Goal: Task Accomplishment & Management: Manage account settings

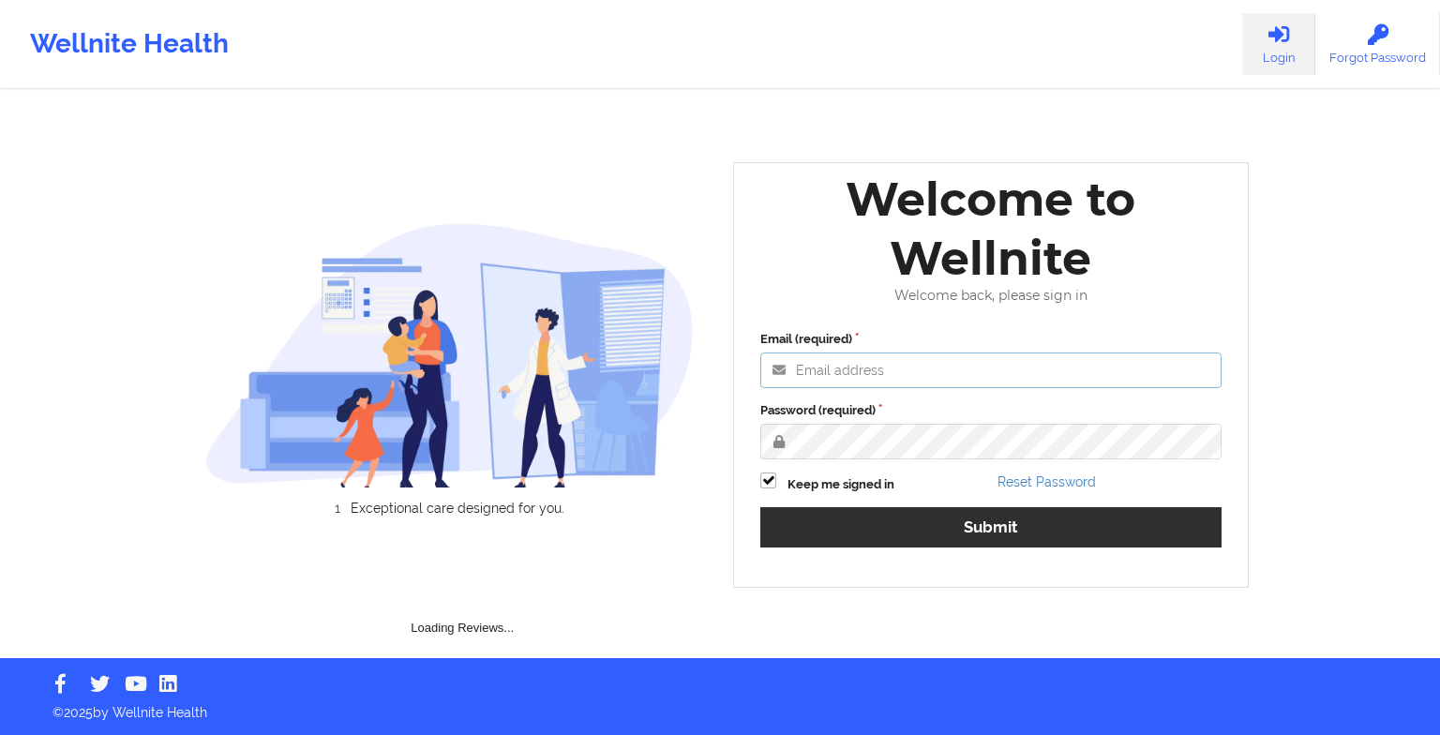
type input "[EMAIL_ADDRESS][DOMAIN_NAME]"
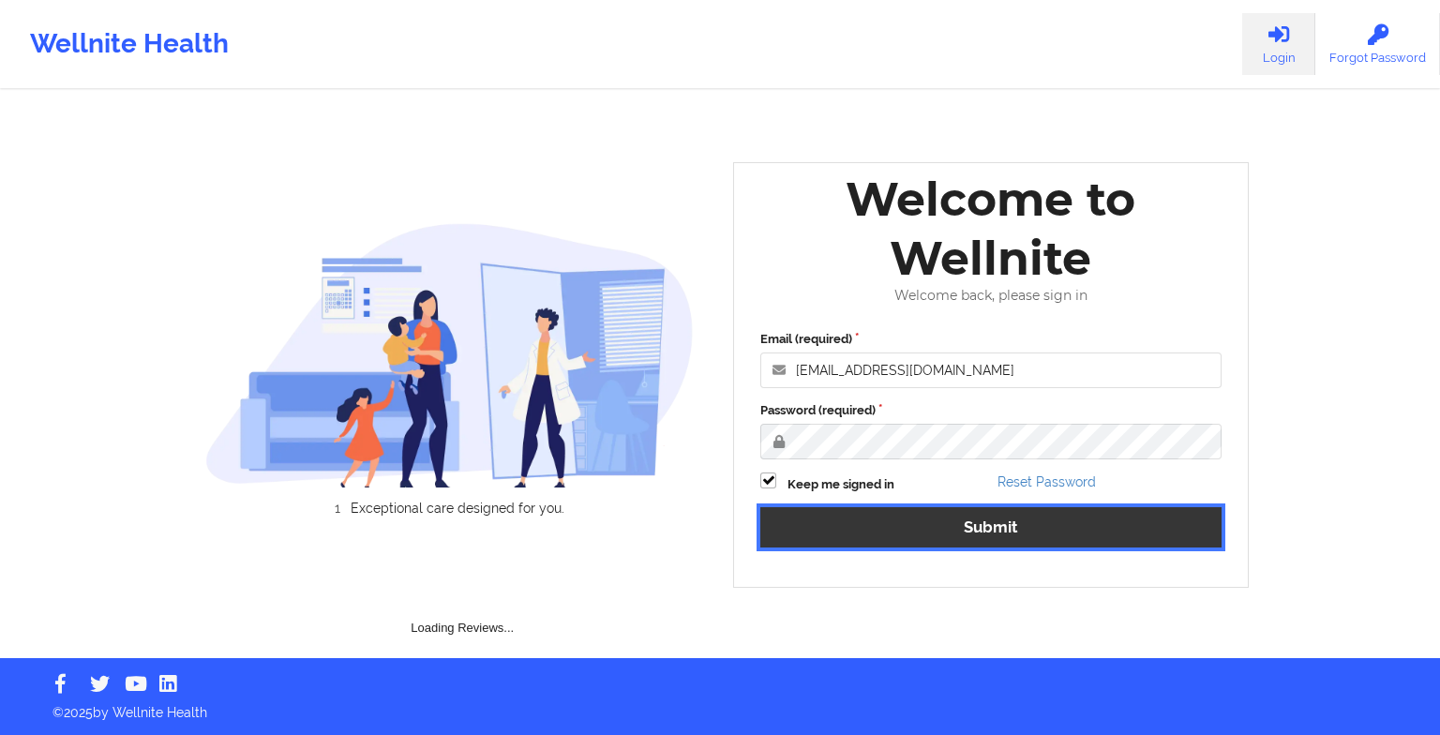
click at [808, 517] on button "Submit" at bounding box center [991, 527] width 461 height 40
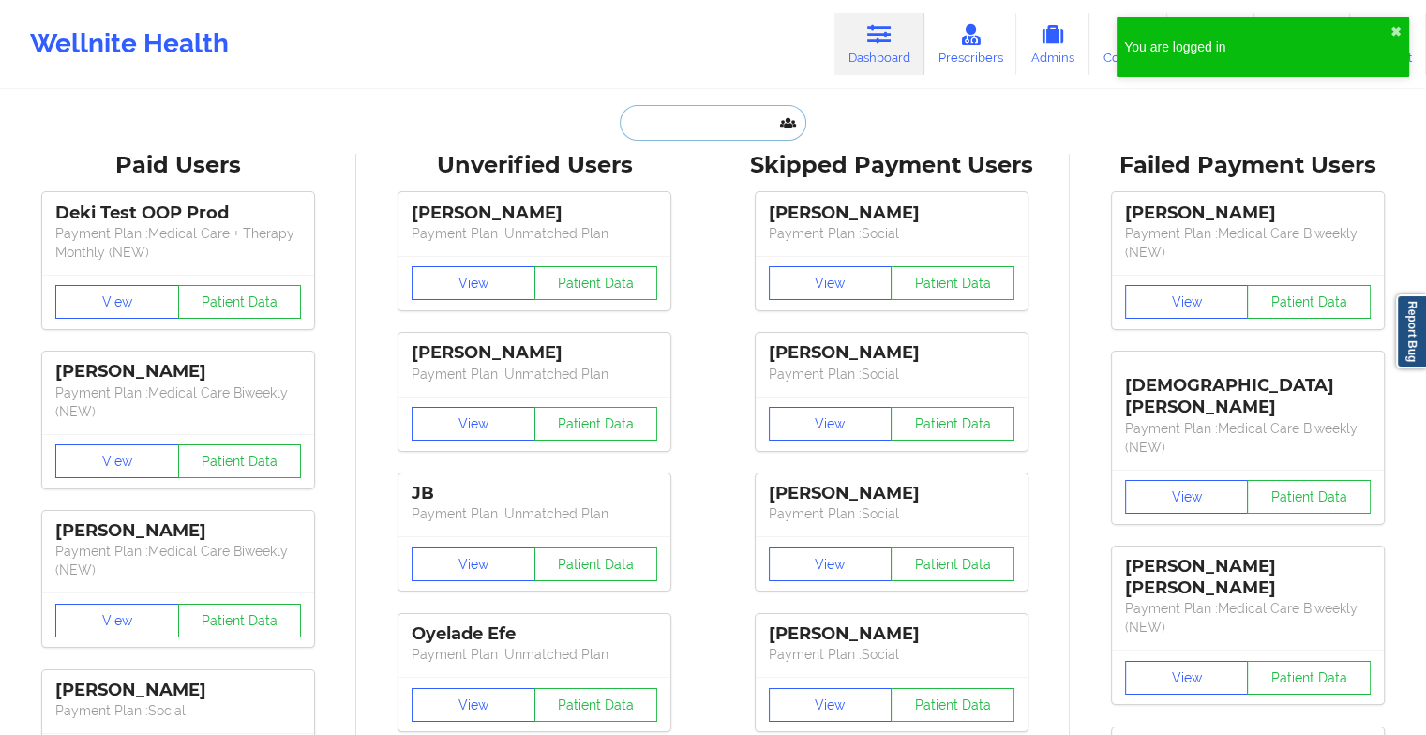
click at [659, 123] on input "text" at bounding box center [713, 123] width 186 height 36
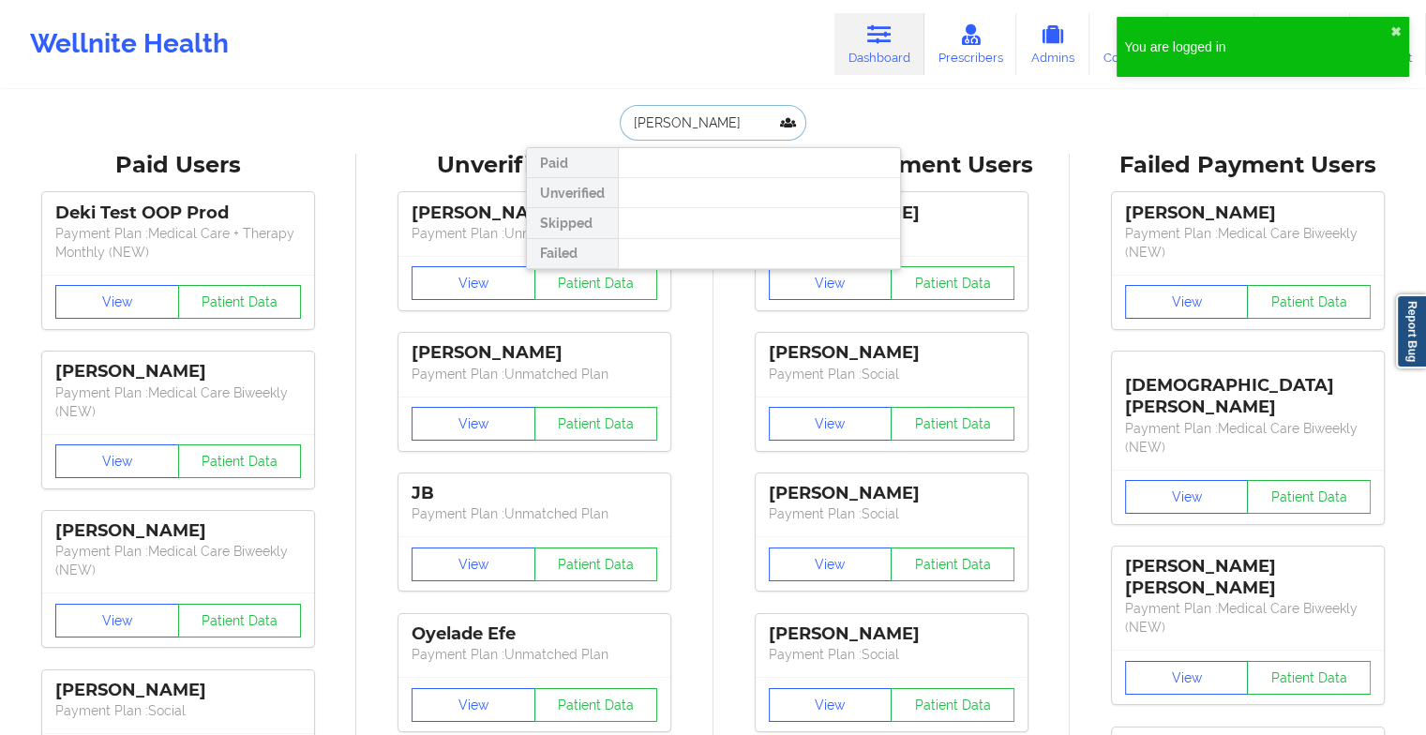
type input "[PERSON_NAME]"
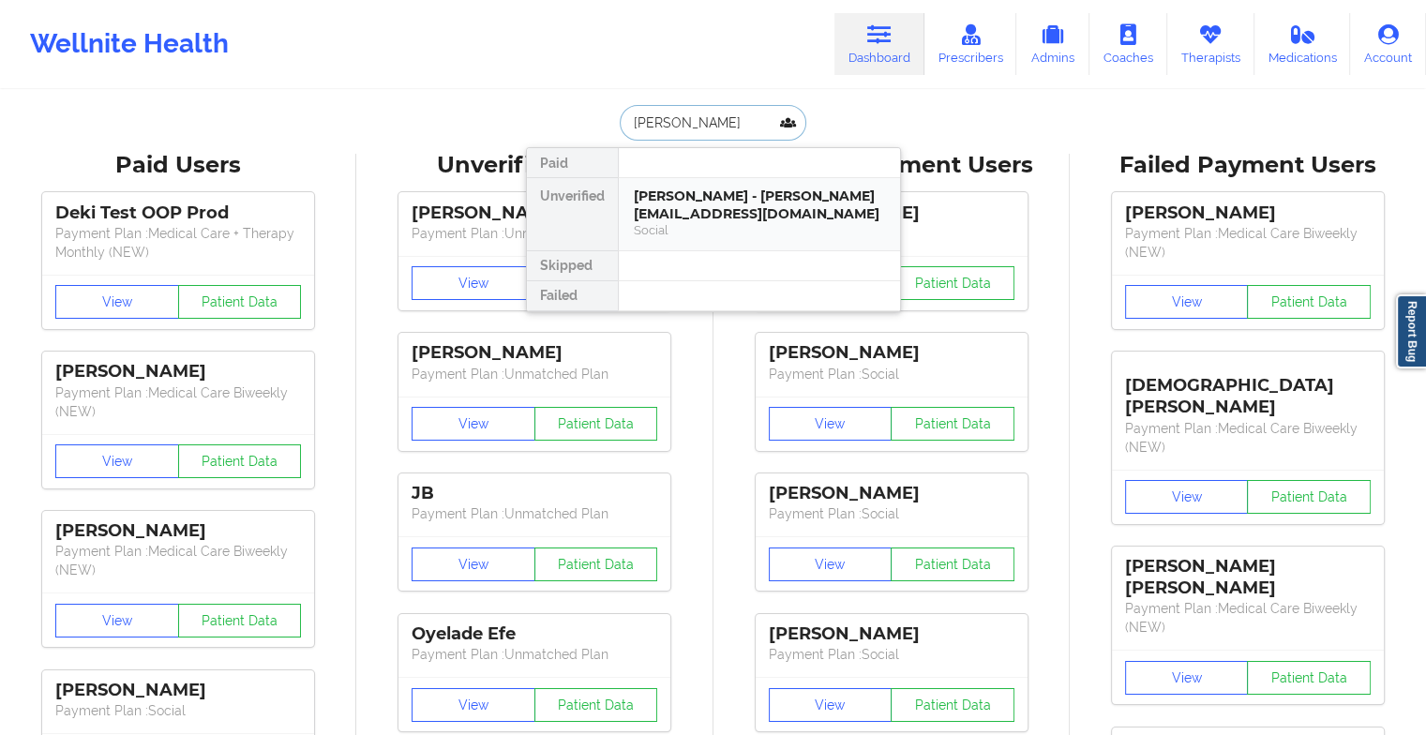
click at [710, 206] on div "[PERSON_NAME] - [PERSON_NAME][EMAIL_ADDRESS][DOMAIN_NAME]" at bounding box center [759, 205] width 251 height 35
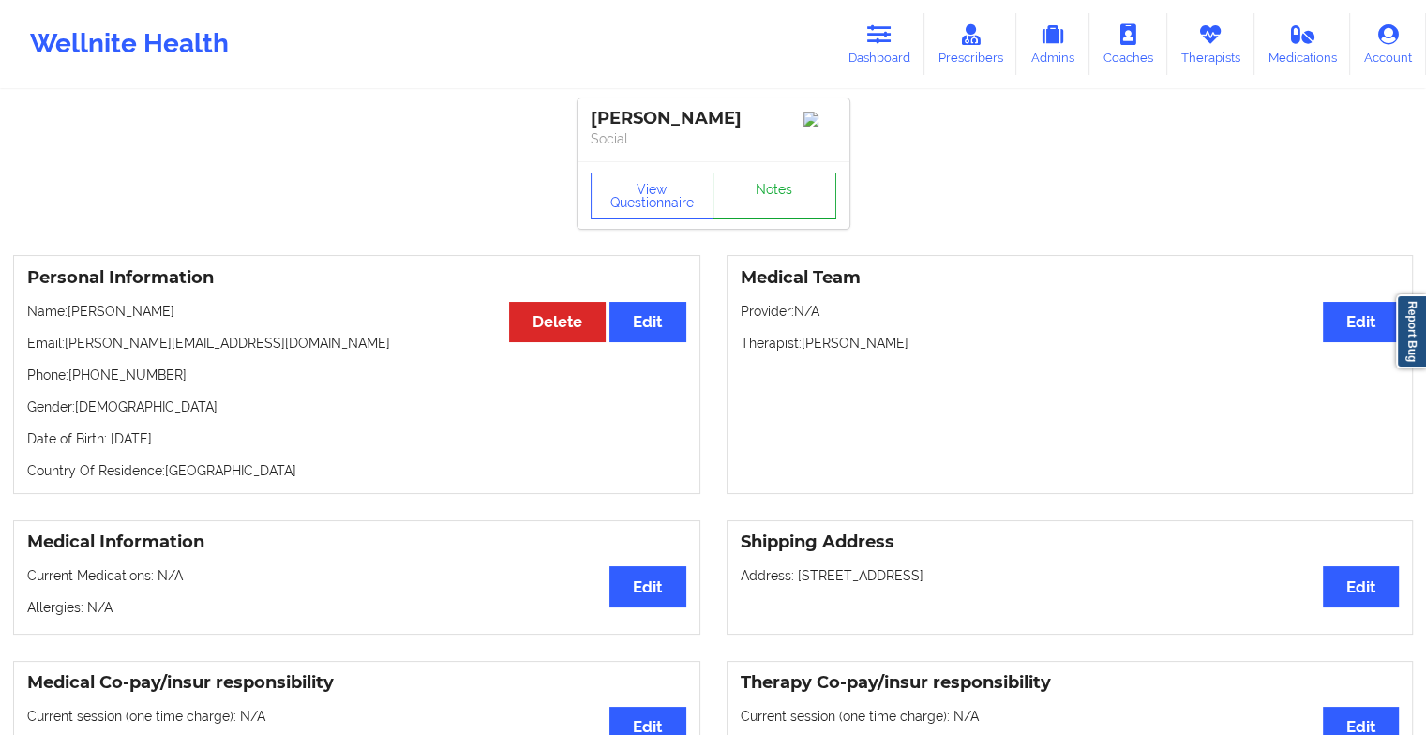
click at [753, 205] on link "Notes" at bounding box center [775, 196] width 124 height 47
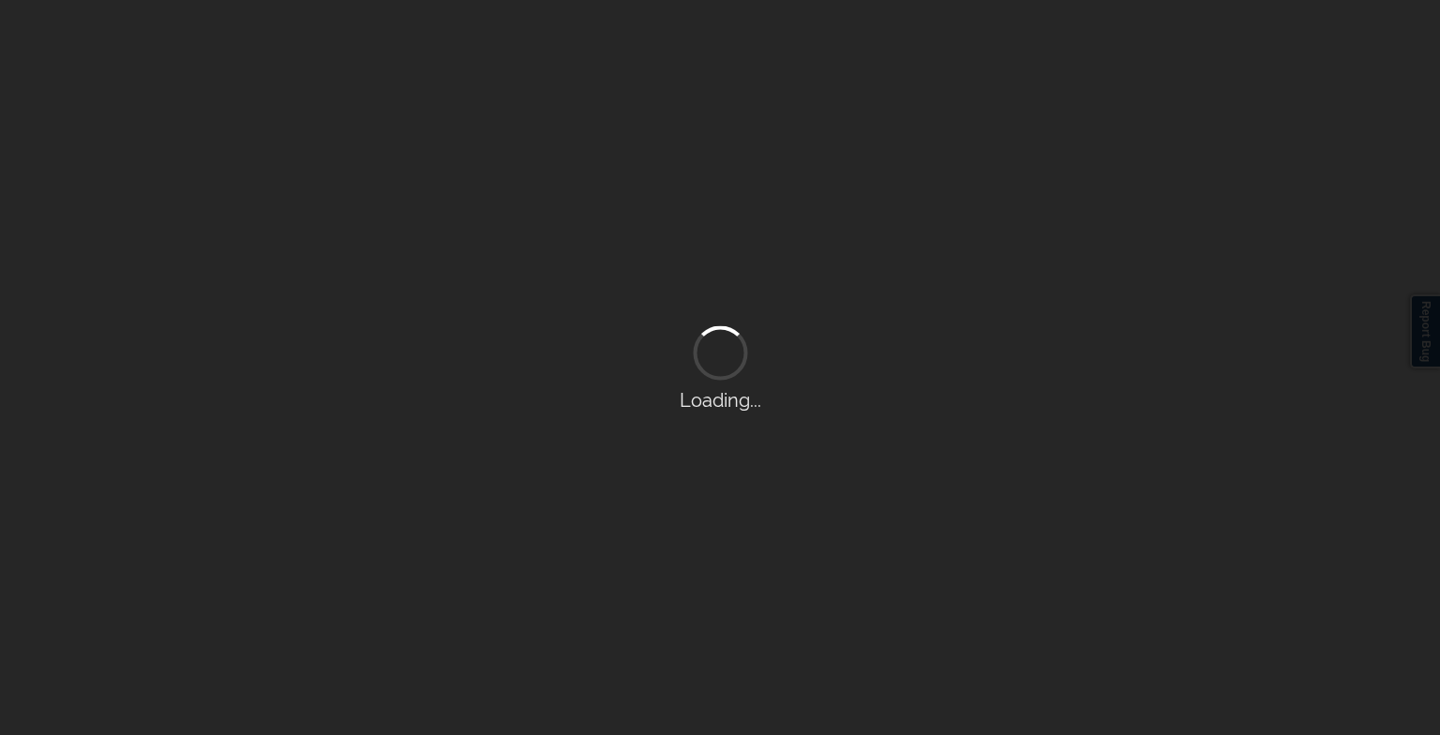
click at [753, 205] on div "Loading..." at bounding box center [720, 367] width 1440 height 735
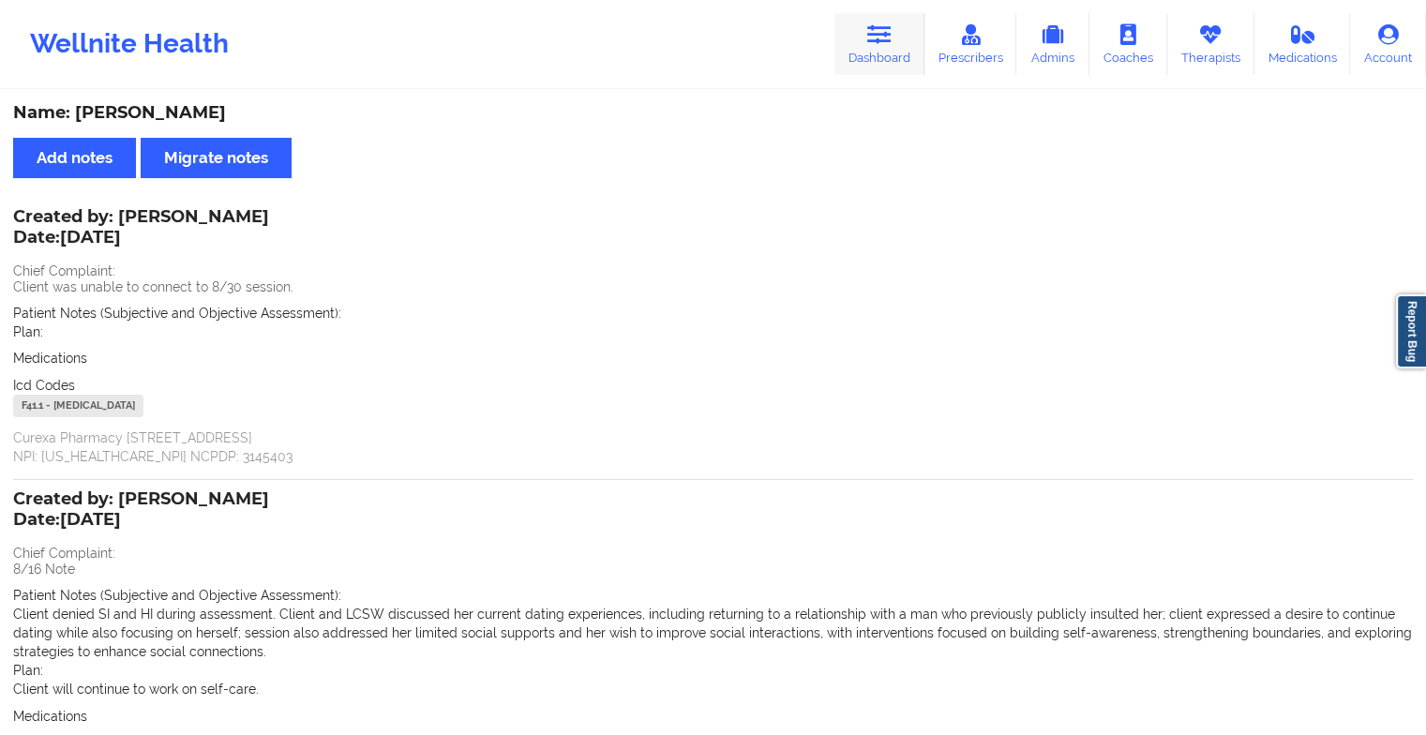
click at [878, 40] on icon at bounding box center [879, 34] width 24 height 21
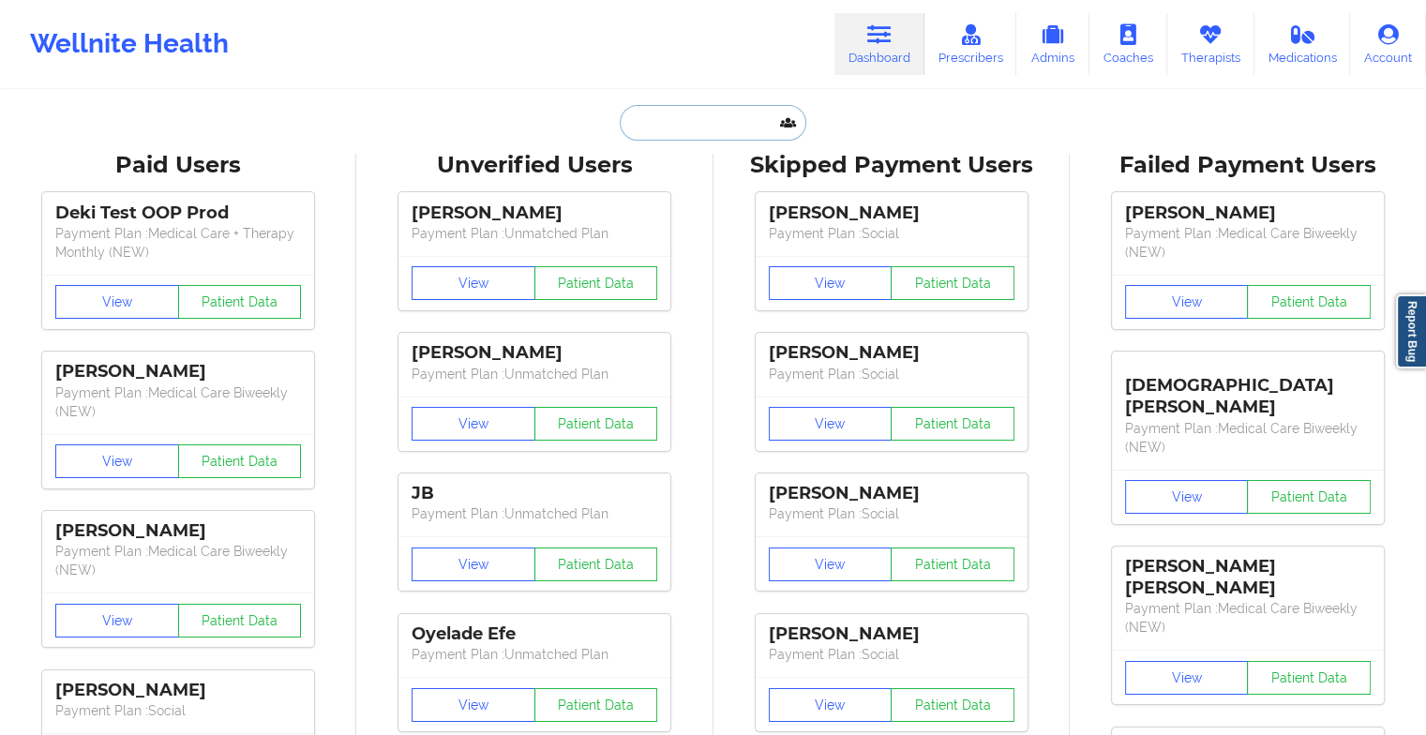
click at [657, 116] on input "text" at bounding box center [713, 123] width 186 height 36
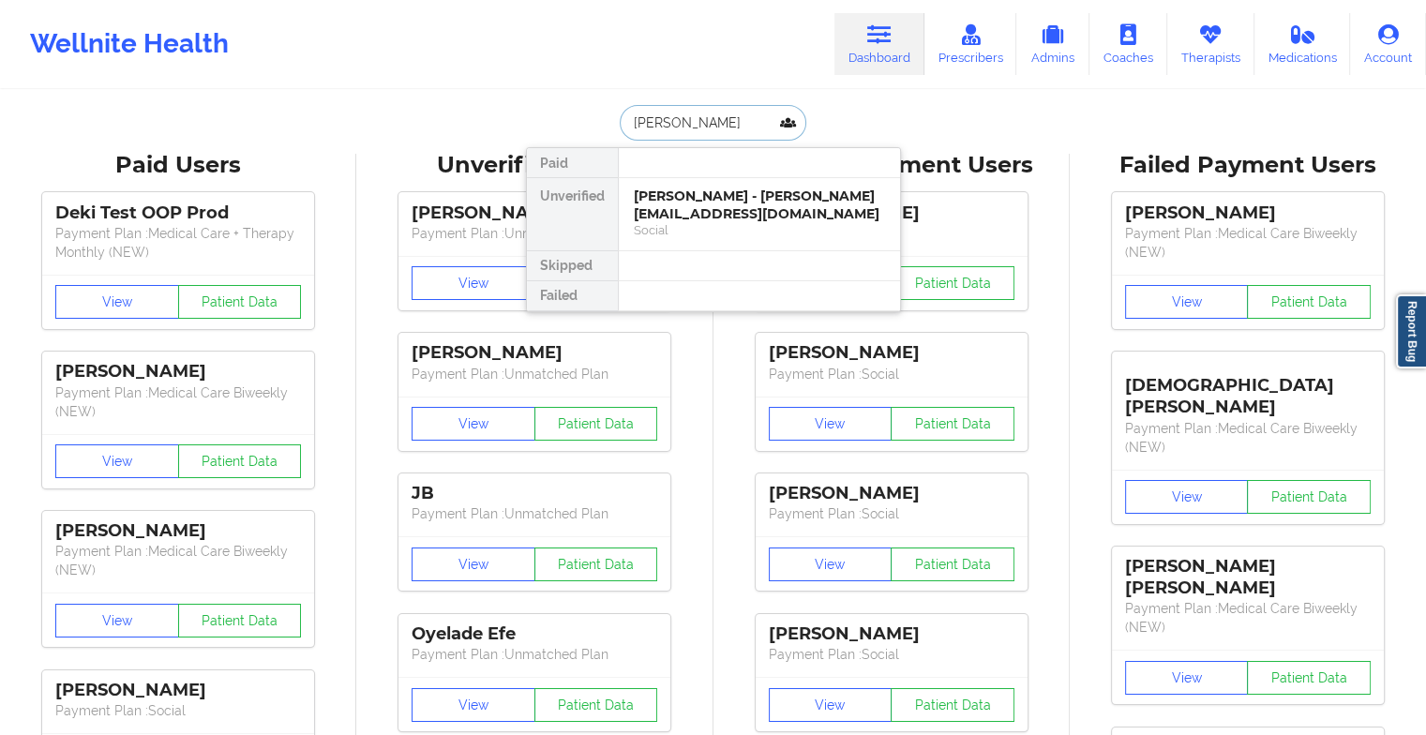
type input "[PERSON_NAME]"
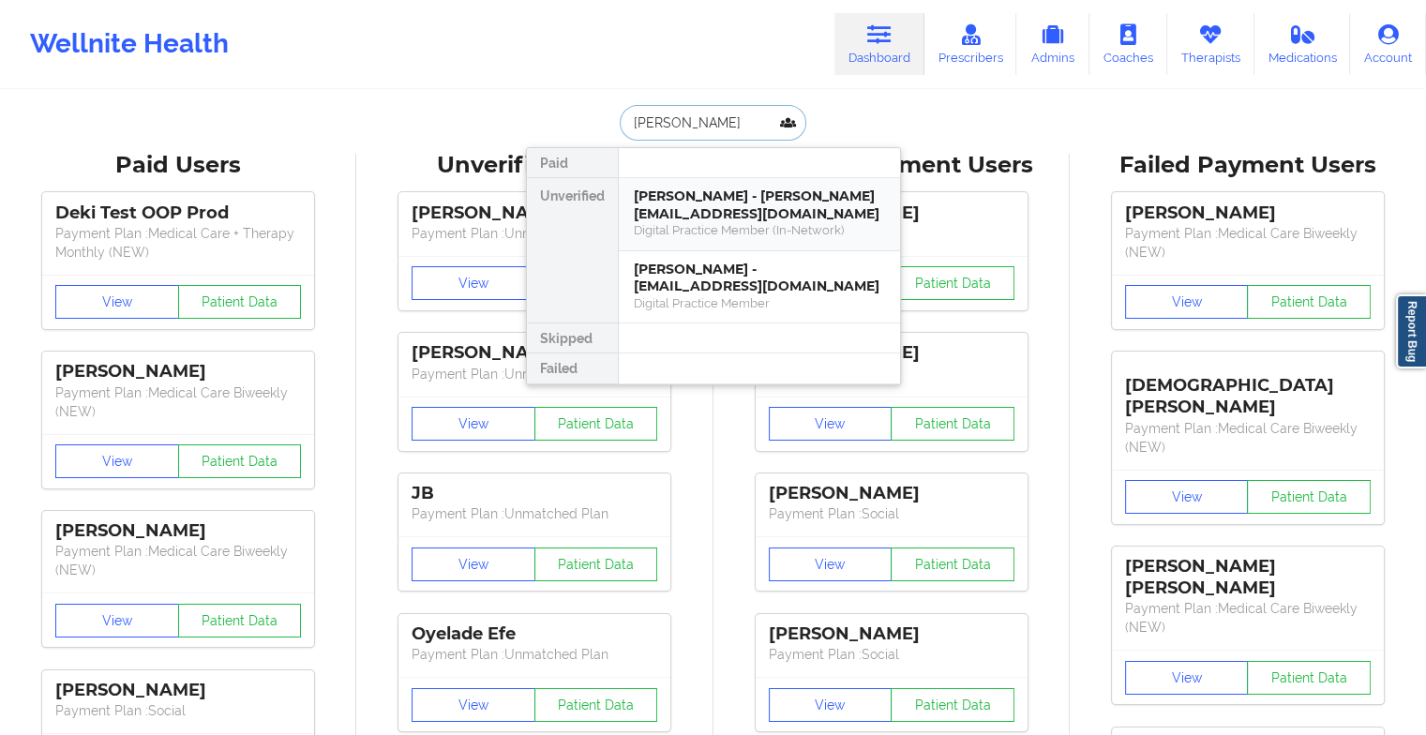
click at [696, 217] on div "[PERSON_NAME] - [PERSON_NAME][EMAIL_ADDRESS][DOMAIN_NAME]" at bounding box center [759, 205] width 251 height 35
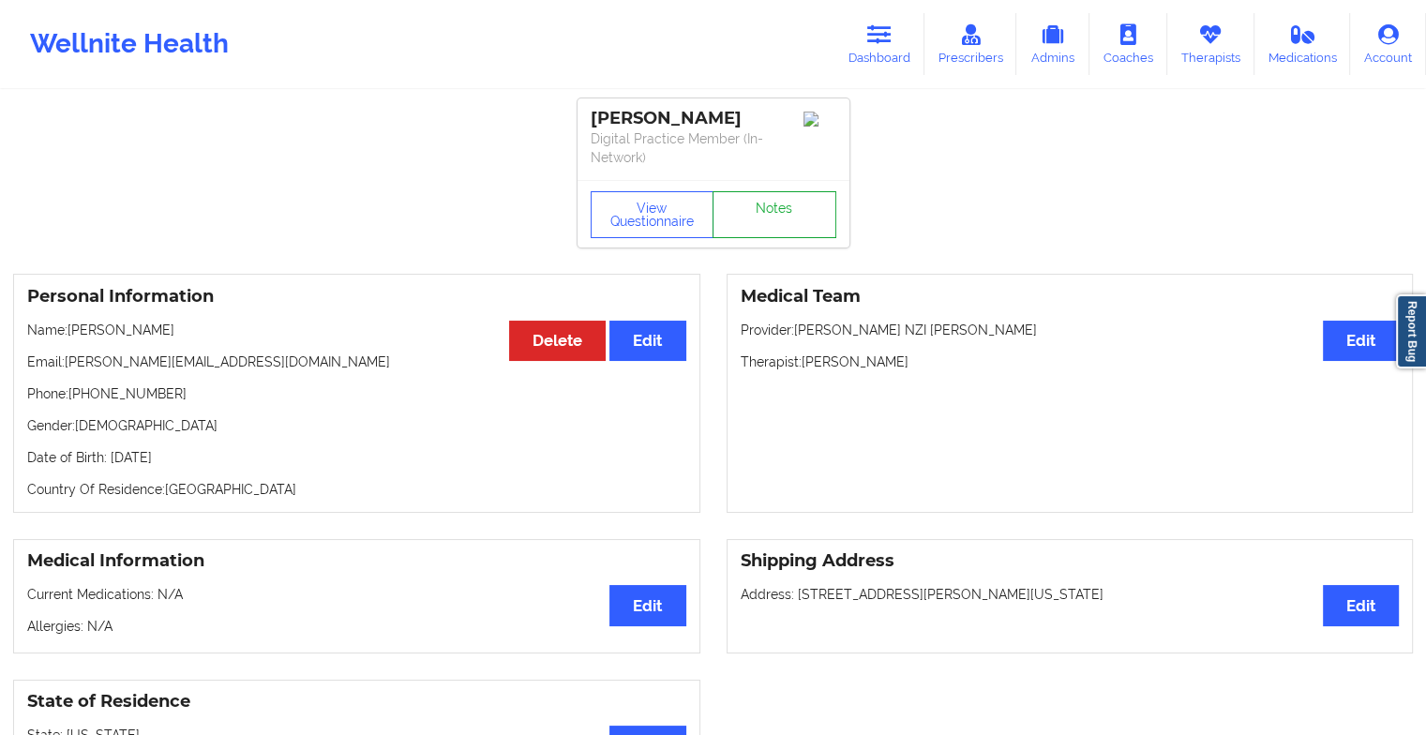
click at [790, 191] on link "Notes" at bounding box center [775, 214] width 124 height 47
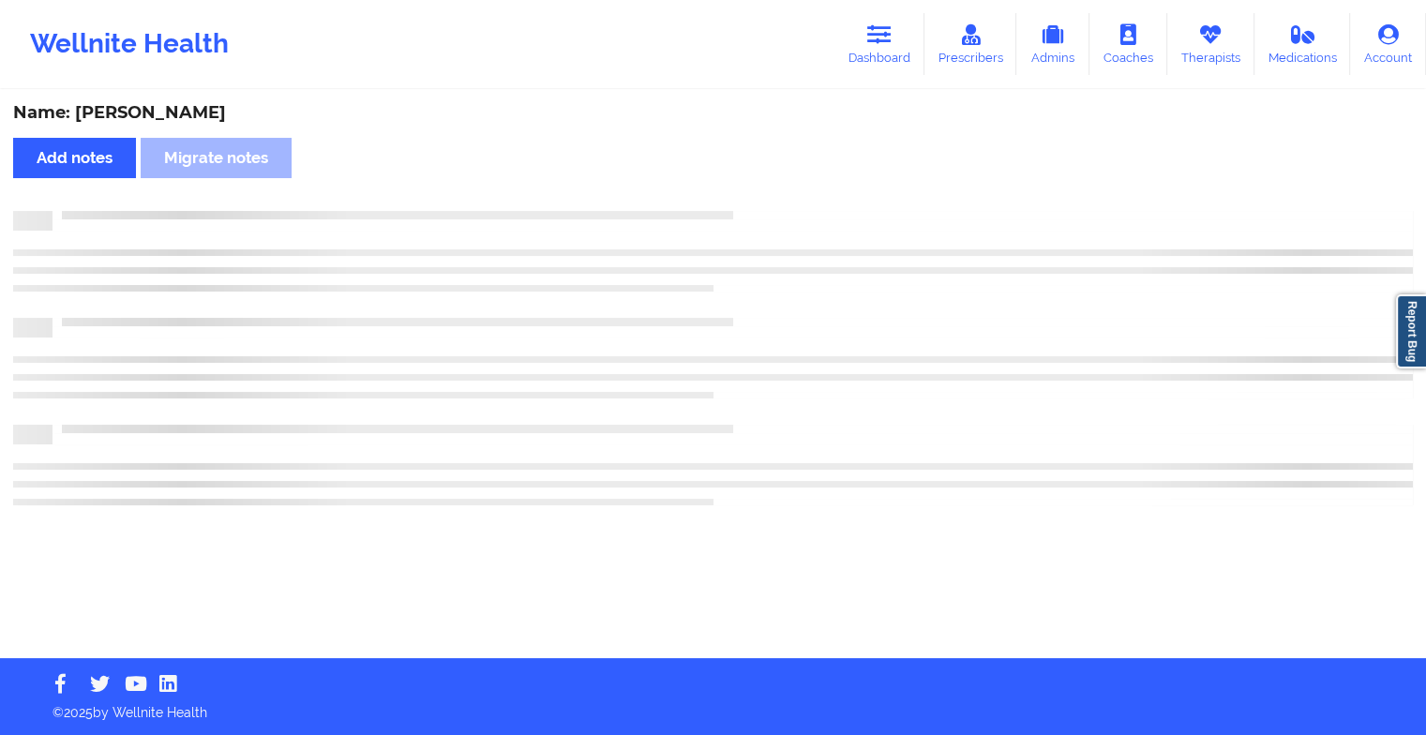
click at [790, 190] on div "Name: [PERSON_NAME] Add notes Migrate notes" at bounding box center [713, 375] width 1426 height 566
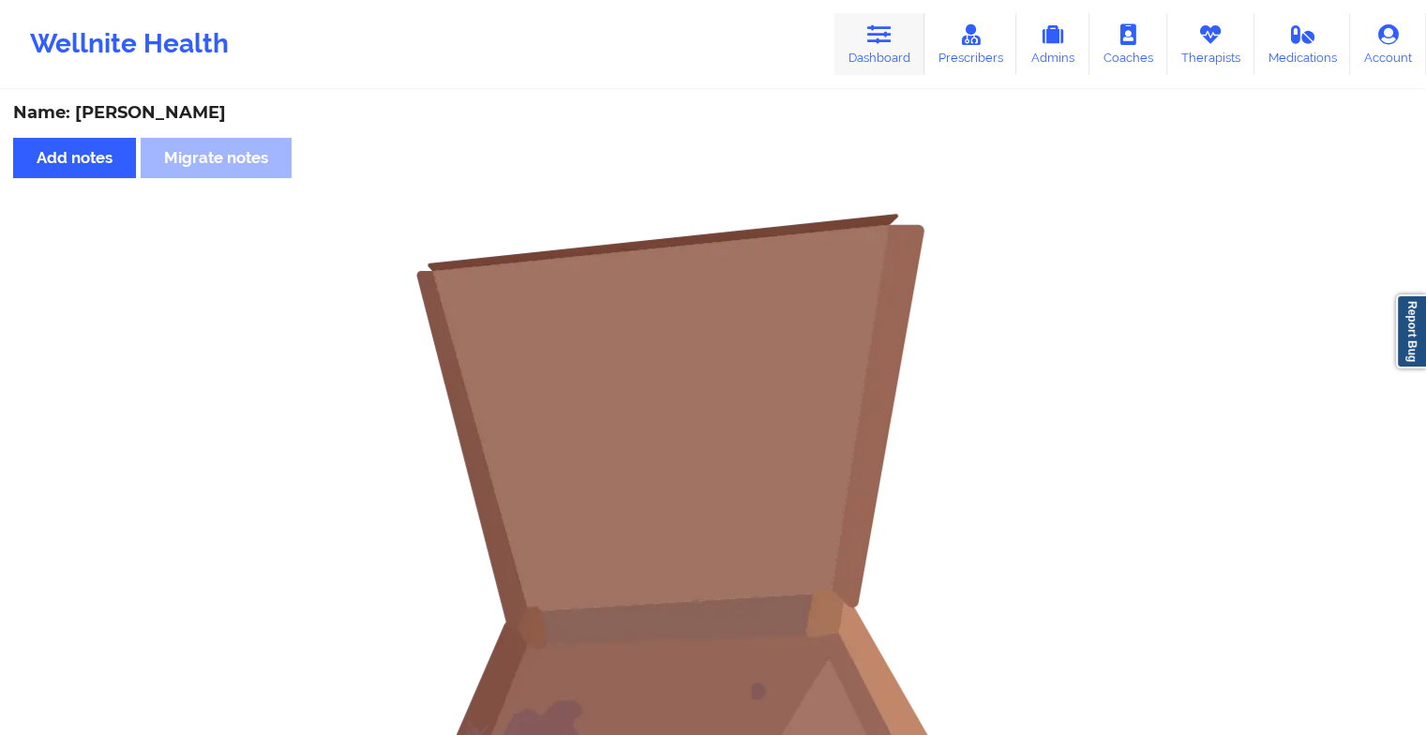
click at [892, 24] on icon at bounding box center [879, 34] width 24 height 21
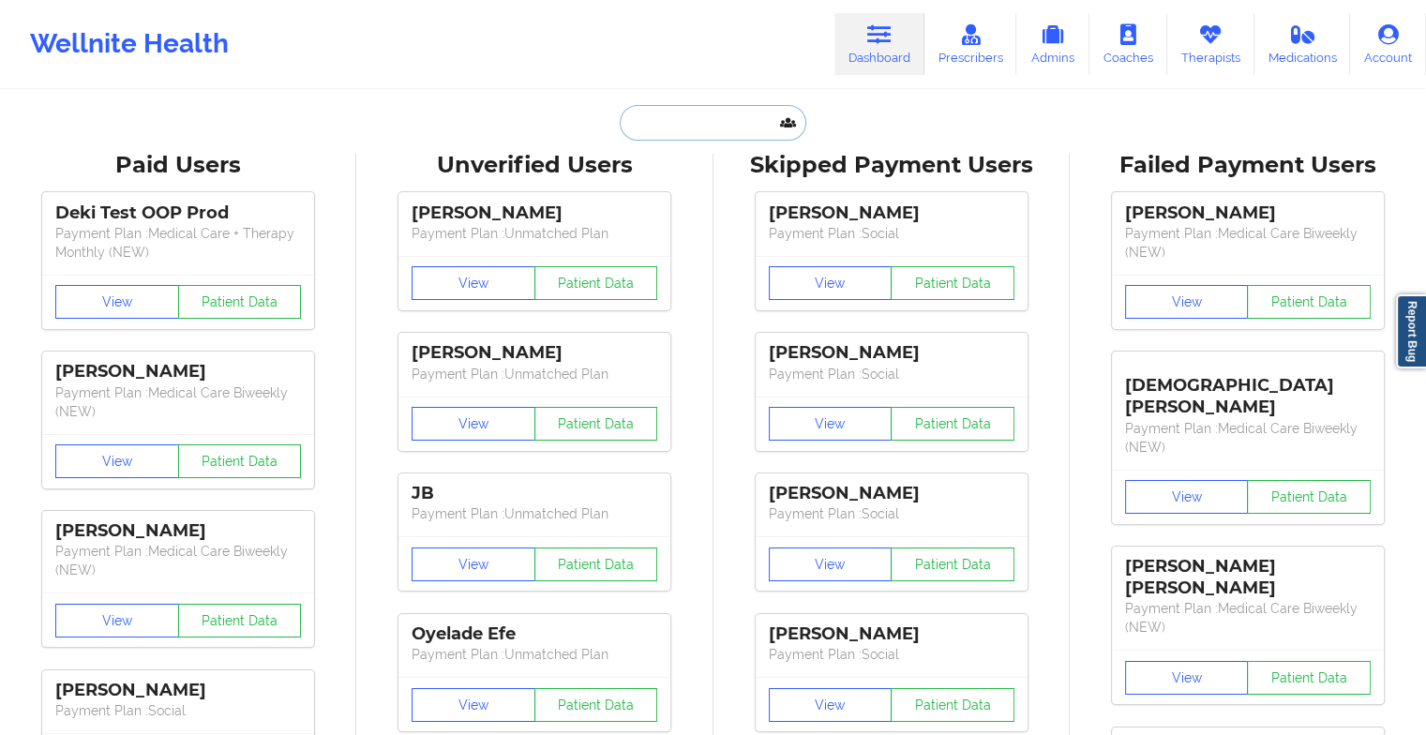
click at [662, 120] on input "text" at bounding box center [713, 123] width 186 height 36
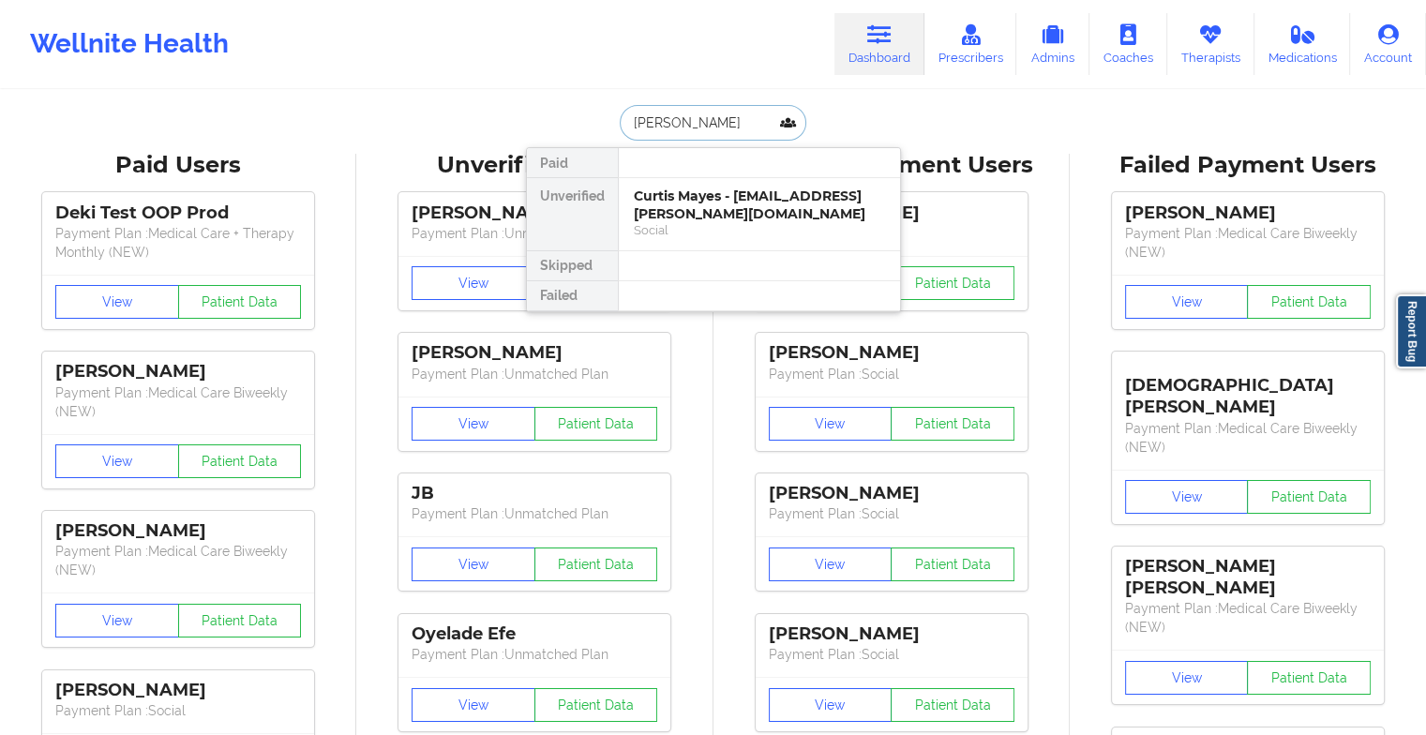
type input "[PERSON_NAME]"
click at [731, 191] on div "Curtis Mayes - [EMAIL_ADDRESS][PERSON_NAME][DOMAIN_NAME]" at bounding box center [759, 205] width 251 height 35
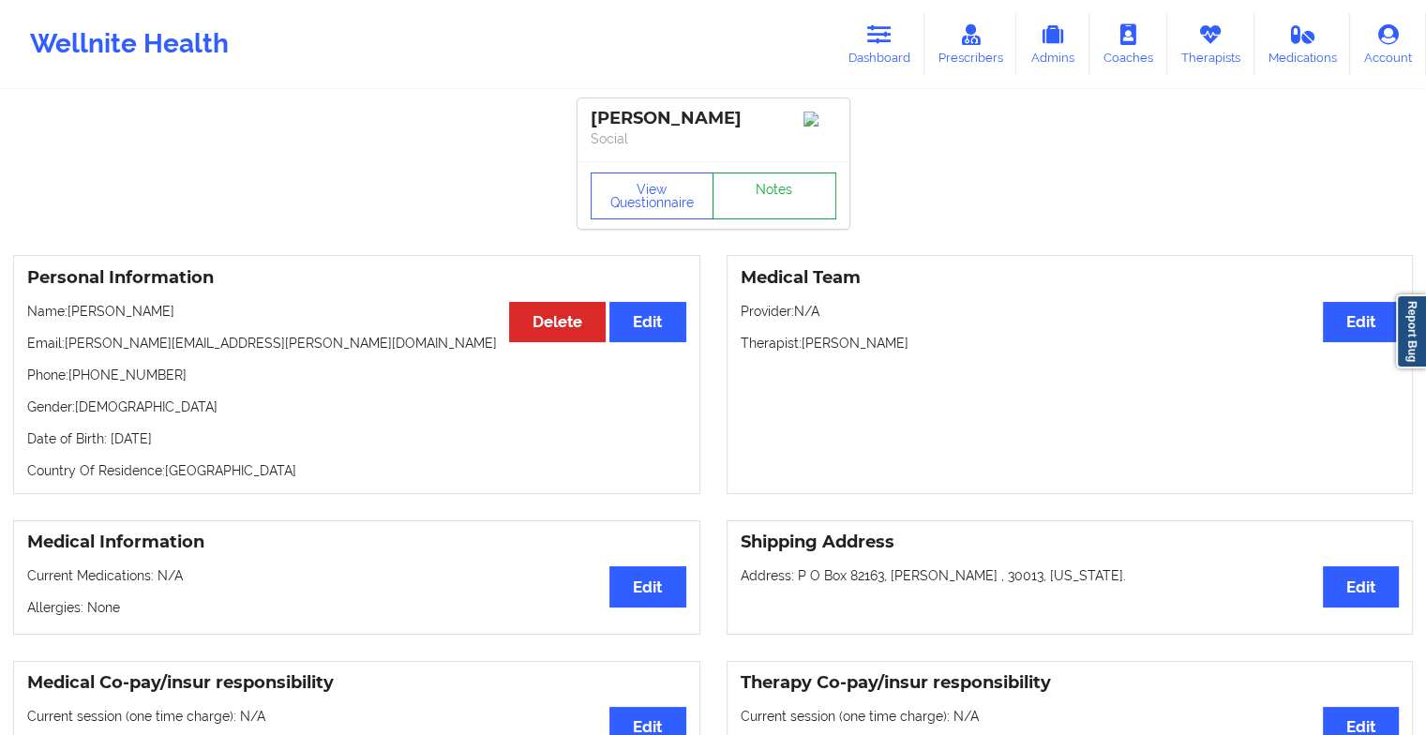
click at [808, 193] on link "Notes" at bounding box center [775, 196] width 124 height 47
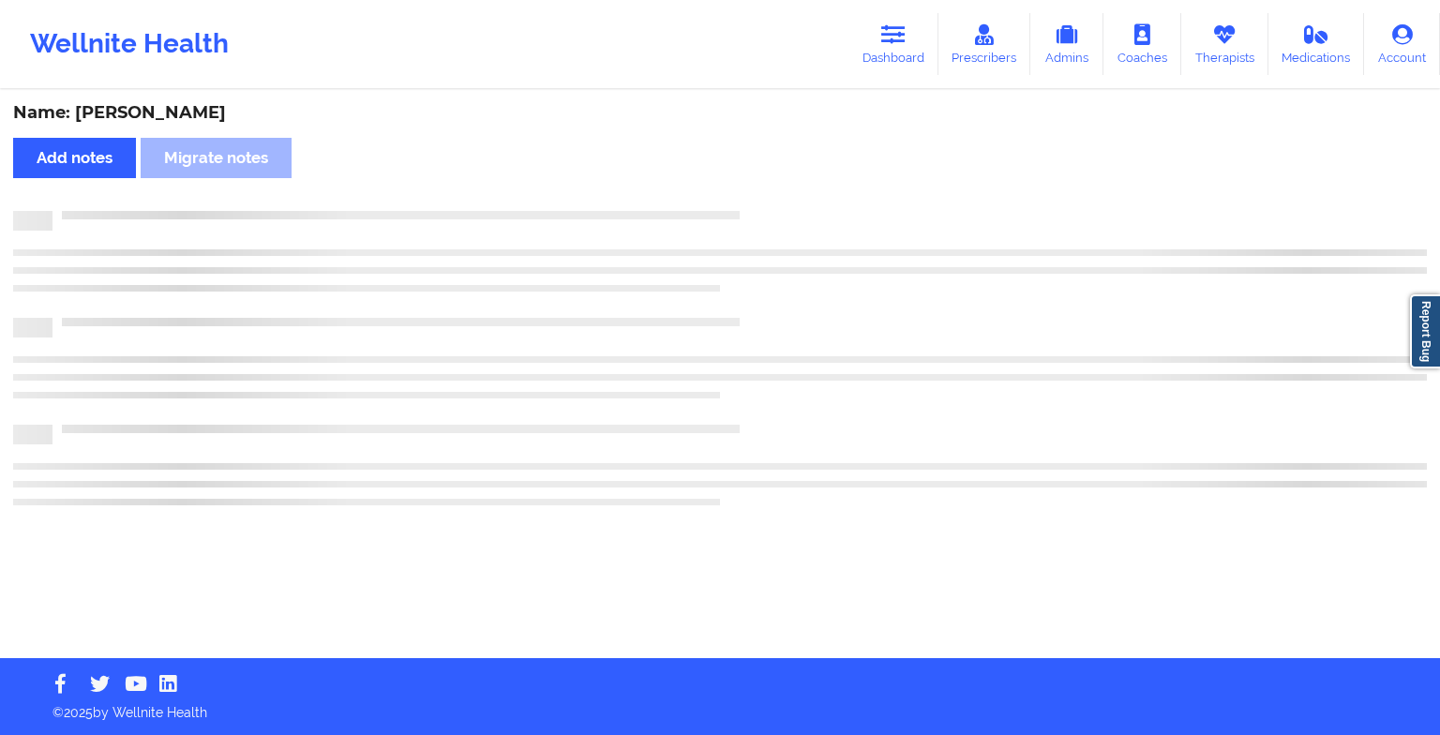
click at [808, 193] on div "Name: [PERSON_NAME] Add notes Migrate notes" at bounding box center [720, 375] width 1440 height 566
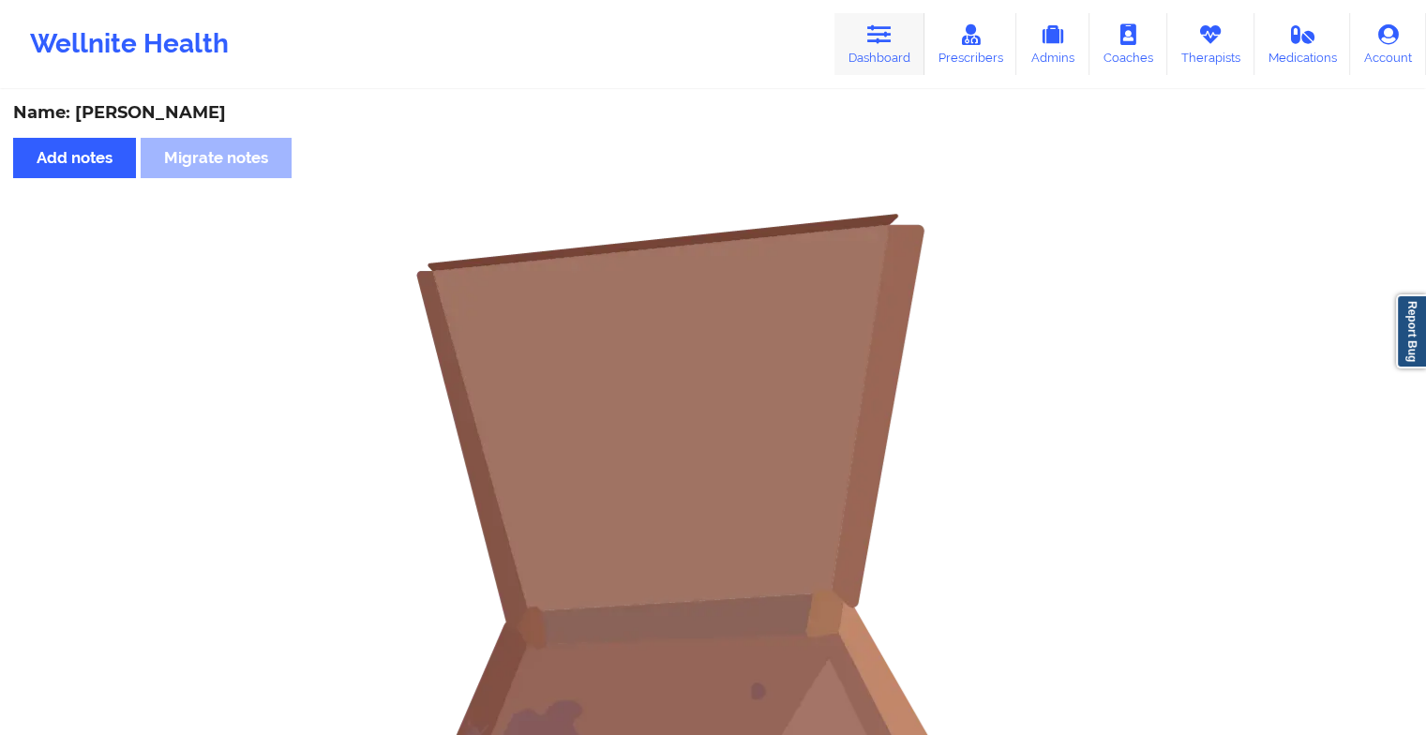
click at [856, 48] on link "Dashboard" at bounding box center [880, 44] width 90 height 62
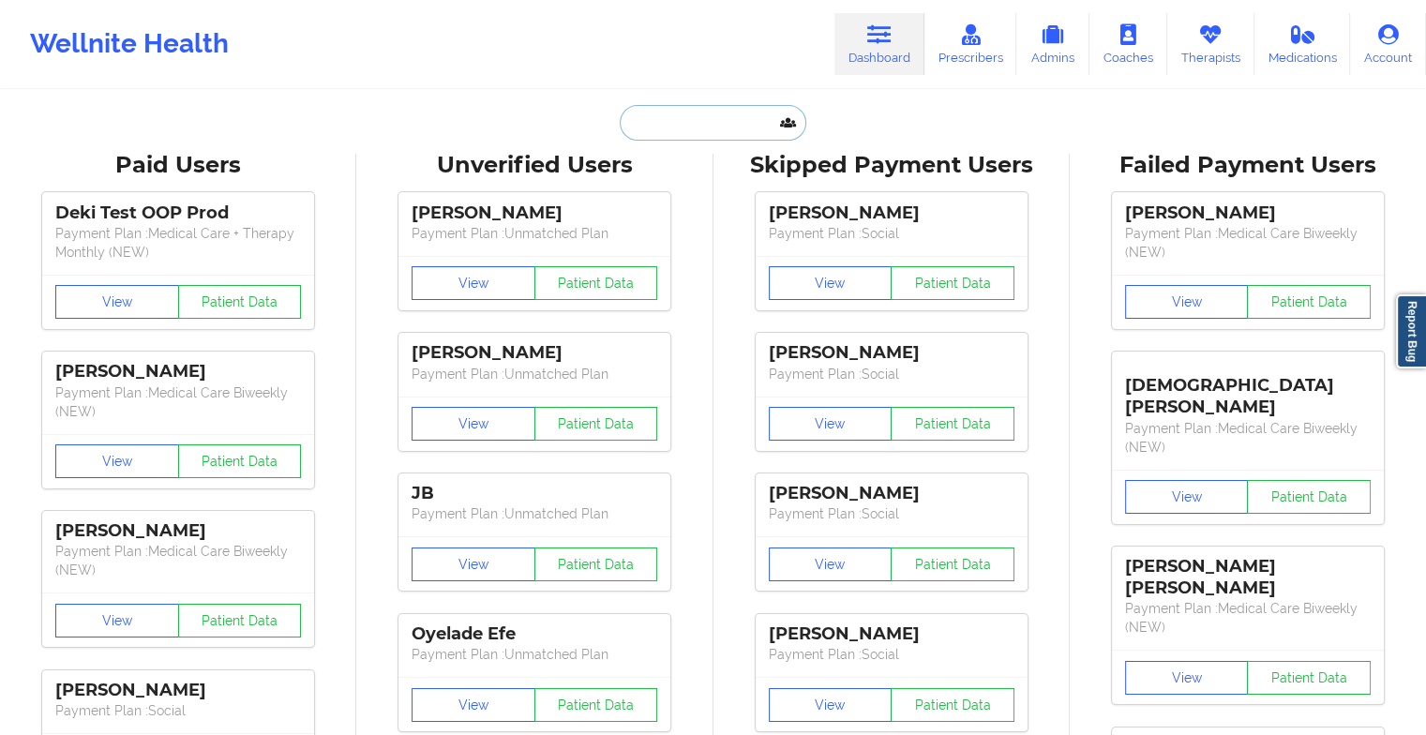
click at [704, 118] on input "text" at bounding box center [713, 123] width 186 height 36
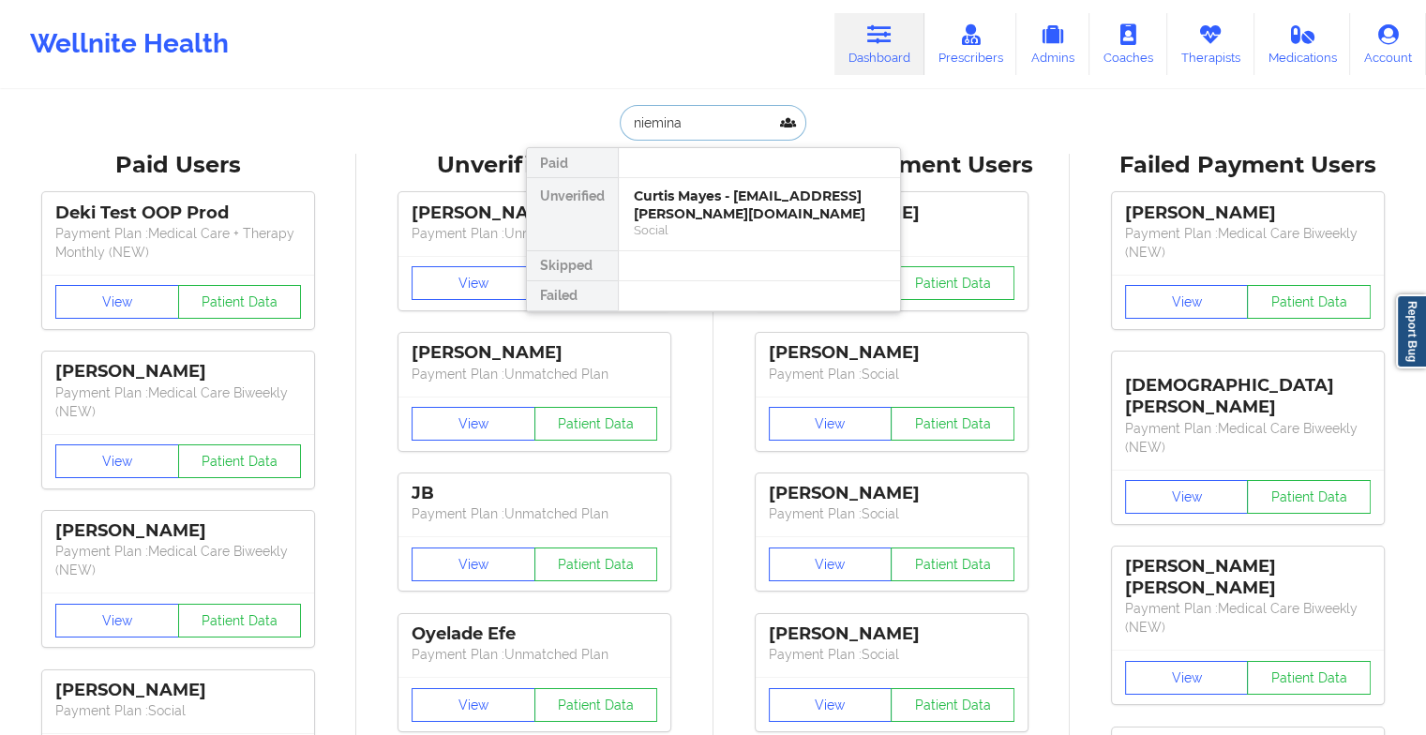
type input "niemina"
click at [698, 188] on div "Niemina Burns - [EMAIL_ADDRESS][DOMAIN_NAME]" at bounding box center [759, 205] width 251 height 35
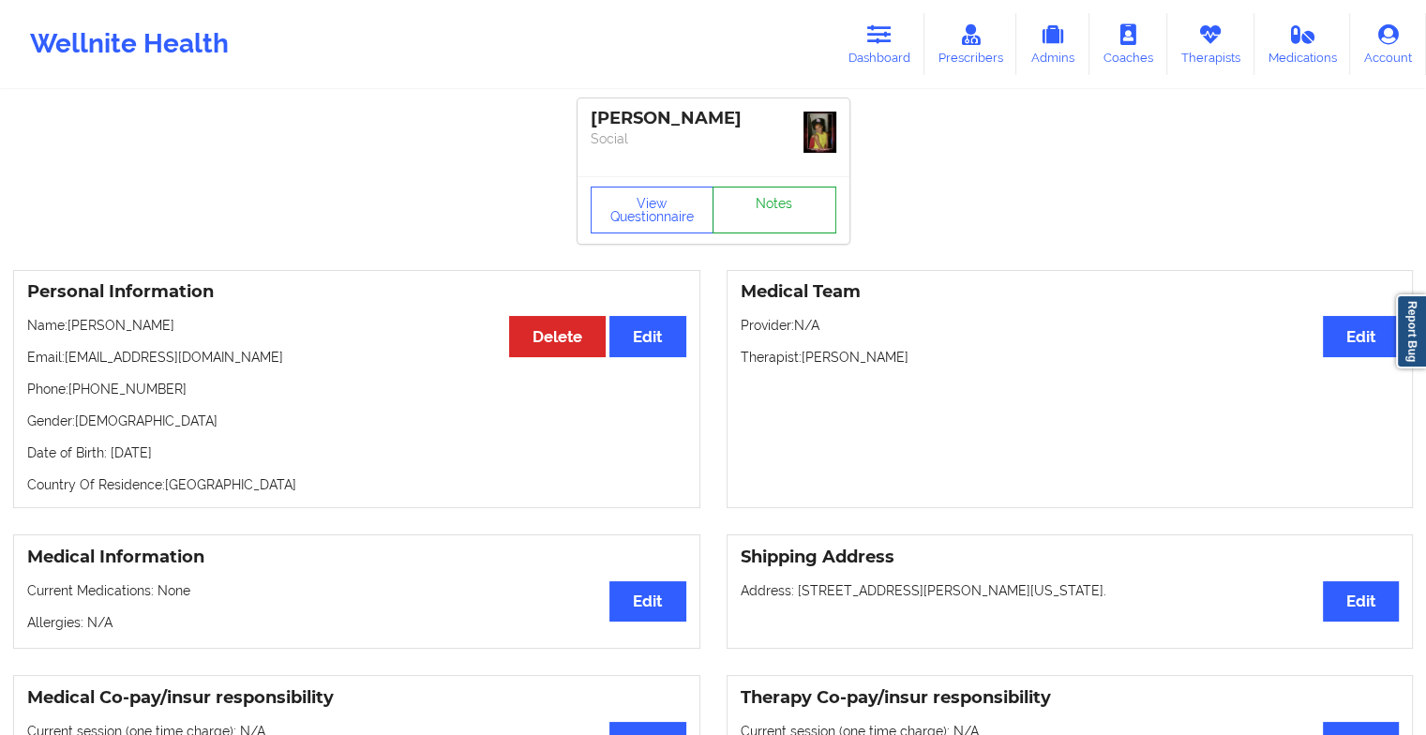
click at [749, 183] on div "View Questionnaire Notes" at bounding box center [714, 210] width 272 height 68
click at [749, 191] on div "View Questionnaire Notes" at bounding box center [714, 210] width 272 height 68
click at [749, 191] on link "Notes" at bounding box center [775, 210] width 124 height 47
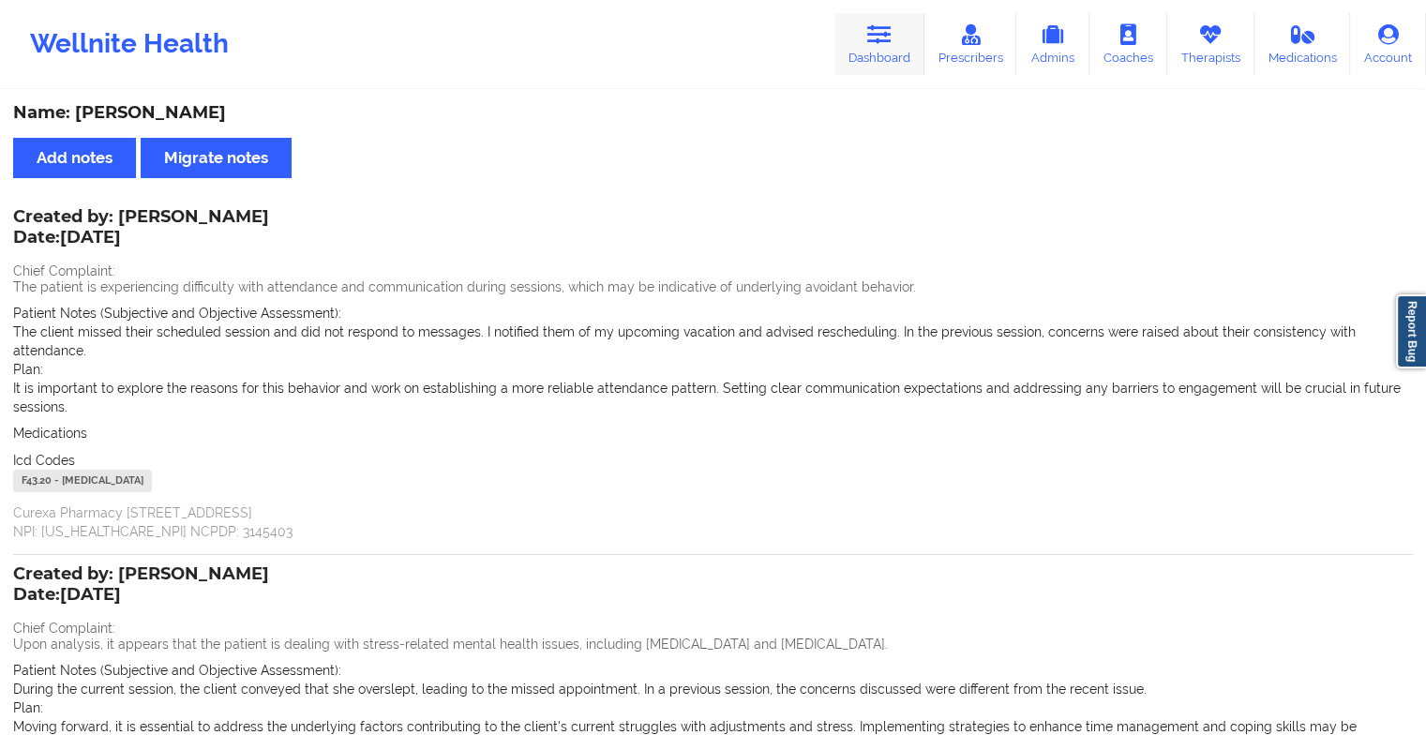
click at [874, 72] on link "Dashboard" at bounding box center [880, 44] width 90 height 62
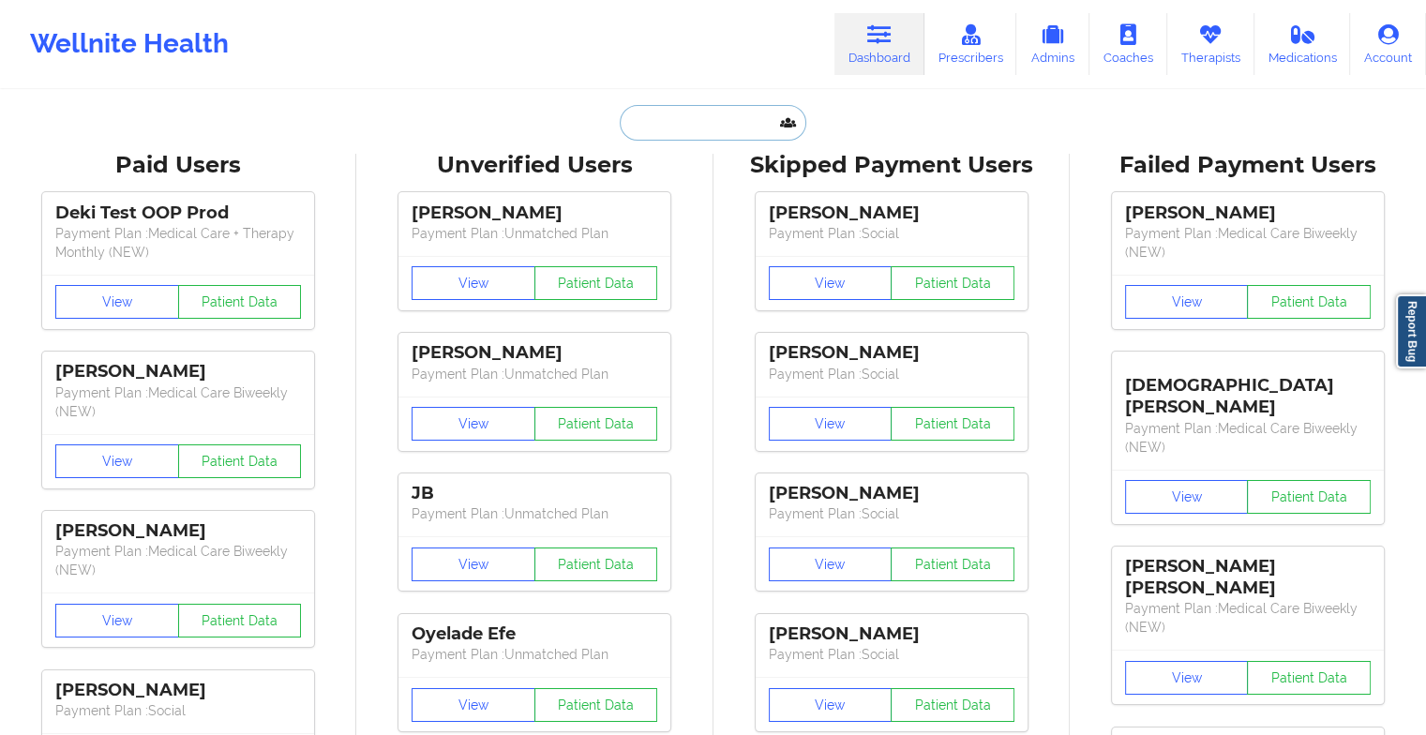
click at [671, 129] on input "text" at bounding box center [713, 123] width 186 height 36
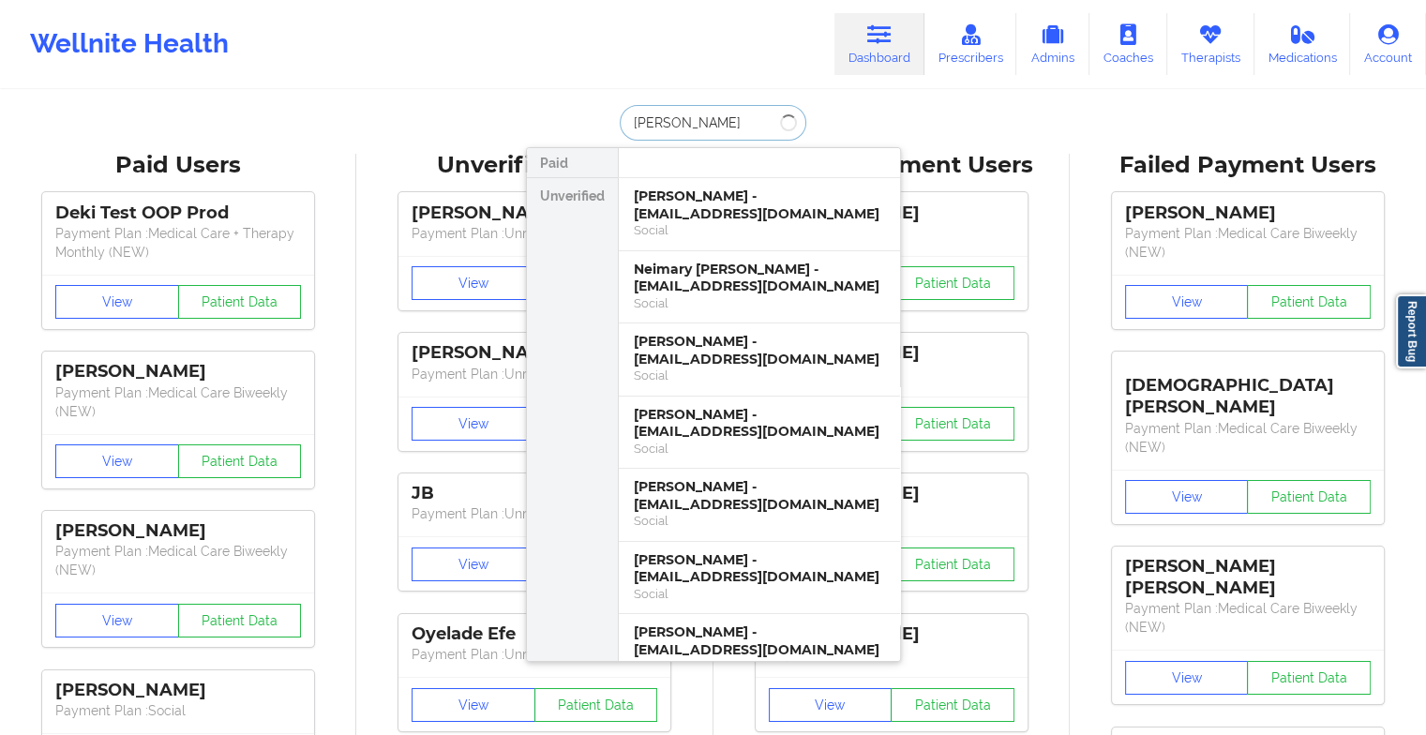
type input "[PERSON_NAME]"
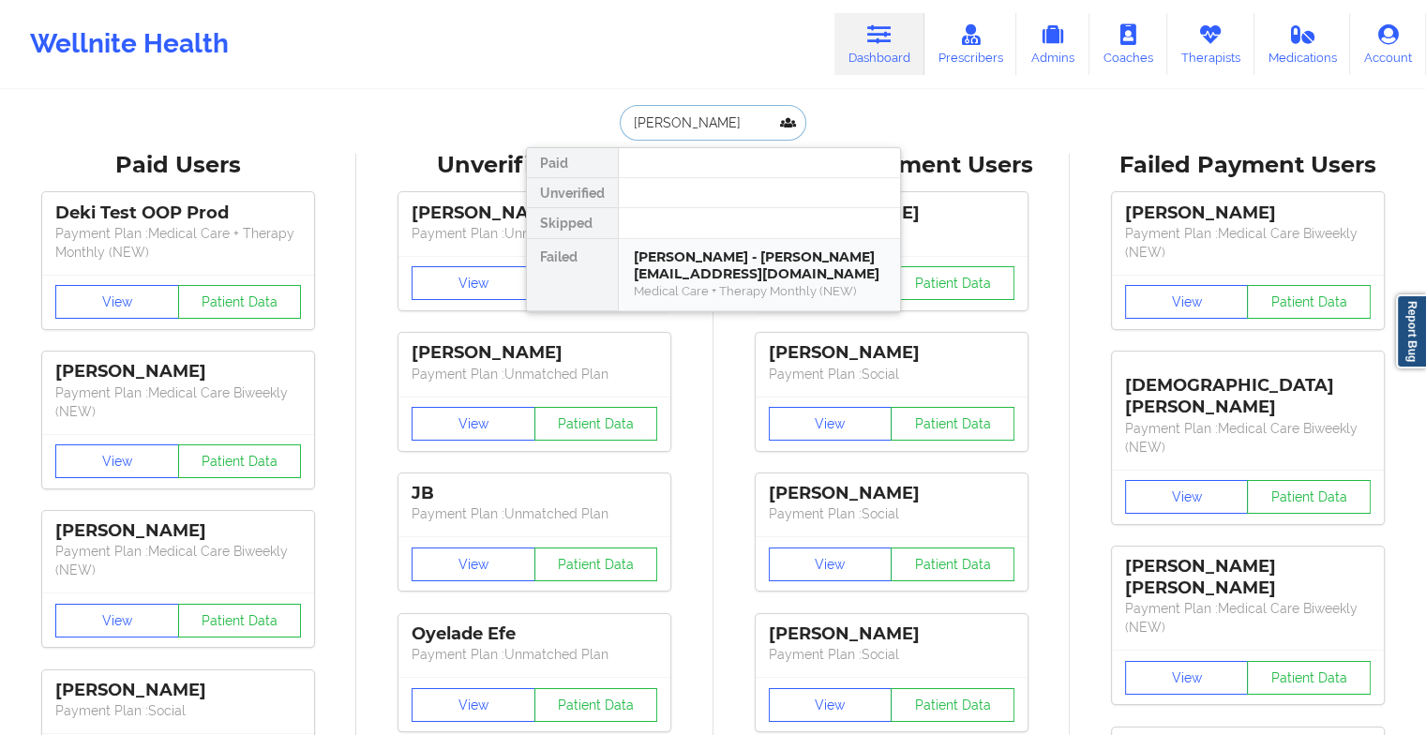
click at [690, 251] on div "[PERSON_NAME] - [PERSON_NAME][EMAIL_ADDRESS][DOMAIN_NAME]" at bounding box center [759, 266] width 251 height 35
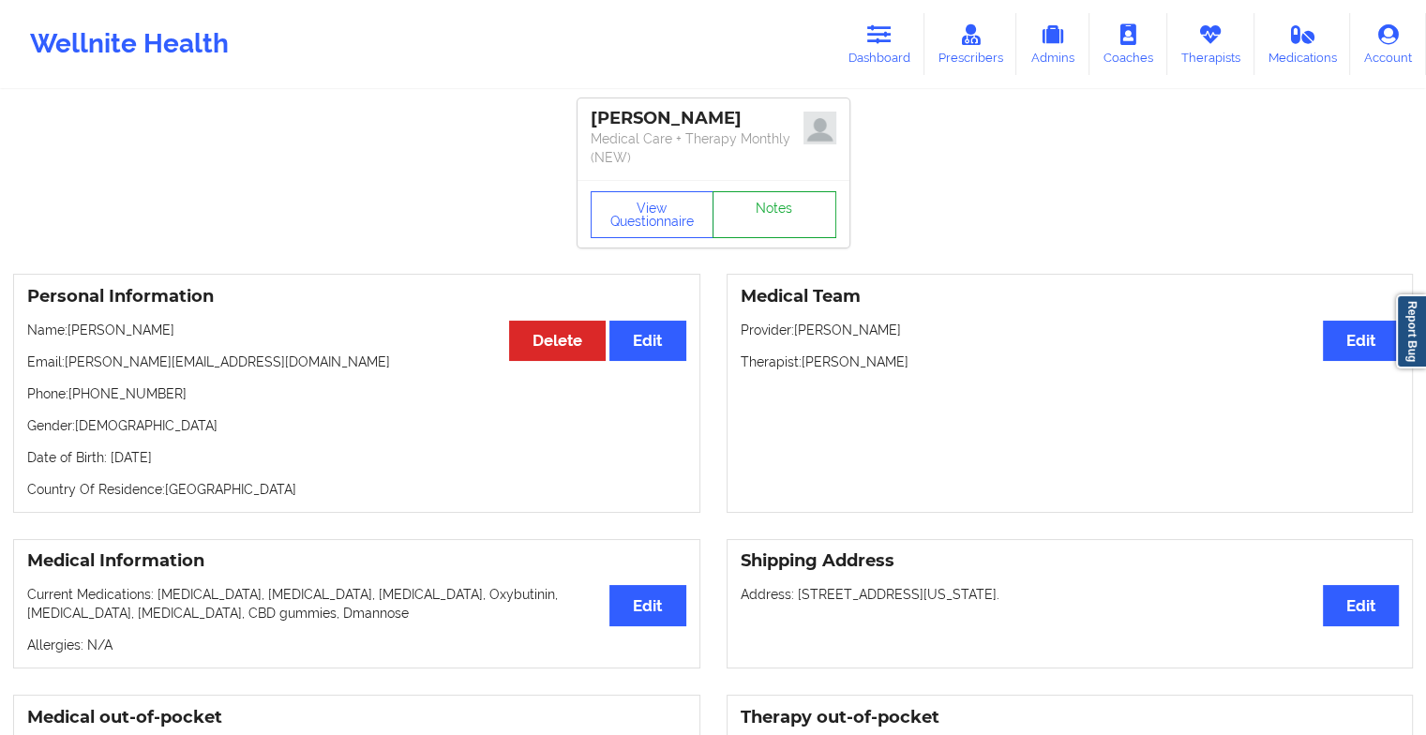
click at [772, 201] on link "Notes" at bounding box center [775, 214] width 124 height 47
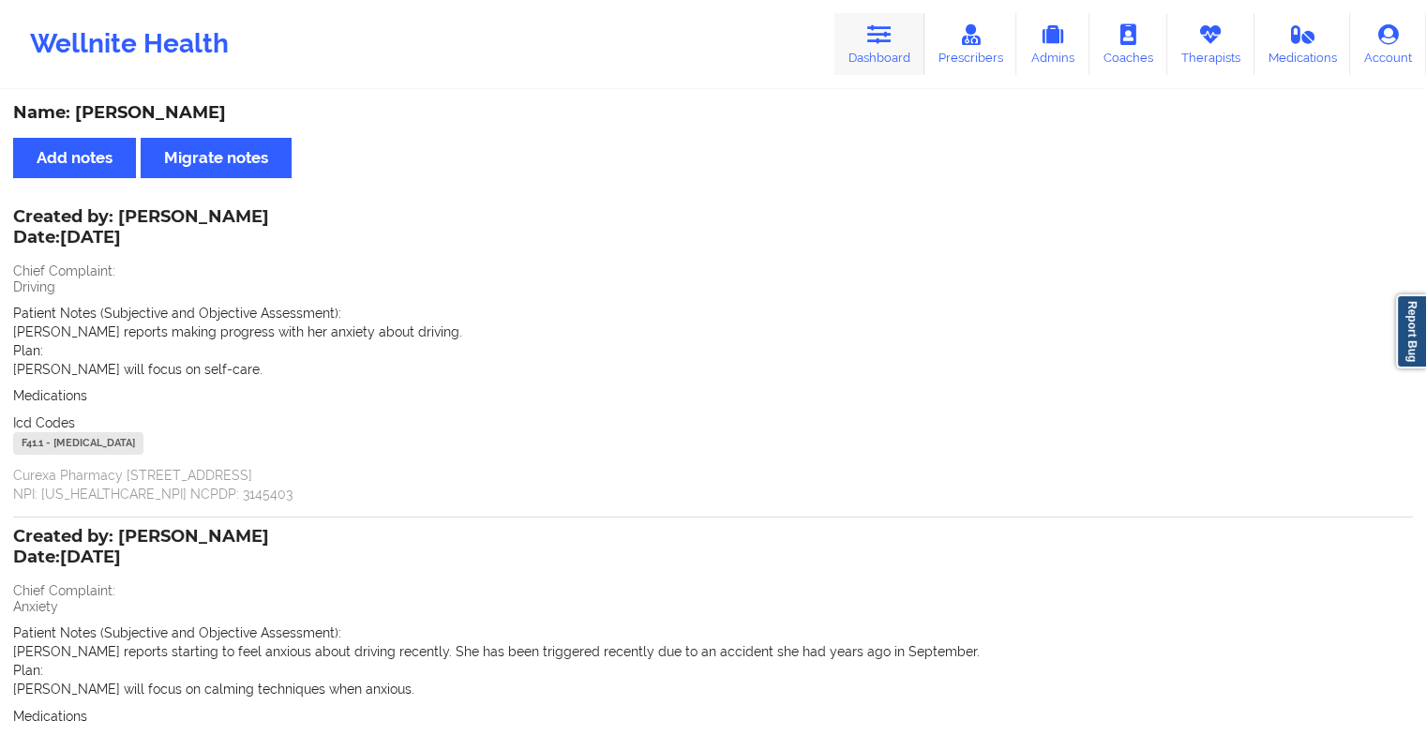
click at [885, 43] on icon at bounding box center [879, 34] width 24 height 21
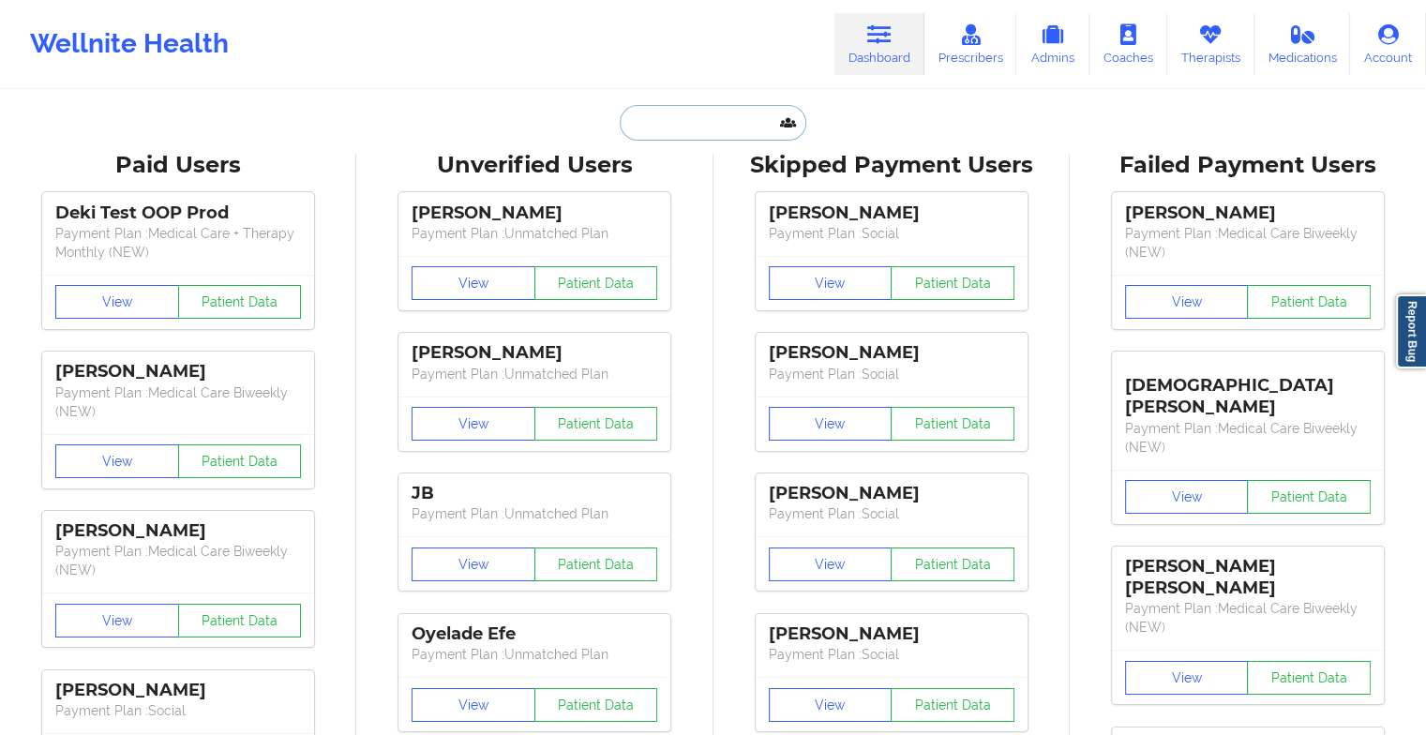
click at [665, 124] on input "text" at bounding box center [713, 123] width 186 height 36
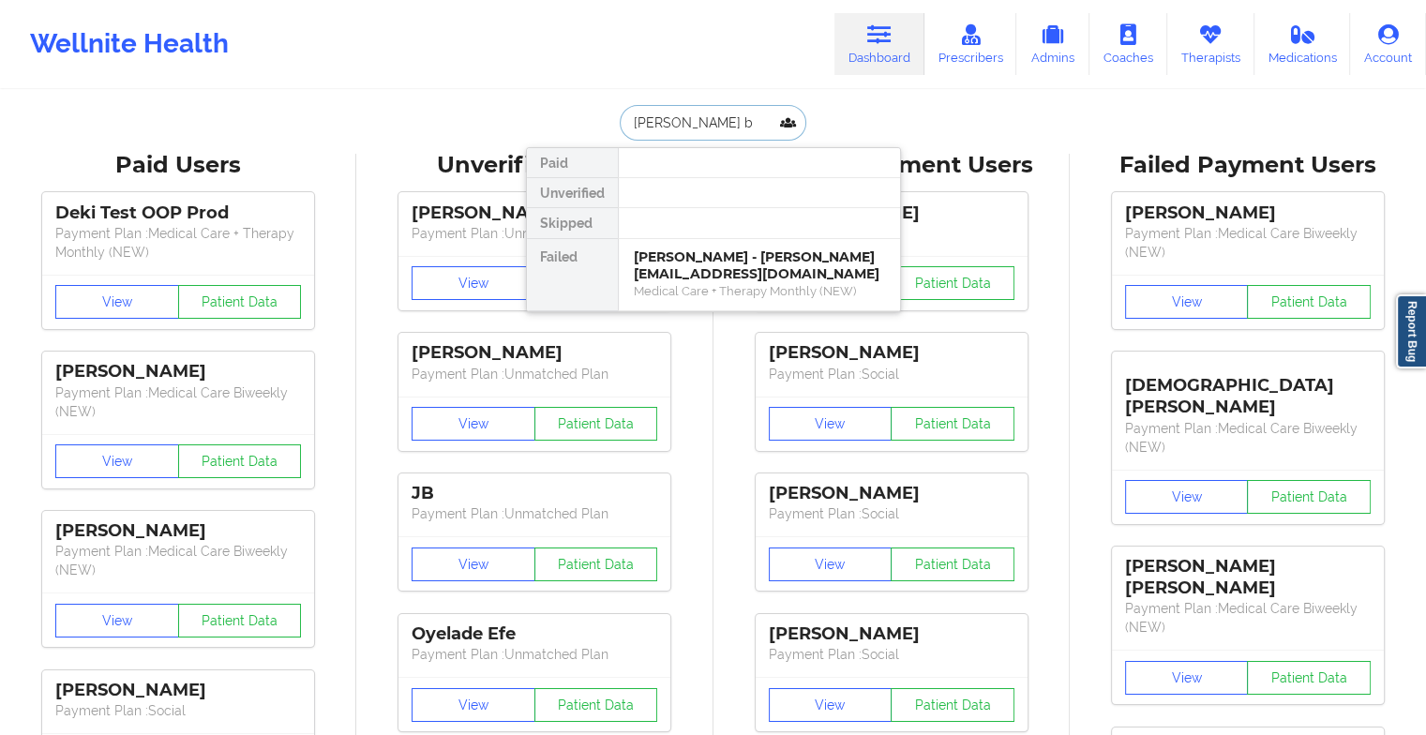
type input "[PERSON_NAME] br"
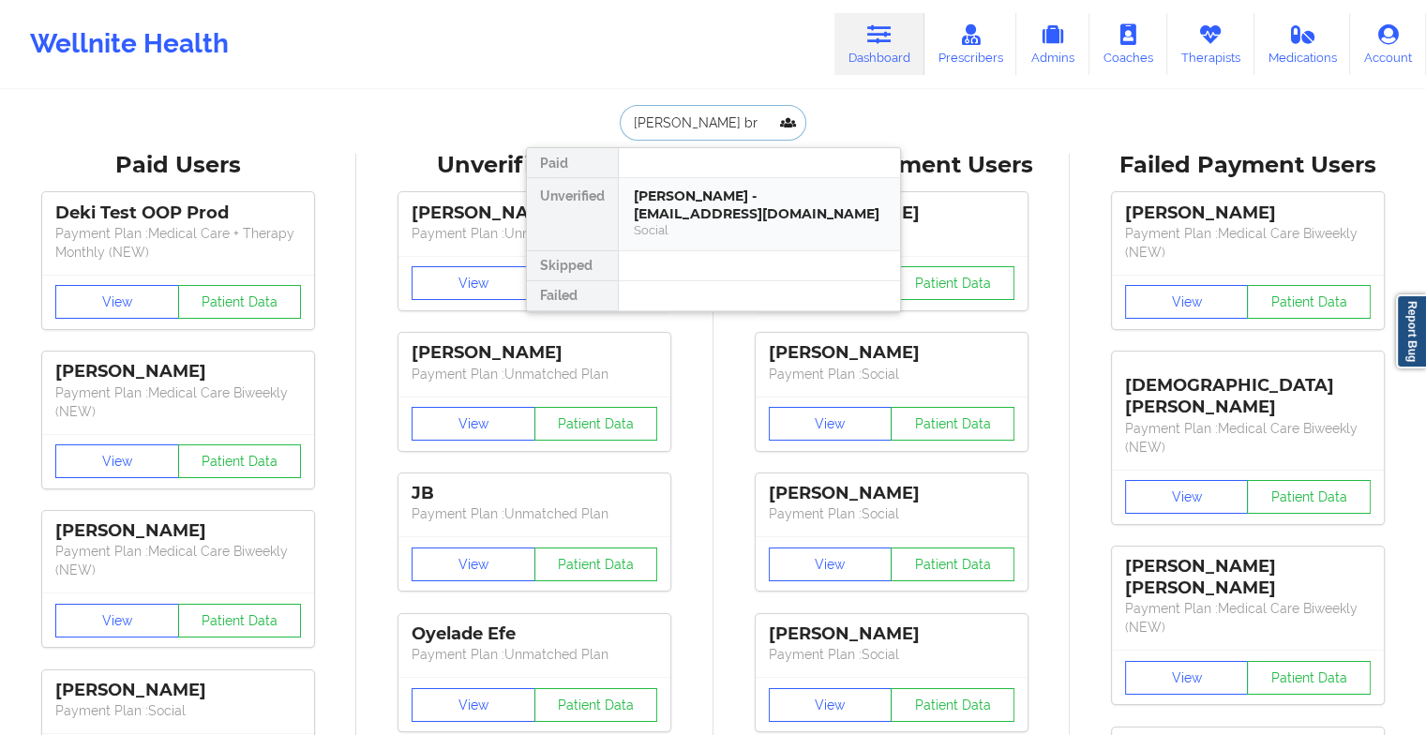
click at [680, 227] on div "Social" at bounding box center [759, 230] width 251 height 16
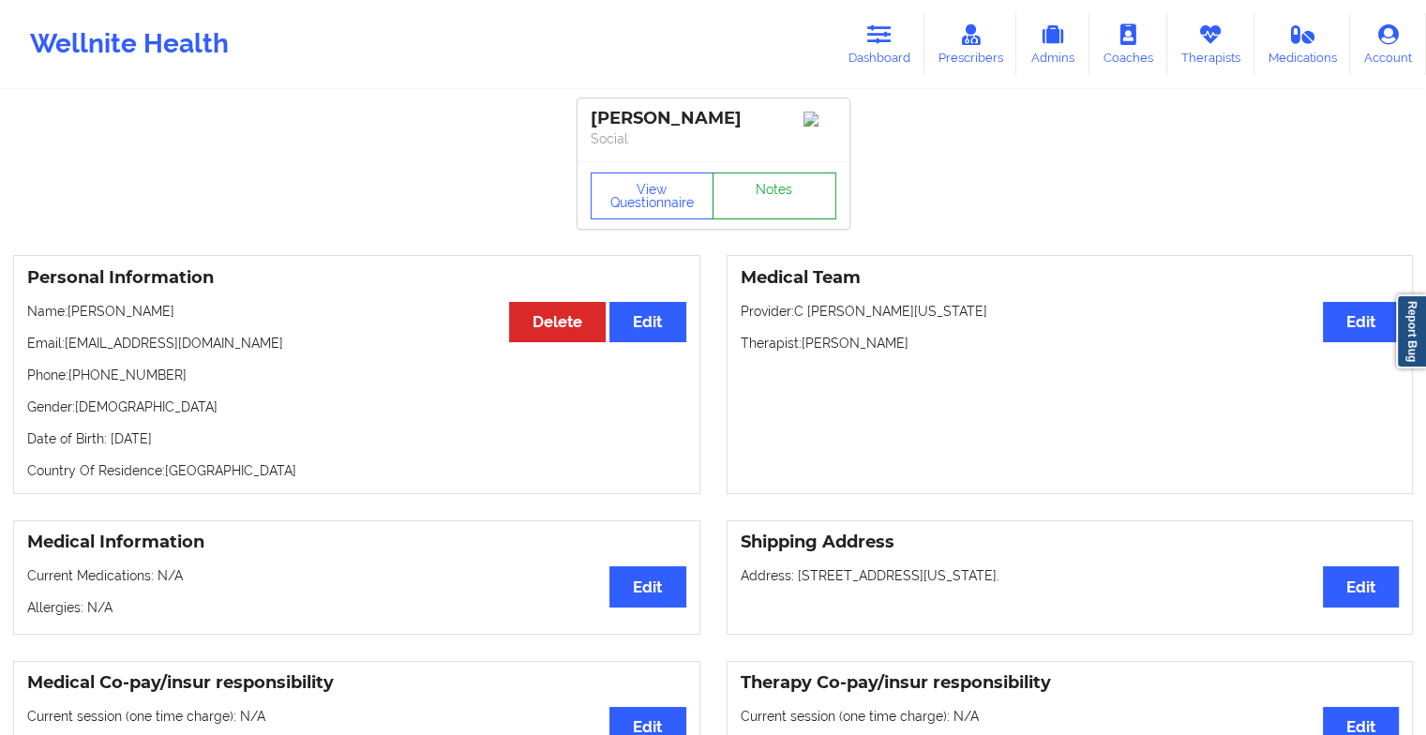
click at [765, 192] on link "Notes" at bounding box center [775, 196] width 124 height 47
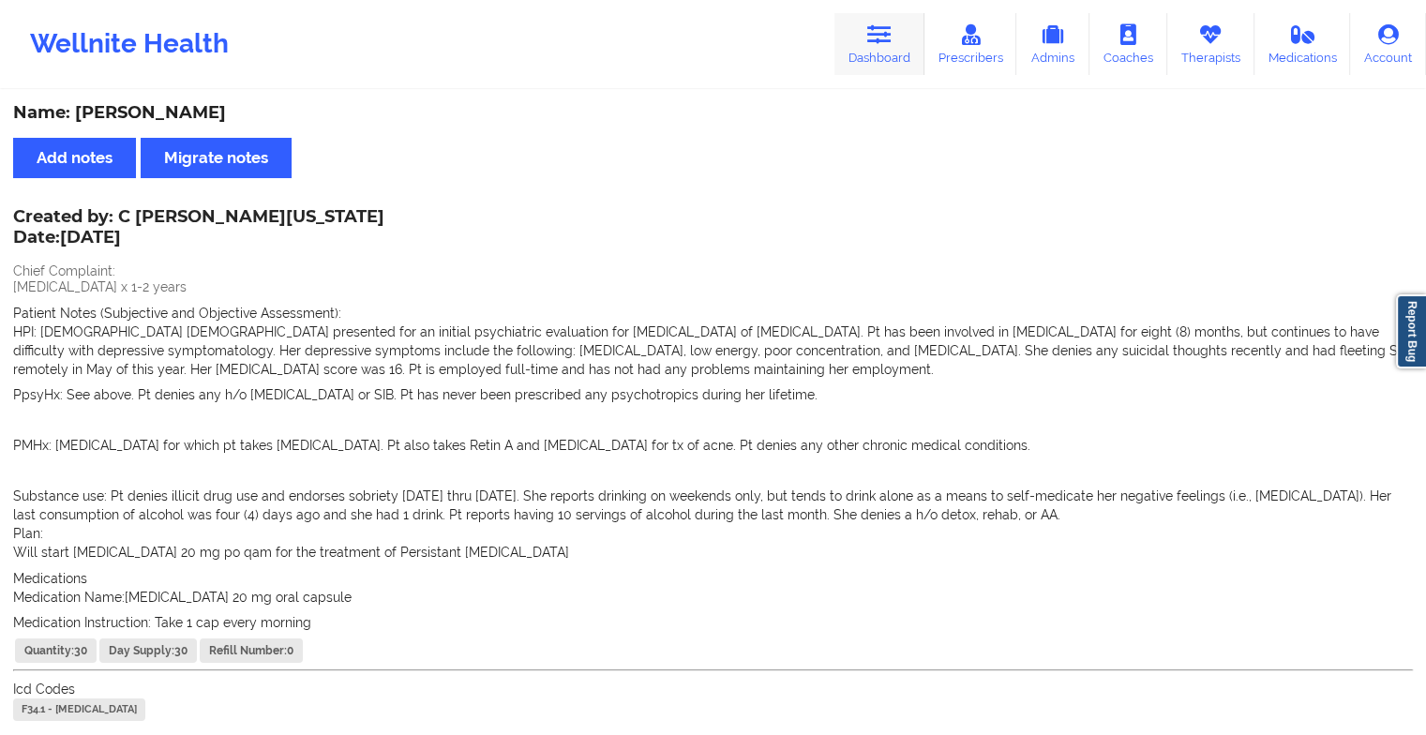
click at [873, 30] on icon at bounding box center [879, 34] width 24 height 21
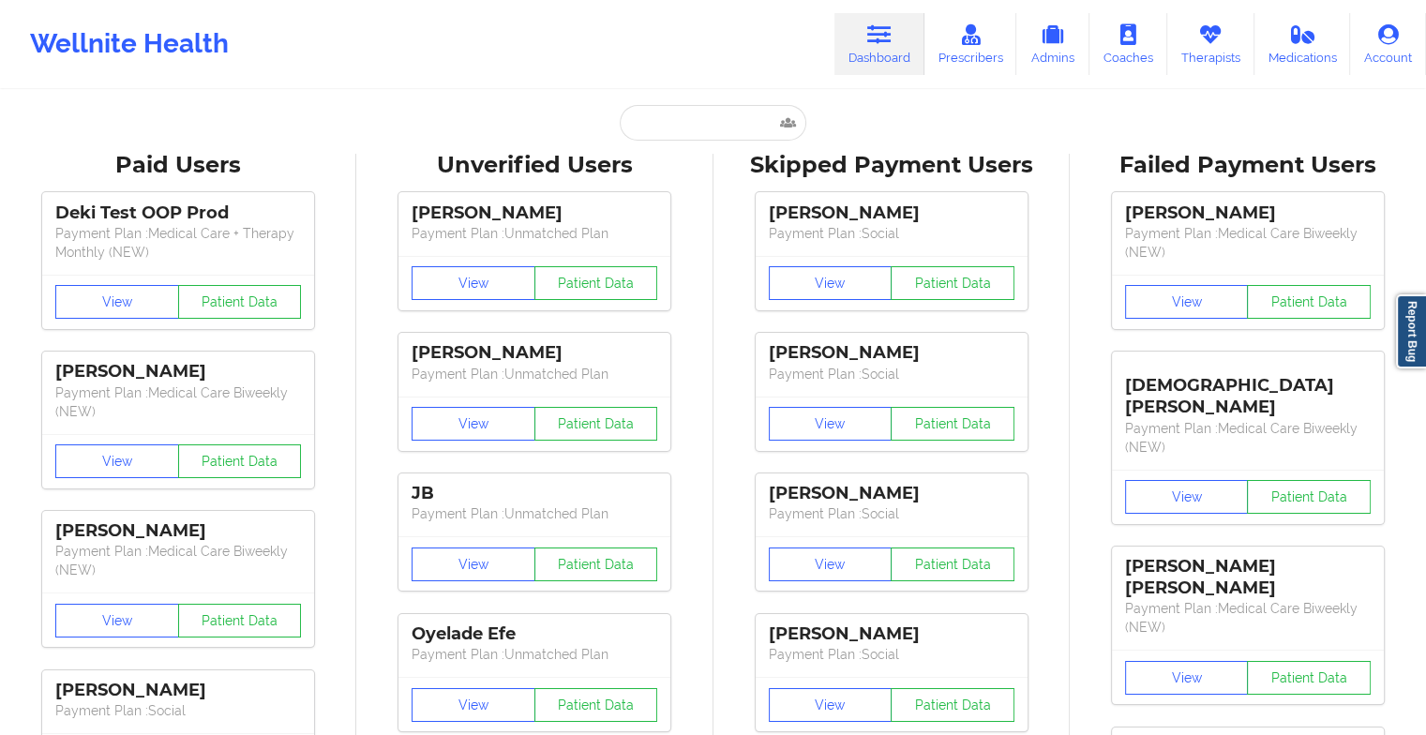
click at [687, 126] on input "text" at bounding box center [713, 123] width 186 height 36
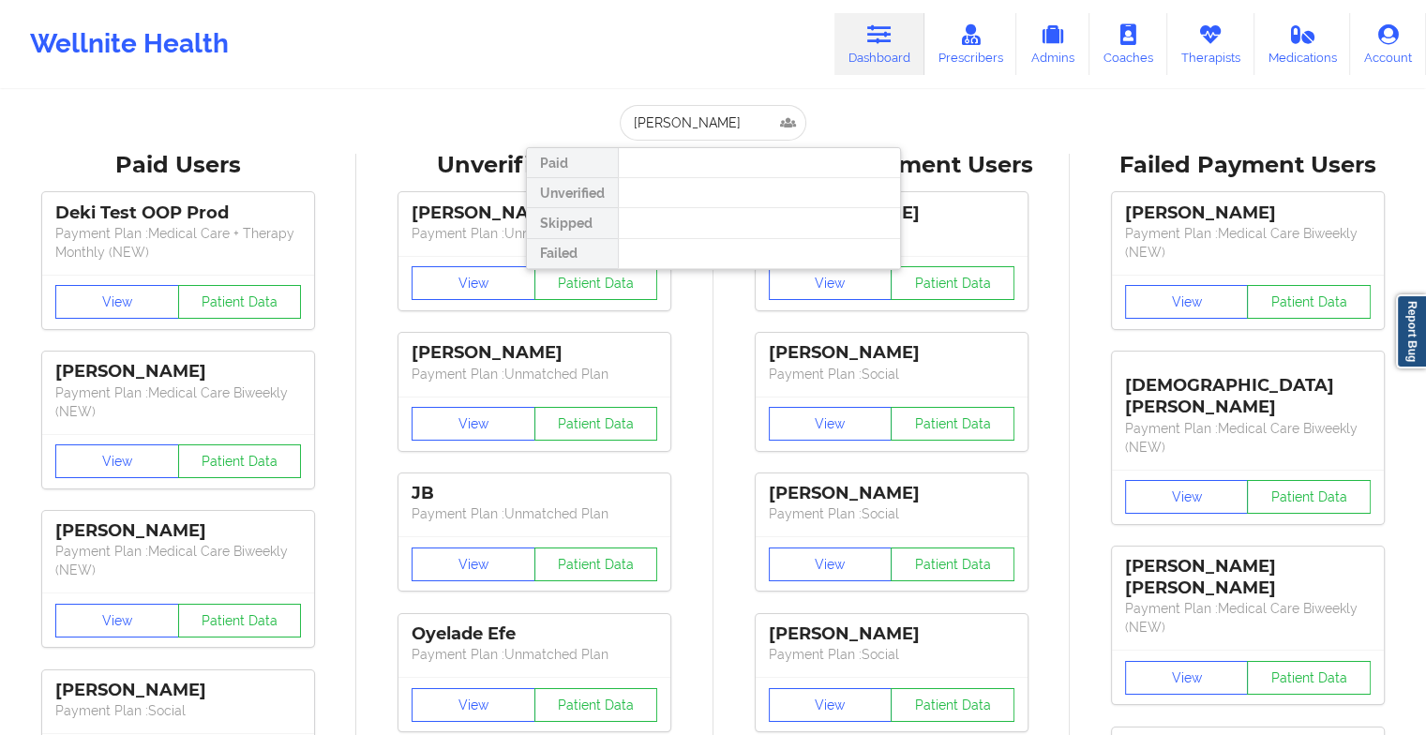
click at [722, 202] on div at bounding box center [759, 193] width 282 height 30
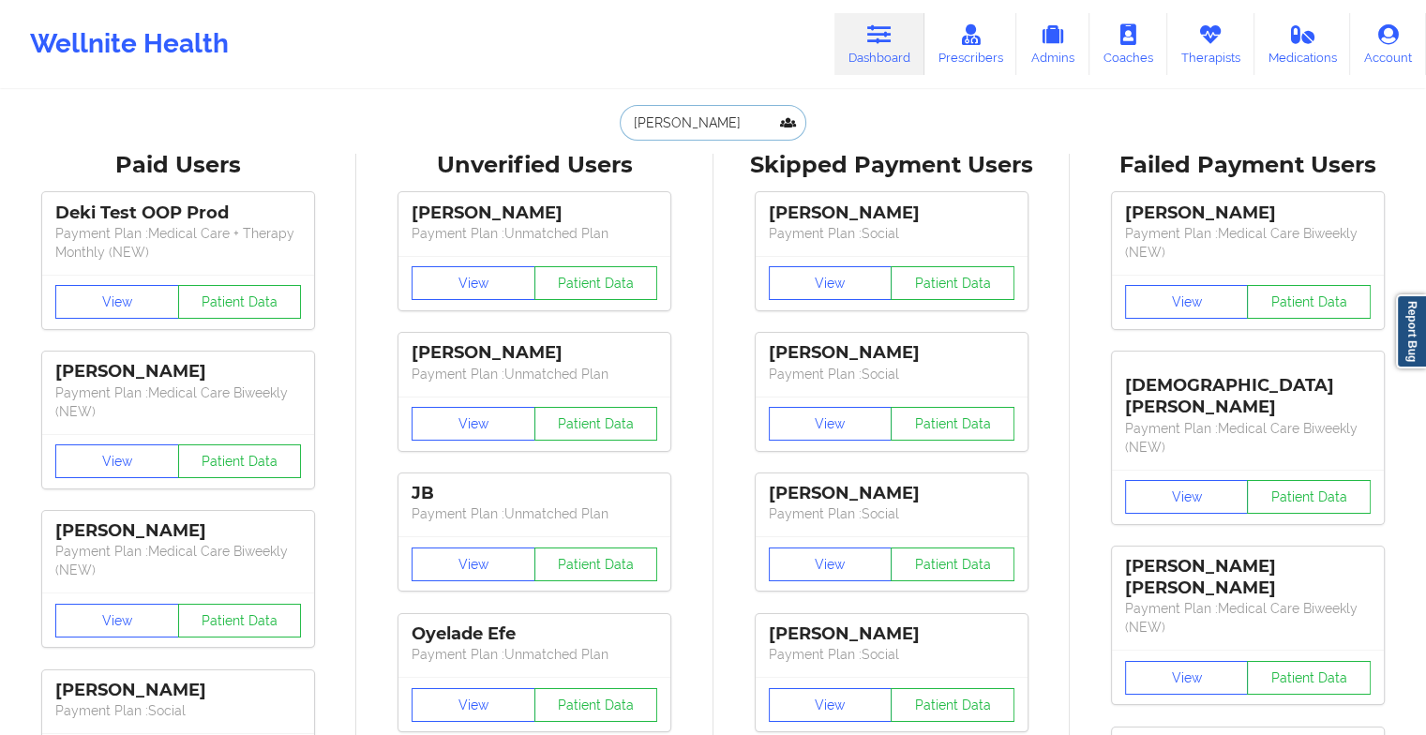
click at [723, 125] on input "[PERSON_NAME]" at bounding box center [713, 123] width 186 height 36
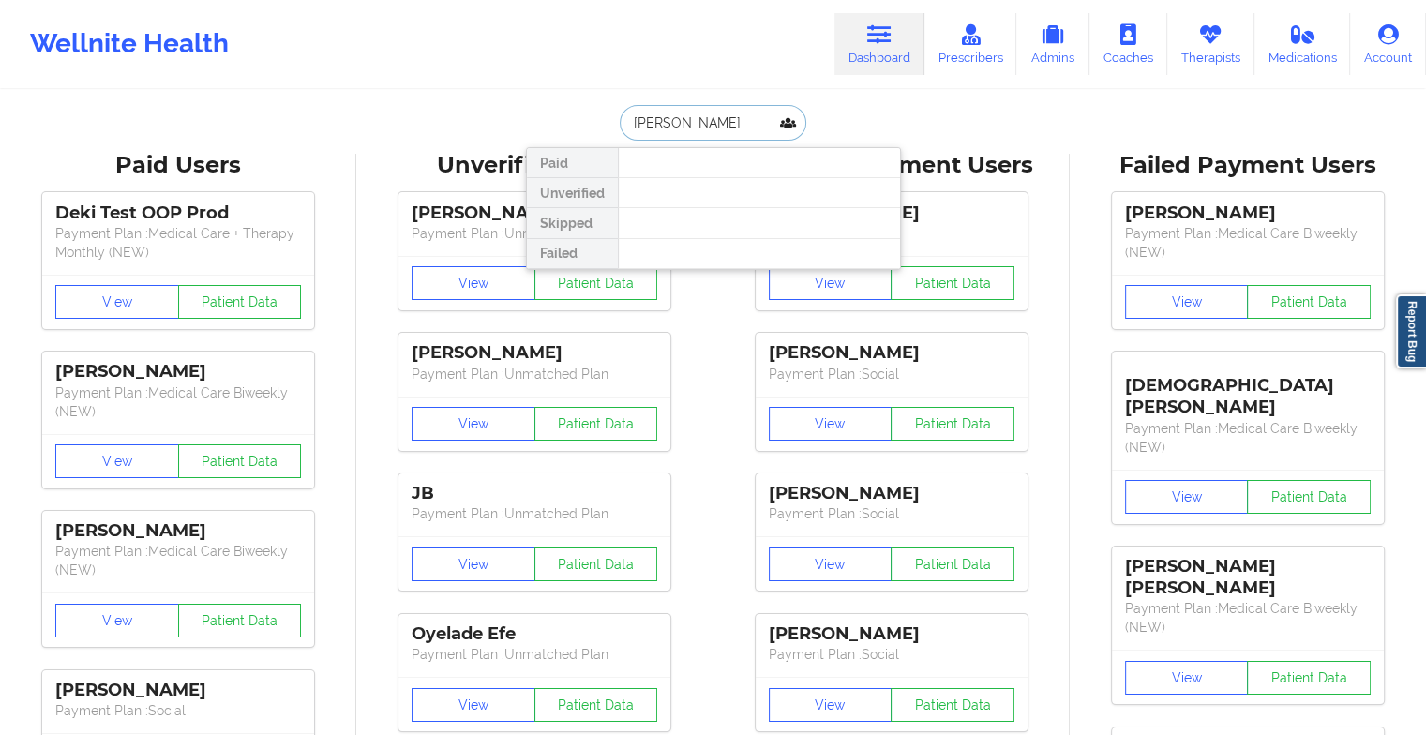
type input "[PERSON_NAME]"
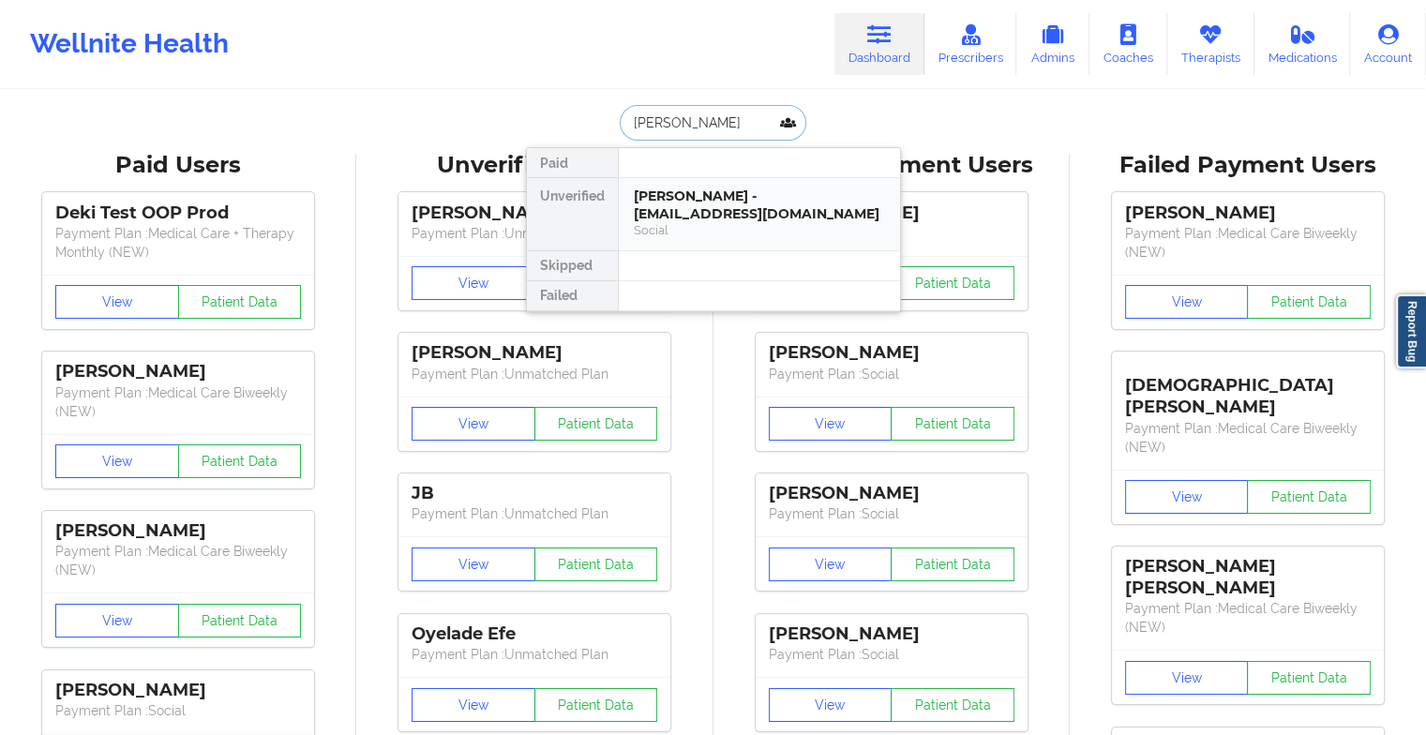
click at [710, 199] on div "[PERSON_NAME] - [EMAIL_ADDRESS][DOMAIN_NAME]" at bounding box center [759, 205] width 251 height 35
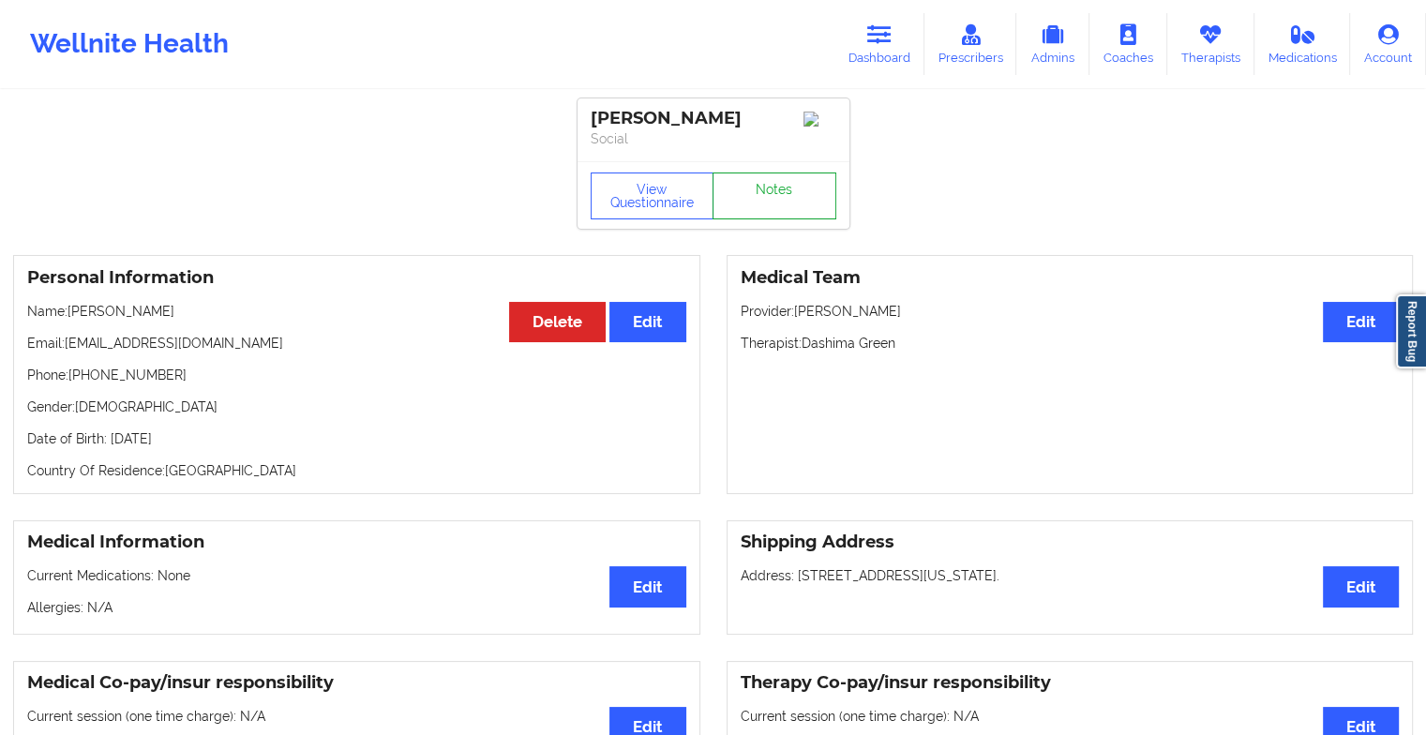
click at [780, 219] on link "Notes" at bounding box center [775, 196] width 124 height 47
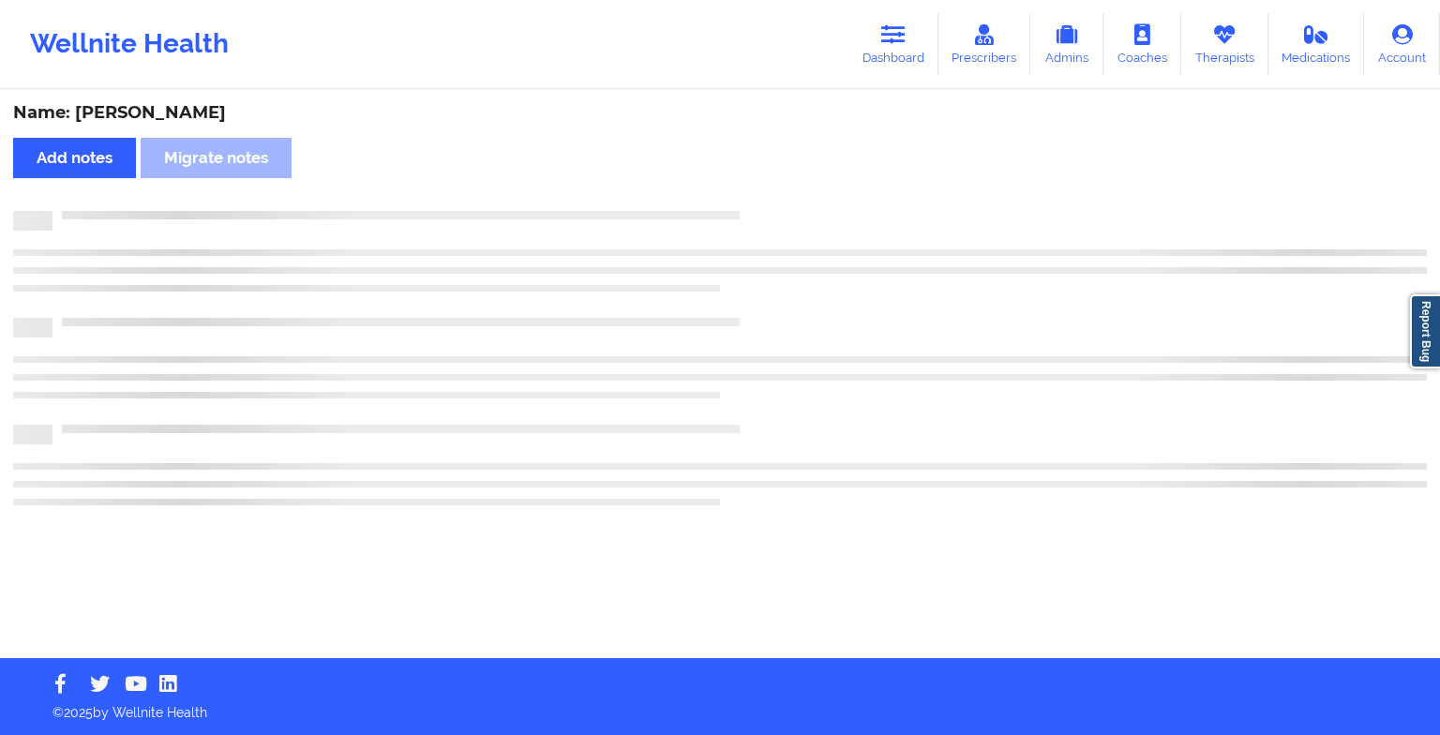
click at [780, 224] on div at bounding box center [720, 221] width 1414 height 20
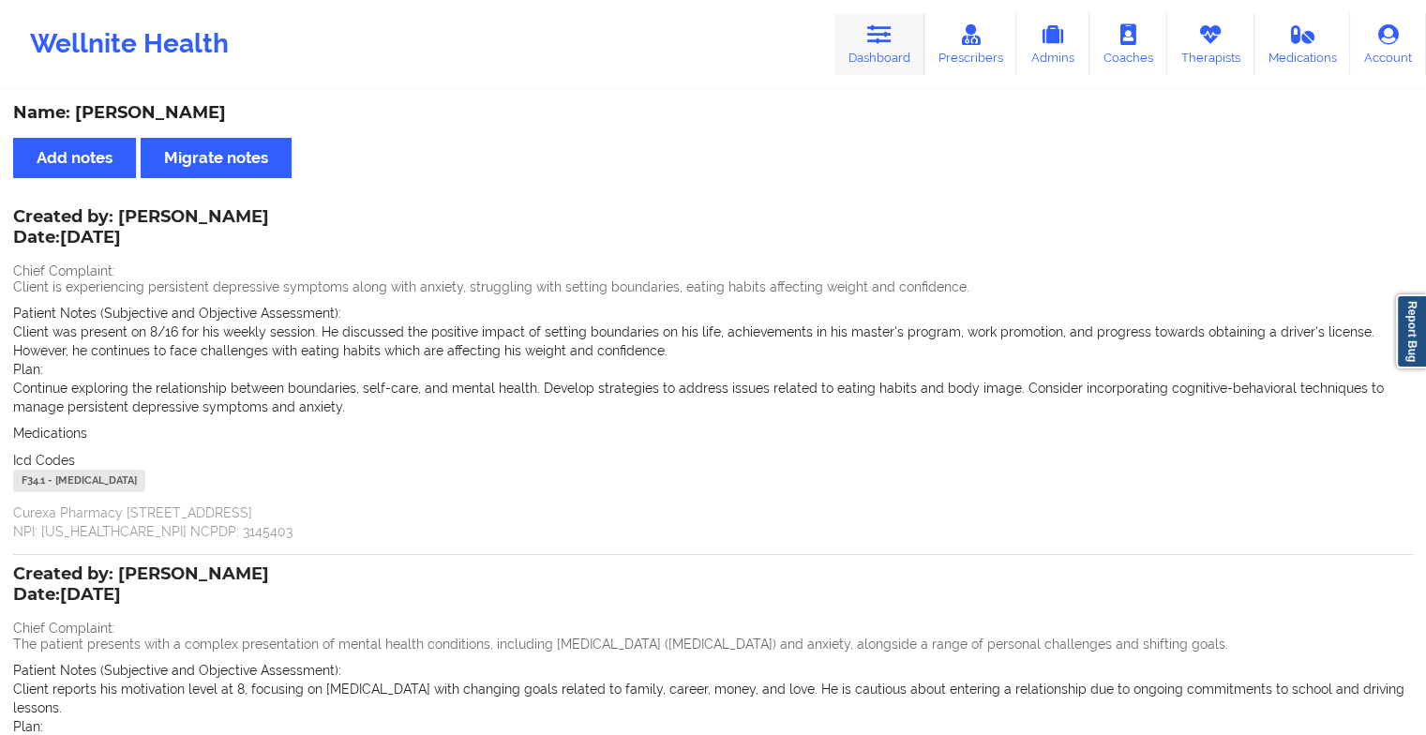
click at [885, 38] on icon at bounding box center [879, 34] width 24 height 21
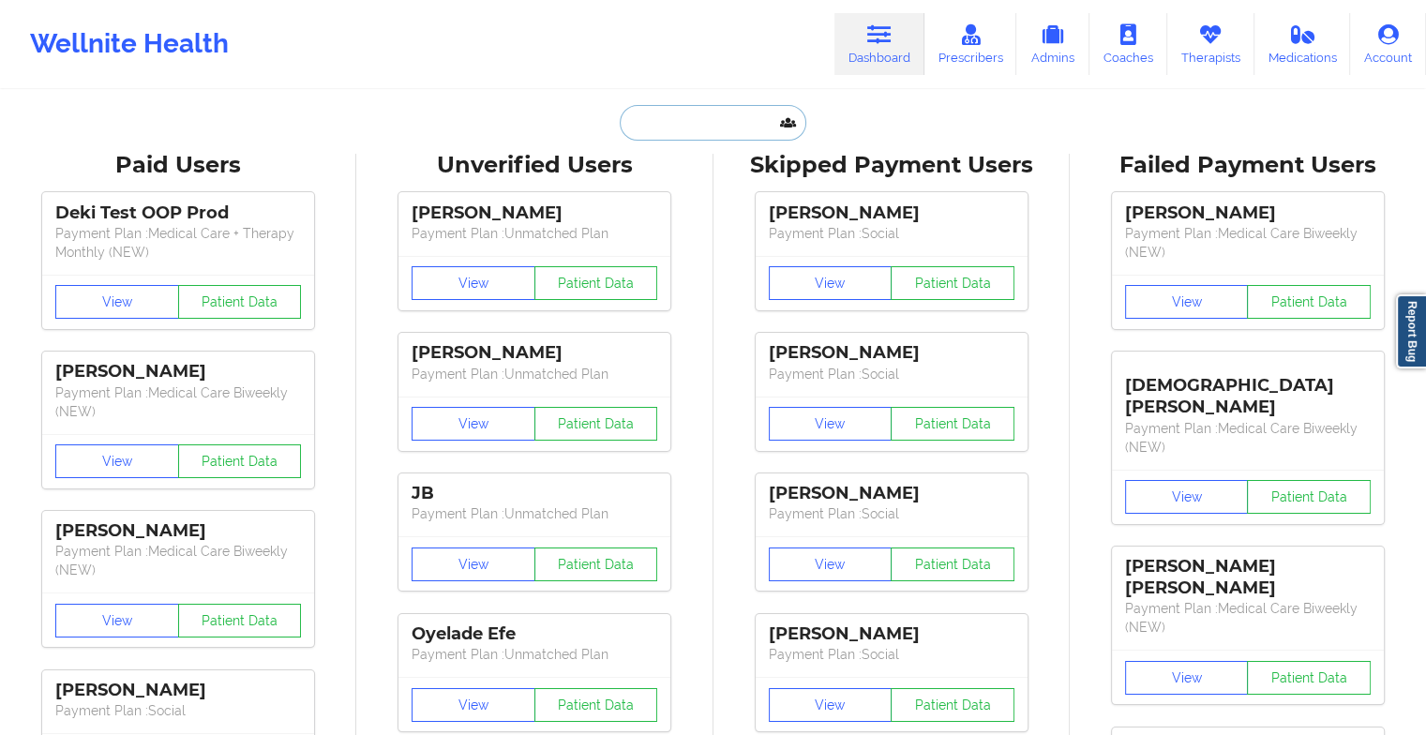
click at [704, 126] on input "text" at bounding box center [713, 123] width 186 height 36
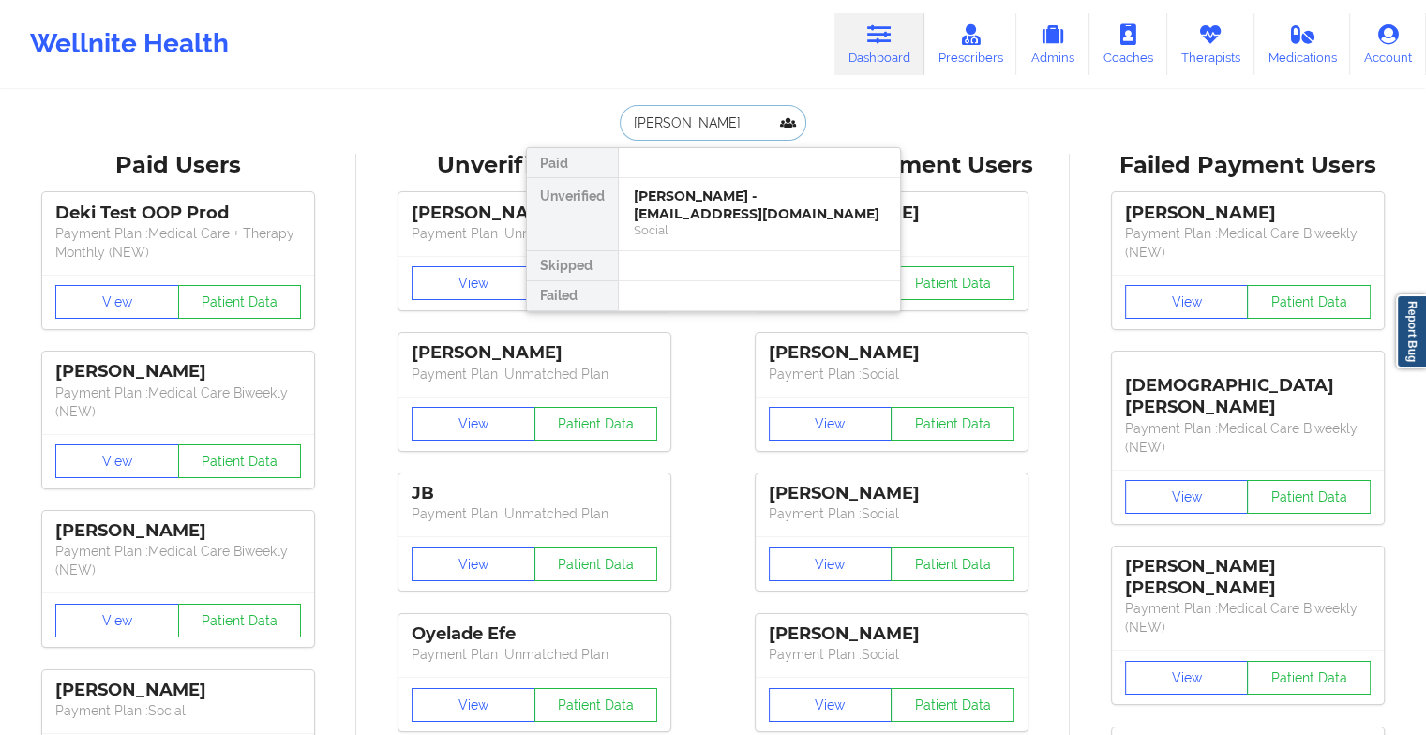
type input "[PERSON_NAME]"
click at [690, 200] on div "[PERSON_NAME] - [EMAIL_ADDRESS][DOMAIN_NAME]" at bounding box center [759, 205] width 251 height 35
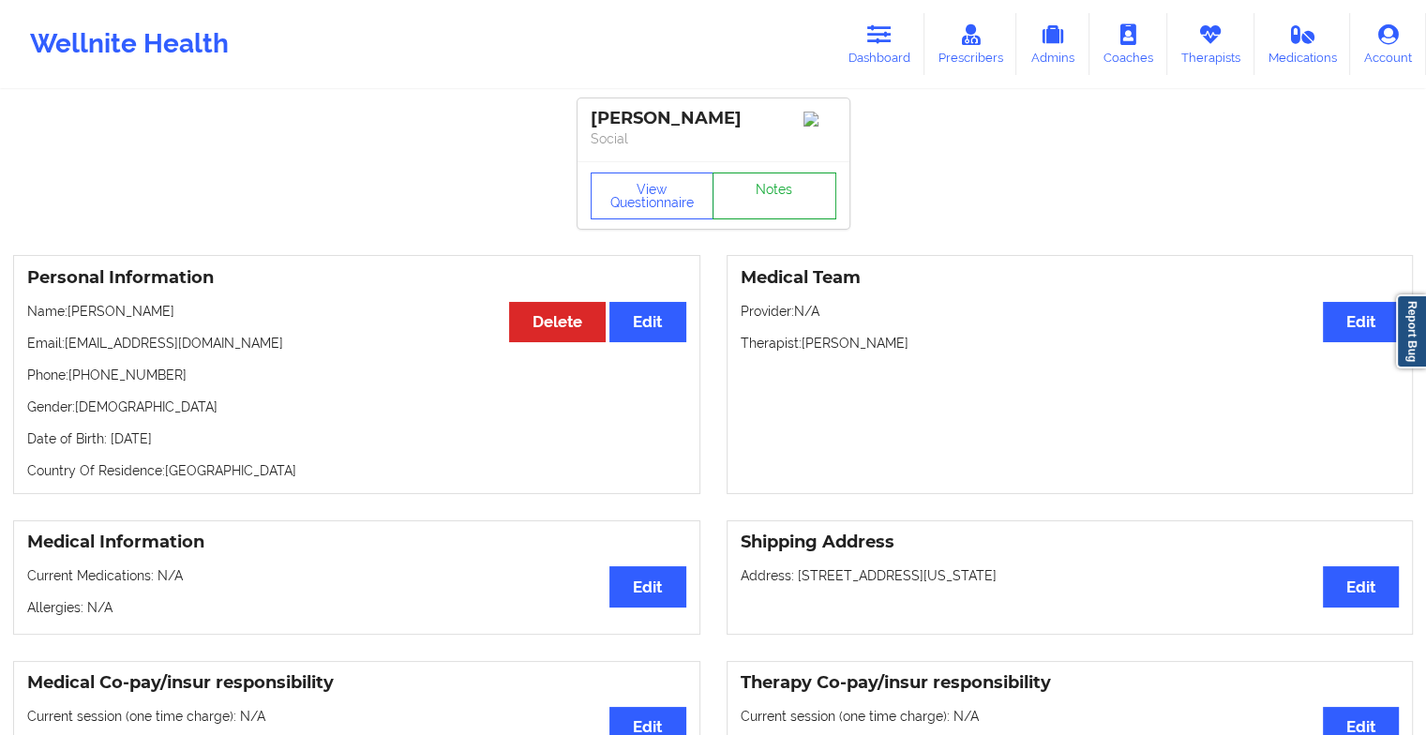
click at [754, 206] on link "Notes" at bounding box center [775, 196] width 124 height 47
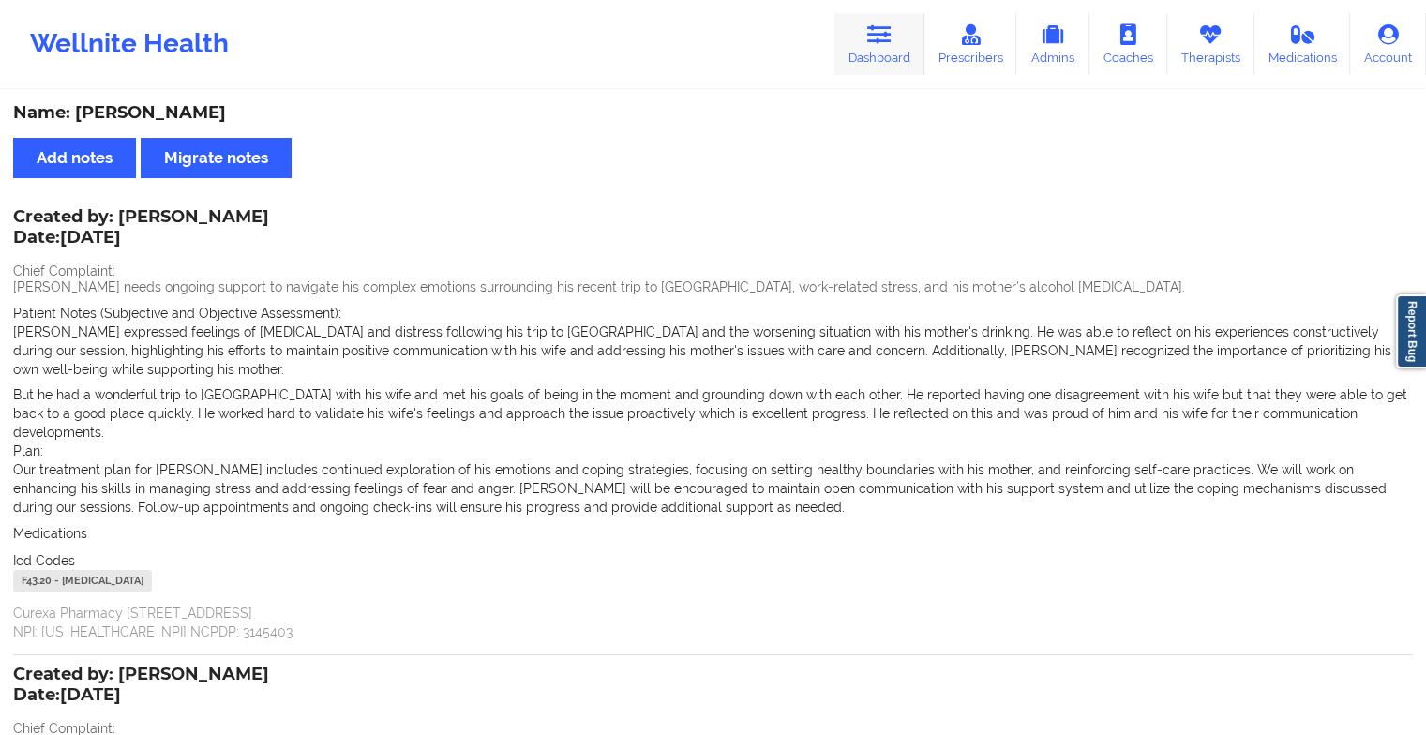
click at [898, 60] on link "Dashboard" at bounding box center [880, 44] width 90 height 62
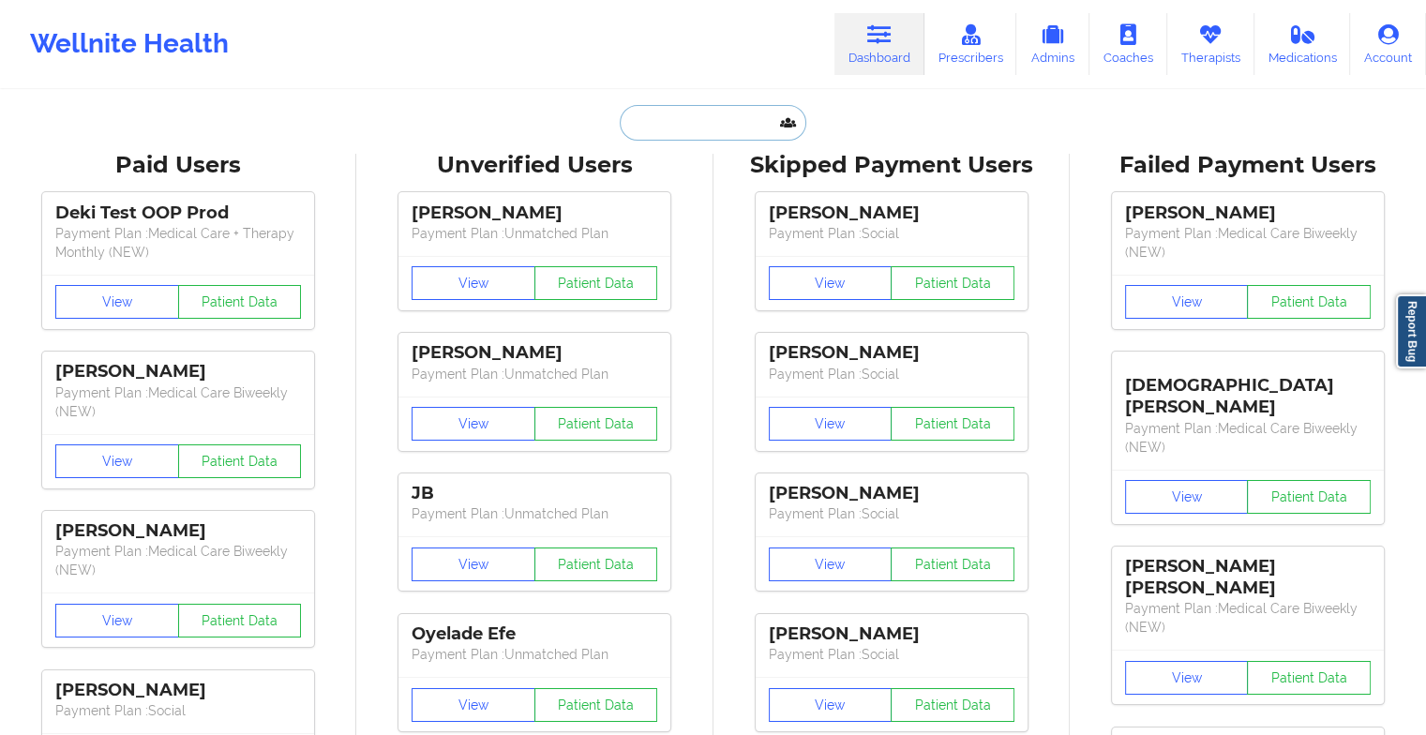
click at [718, 119] on input "text" at bounding box center [713, 123] width 186 height 36
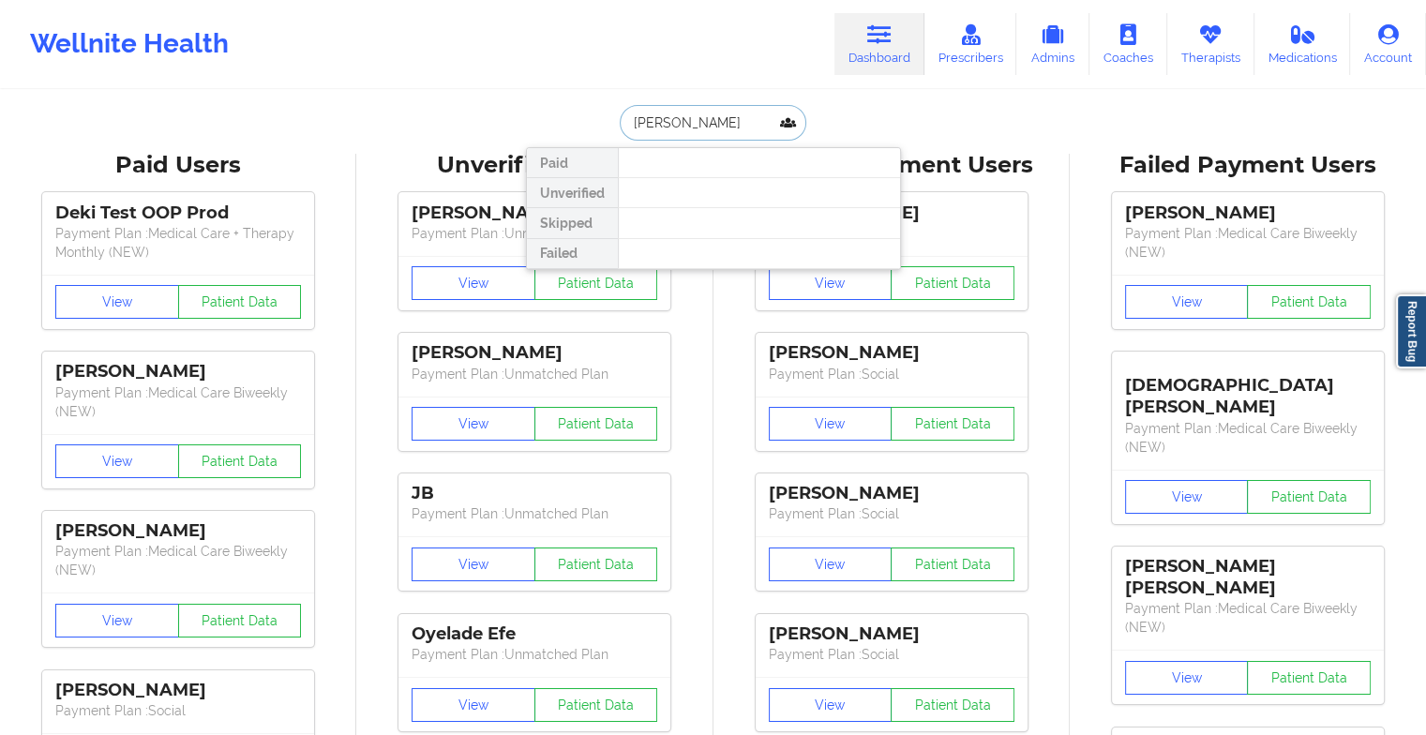
type input "[PERSON_NAME]"
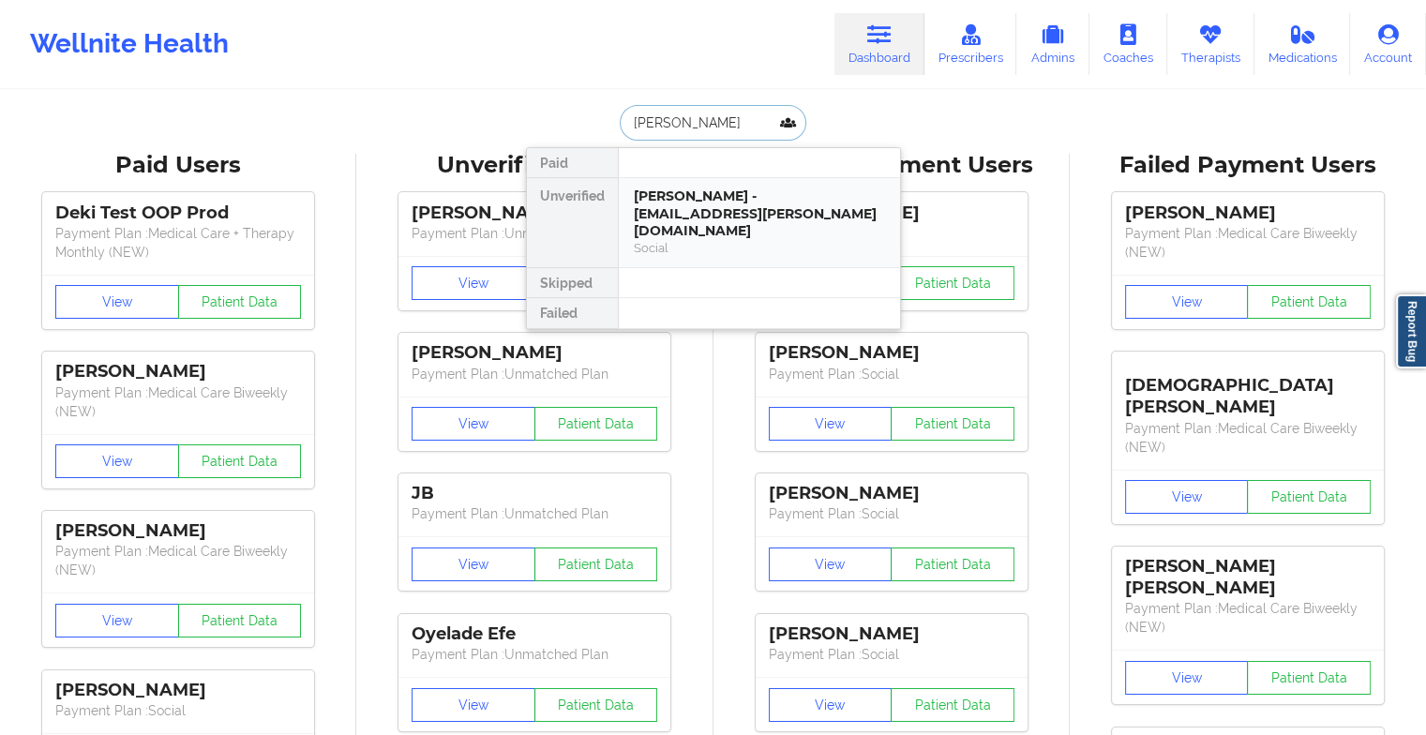
click at [731, 203] on div "[PERSON_NAME] - [EMAIL_ADDRESS][PERSON_NAME][DOMAIN_NAME]" at bounding box center [759, 214] width 251 height 53
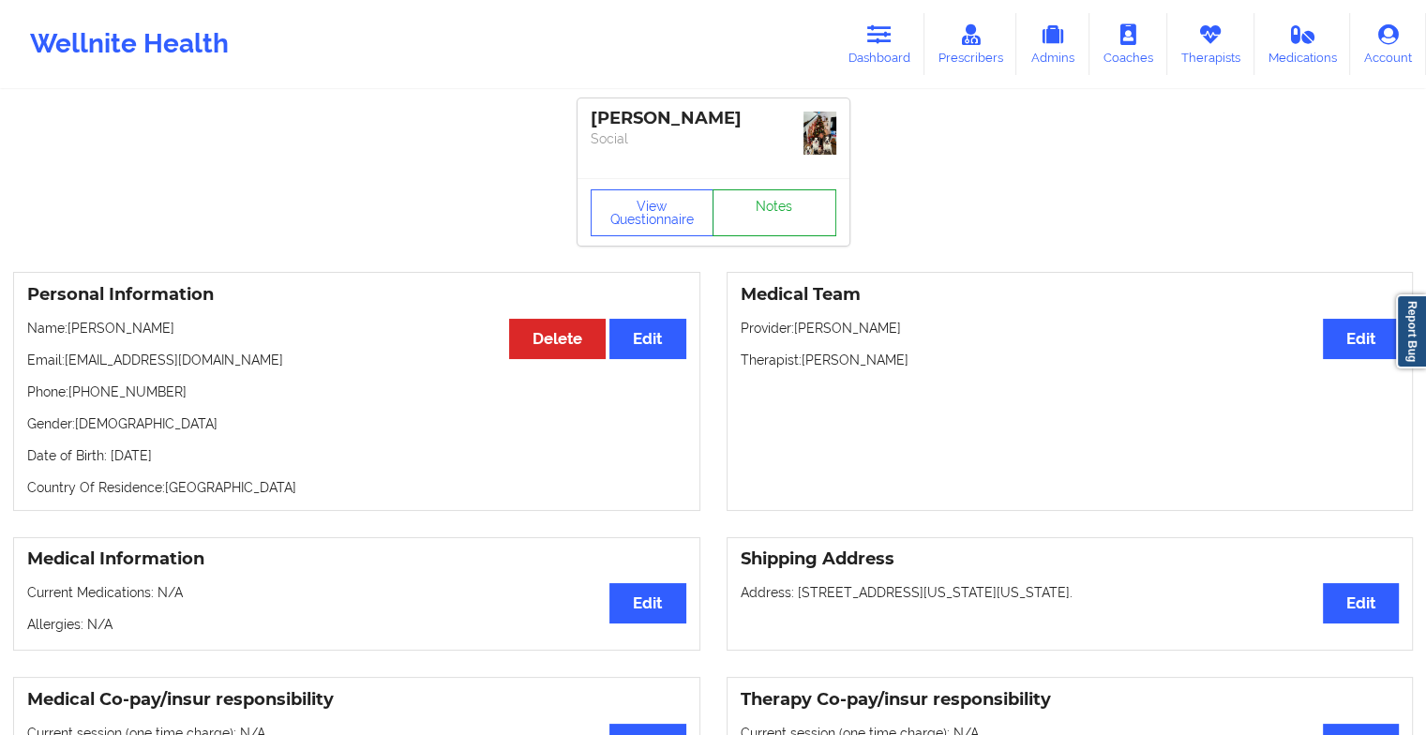
click at [756, 213] on link "Notes" at bounding box center [775, 212] width 124 height 47
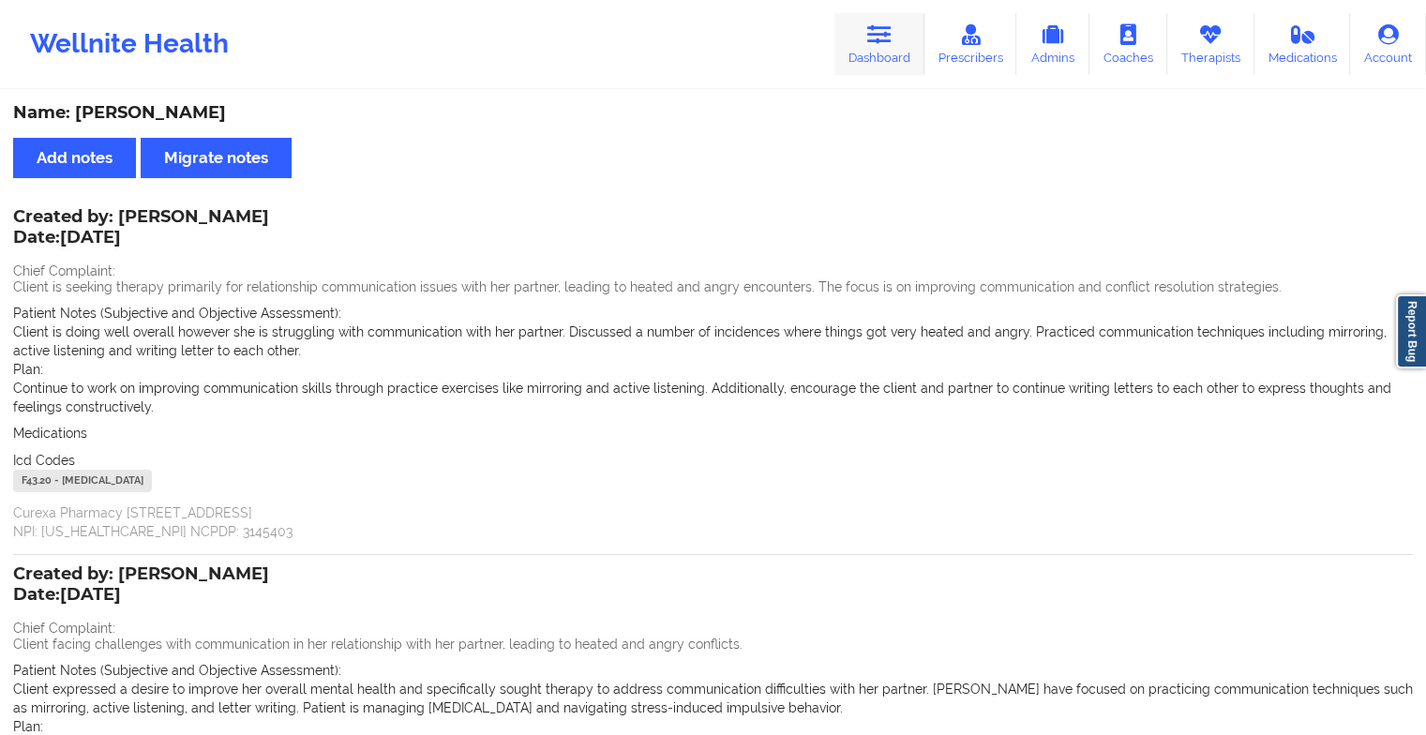
click at [902, 50] on link "Dashboard" at bounding box center [880, 44] width 90 height 62
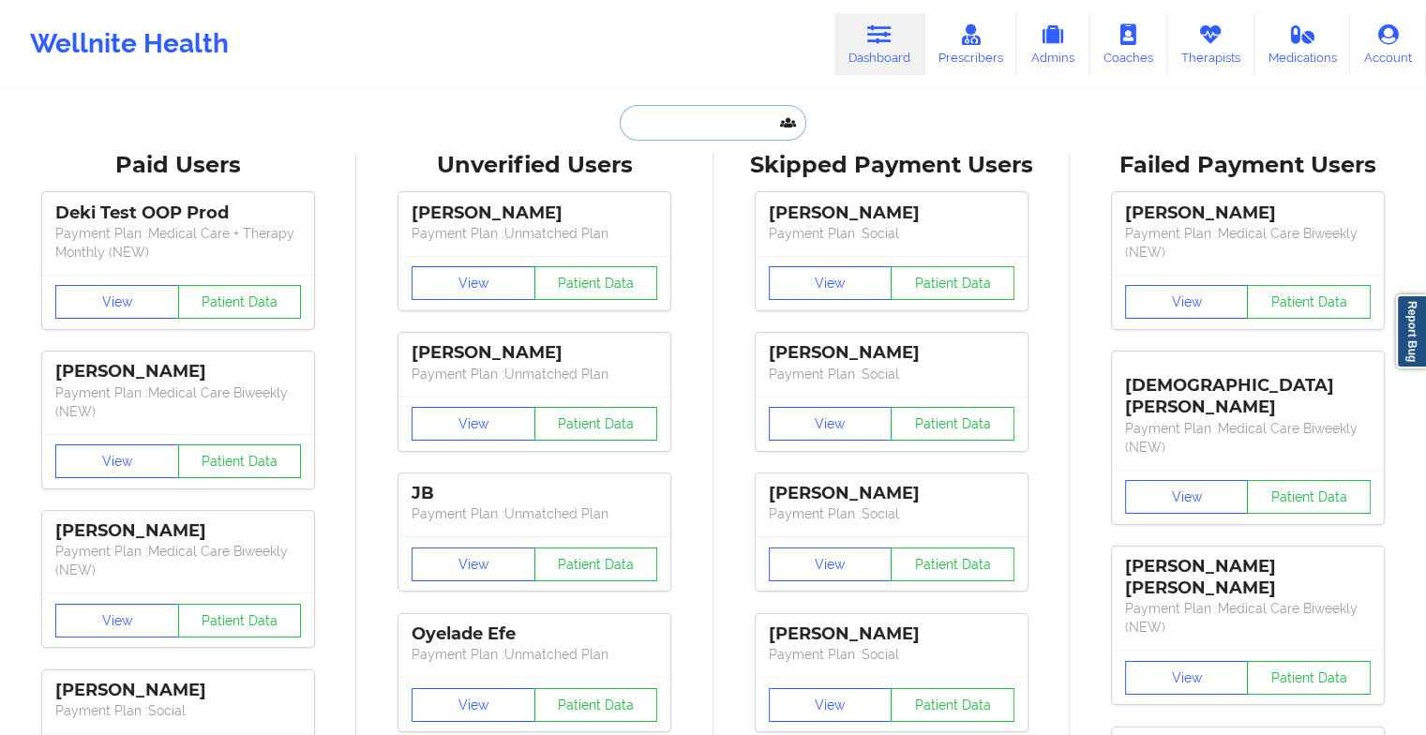
click at [717, 135] on input "text" at bounding box center [713, 123] width 186 height 36
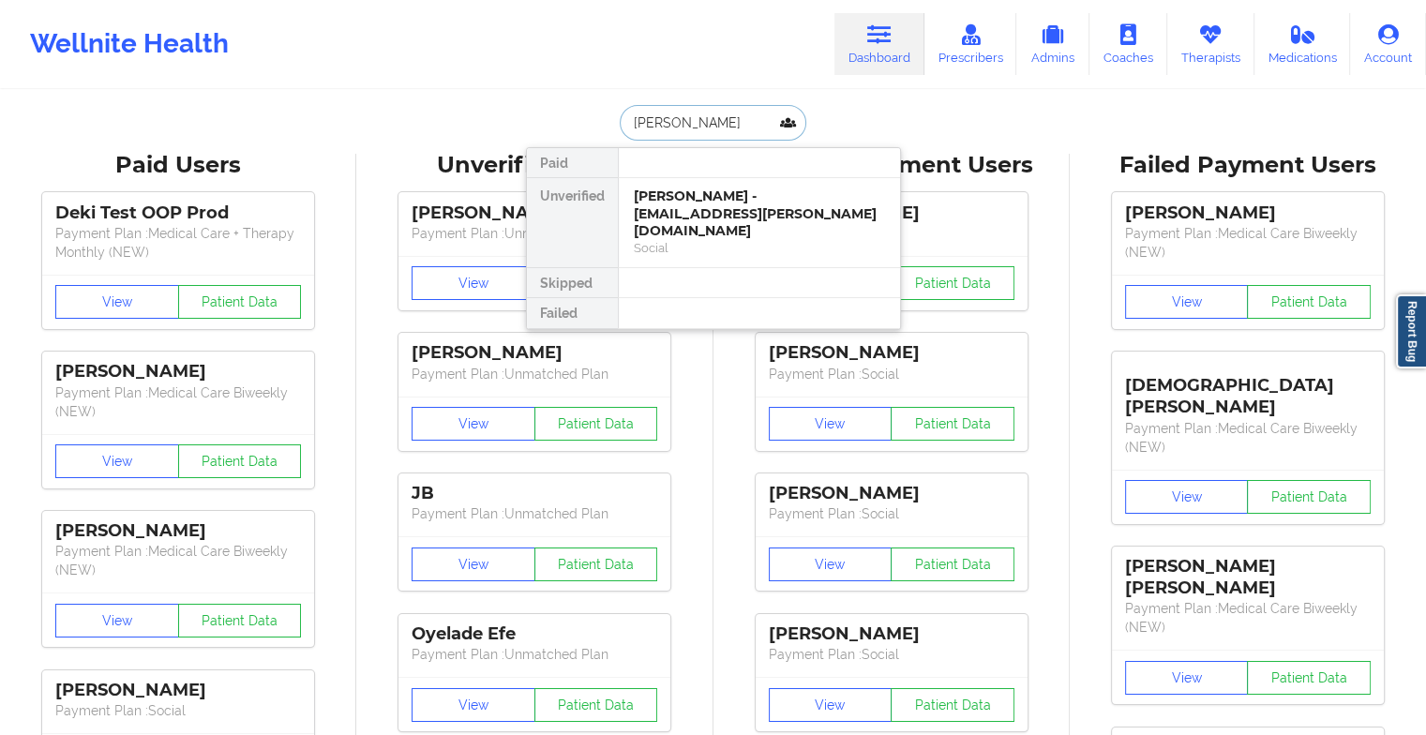
type input "[PERSON_NAME]"
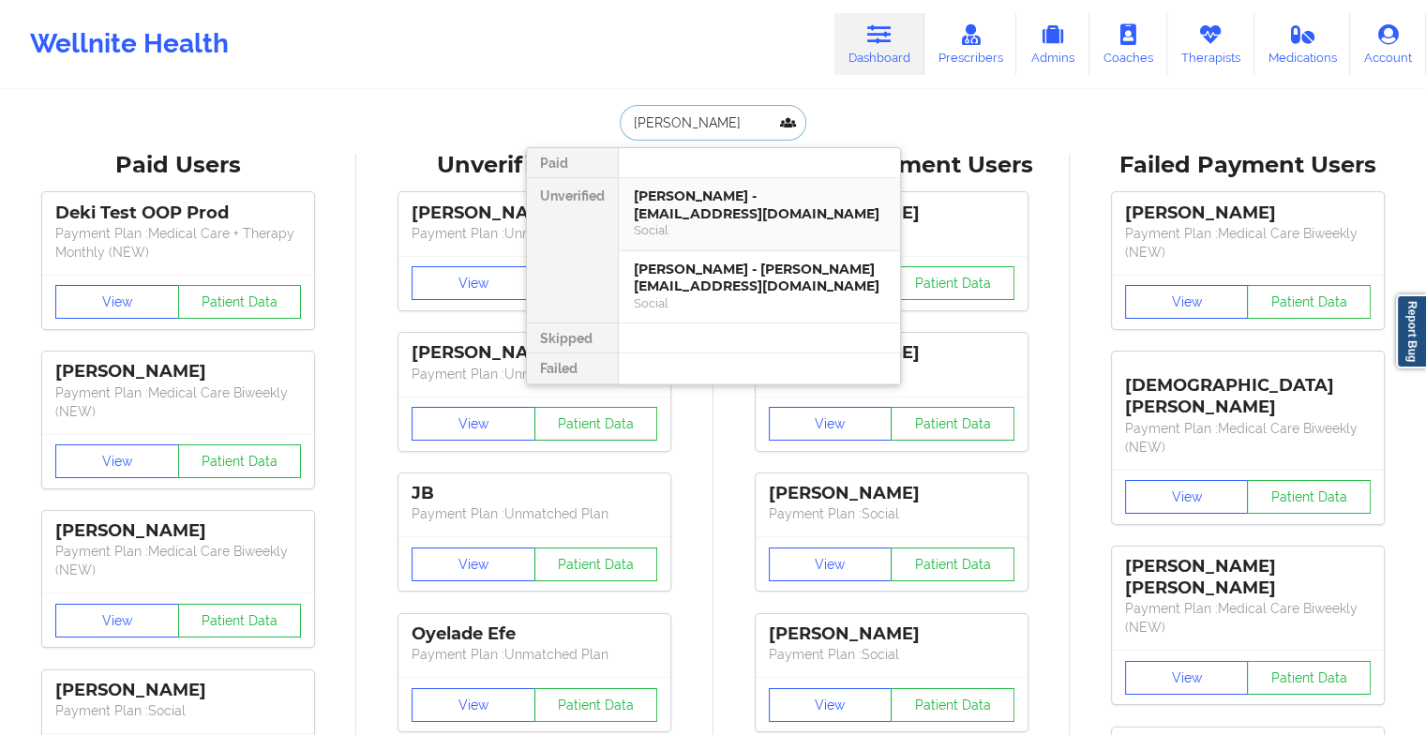
click at [746, 229] on div "Social" at bounding box center [759, 230] width 251 height 16
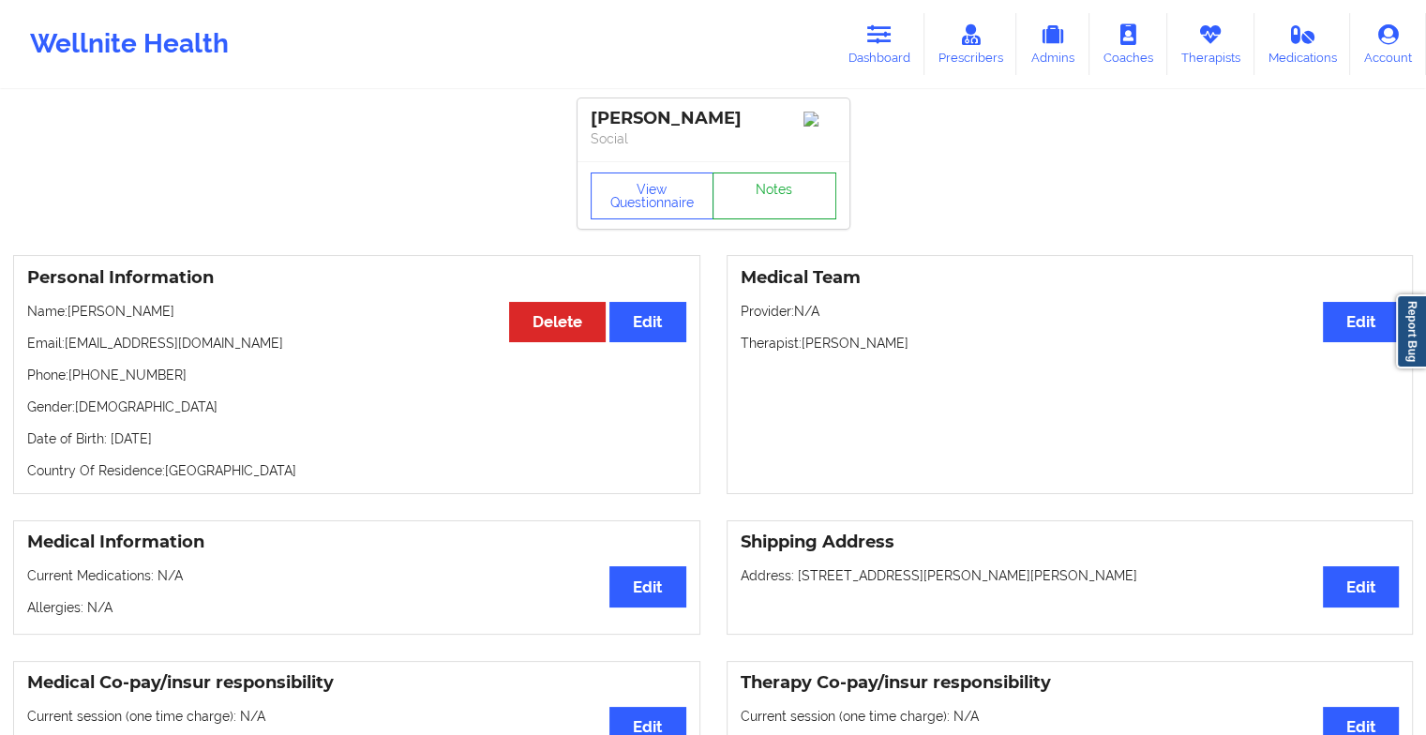
click at [746, 185] on link "Notes" at bounding box center [775, 196] width 124 height 47
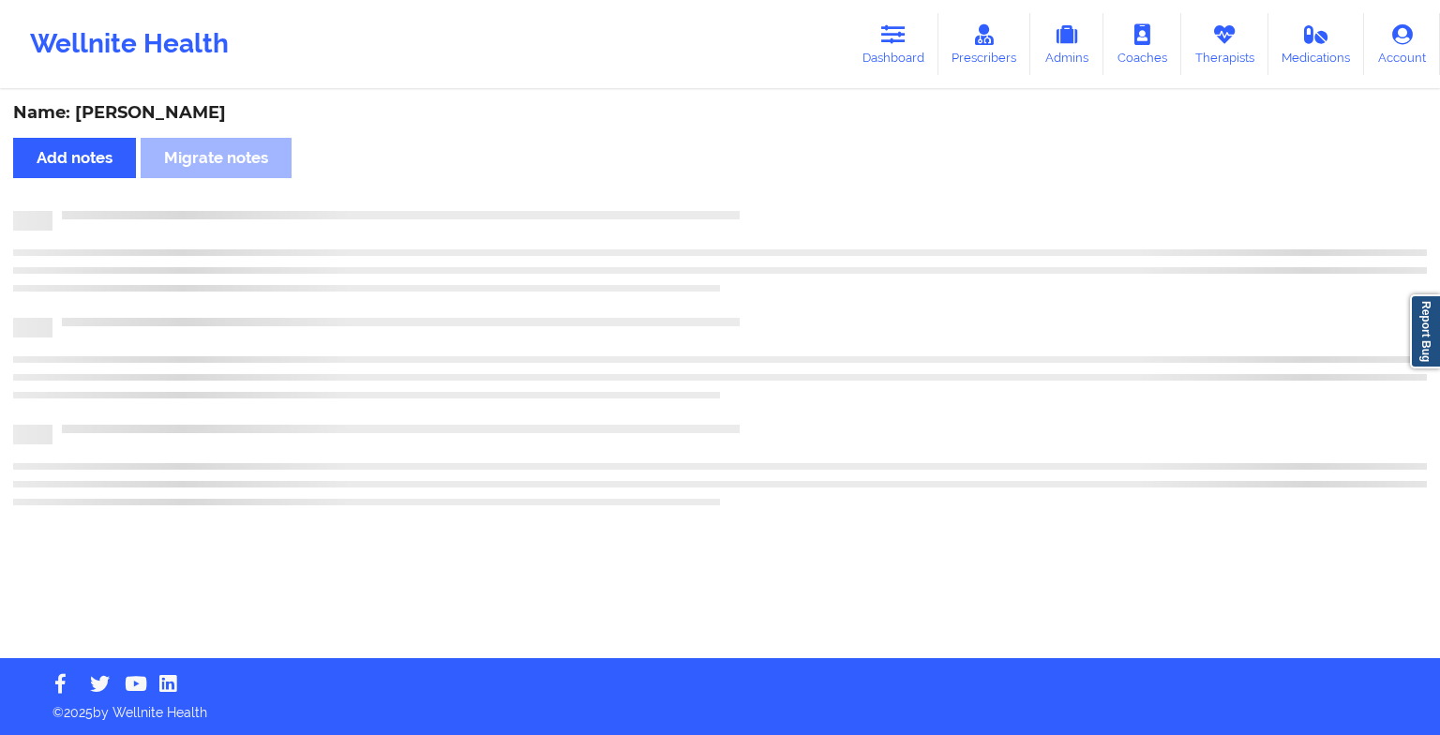
click at [746, 185] on div "Name: [PERSON_NAME] Add notes Migrate notes" at bounding box center [720, 375] width 1440 height 566
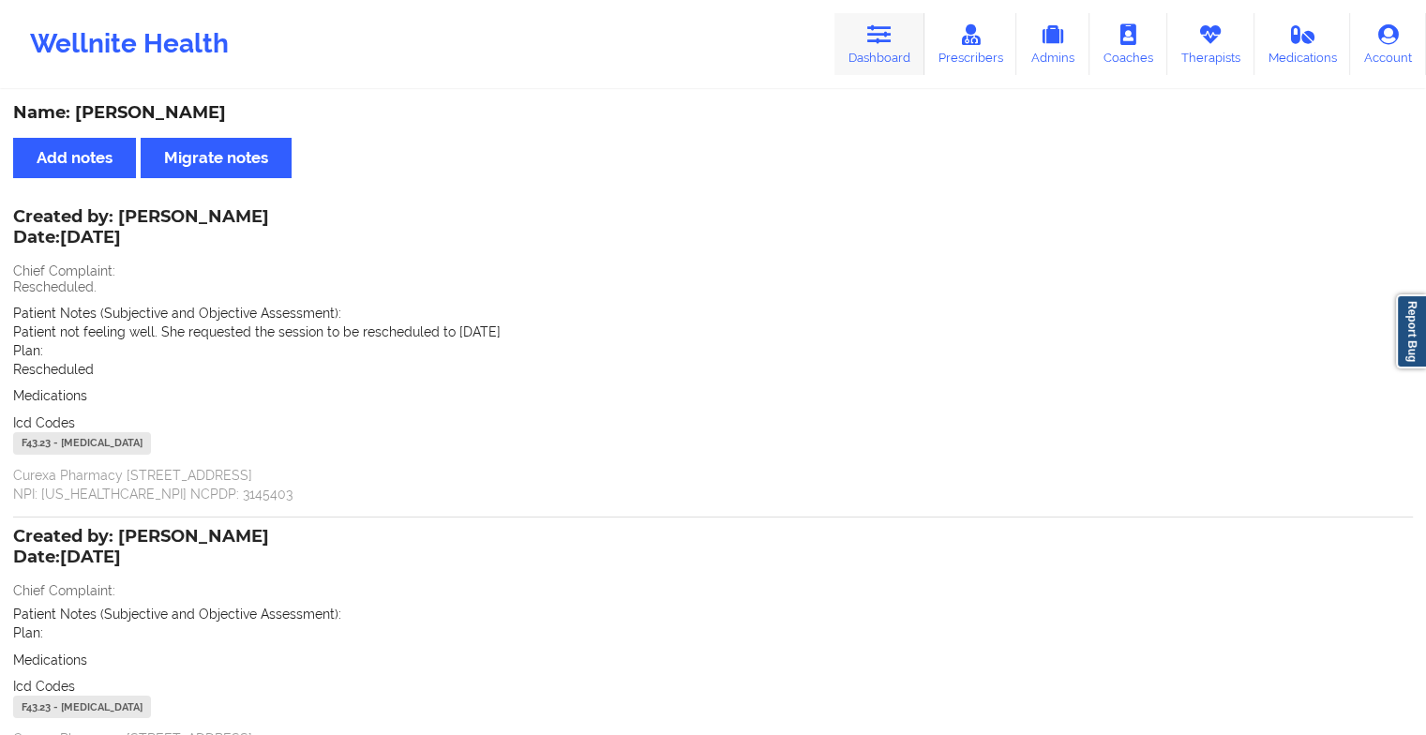
click at [869, 38] on link "Dashboard" at bounding box center [880, 44] width 90 height 62
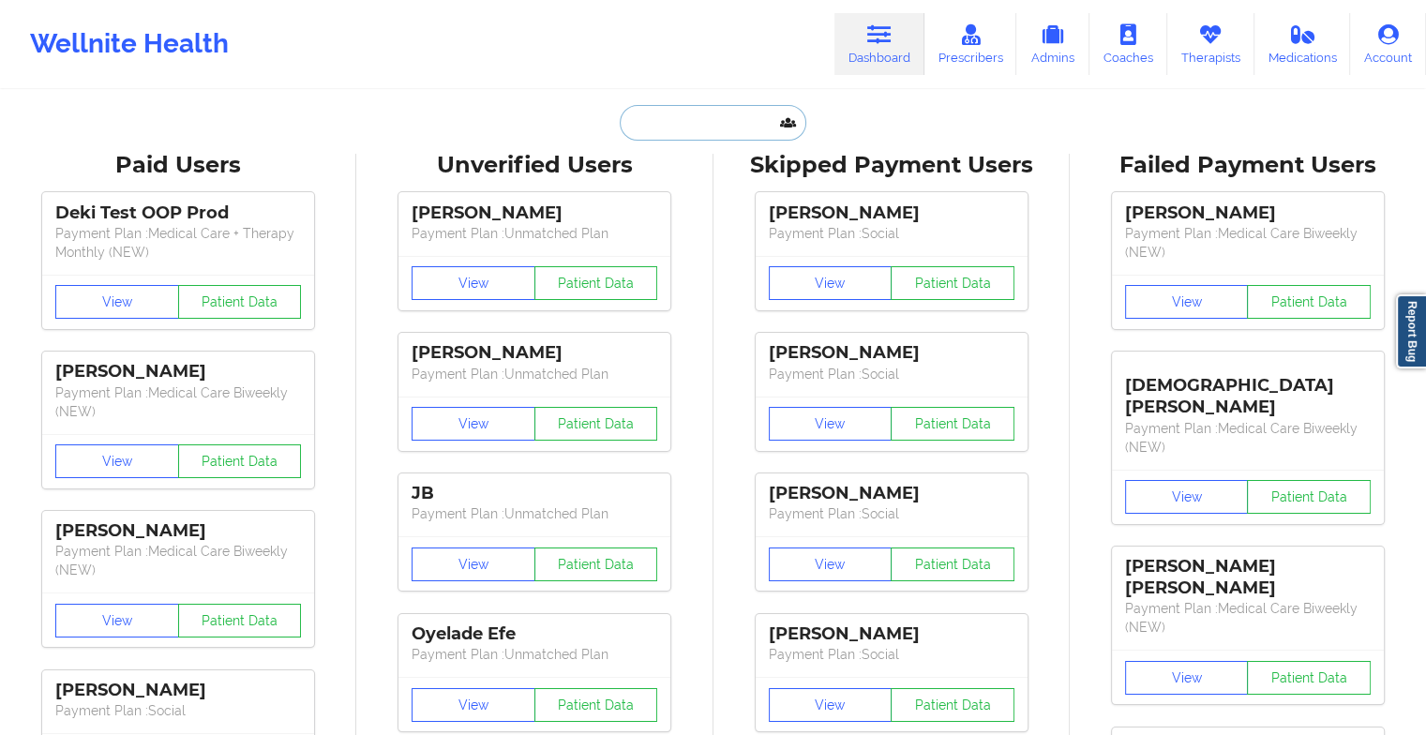
click at [680, 113] on input "text" at bounding box center [713, 123] width 186 height 36
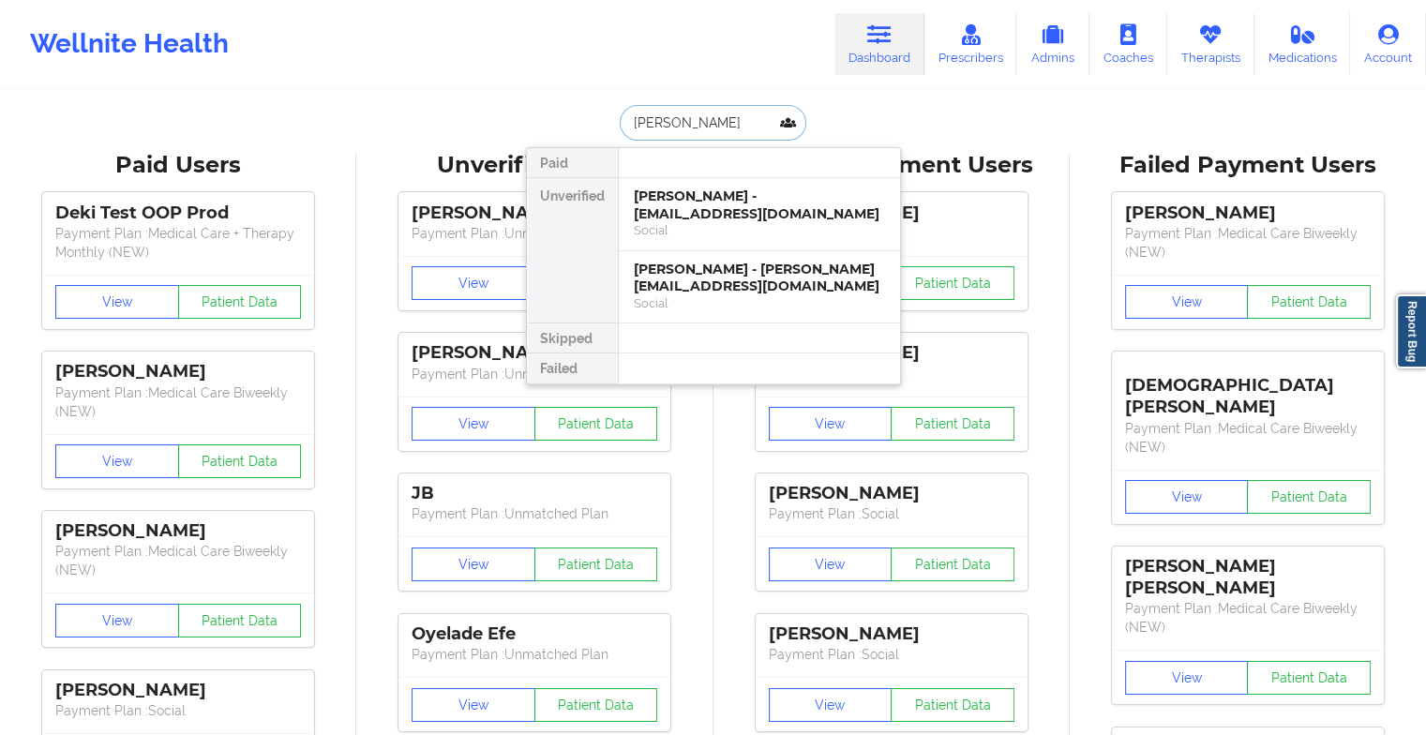
type input "[PERSON_NAME]"
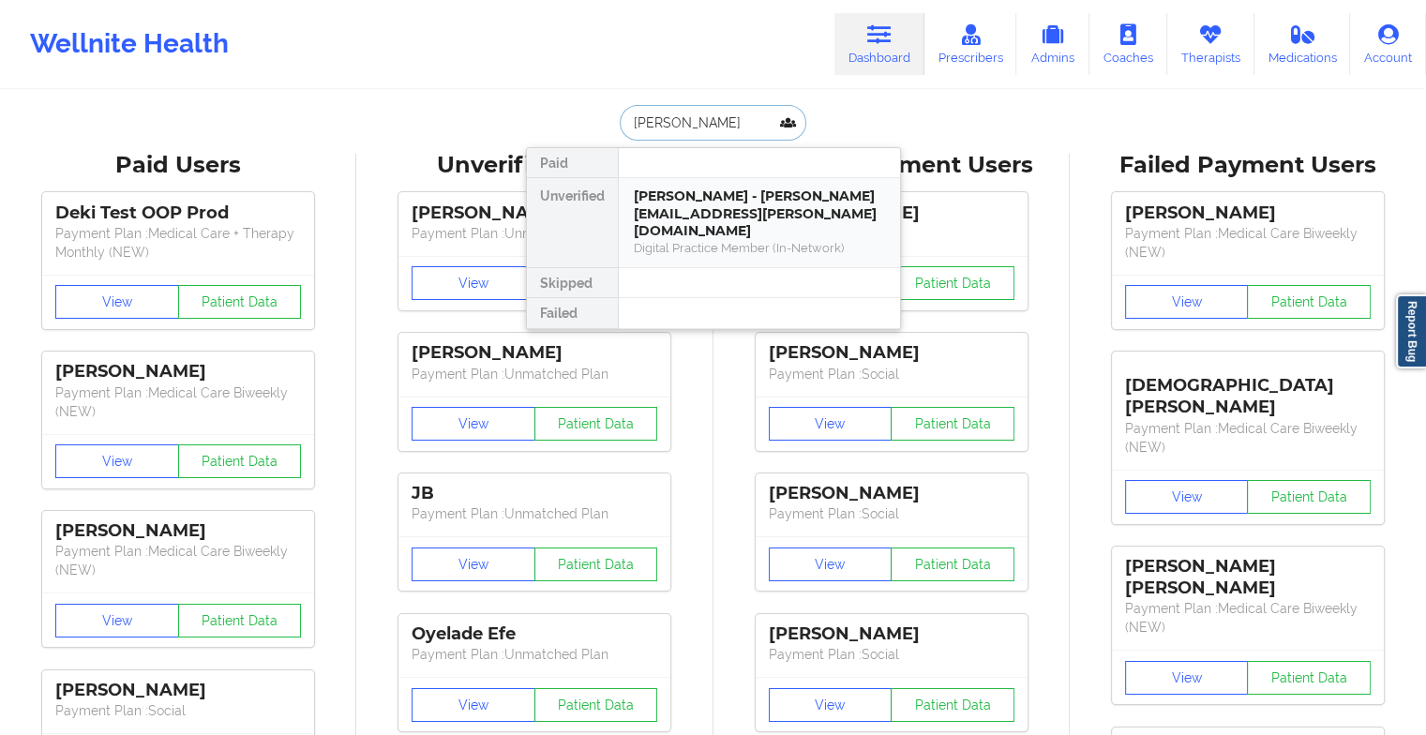
click at [707, 188] on div "[PERSON_NAME] - [PERSON_NAME][EMAIL_ADDRESS][PERSON_NAME][DOMAIN_NAME]" at bounding box center [759, 214] width 251 height 53
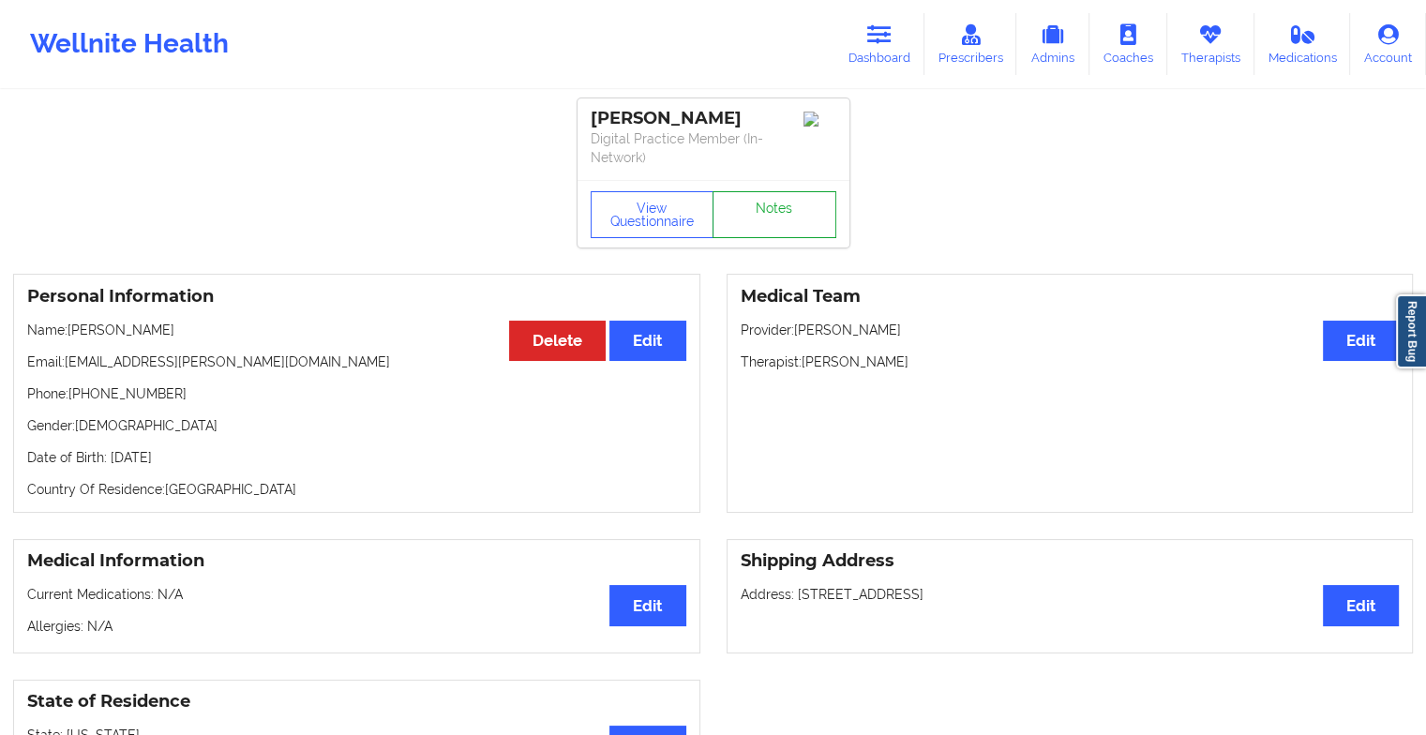
click at [787, 224] on link "Notes" at bounding box center [775, 214] width 124 height 47
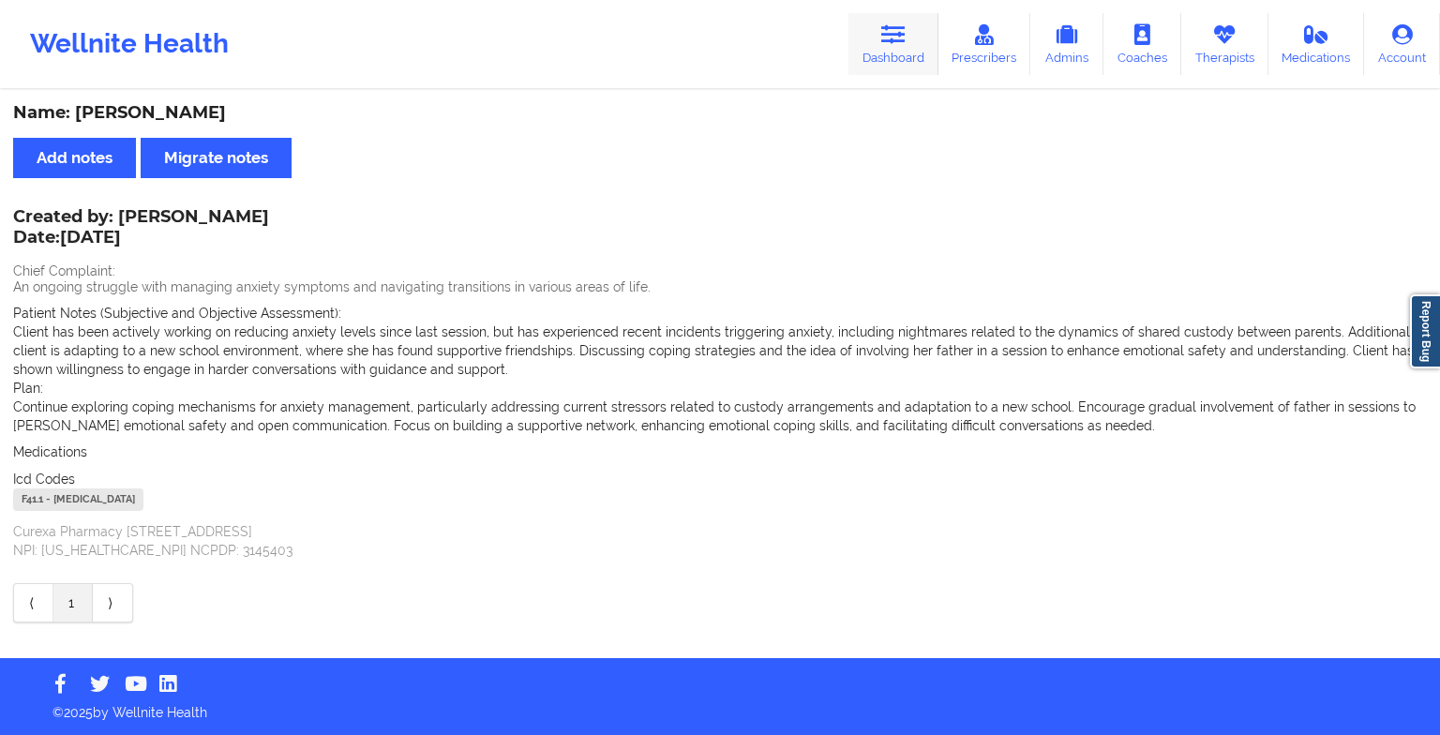
click at [866, 49] on link "Dashboard" at bounding box center [894, 44] width 90 height 62
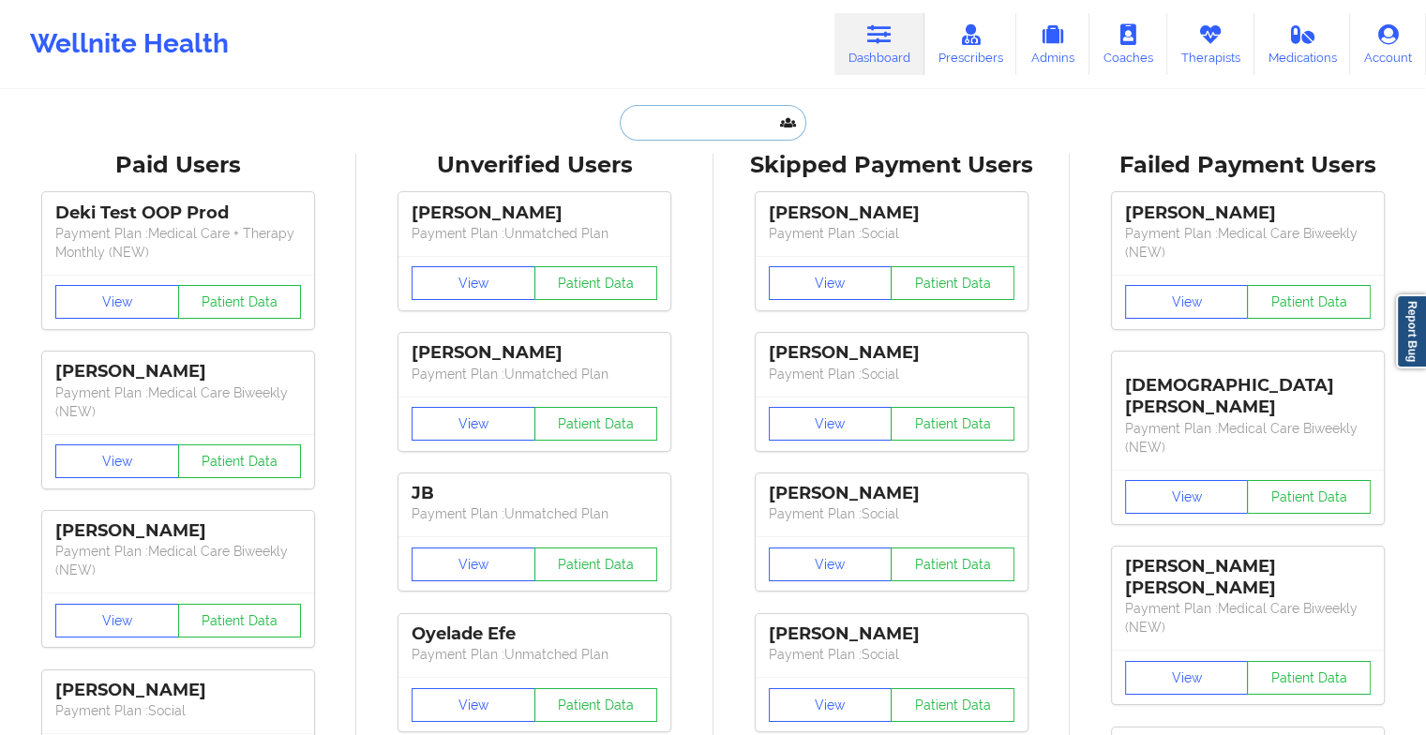
click at [717, 128] on input "text" at bounding box center [713, 123] width 186 height 36
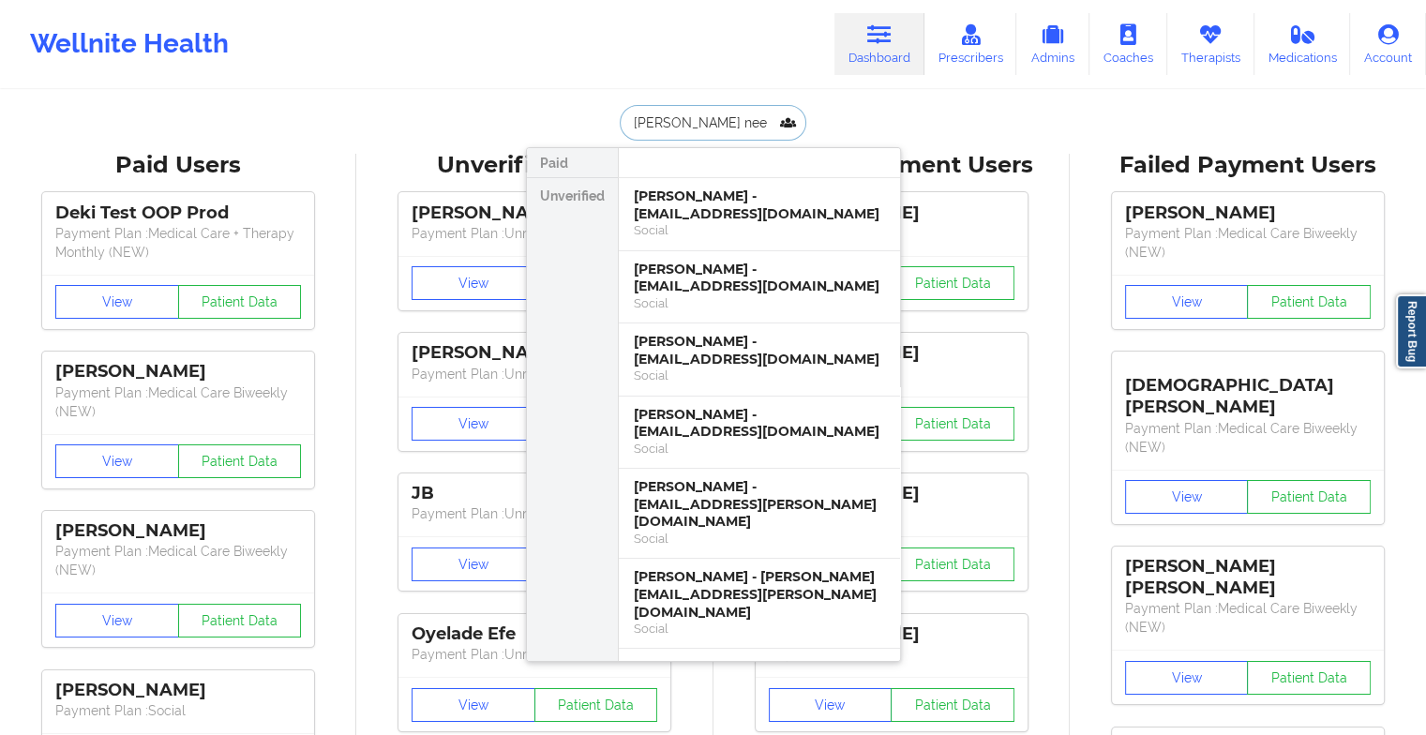
type input "[PERSON_NAME]"
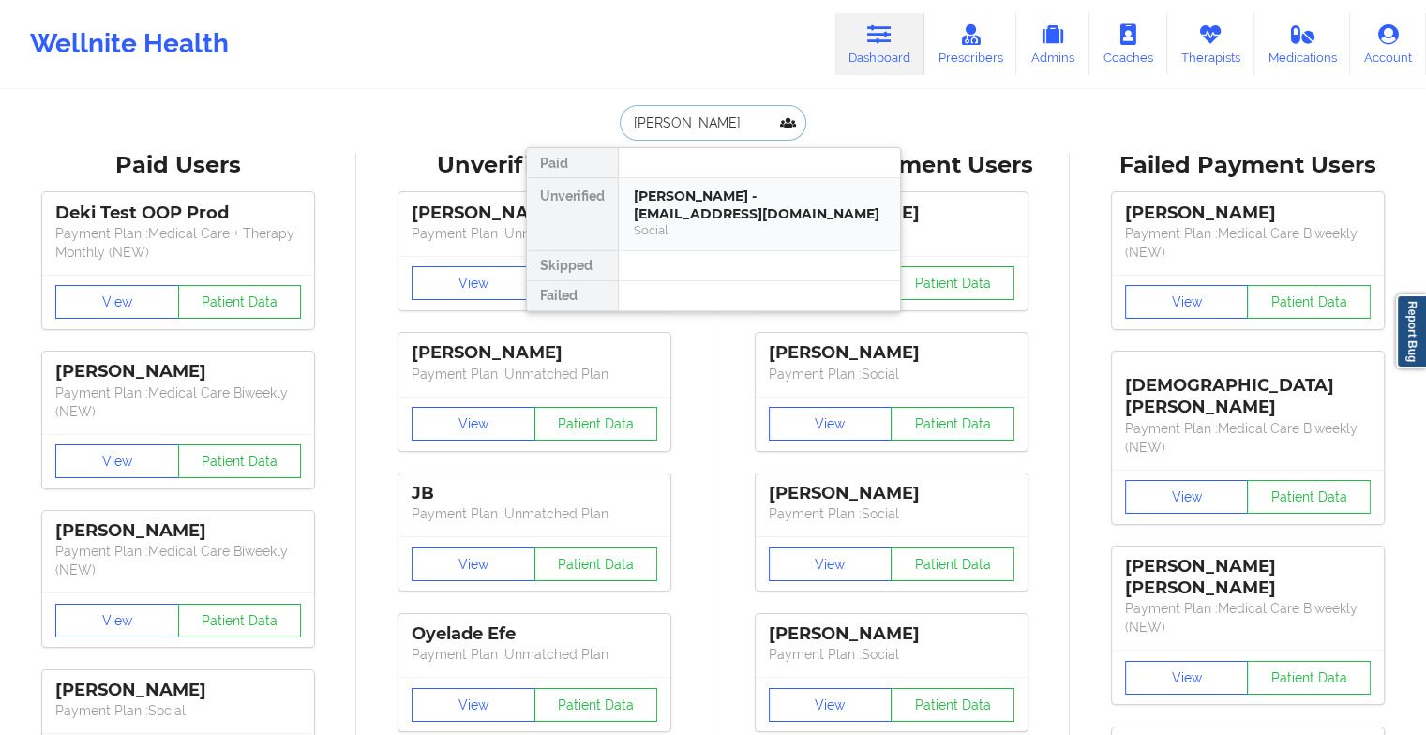
click at [726, 217] on div "[PERSON_NAME] - [EMAIL_ADDRESS][DOMAIN_NAME]" at bounding box center [759, 205] width 251 height 35
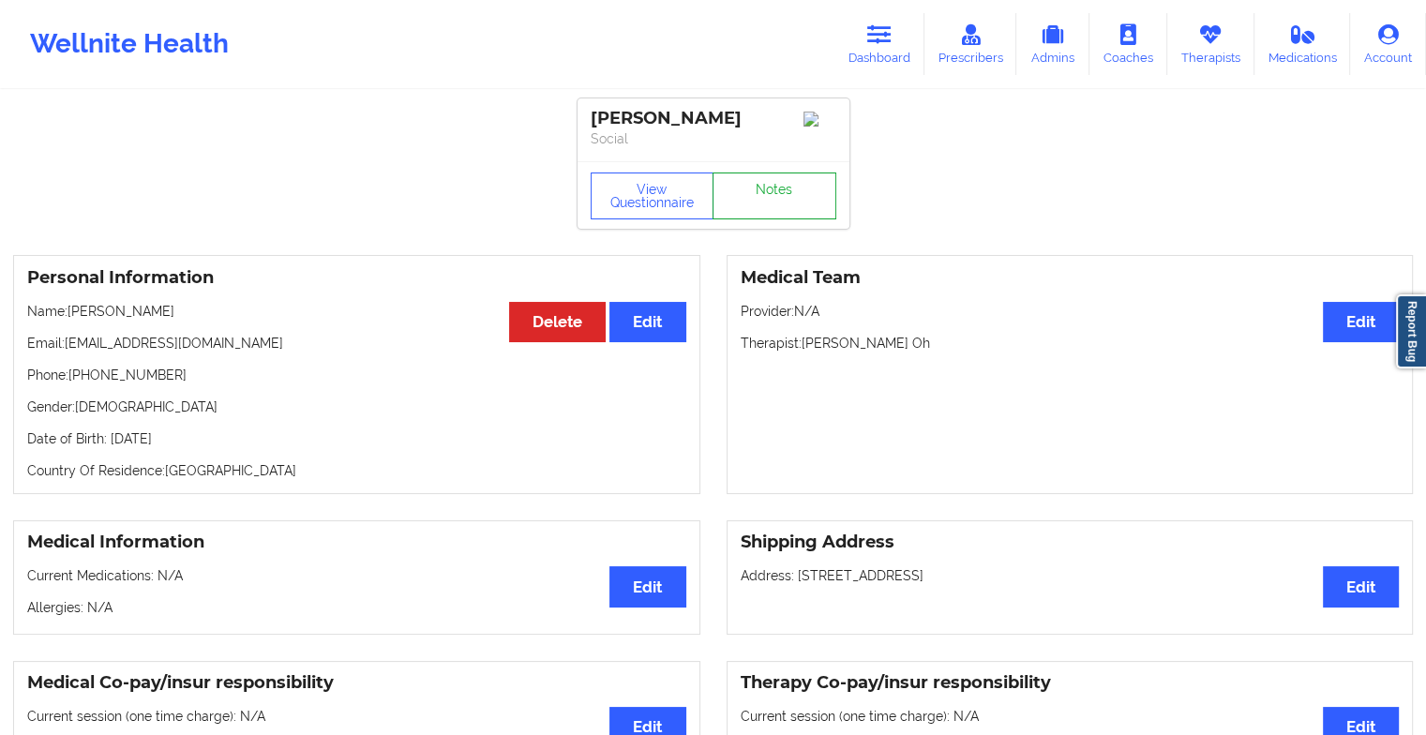
click at [779, 215] on link "Notes" at bounding box center [775, 196] width 124 height 47
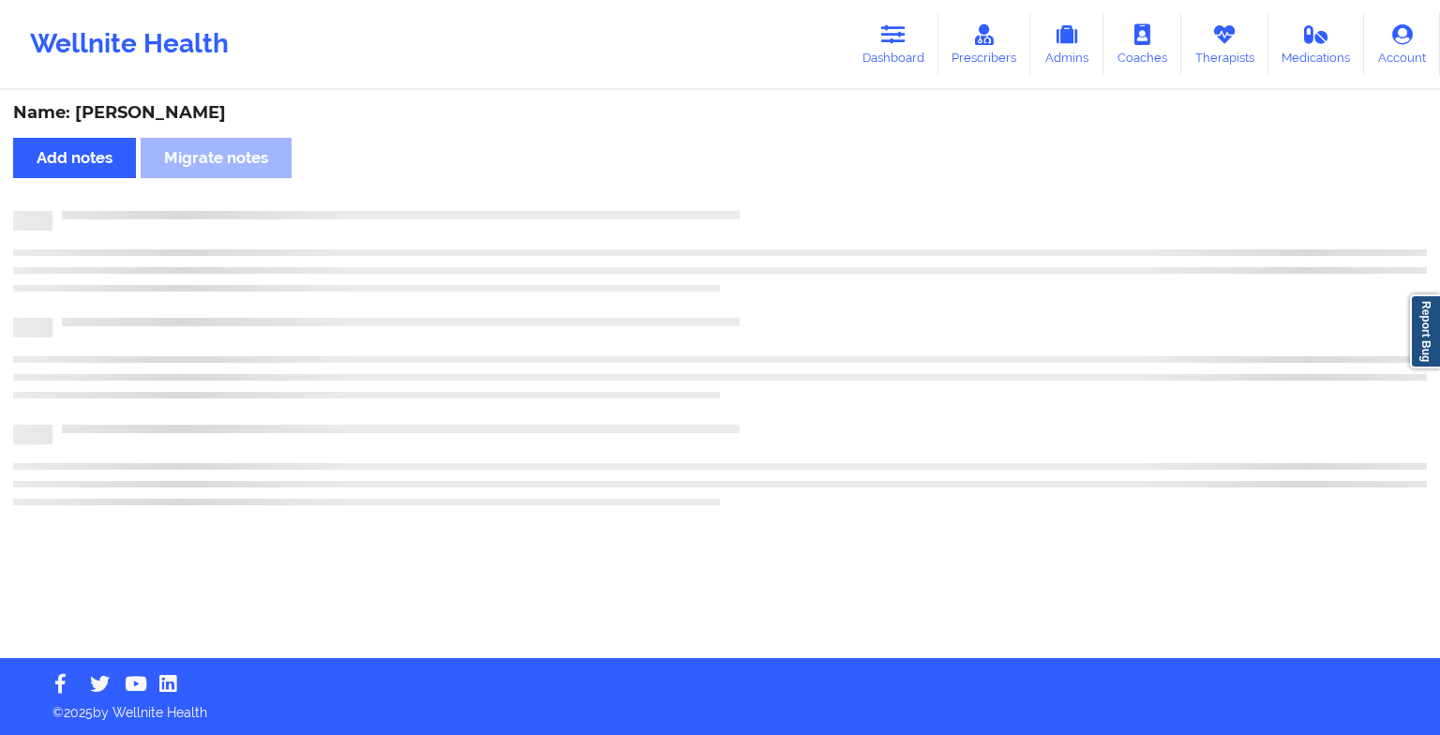
click at [779, 211] on div at bounding box center [740, 211] width 1375 height 0
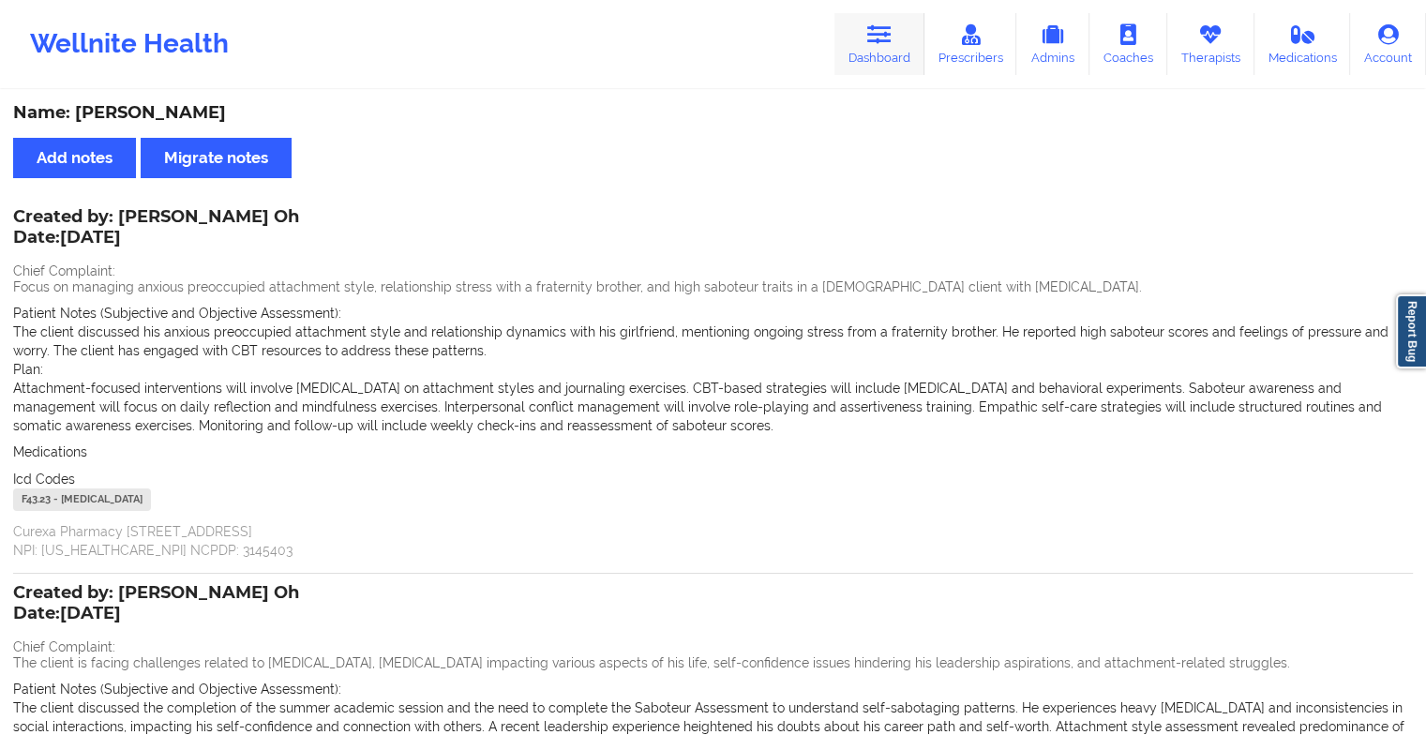
click at [884, 46] on link "Dashboard" at bounding box center [880, 44] width 90 height 62
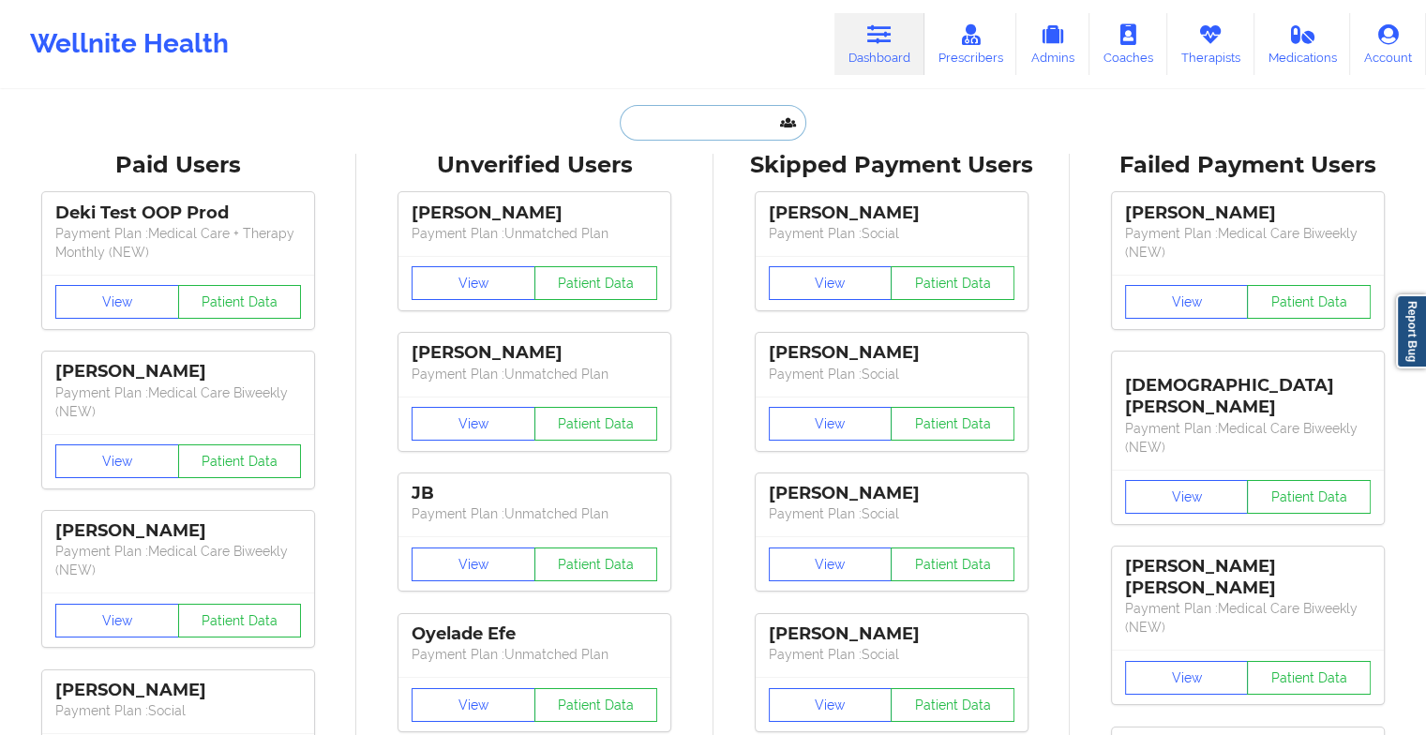
click at [739, 108] on input "text" at bounding box center [713, 123] width 186 height 36
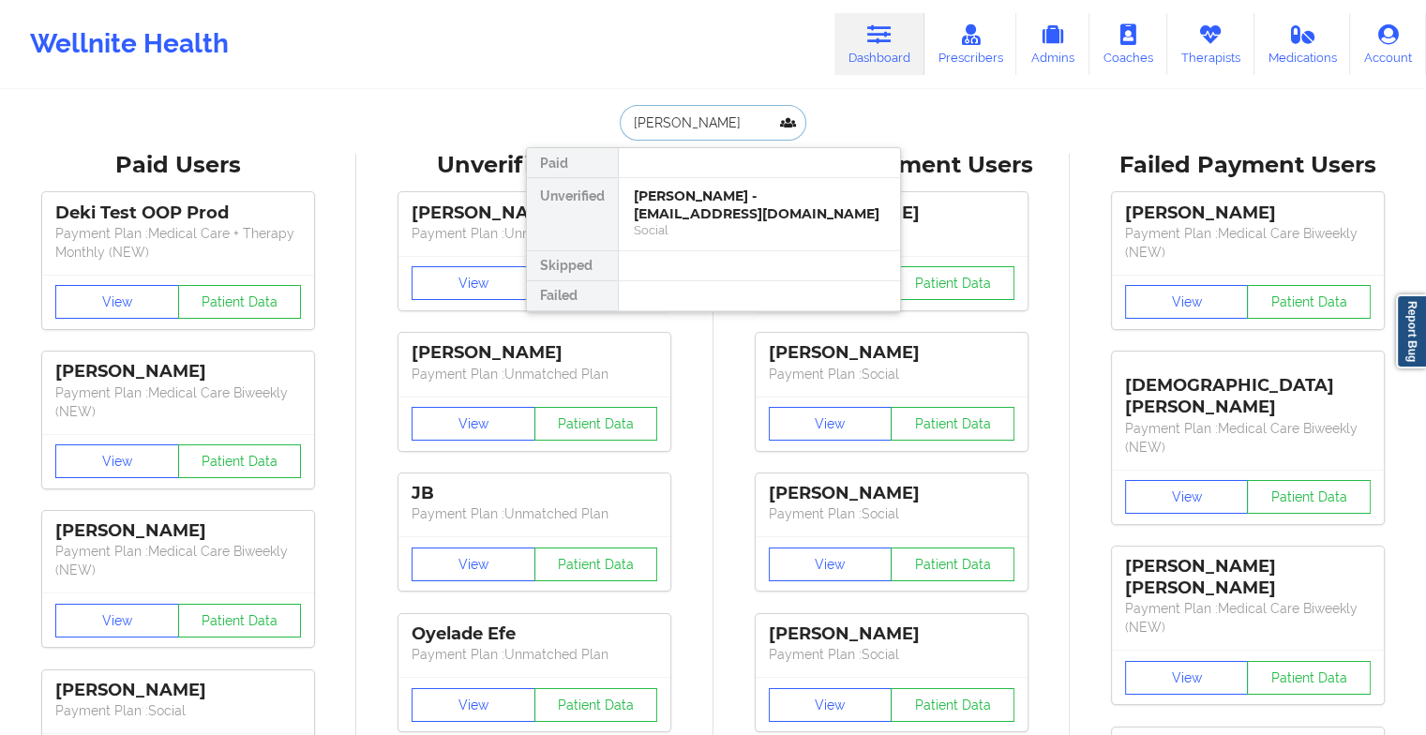
type input "[PERSON_NAME]"
click at [710, 198] on div "[PERSON_NAME] - [EMAIL_ADDRESS][DOMAIN_NAME]" at bounding box center [759, 205] width 251 height 35
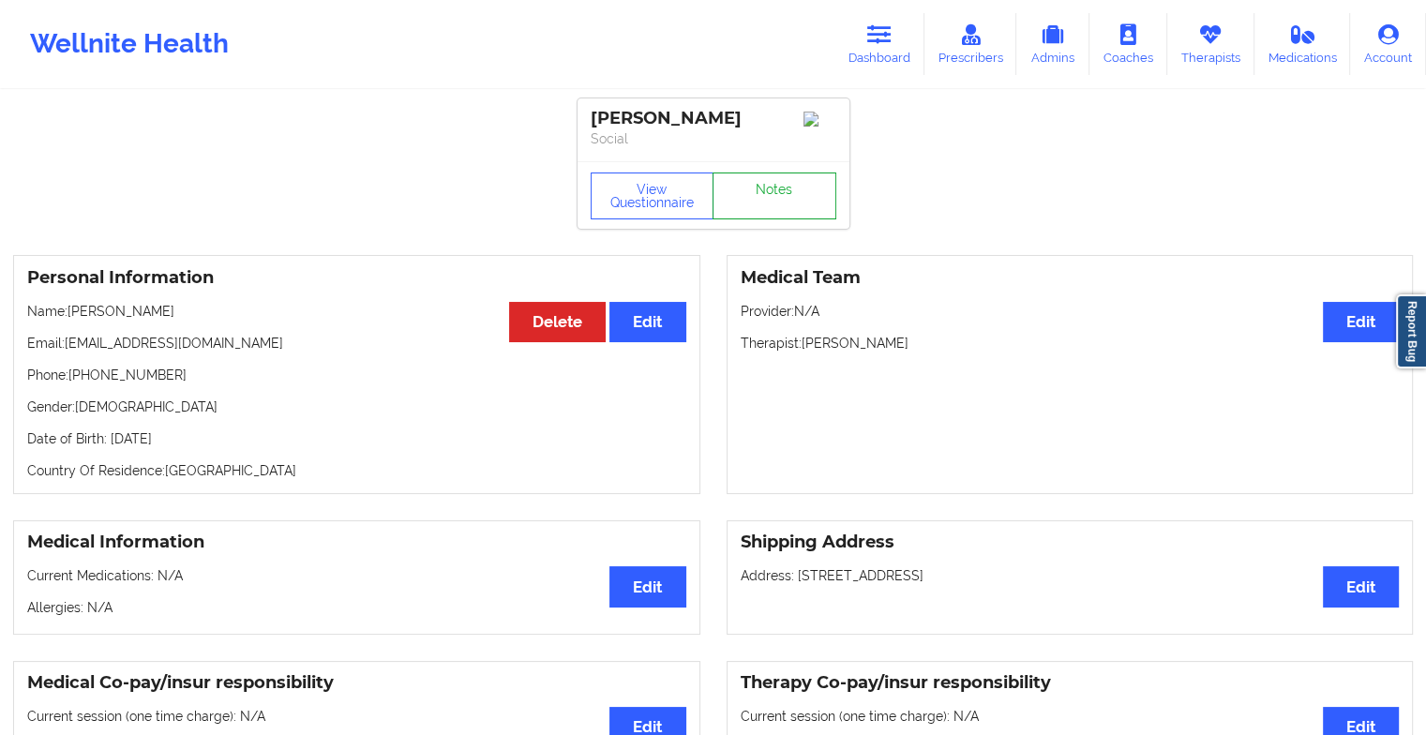
click at [770, 202] on link "Notes" at bounding box center [775, 196] width 124 height 47
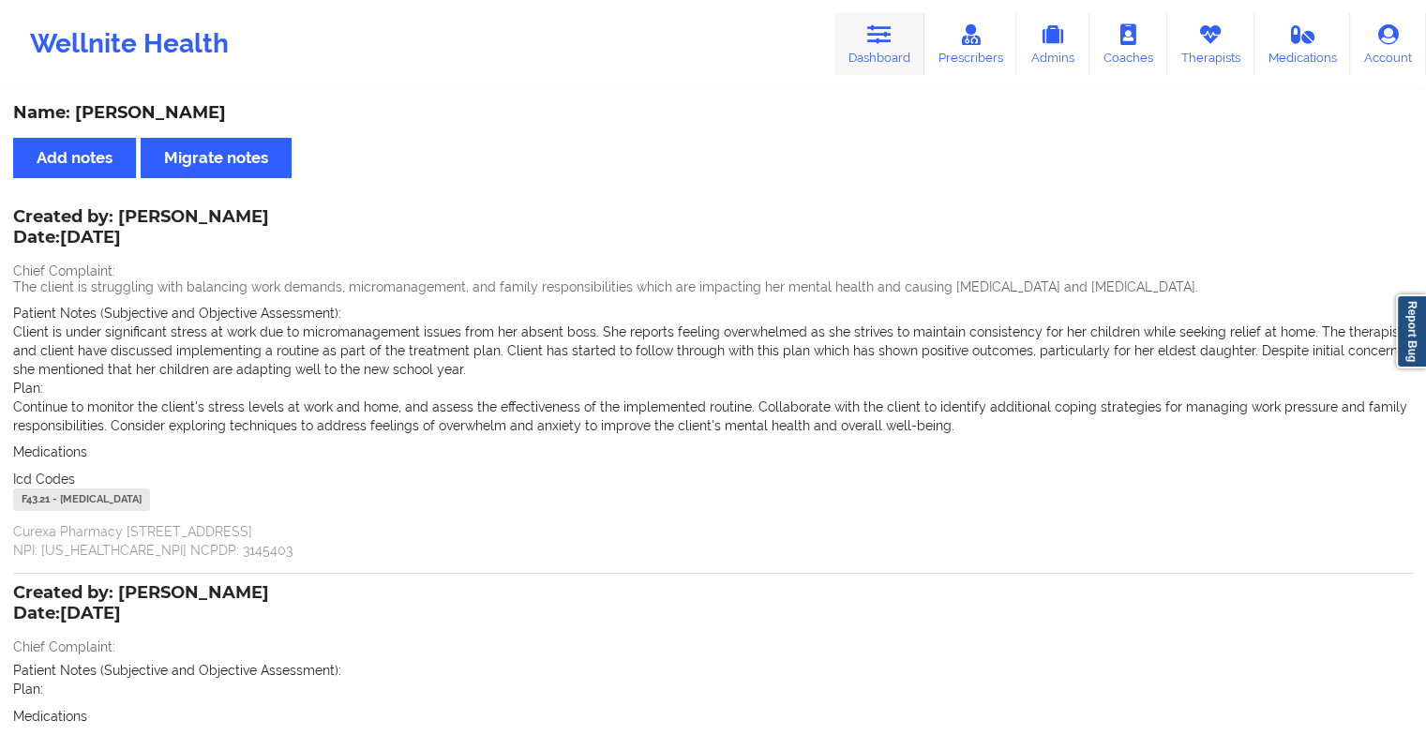
click at [867, 52] on link "Dashboard" at bounding box center [880, 44] width 90 height 62
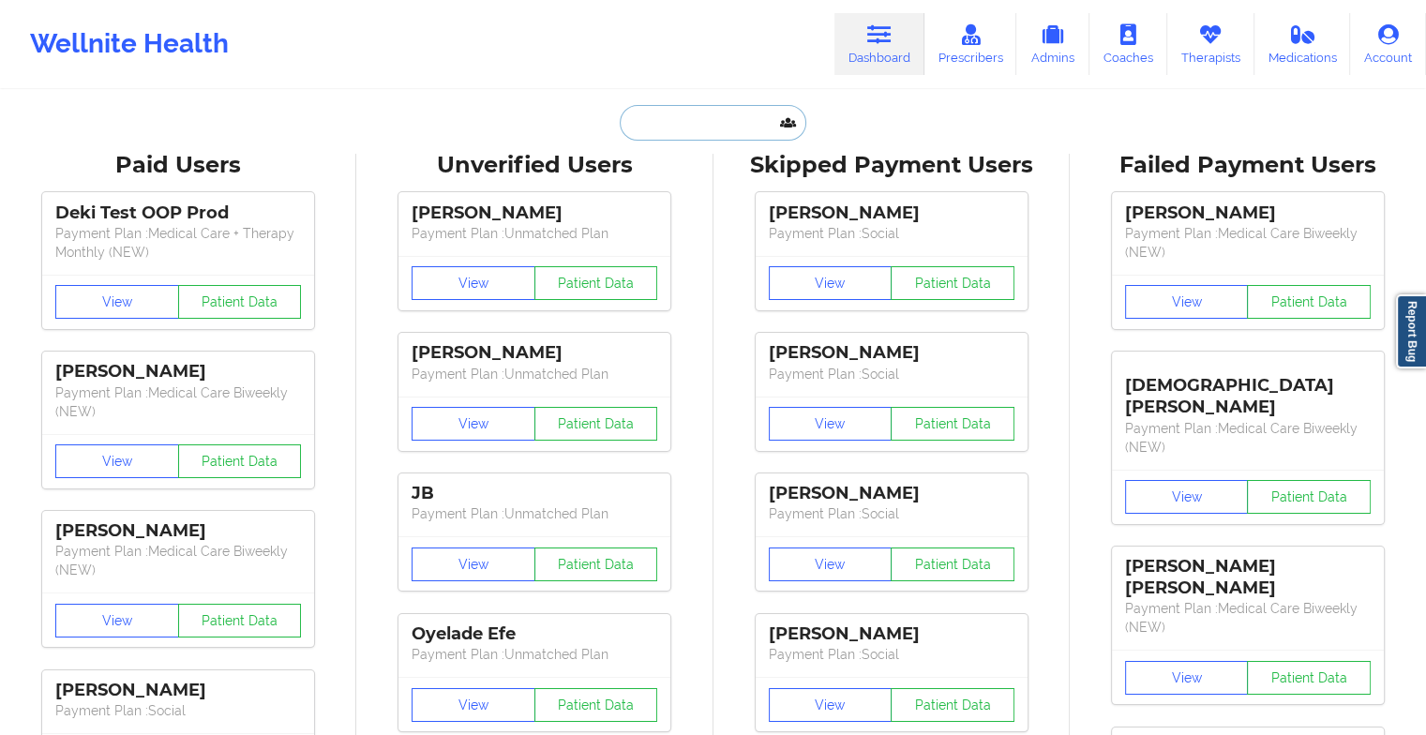
click at [734, 117] on input "text" at bounding box center [713, 123] width 186 height 36
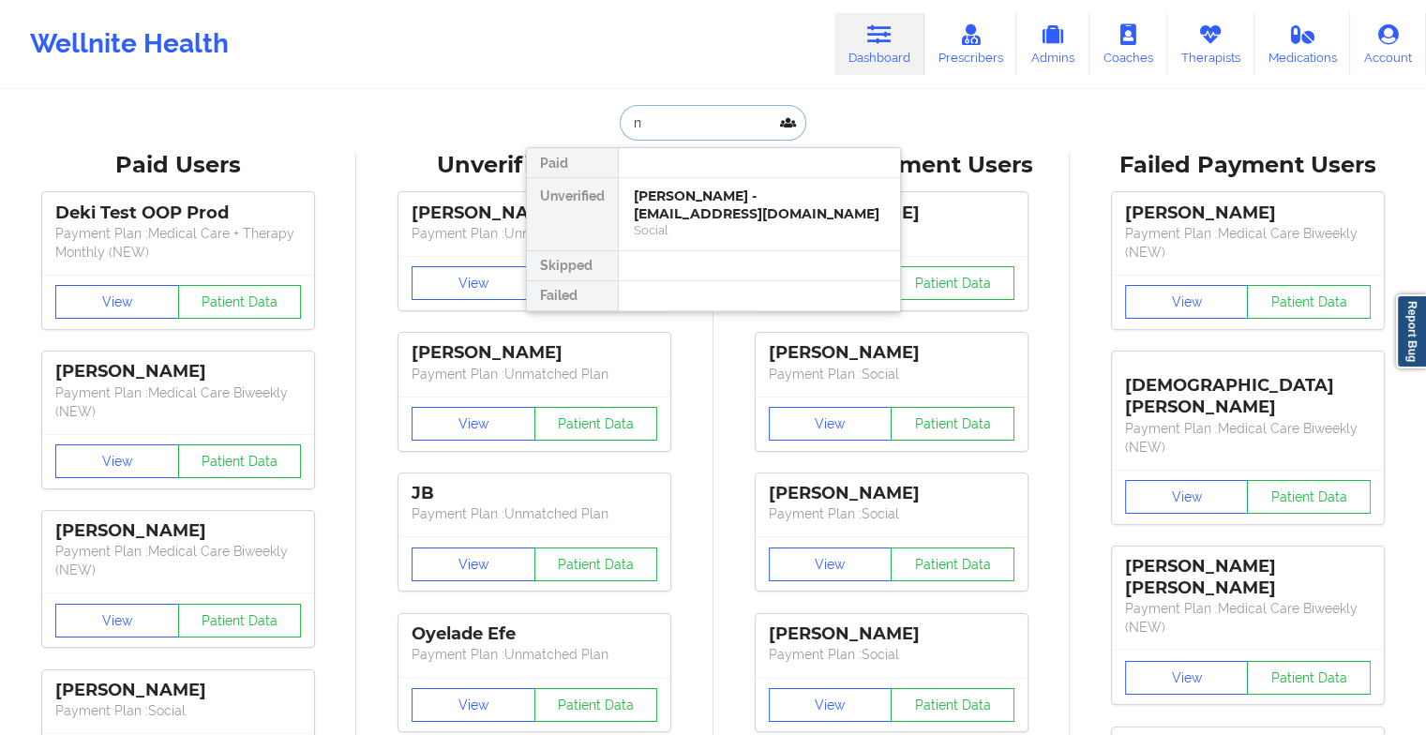
type input "n"
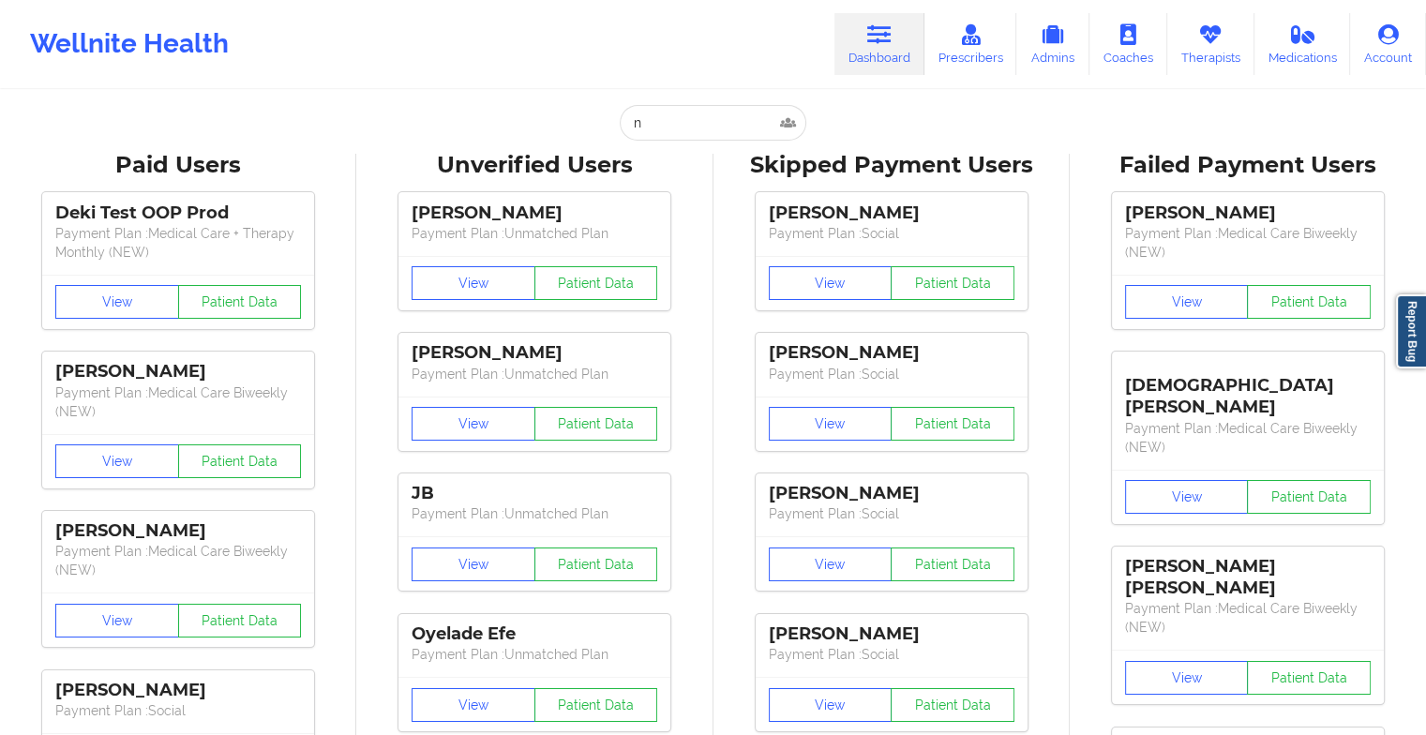
click at [677, 133] on input "n" at bounding box center [713, 123] width 186 height 36
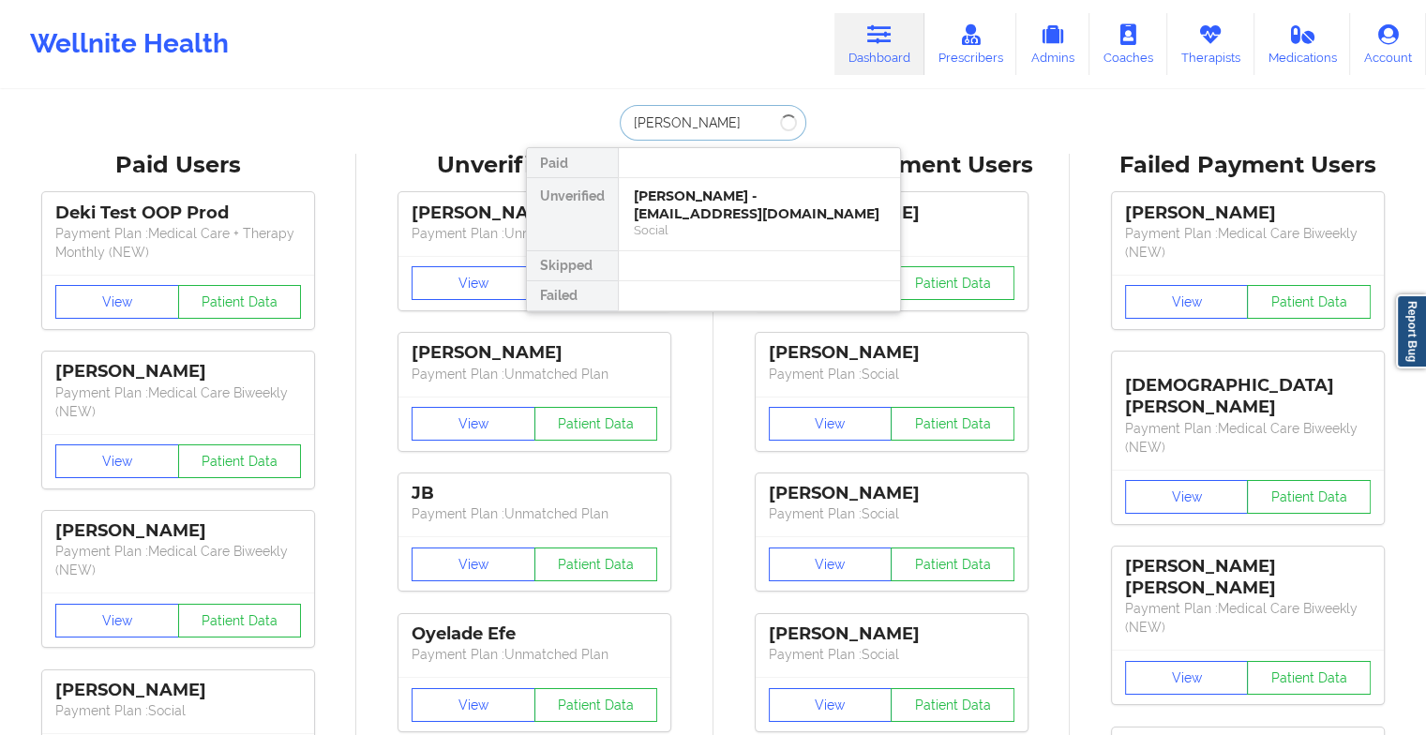
type input "[PERSON_NAME]"
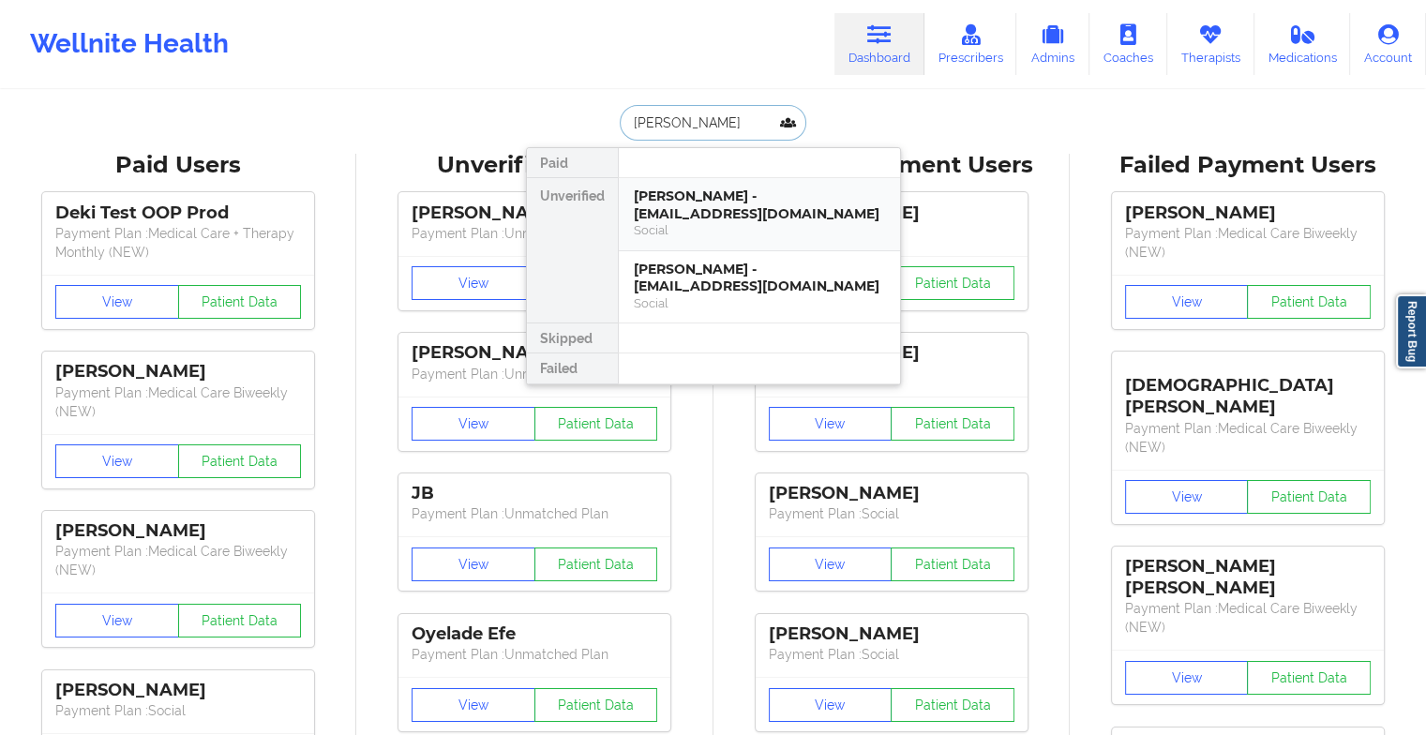
click at [731, 218] on div "[PERSON_NAME] - [EMAIL_ADDRESS][DOMAIN_NAME]" at bounding box center [759, 205] width 251 height 35
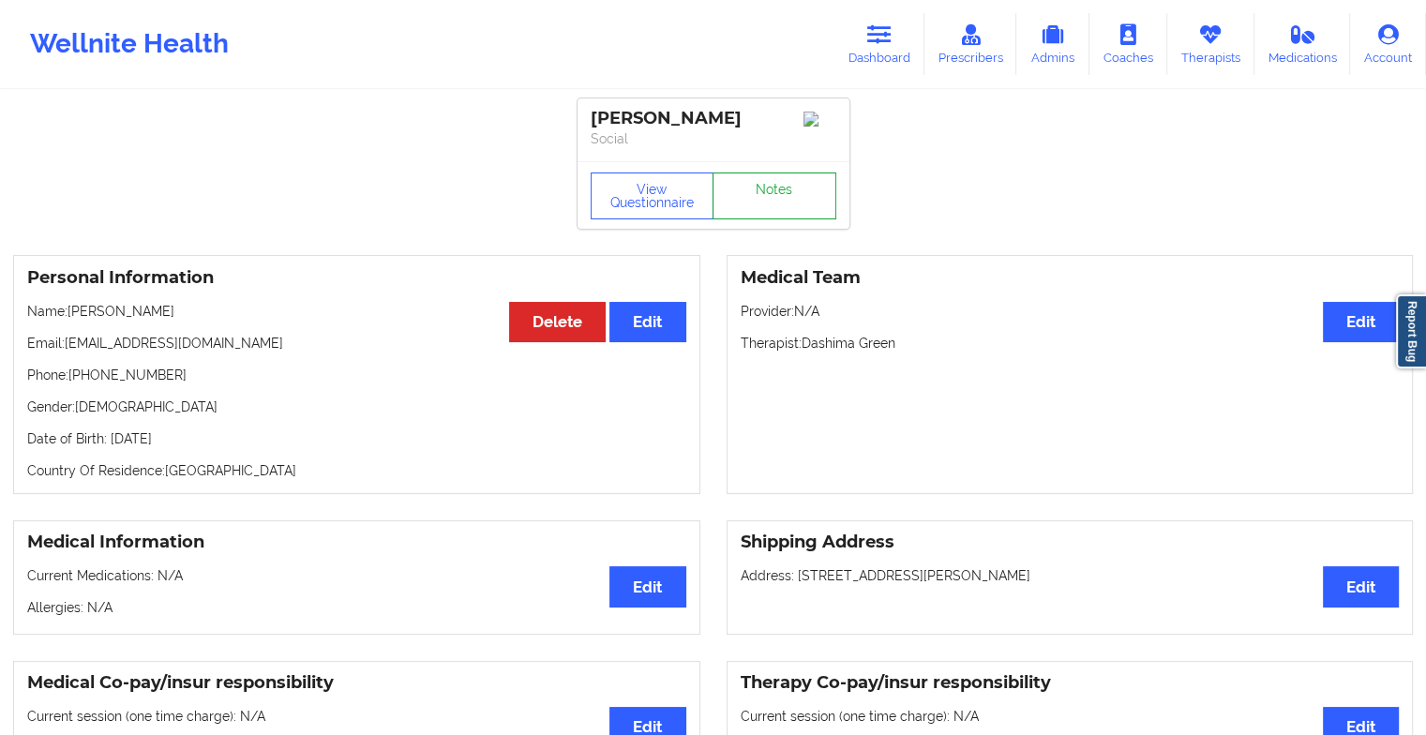
click at [761, 198] on link "Notes" at bounding box center [775, 196] width 124 height 47
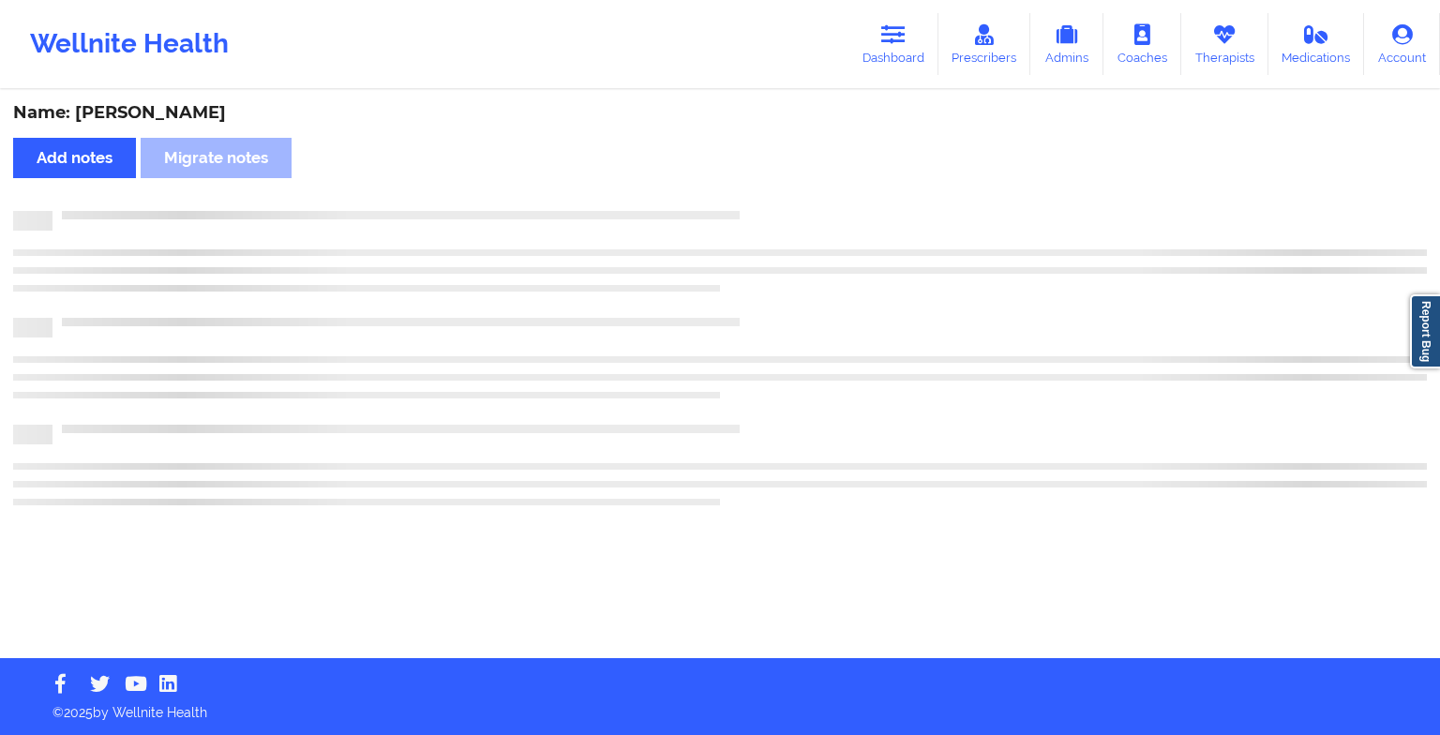
click at [761, 198] on div "Name: [PERSON_NAME] Add notes Migrate notes" at bounding box center [720, 375] width 1440 height 566
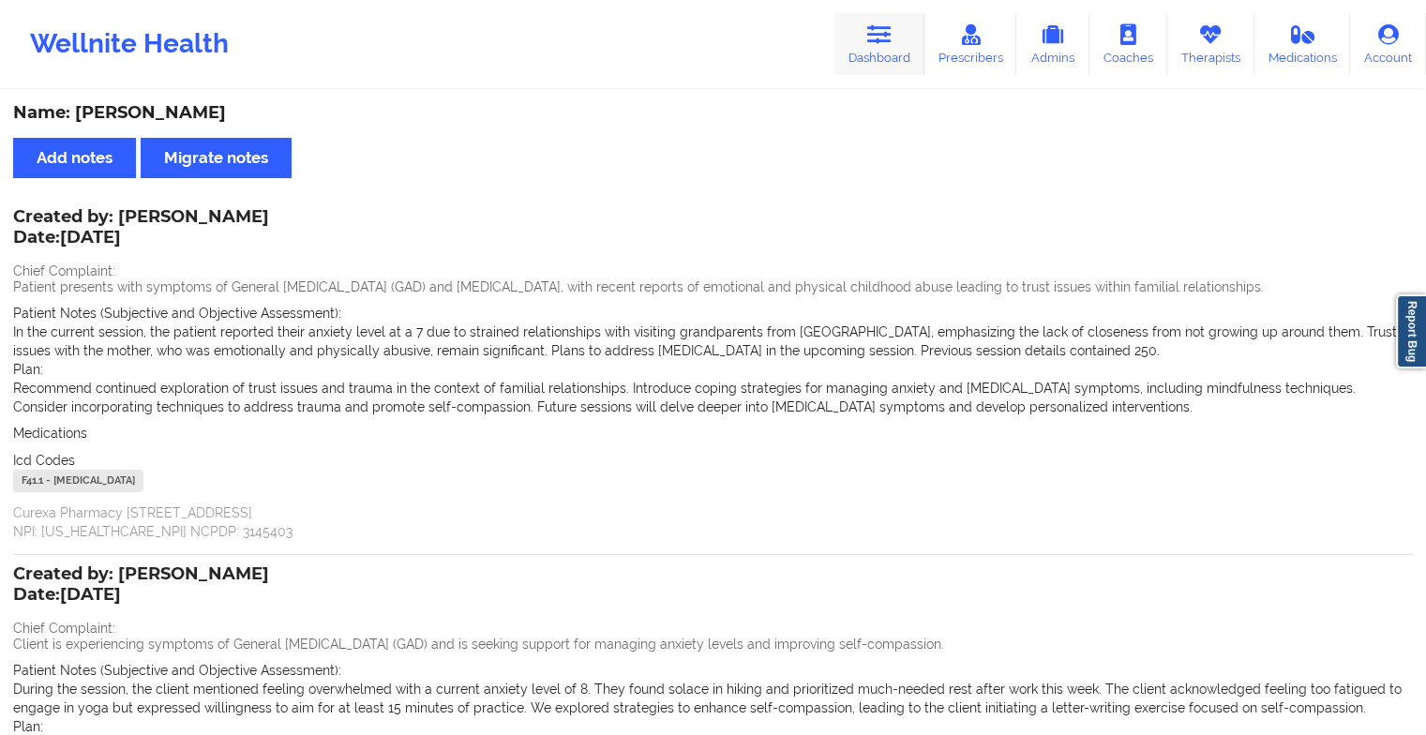
click at [877, 57] on link "Dashboard" at bounding box center [880, 44] width 90 height 62
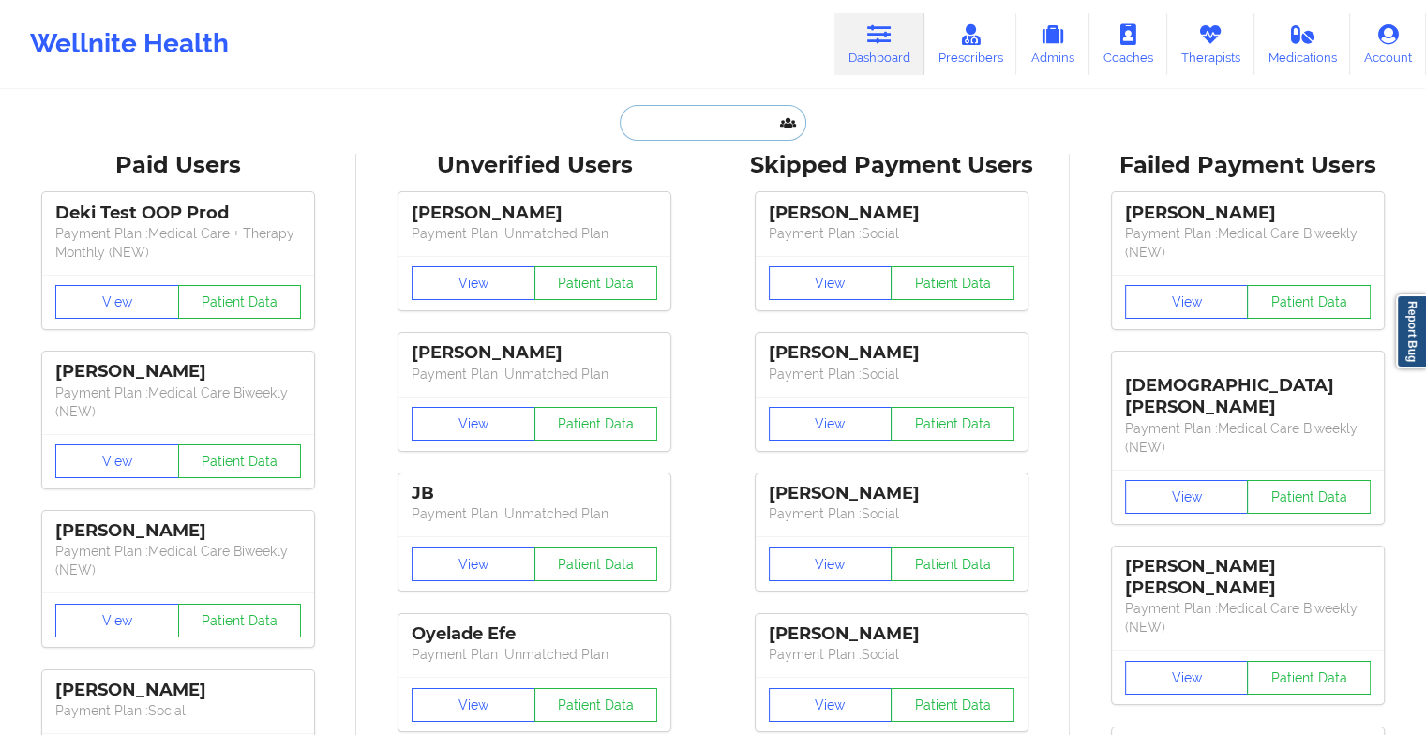
click at [641, 134] on input "text" at bounding box center [713, 123] width 186 height 36
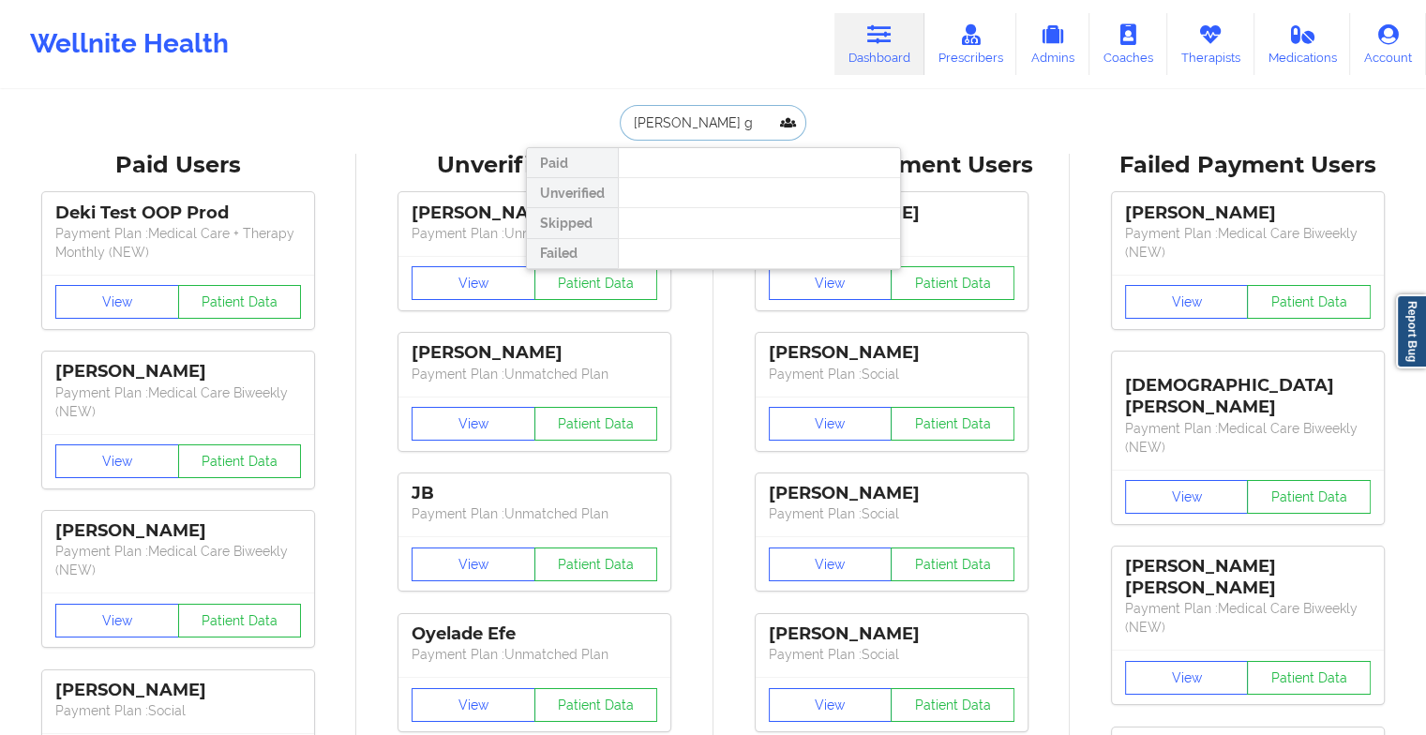
type input "[PERSON_NAME] gr"
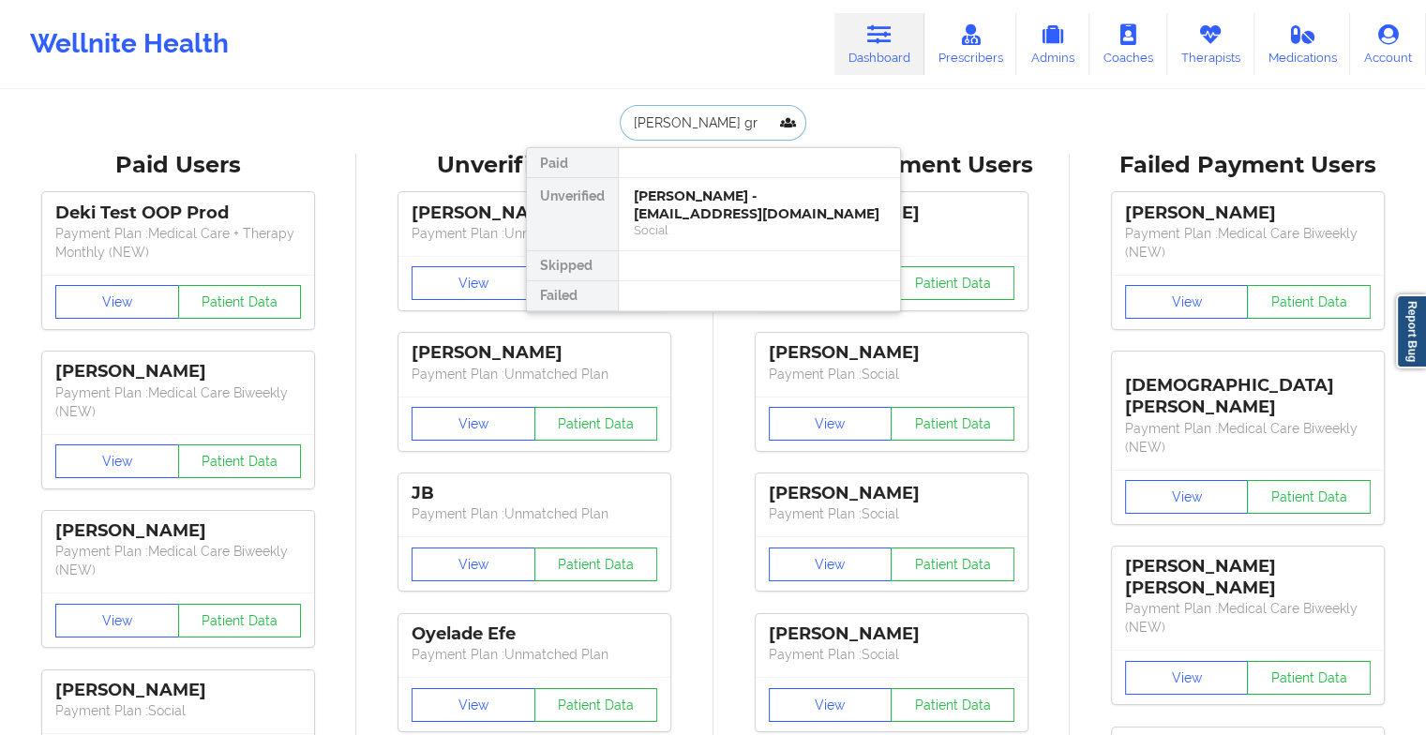
click at [719, 197] on div "[PERSON_NAME] - [EMAIL_ADDRESS][DOMAIN_NAME]" at bounding box center [759, 205] width 251 height 35
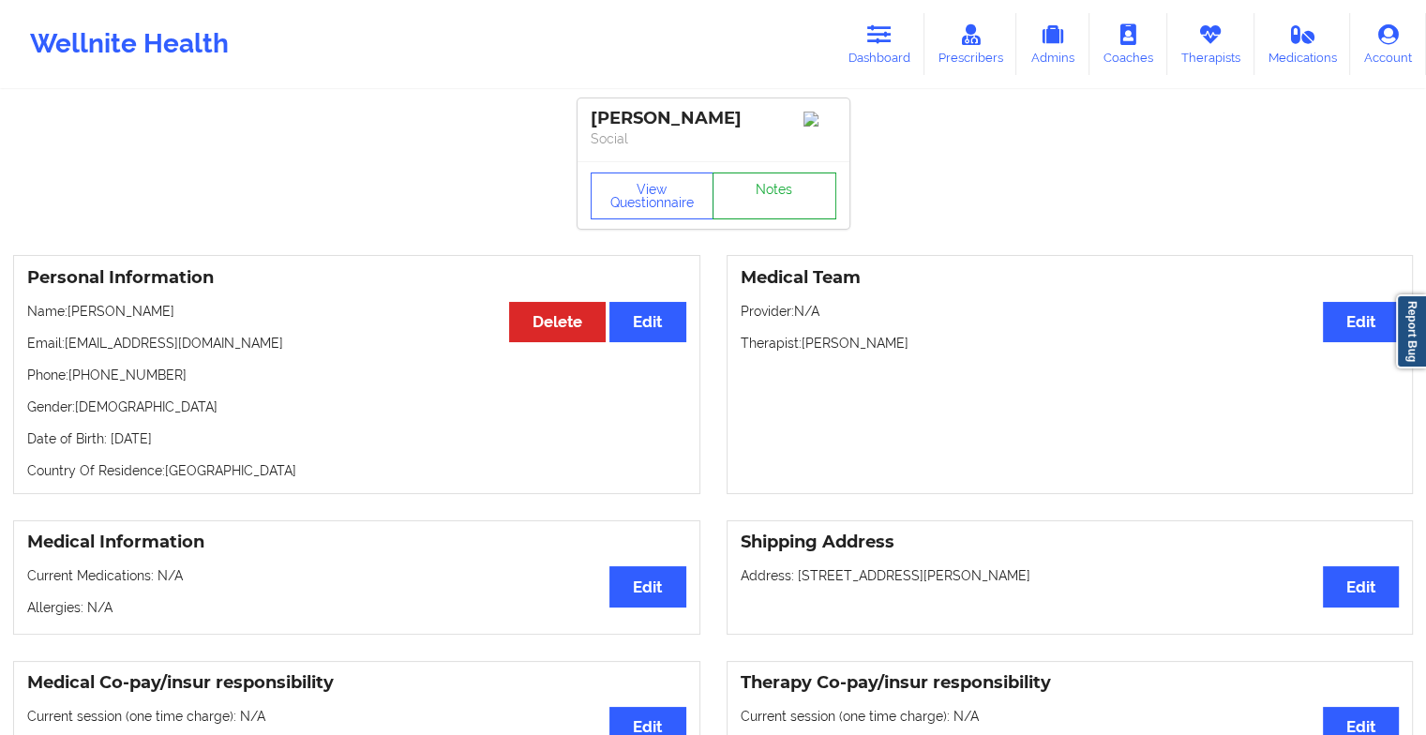
click at [761, 214] on link "Notes" at bounding box center [775, 196] width 124 height 47
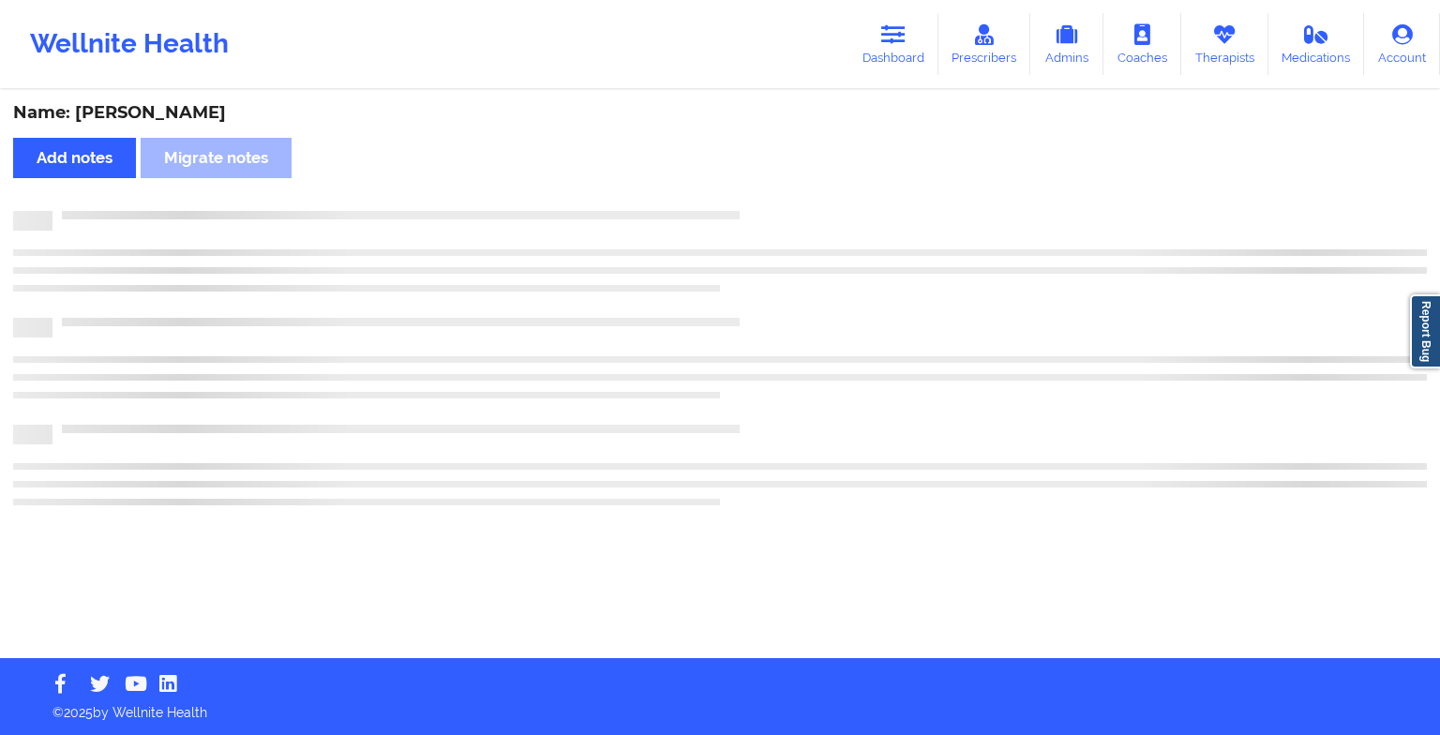
click at [761, 211] on div at bounding box center [740, 211] width 1375 height 0
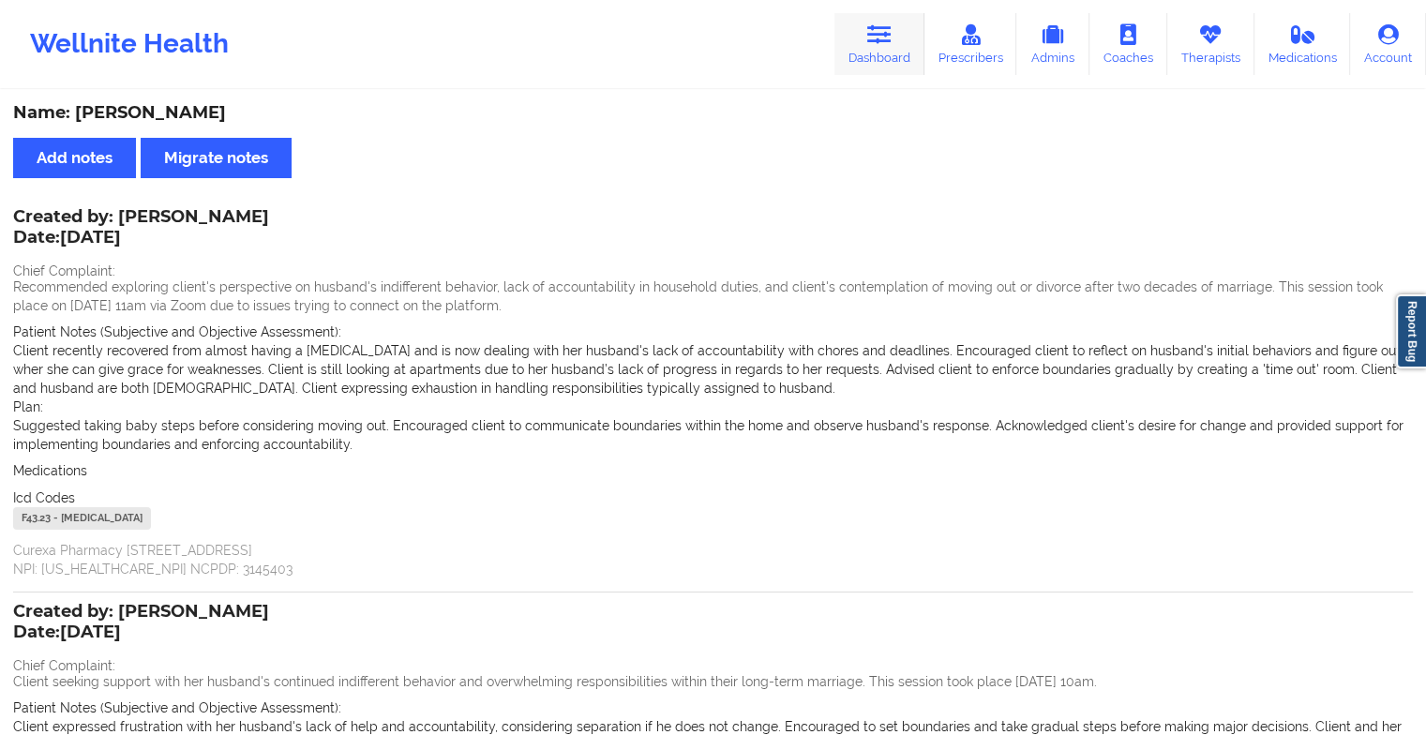
click at [887, 50] on link "Dashboard" at bounding box center [880, 44] width 90 height 62
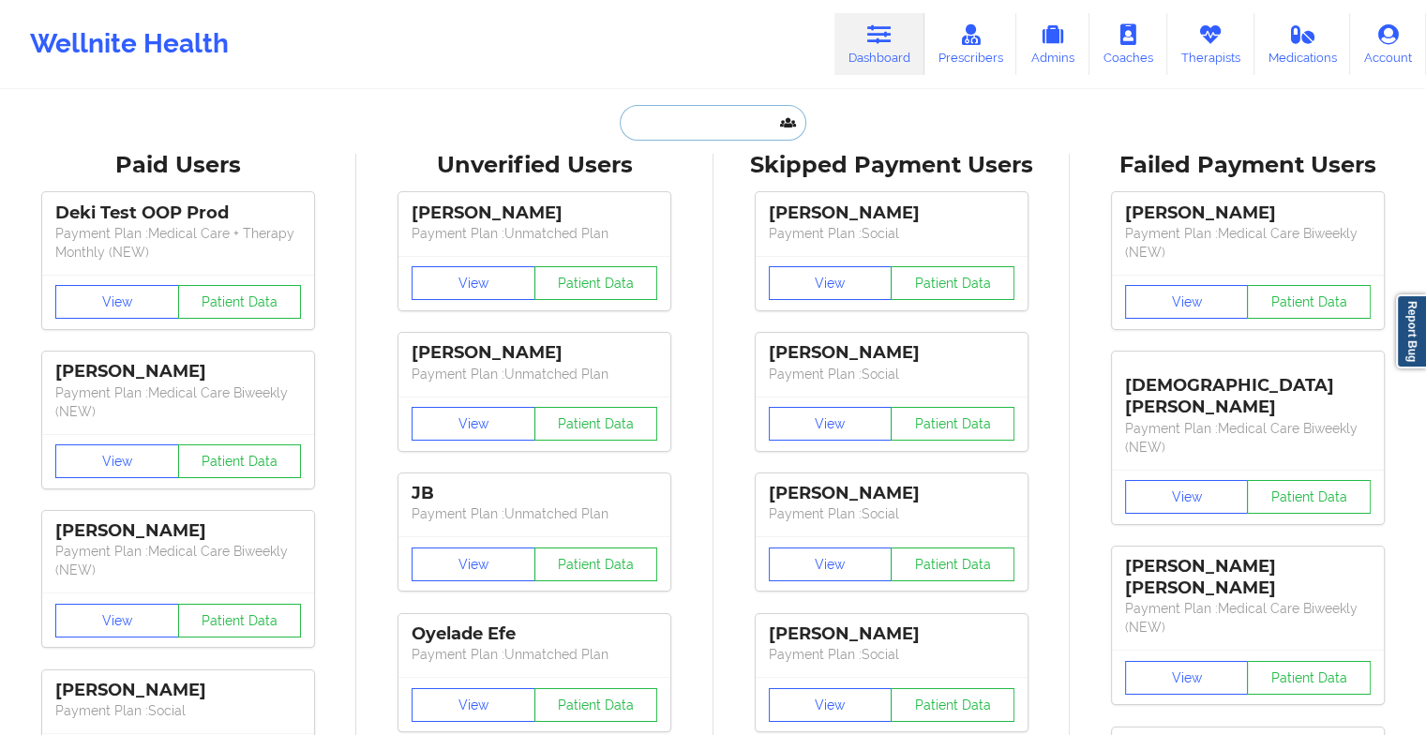
click at [667, 129] on input "text" at bounding box center [713, 123] width 186 height 36
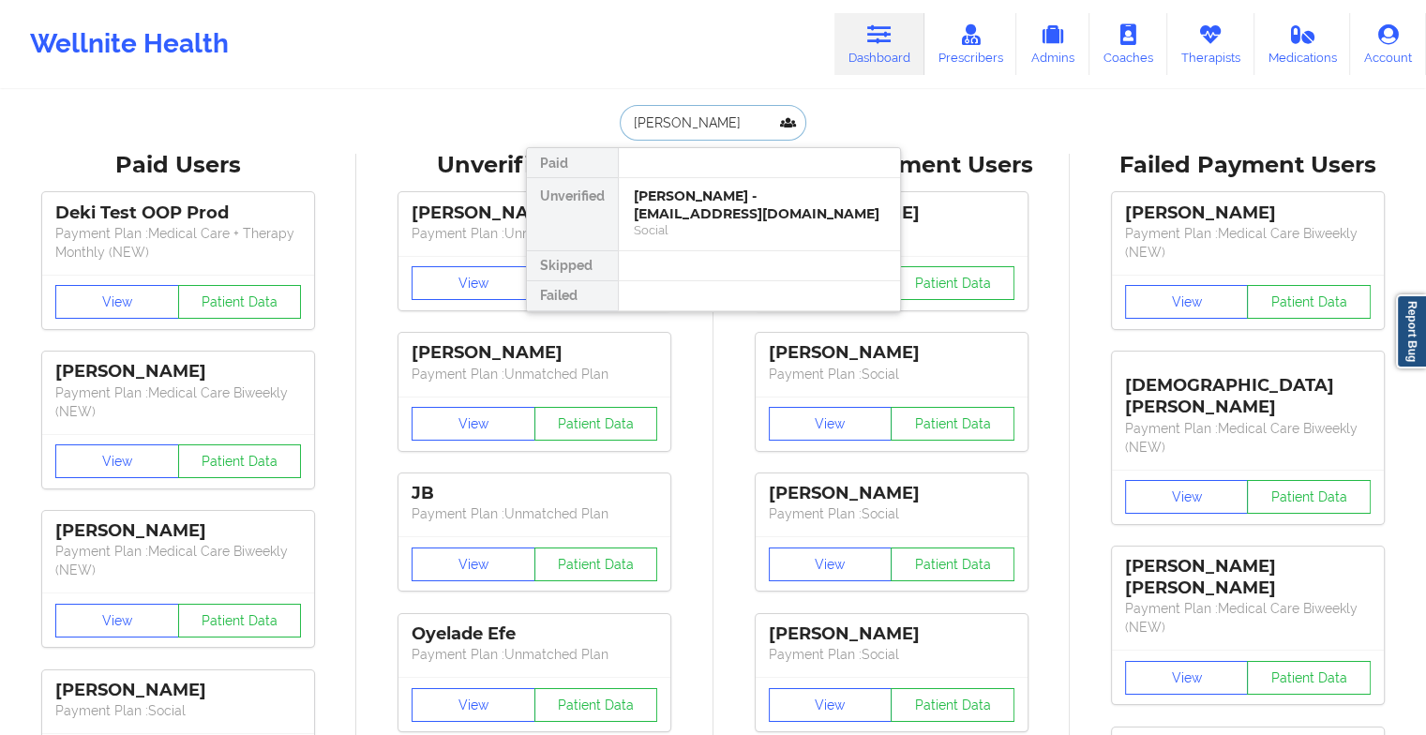
type input "[PERSON_NAME]"
click at [695, 211] on div "[PERSON_NAME] - [EMAIL_ADDRESS][DOMAIN_NAME]" at bounding box center [759, 205] width 251 height 35
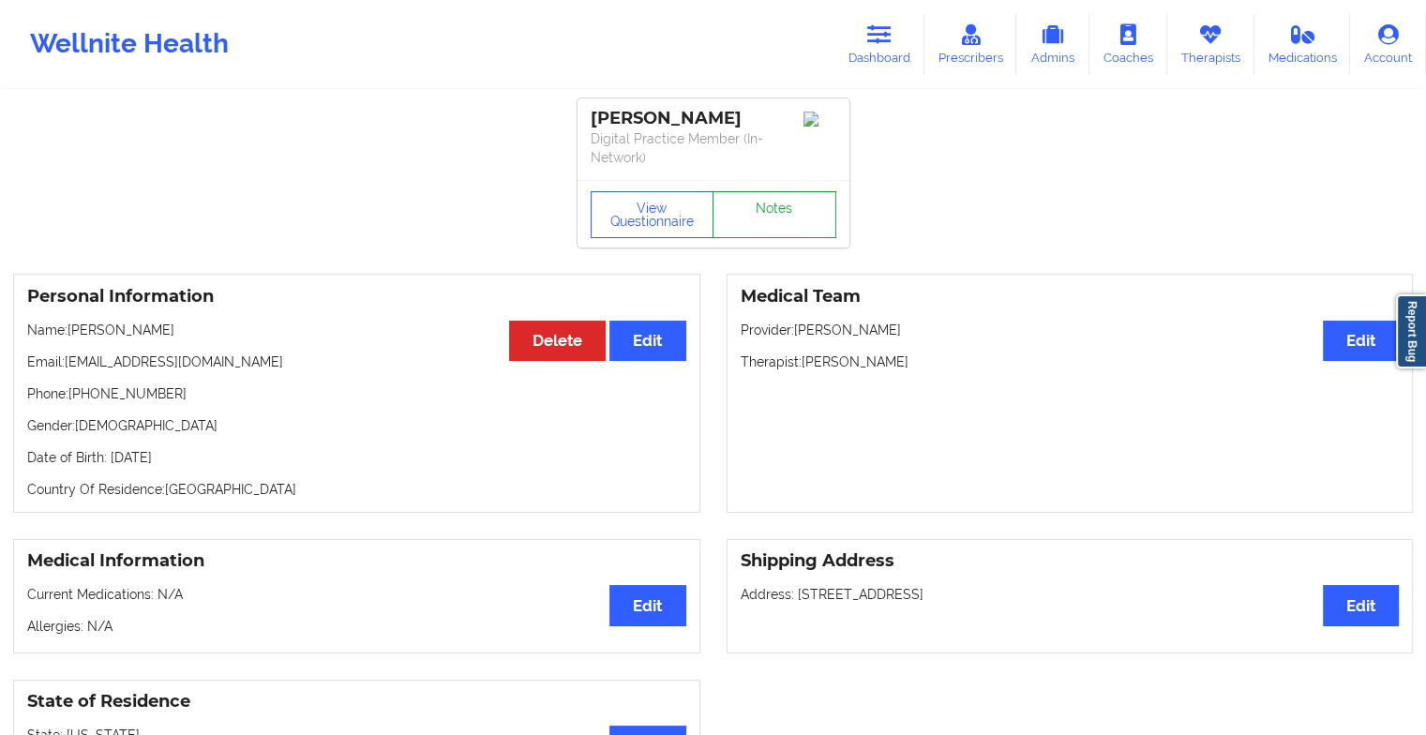
click at [748, 191] on link "Notes" at bounding box center [775, 214] width 124 height 47
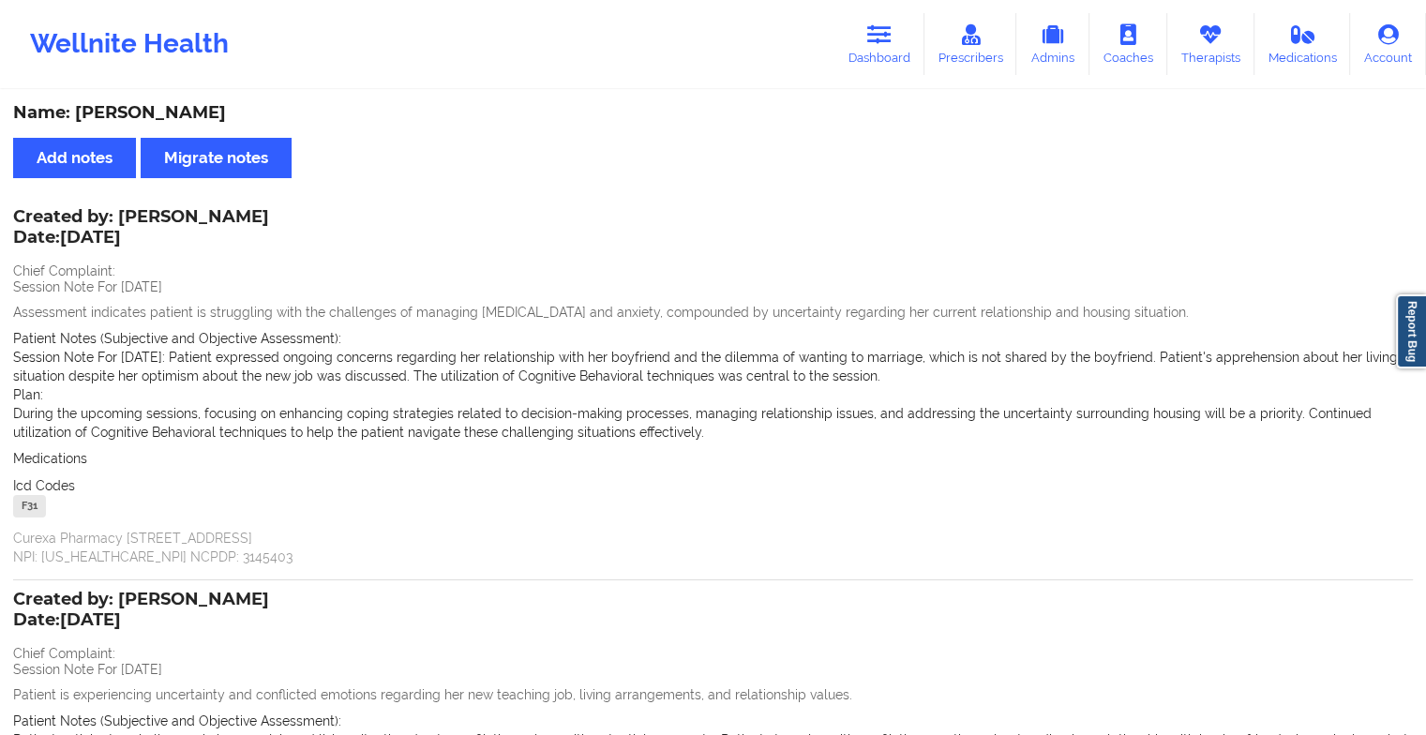
scroll to position [366, 0]
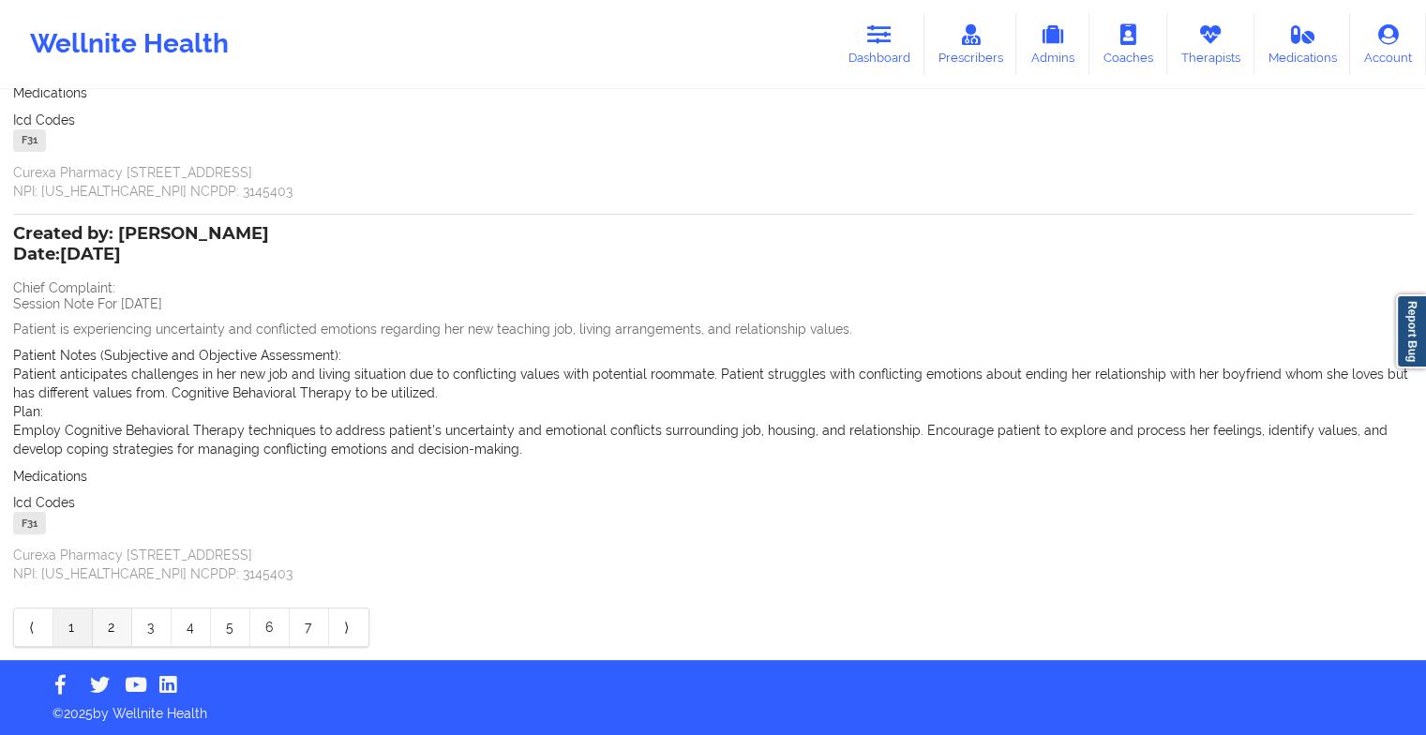
click at [98, 617] on link "2" at bounding box center [112, 628] width 39 height 38
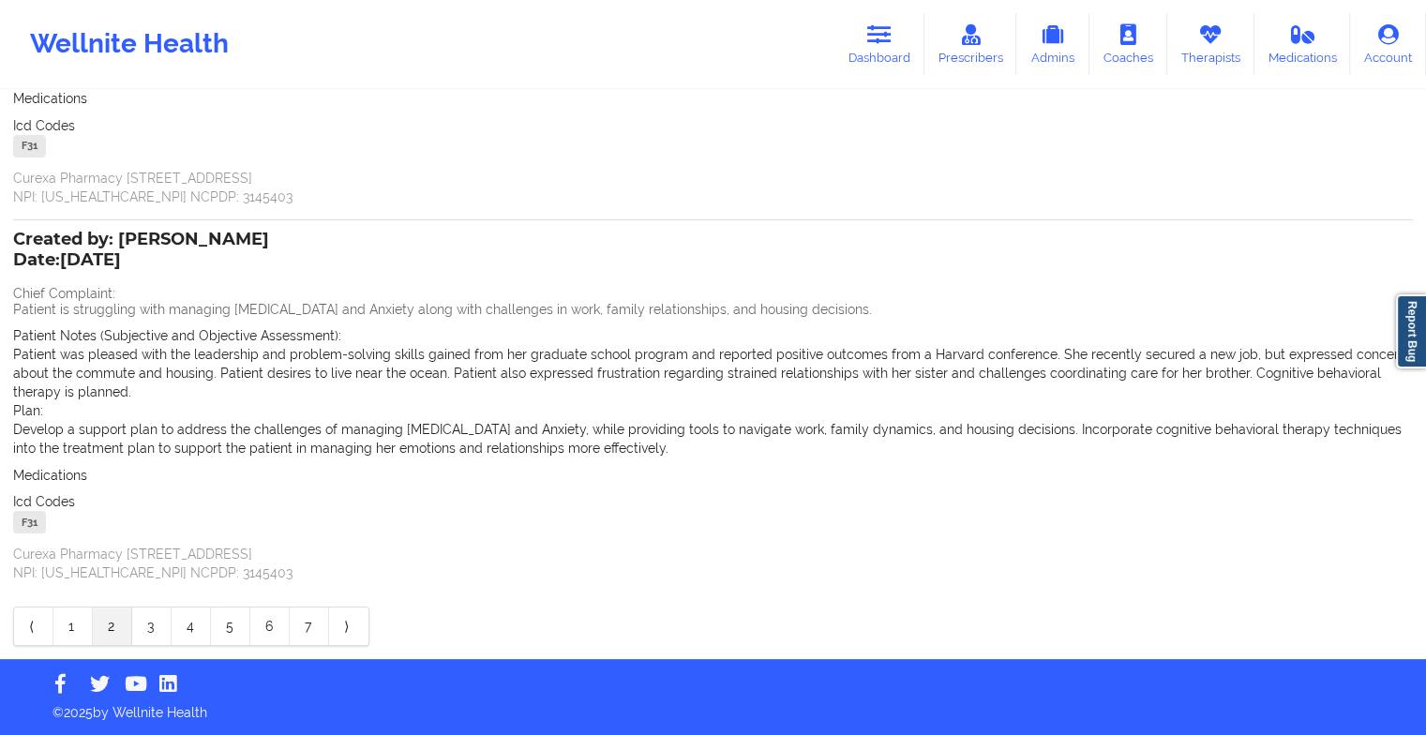
scroll to position [240, 0]
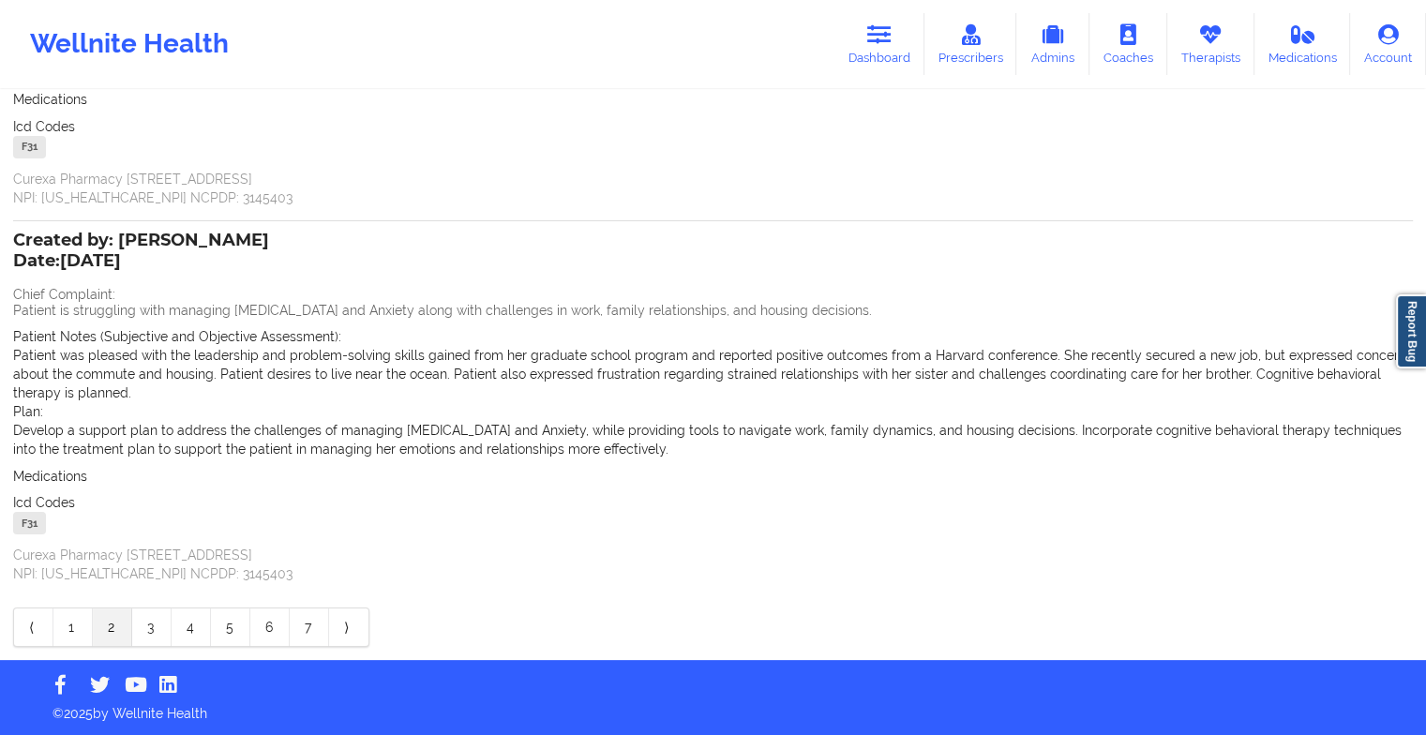
click at [98, 617] on link "2" at bounding box center [112, 628] width 39 height 38
click at [113, 623] on link "2" at bounding box center [112, 628] width 39 height 38
click at [871, 52] on link "Dashboard" at bounding box center [880, 44] width 90 height 62
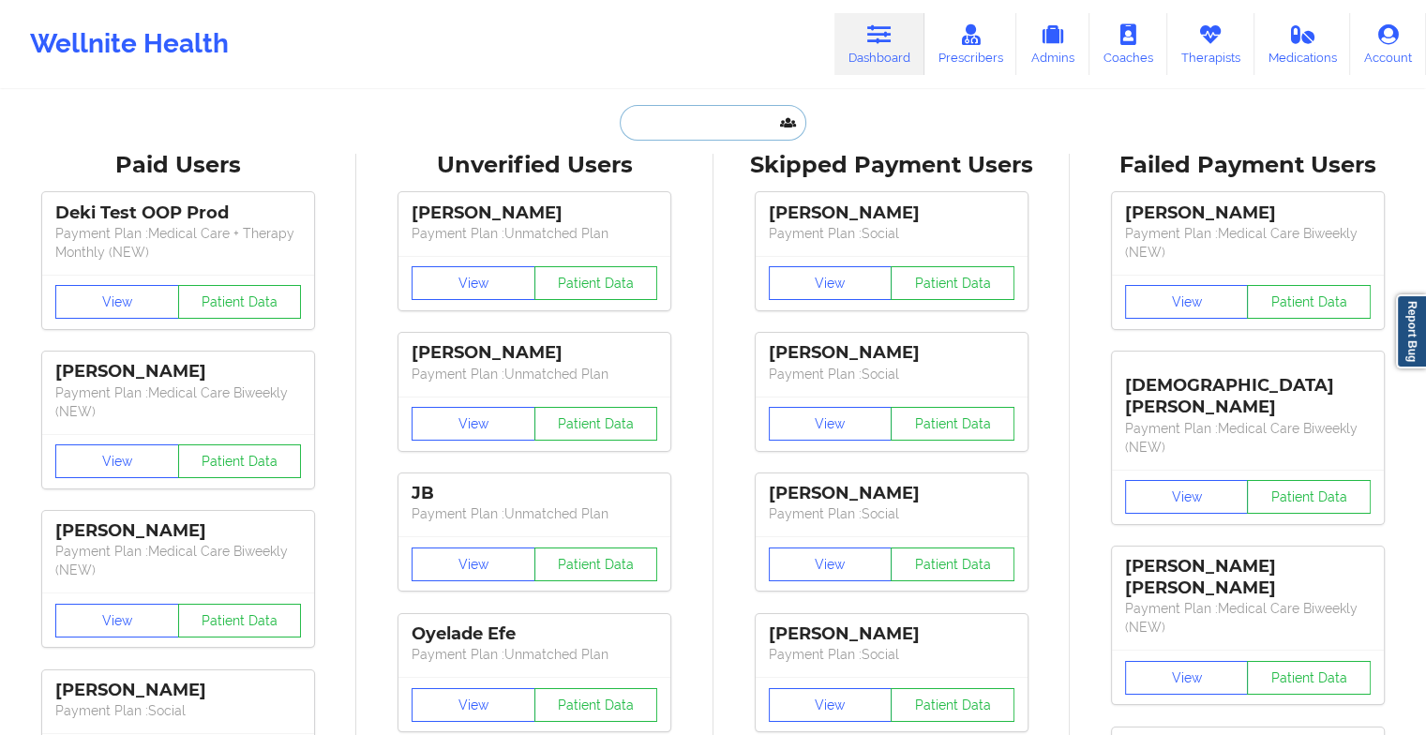
click at [701, 129] on input "text" at bounding box center [713, 123] width 186 height 36
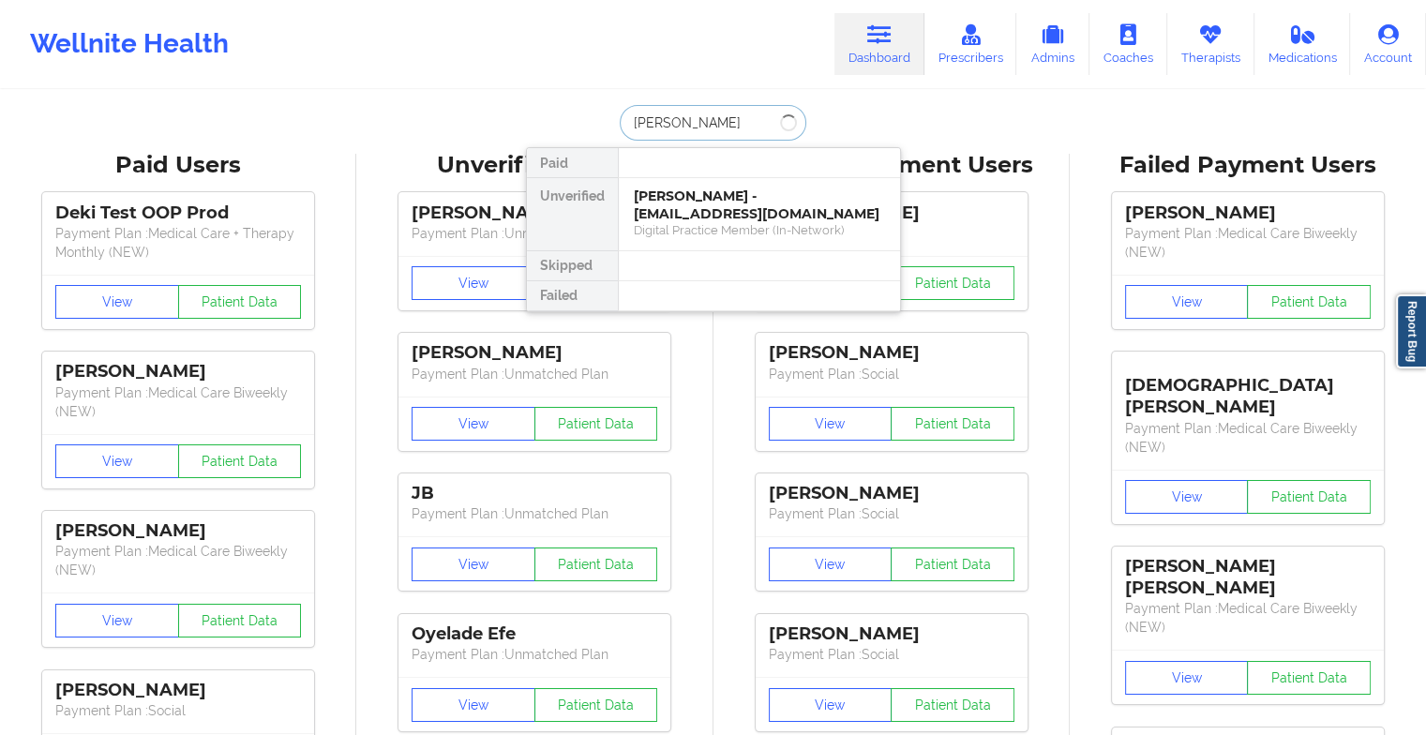
type input "[PERSON_NAME] gain"
click at [727, 217] on div "[PERSON_NAME] - [EMAIL_ADDRESS][DOMAIN_NAME]" at bounding box center [759, 205] width 251 height 35
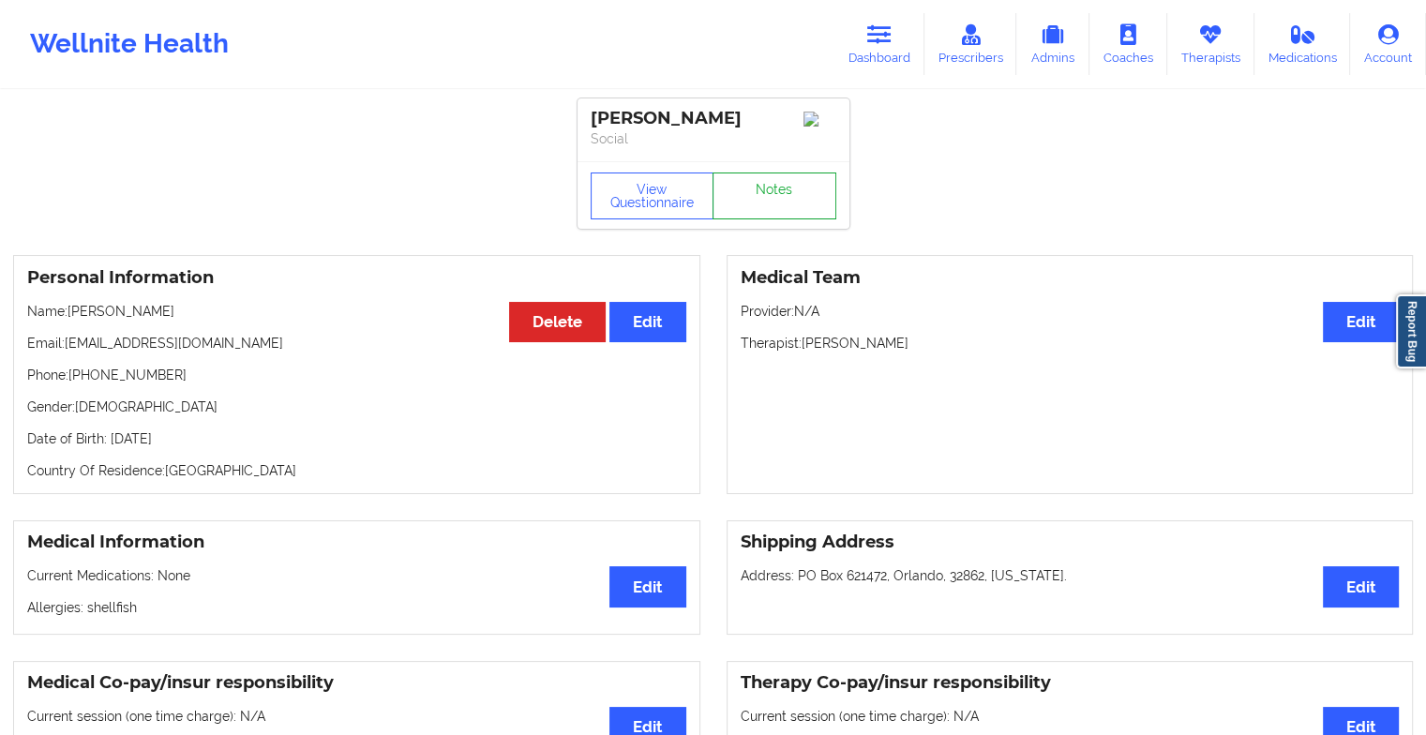
click at [788, 180] on link "Notes" at bounding box center [775, 196] width 124 height 47
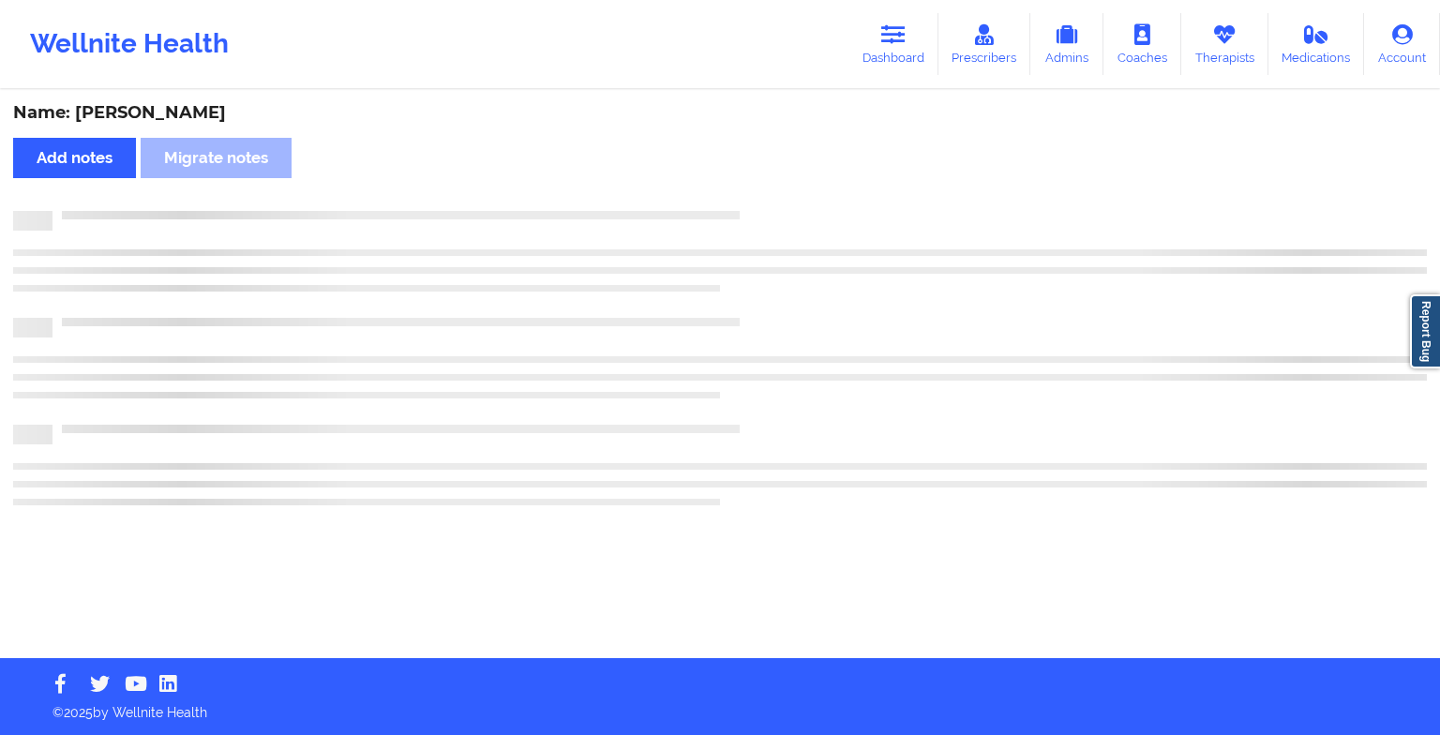
click at [788, 180] on div "Name: [PERSON_NAME] Add notes Migrate notes" at bounding box center [720, 375] width 1440 height 566
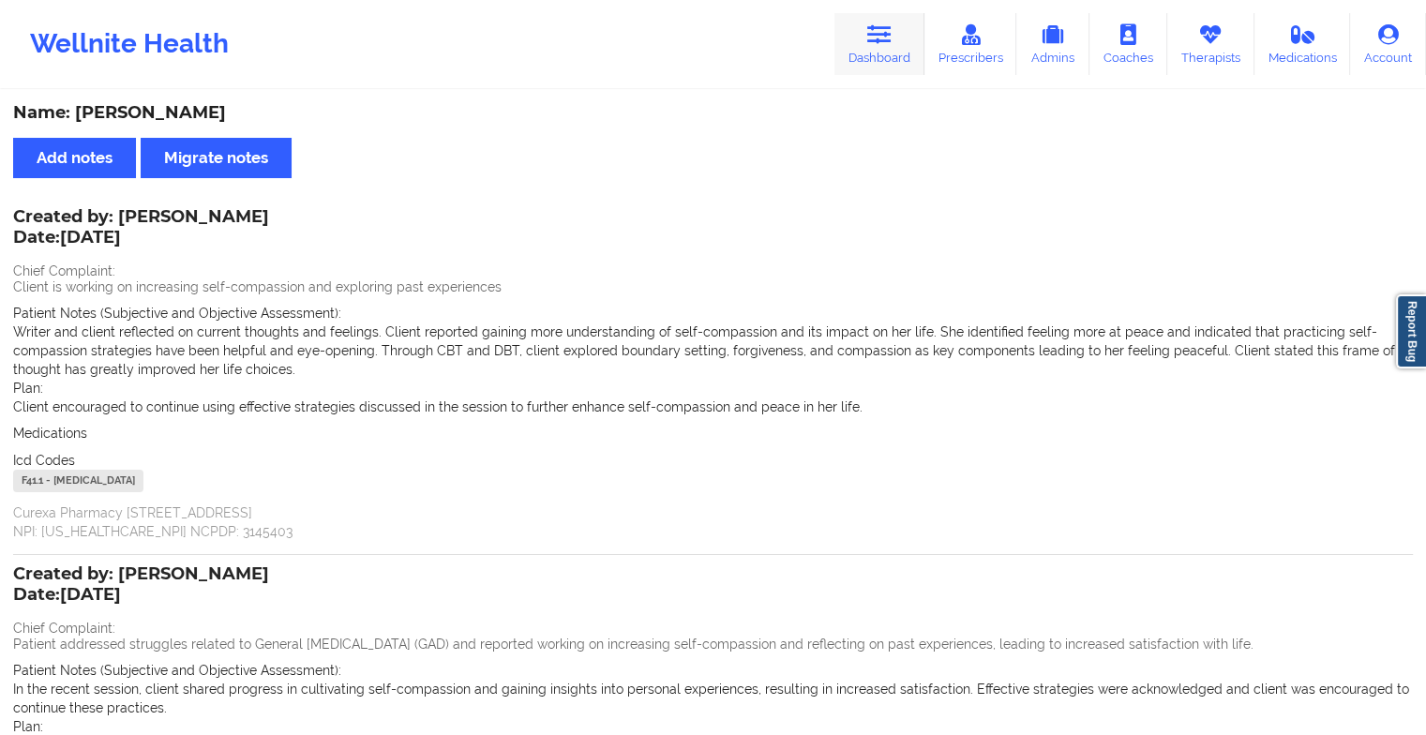
click at [866, 13] on link "Dashboard" at bounding box center [880, 44] width 90 height 62
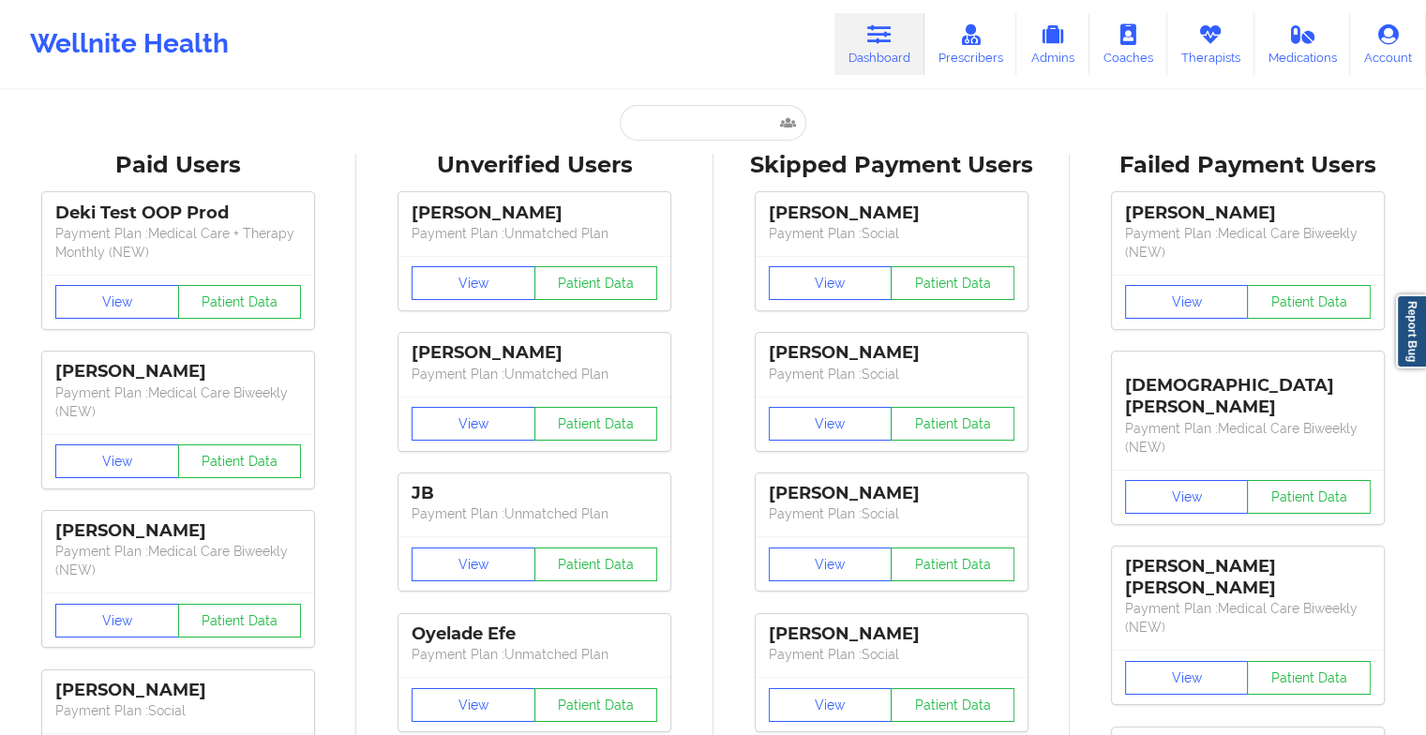
click at [866, 13] on link "Dashboard" at bounding box center [880, 44] width 90 height 62
click at [655, 113] on input "text" at bounding box center [713, 123] width 186 height 36
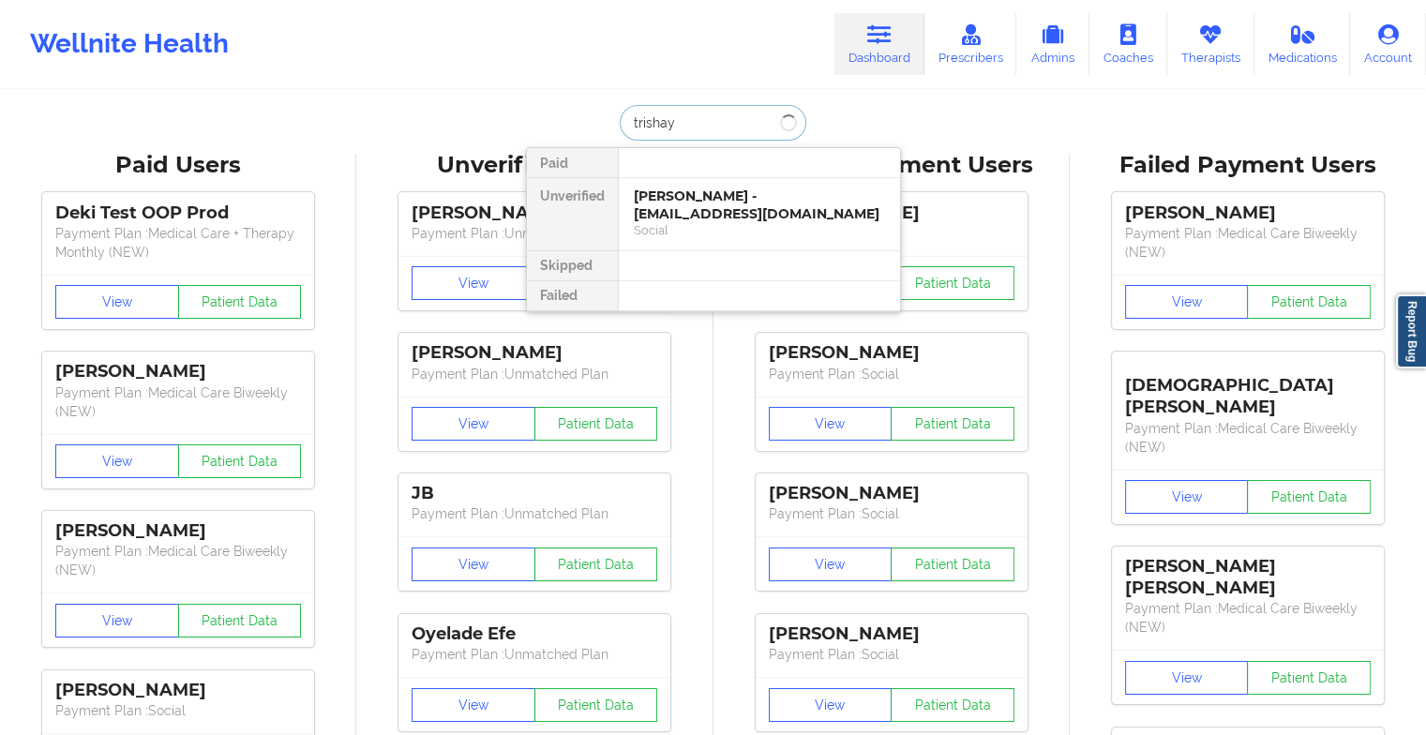
type input "[PERSON_NAME]"
click at [701, 194] on div "[PERSON_NAME] - [PERSON_NAME][EMAIL_ADDRESS][DOMAIN_NAME]" at bounding box center [759, 205] width 251 height 35
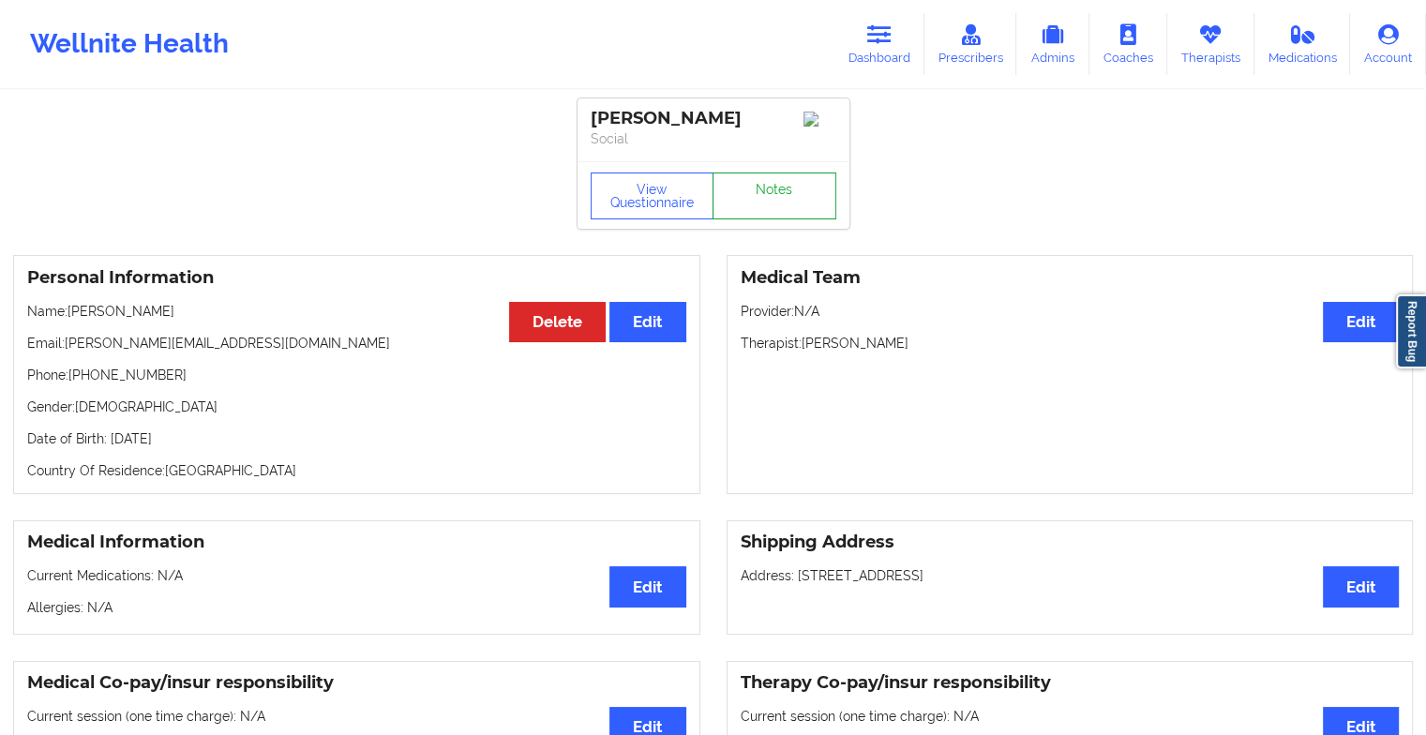
click at [765, 203] on link "Notes" at bounding box center [775, 196] width 124 height 47
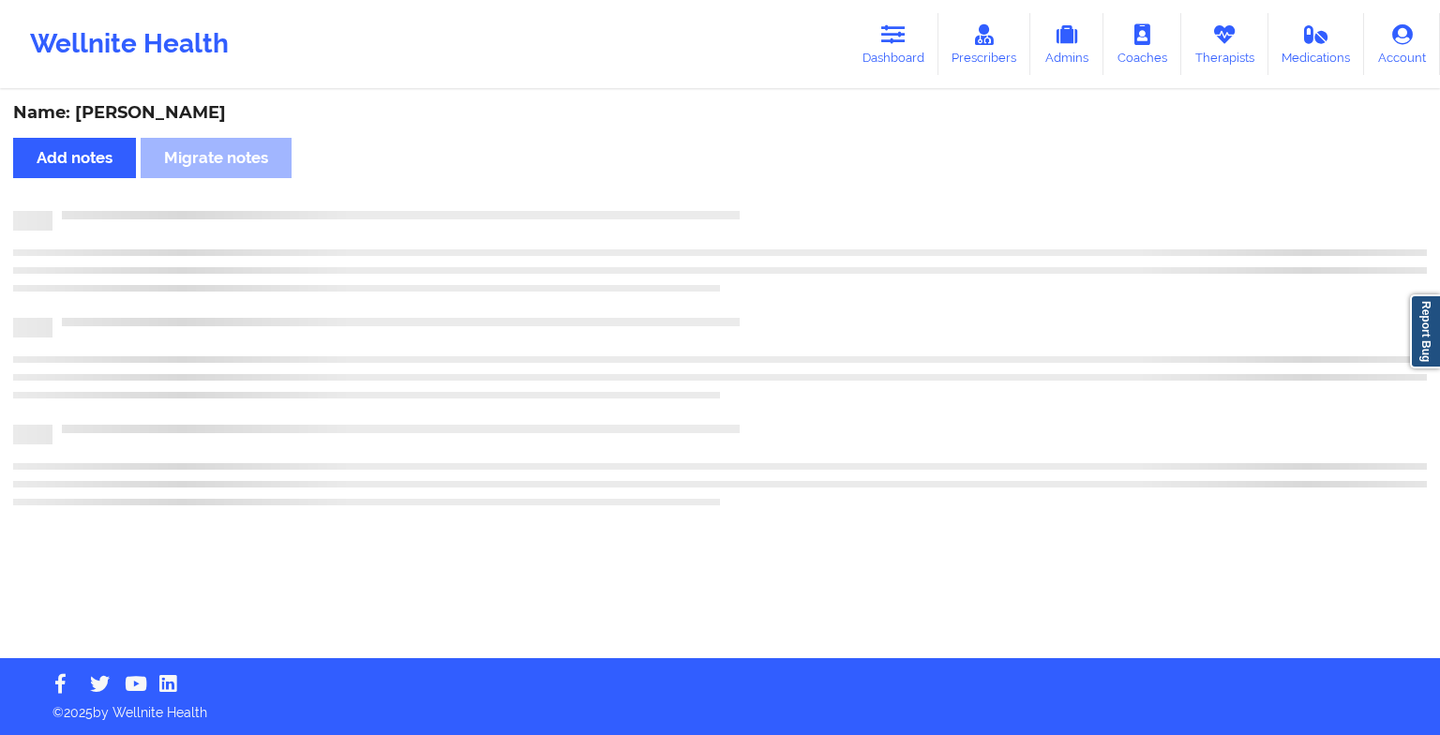
click at [765, 203] on div "Name: [PERSON_NAME] Add notes Migrate notes" at bounding box center [720, 375] width 1440 height 566
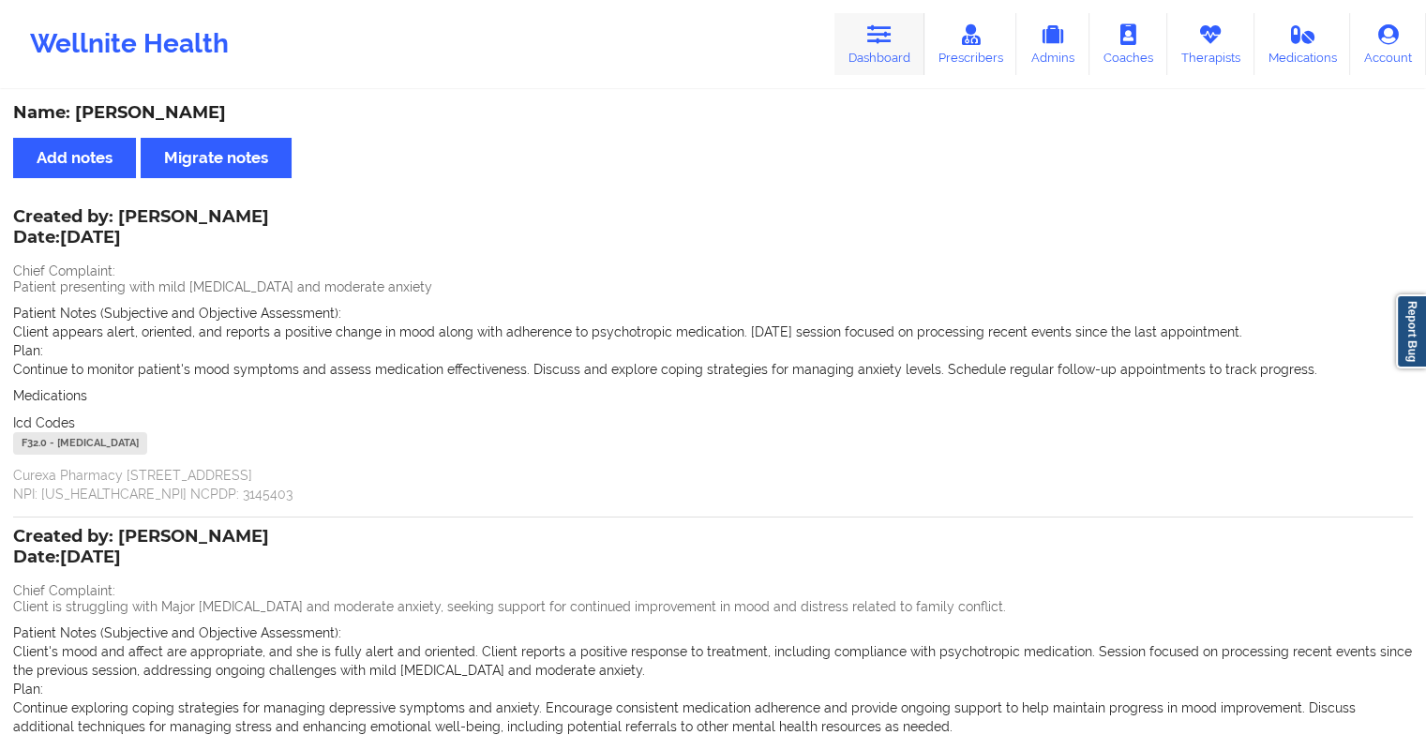
click at [871, 38] on icon at bounding box center [879, 34] width 24 height 21
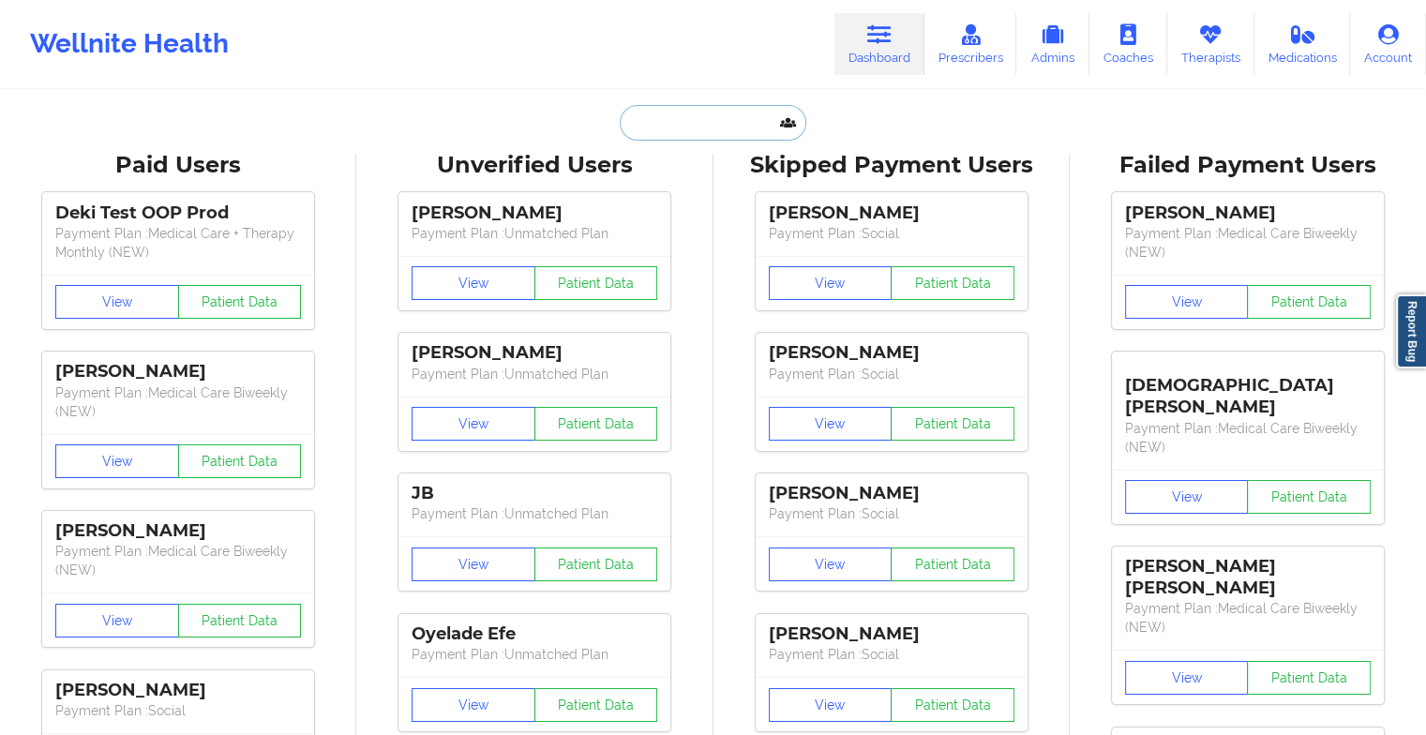
click at [683, 115] on input "text" at bounding box center [713, 123] width 186 height 36
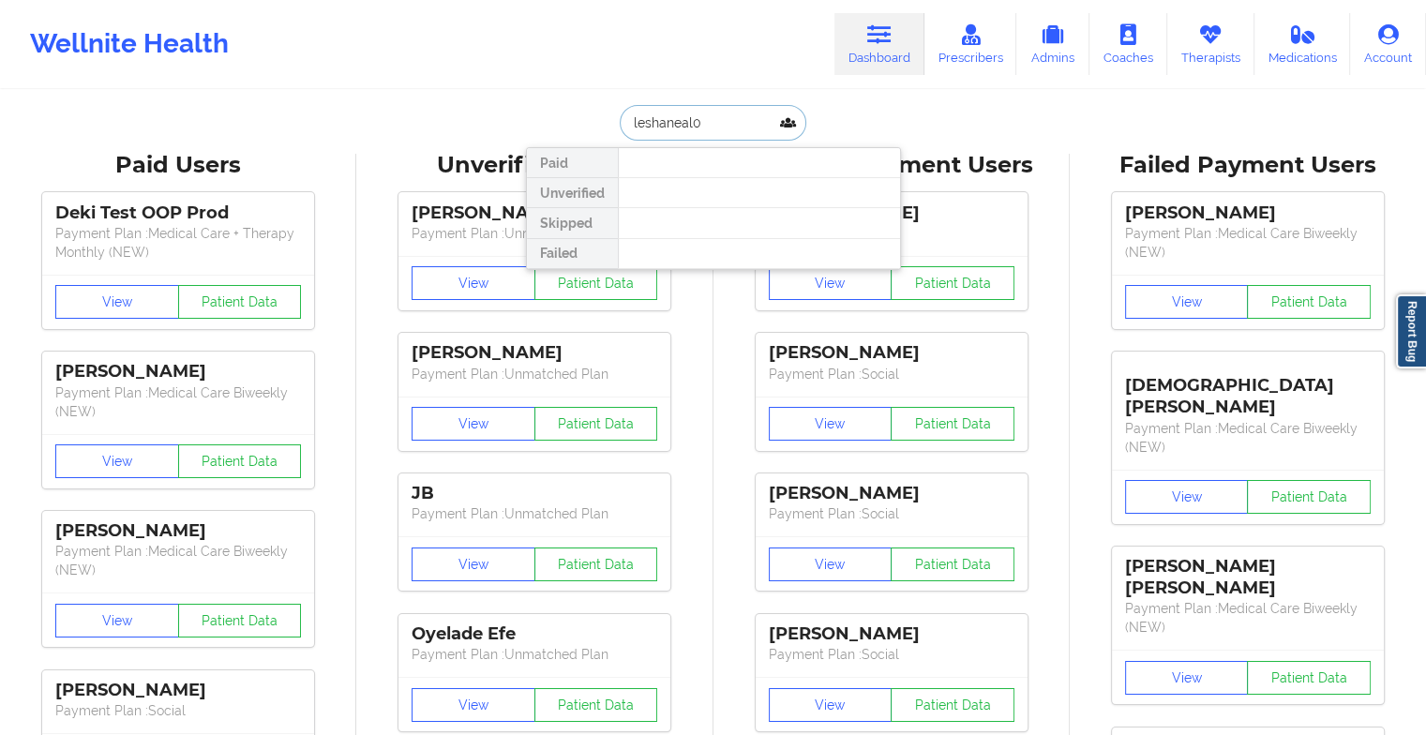
drag, startPoint x: 754, startPoint y: 116, endPoint x: 573, endPoint y: 97, distance: 182.1
type input "[PERSON_NAME]"
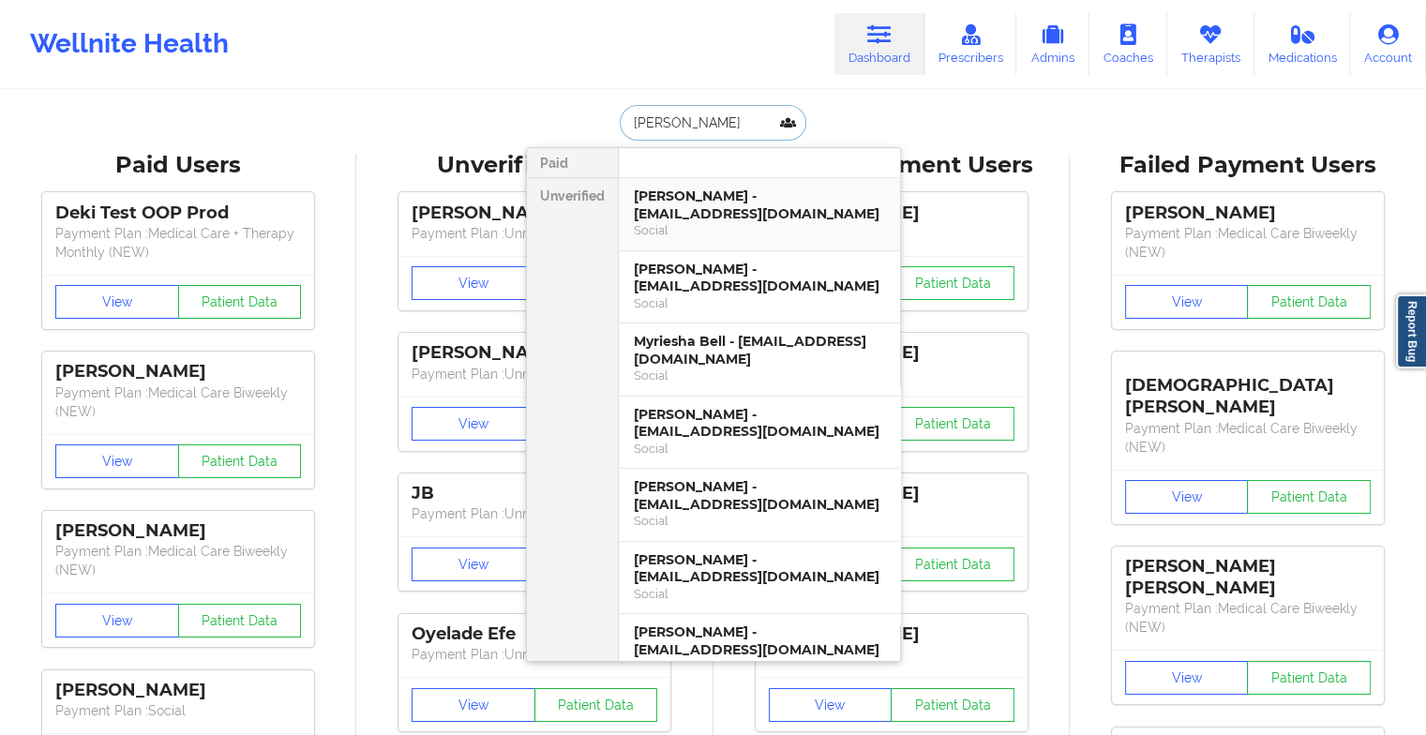
click at [705, 210] on div "[PERSON_NAME] - [EMAIL_ADDRESS][DOMAIN_NAME]" at bounding box center [759, 205] width 251 height 35
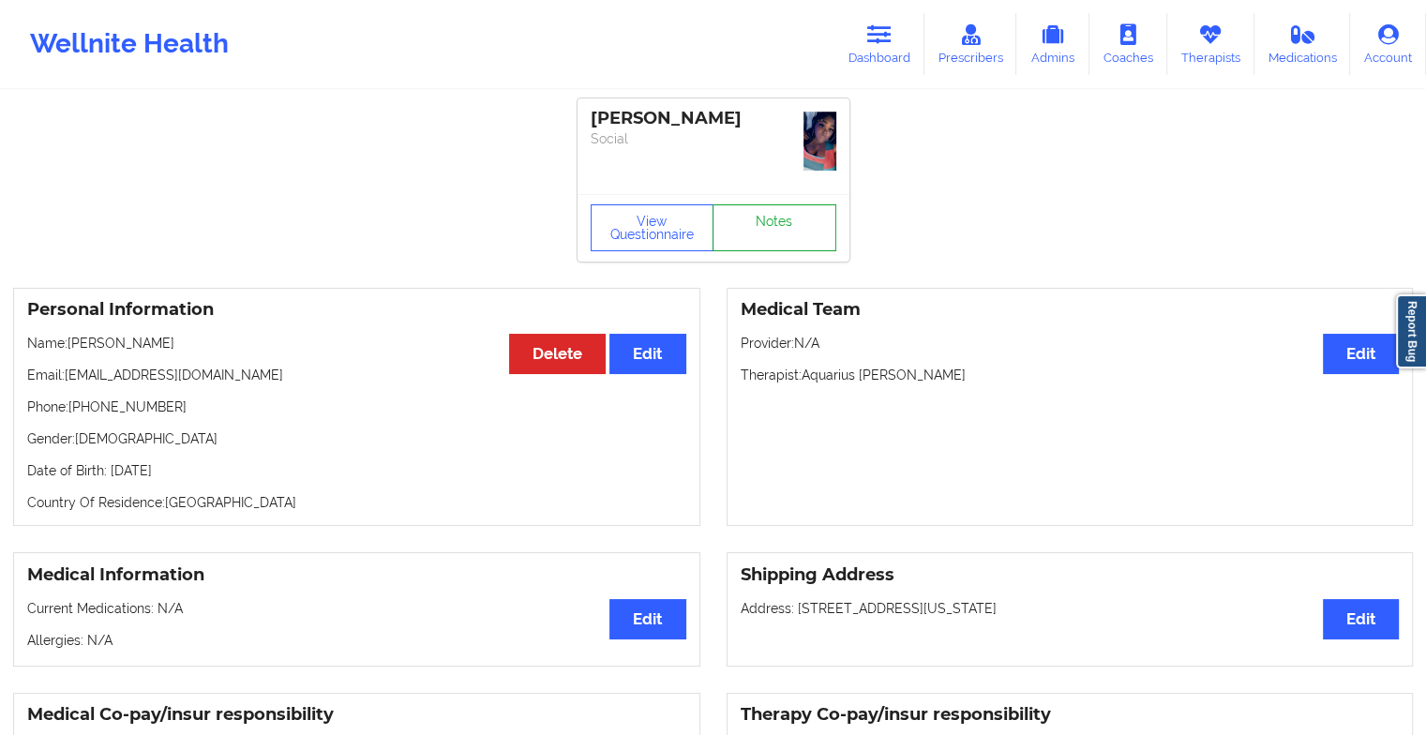
click at [795, 200] on div "View Questionnaire Notes" at bounding box center [714, 228] width 272 height 68
click at [791, 234] on link "Notes" at bounding box center [775, 227] width 124 height 47
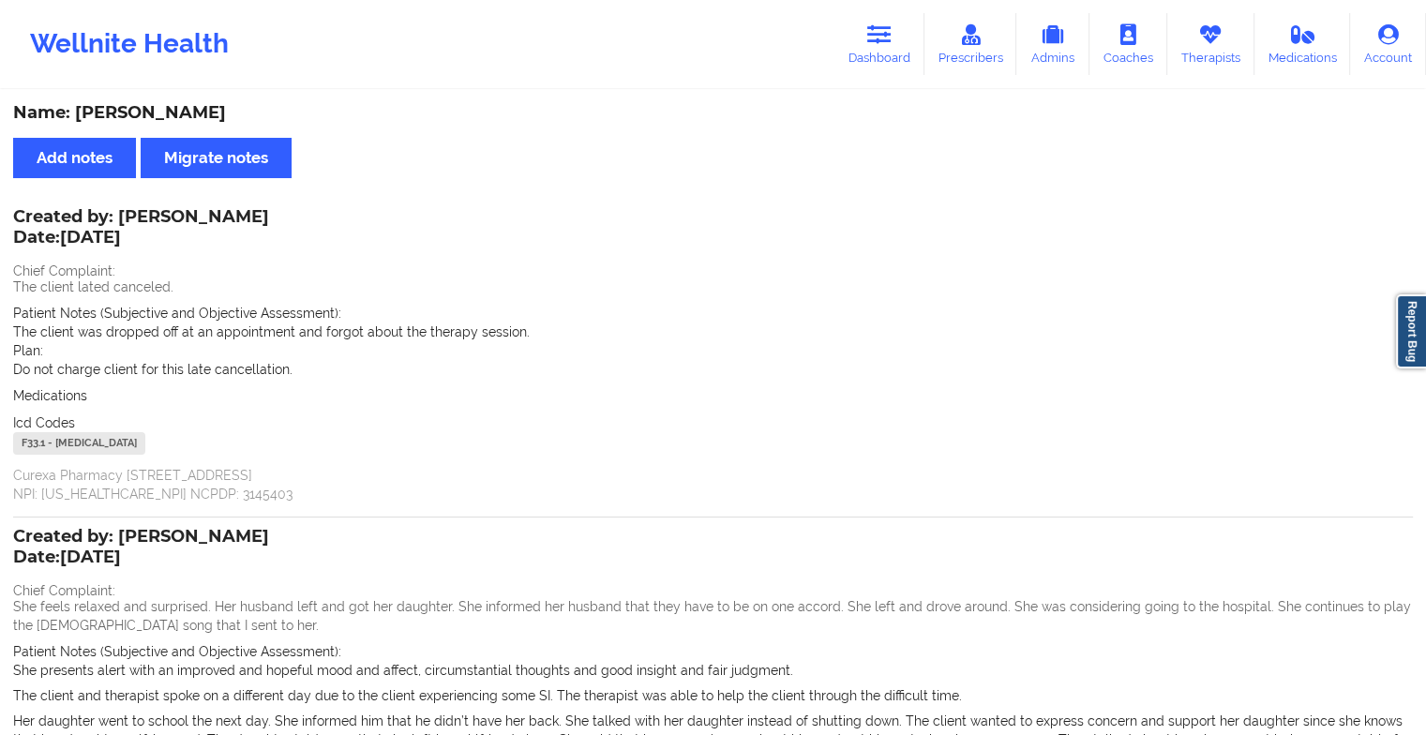
click at [793, 235] on div "Created by: [PERSON_NAME] Date: [DATE] Chief Complaint: The client lated cancel…" at bounding box center [713, 357] width 1400 height 293
click at [857, 34] on link "Dashboard" at bounding box center [880, 44] width 90 height 62
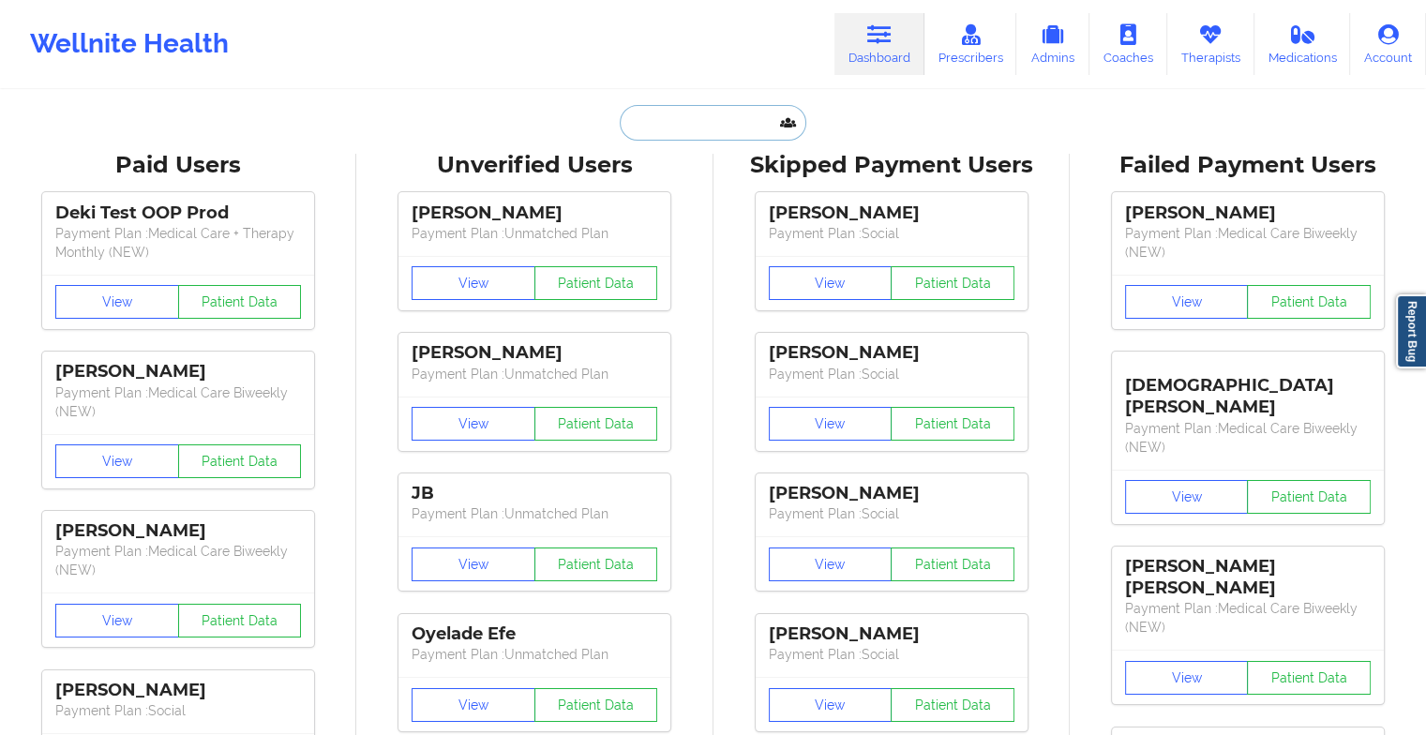
click at [679, 128] on input "text" at bounding box center [713, 123] width 186 height 36
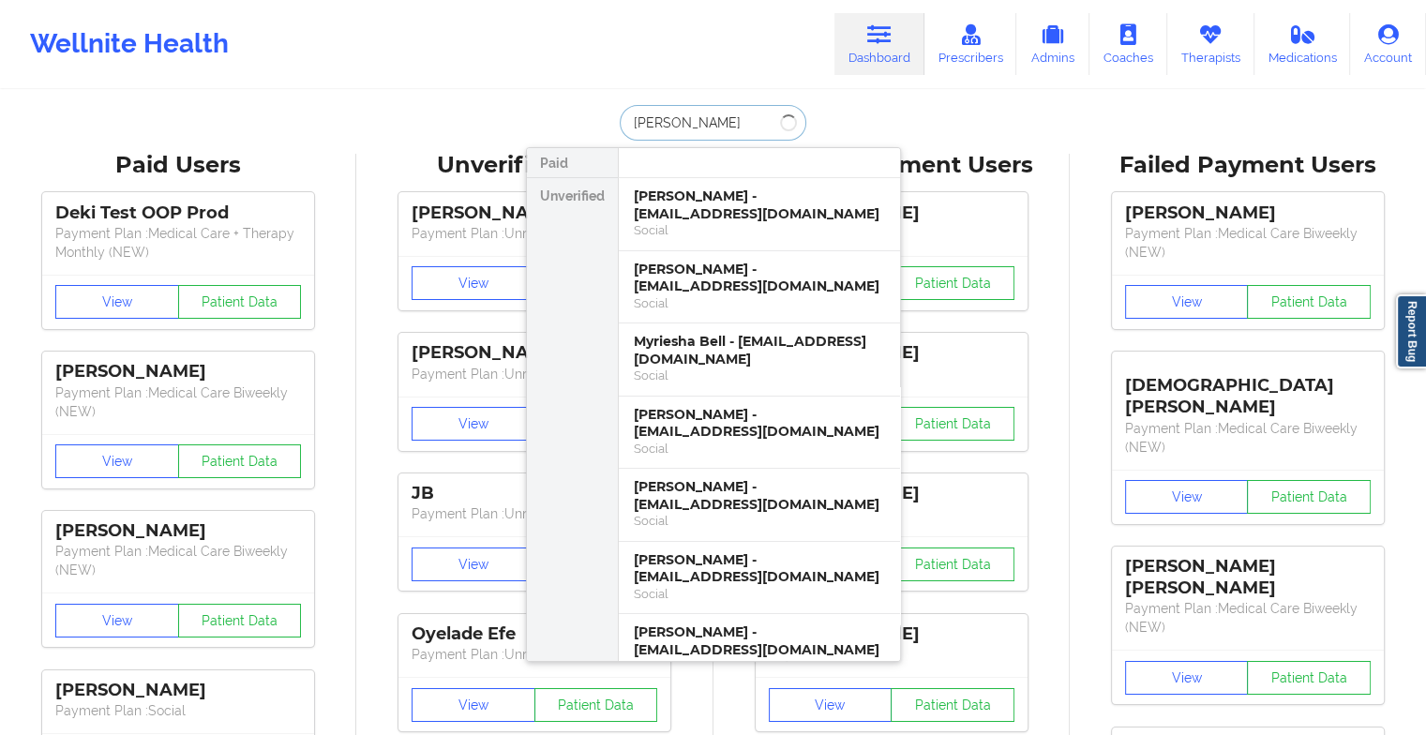
type input "[PERSON_NAME]"
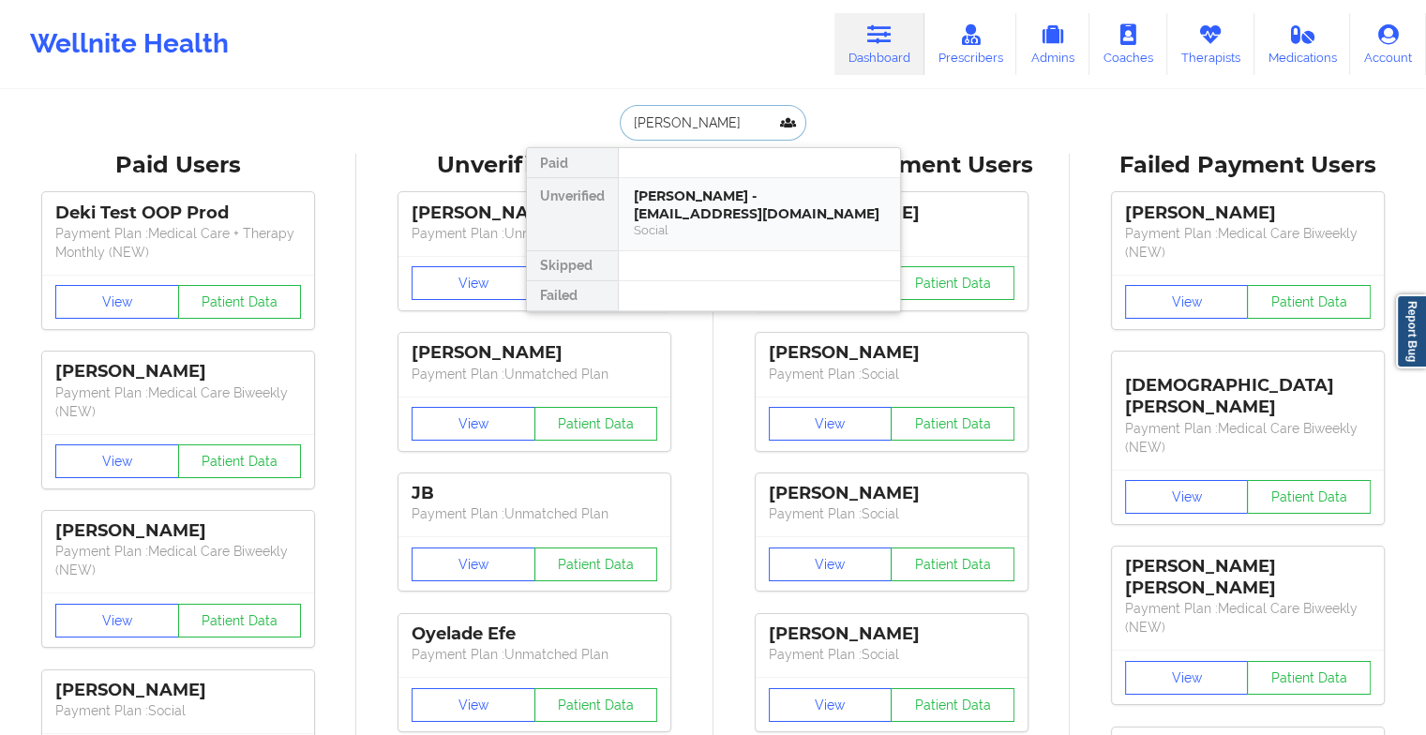
click at [725, 216] on div "[PERSON_NAME] - [EMAIL_ADDRESS][DOMAIN_NAME]" at bounding box center [759, 205] width 251 height 35
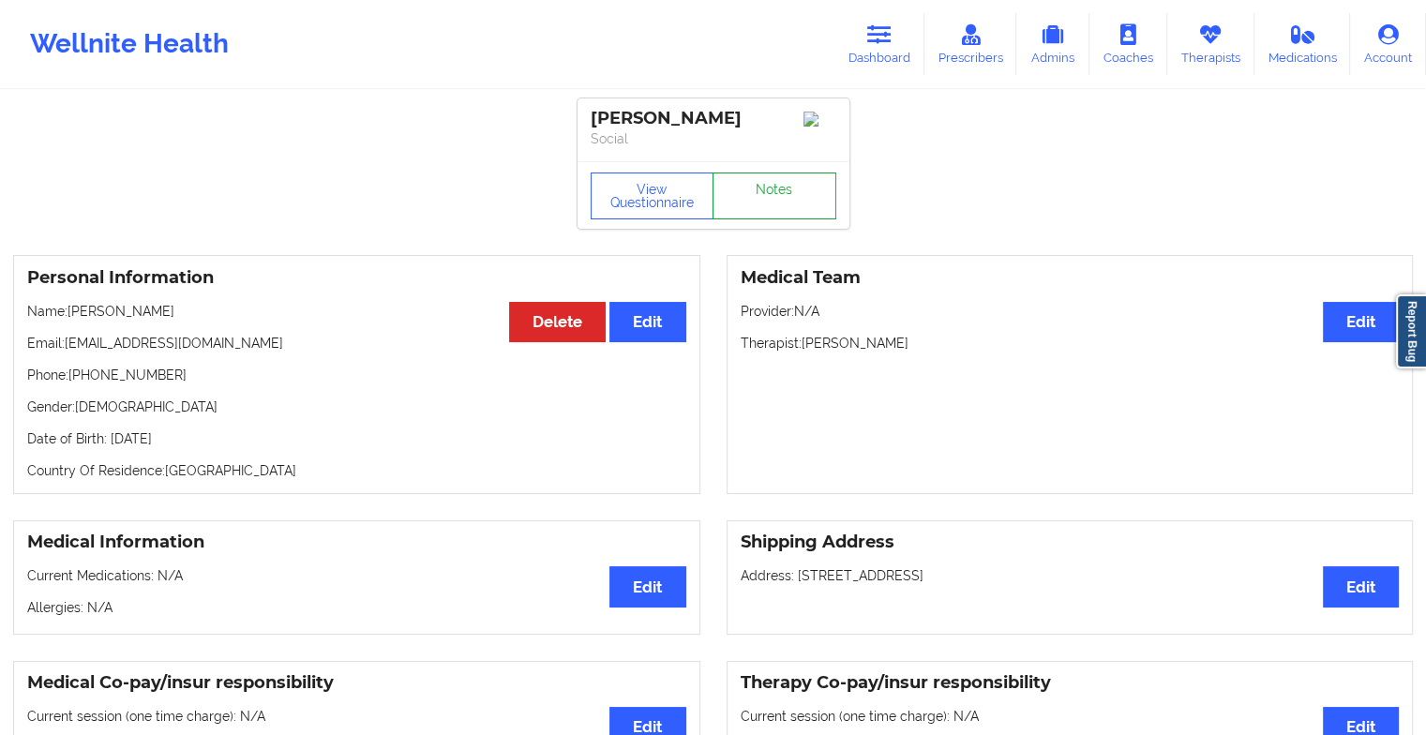
click at [771, 195] on link "Notes" at bounding box center [775, 196] width 124 height 47
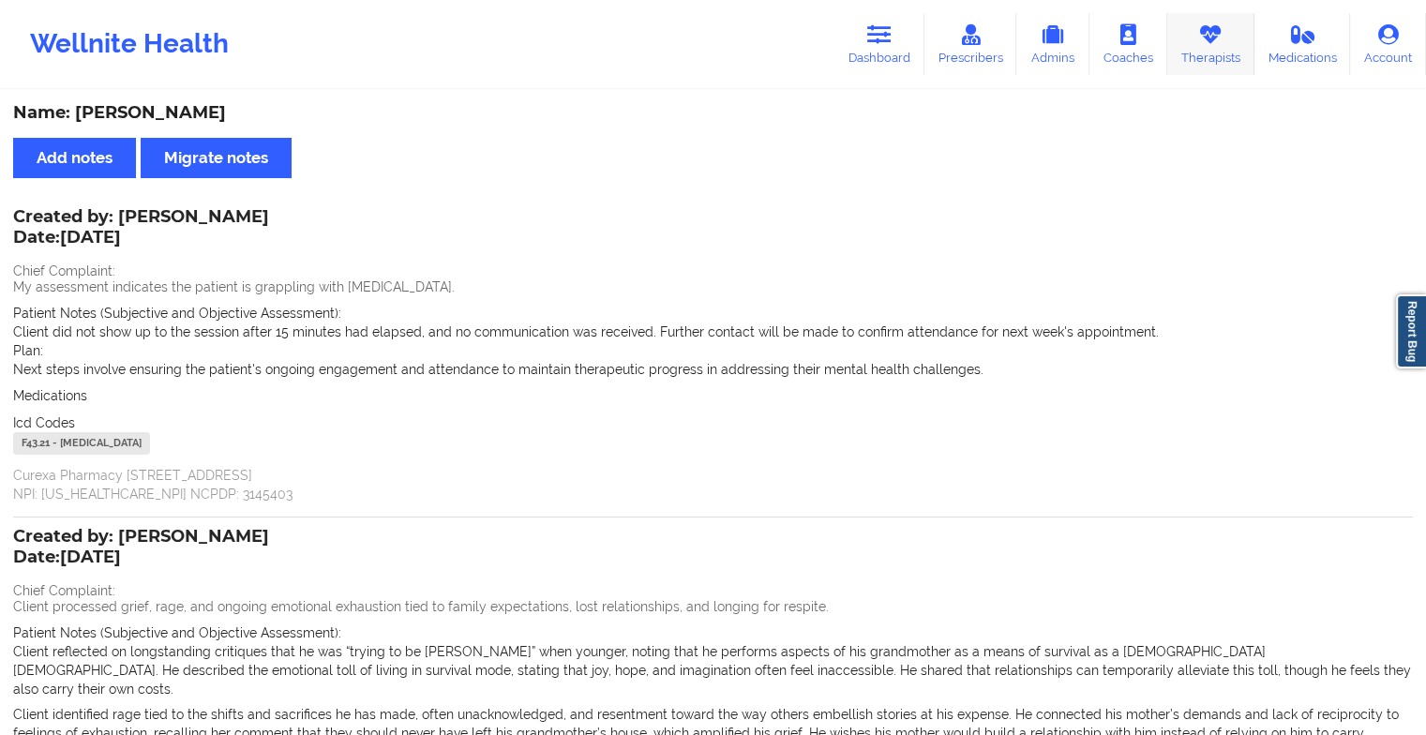
click at [1223, 20] on link "Therapists" at bounding box center [1211, 44] width 87 height 62
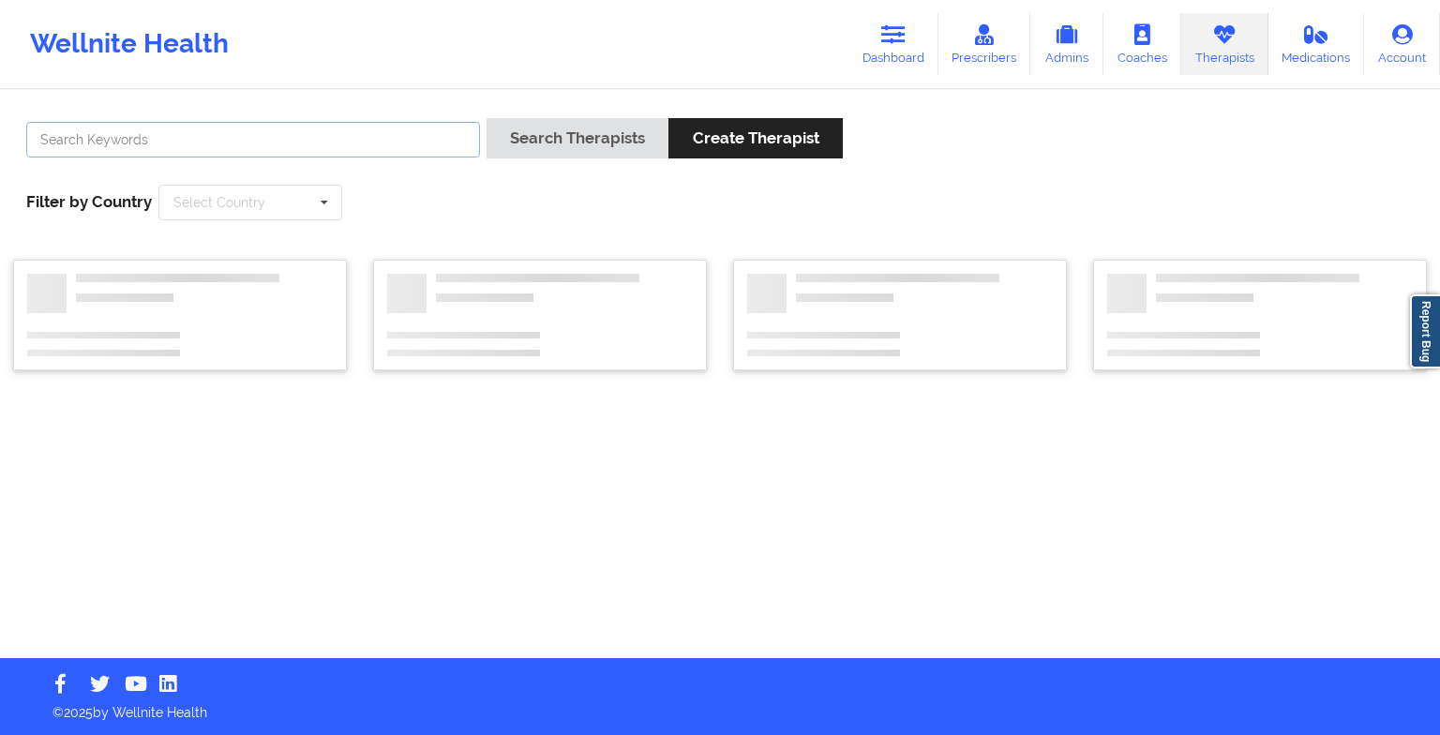
click at [341, 139] on input "text" at bounding box center [253, 140] width 454 height 36
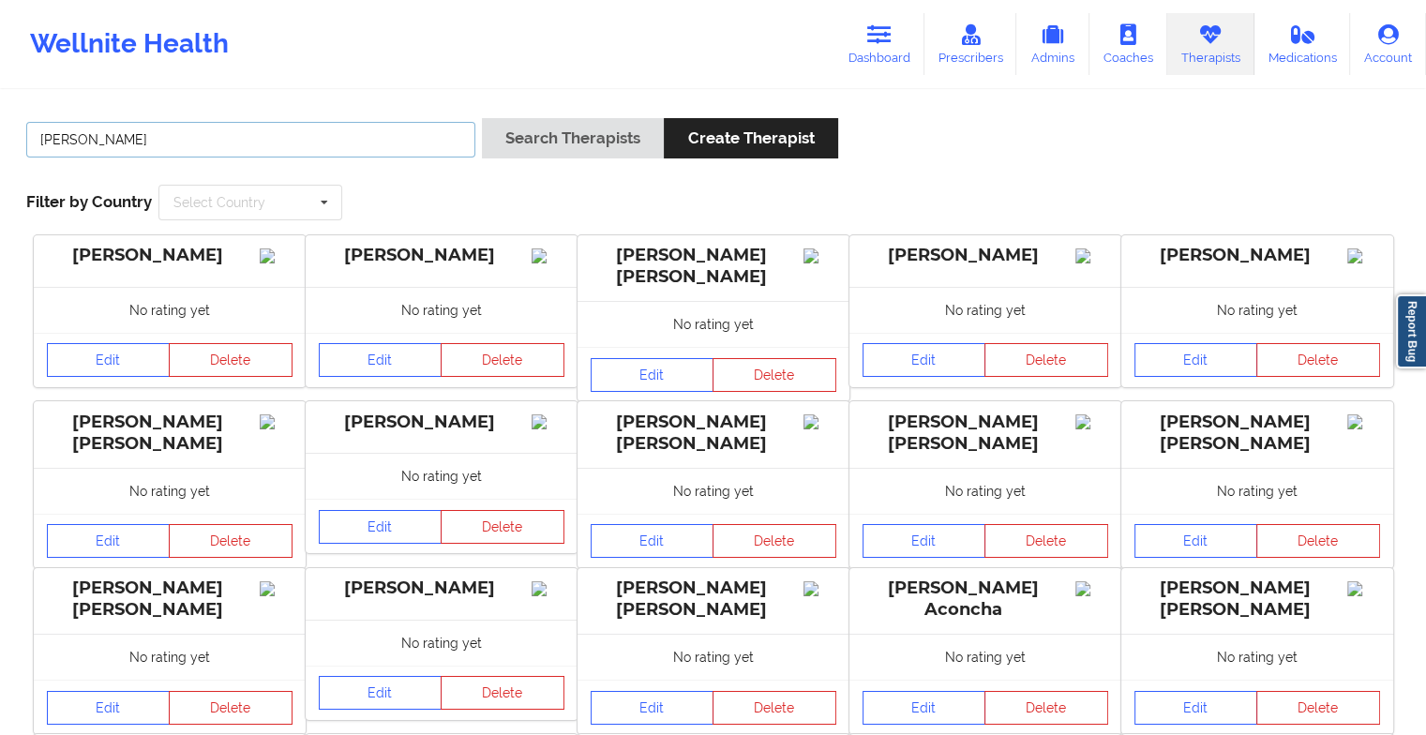
type input "[PERSON_NAME]"
click at [482, 118] on button "Search Therapists" at bounding box center [573, 138] width 182 height 40
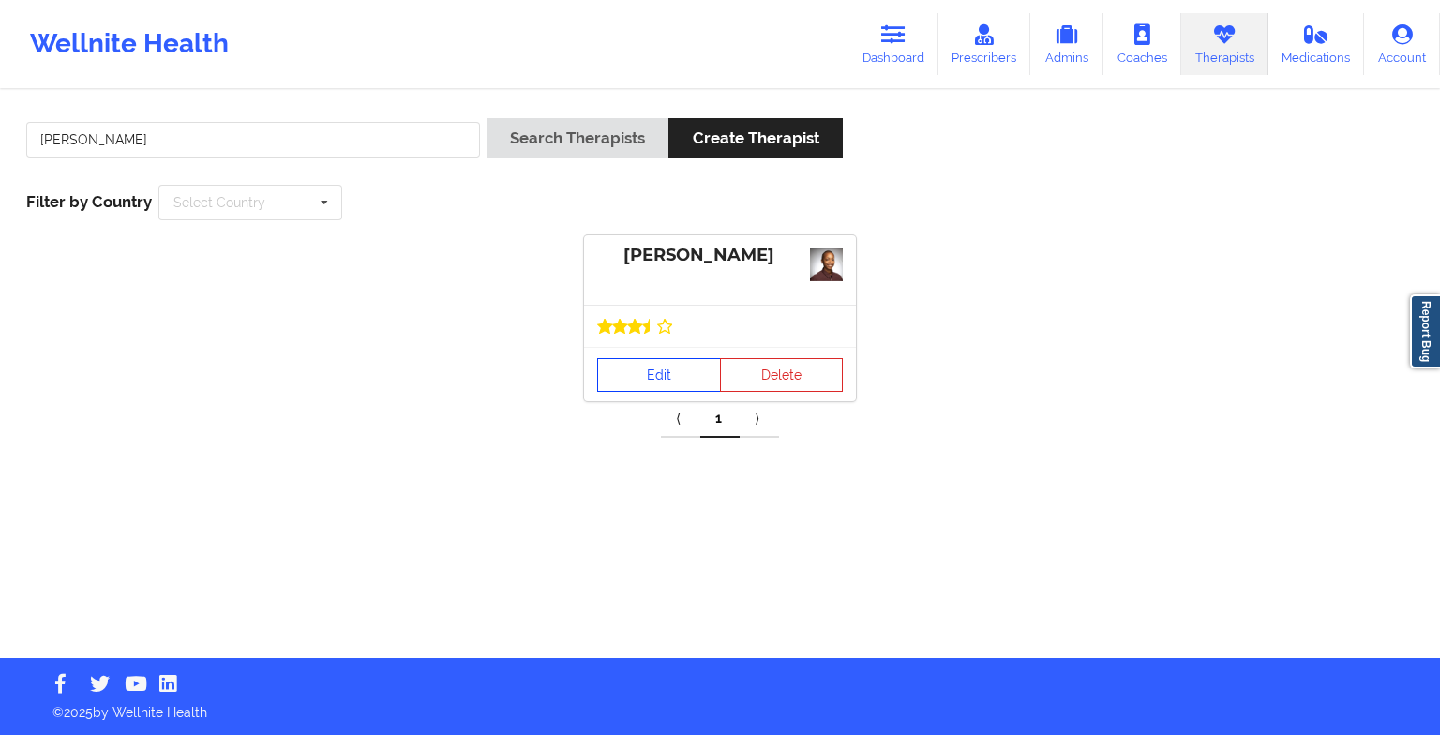
click at [668, 359] on link "Edit" at bounding box center [659, 375] width 124 height 34
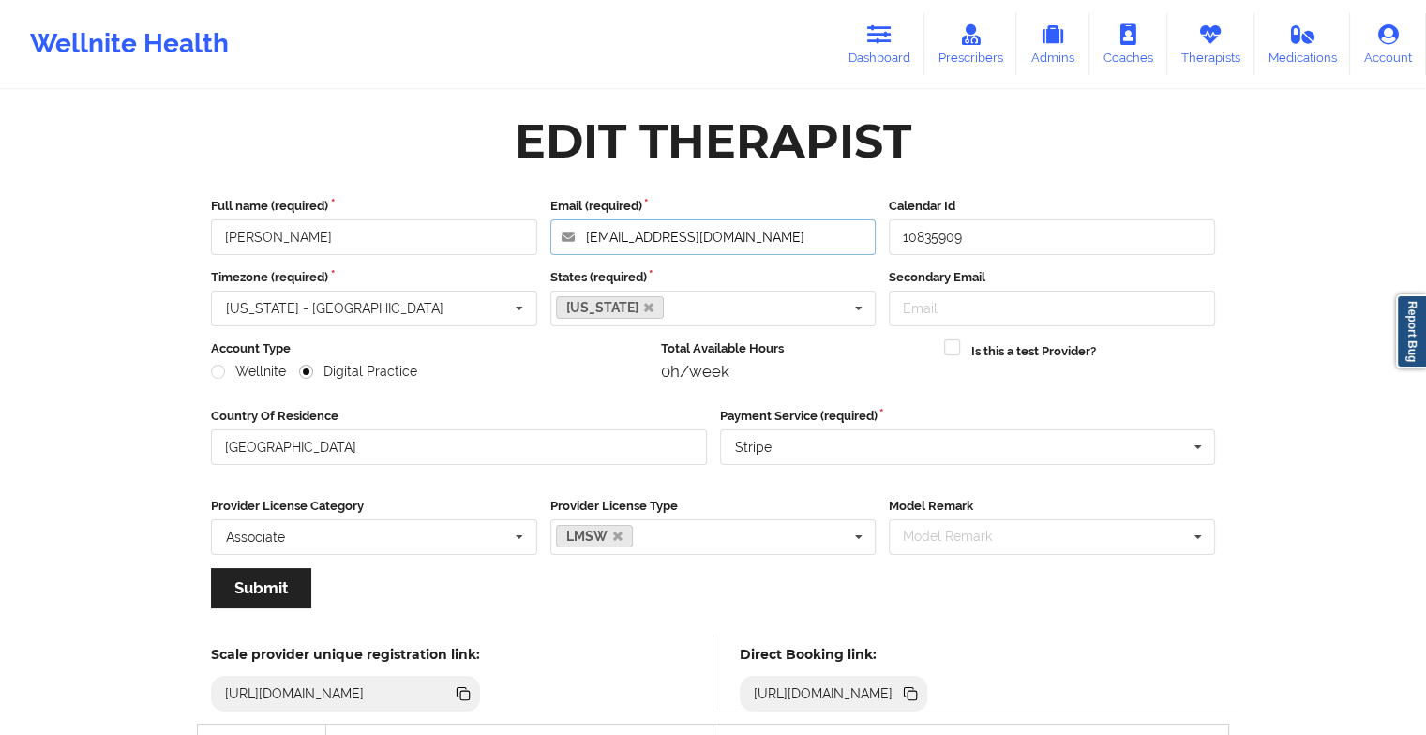
drag, startPoint x: 746, startPoint y: 229, endPoint x: 573, endPoint y: 220, distance: 173.7
click at [573, 220] on input "[EMAIL_ADDRESS][DOMAIN_NAME]" at bounding box center [713, 237] width 326 height 36
click at [879, 60] on link "Dashboard" at bounding box center [880, 44] width 90 height 62
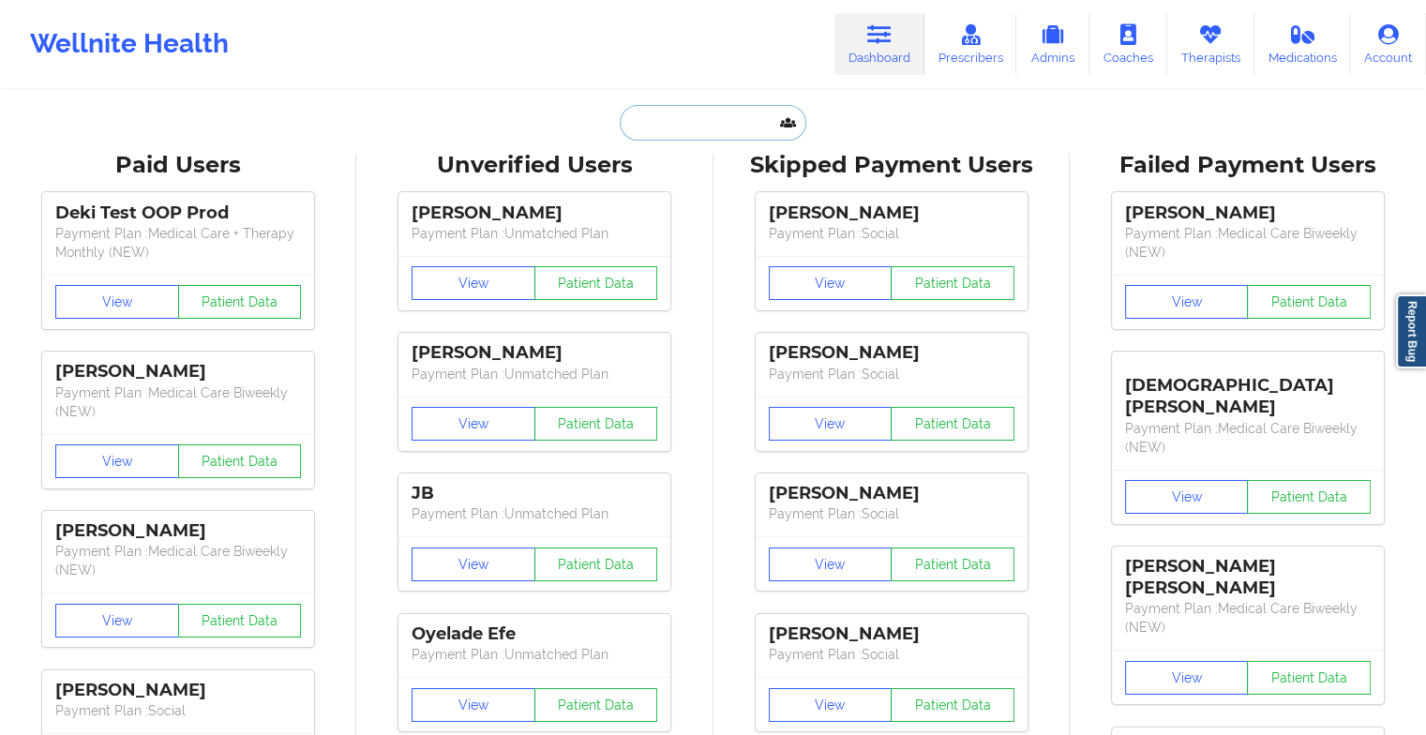
click at [685, 123] on input "text" at bounding box center [713, 123] width 186 height 36
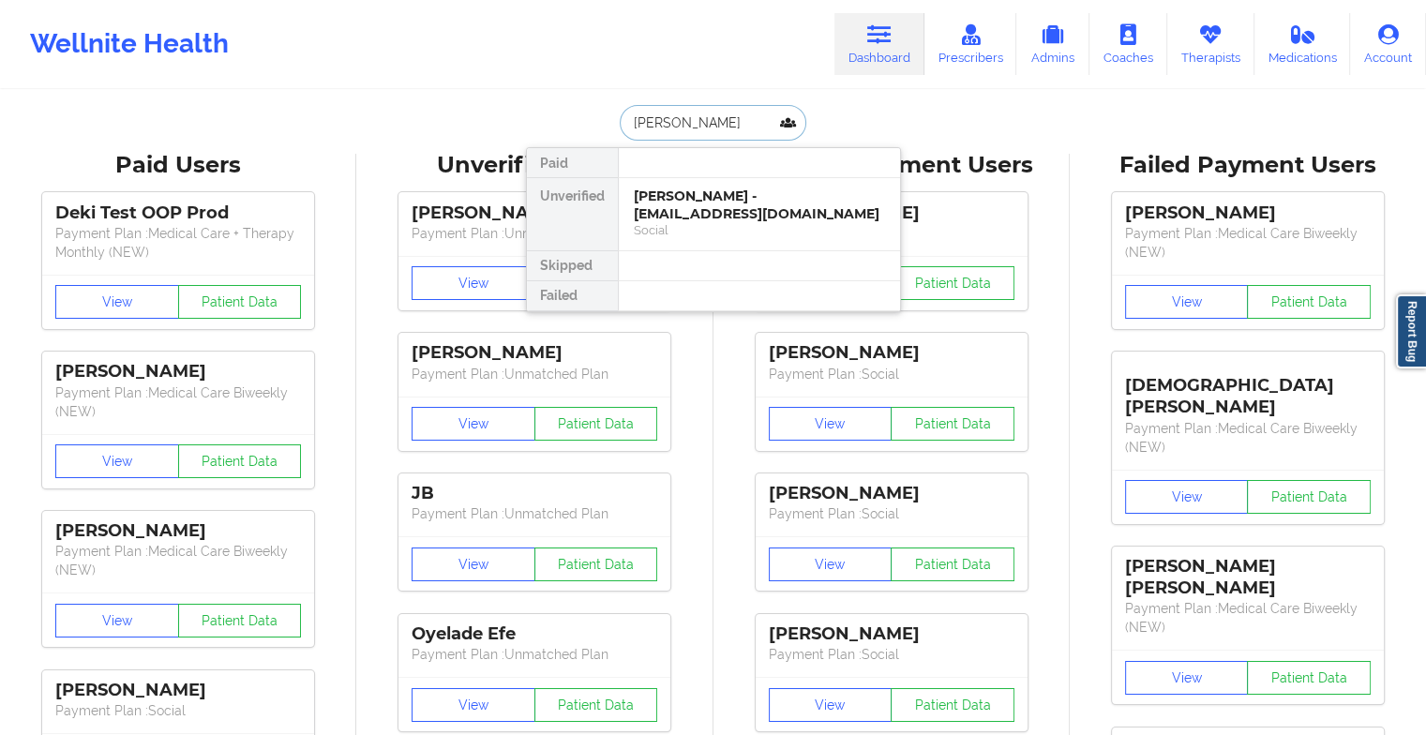
type input "[PERSON_NAME]"
click at [701, 216] on div "[PERSON_NAME] - [EMAIL_ADDRESS][DOMAIN_NAME]" at bounding box center [759, 205] width 251 height 35
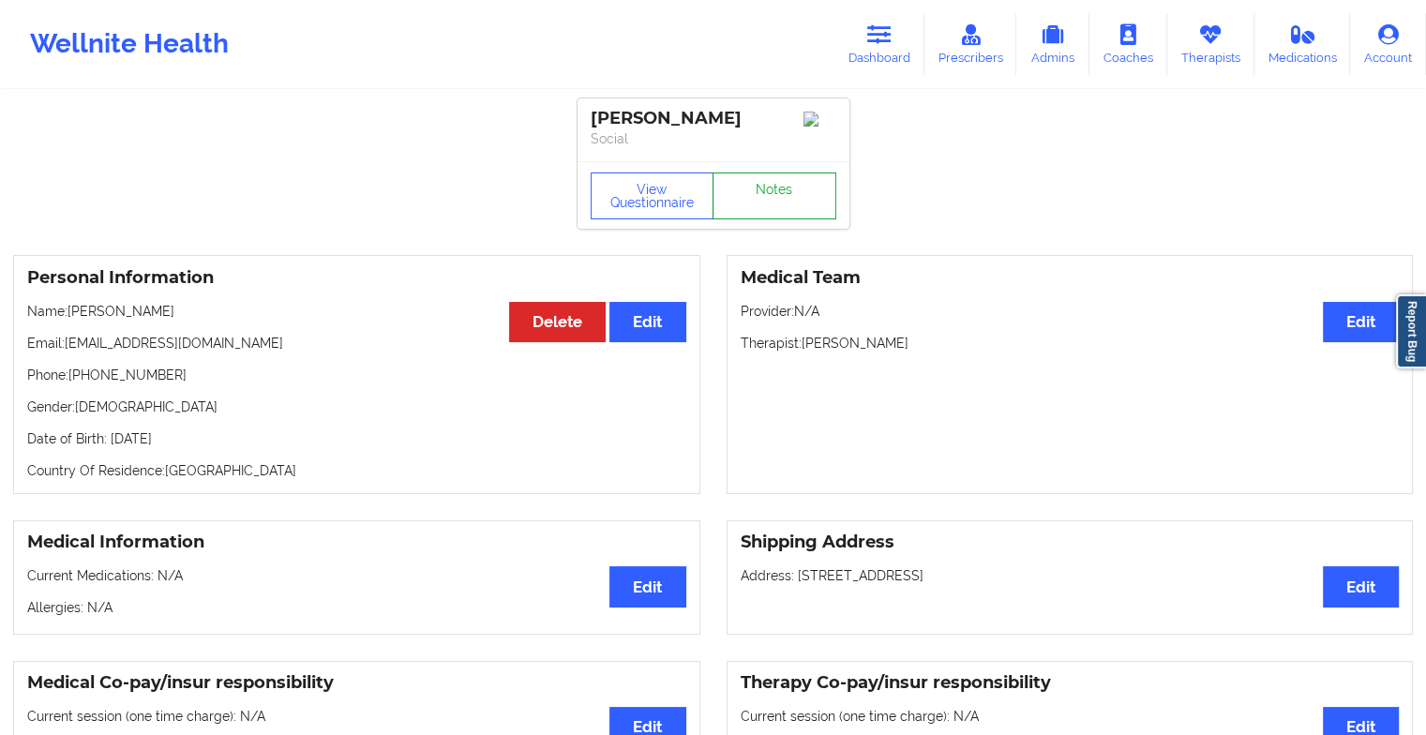
click at [738, 195] on link "Notes" at bounding box center [775, 196] width 124 height 47
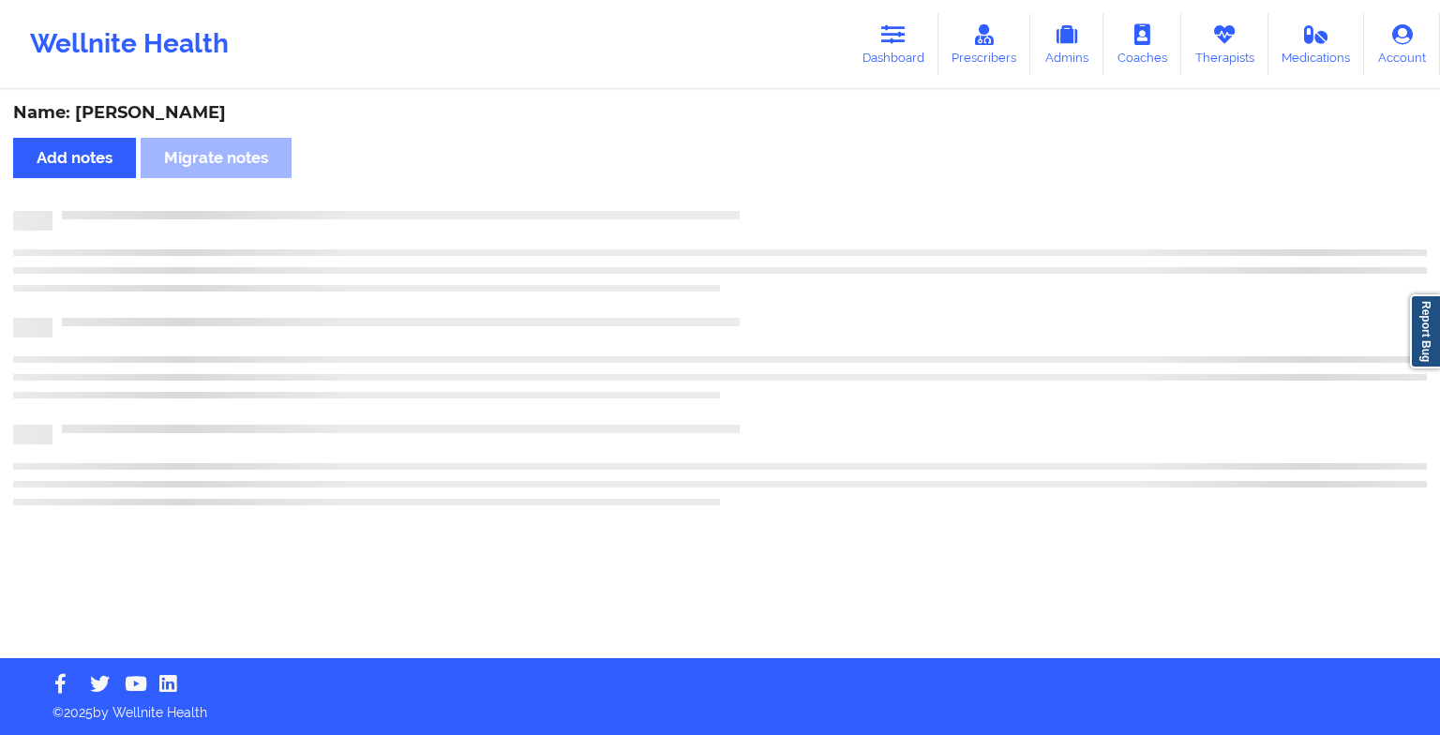
click at [738, 195] on div "Name: [PERSON_NAME] Add notes Migrate notes" at bounding box center [720, 375] width 1440 height 566
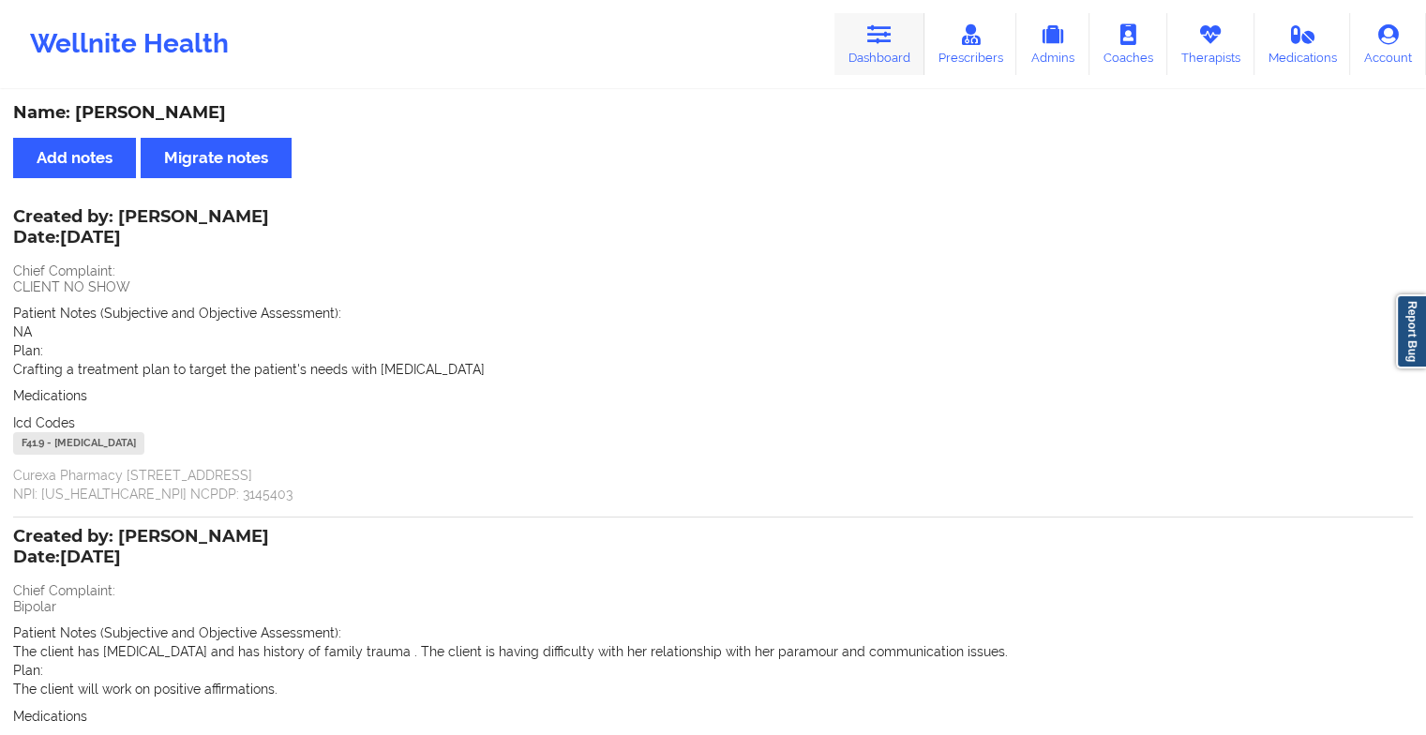
click at [897, 38] on link "Dashboard" at bounding box center [880, 44] width 90 height 62
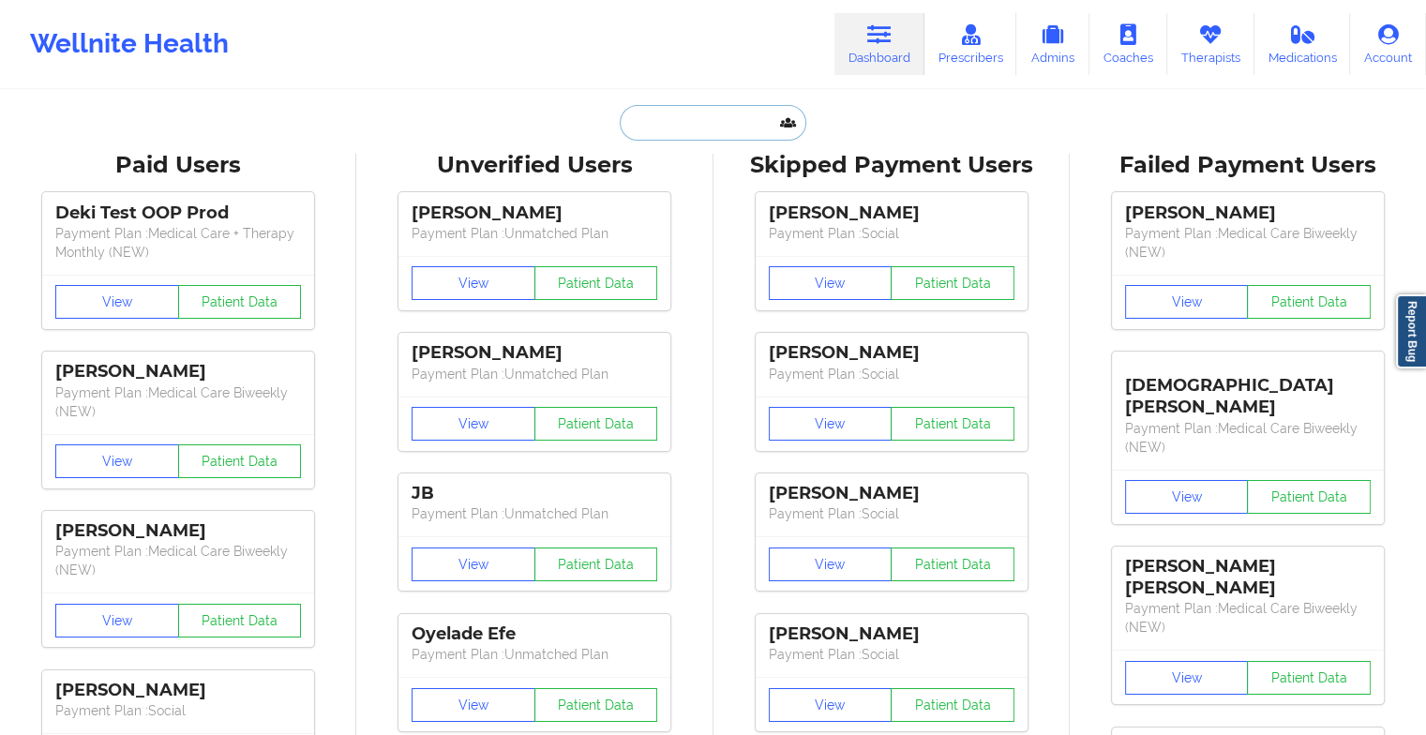
click at [674, 113] on input "text" at bounding box center [713, 123] width 186 height 36
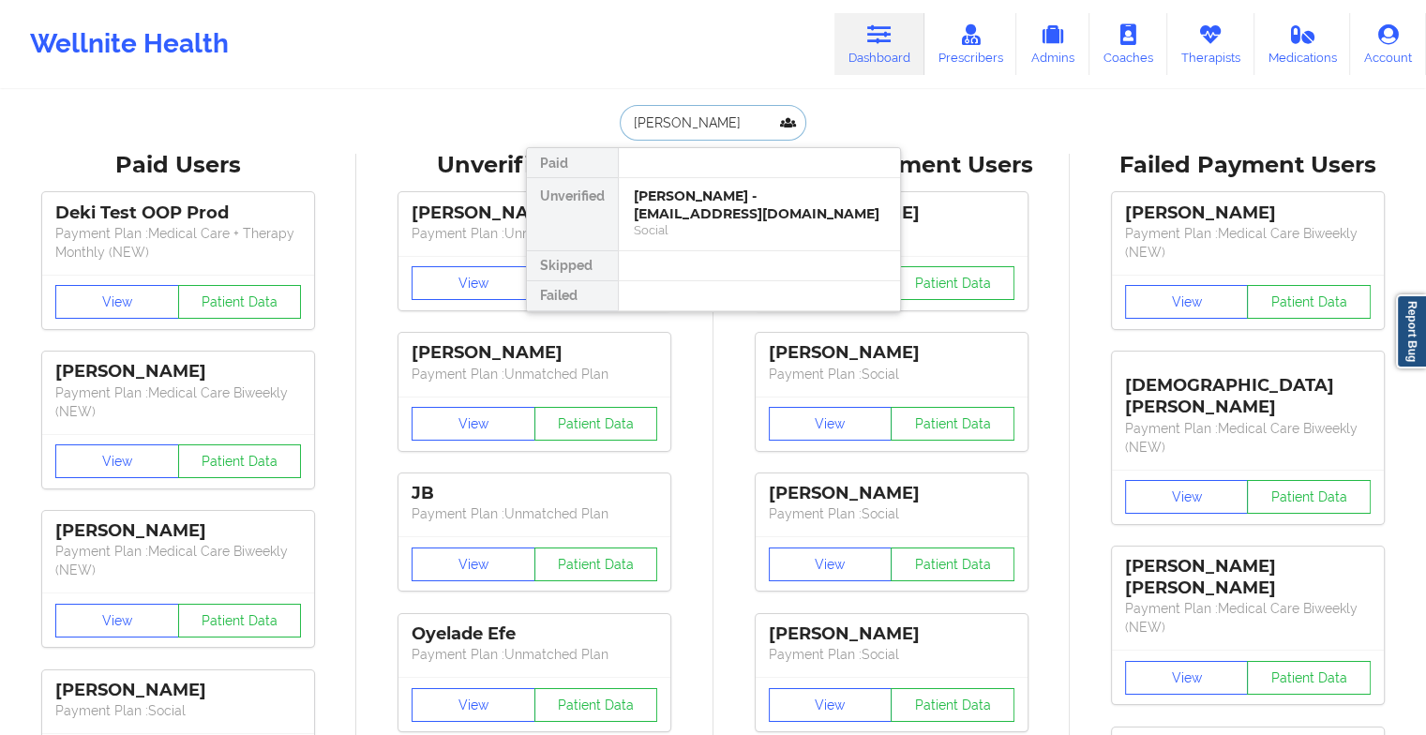
type input "[PERSON_NAME]"
click at [743, 212] on div "[PERSON_NAME] - [EMAIL_ADDRESS][DOMAIN_NAME]" at bounding box center [759, 205] width 251 height 35
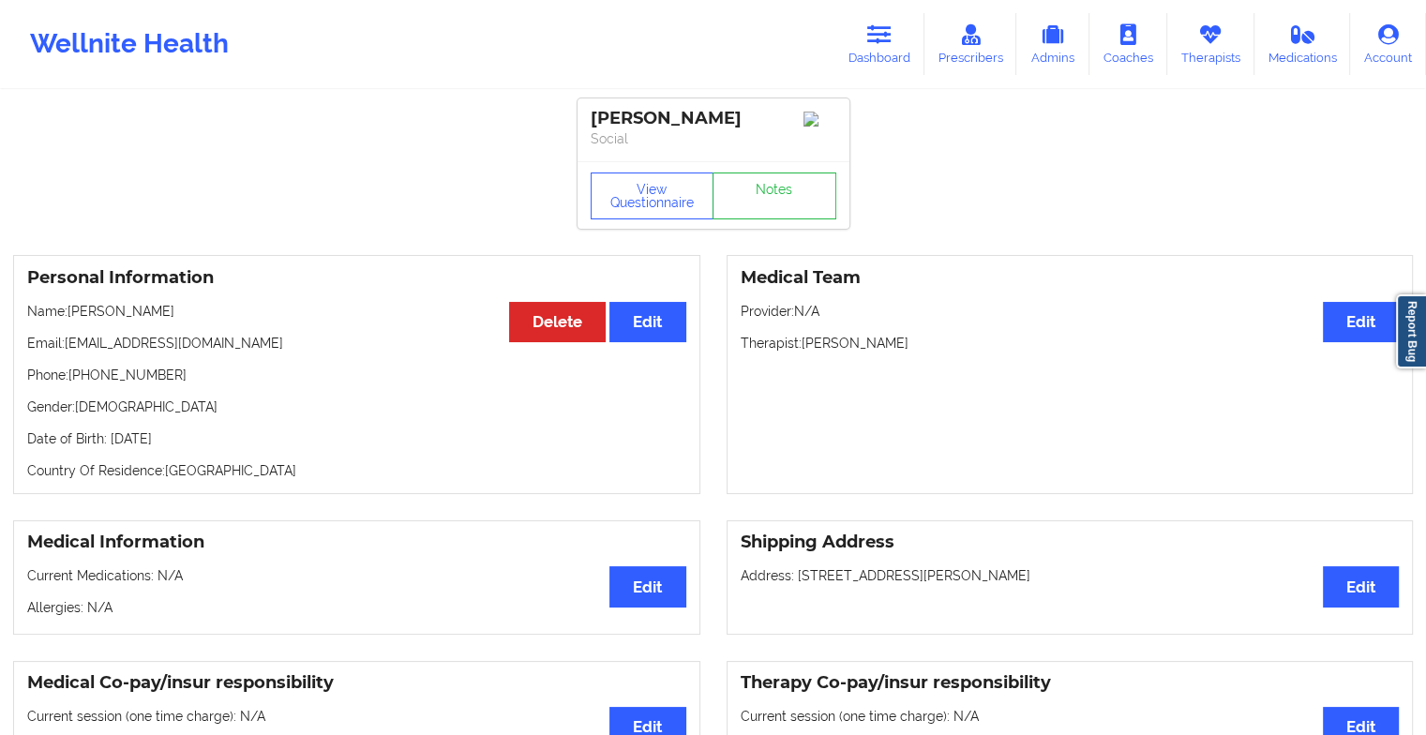
click at [767, 205] on link "Notes" at bounding box center [775, 196] width 124 height 47
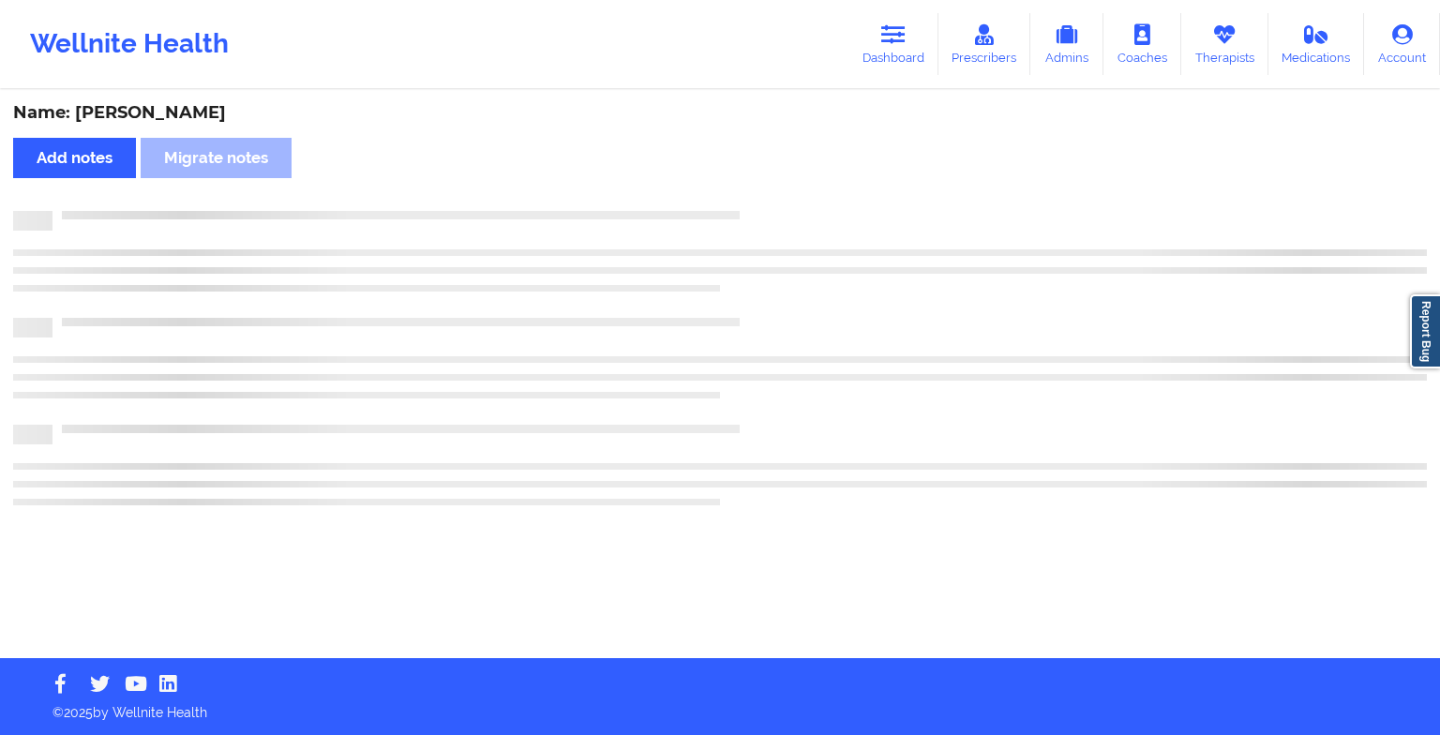
click at [767, 205] on div "Name: [PERSON_NAME] Add notes Migrate notes" at bounding box center [720, 375] width 1440 height 566
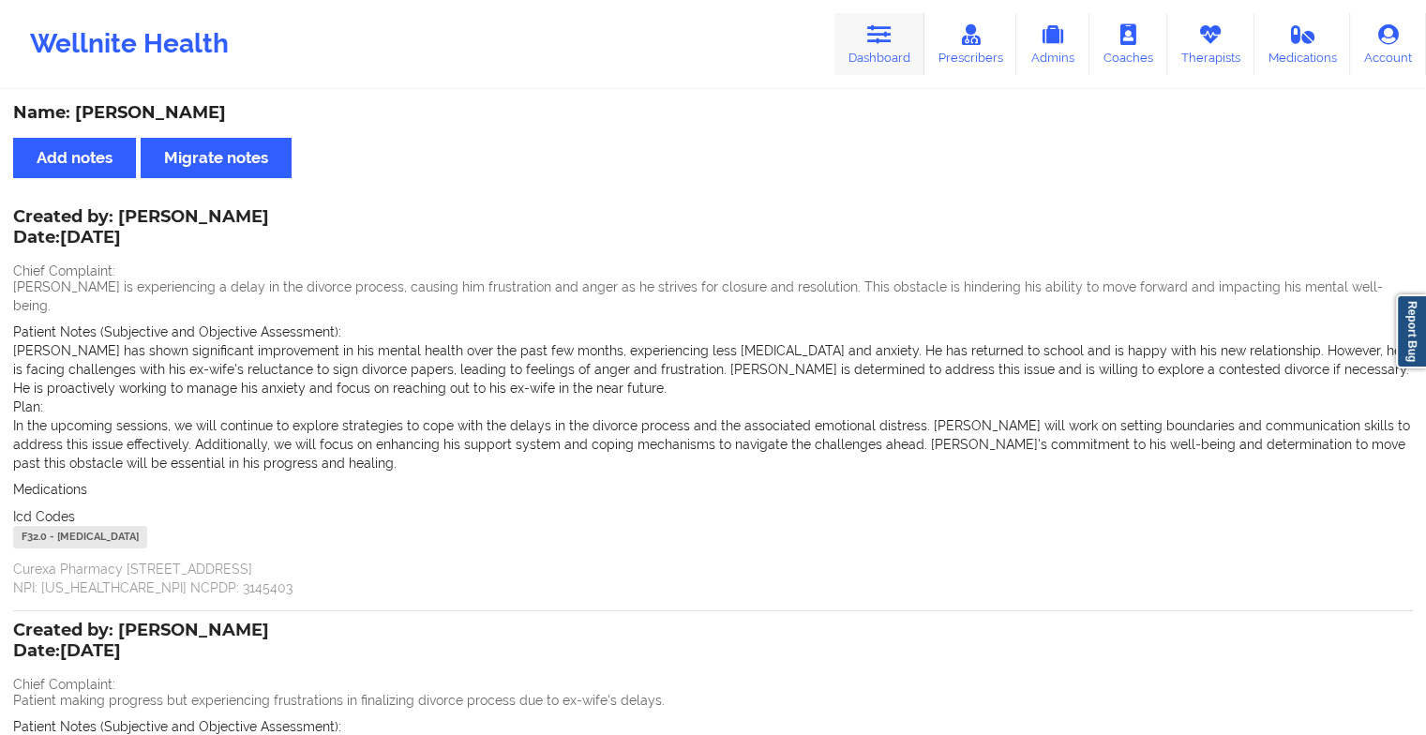
click at [904, 41] on link "Dashboard" at bounding box center [880, 44] width 90 height 62
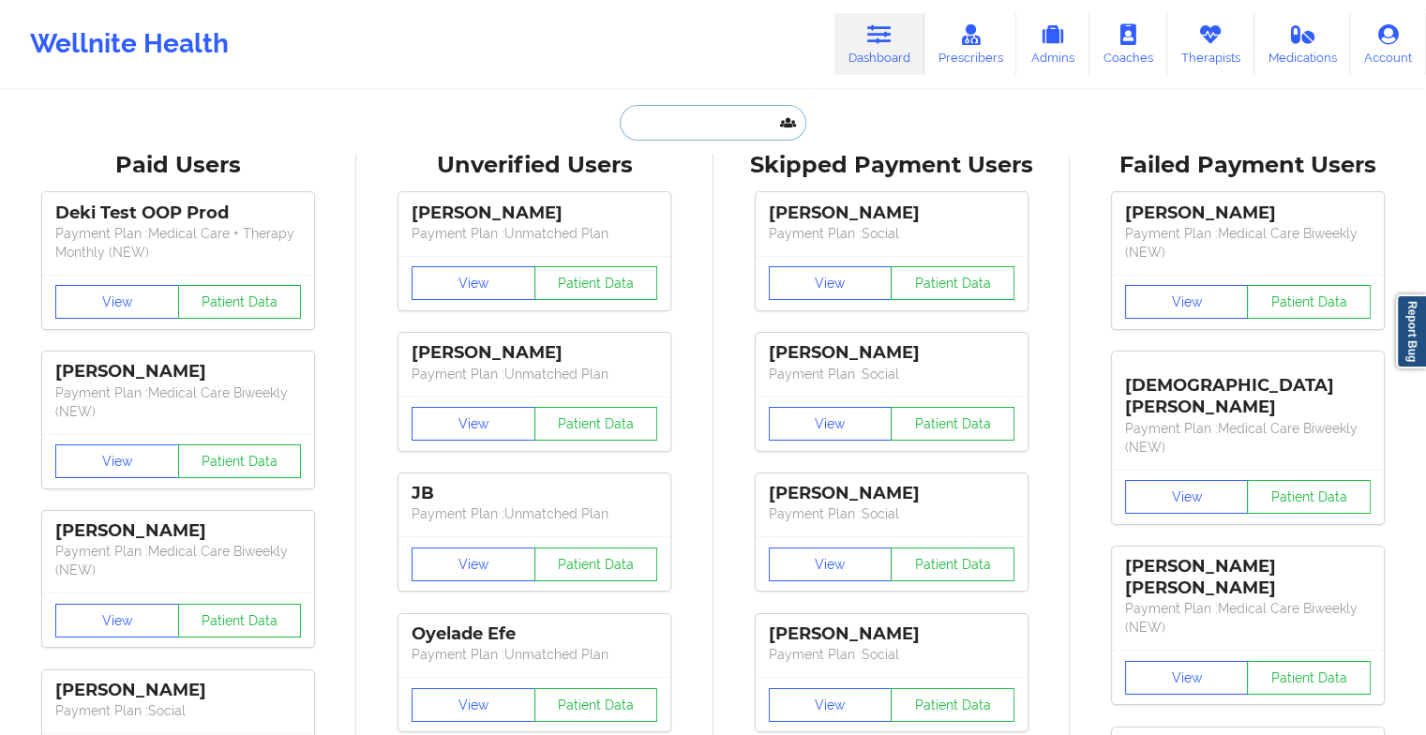
click at [685, 121] on input "text" at bounding box center [713, 123] width 186 height 36
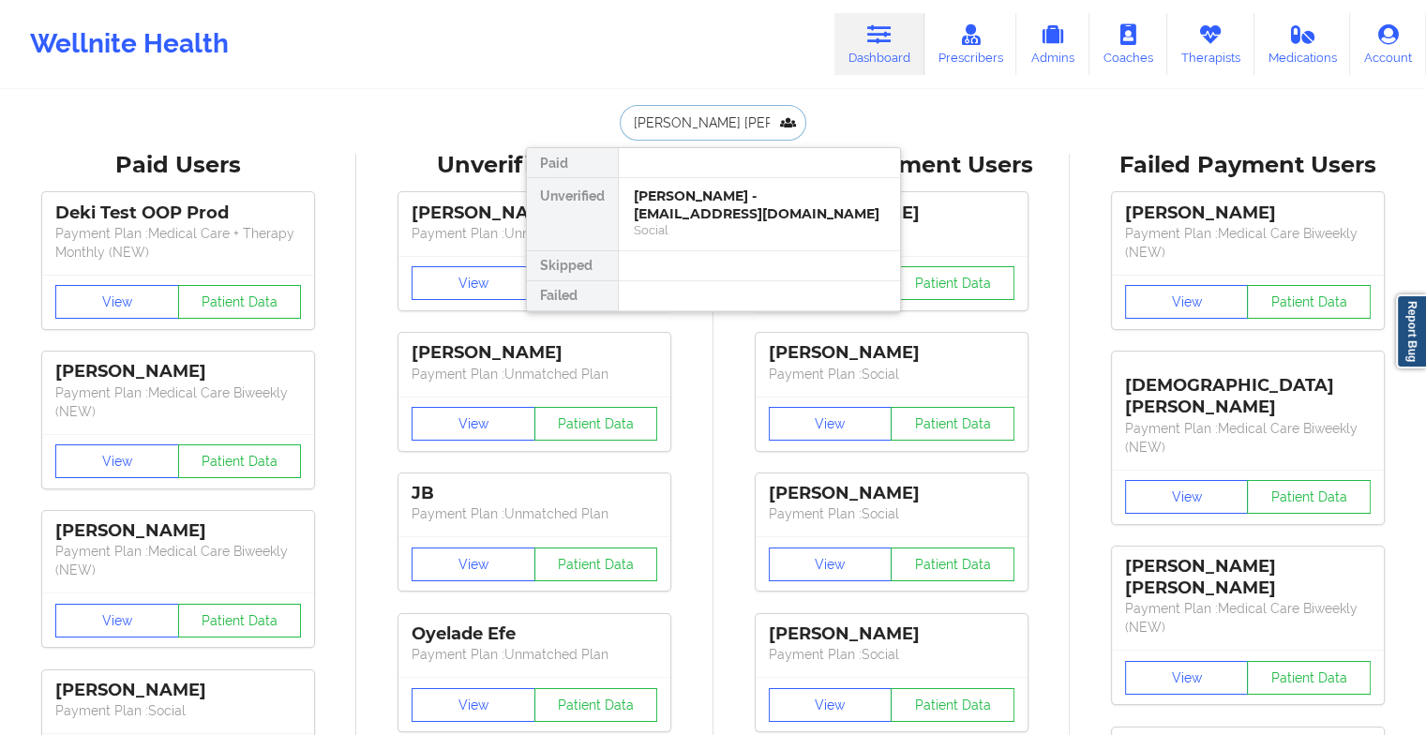
type input "[PERSON_NAME]"
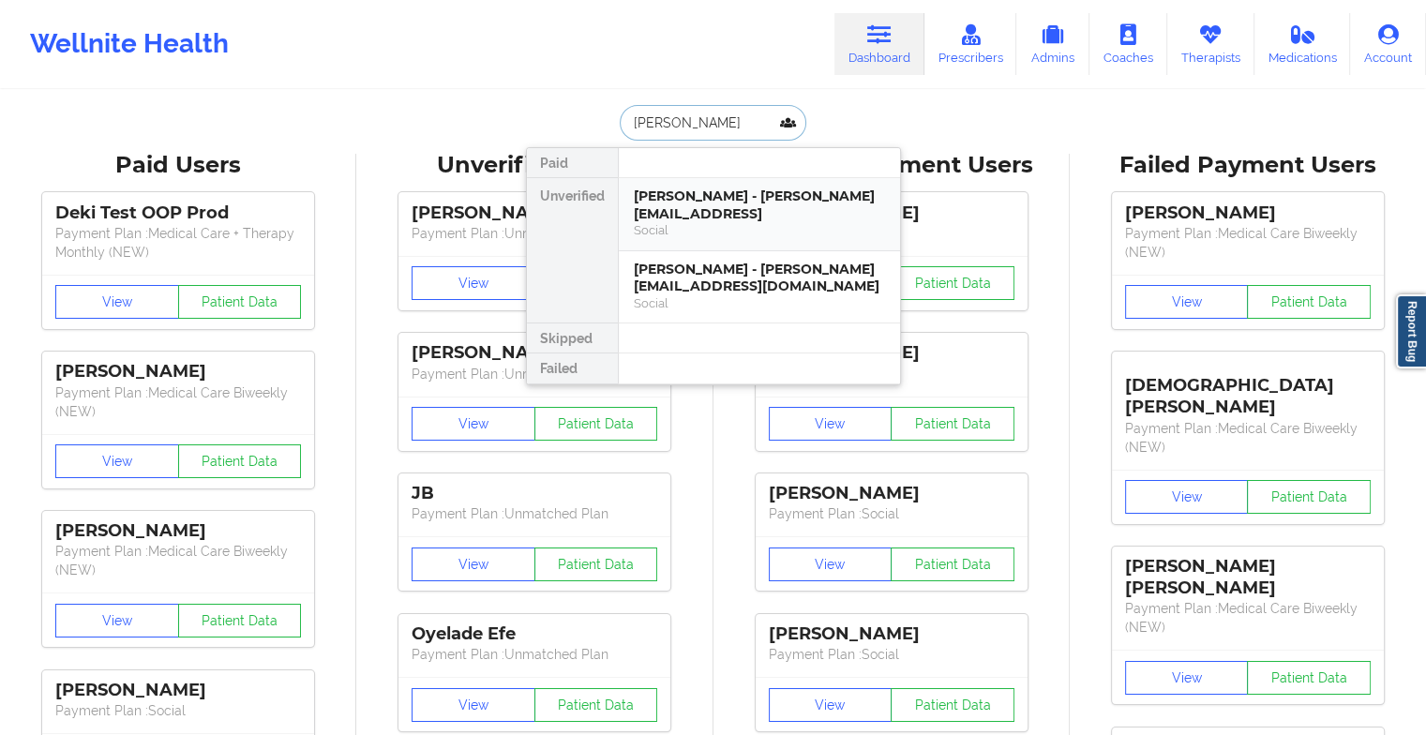
click at [710, 222] on div "Social" at bounding box center [759, 230] width 251 height 16
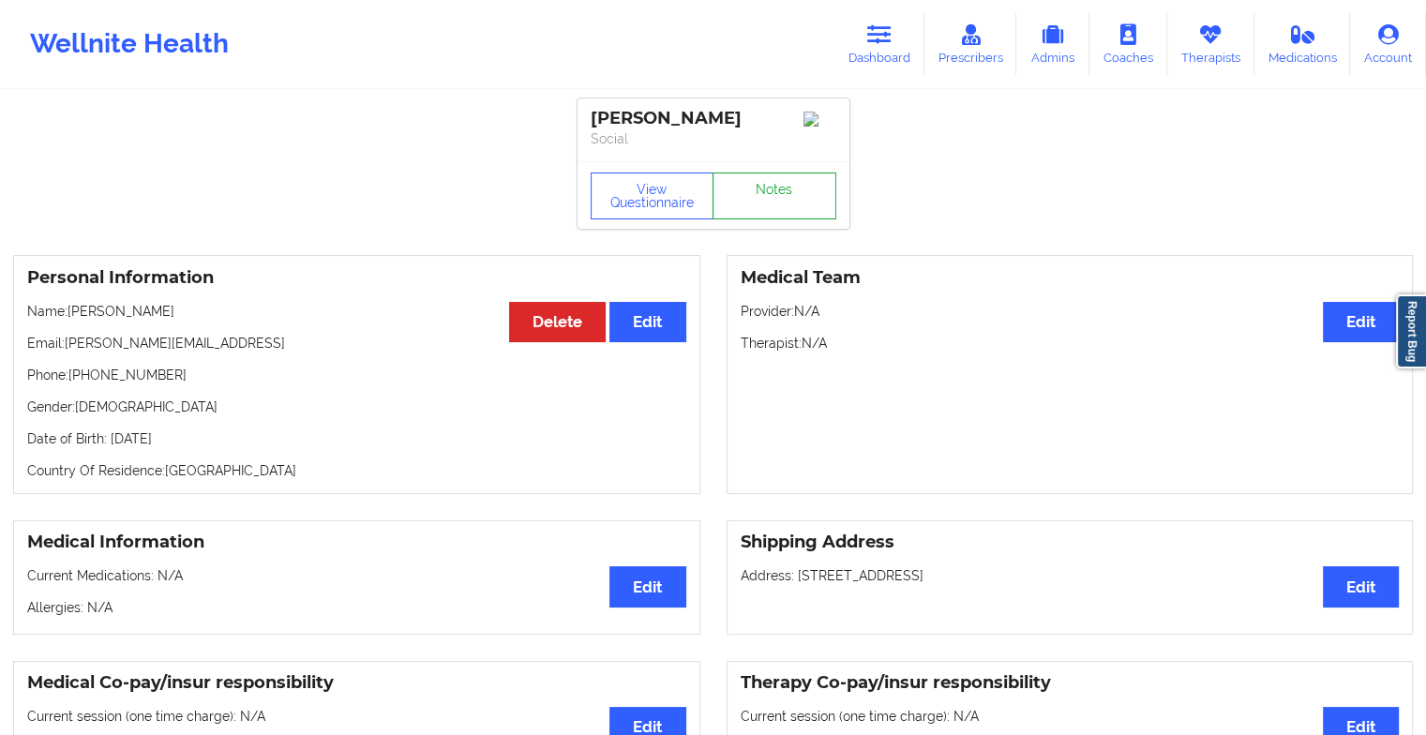
click at [786, 188] on link "Notes" at bounding box center [775, 196] width 124 height 47
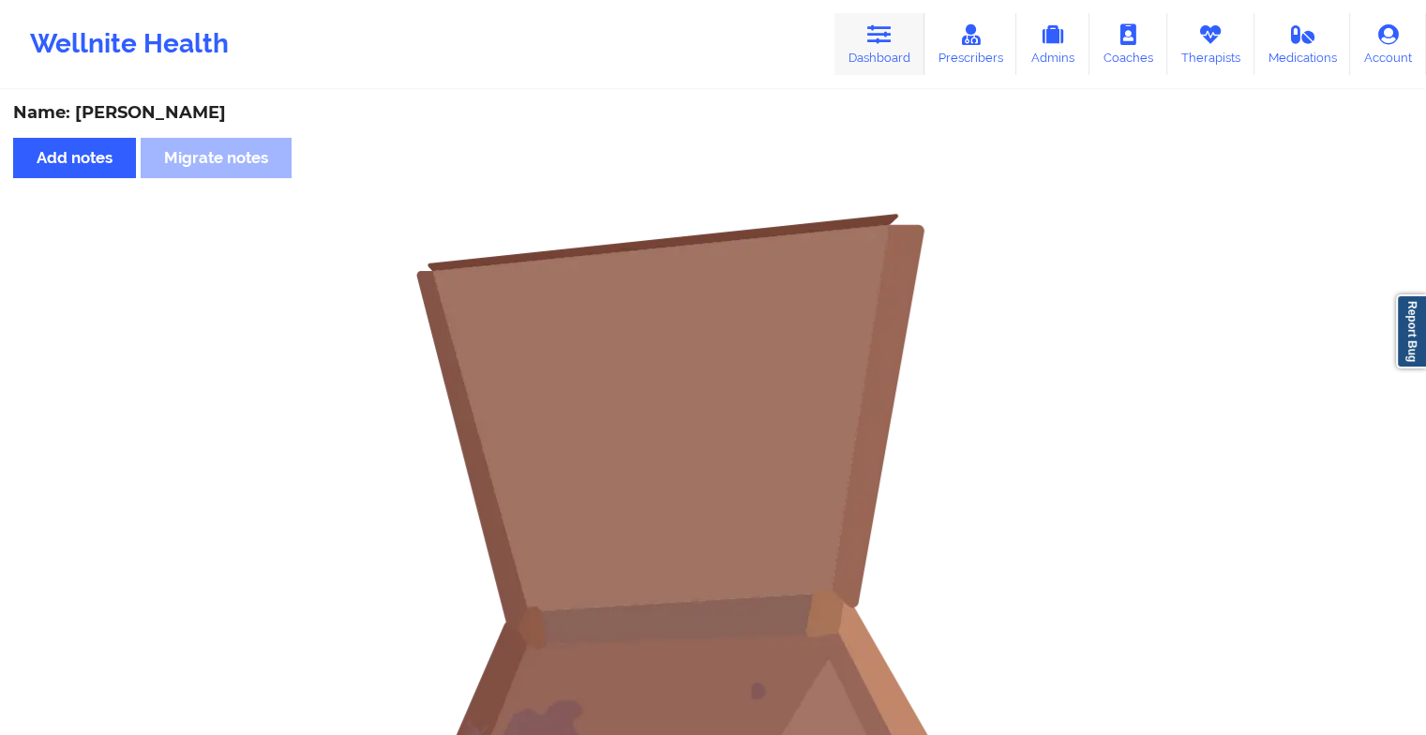
click at [889, 47] on link "Dashboard" at bounding box center [880, 44] width 90 height 62
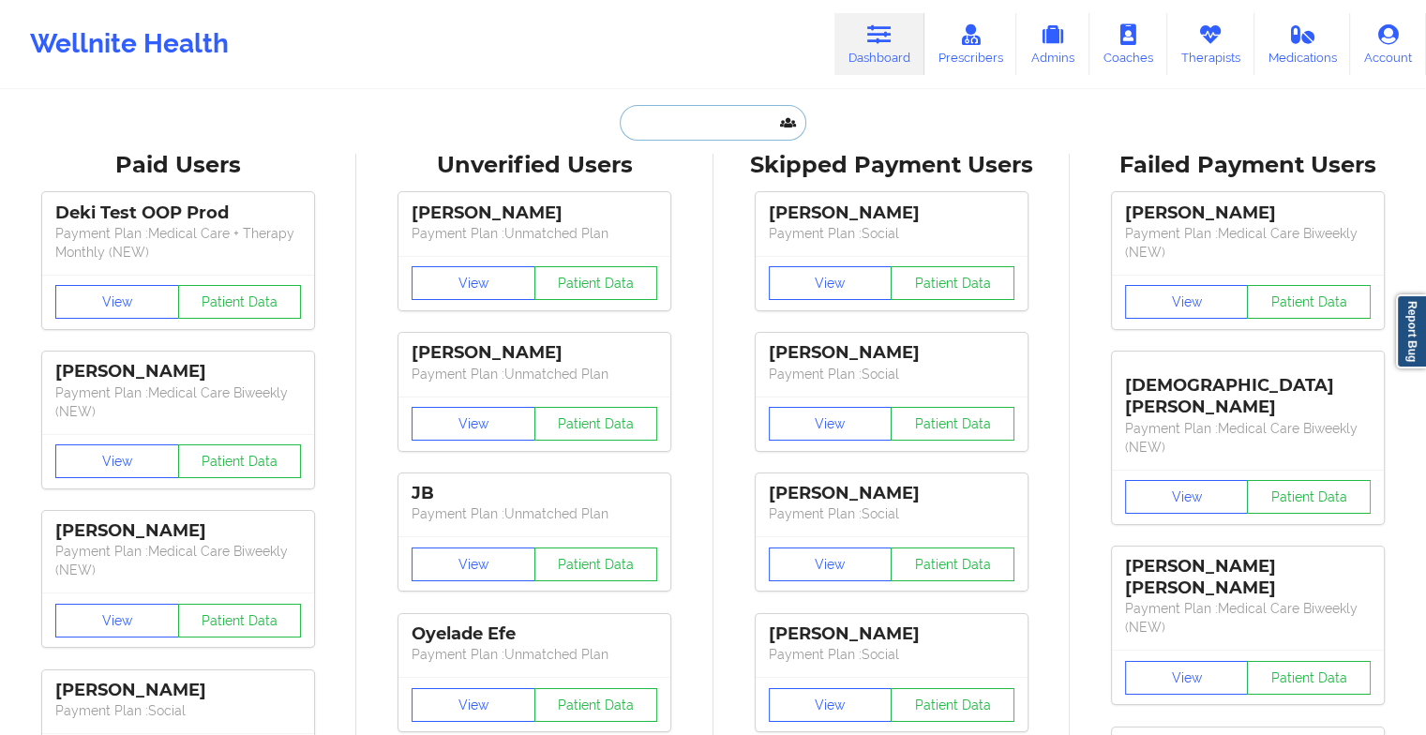
click at [728, 115] on input "text" at bounding box center [713, 123] width 186 height 36
type input "m"
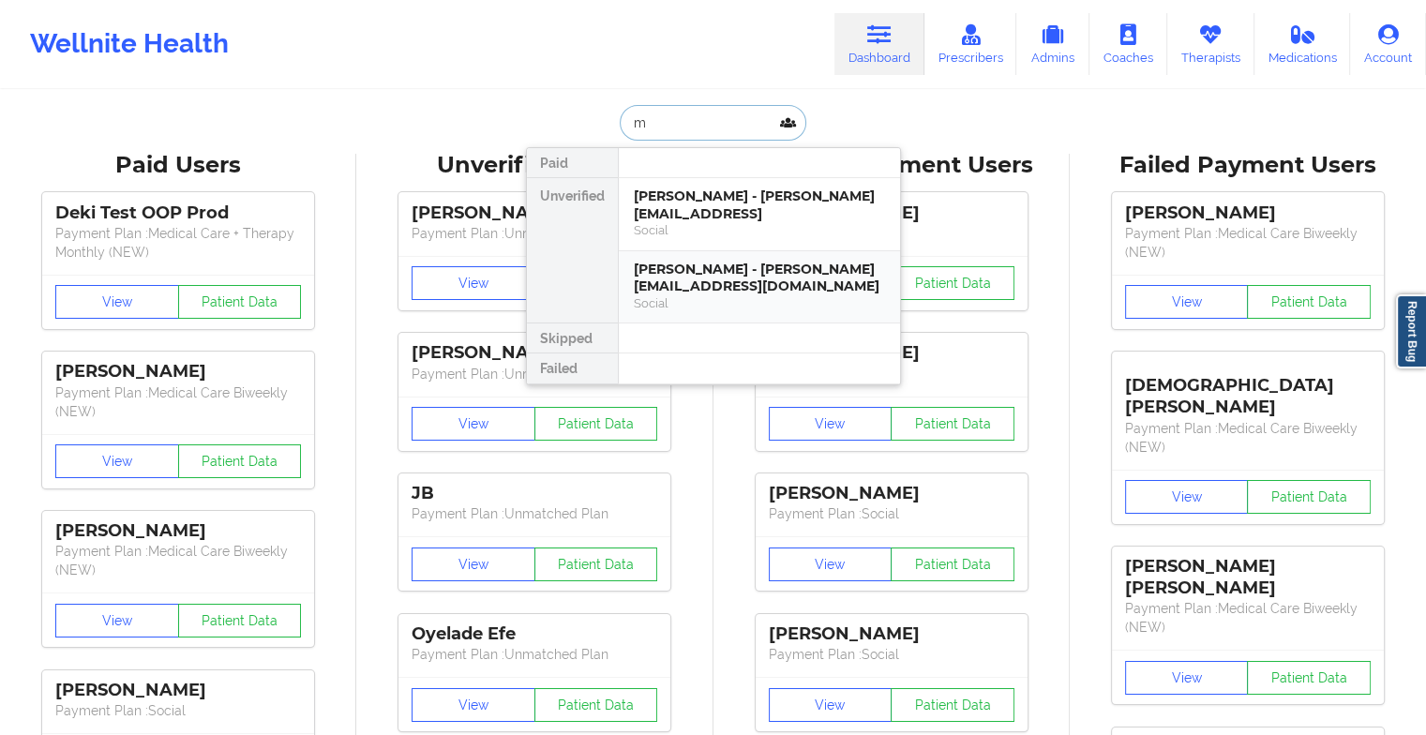
click at [736, 295] on div "Social" at bounding box center [759, 303] width 251 height 16
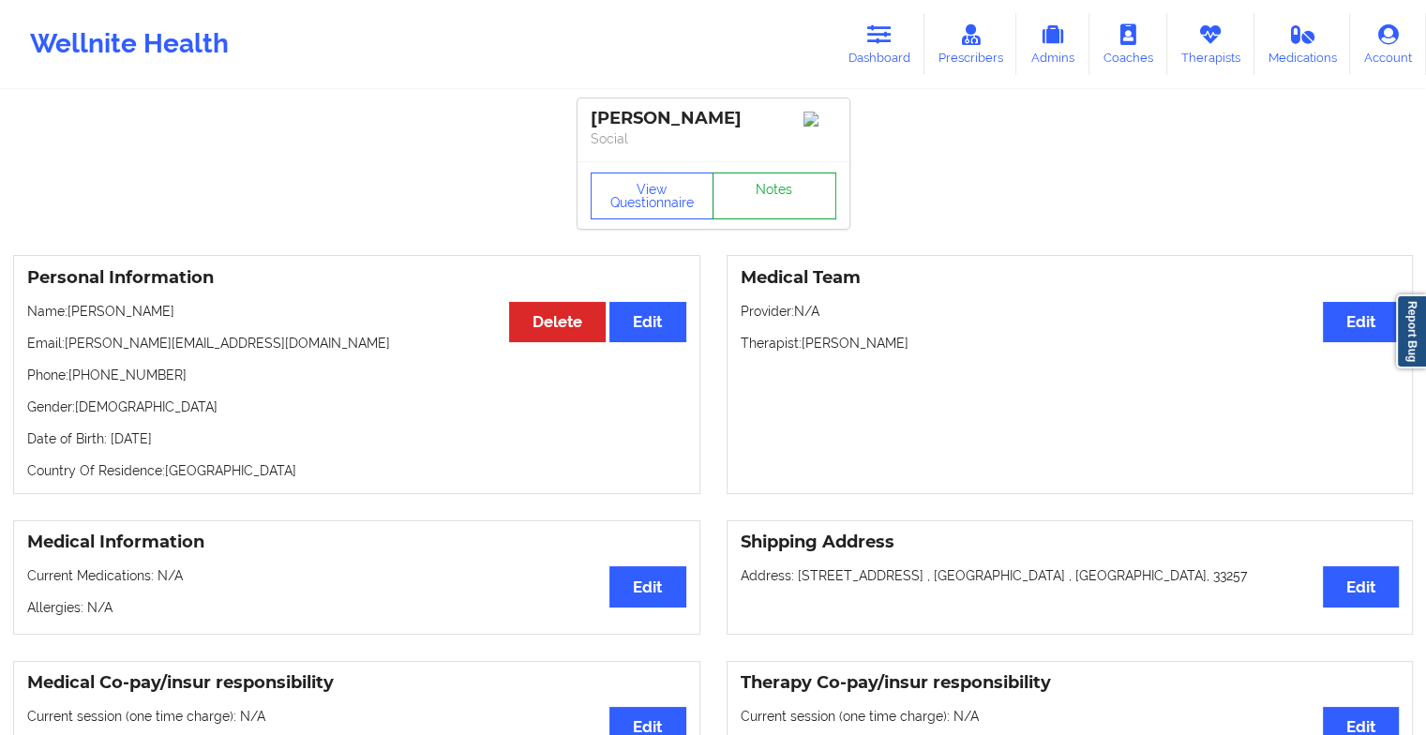
click at [772, 202] on link "Notes" at bounding box center [775, 196] width 124 height 47
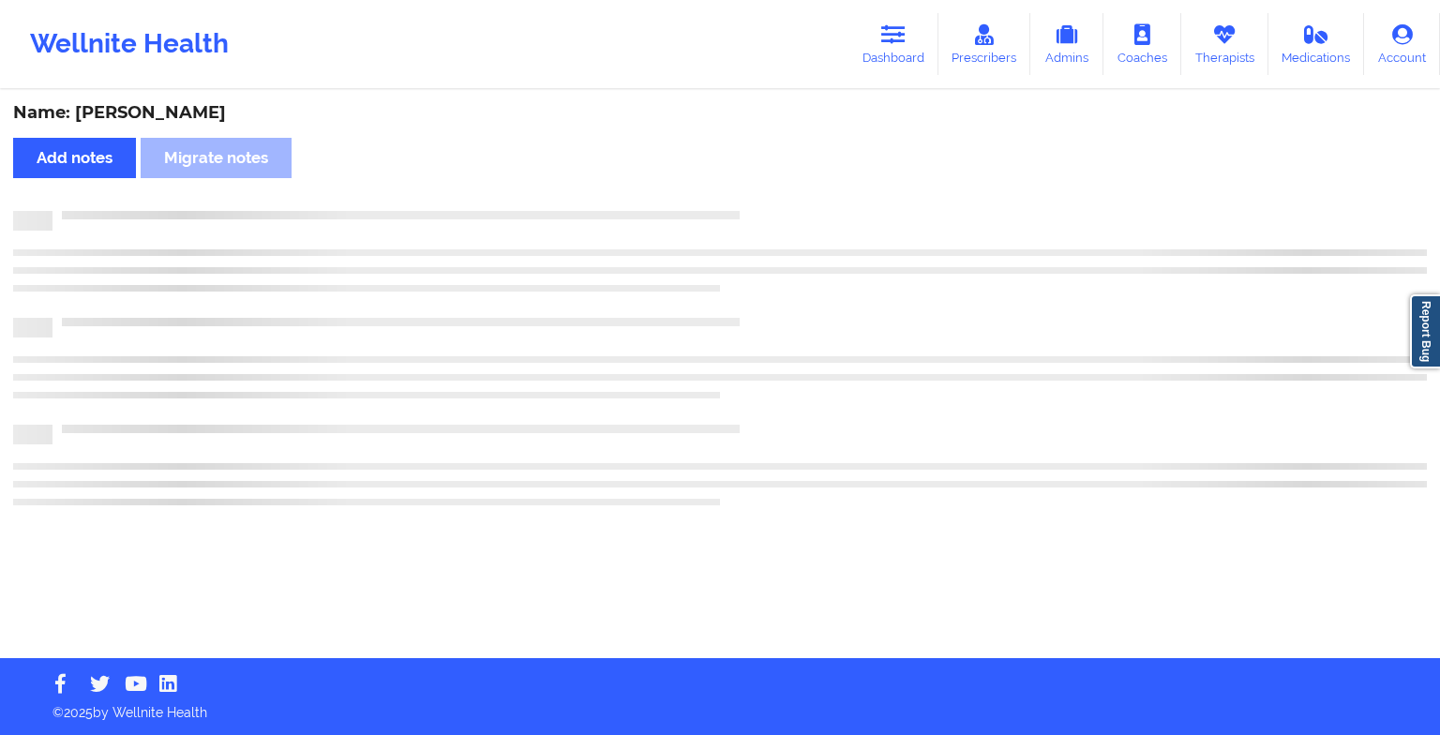
click at [772, 202] on div "Name: [PERSON_NAME] Add notes Migrate notes" at bounding box center [720, 375] width 1440 height 566
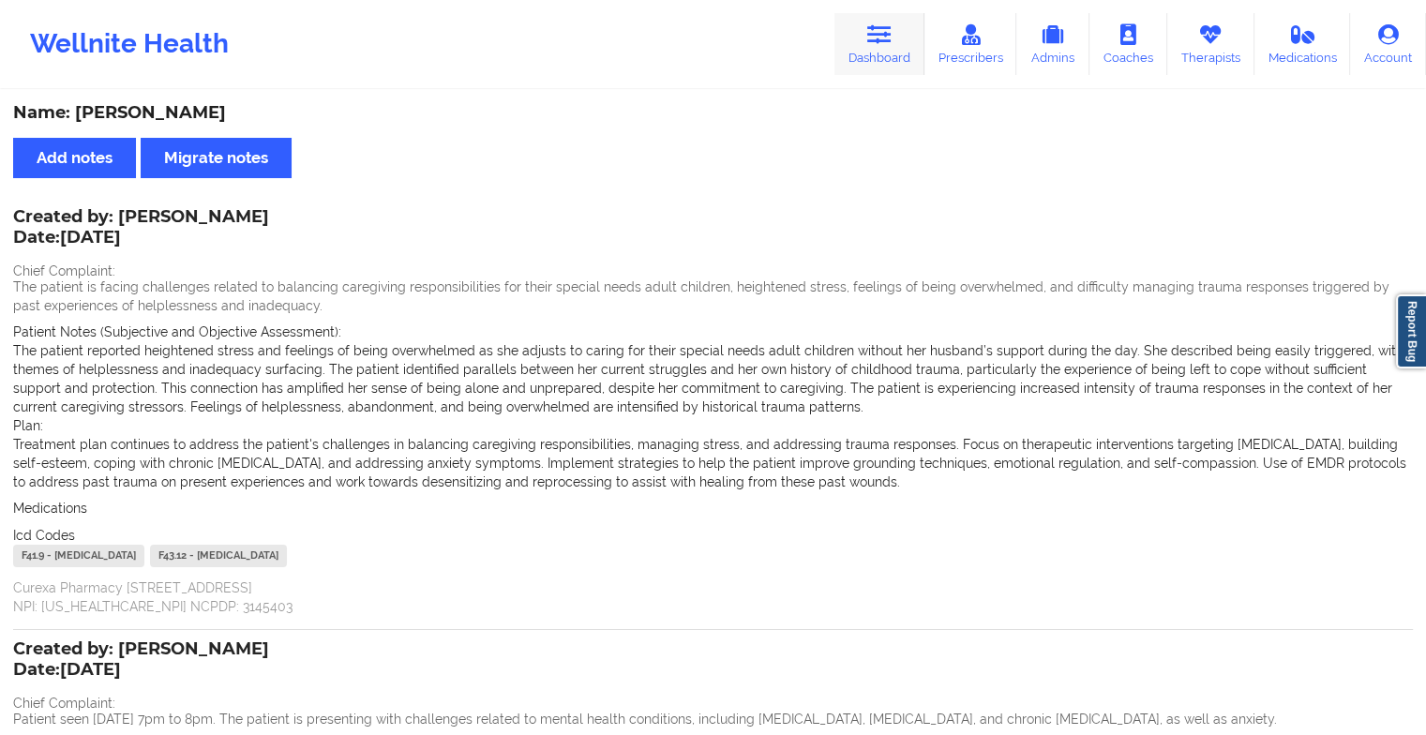
click at [896, 34] on link "Dashboard" at bounding box center [880, 44] width 90 height 62
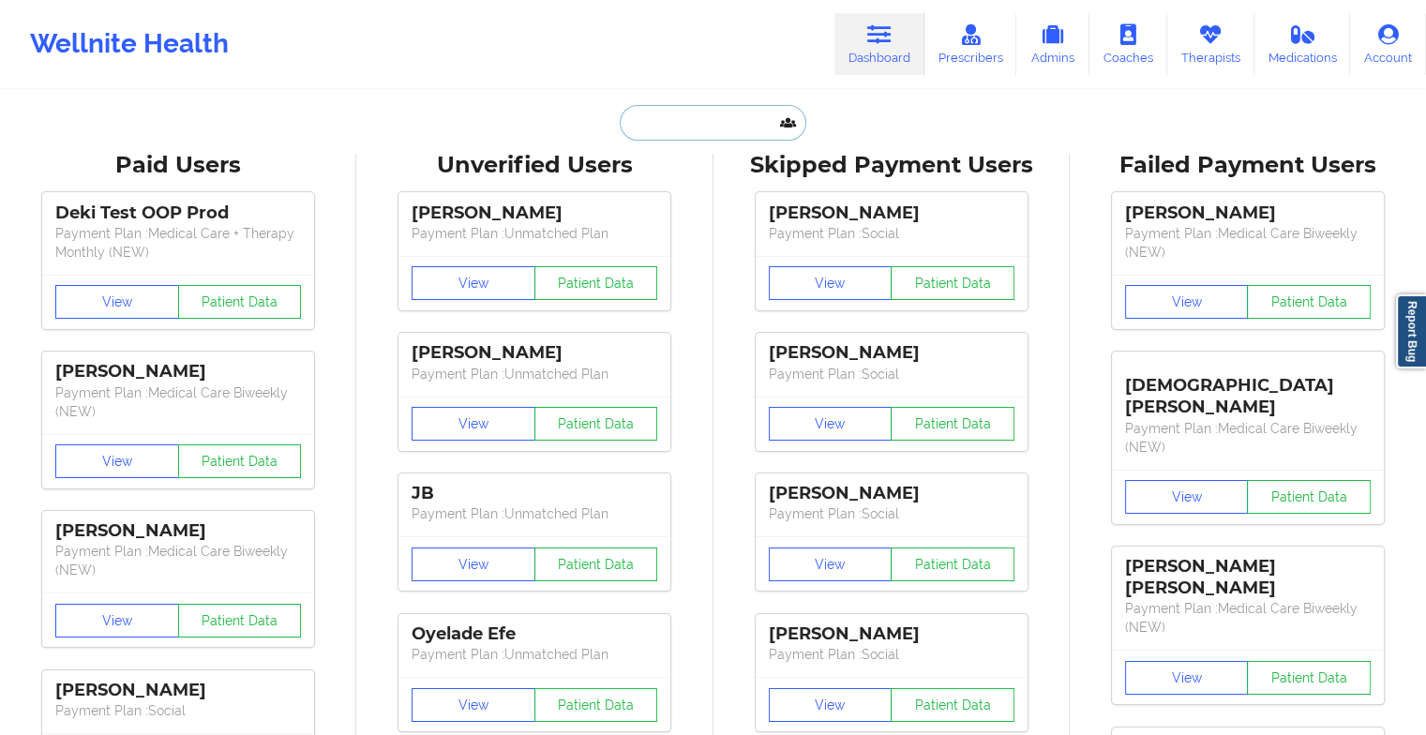
click at [686, 121] on input "text" at bounding box center [713, 123] width 186 height 36
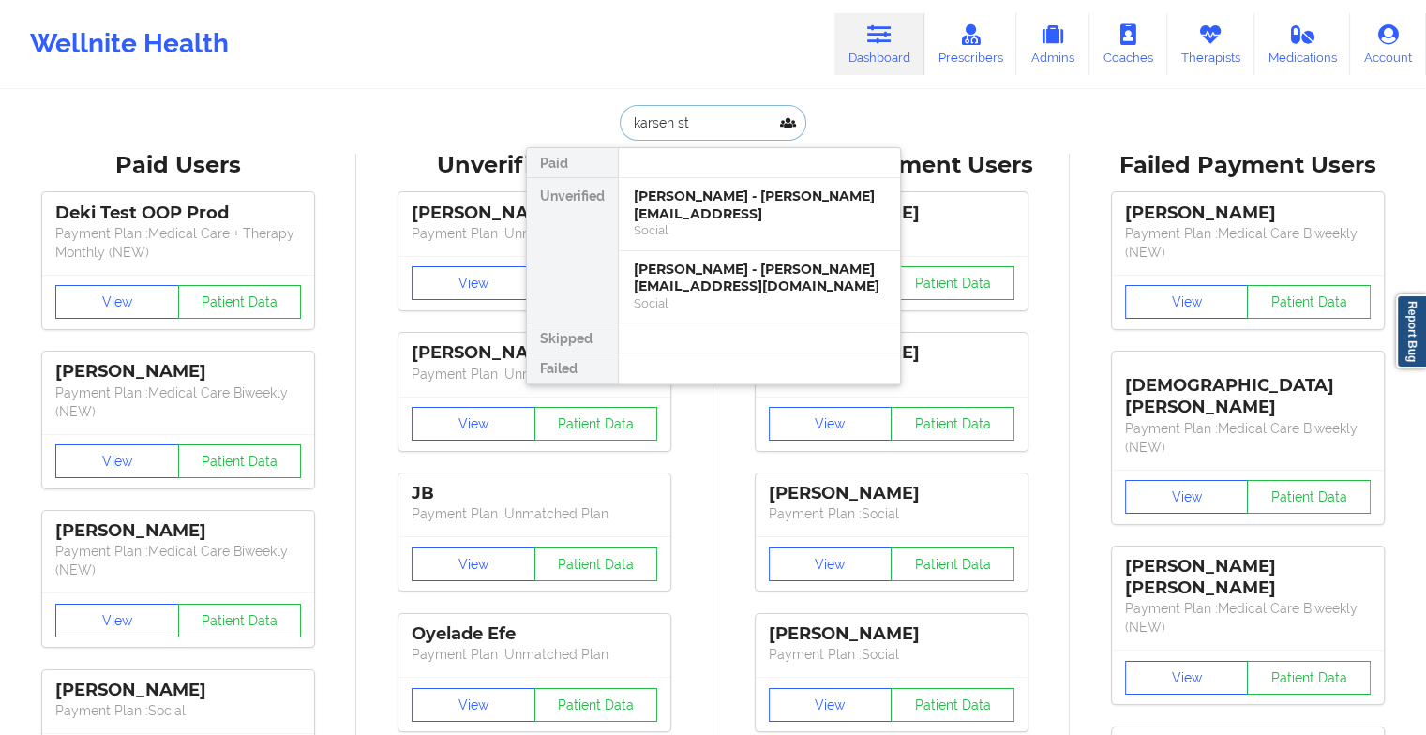
type input "[PERSON_NAME]"
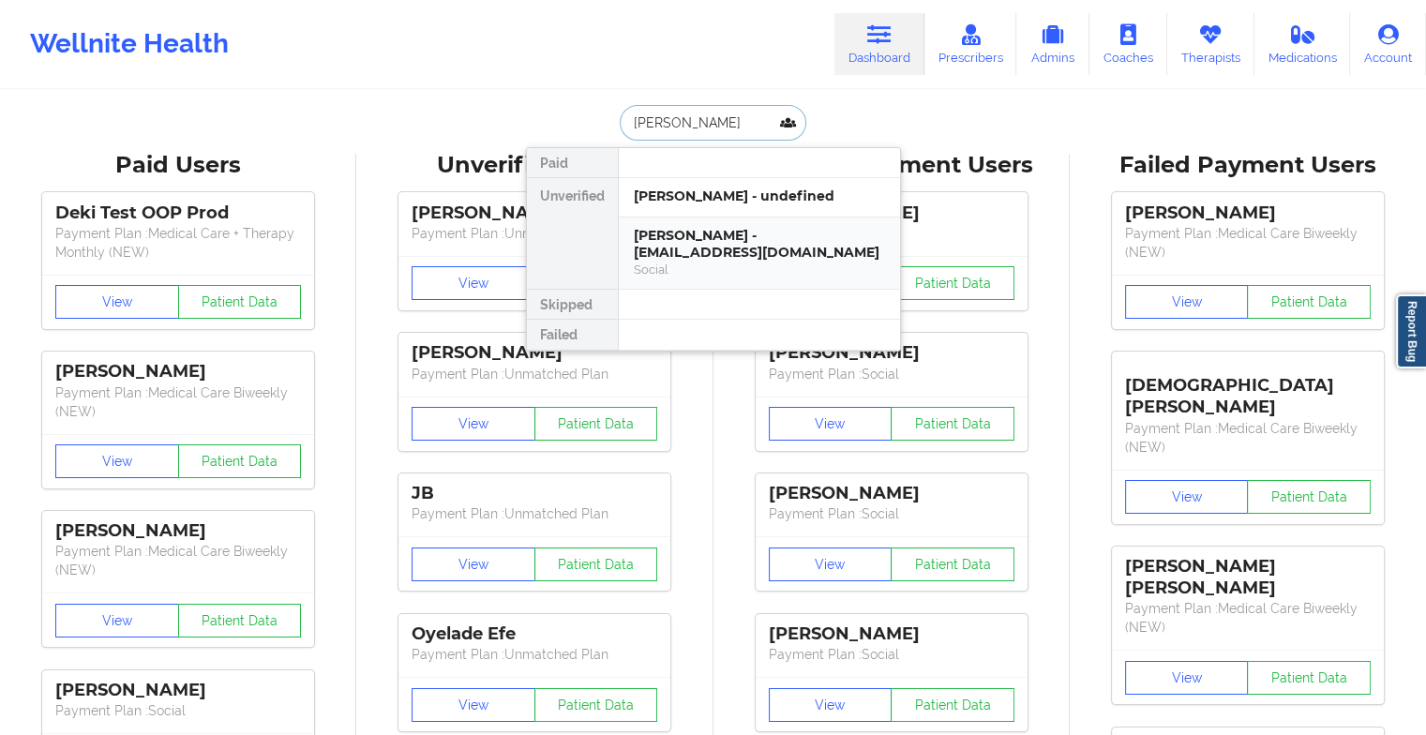
click at [722, 263] on div "Social" at bounding box center [759, 270] width 251 height 16
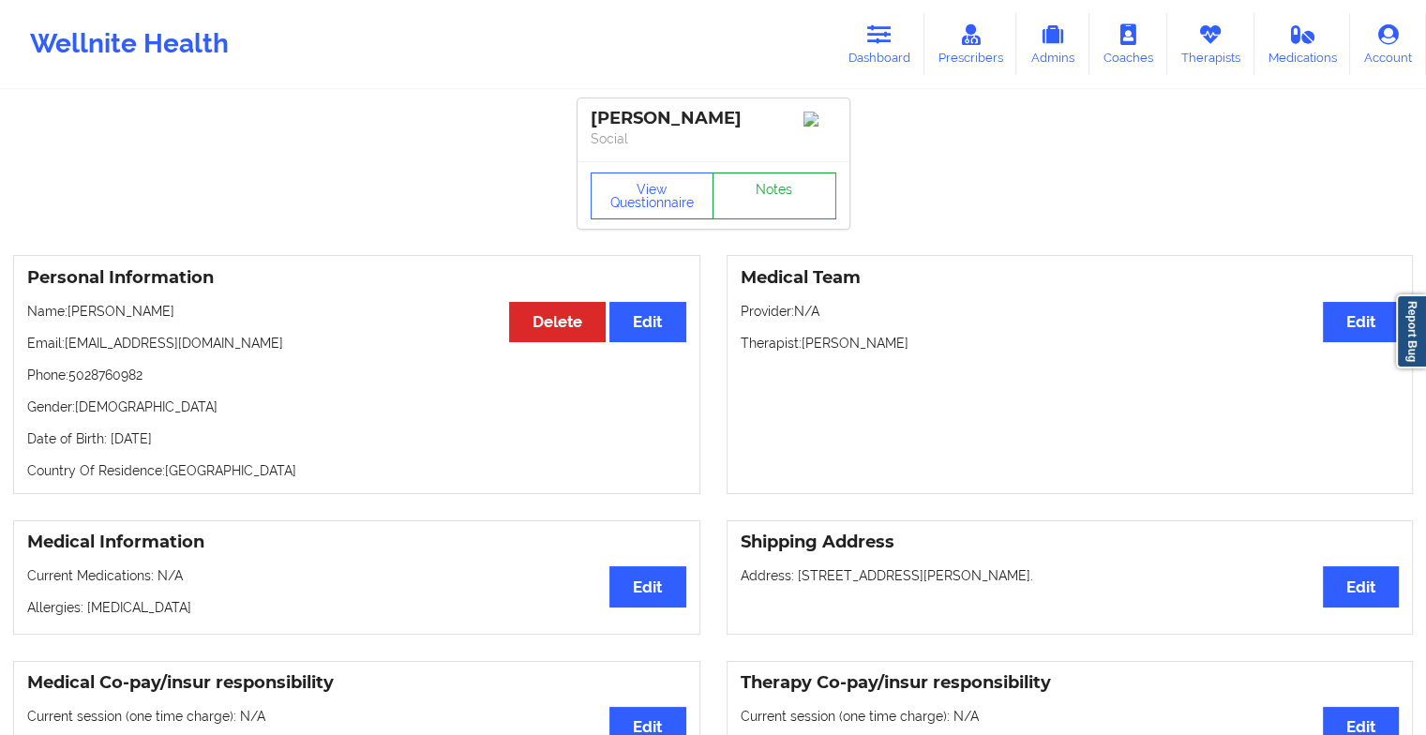
click at [799, 212] on link "Notes" at bounding box center [775, 196] width 124 height 47
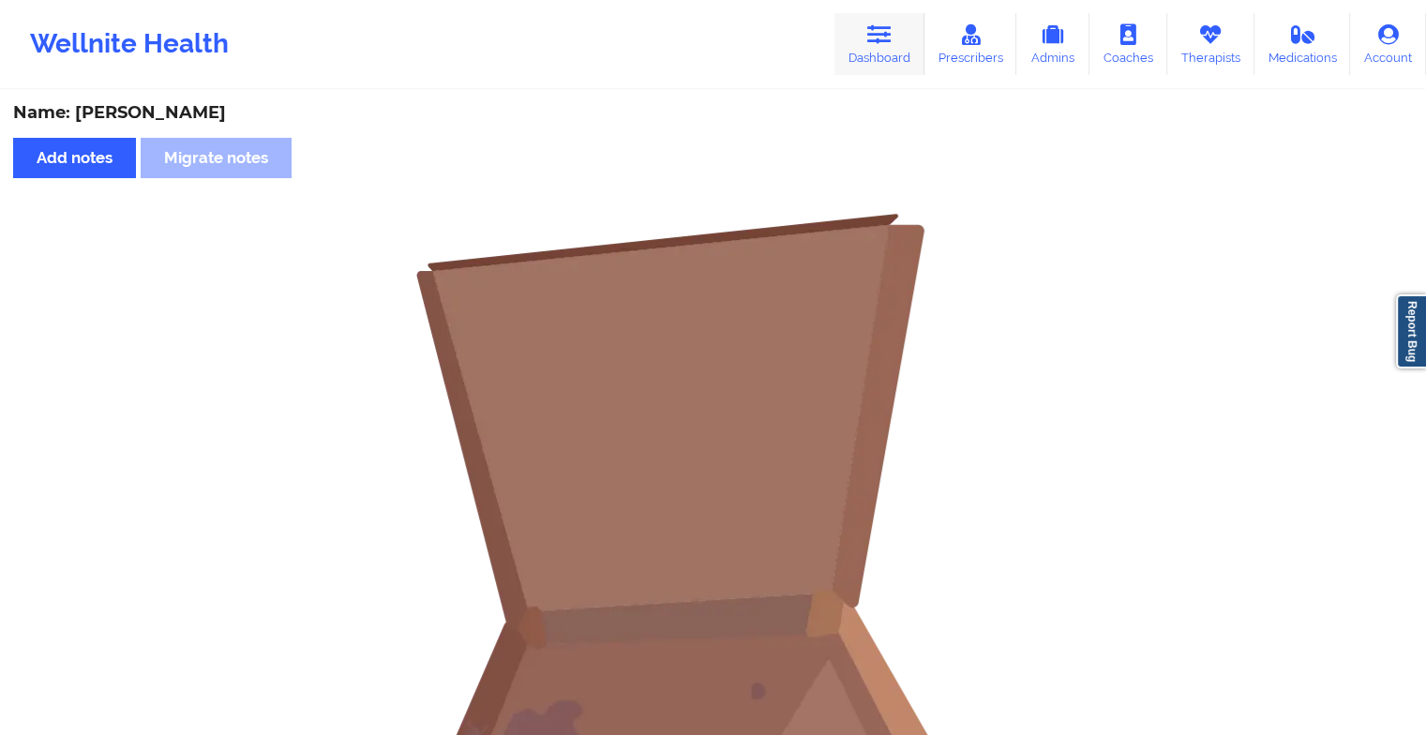
click at [862, 23] on link "Dashboard" at bounding box center [880, 44] width 90 height 62
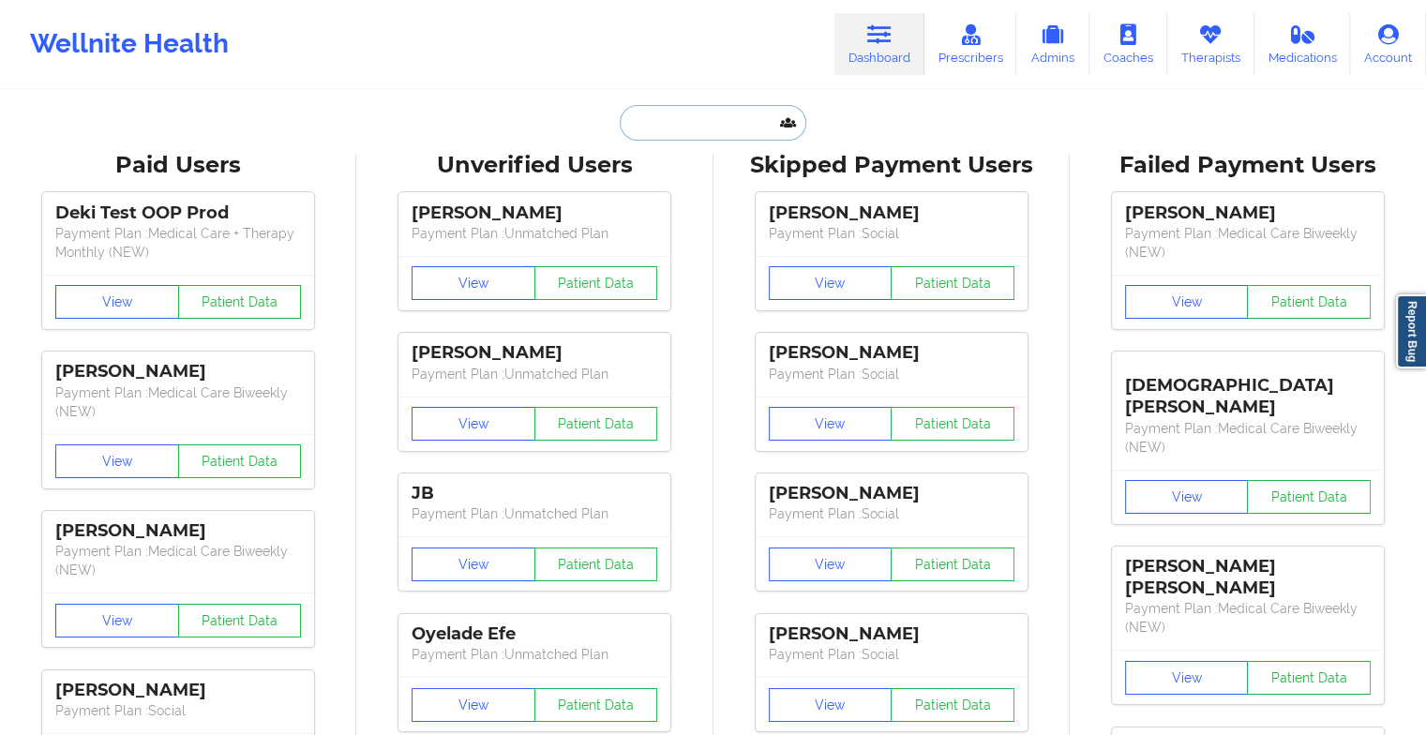
click at [694, 111] on input "text" at bounding box center [713, 123] width 186 height 36
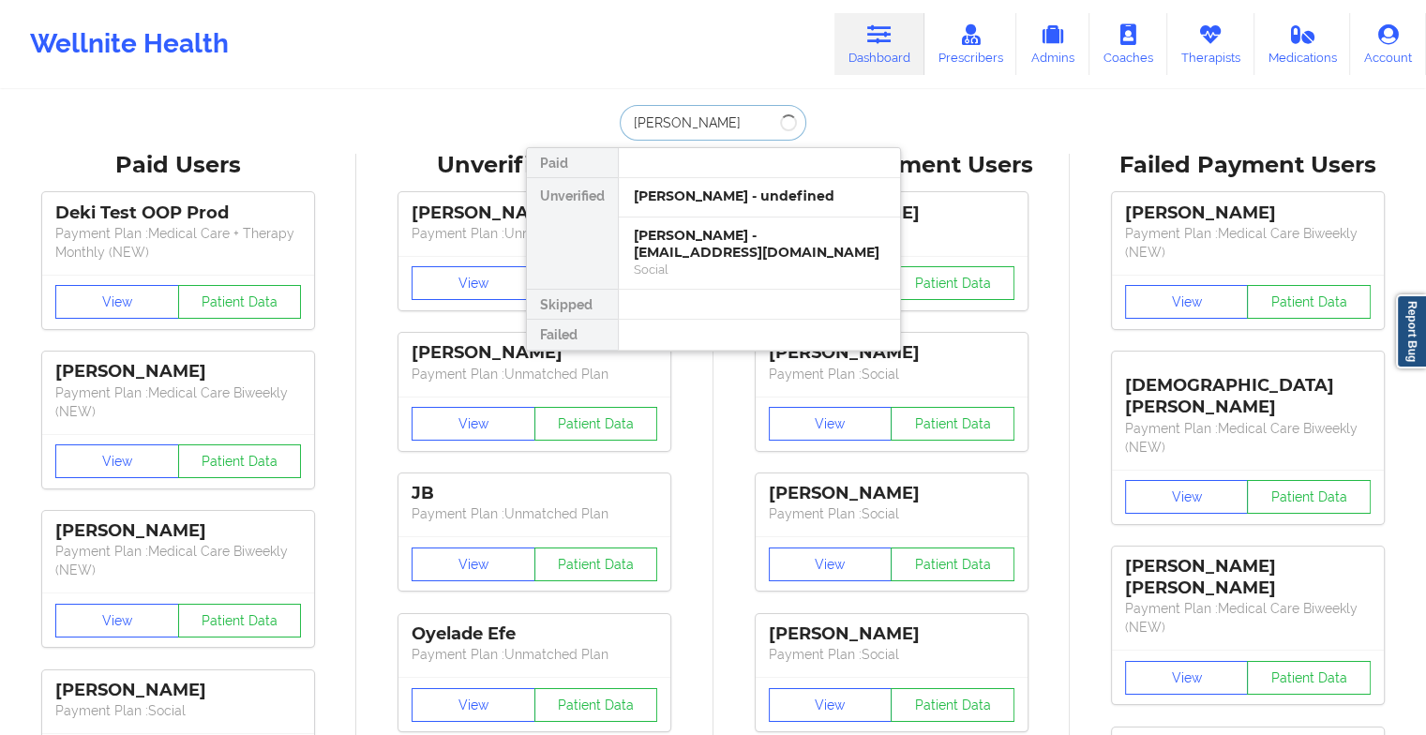
type input "[PERSON_NAME] m c"
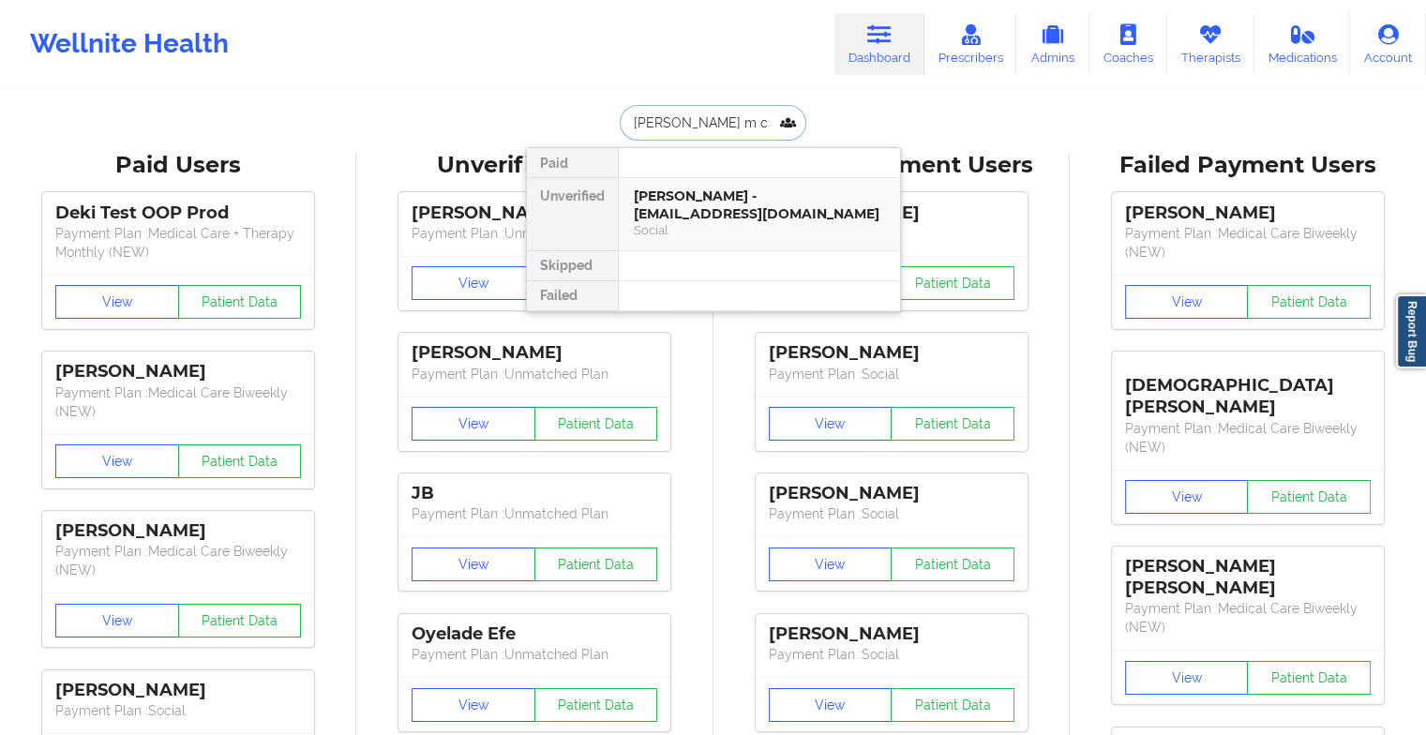
click at [694, 229] on div "Social" at bounding box center [759, 230] width 251 height 16
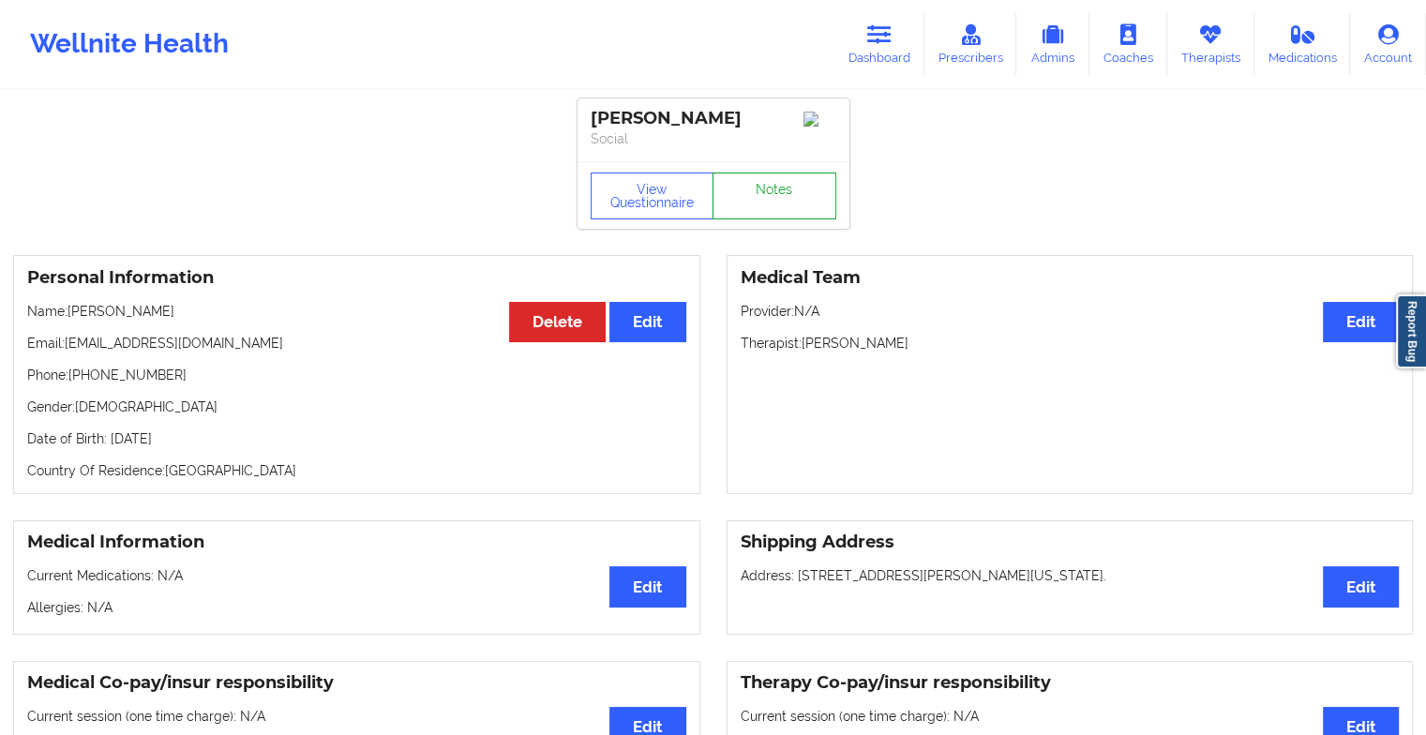
click at [779, 203] on link "Notes" at bounding box center [775, 196] width 124 height 47
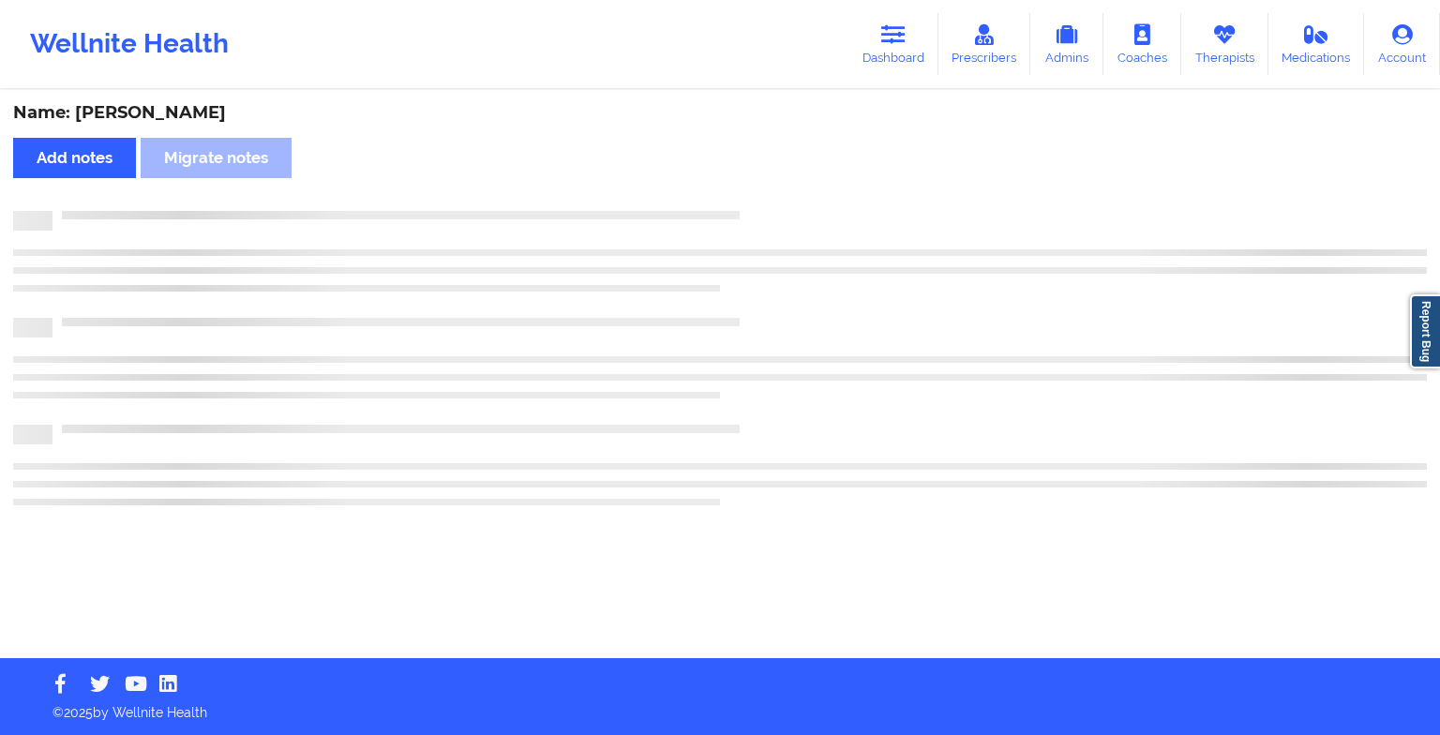
click at [779, 203] on div "Name: [PERSON_NAME] Add notes Migrate notes" at bounding box center [720, 375] width 1440 height 566
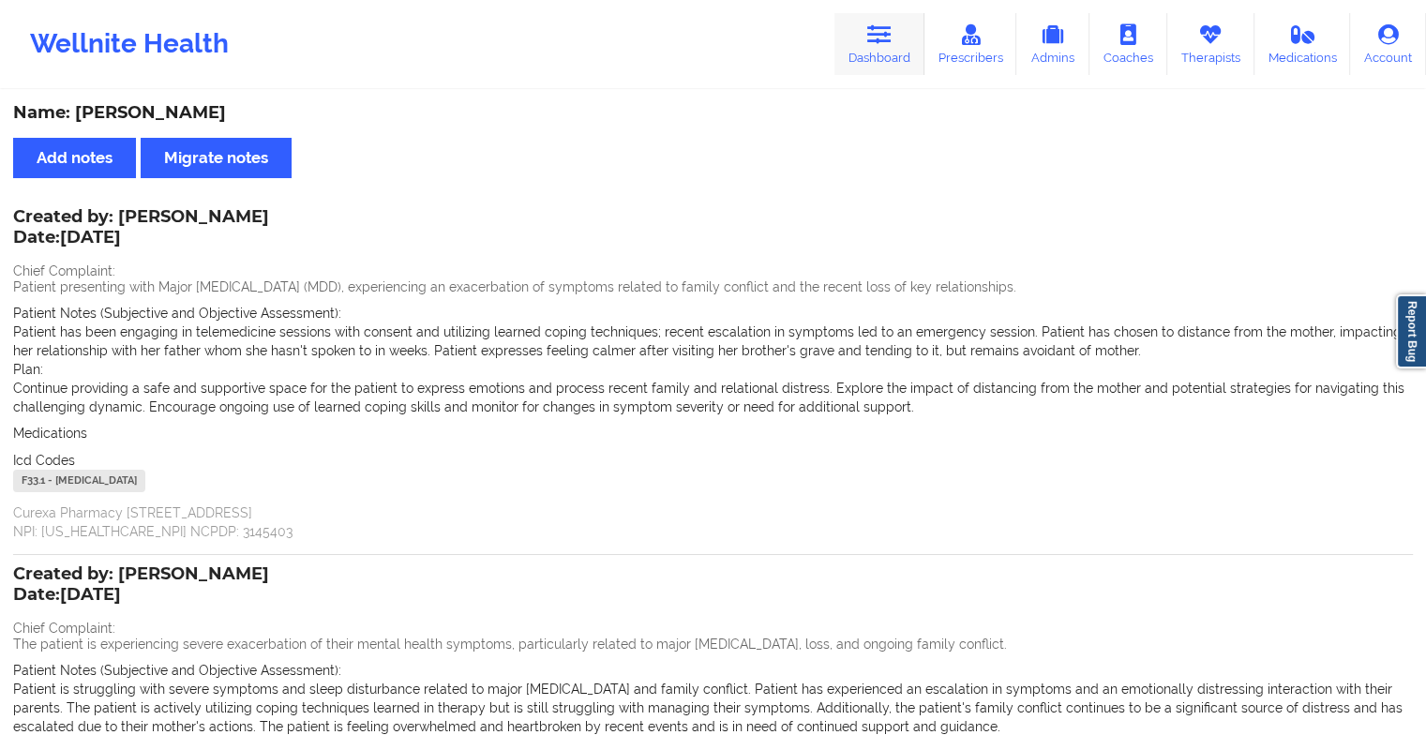
click at [844, 62] on link "Dashboard" at bounding box center [880, 44] width 90 height 62
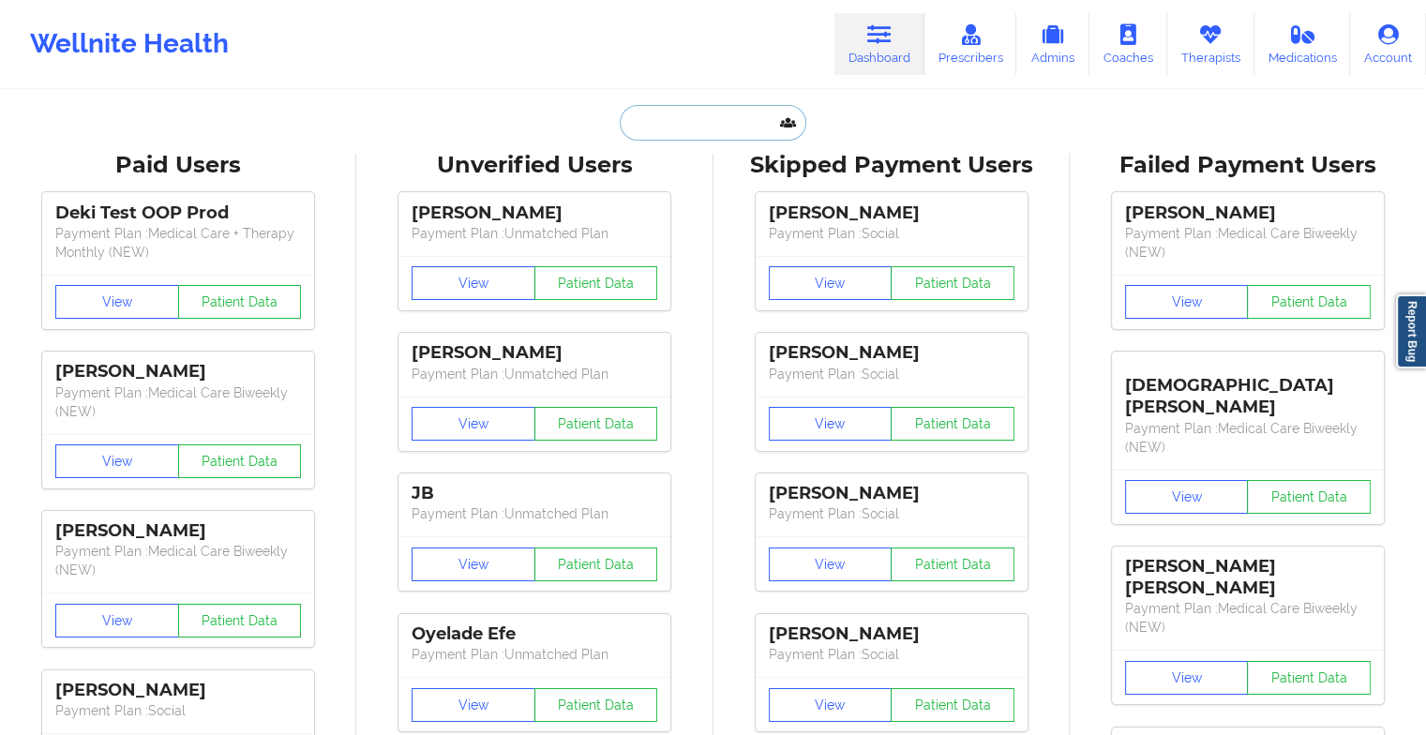
click at [718, 120] on input "text" at bounding box center [713, 123] width 186 height 36
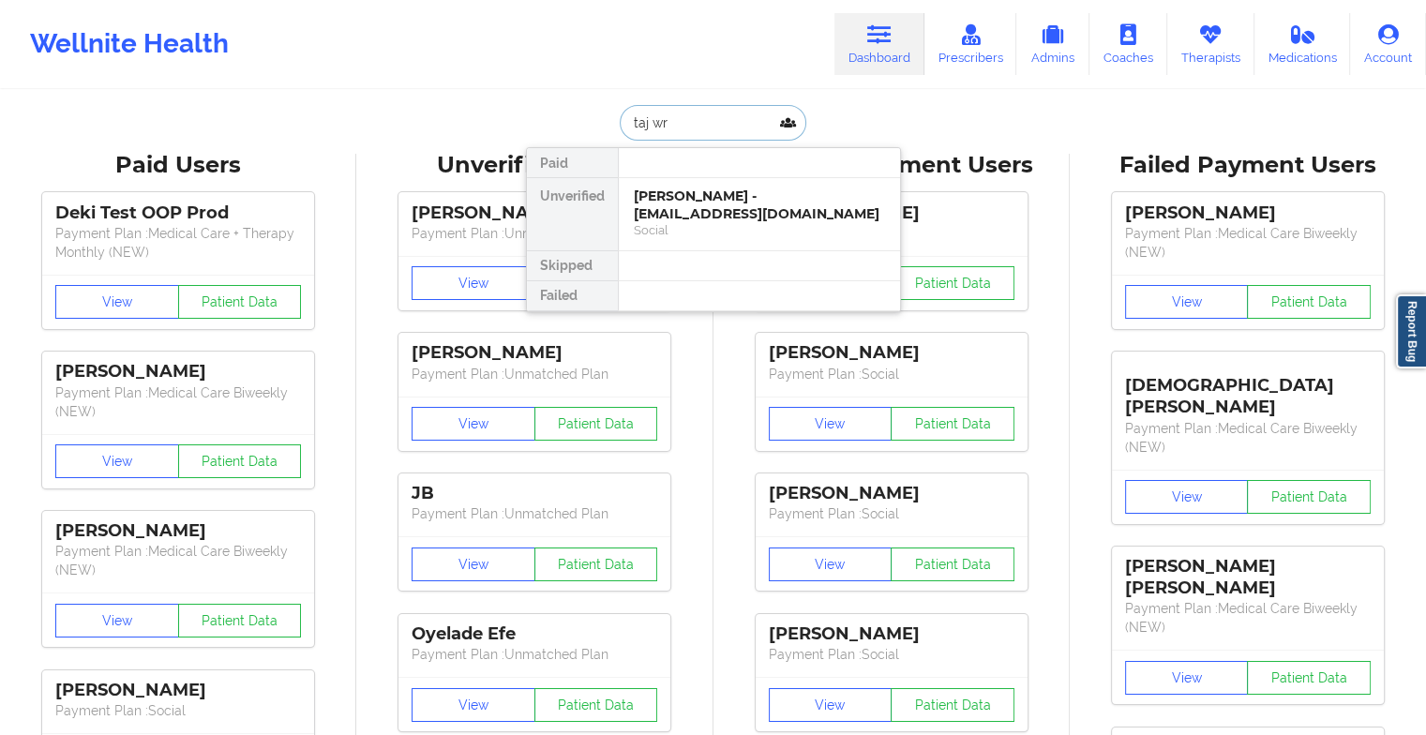
type input "taj wri"
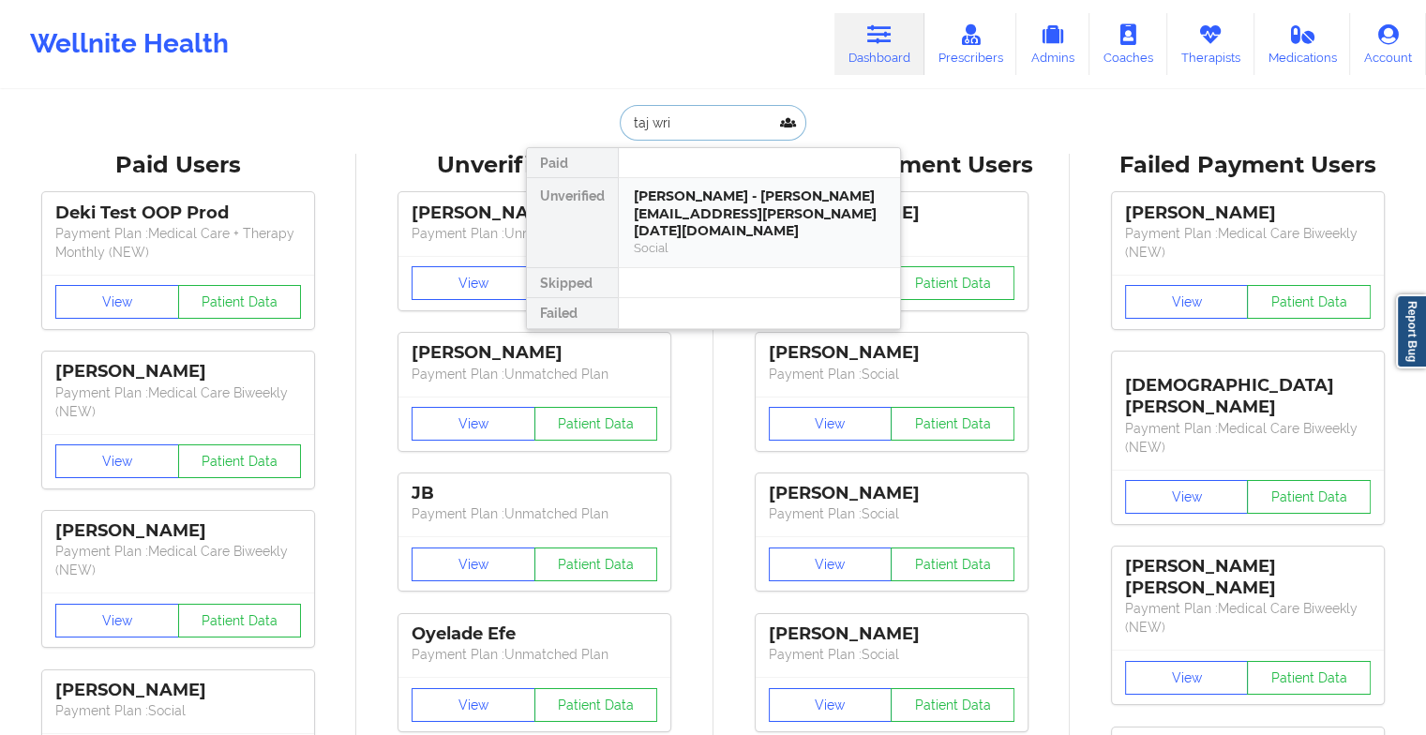
click at [700, 209] on div "[PERSON_NAME] - [PERSON_NAME][EMAIL_ADDRESS][PERSON_NAME][DATE][DOMAIN_NAME]" at bounding box center [759, 214] width 251 height 53
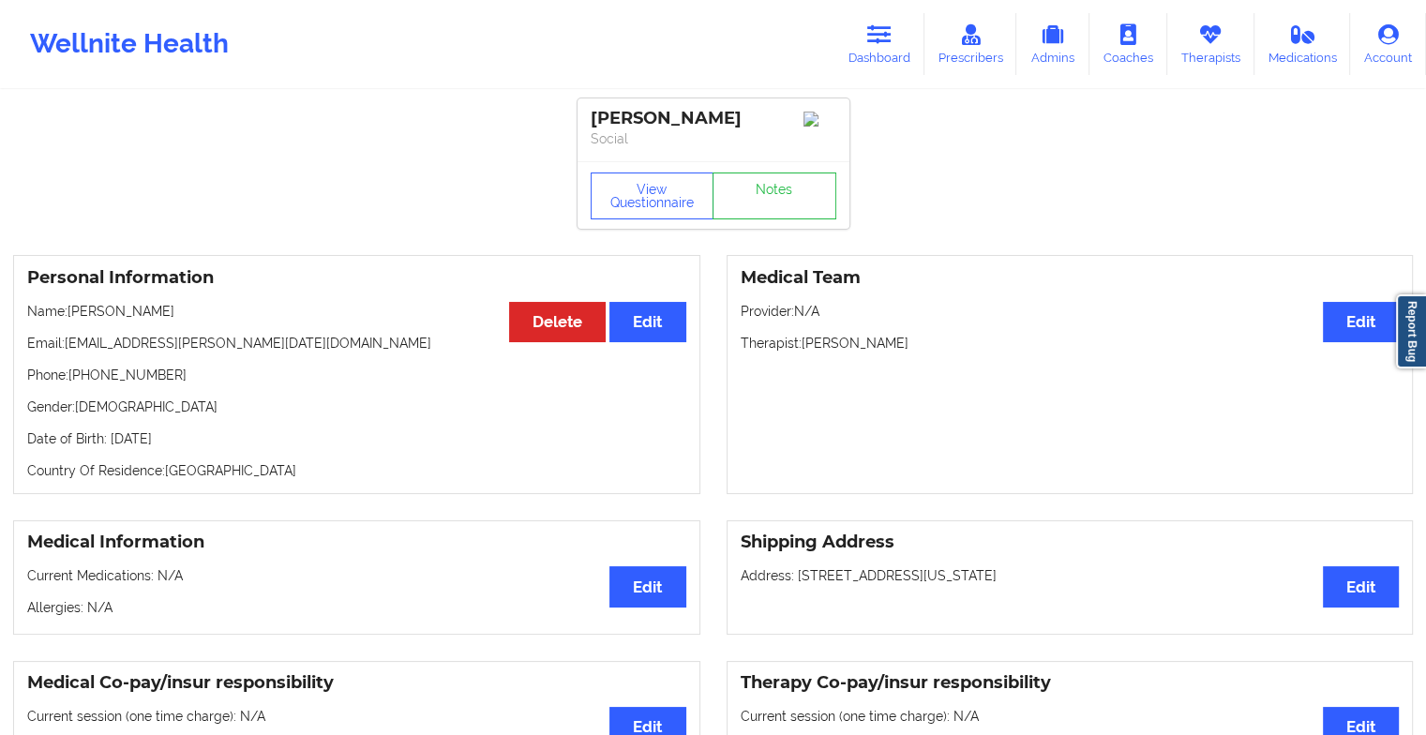
click at [772, 180] on div "View Questionnaire Notes" at bounding box center [714, 196] width 246 height 47
click at [772, 180] on link "Notes" at bounding box center [775, 196] width 124 height 47
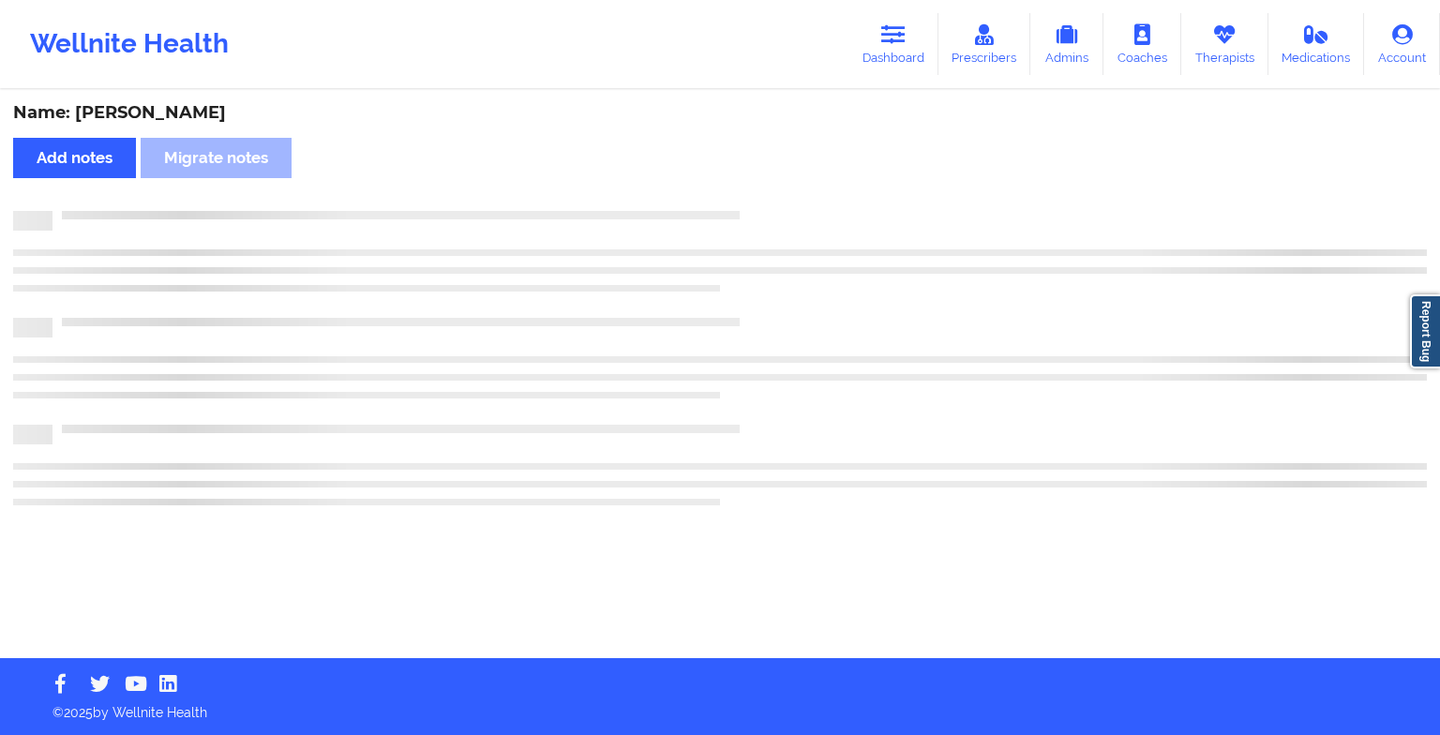
click at [772, 180] on div "Name: [PERSON_NAME] Add notes Migrate notes" at bounding box center [720, 375] width 1440 height 566
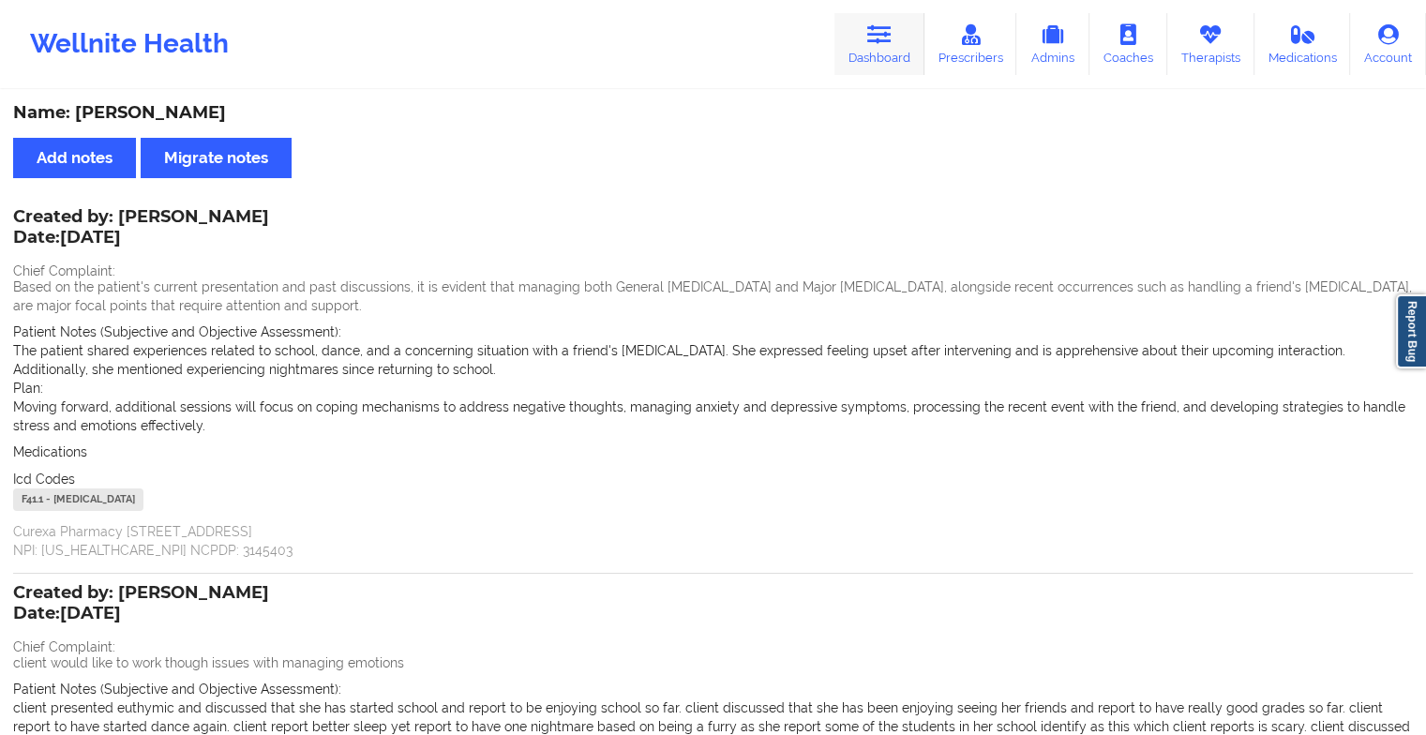
click at [881, 48] on link "Dashboard" at bounding box center [880, 44] width 90 height 62
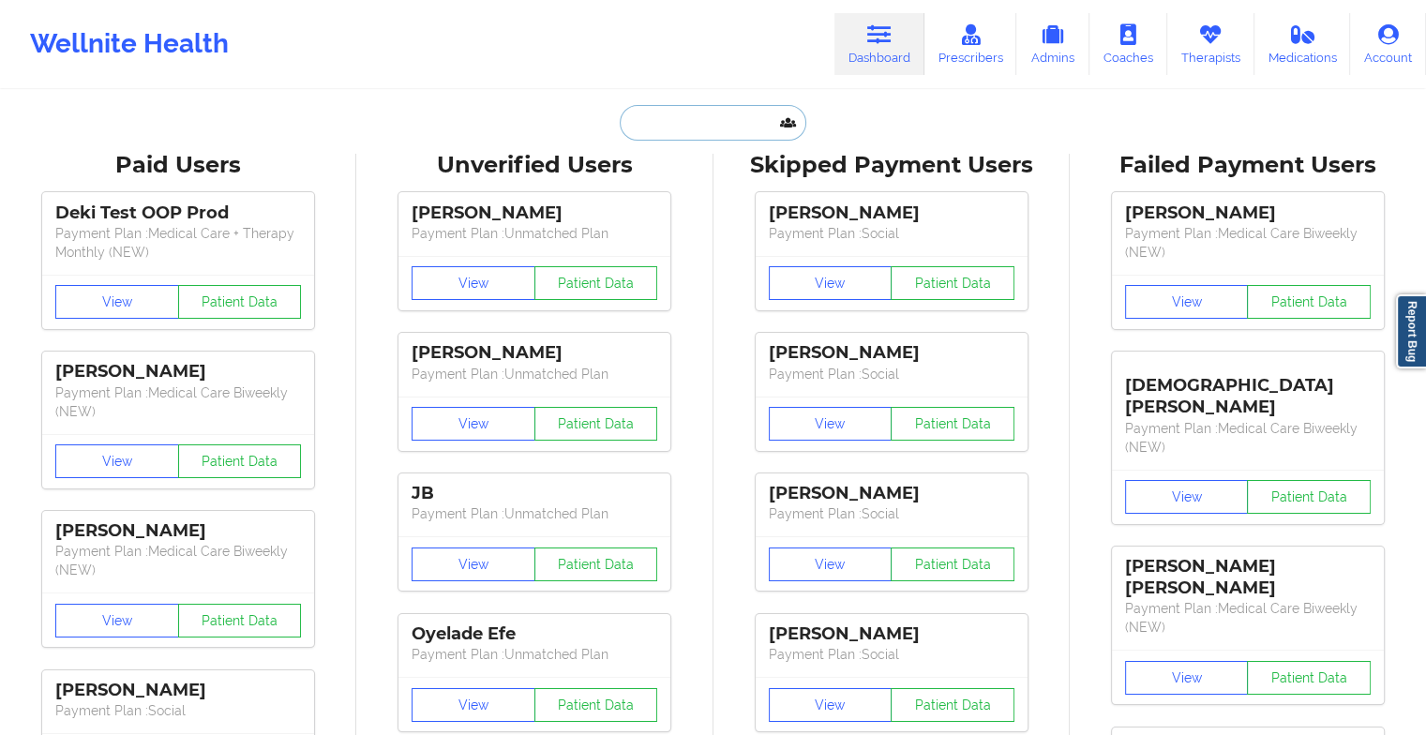
click at [708, 114] on input "text" at bounding box center [713, 123] width 186 height 36
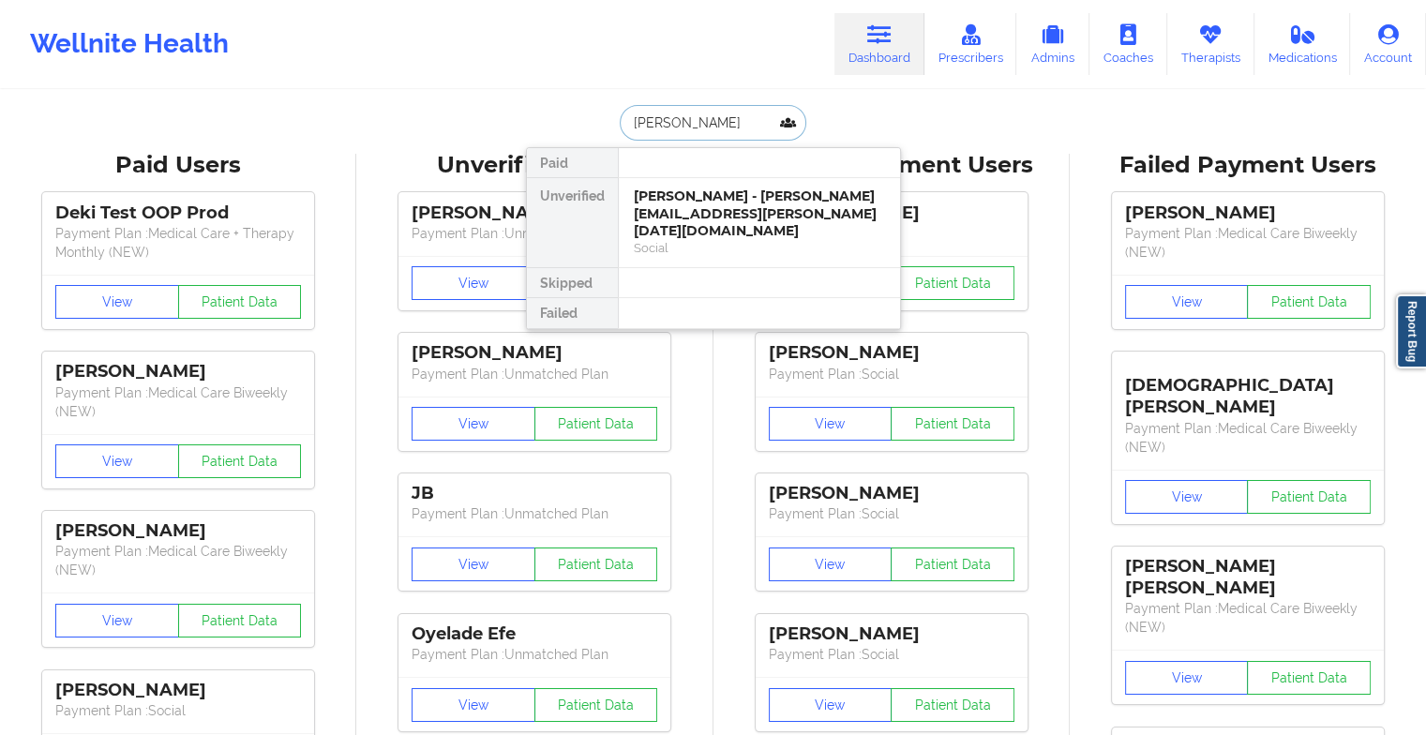
type input "roselyne"
click at [694, 208] on div "[PERSON_NAME] - [PERSON_NAME][EMAIL_ADDRESS][DOMAIN_NAME]" at bounding box center [759, 205] width 251 height 35
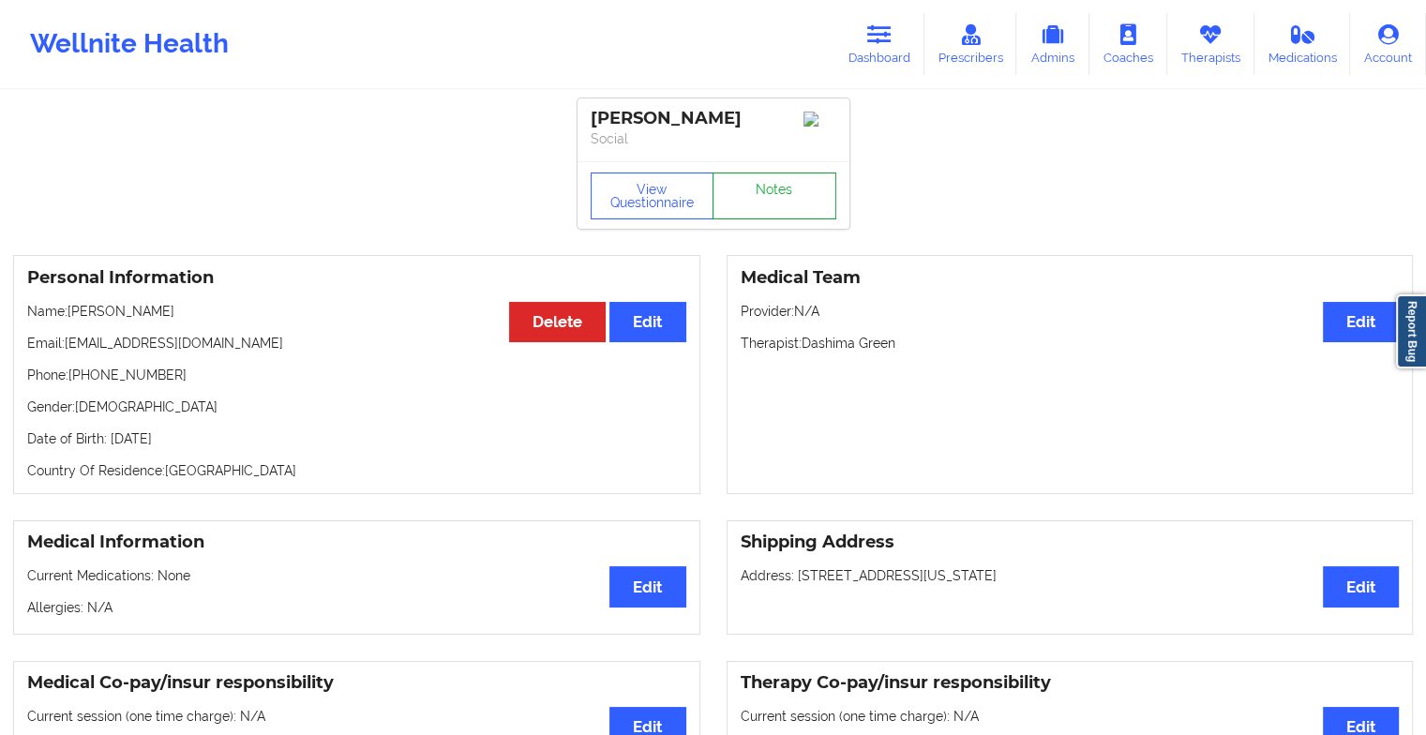
click at [765, 203] on link "Notes" at bounding box center [775, 196] width 124 height 47
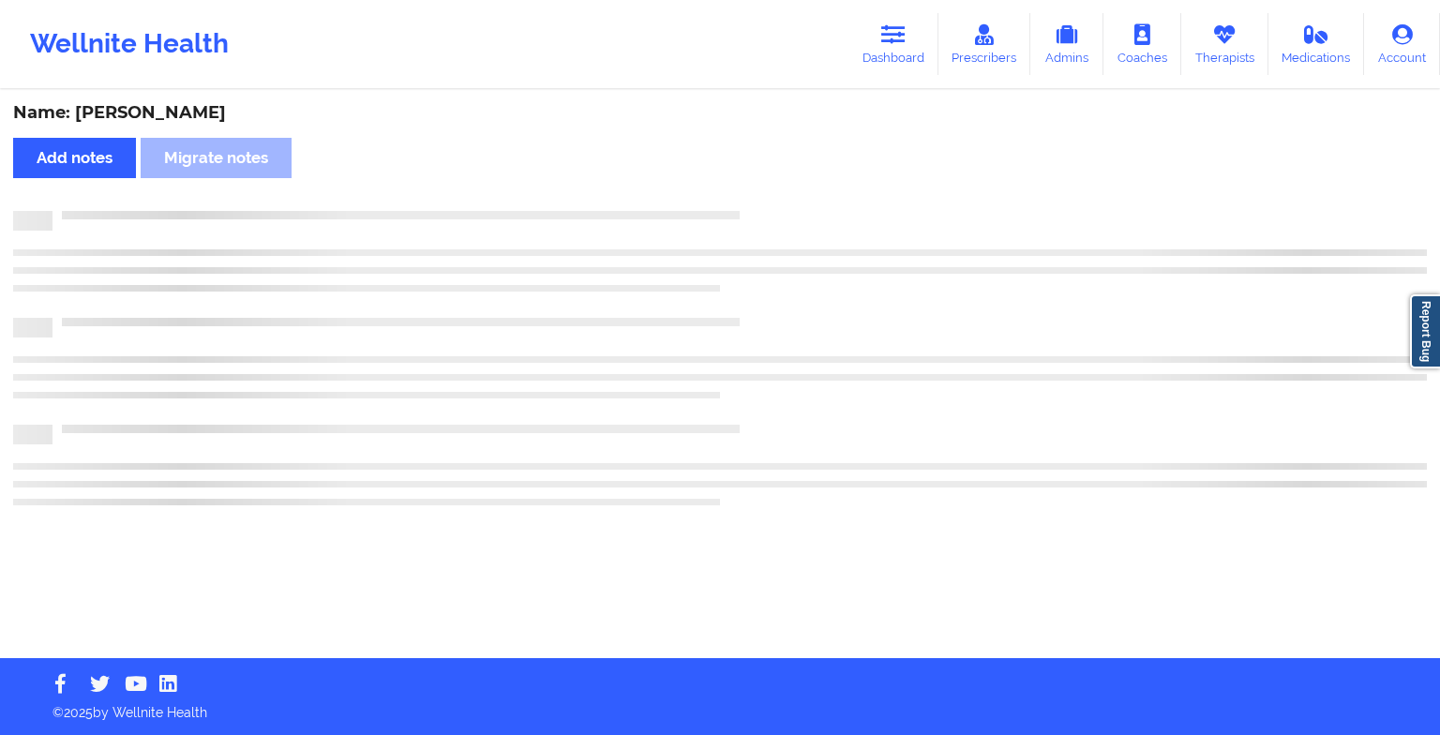
click at [765, 203] on div "Name: [PERSON_NAME] Add notes Migrate notes" at bounding box center [720, 375] width 1440 height 566
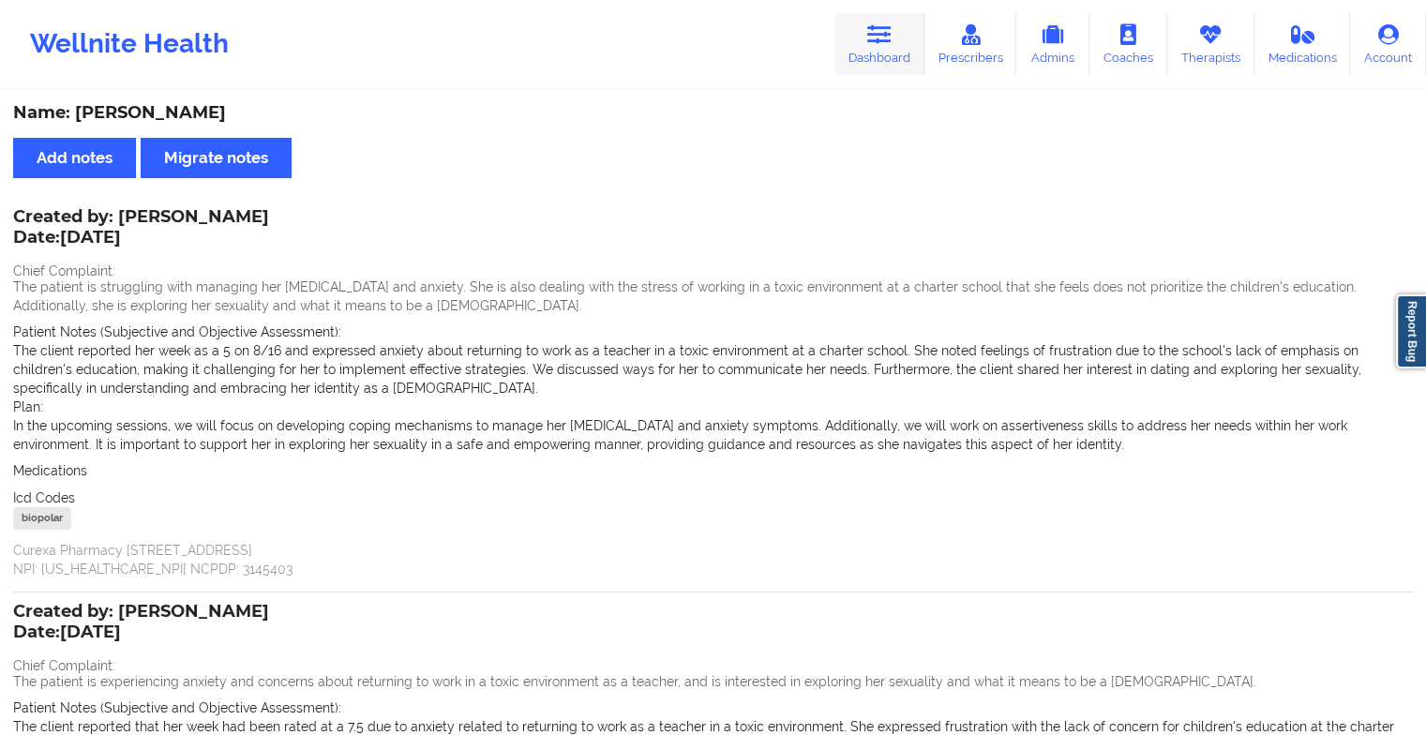
click at [874, 54] on link "Dashboard" at bounding box center [880, 44] width 90 height 62
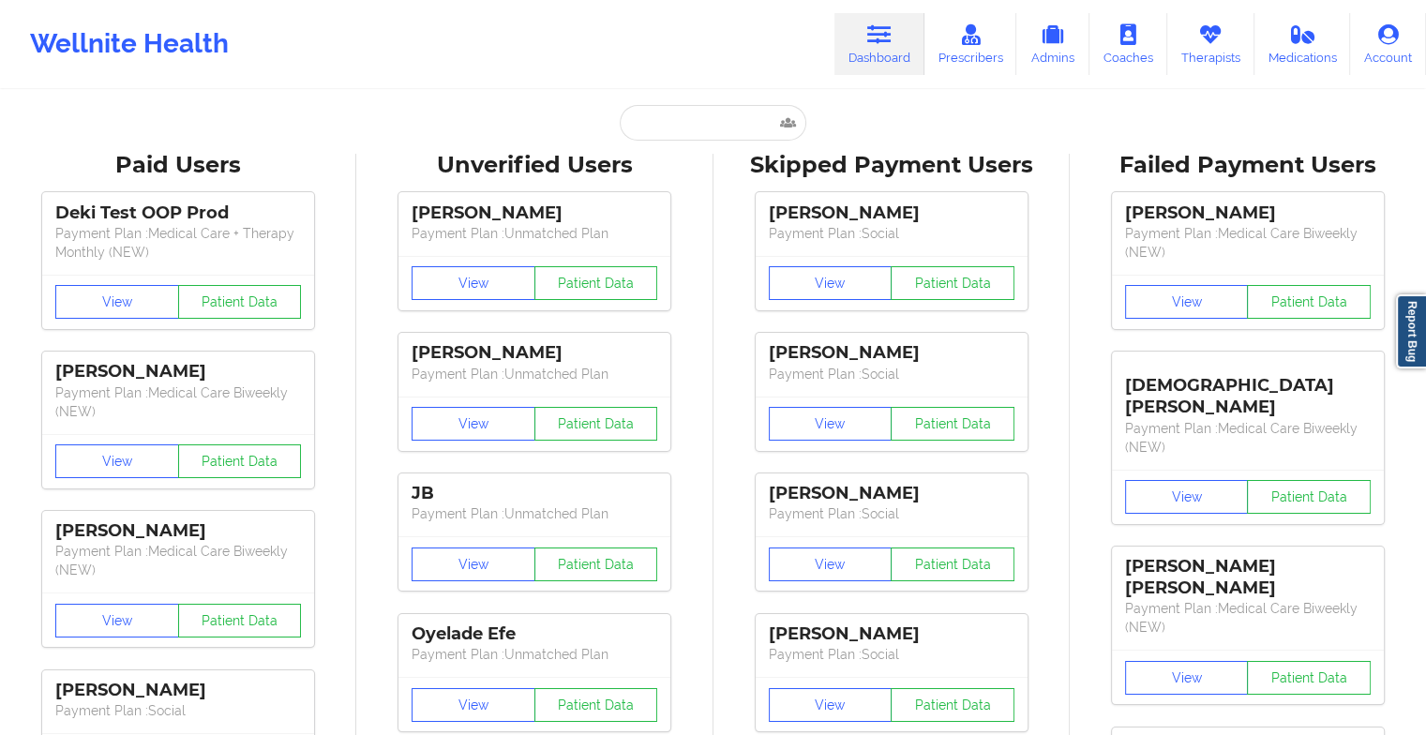
click at [694, 135] on input "text" at bounding box center [713, 123] width 186 height 36
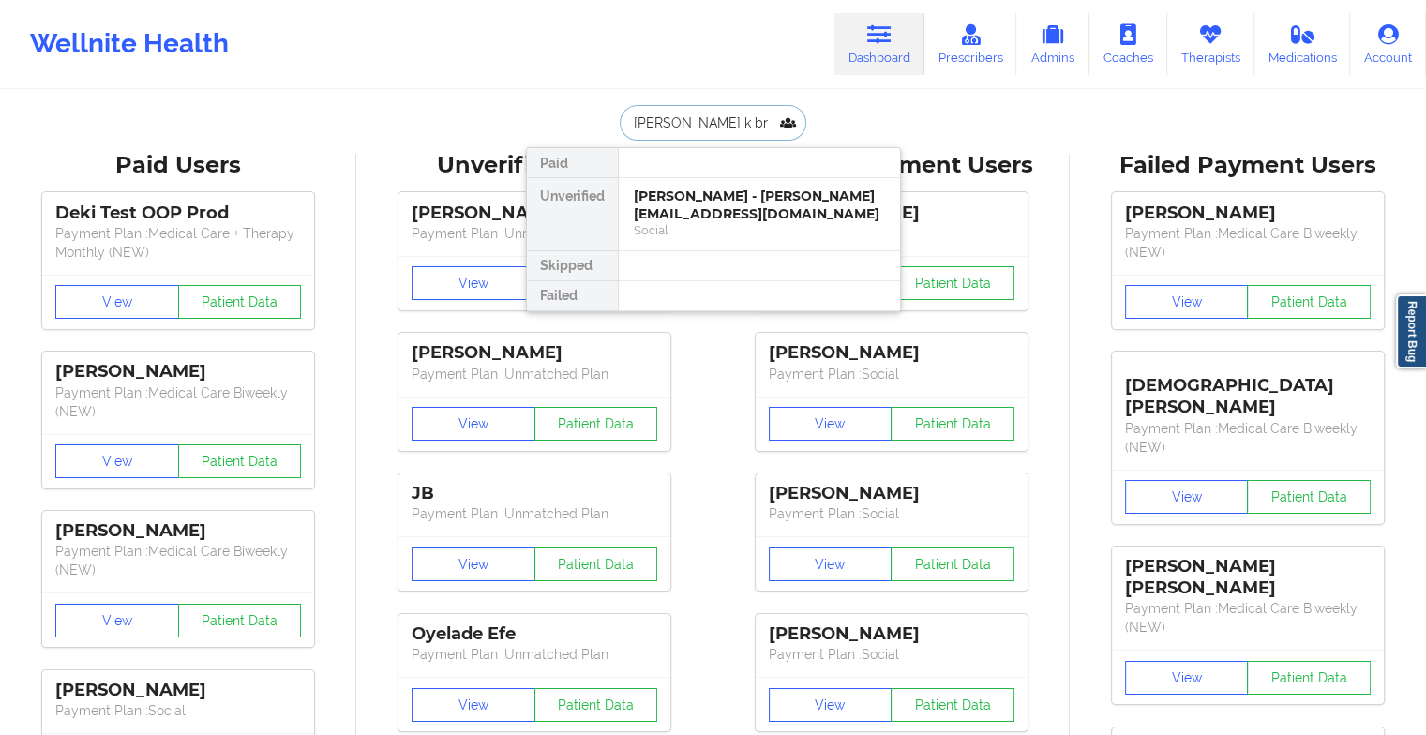
type input "[PERSON_NAME] k bre"
click at [735, 203] on div "[PERSON_NAME] - [EMAIL_ADDRESS][DOMAIN_NAME]" at bounding box center [759, 205] width 251 height 35
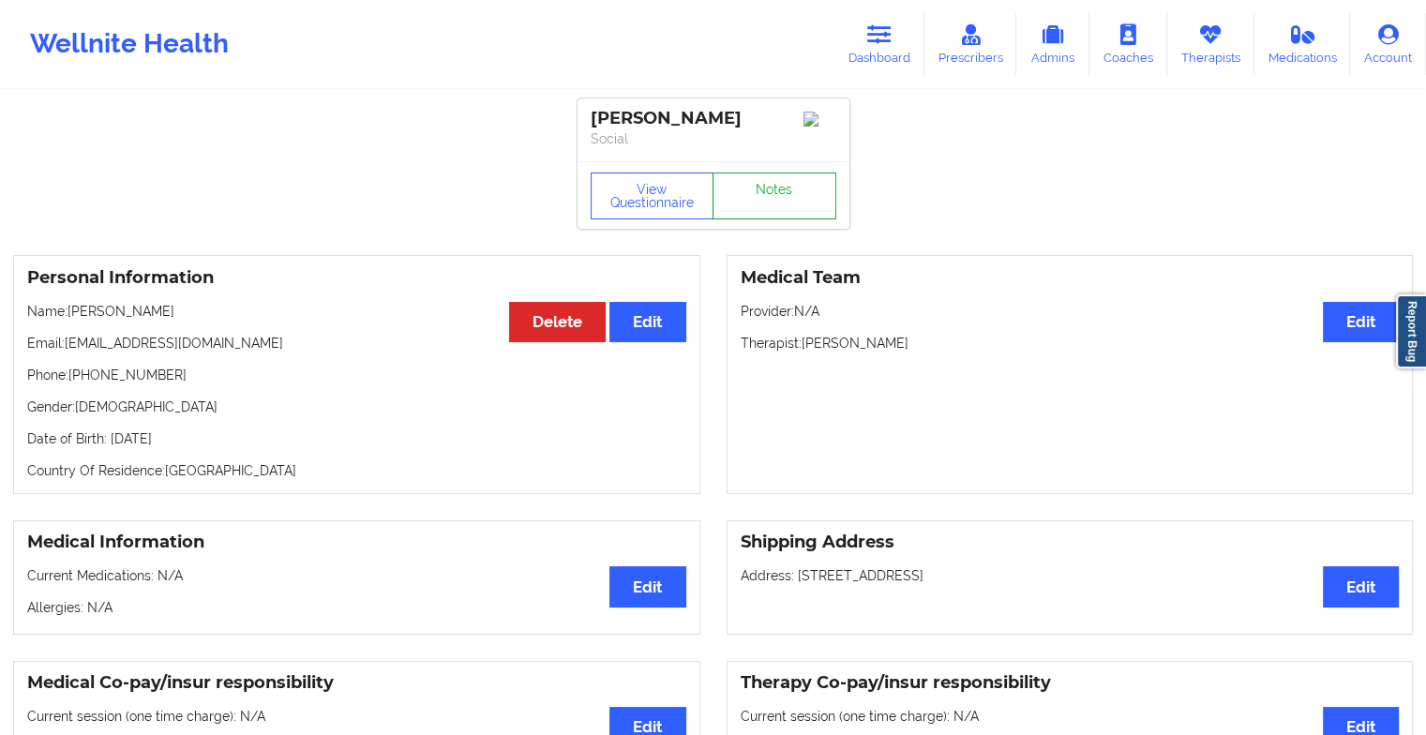
click at [799, 200] on link "Notes" at bounding box center [775, 196] width 124 height 47
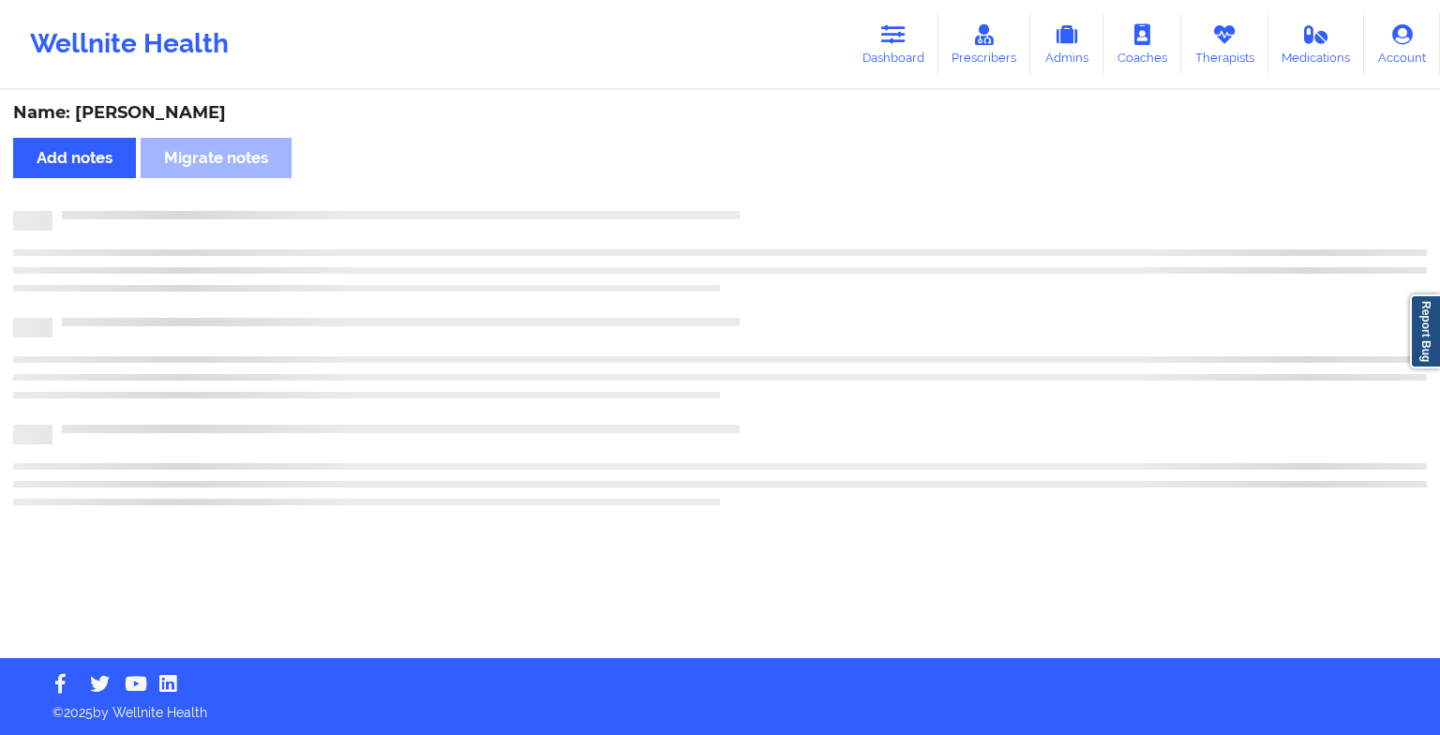
click at [799, 200] on div "Name: [PERSON_NAME] Add notes Migrate notes" at bounding box center [720, 375] width 1440 height 566
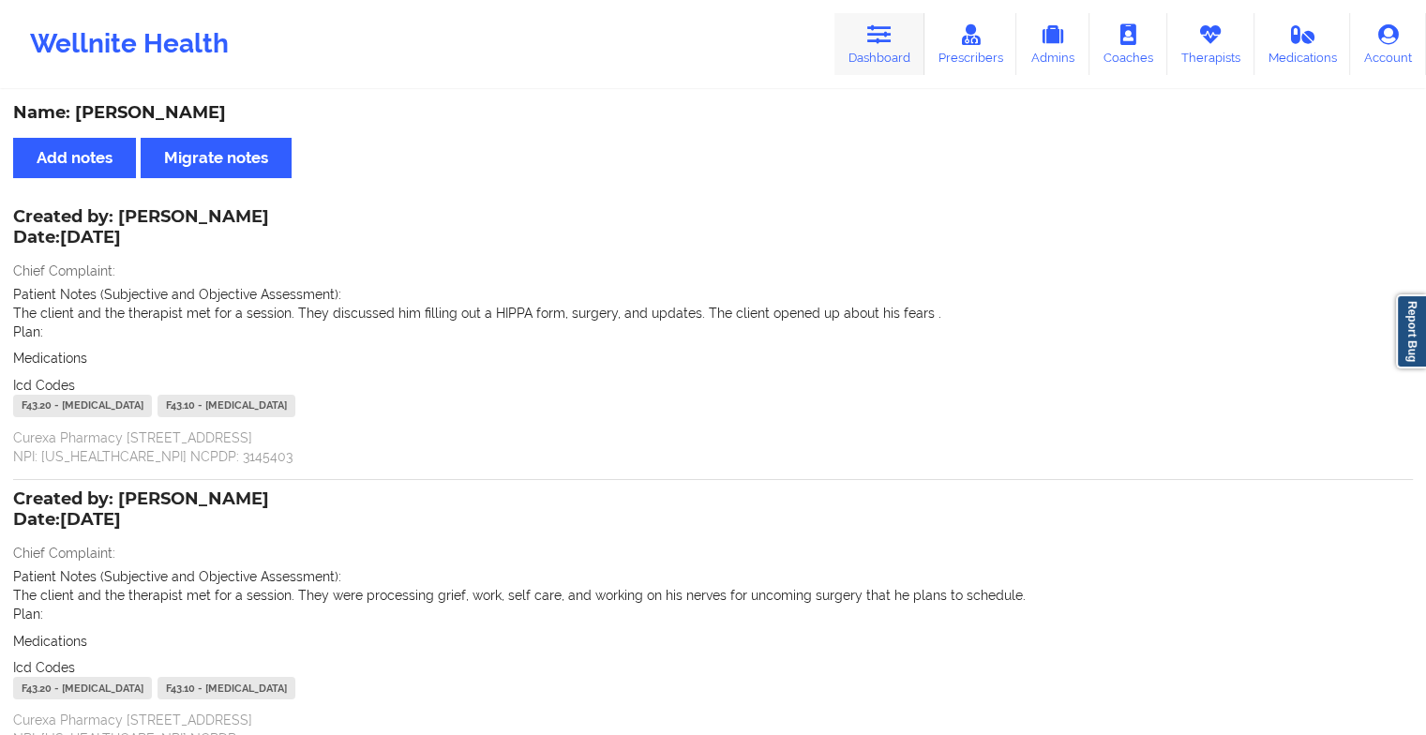
click at [891, 54] on link "Dashboard" at bounding box center [880, 44] width 90 height 62
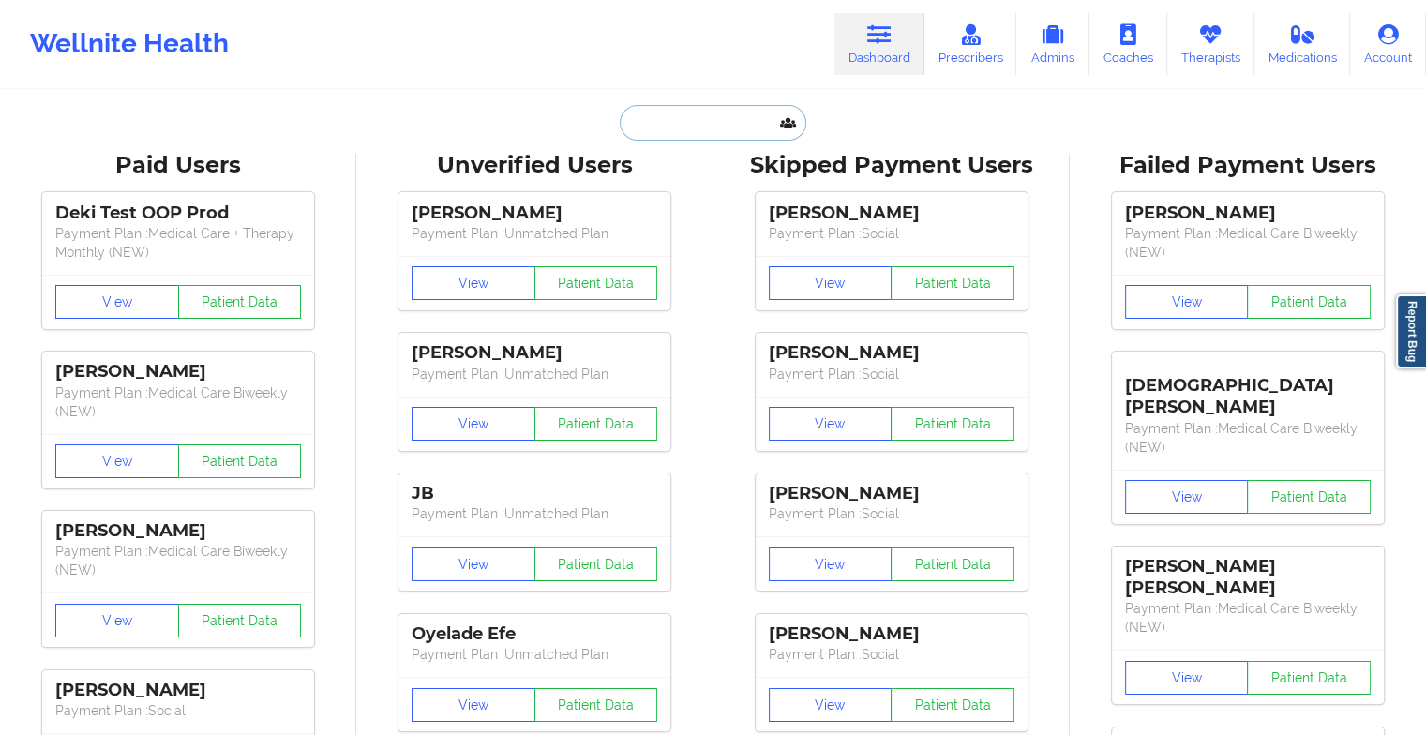
click at [716, 128] on input "text" at bounding box center [713, 123] width 186 height 36
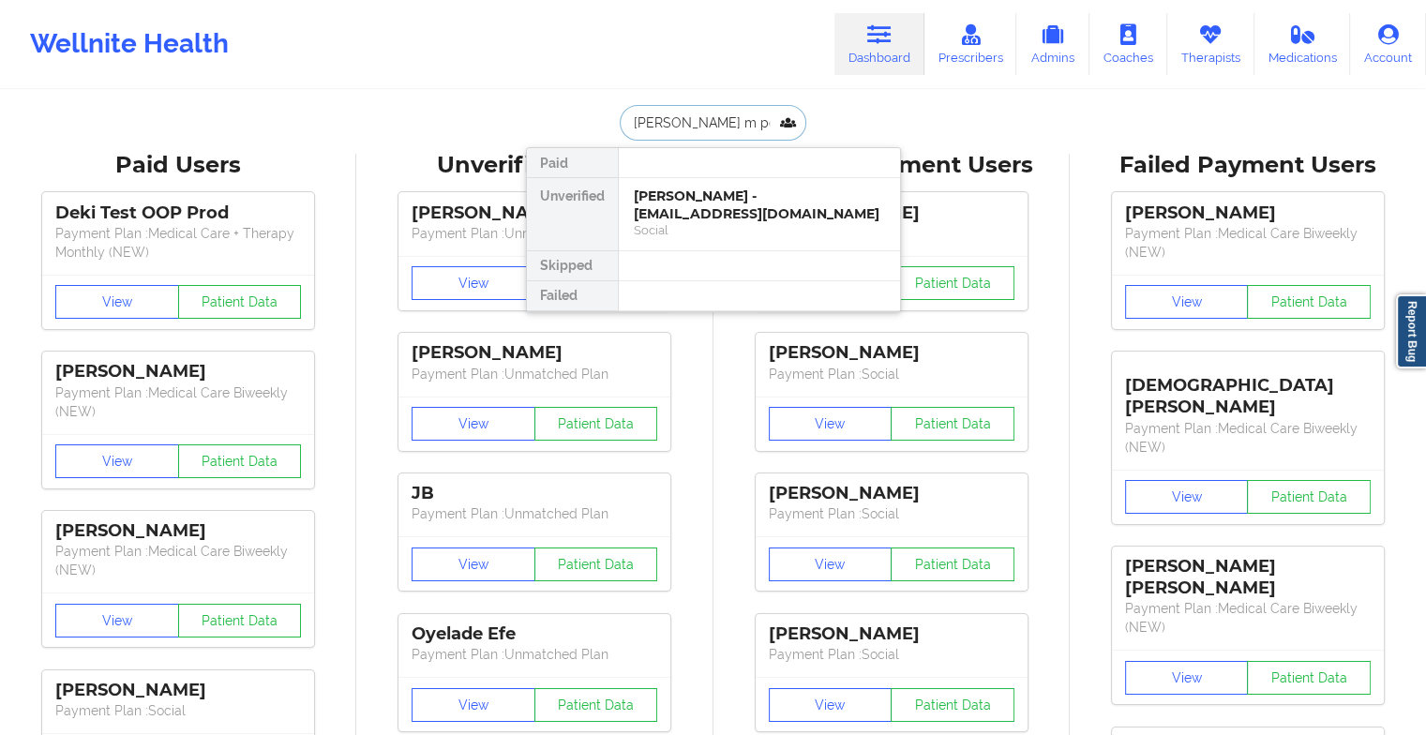
type input "[PERSON_NAME] m per"
click at [709, 190] on div "[PERSON_NAME] - [EMAIL_ADDRESS][DOMAIN_NAME]" at bounding box center [759, 205] width 251 height 35
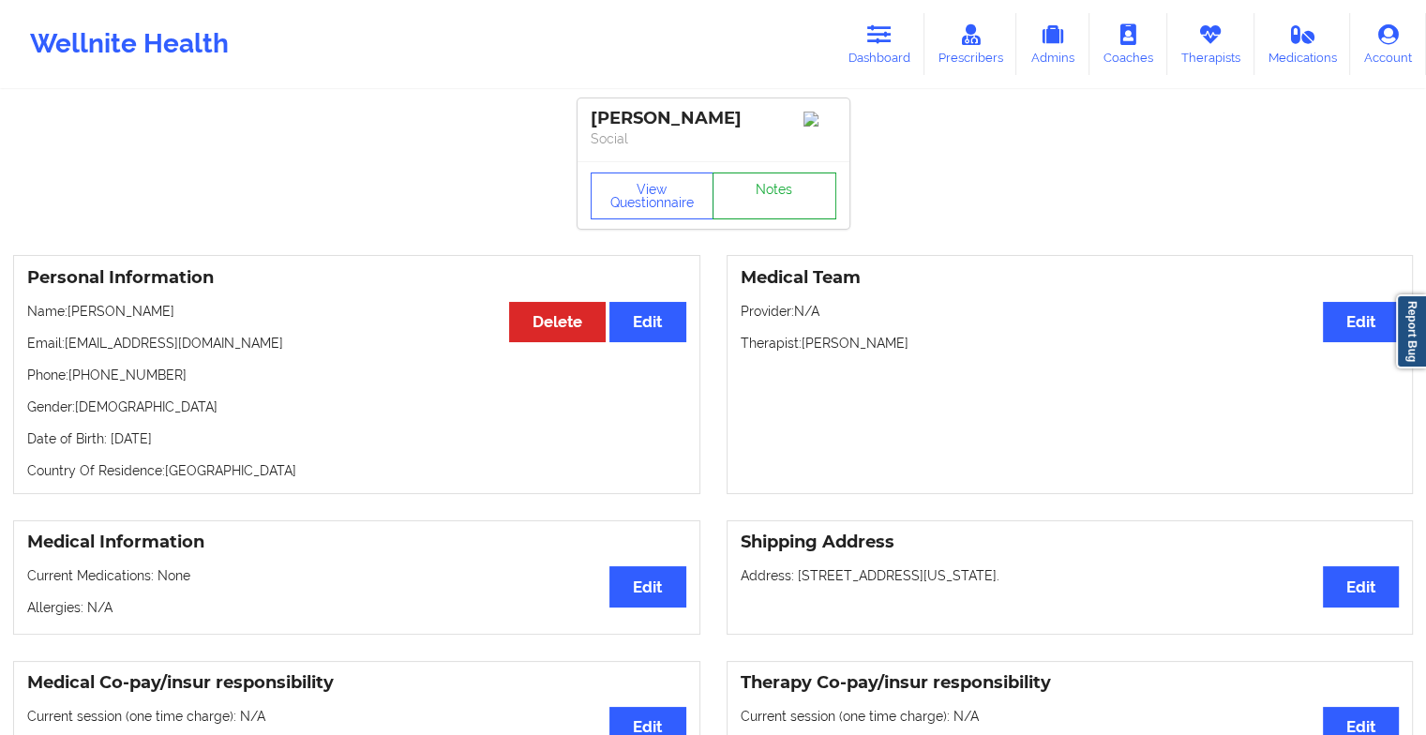
click at [769, 203] on link "Notes" at bounding box center [775, 196] width 124 height 47
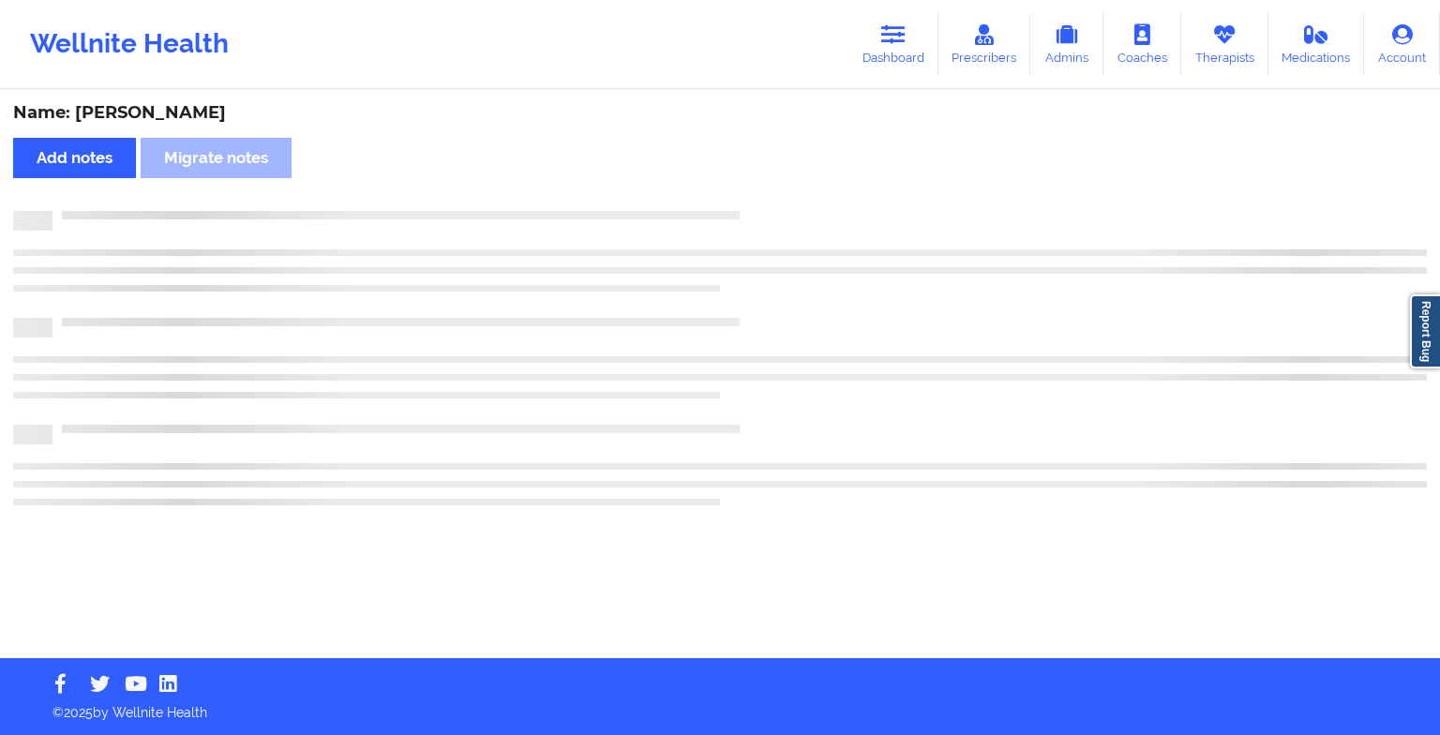
click at [769, 203] on div "Name: [PERSON_NAME] Add notes Migrate notes" at bounding box center [720, 375] width 1440 height 566
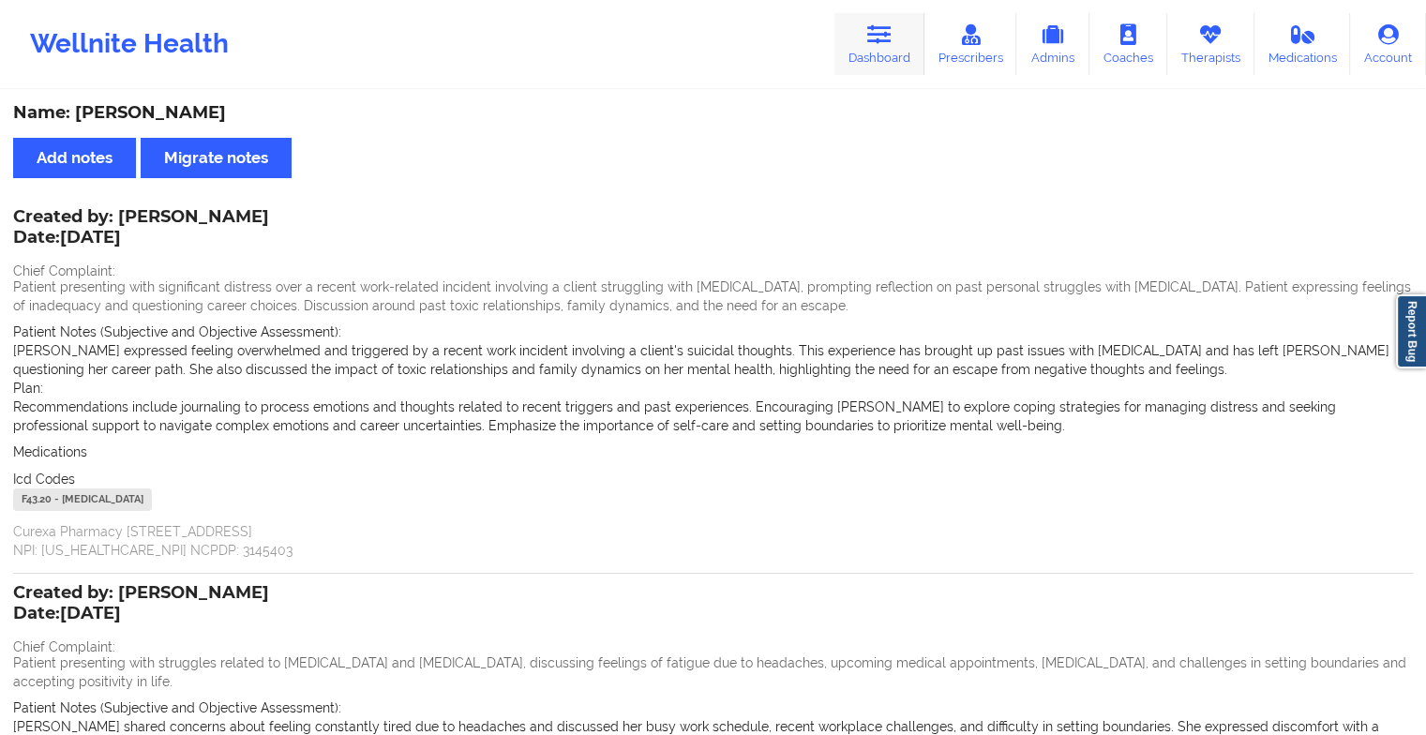
click at [883, 43] on icon at bounding box center [879, 34] width 24 height 21
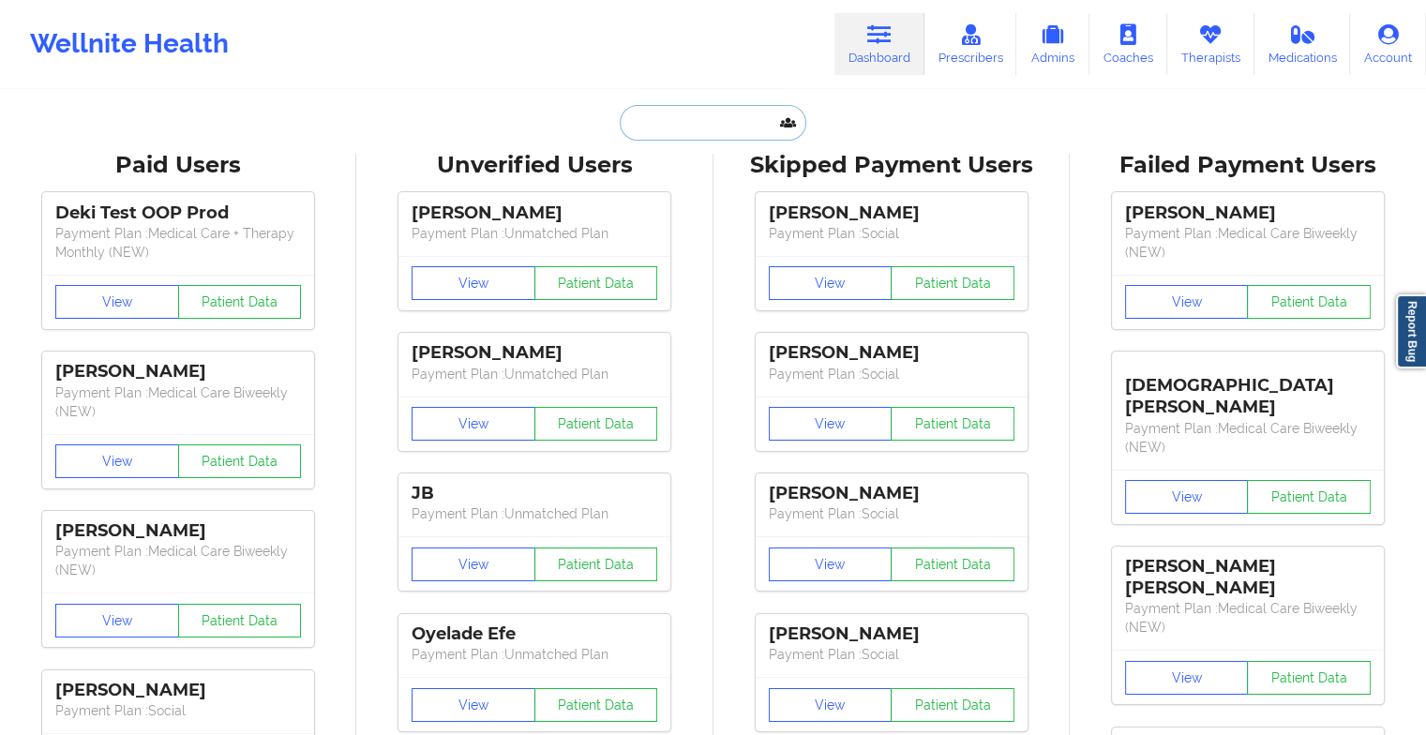
click at [719, 128] on input "text" at bounding box center [713, 123] width 186 height 36
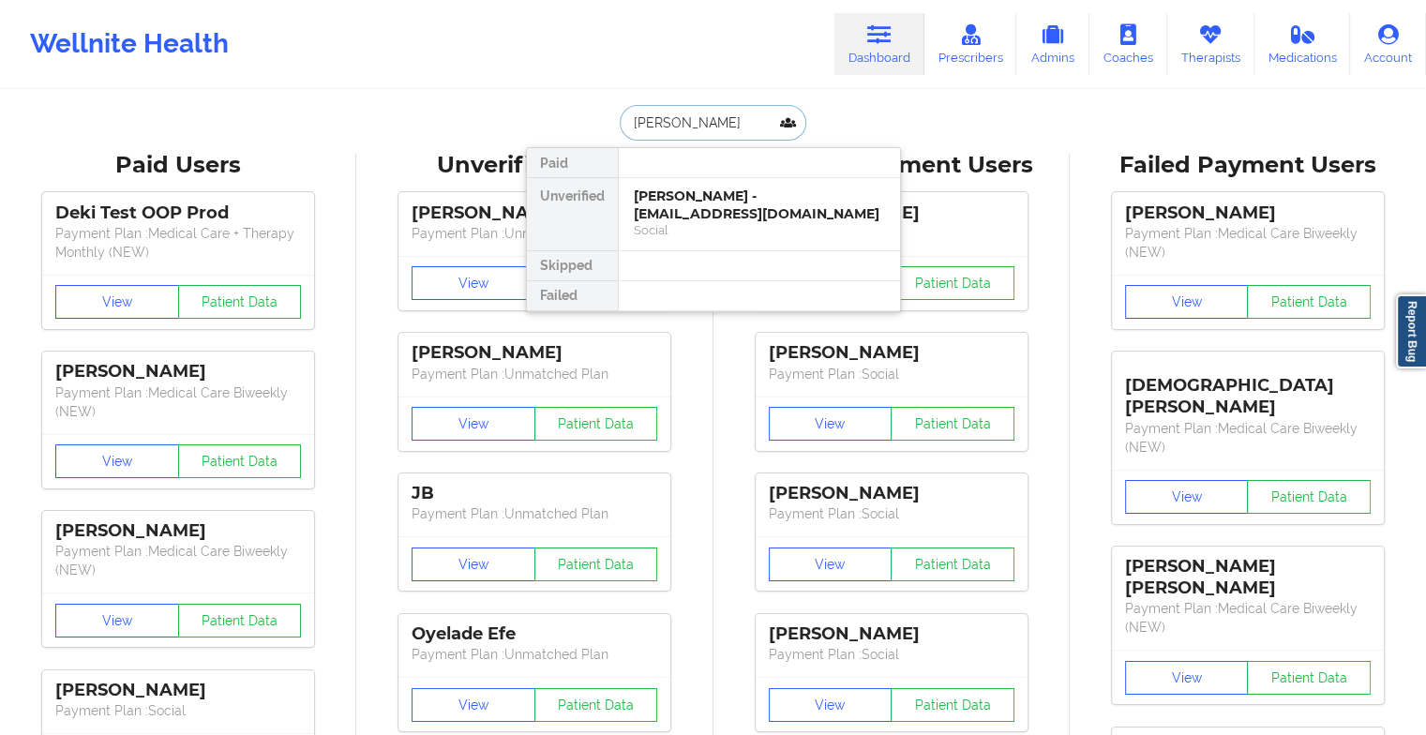
type input "[PERSON_NAME]"
click at [704, 222] on div "Social" at bounding box center [759, 230] width 251 height 16
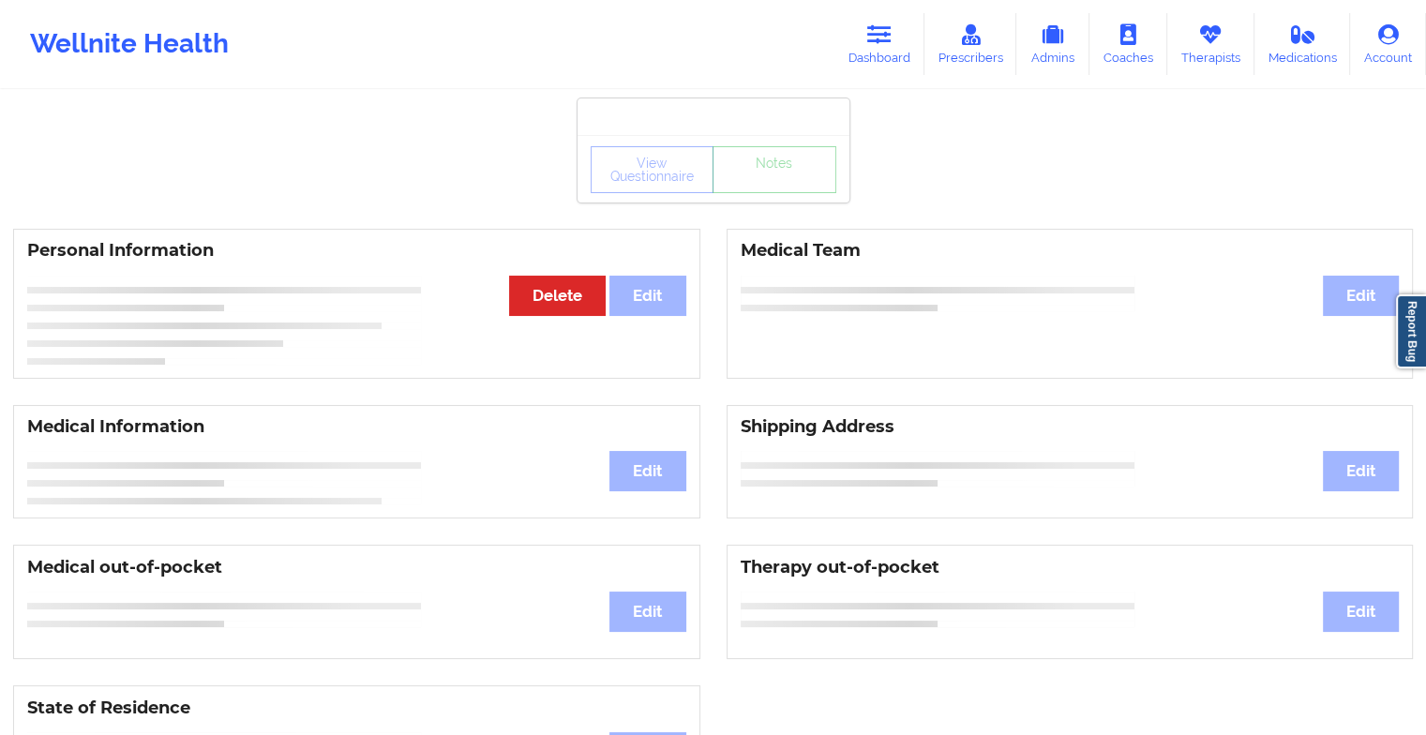
click at [803, 195] on div "View Questionnaire Notes" at bounding box center [714, 169] width 272 height 68
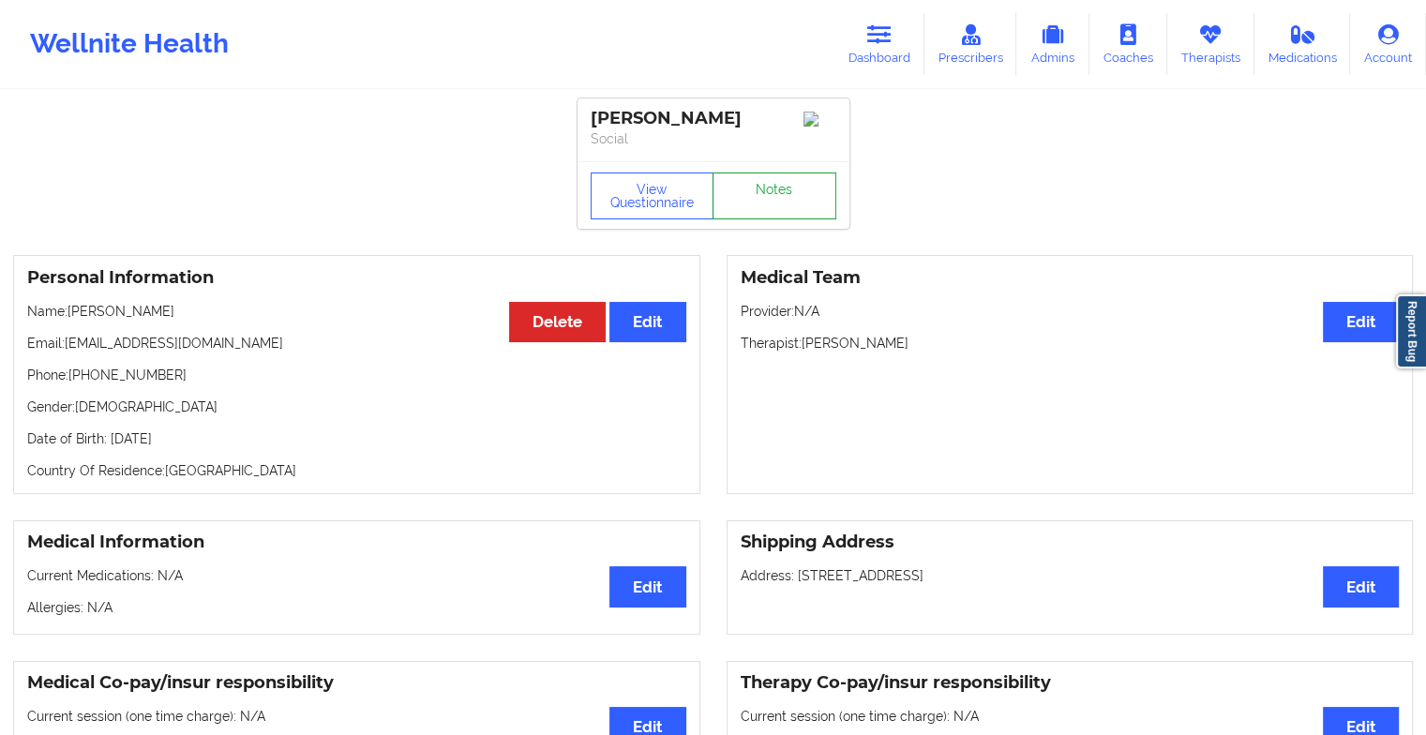
click at [803, 195] on link "Notes" at bounding box center [775, 196] width 124 height 47
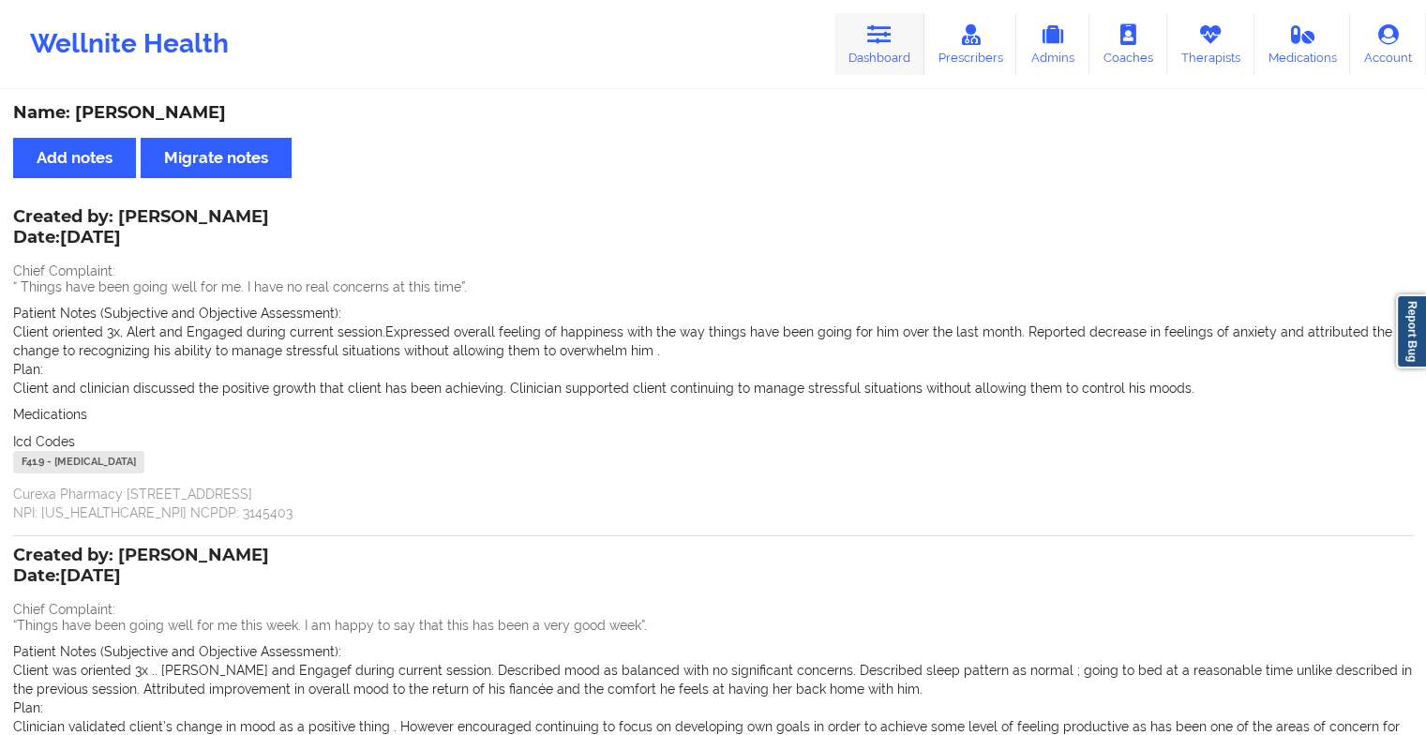
click at [880, 26] on icon at bounding box center [879, 34] width 24 height 21
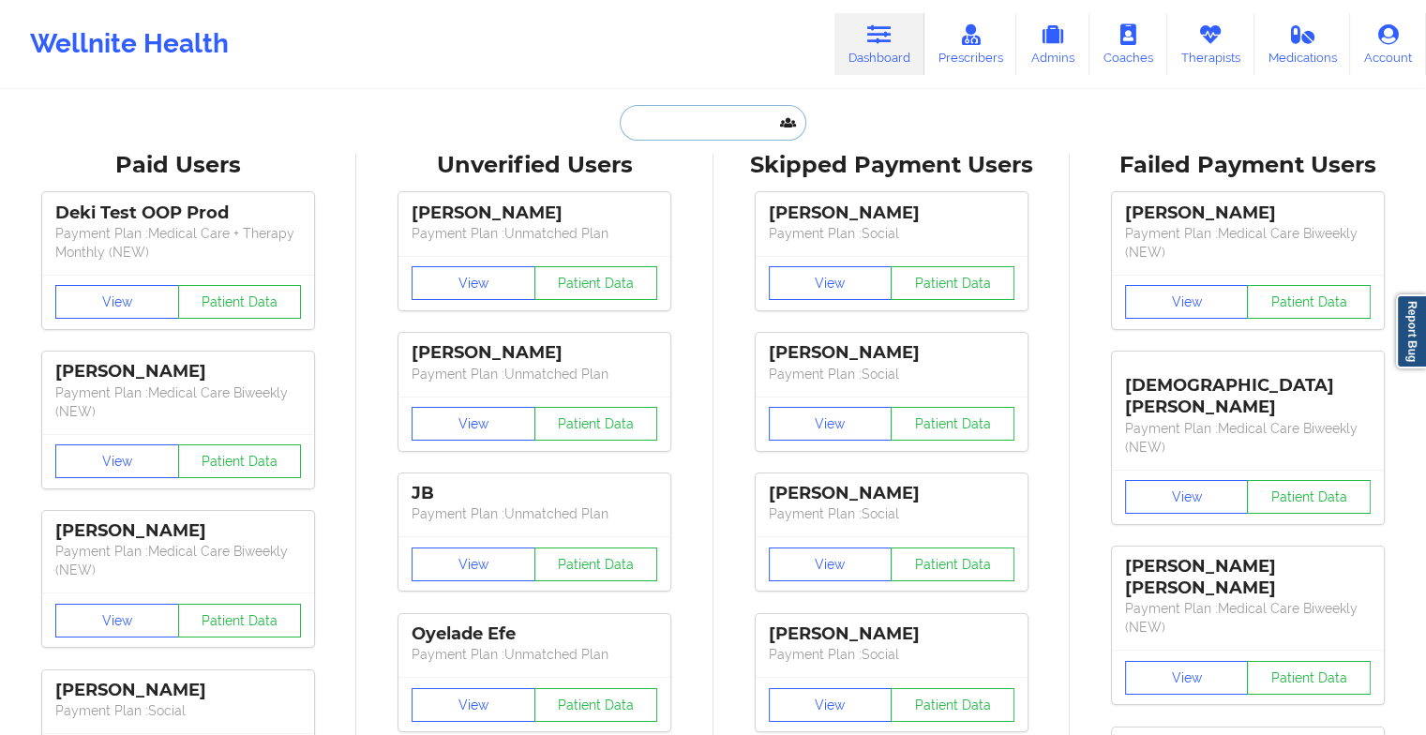
click at [751, 120] on input "text" at bounding box center [713, 123] width 186 height 36
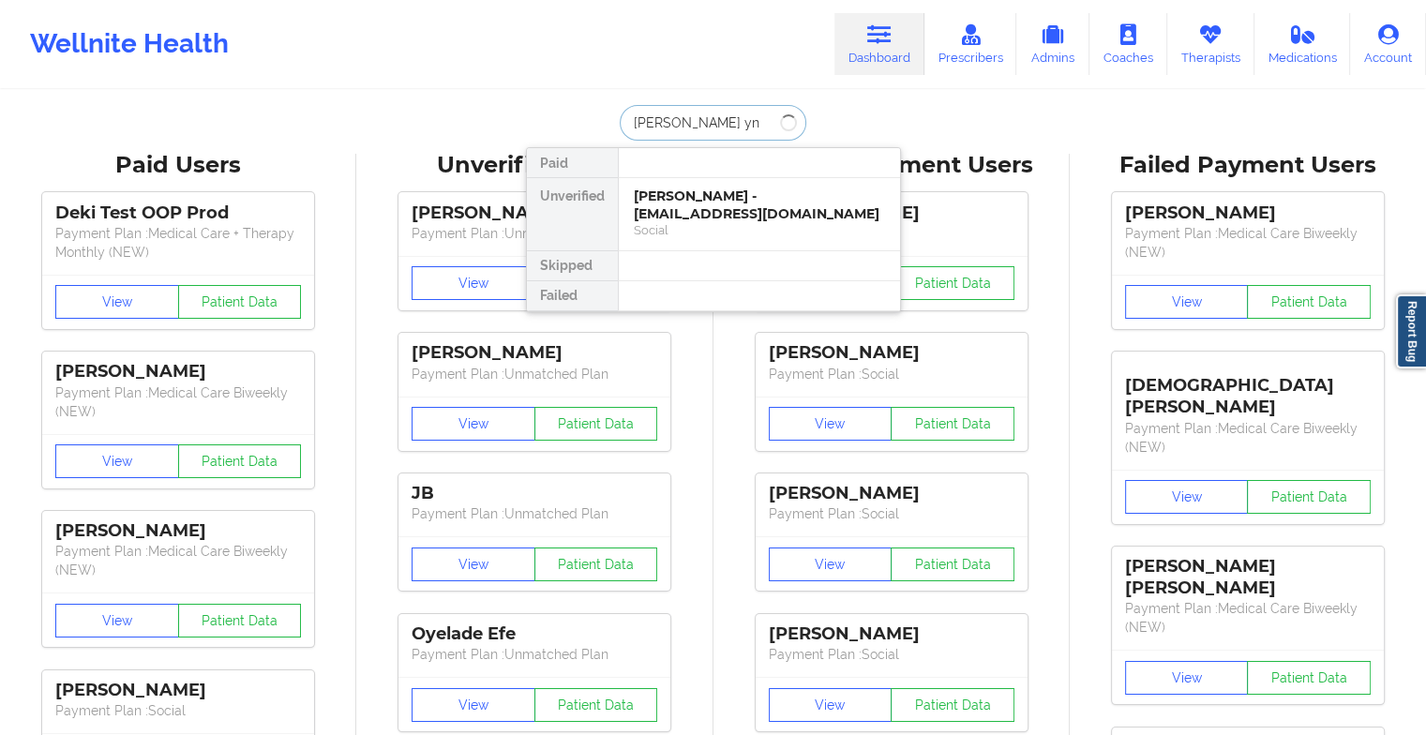
type input "[PERSON_NAME]"
click at [700, 223] on div "Social" at bounding box center [759, 230] width 251 height 16
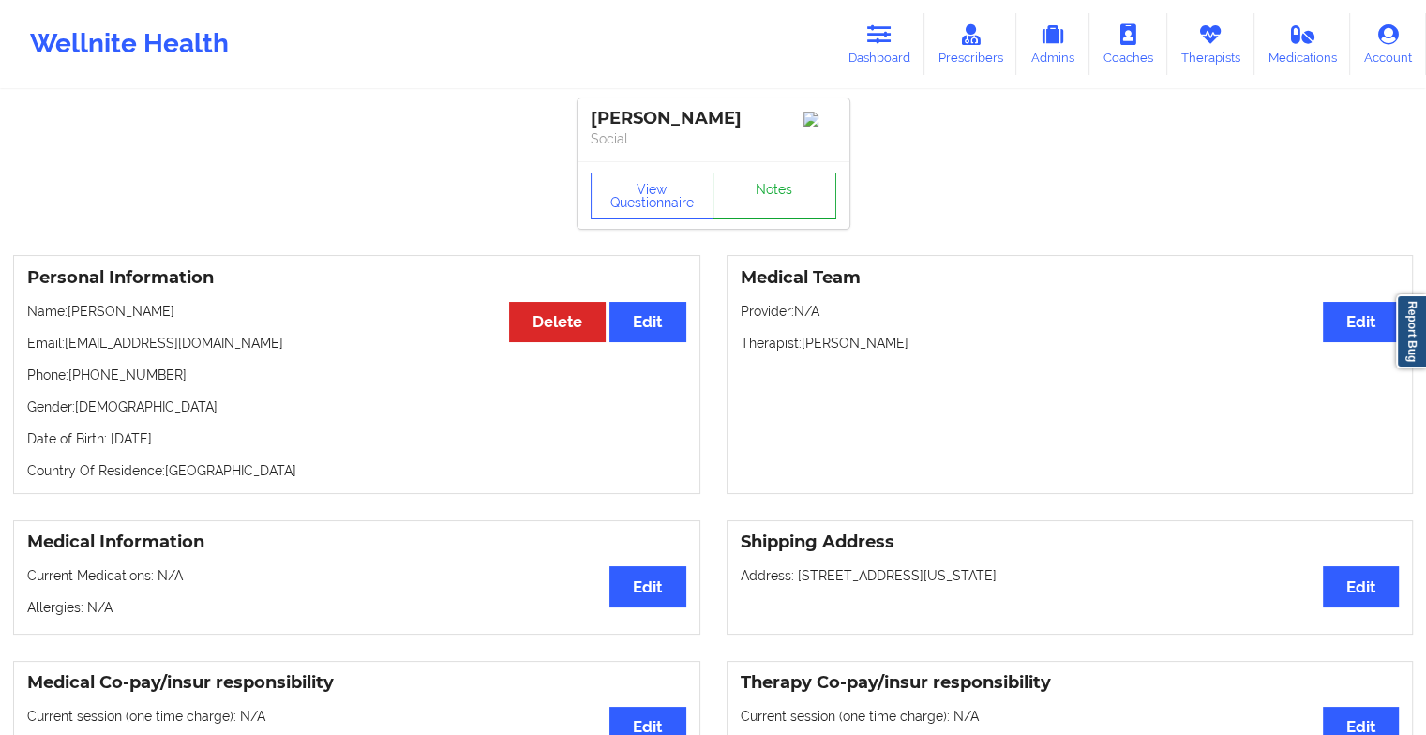
click at [816, 197] on link "Notes" at bounding box center [775, 196] width 124 height 47
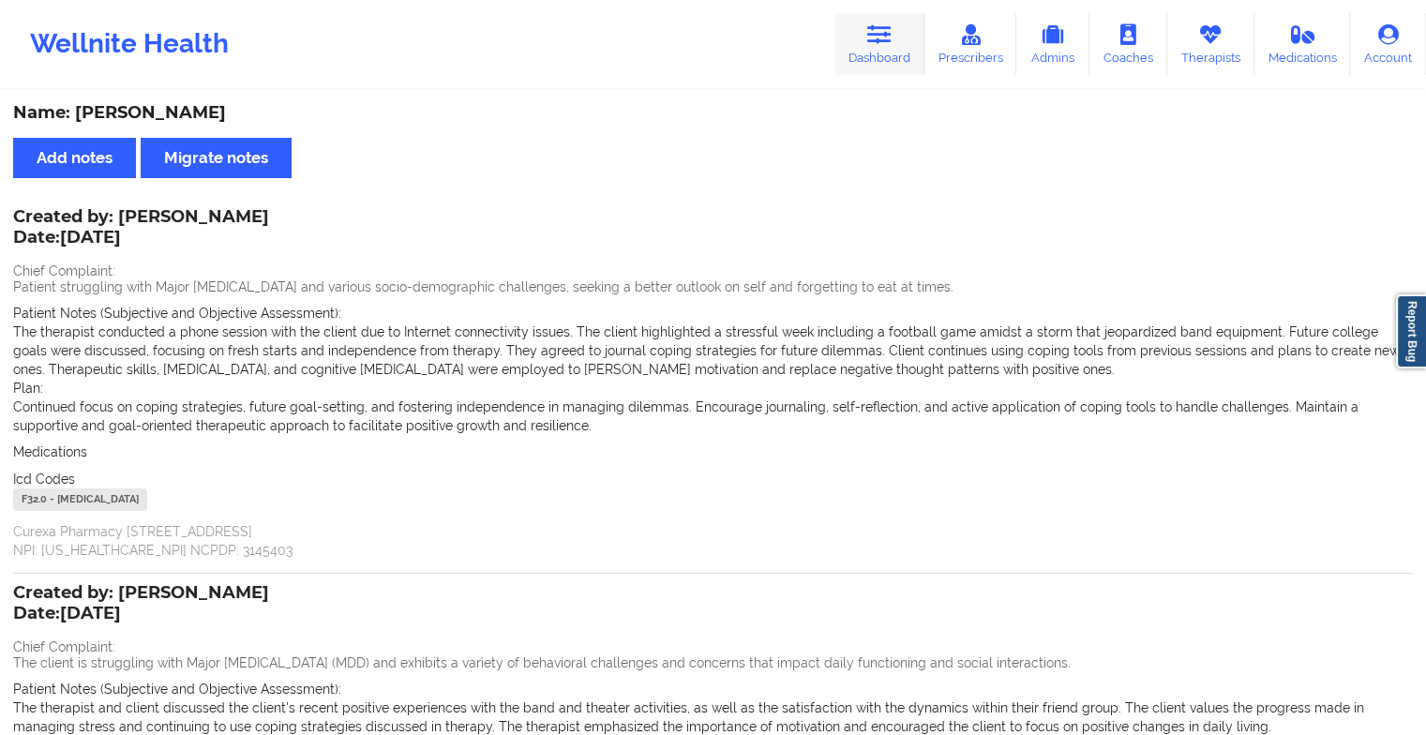
click at [901, 48] on link "Dashboard" at bounding box center [880, 44] width 90 height 62
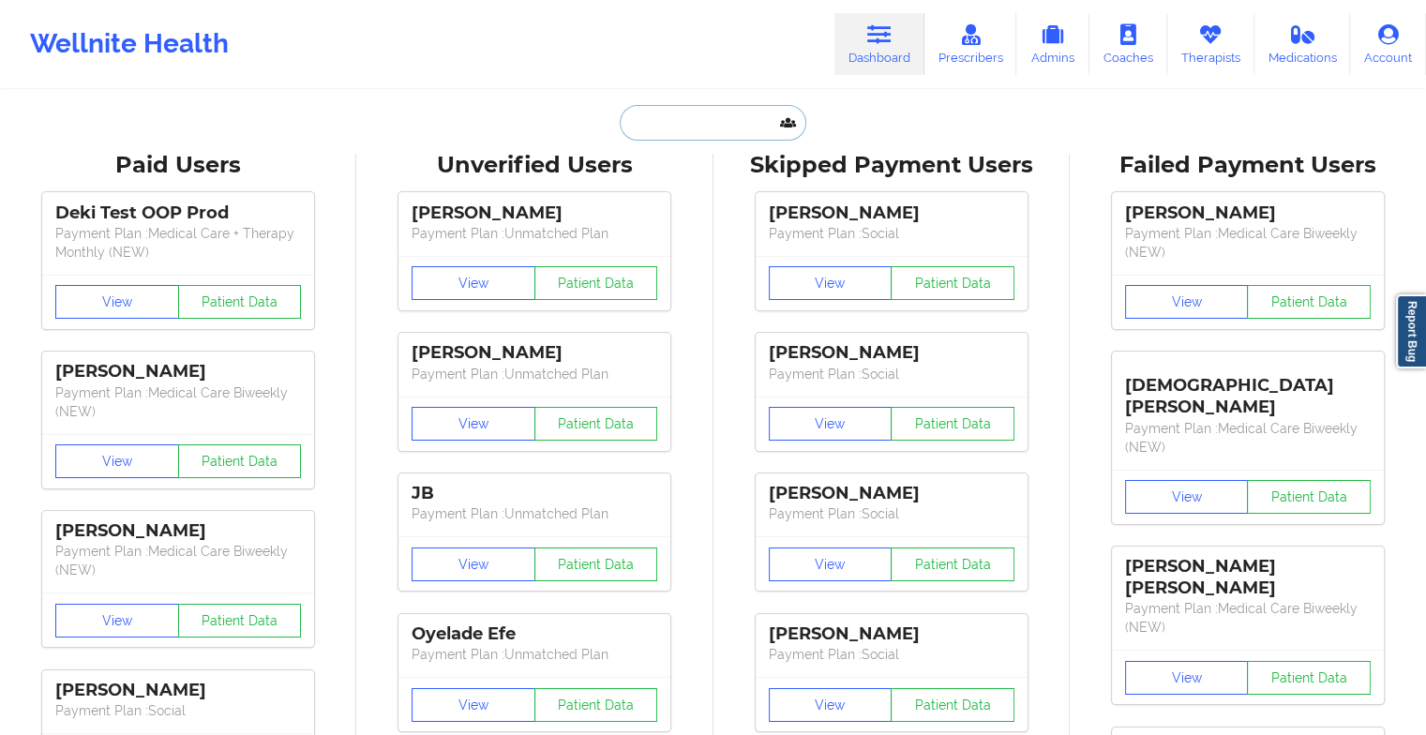
click at [666, 120] on input "text" at bounding box center [713, 123] width 186 height 36
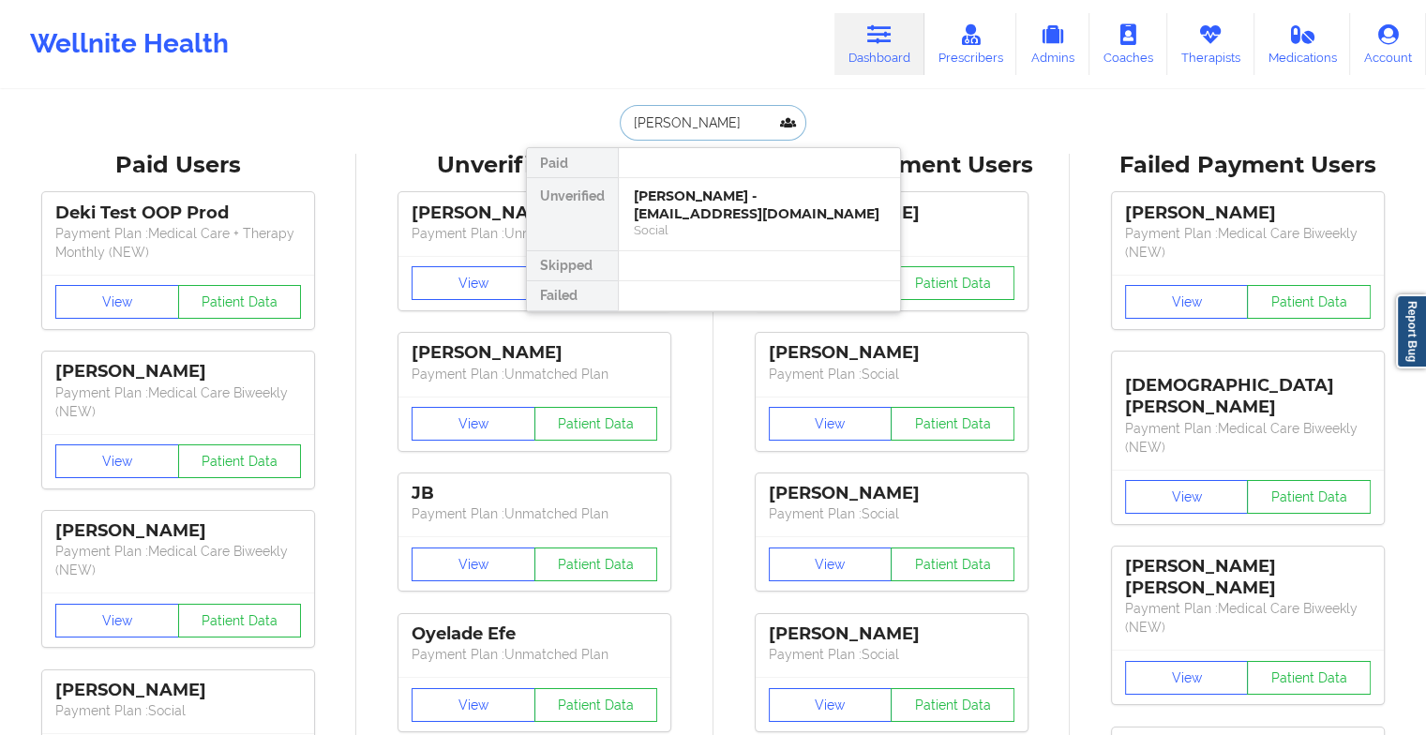
type input "tenzin tsel"
click at [717, 206] on div "[PERSON_NAME] - [EMAIL_ADDRESS][DOMAIN_NAME]" at bounding box center [759, 205] width 251 height 35
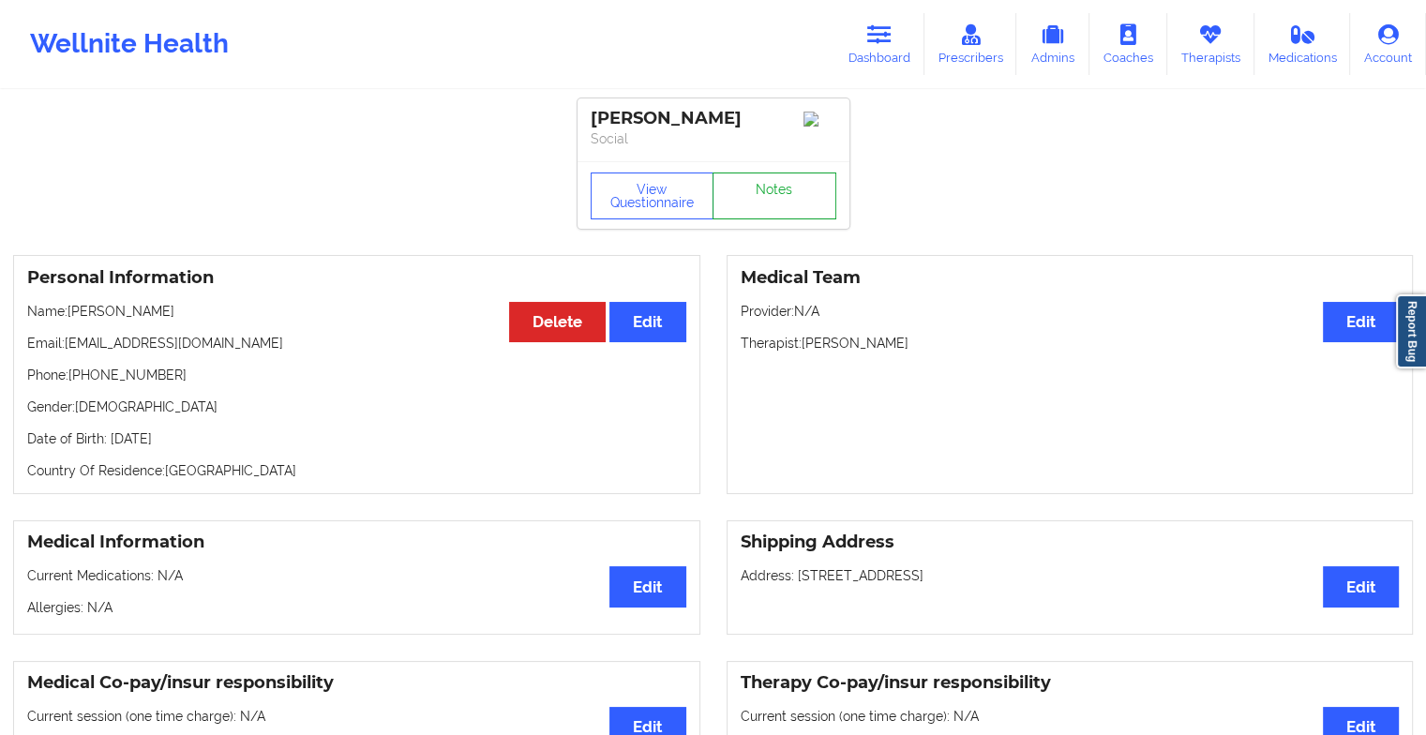
click at [764, 191] on link "Notes" at bounding box center [775, 196] width 124 height 47
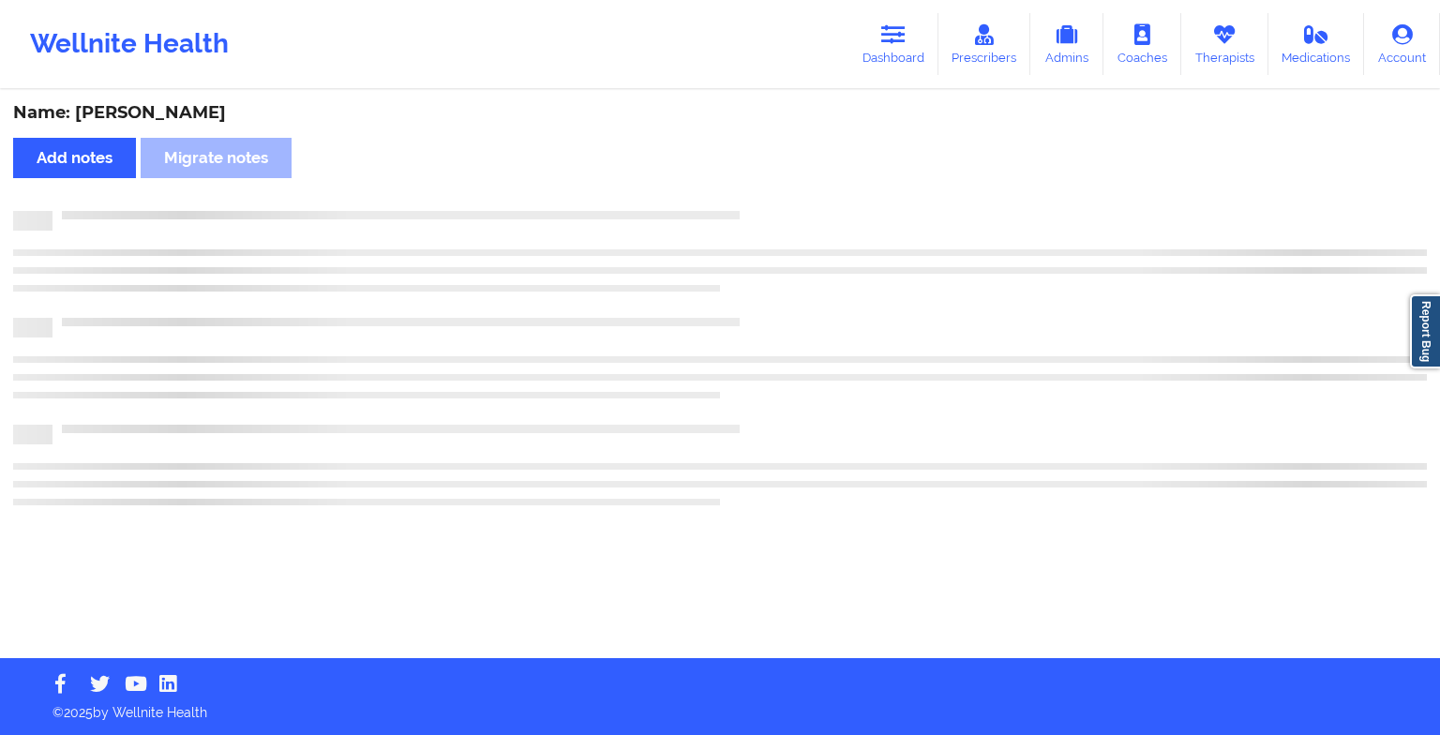
click at [764, 191] on div "Name: [PERSON_NAME] Add notes Migrate notes" at bounding box center [720, 375] width 1440 height 566
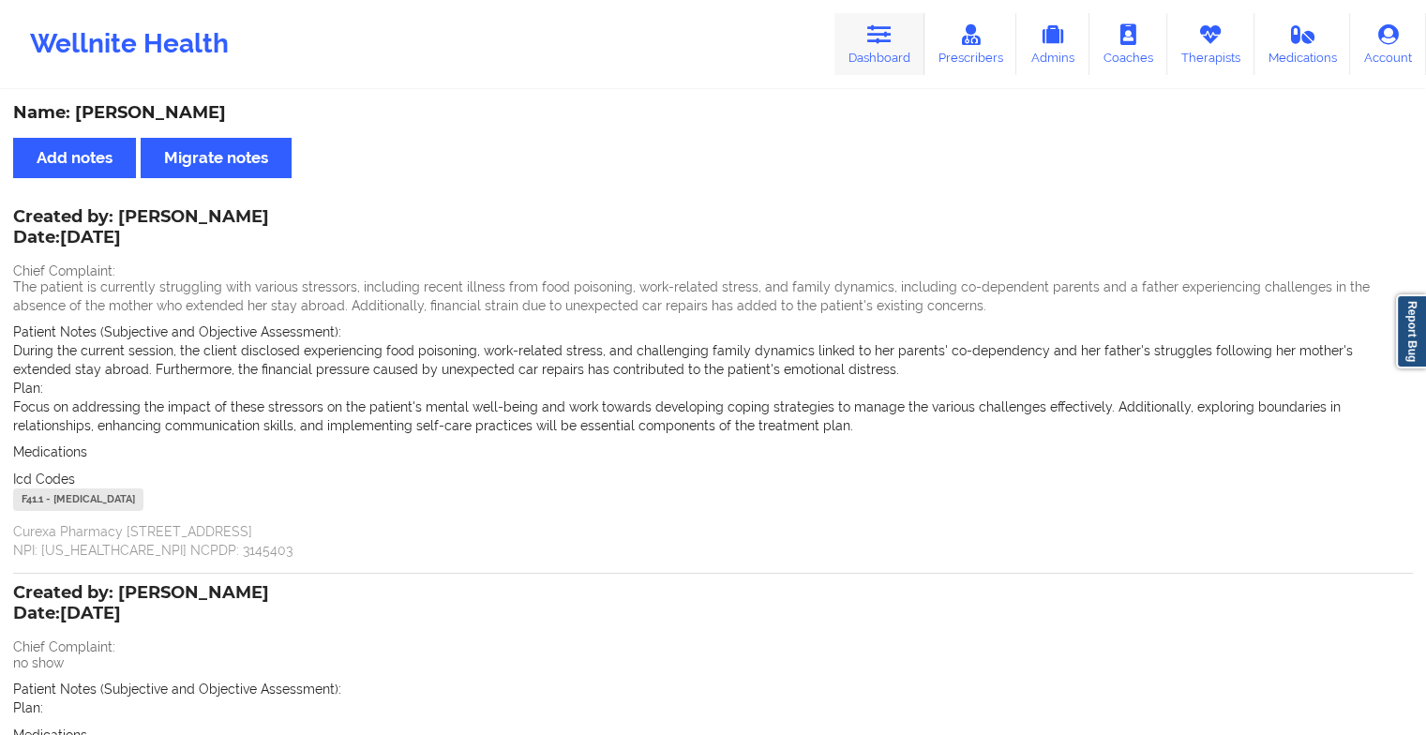
click at [876, 30] on icon at bounding box center [879, 34] width 24 height 21
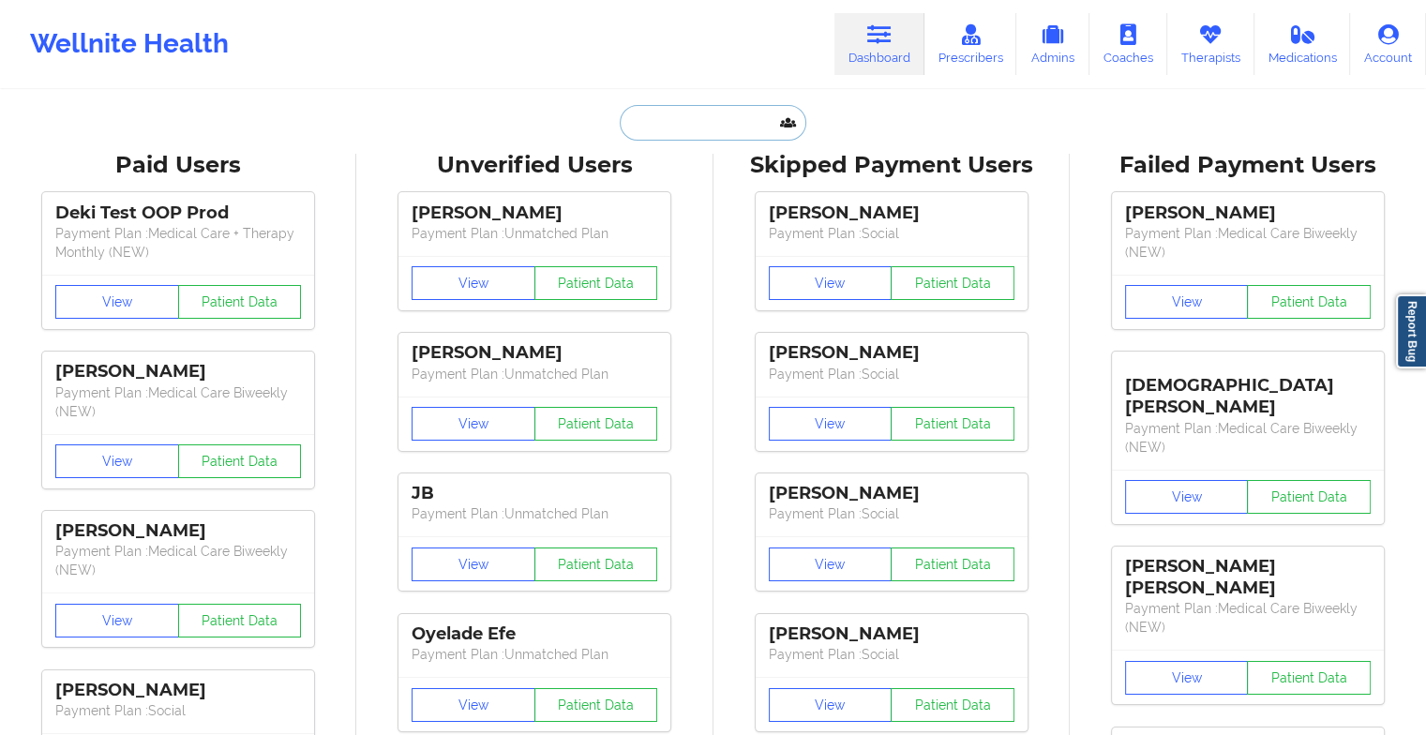
click at [691, 128] on input "text" at bounding box center [713, 123] width 186 height 36
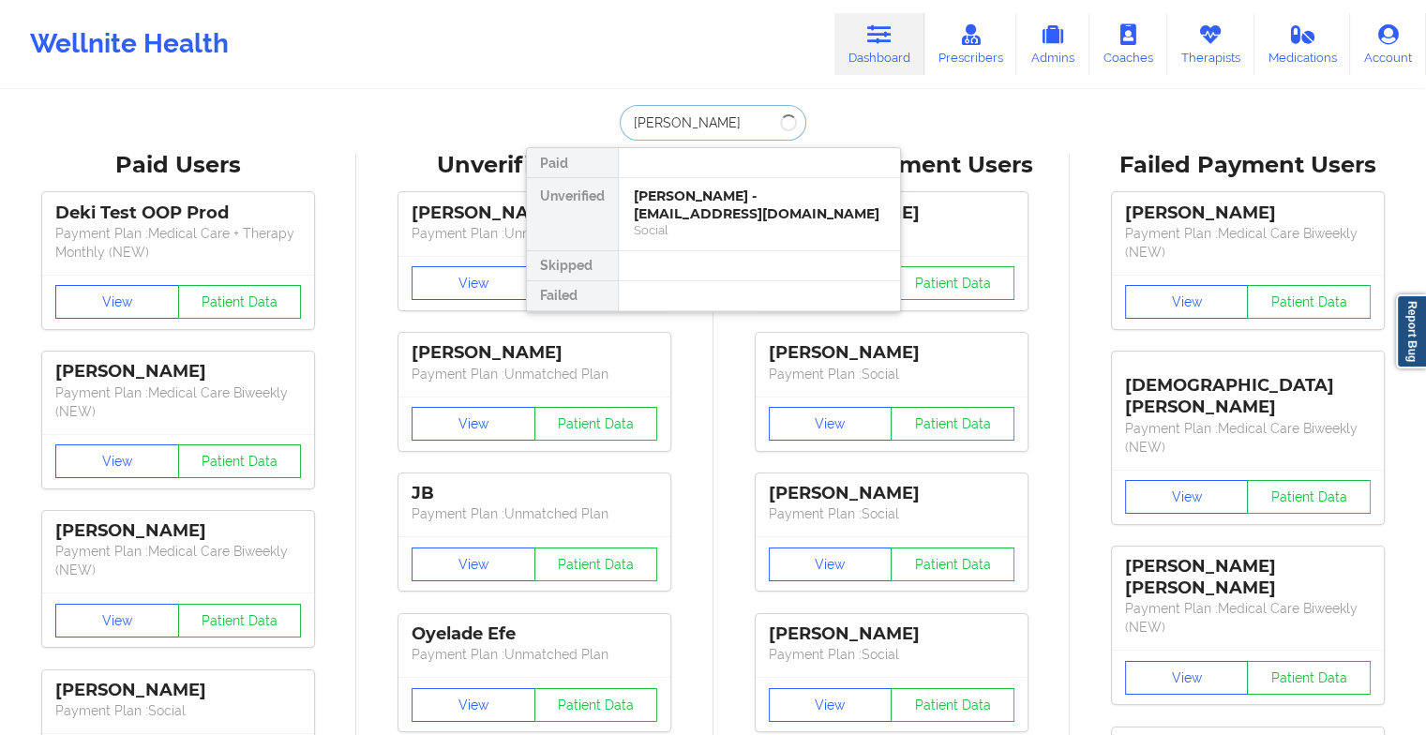
type input "[PERSON_NAME]"
click at [693, 186] on div "[PERSON_NAME] - [EMAIL_ADDRESS][DOMAIN_NAME] Social" at bounding box center [759, 214] width 281 height 72
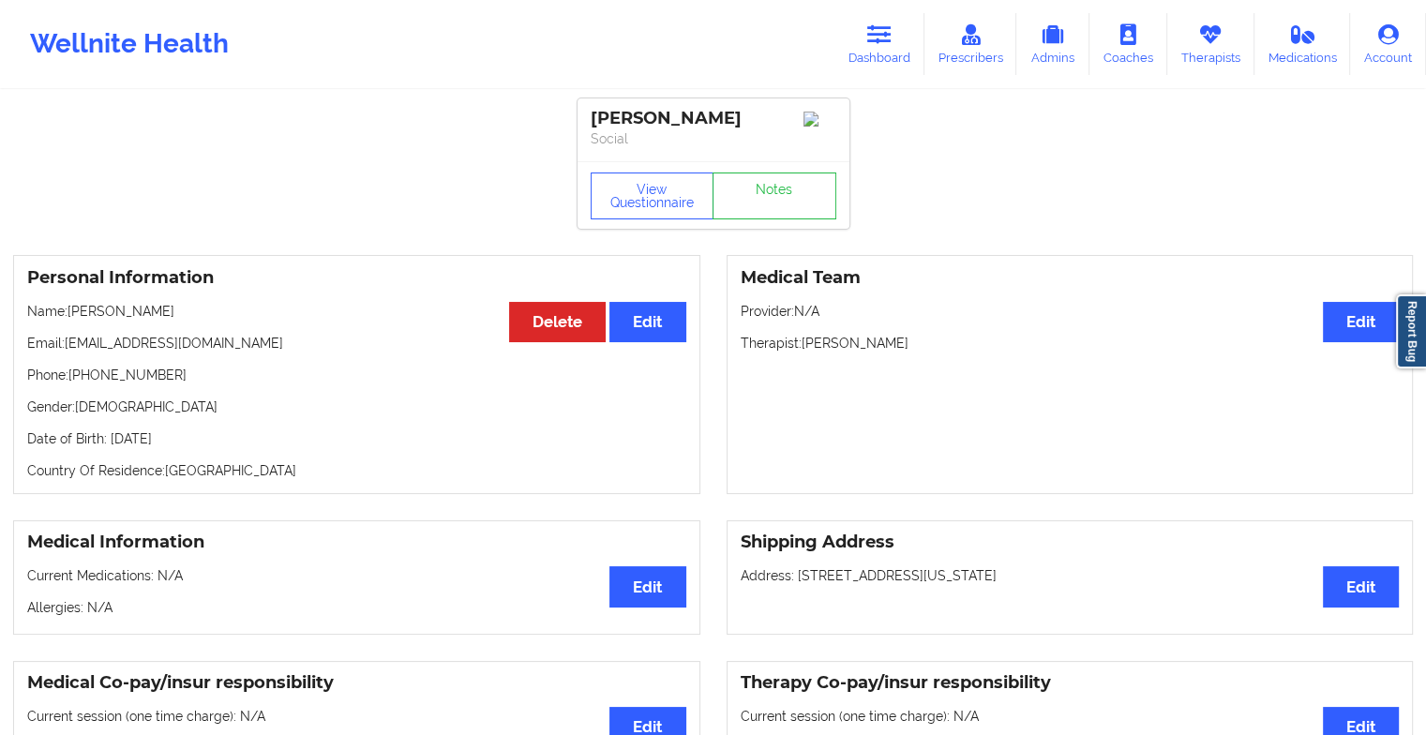
click at [784, 190] on div "View Questionnaire Notes" at bounding box center [714, 196] width 246 height 47
click at [784, 190] on link "Notes" at bounding box center [775, 196] width 124 height 47
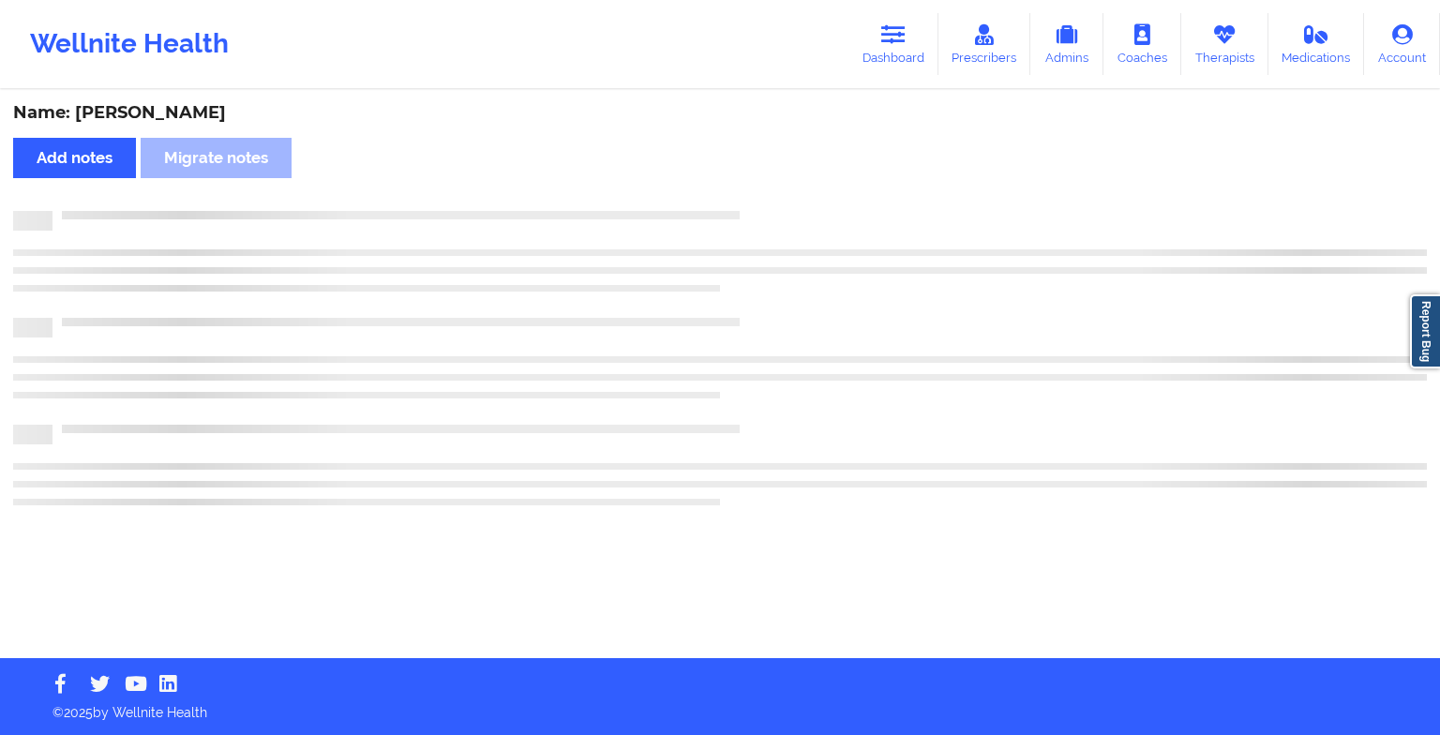
click at [784, 190] on div "Name: [PERSON_NAME] Add notes Migrate notes" at bounding box center [720, 375] width 1440 height 566
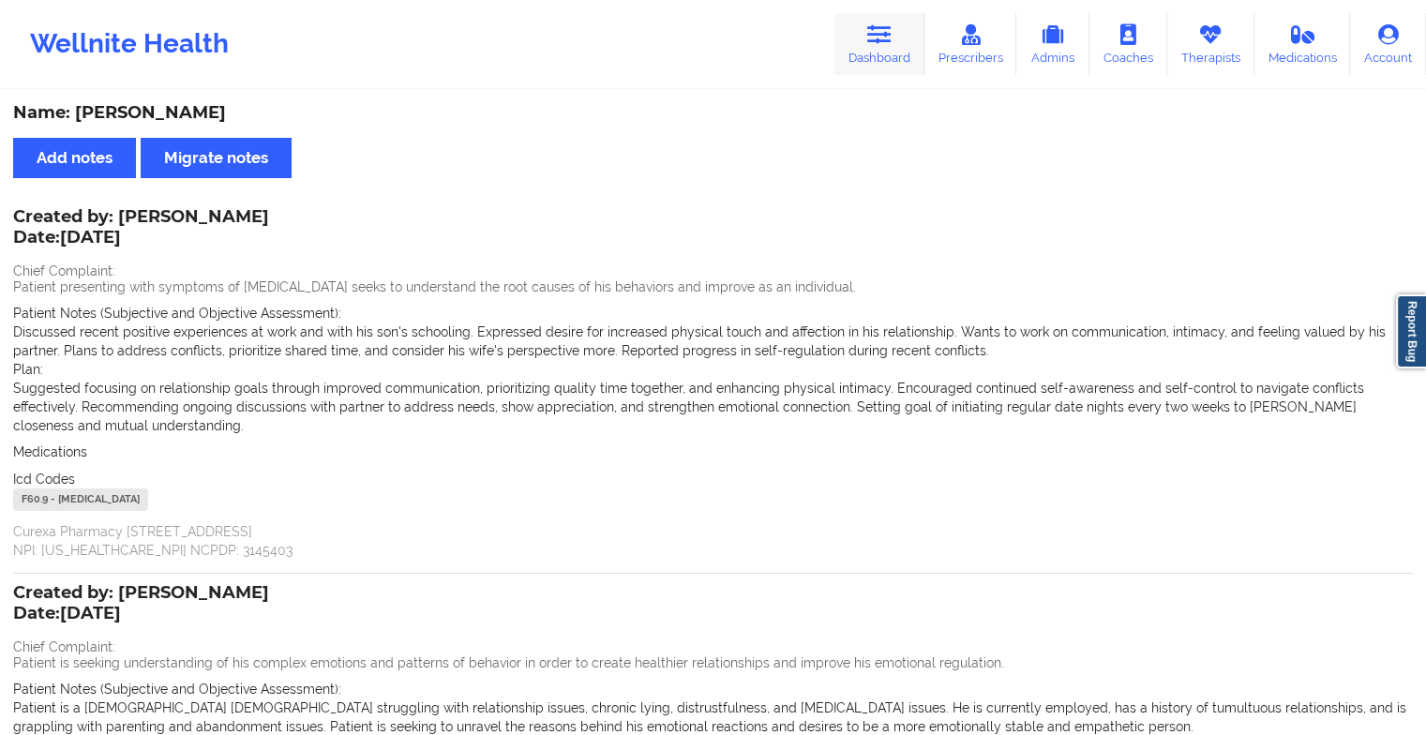
click at [881, 56] on link "Dashboard" at bounding box center [880, 44] width 90 height 62
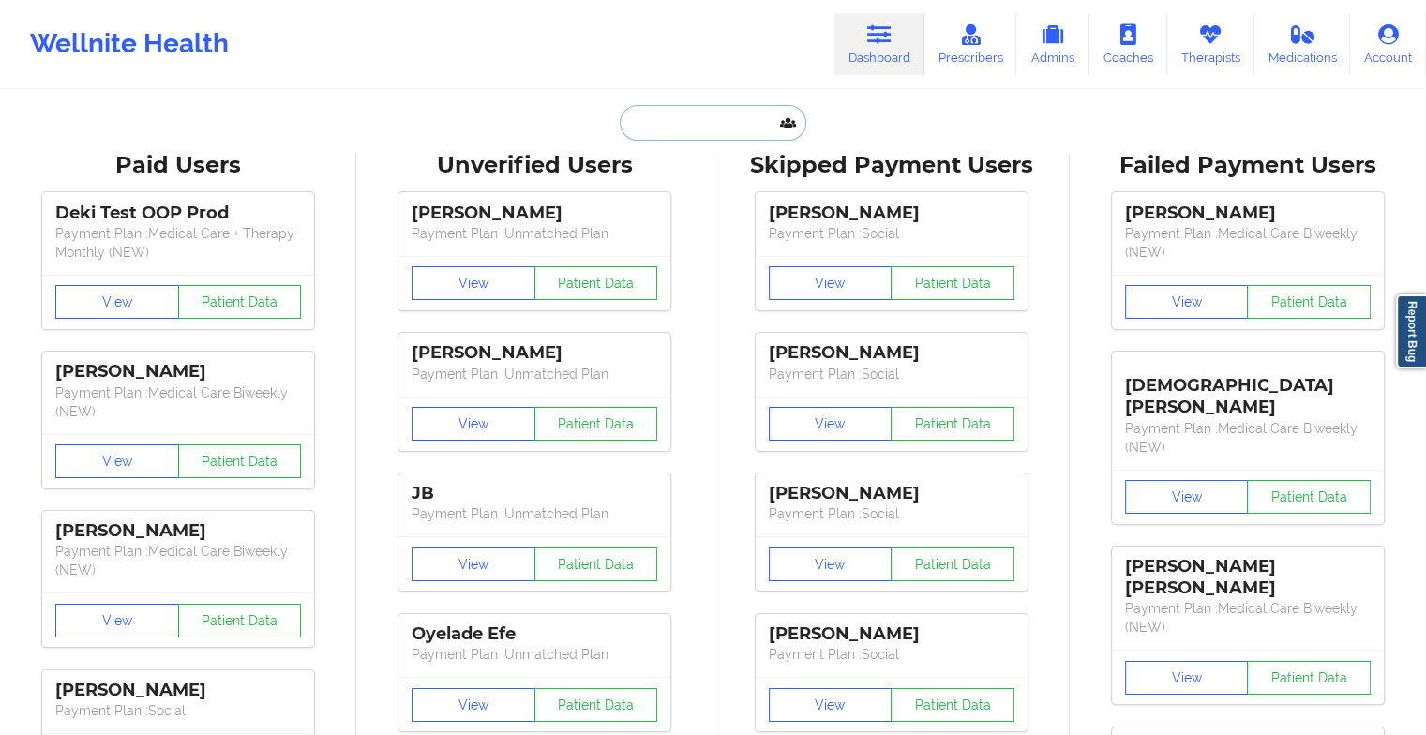
click at [710, 109] on input "text" at bounding box center [713, 123] width 186 height 36
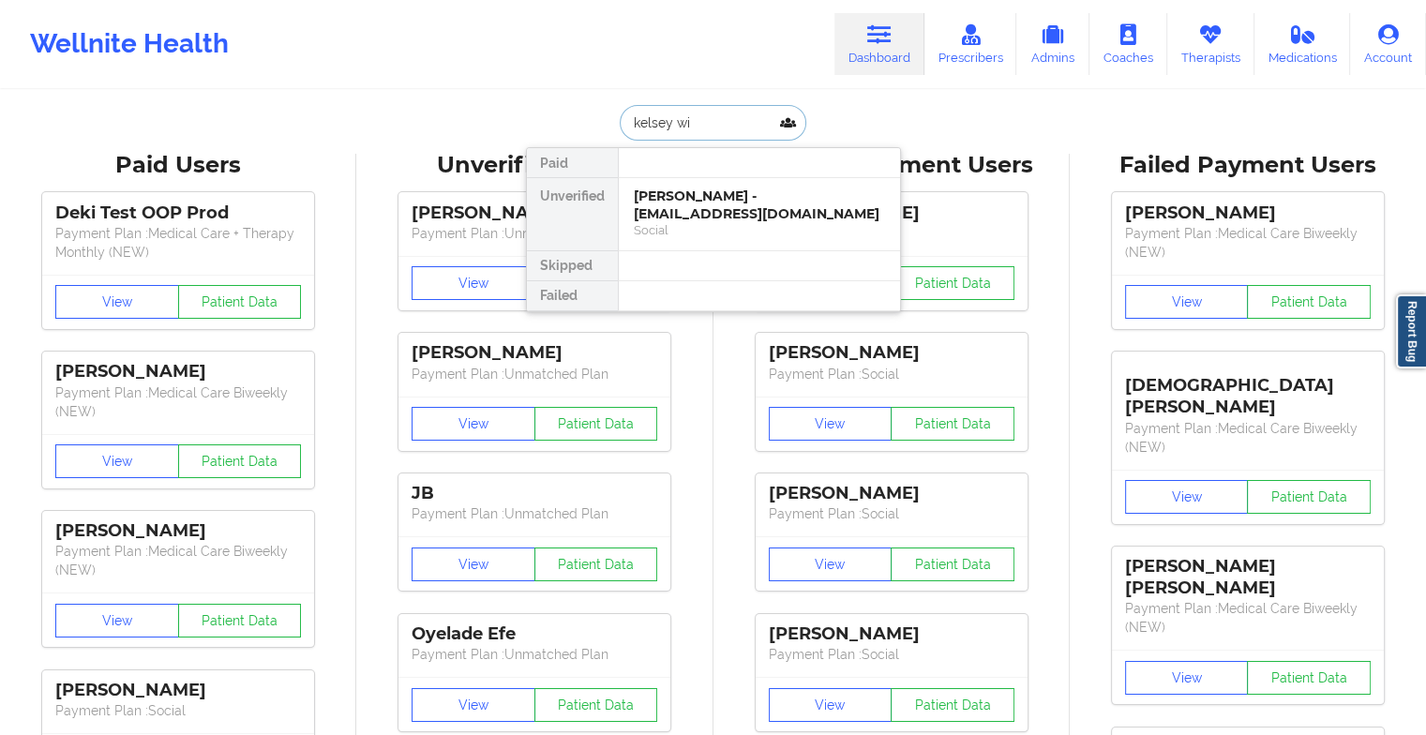
type input "[PERSON_NAME]"
click at [738, 206] on div "Kelsey Wilborn - [EMAIL_ADDRESS][PERSON_NAME][DOMAIN_NAME]" at bounding box center [759, 205] width 251 height 35
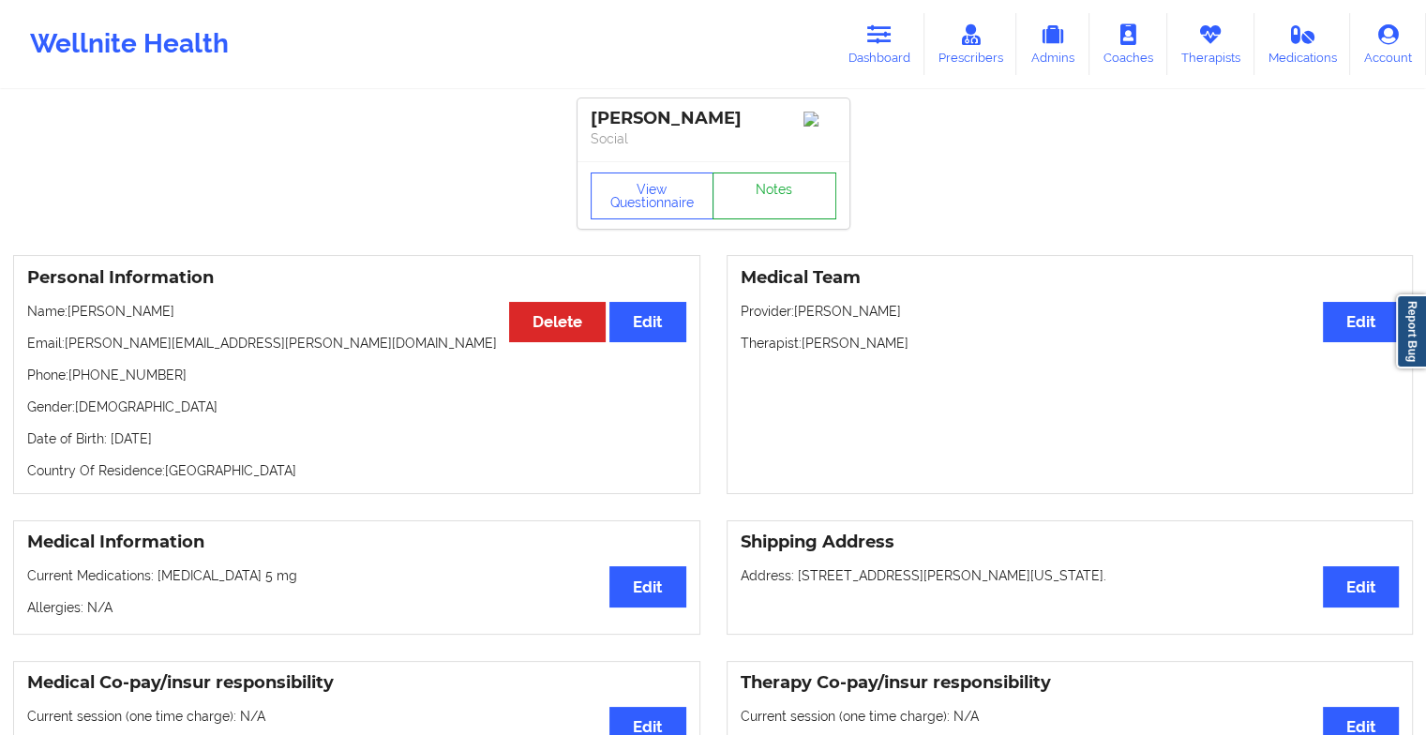
click at [784, 189] on link "Notes" at bounding box center [775, 196] width 124 height 47
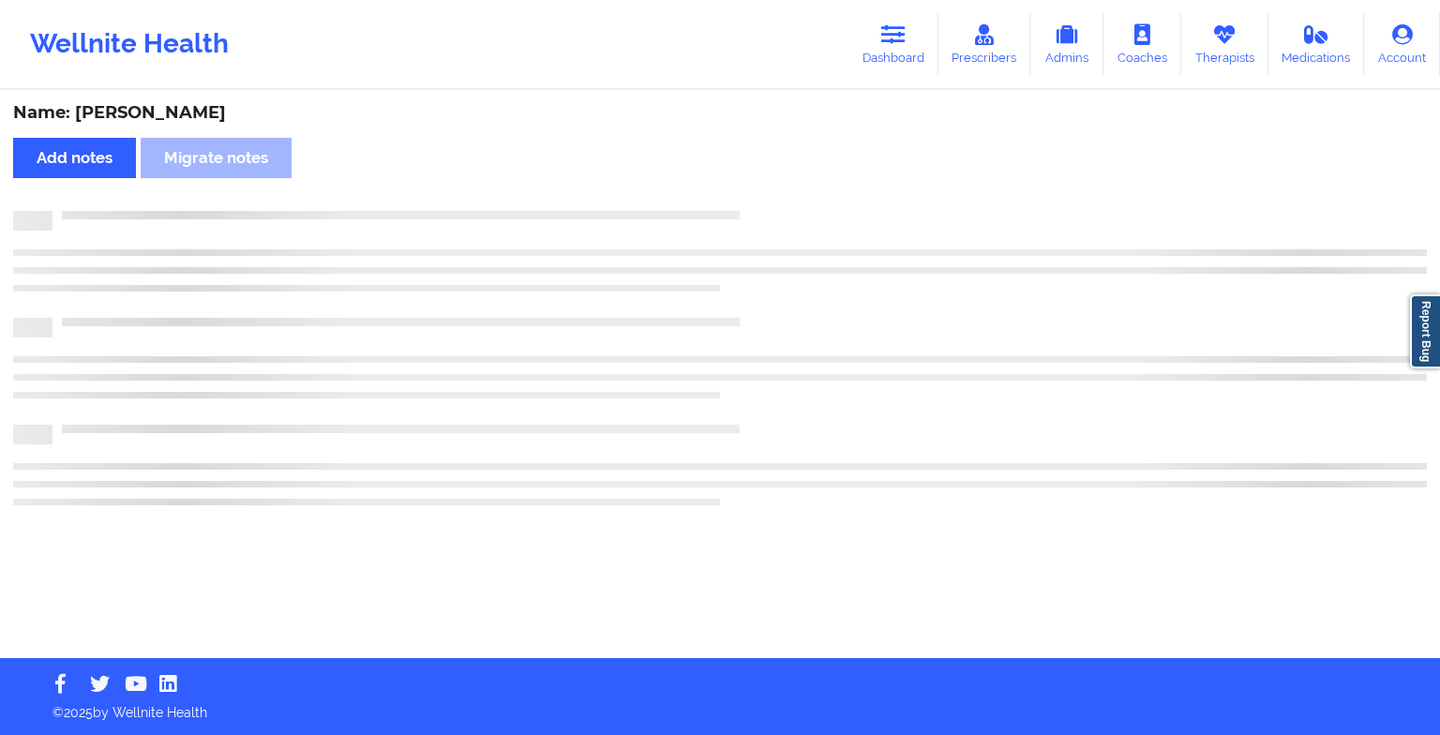
click at [784, 189] on div "Name: [PERSON_NAME] Add notes Migrate notes" at bounding box center [720, 375] width 1440 height 566
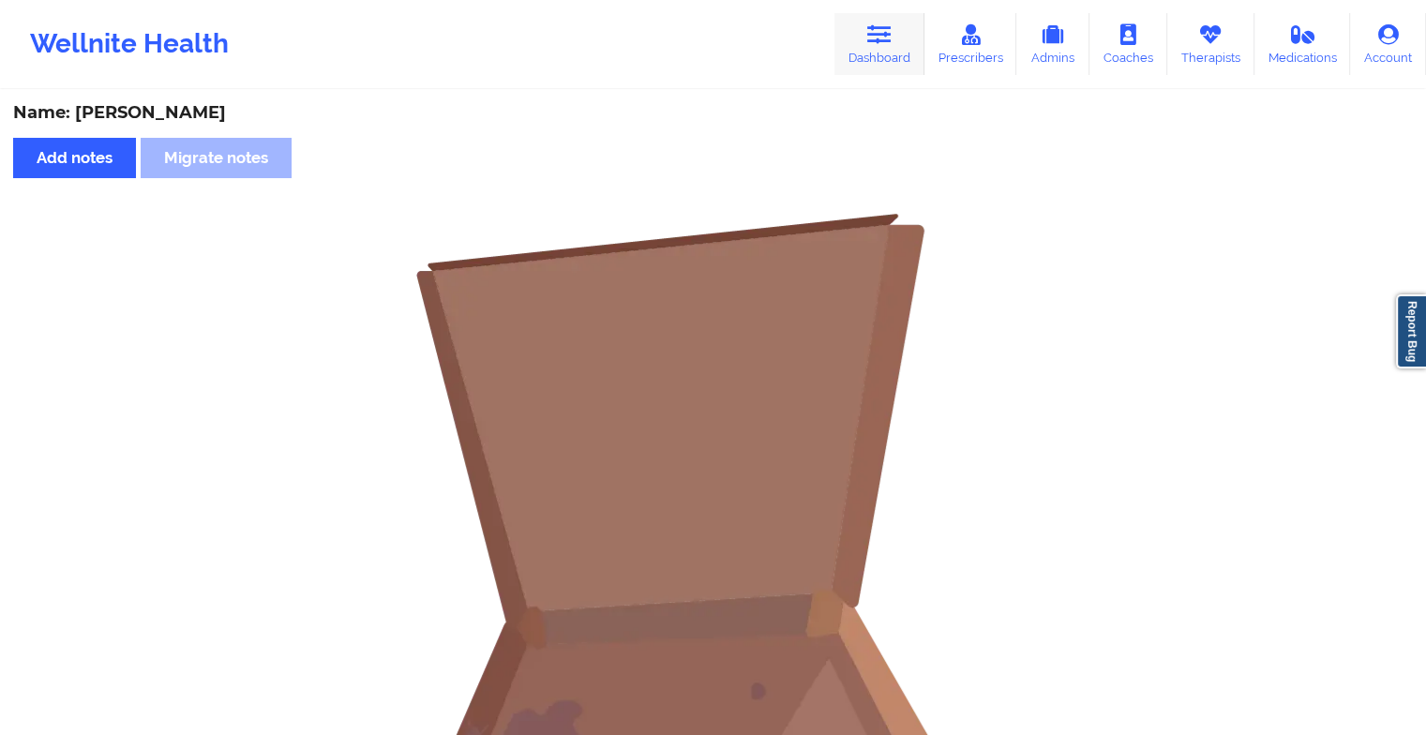
click at [898, 30] on link "Dashboard" at bounding box center [880, 44] width 90 height 62
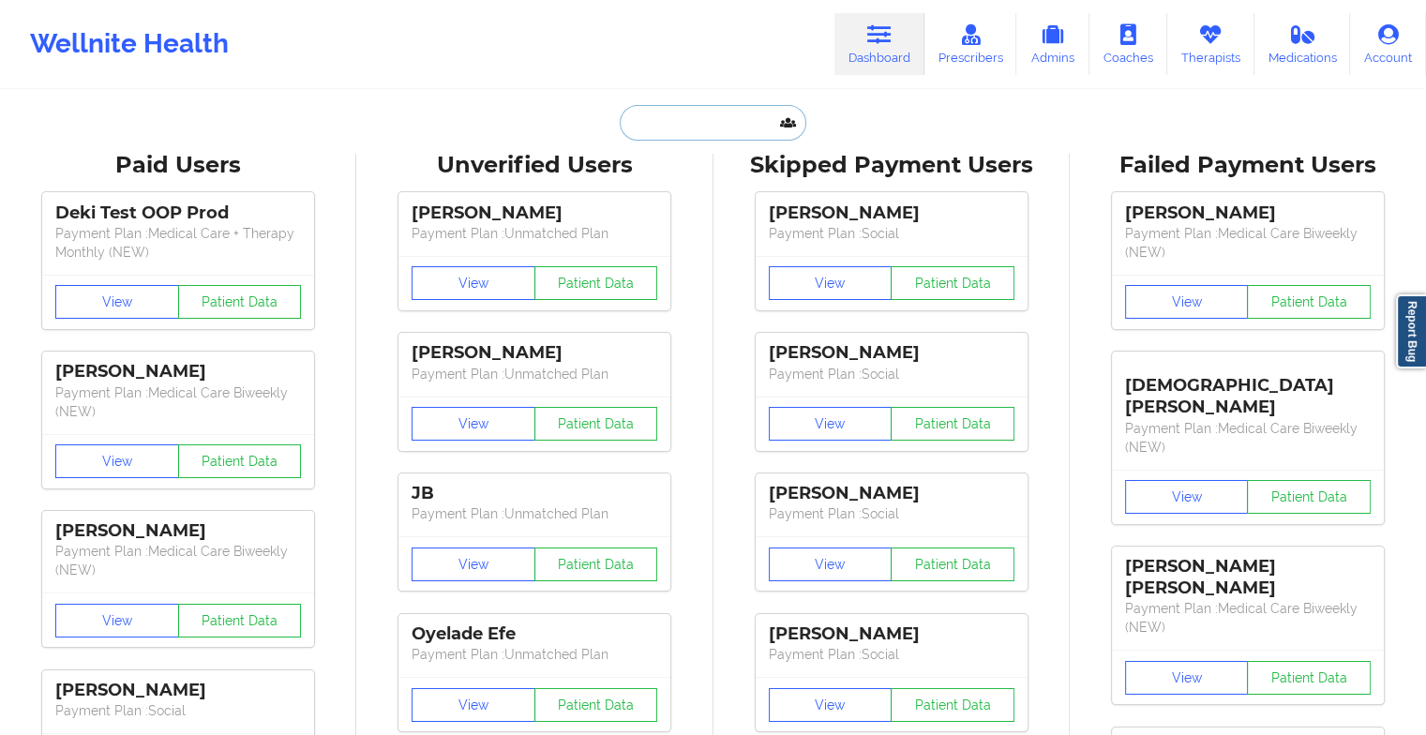
click at [735, 119] on input "text" at bounding box center [713, 123] width 186 height 36
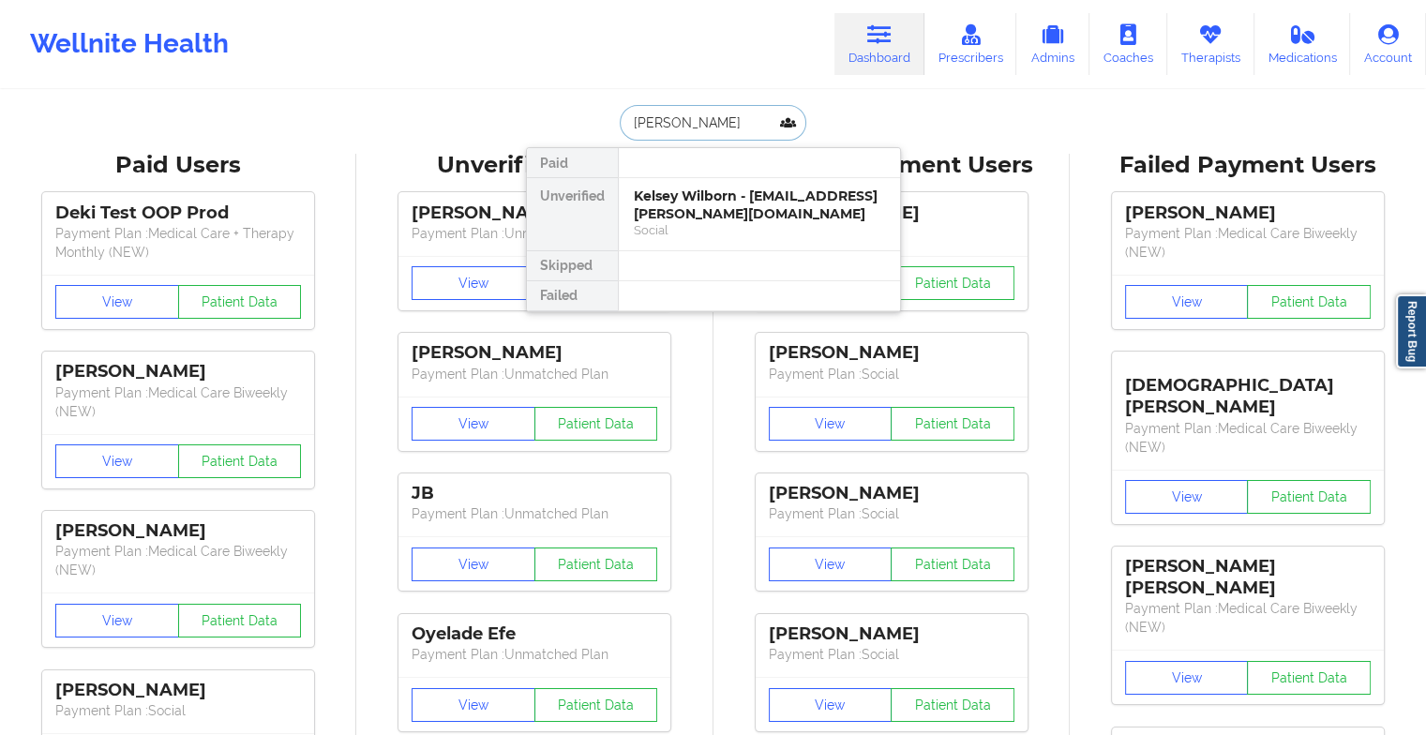
type input "[PERSON_NAME] dam"
click at [731, 203] on div "[PERSON_NAME] - [EMAIL_ADDRESS][DOMAIN_NAME]" at bounding box center [759, 205] width 251 height 35
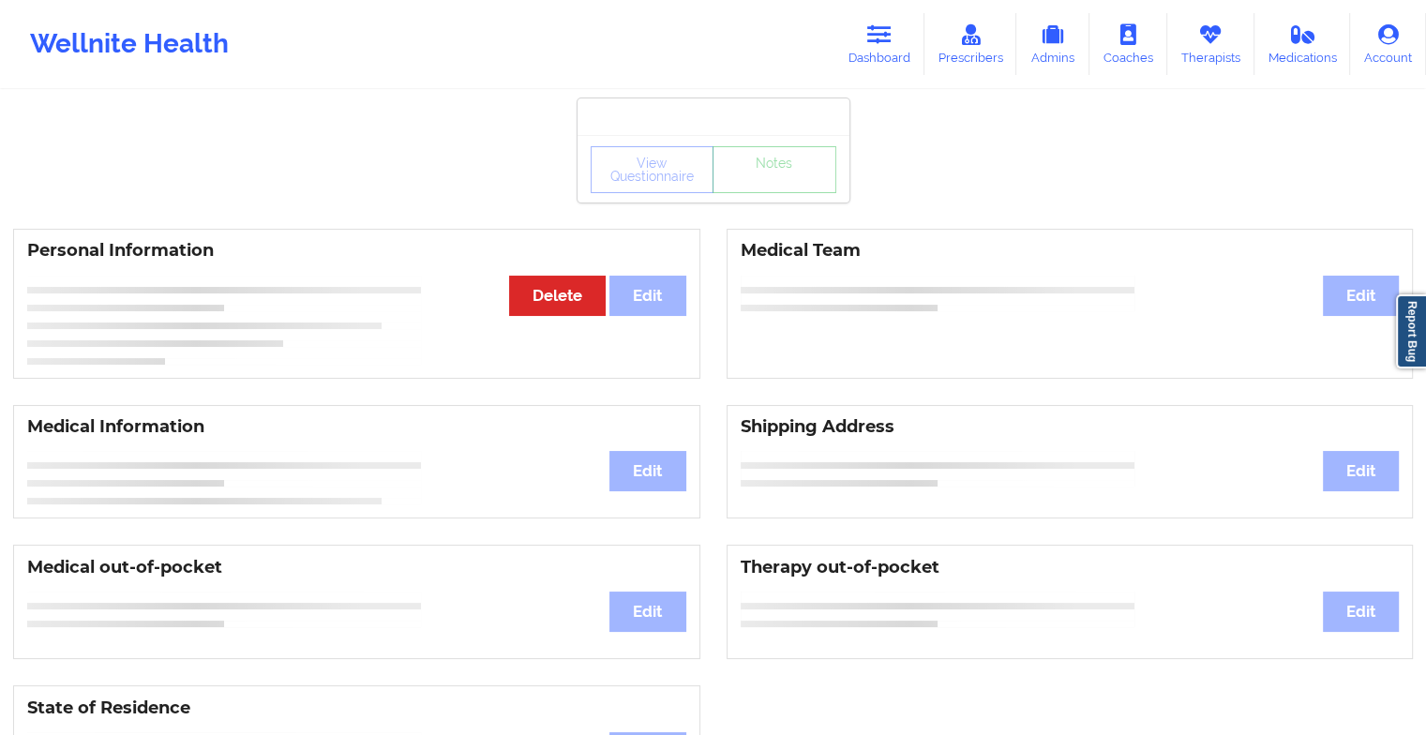
click at [772, 185] on div "View Questionnaire Notes" at bounding box center [714, 169] width 246 height 47
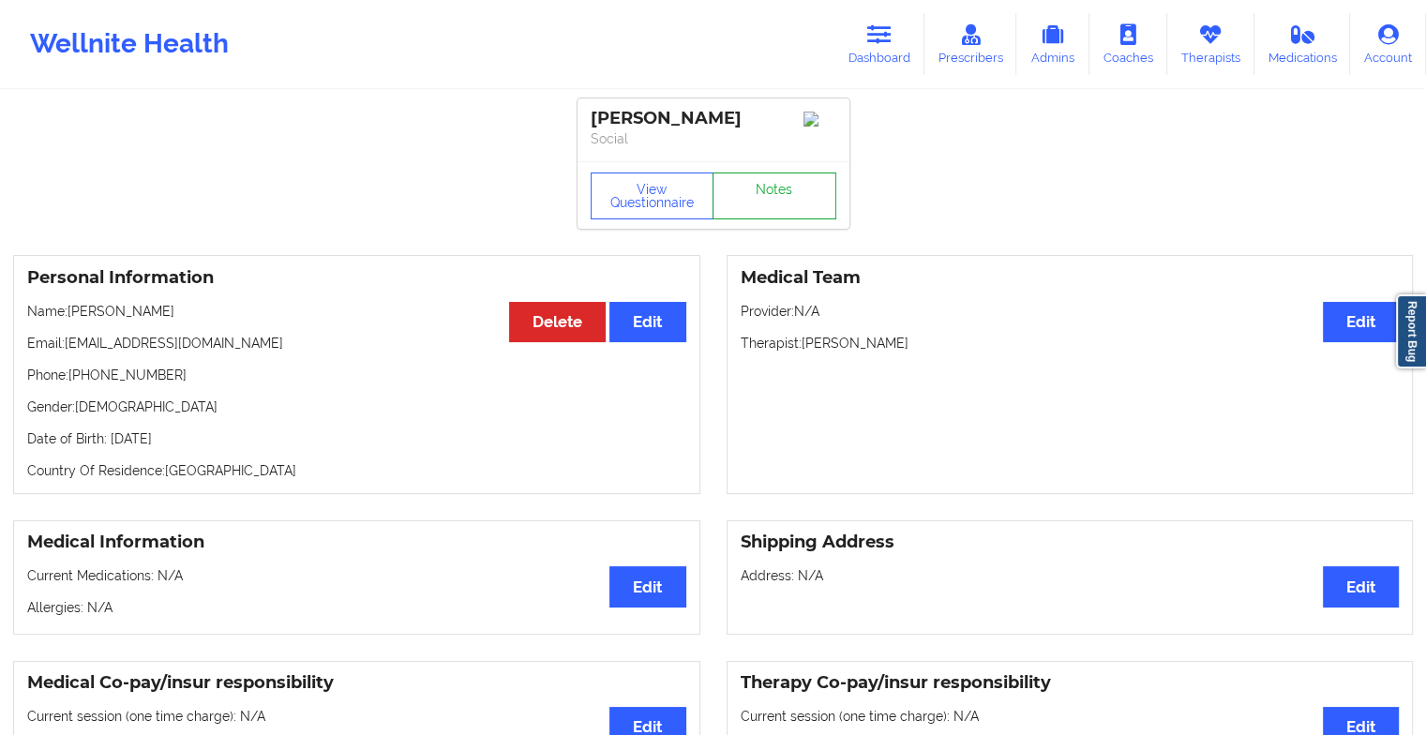
click at [772, 185] on link "Notes" at bounding box center [775, 196] width 124 height 47
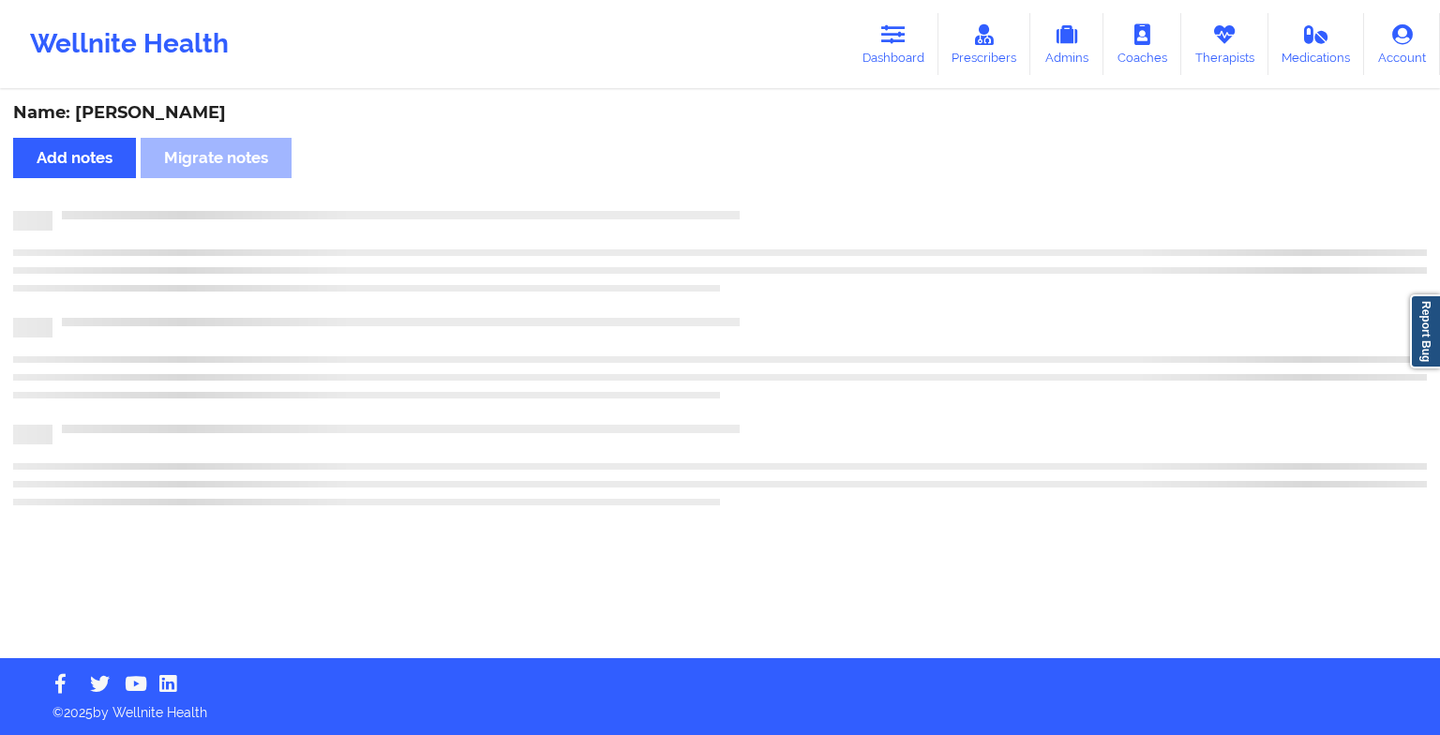
click at [772, 185] on div "Name: [PERSON_NAME] Add notes Migrate notes" at bounding box center [720, 375] width 1440 height 566
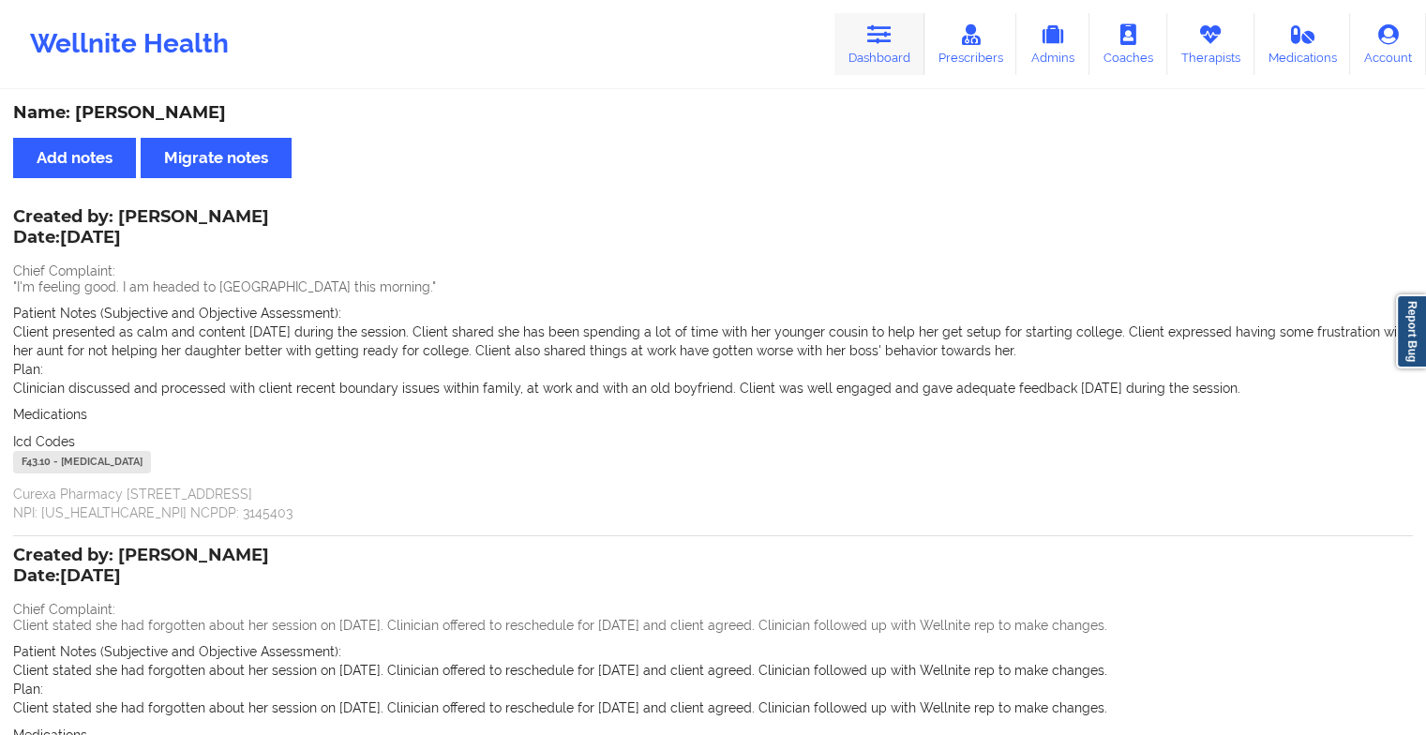
click at [896, 35] on link "Dashboard" at bounding box center [880, 44] width 90 height 62
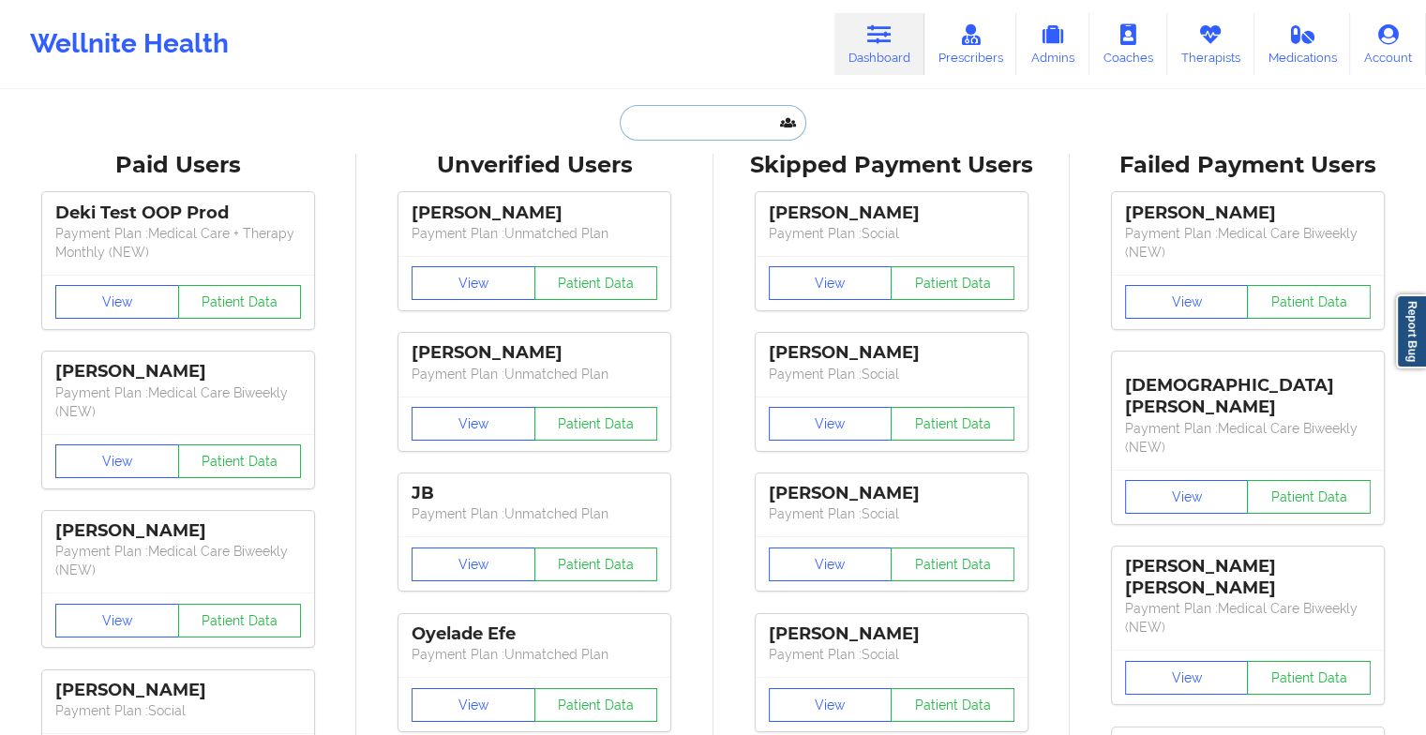
click at [715, 116] on input "text" at bounding box center [713, 123] width 186 height 36
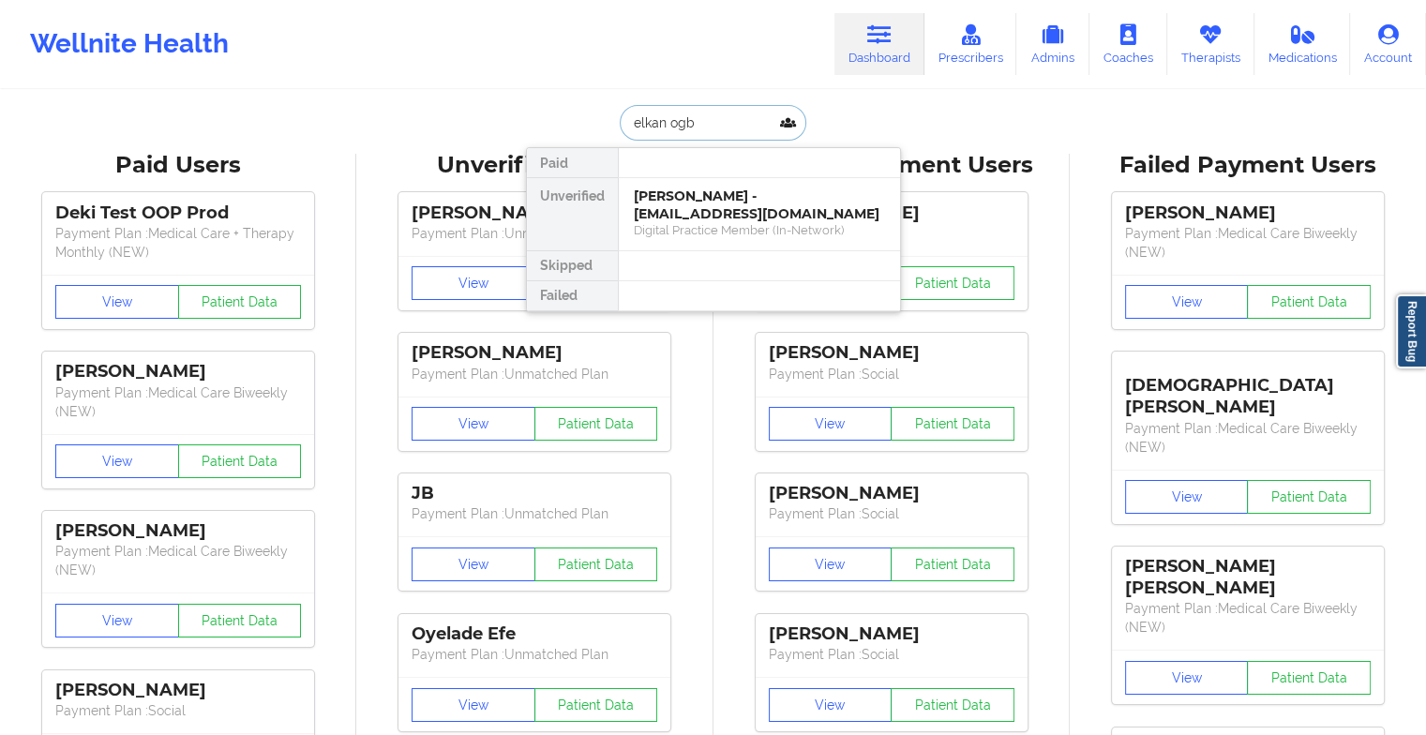
type input "elkan ogb"
drag, startPoint x: 716, startPoint y: 164, endPoint x: 710, endPoint y: 198, distance: 34.4
click at [710, 198] on div "Paid Unverified [PERSON_NAME] - [EMAIL_ADDRESS][DOMAIN_NAME] Digital Practice M…" at bounding box center [713, 229] width 375 height 165
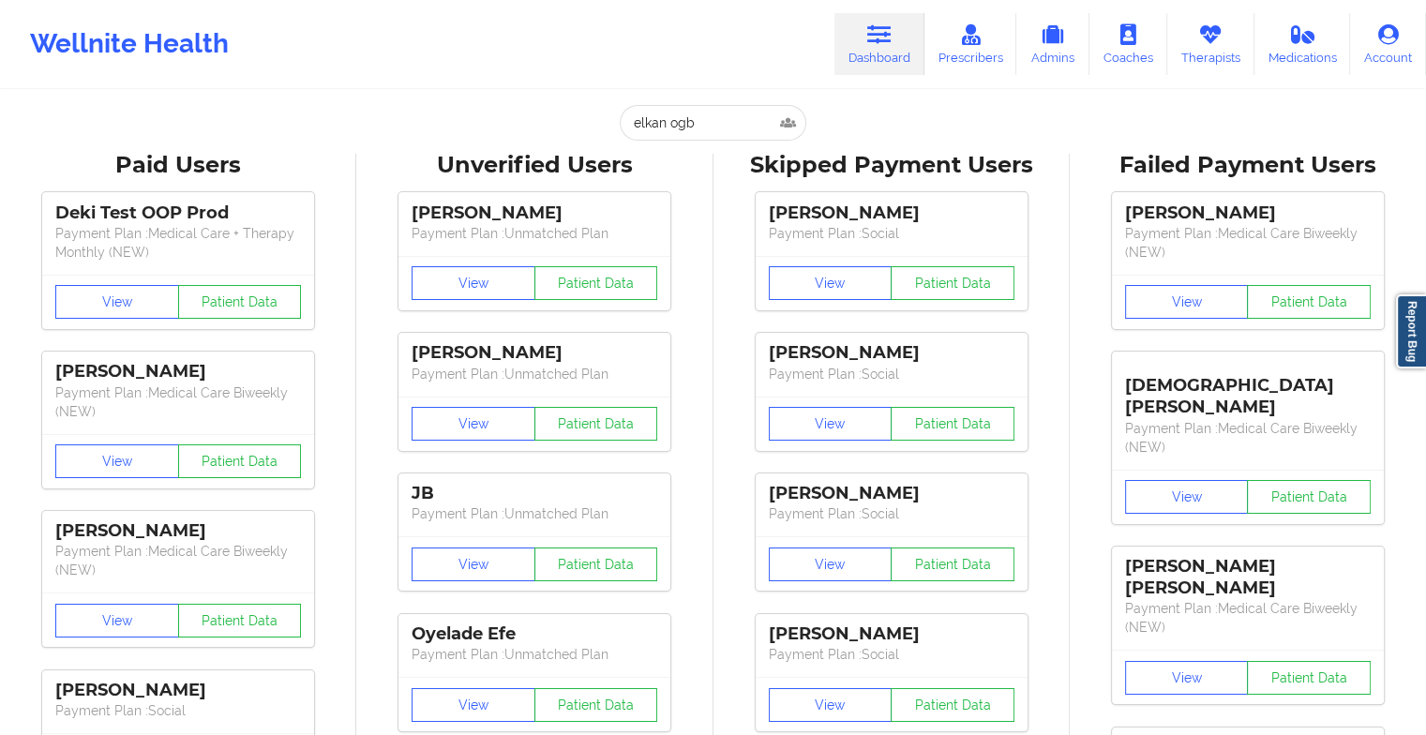
click at [742, 123] on input "elkan ogb" at bounding box center [713, 123] width 186 height 36
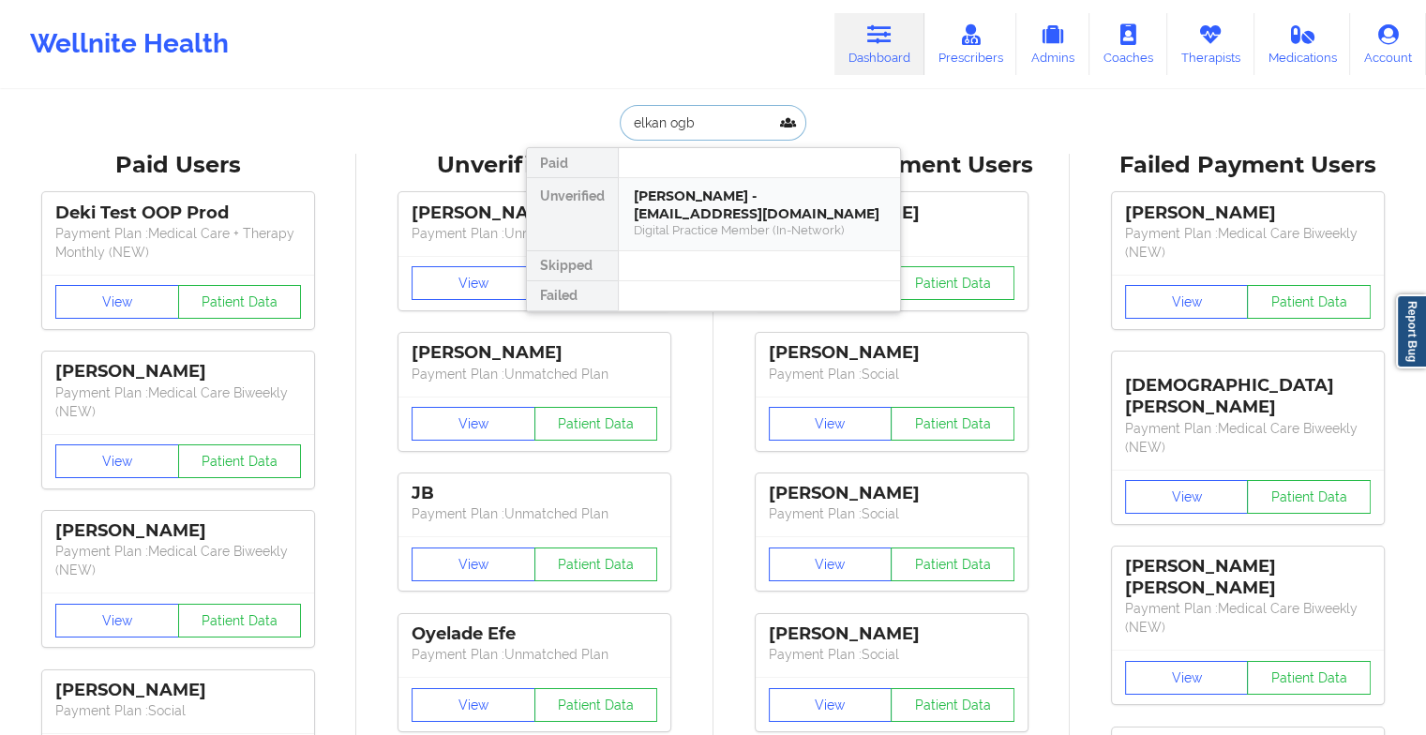
click at [765, 191] on div "[PERSON_NAME] - [EMAIL_ADDRESS][DOMAIN_NAME]" at bounding box center [759, 205] width 251 height 35
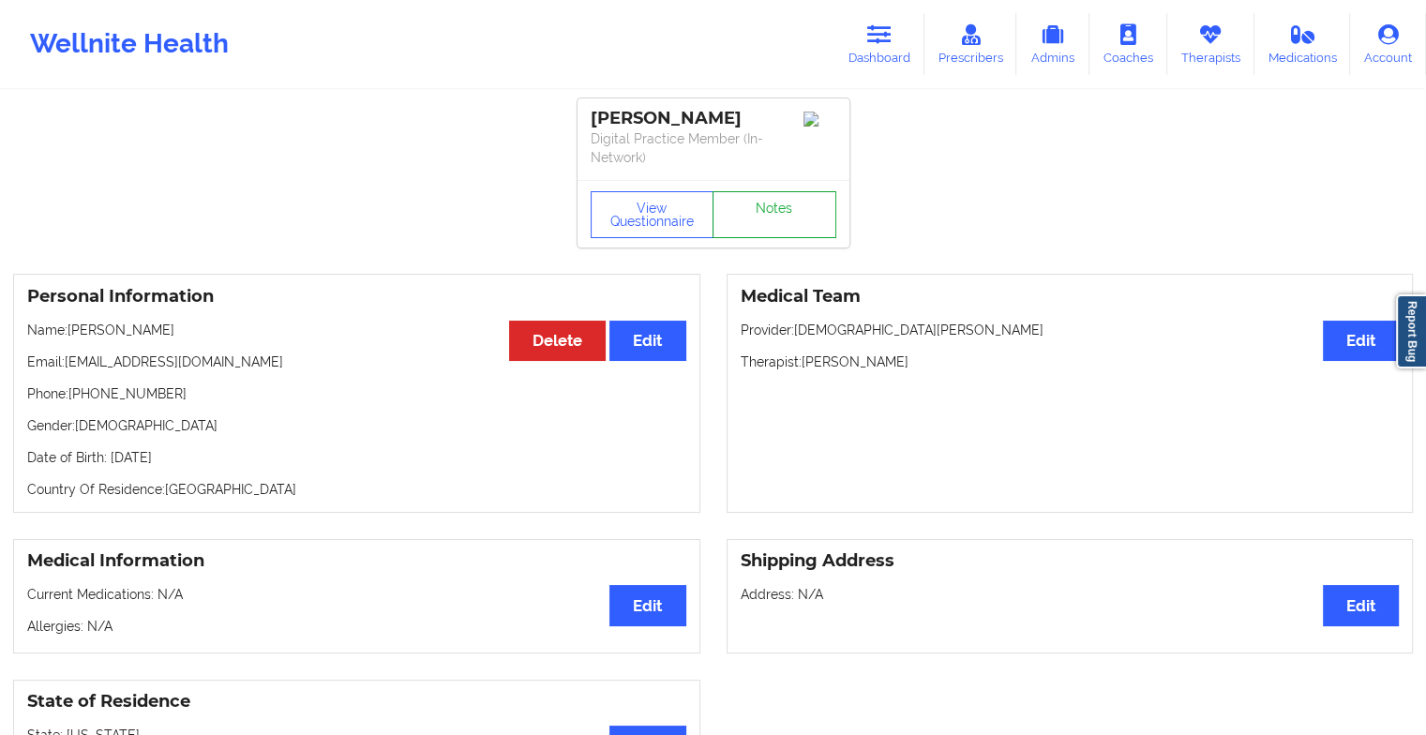
click at [773, 195] on link "Notes" at bounding box center [775, 214] width 124 height 47
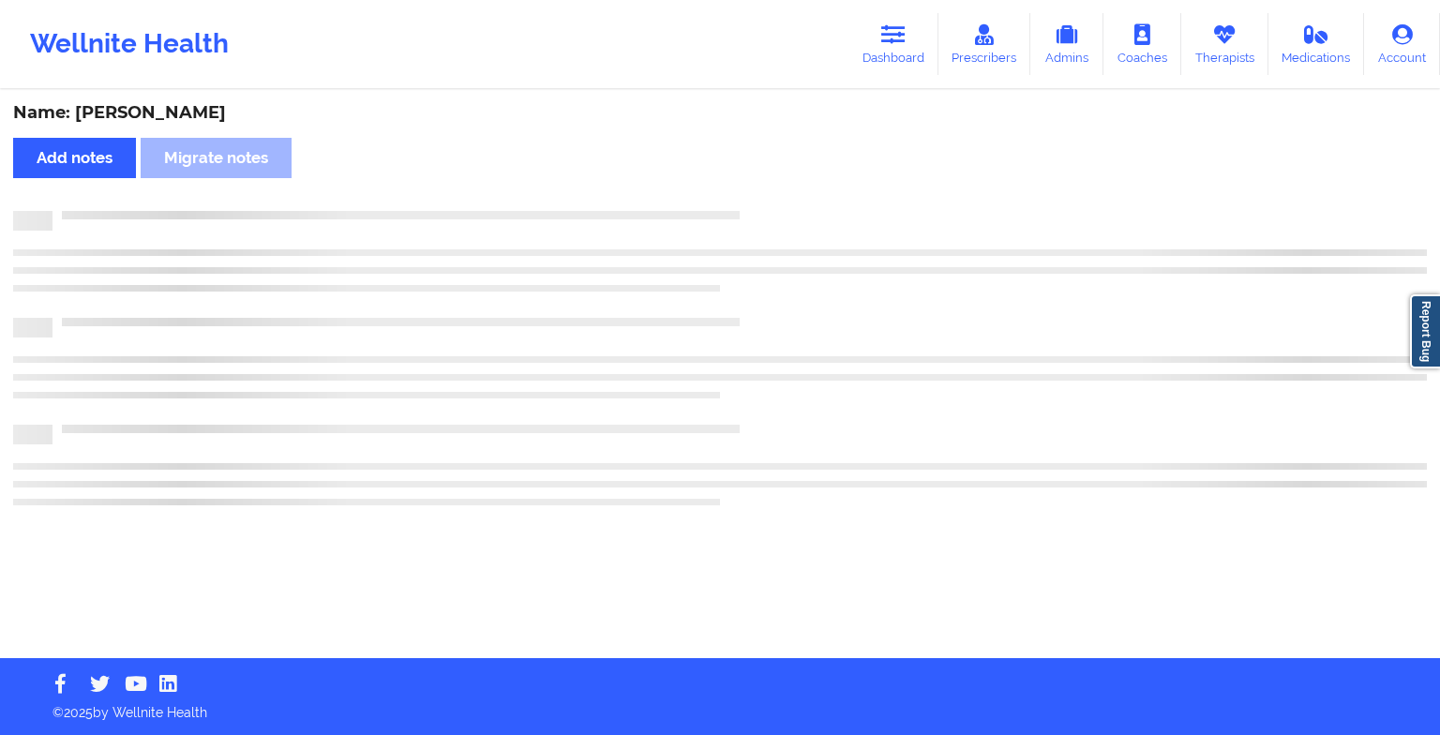
click at [773, 195] on div "Name: [PERSON_NAME] Add notes Migrate notes" at bounding box center [720, 375] width 1440 height 566
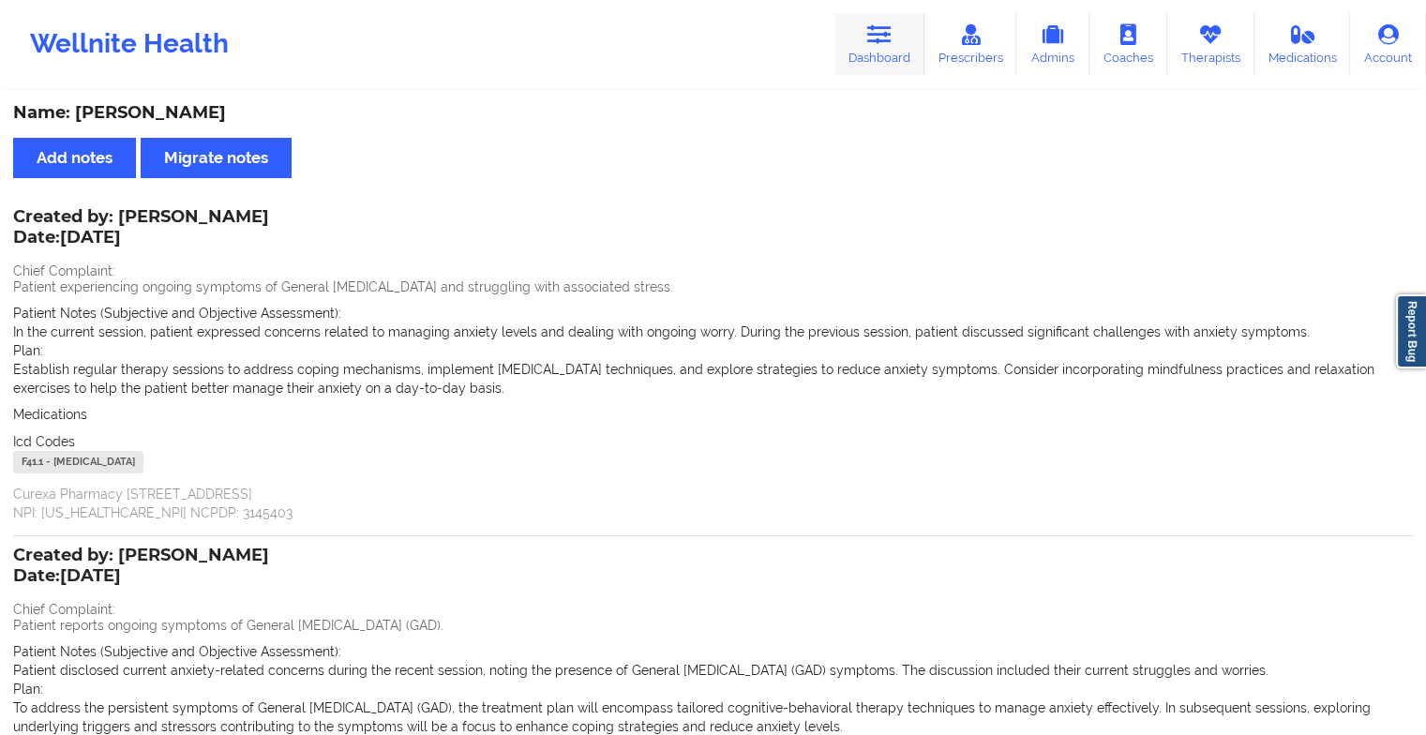
click at [889, 39] on icon at bounding box center [879, 34] width 24 height 21
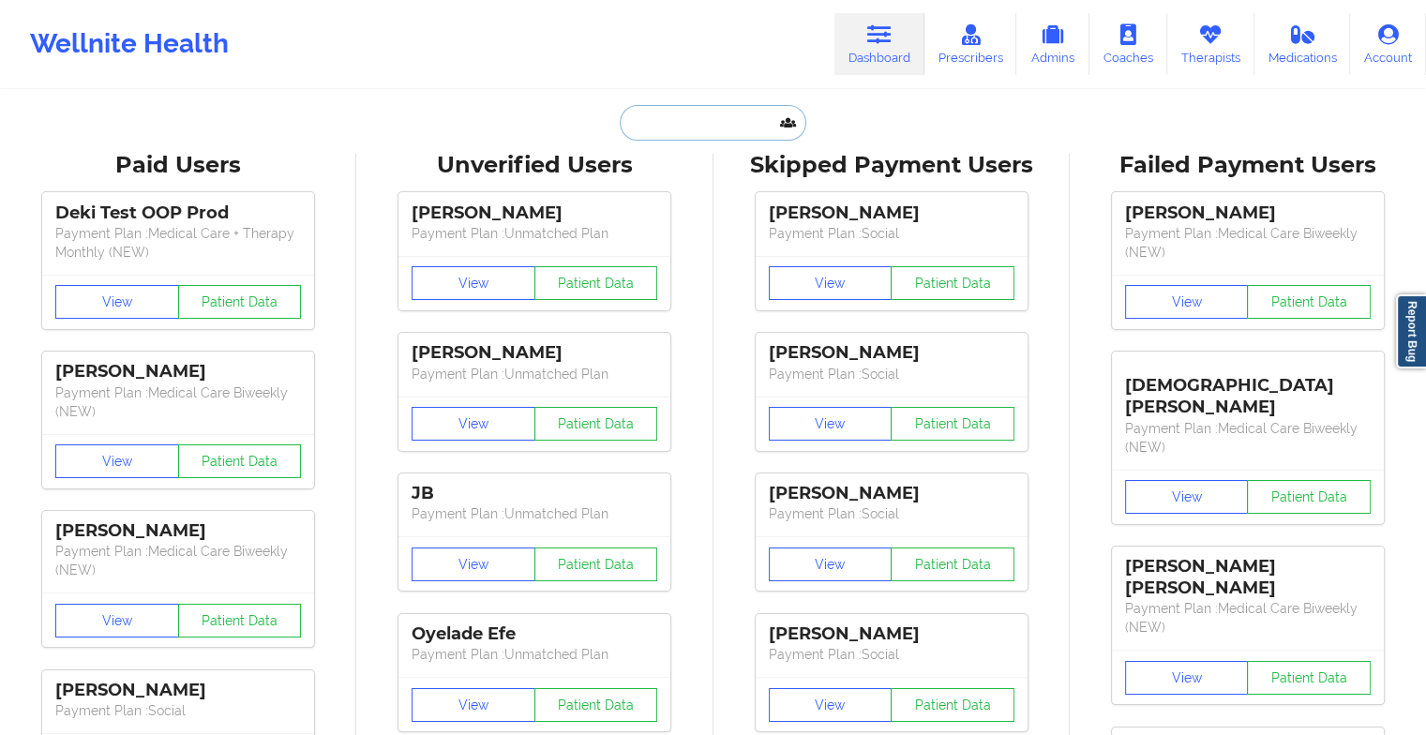
click at [706, 113] on input "text" at bounding box center [713, 123] width 186 height 36
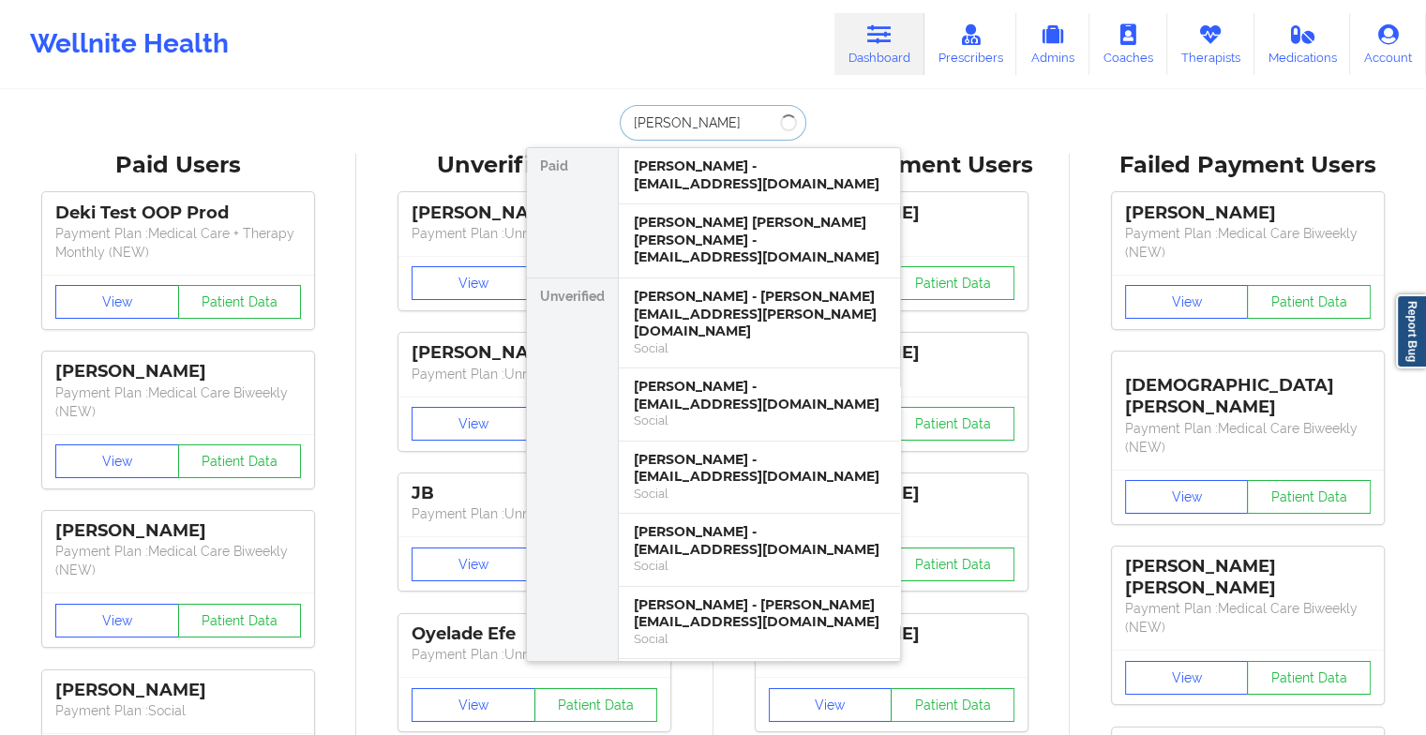
type input "melody re"
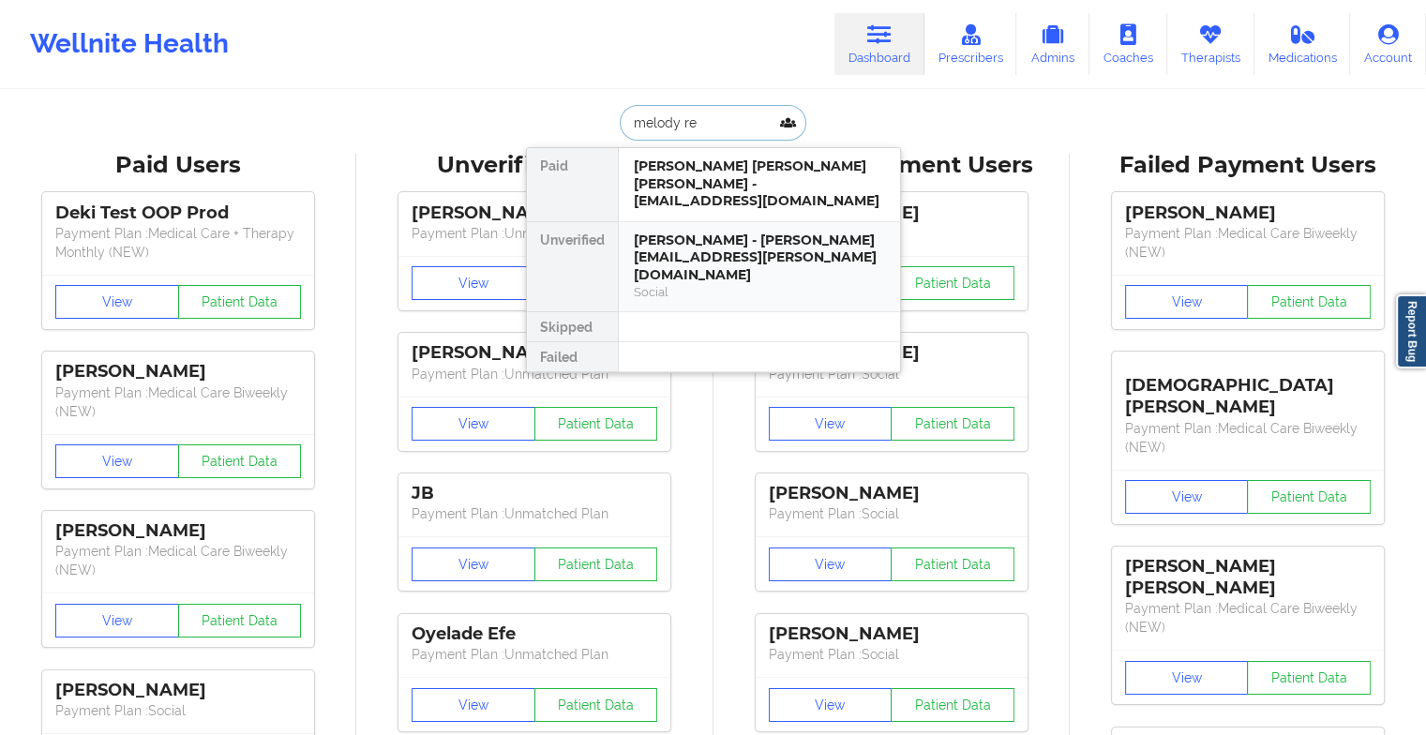
click at [747, 232] on div "[PERSON_NAME] - [PERSON_NAME][EMAIL_ADDRESS][PERSON_NAME][DOMAIN_NAME]" at bounding box center [759, 258] width 251 height 53
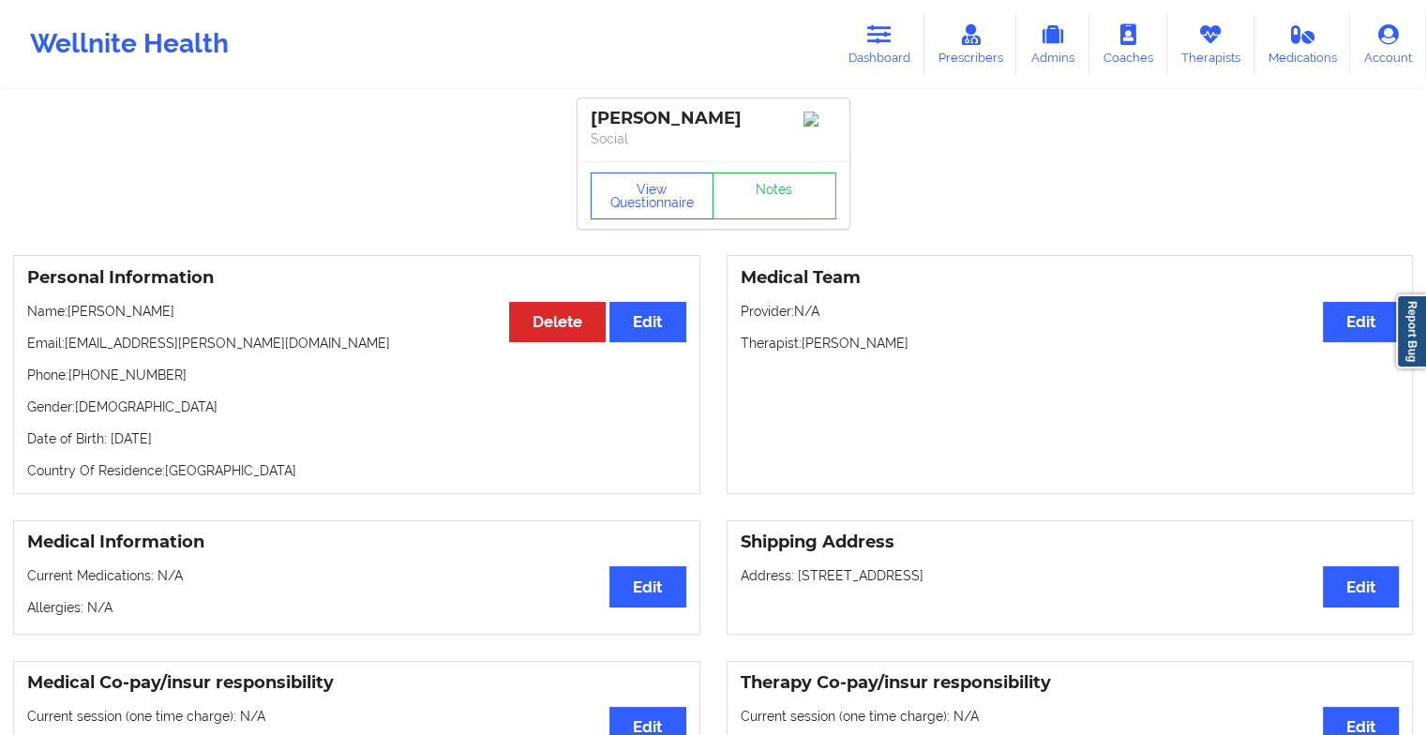
click at [747, 225] on div "View Questionnaire Notes" at bounding box center [714, 195] width 272 height 68
click at [765, 215] on link "Notes" at bounding box center [775, 196] width 124 height 47
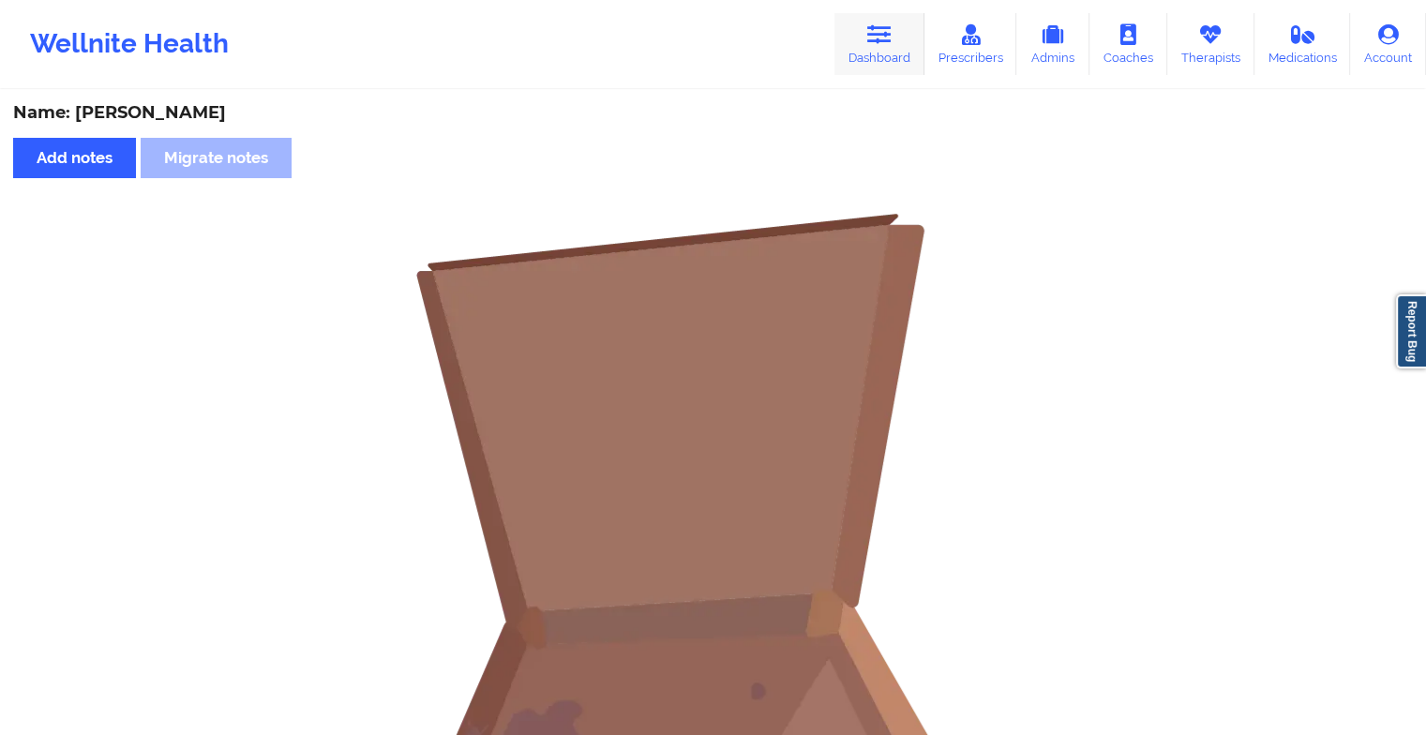
click at [884, 42] on icon at bounding box center [879, 34] width 24 height 21
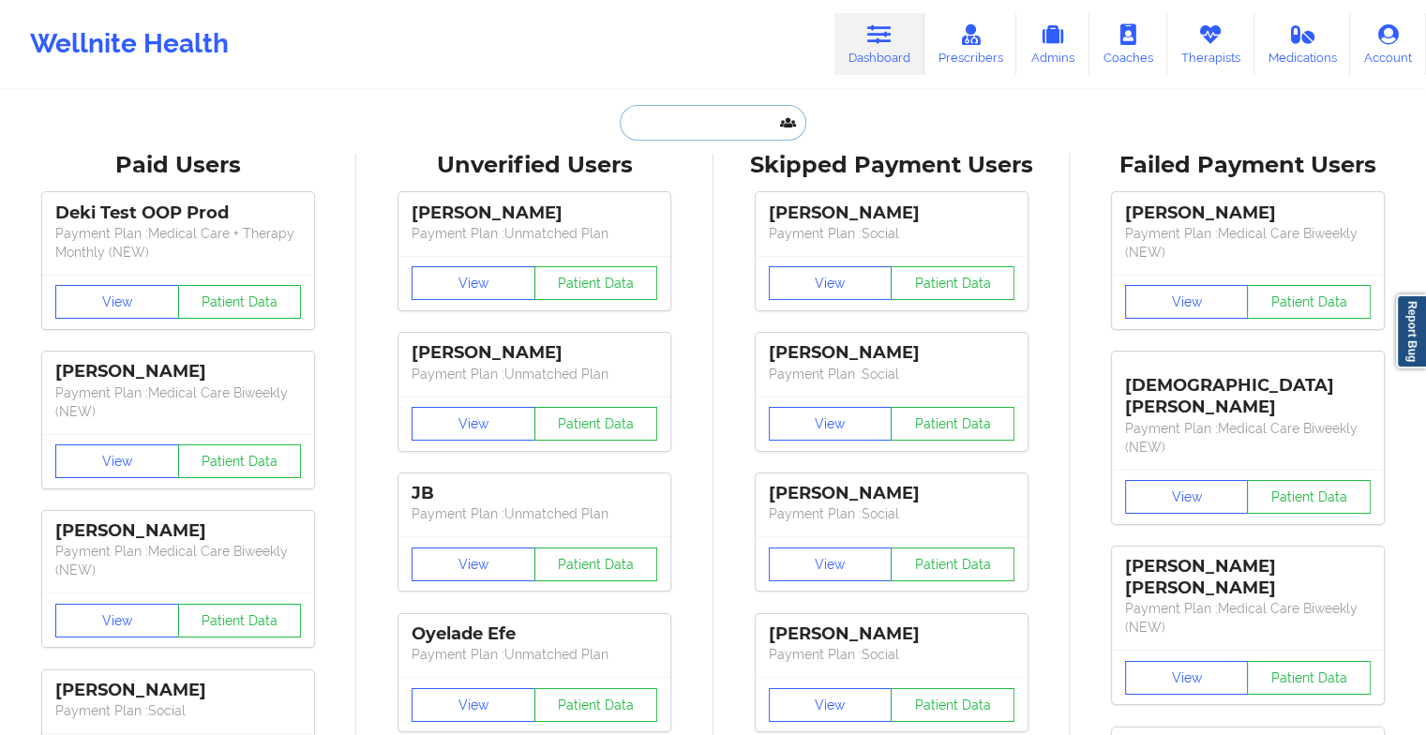
click at [720, 119] on input "text" at bounding box center [713, 123] width 186 height 36
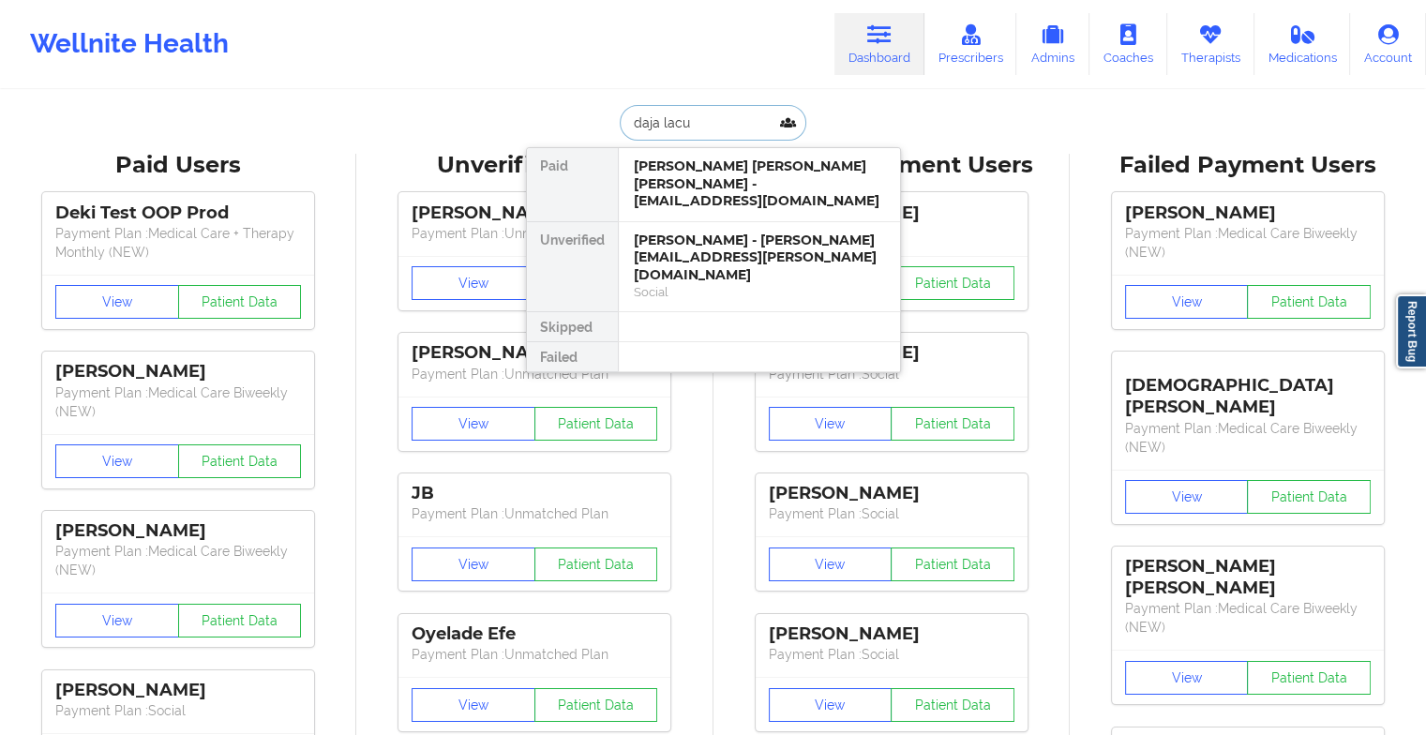
type input "daja lac"
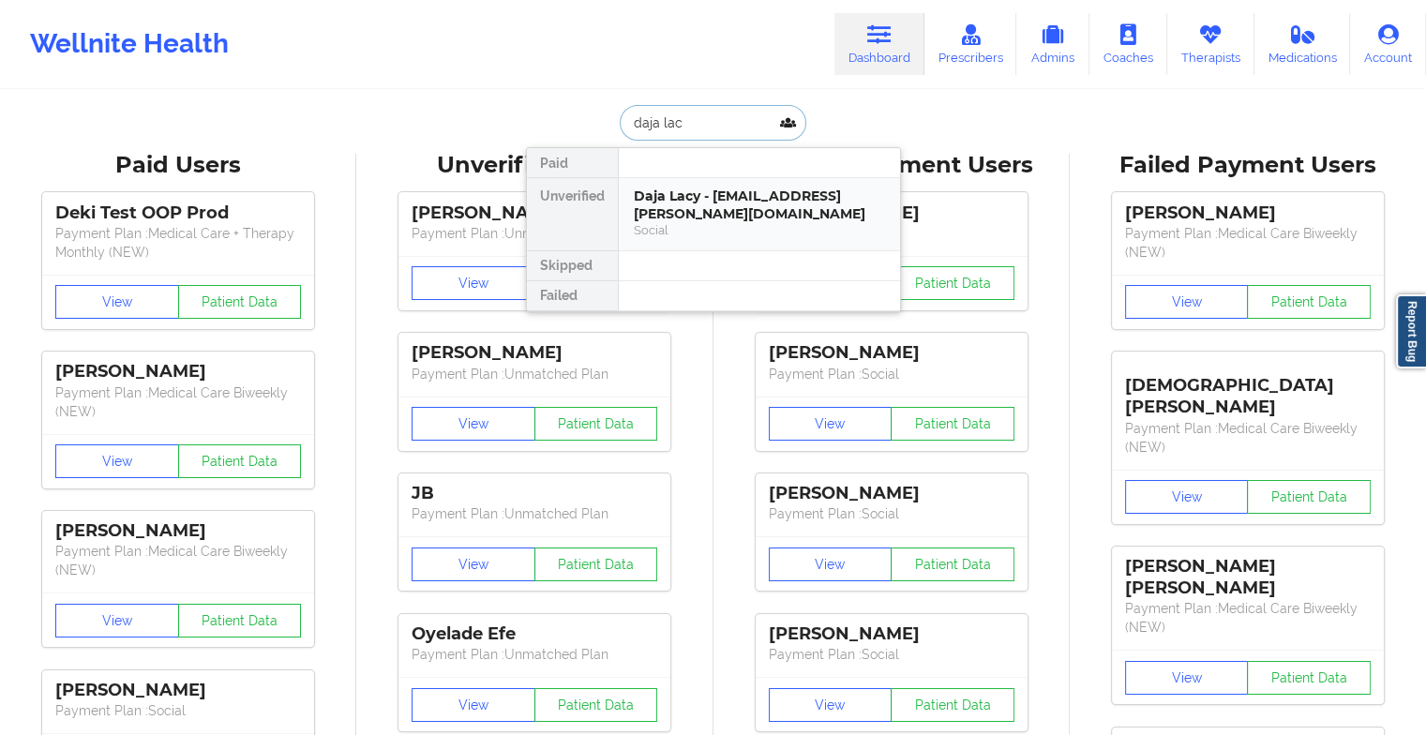
click at [709, 203] on div "Daja Lacy - [EMAIL_ADDRESS][PERSON_NAME][DOMAIN_NAME]" at bounding box center [759, 205] width 251 height 35
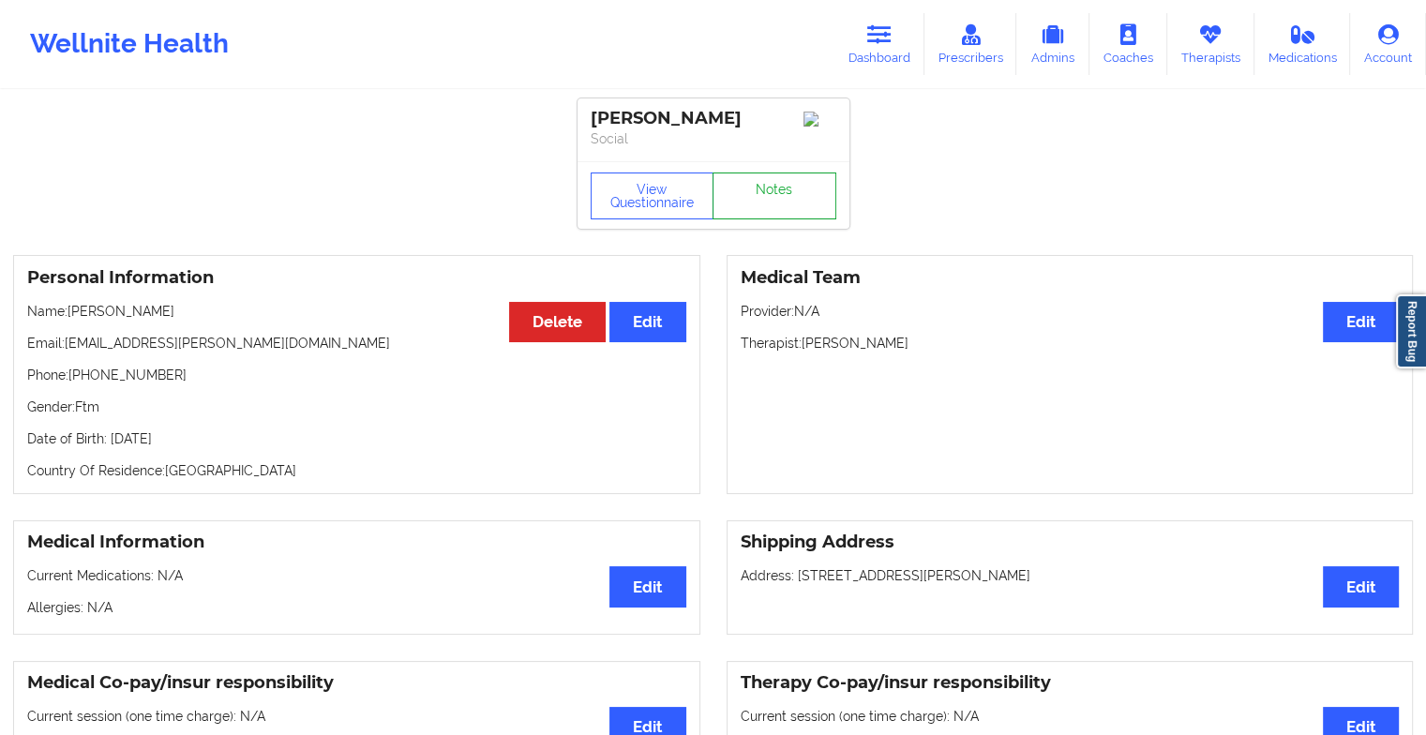
click at [769, 195] on link "Notes" at bounding box center [775, 196] width 124 height 47
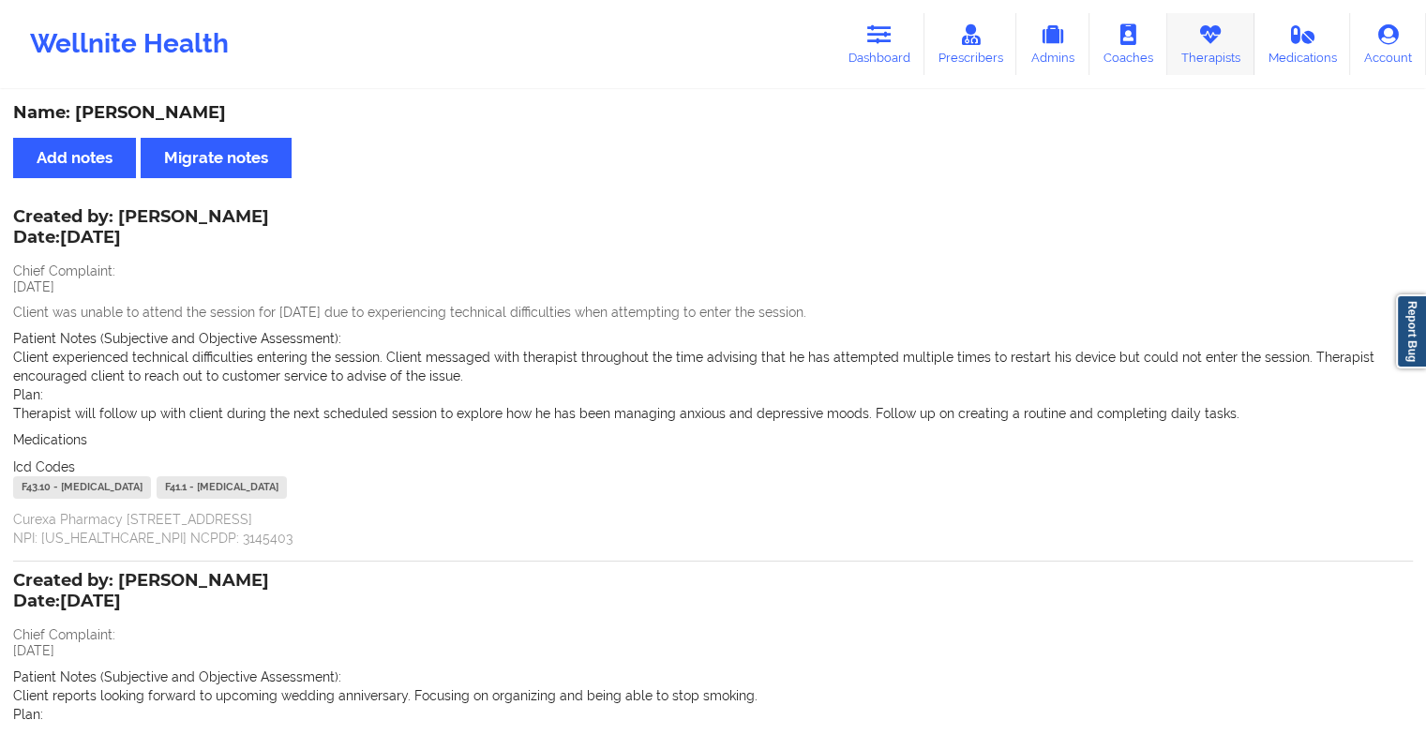
click at [1225, 44] on link "Therapists" at bounding box center [1211, 44] width 87 height 62
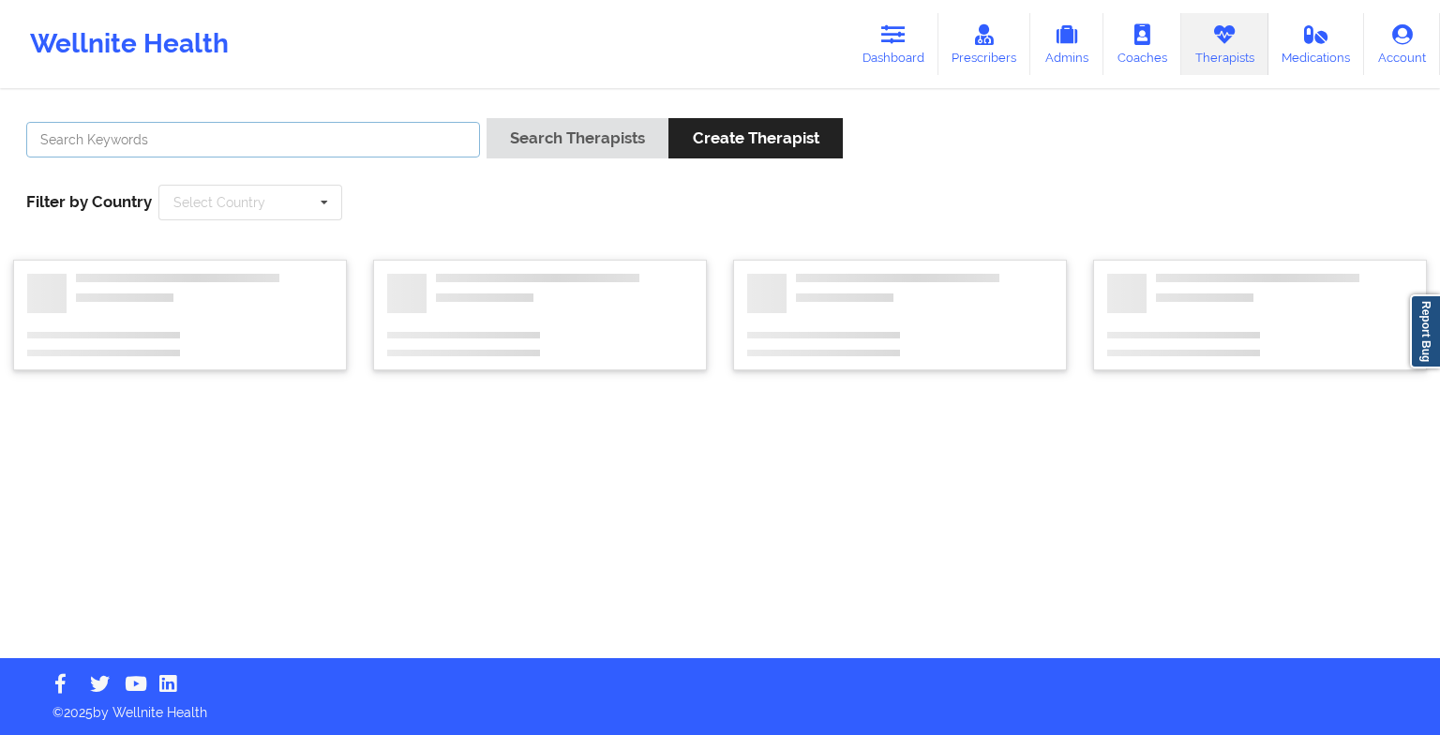
click at [402, 140] on input "text" at bounding box center [253, 140] width 454 height 36
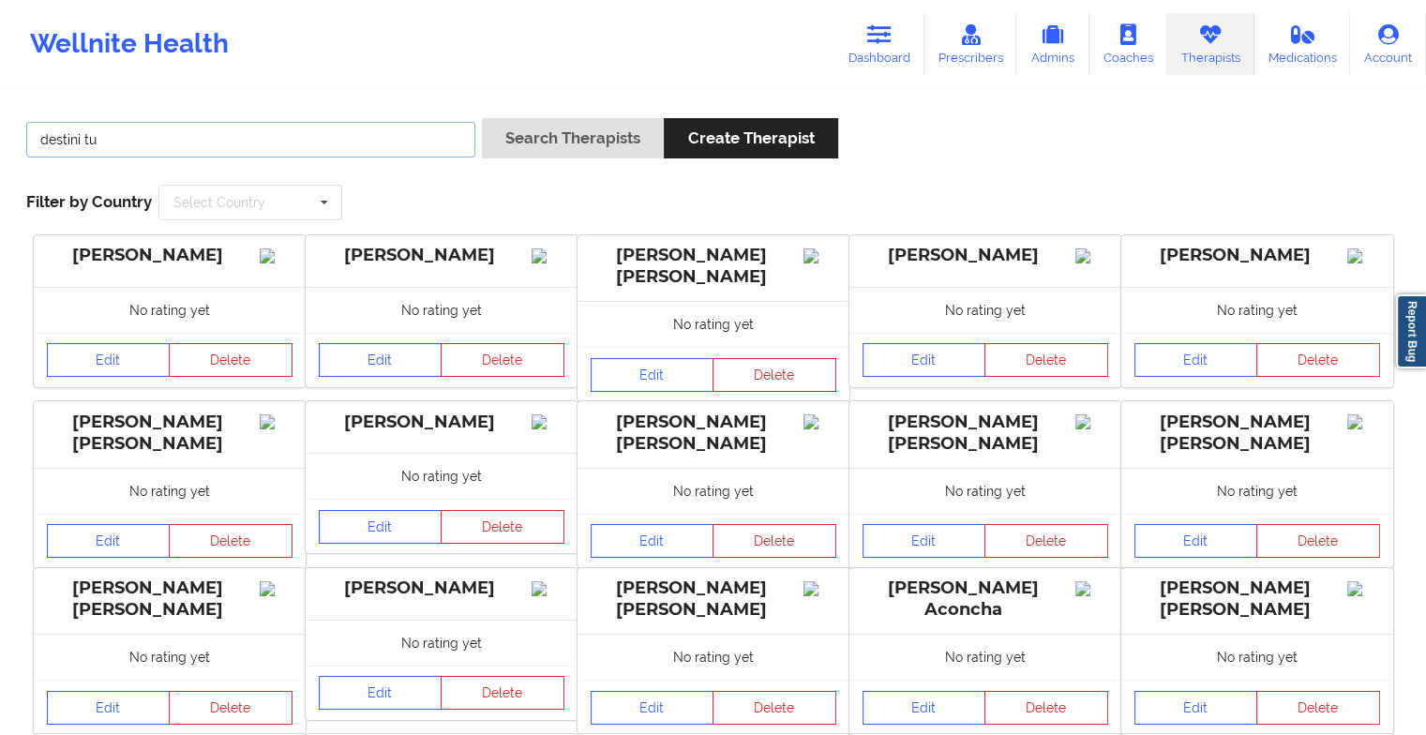
type input "[PERSON_NAME]"
click at [581, 151] on button "Search Therapists" at bounding box center [573, 138] width 182 height 40
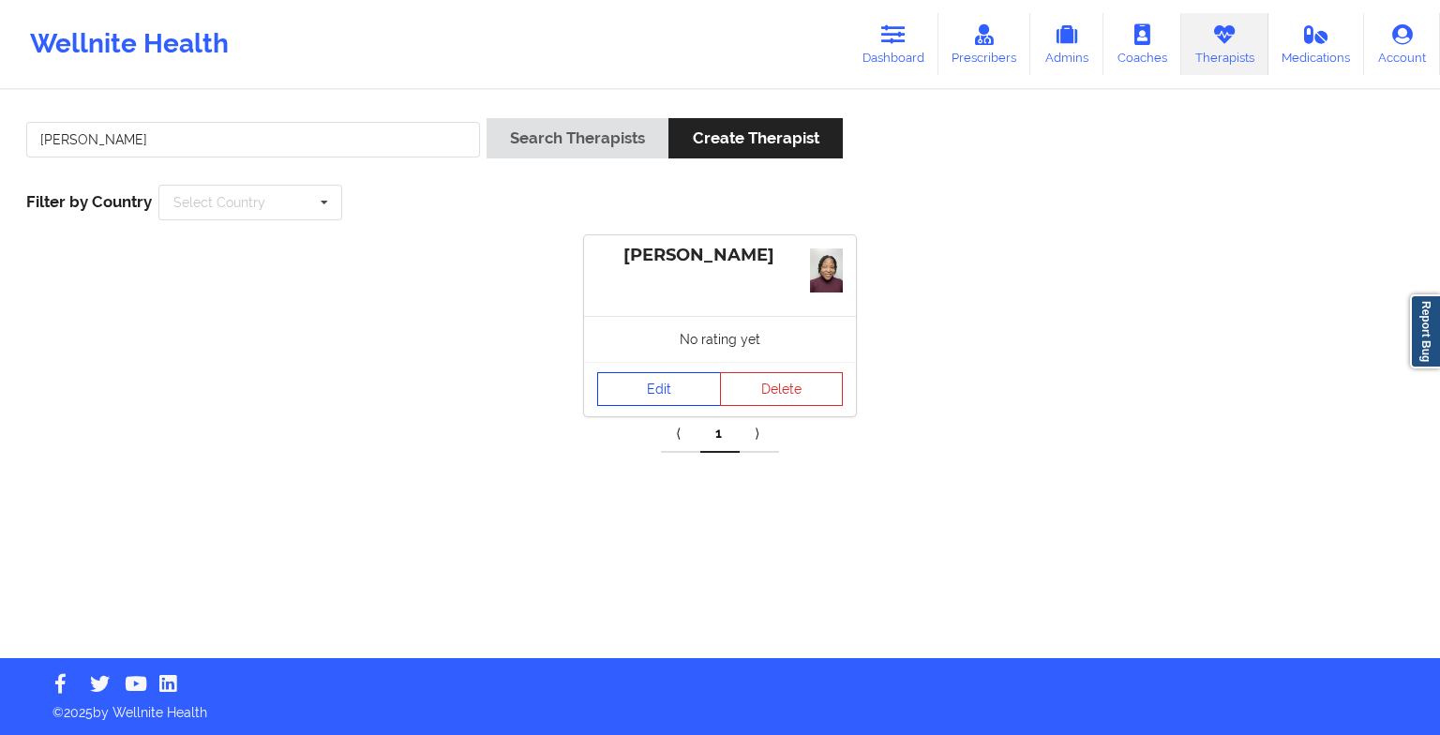
click at [653, 386] on link "Edit" at bounding box center [659, 389] width 124 height 34
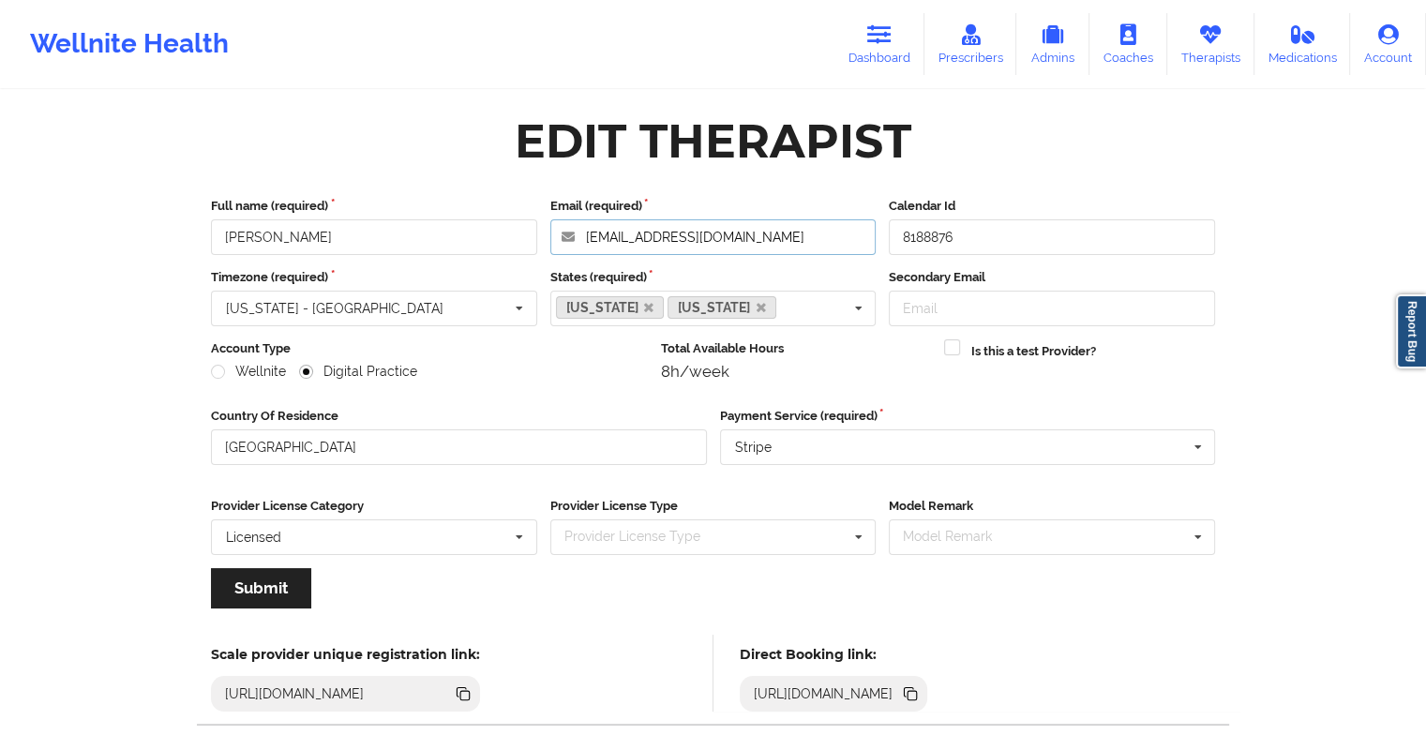
drag, startPoint x: 780, startPoint y: 247, endPoint x: 563, endPoint y: 225, distance: 218.6
click at [563, 225] on input "[EMAIL_ADDRESS][DOMAIN_NAME]" at bounding box center [713, 237] width 326 height 36
click at [884, 41] on icon at bounding box center [879, 34] width 24 height 21
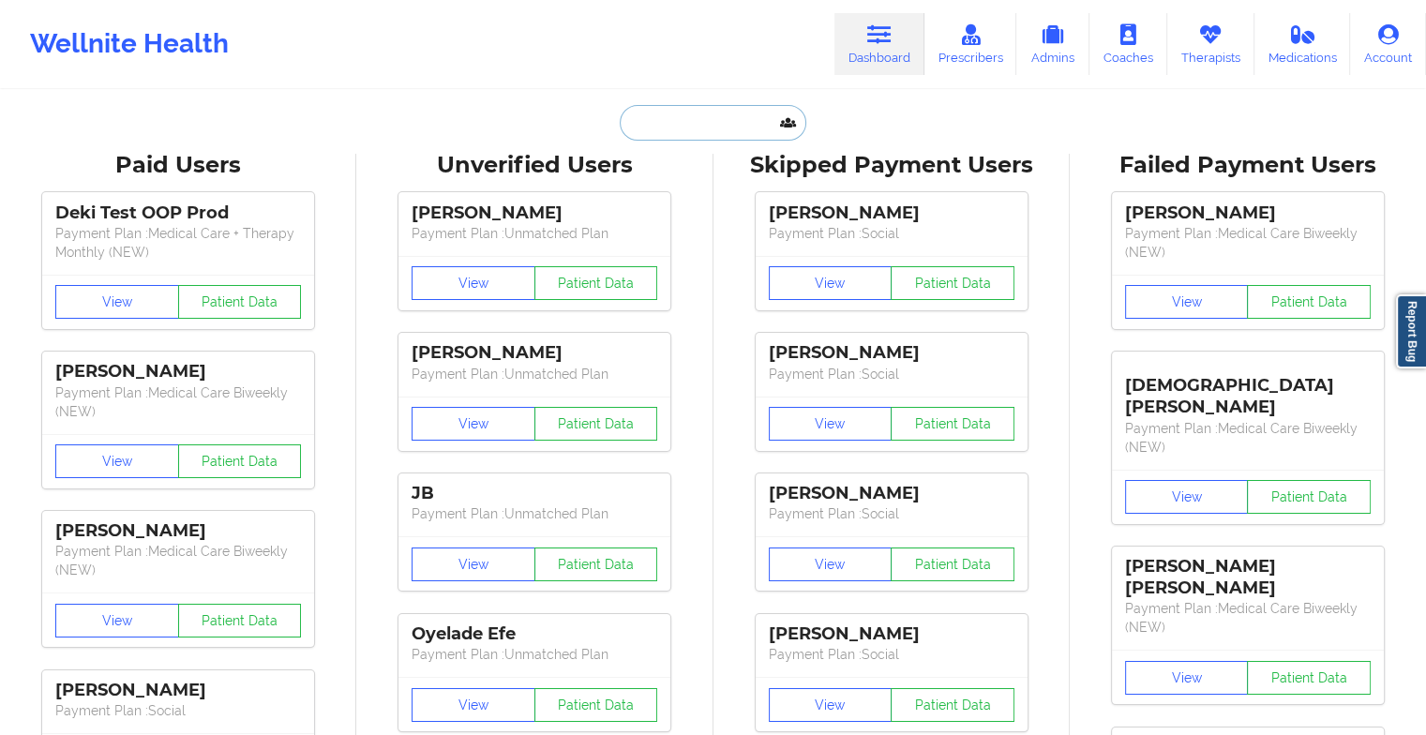
click at [677, 129] on input "text" at bounding box center [713, 123] width 186 height 36
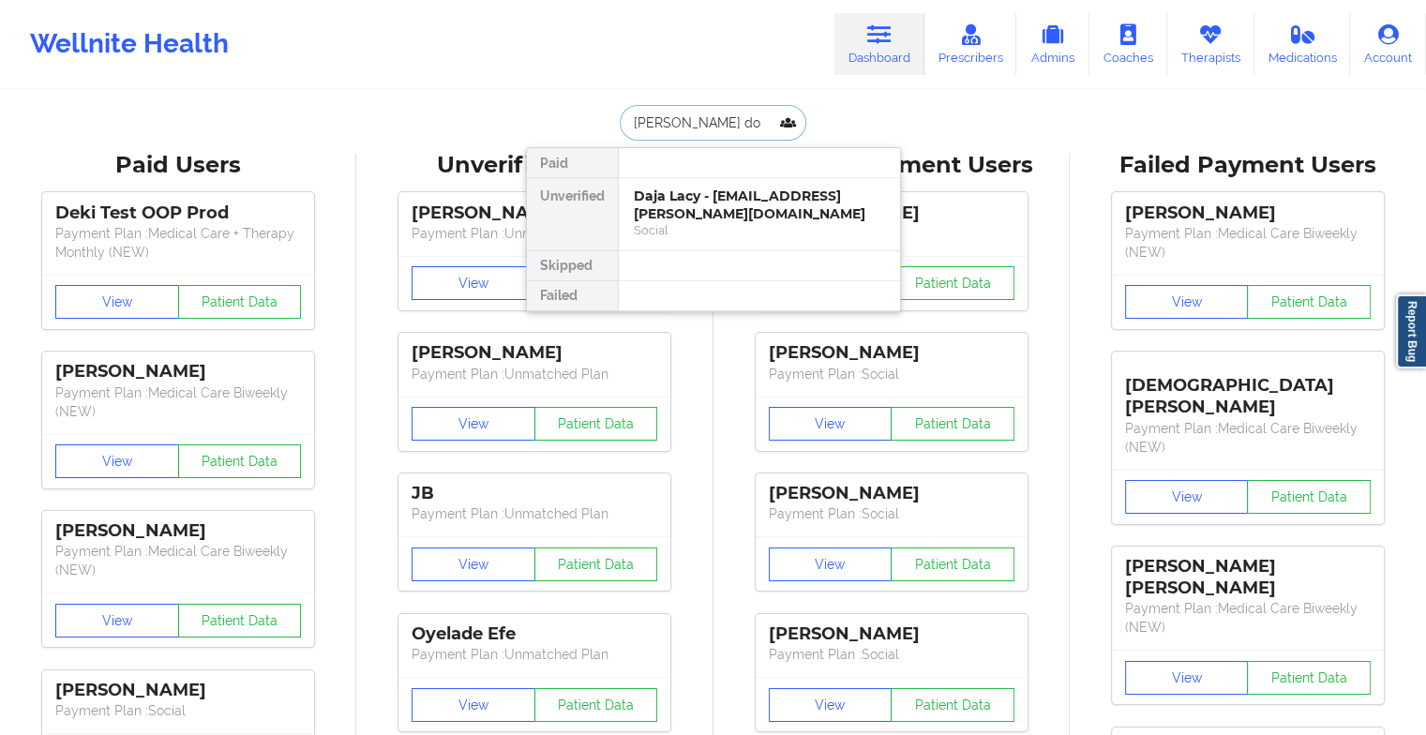
type input "[PERSON_NAME]"
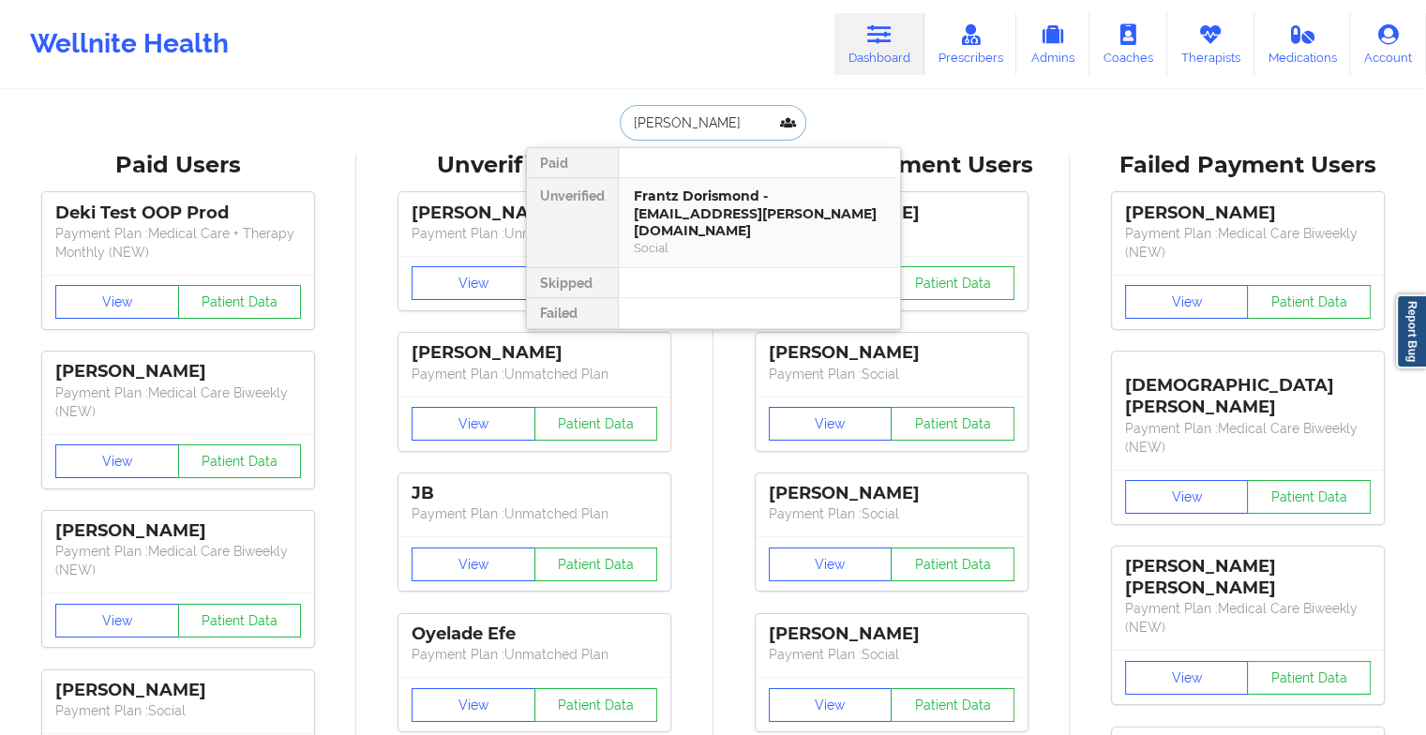
click at [687, 198] on div "Frantz Dorismond - [EMAIL_ADDRESS][PERSON_NAME][DOMAIN_NAME]" at bounding box center [759, 214] width 251 height 53
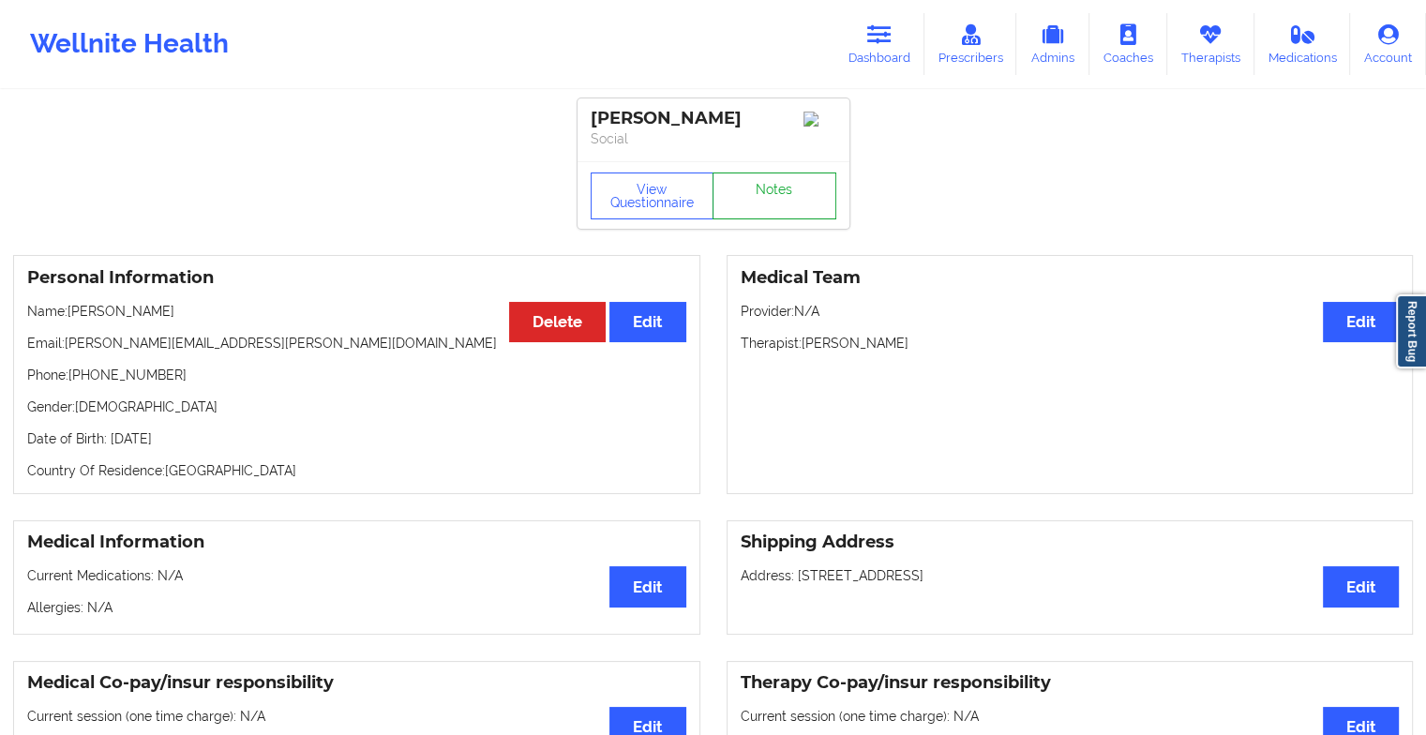
click at [765, 203] on link "Notes" at bounding box center [775, 196] width 124 height 47
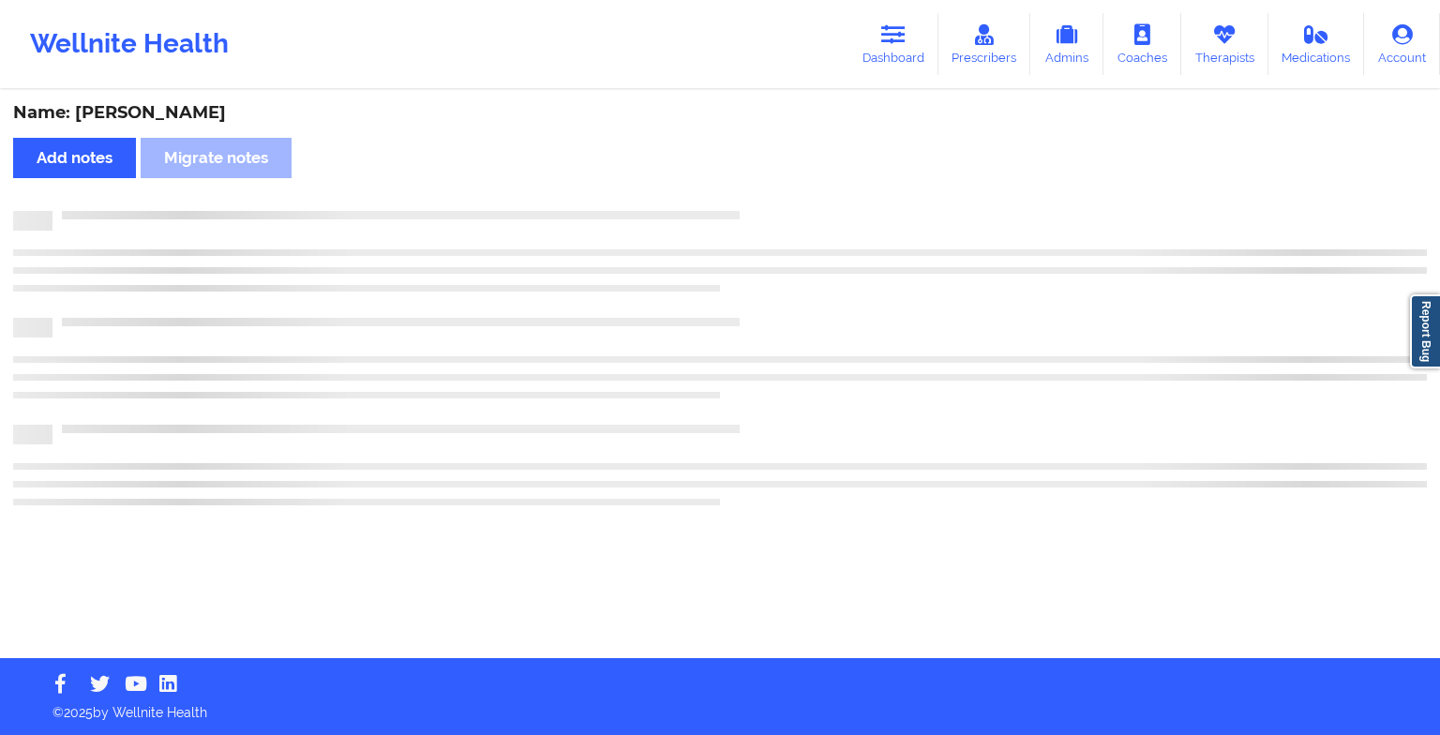
click at [765, 203] on div "Name: [PERSON_NAME] Add notes Migrate notes" at bounding box center [720, 375] width 1440 height 566
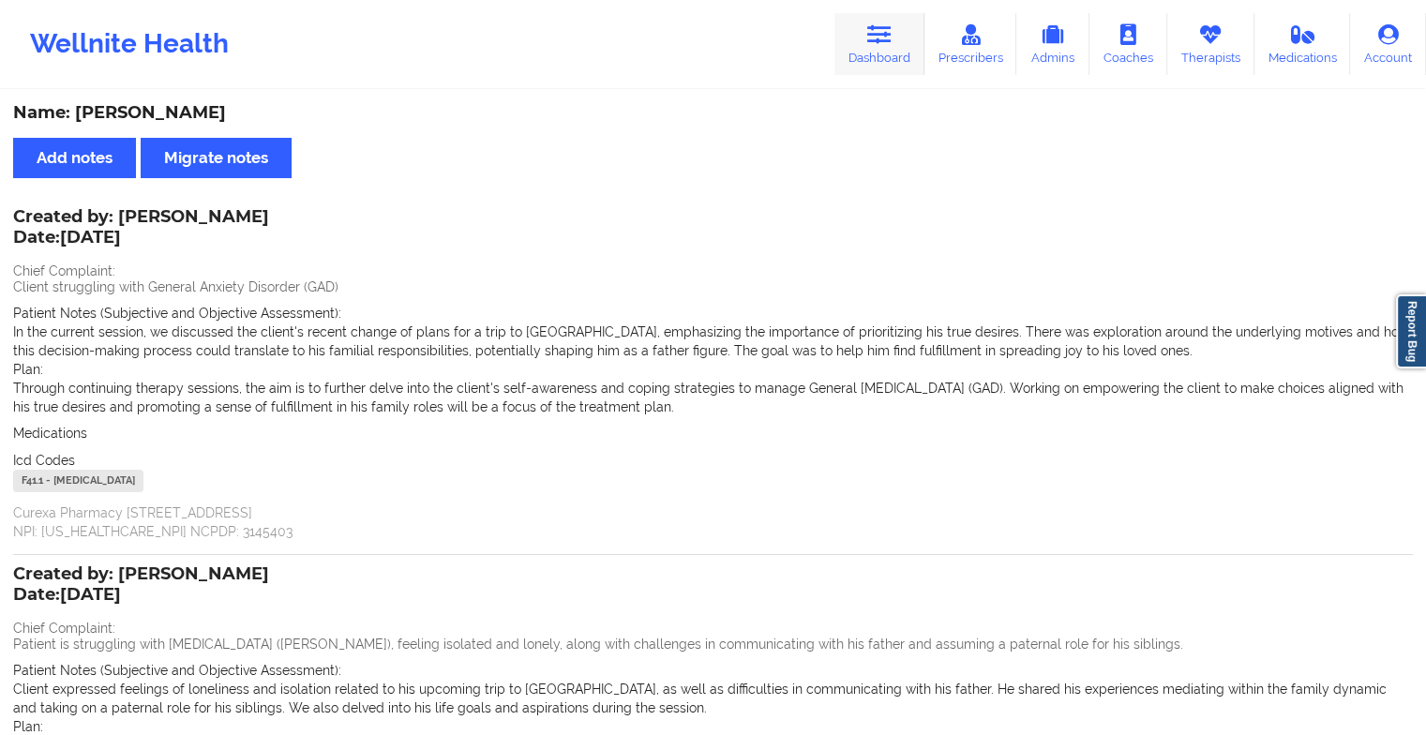
click at [896, 54] on link "Dashboard" at bounding box center [880, 44] width 90 height 62
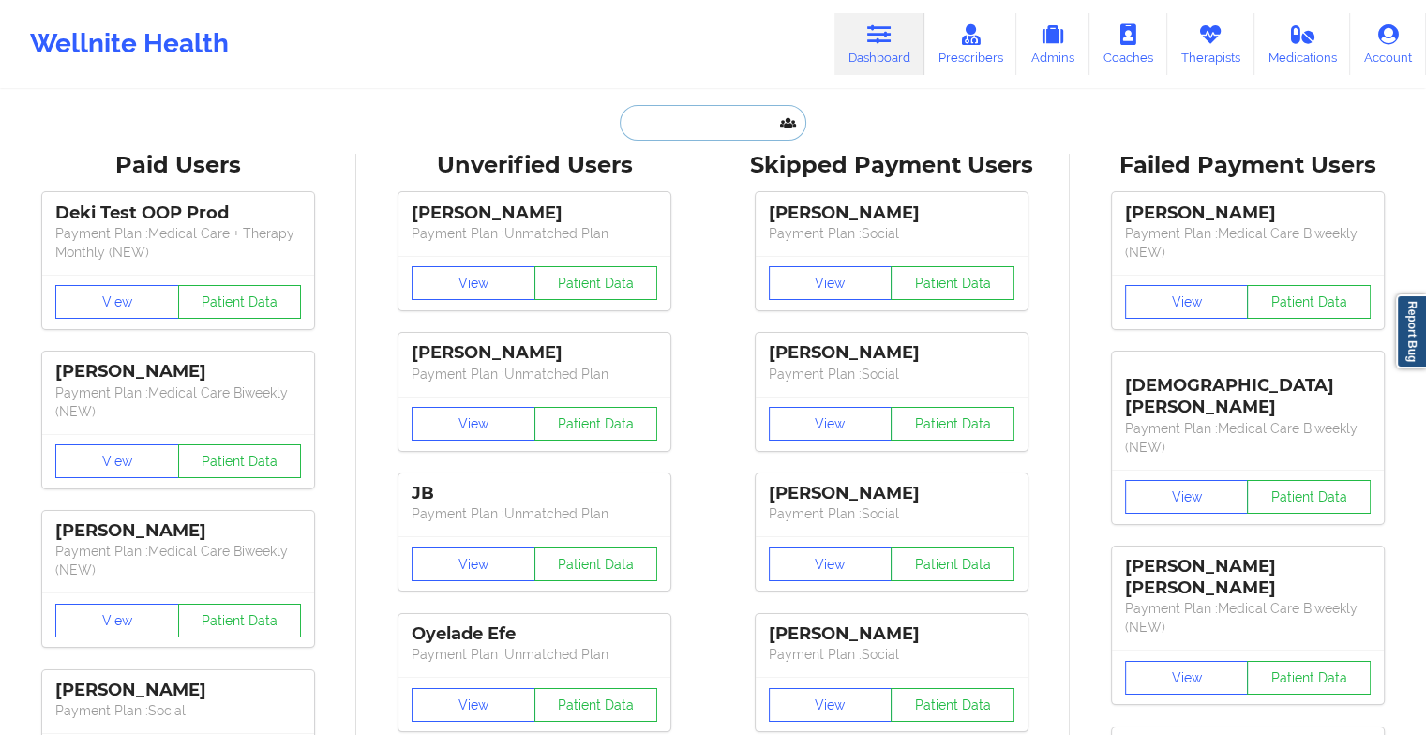
click at [665, 125] on input "text" at bounding box center [713, 123] width 186 height 36
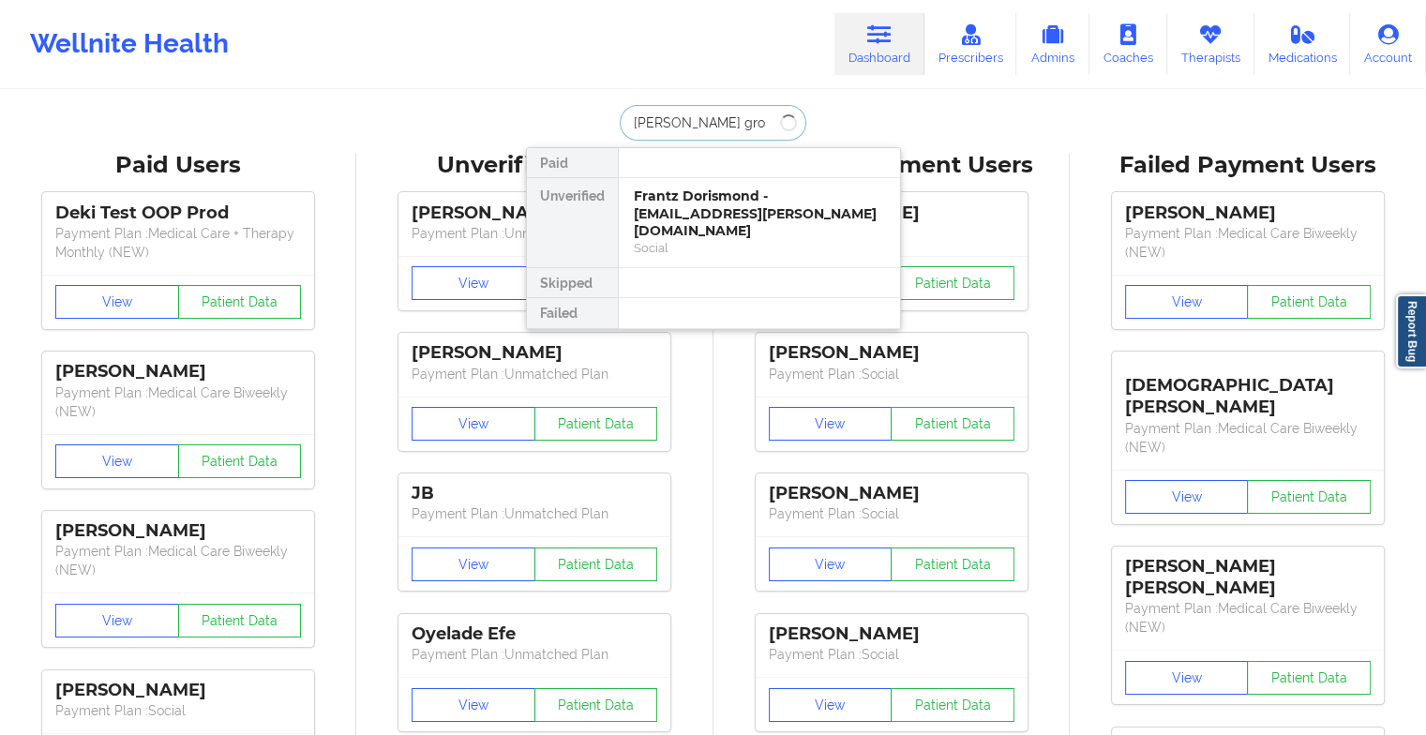
type input "[PERSON_NAME]"
click at [699, 188] on div "[PERSON_NAME] - [EMAIL_ADDRESS][DOMAIN_NAME]" at bounding box center [759, 205] width 251 height 35
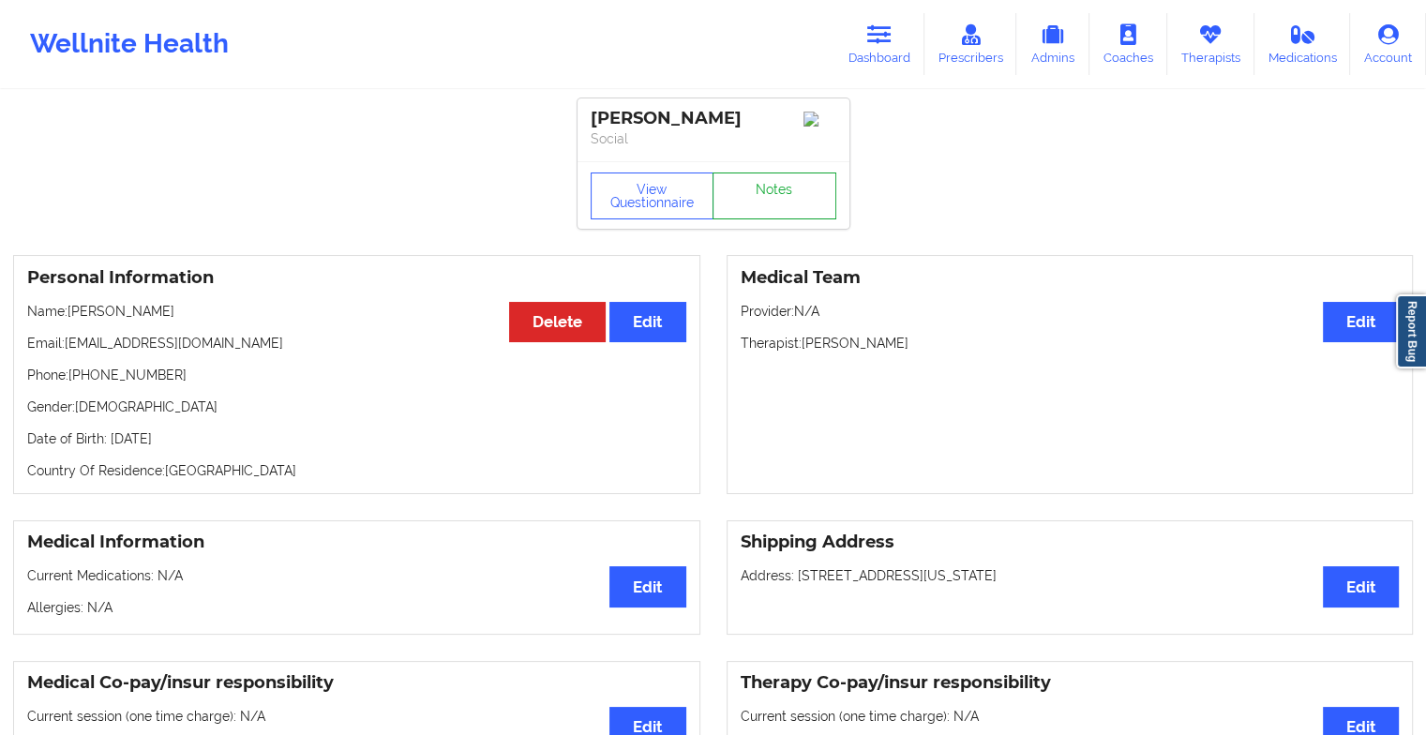
click at [791, 200] on link "Notes" at bounding box center [775, 196] width 124 height 47
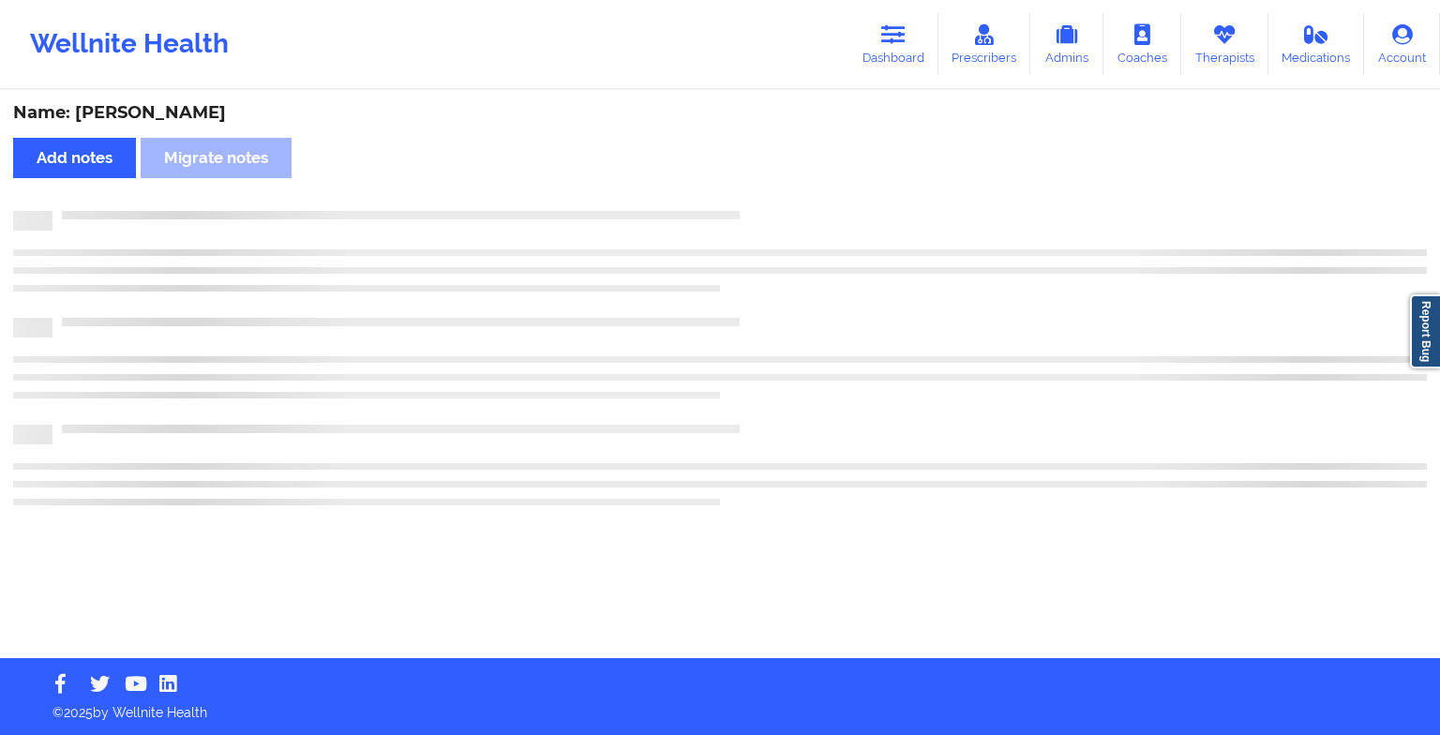
click at [791, 200] on div "Name: [PERSON_NAME] Add notes Migrate notes" at bounding box center [720, 375] width 1440 height 566
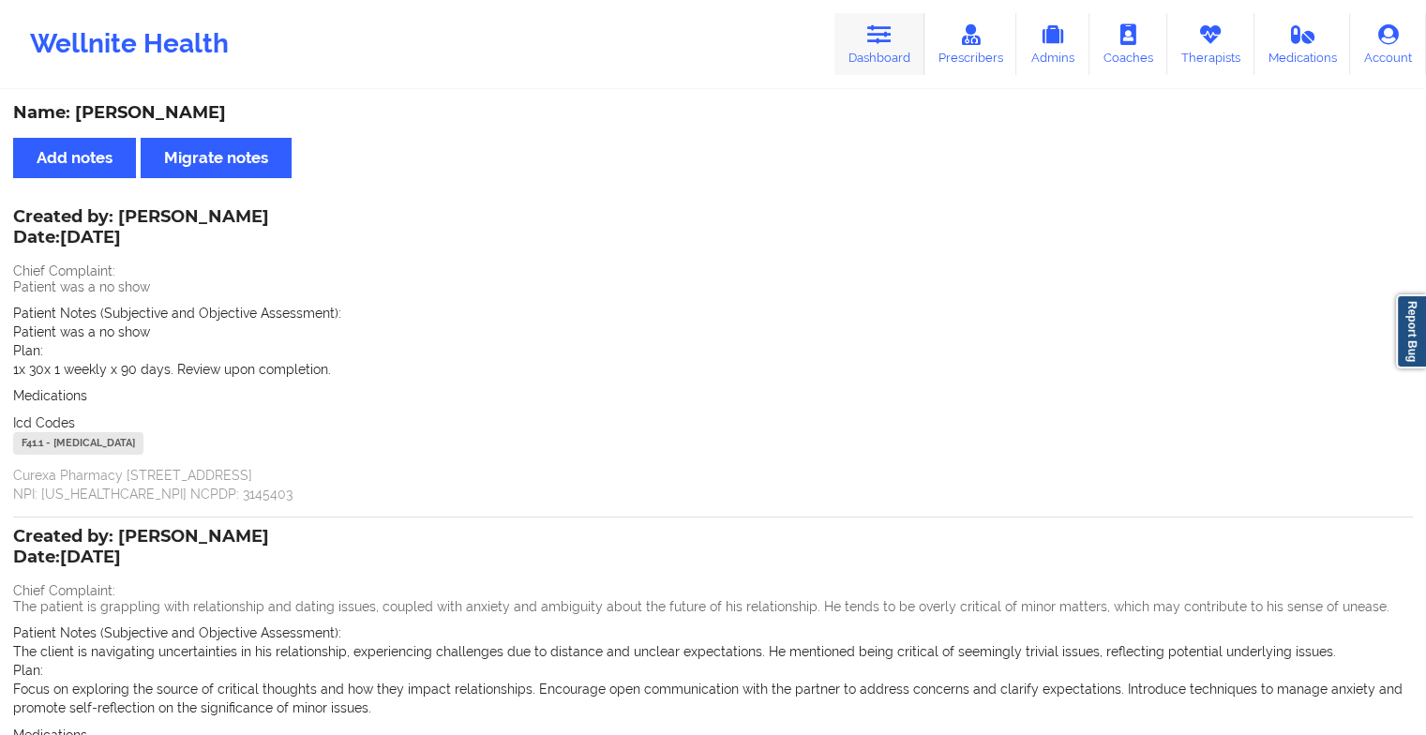
click at [914, 21] on link "Dashboard" at bounding box center [880, 44] width 90 height 62
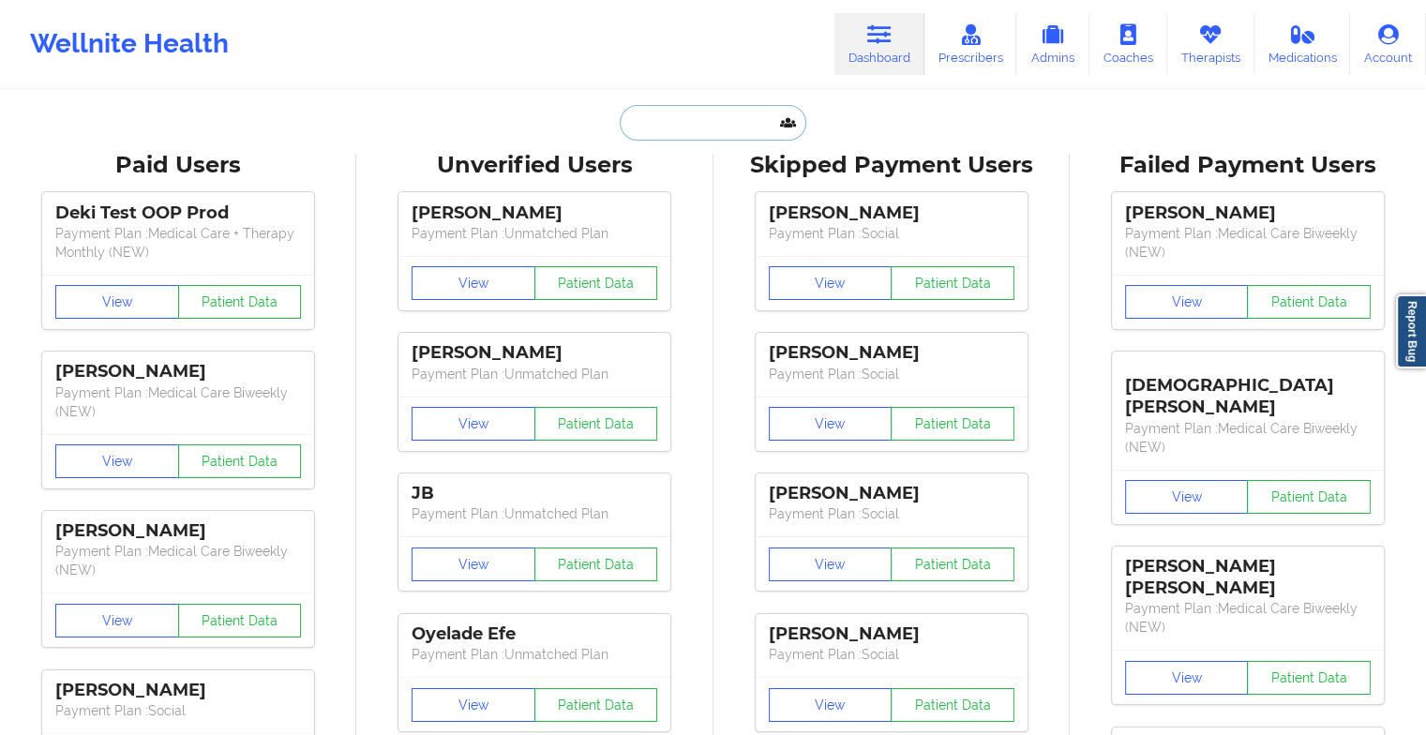
click at [689, 121] on input "text" at bounding box center [713, 123] width 186 height 36
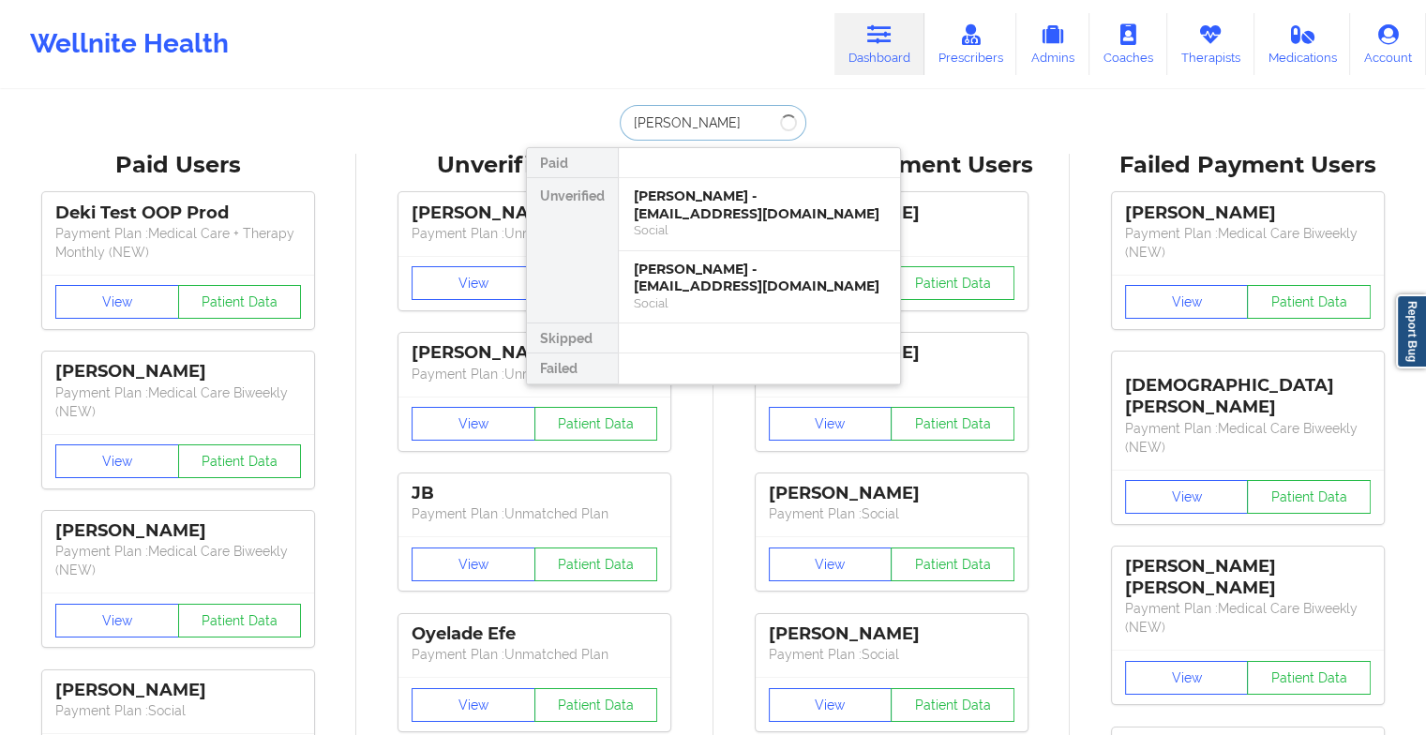
type input "[PERSON_NAME]"
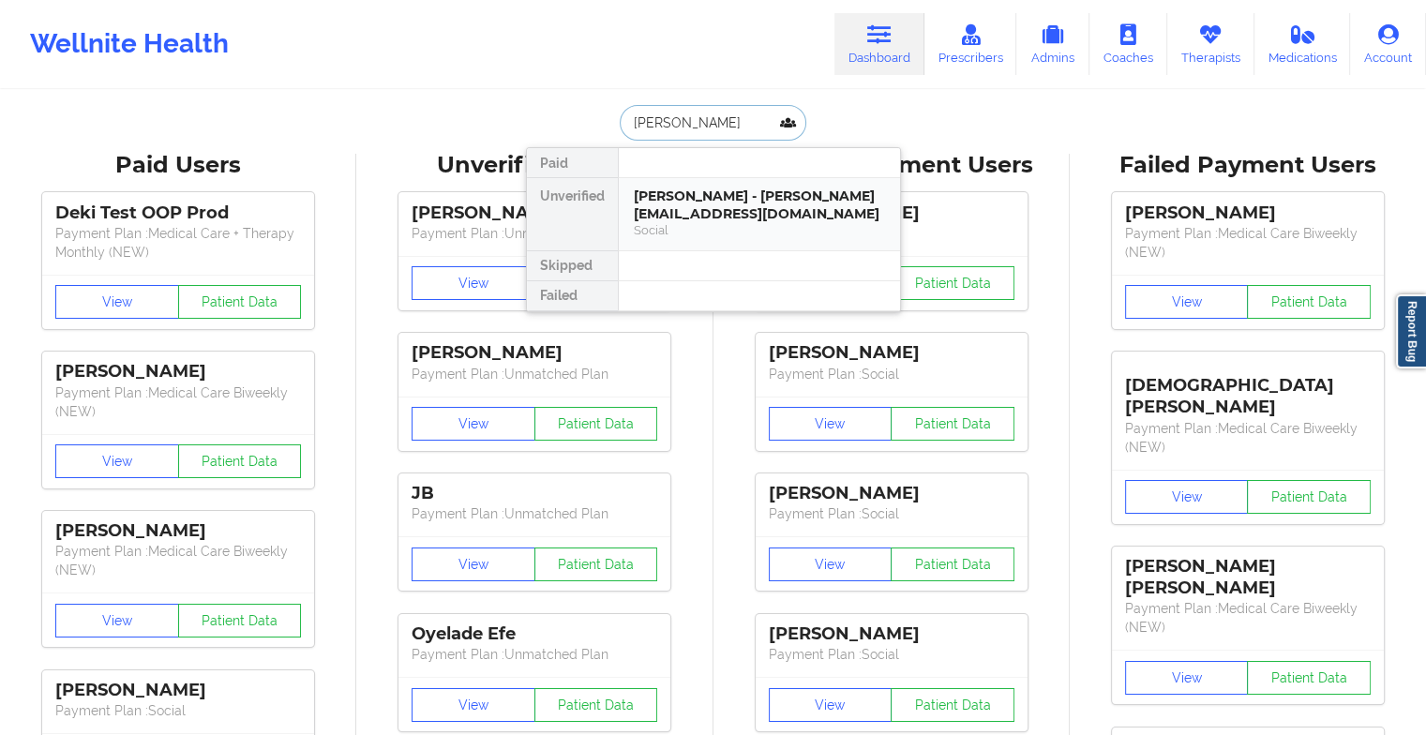
click at [716, 203] on div "[PERSON_NAME] - [PERSON_NAME][EMAIL_ADDRESS][DOMAIN_NAME]" at bounding box center [759, 205] width 251 height 35
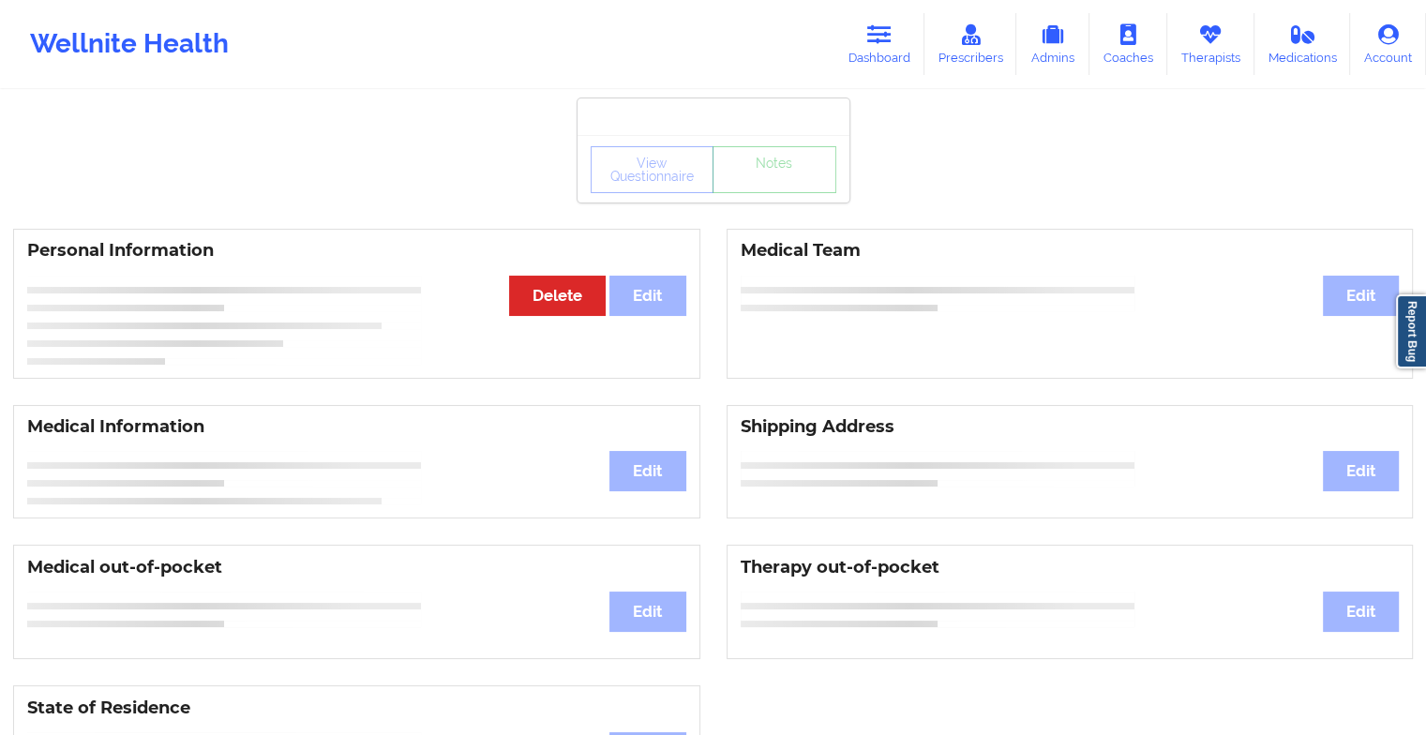
click at [775, 195] on div "View Questionnaire Notes" at bounding box center [714, 169] width 272 height 68
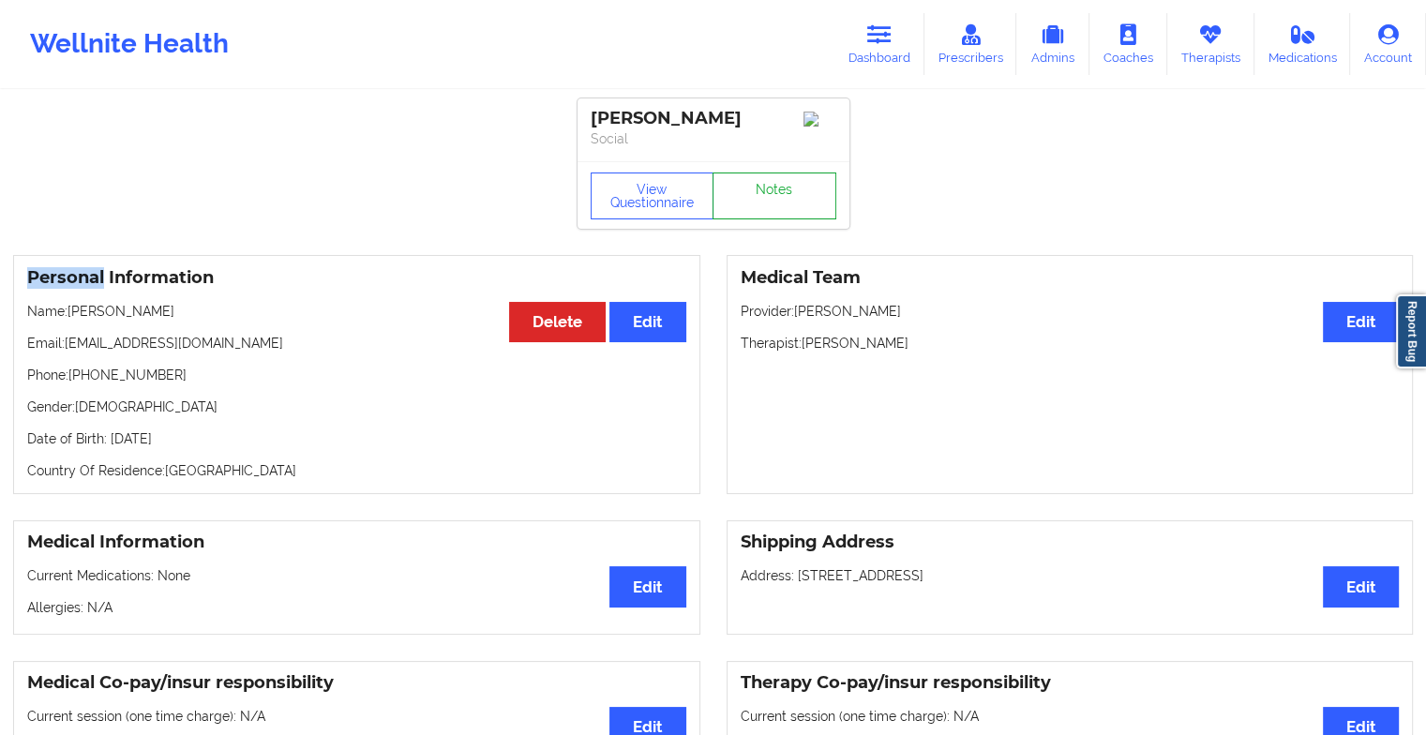
click at [775, 195] on link "Notes" at bounding box center [775, 196] width 124 height 47
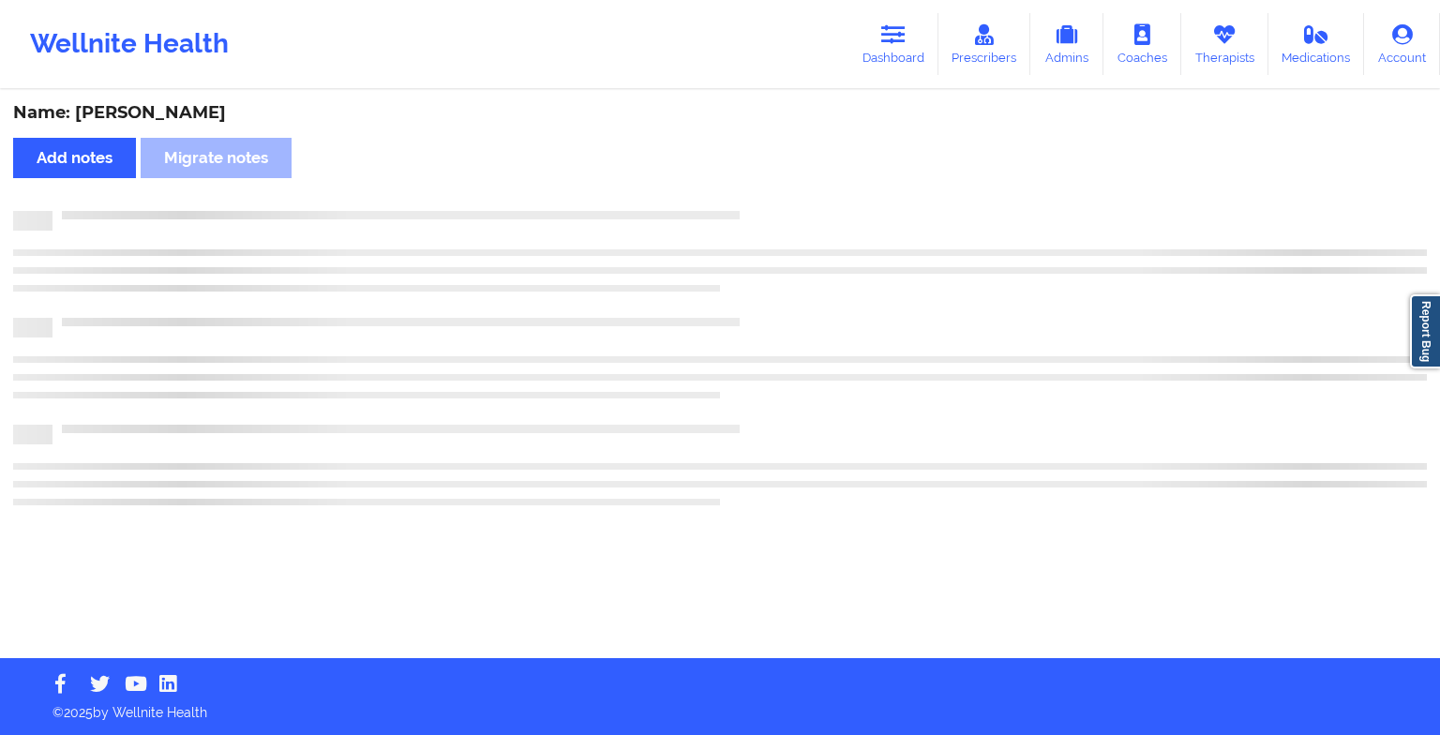
click at [775, 195] on div "Name: [PERSON_NAME] Add notes Migrate notes" at bounding box center [720, 375] width 1440 height 566
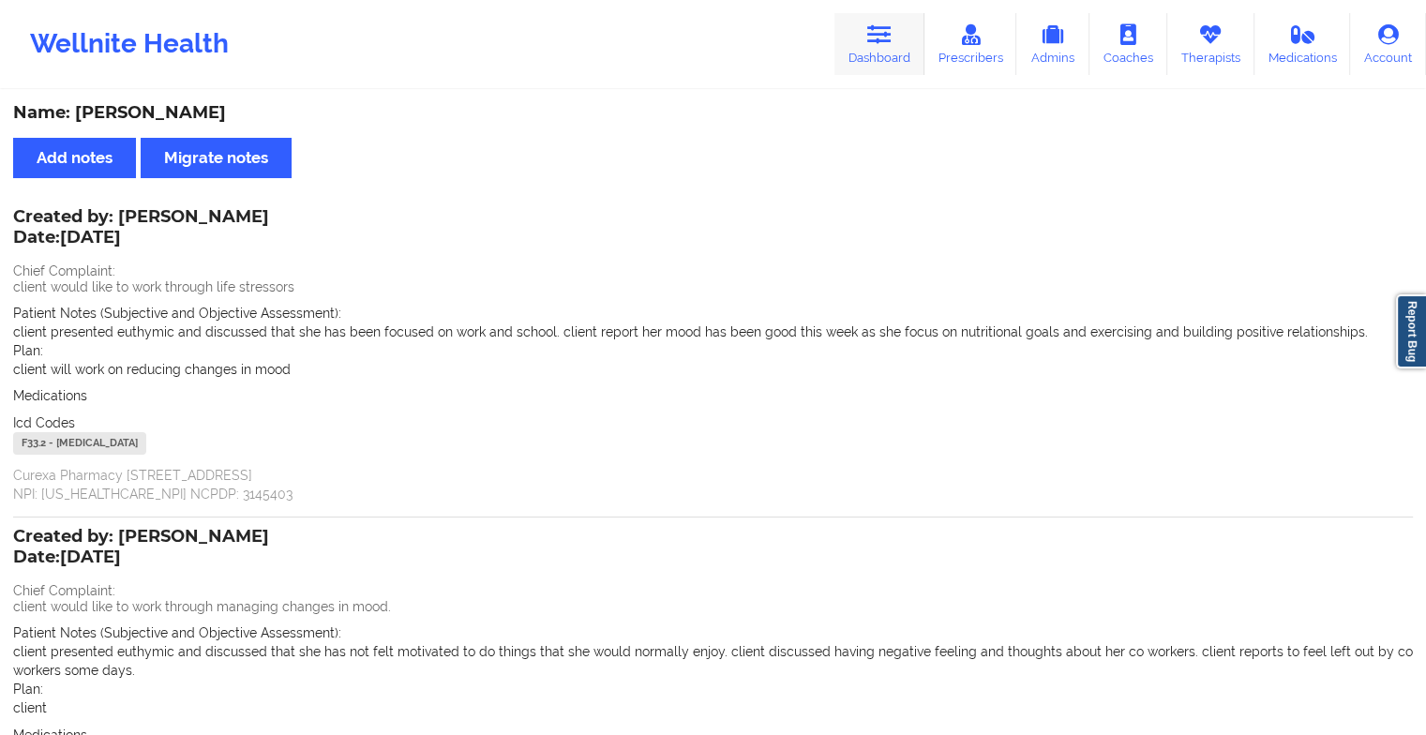
click at [881, 33] on icon at bounding box center [879, 34] width 24 height 21
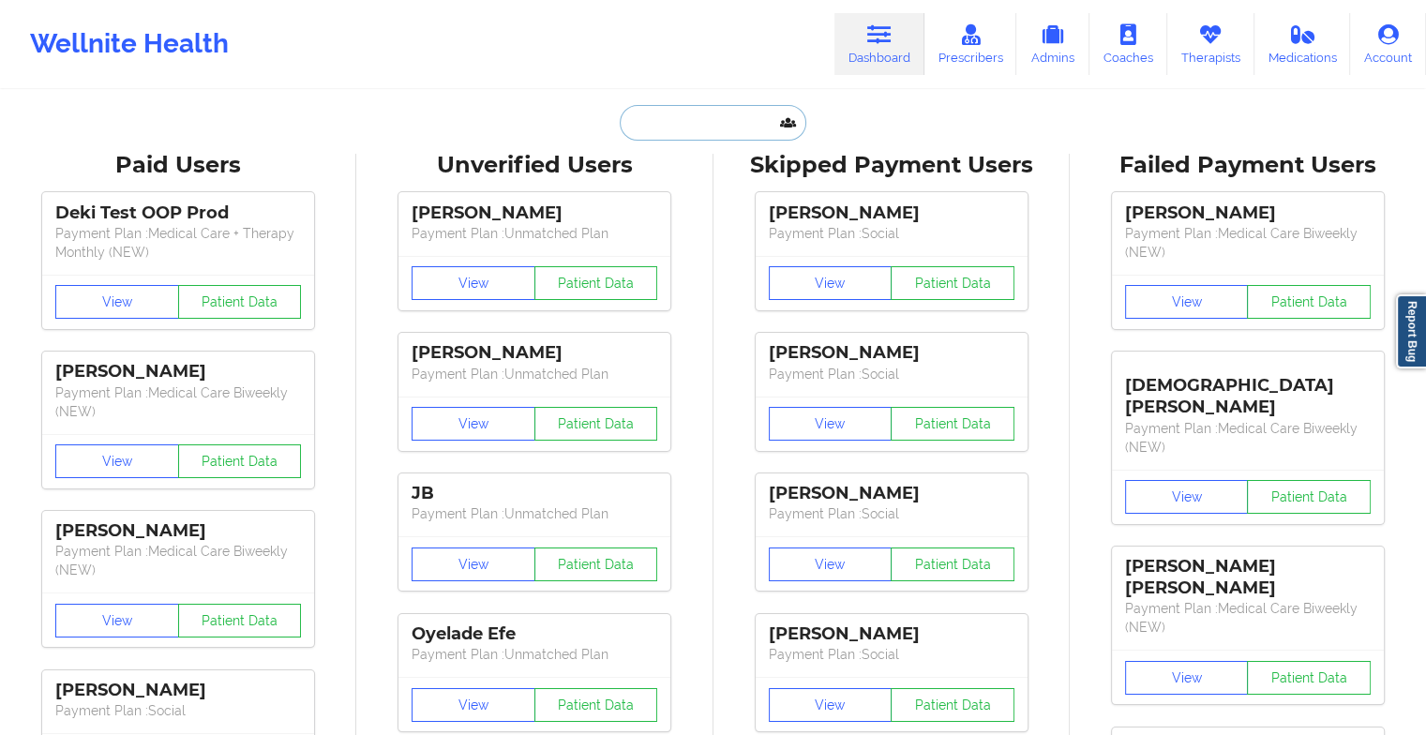
click at [668, 128] on input "text" at bounding box center [713, 123] width 186 height 36
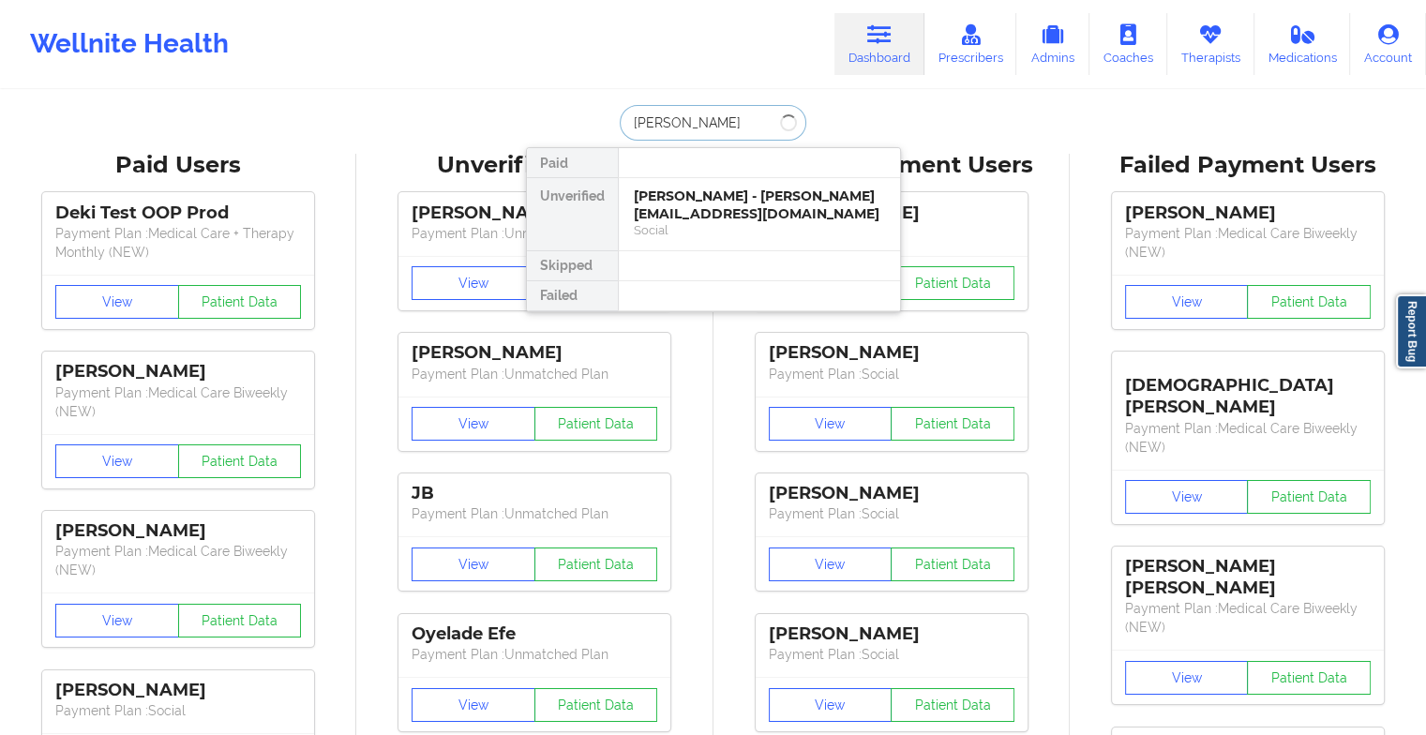
type input "[PERSON_NAME] [PERSON_NAME]"
click at [706, 212] on div "[PERSON_NAME] - [EMAIL_ADDRESS][DOMAIN_NAME]" at bounding box center [759, 205] width 251 height 35
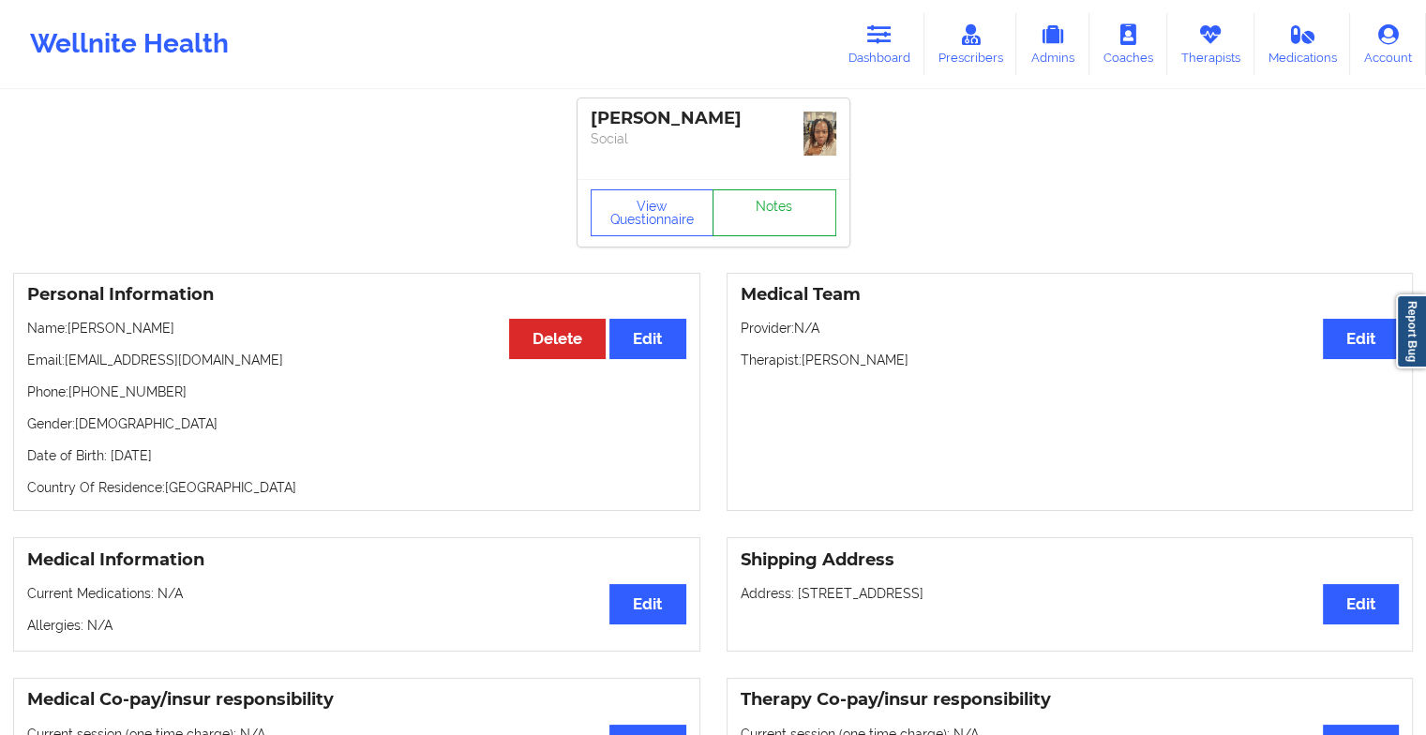
click at [761, 197] on link "Notes" at bounding box center [775, 212] width 124 height 47
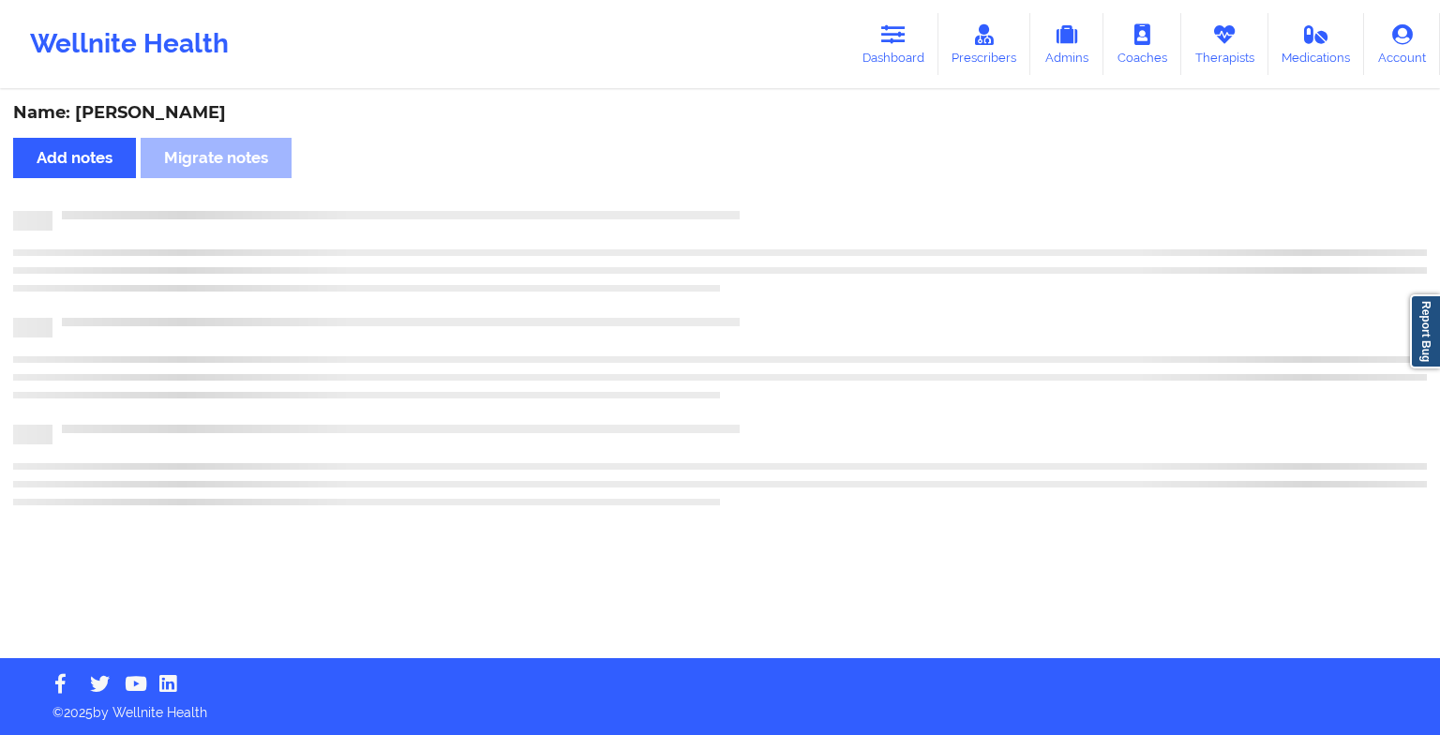
click at [761, 197] on div "Name: [PERSON_NAME] Add notes Migrate notes" at bounding box center [720, 375] width 1440 height 566
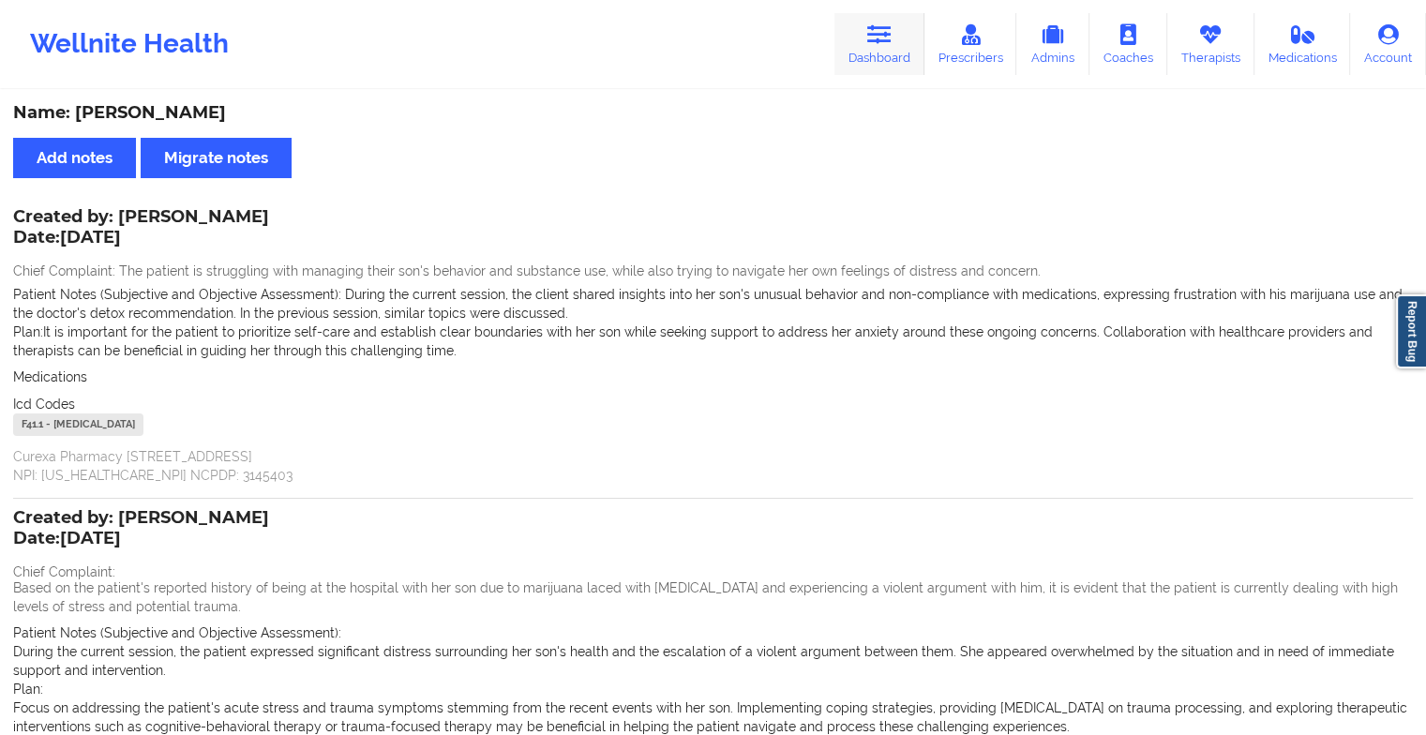
click at [868, 53] on link "Dashboard" at bounding box center [880, 44] width 90 height 62
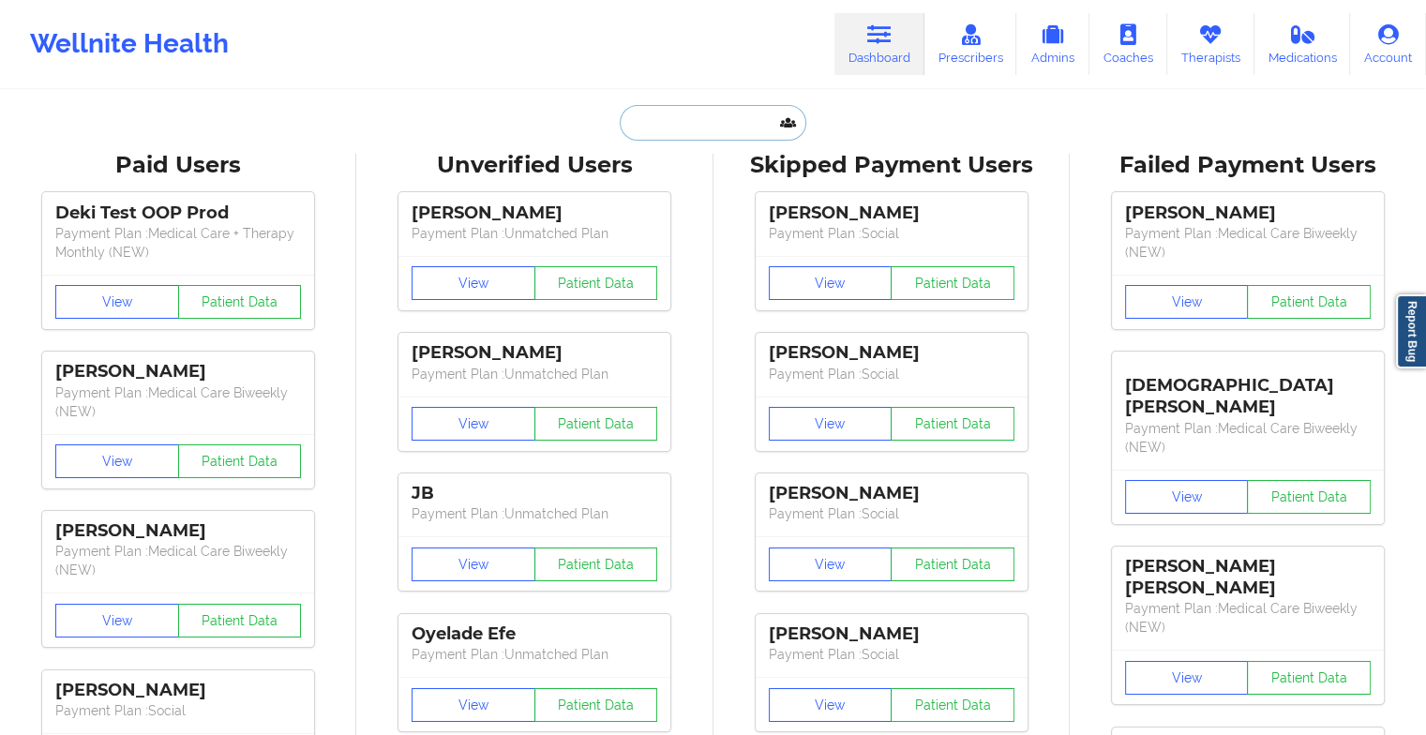
click at [670, 136] on input "text" at bounding box center [713, 123] width 186 height 36
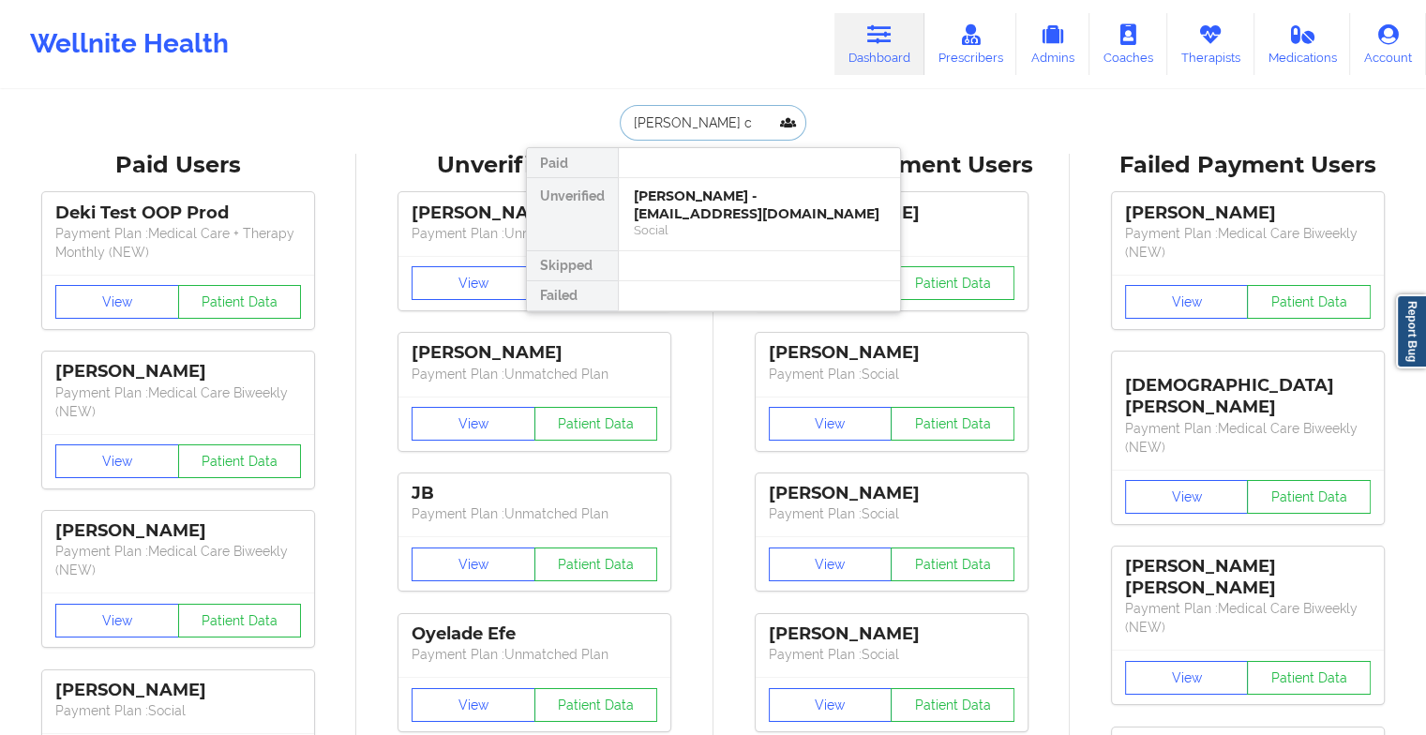
type input "[PERSON_NAME] co"
click at [687, 203] on div "[PERSON_NAME] - [EMAIL_ADDRESS][DOMAIN_NAME]" at bounding box center [759, 205] width 251 height 35
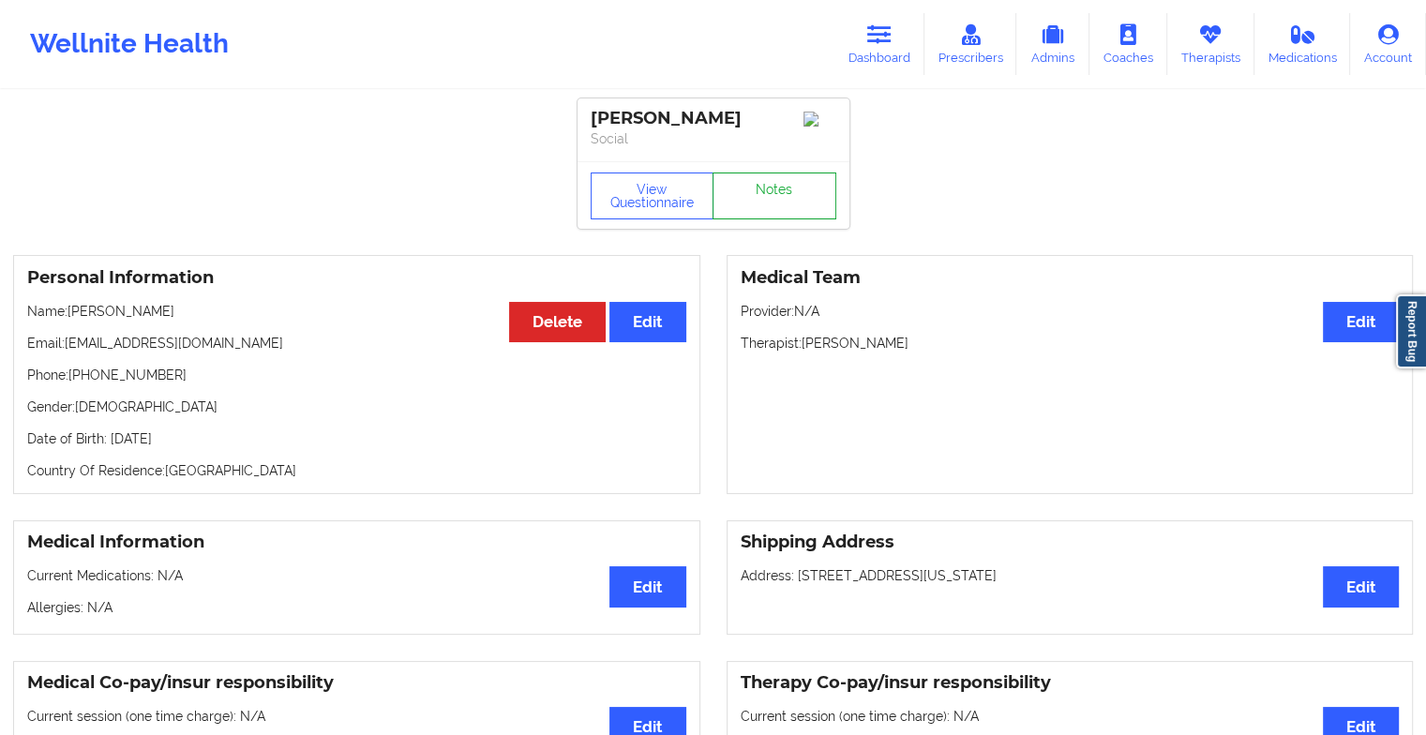
click at [752, 178] on link "Notes" at bounding box center [775, 196] width 124 height 47
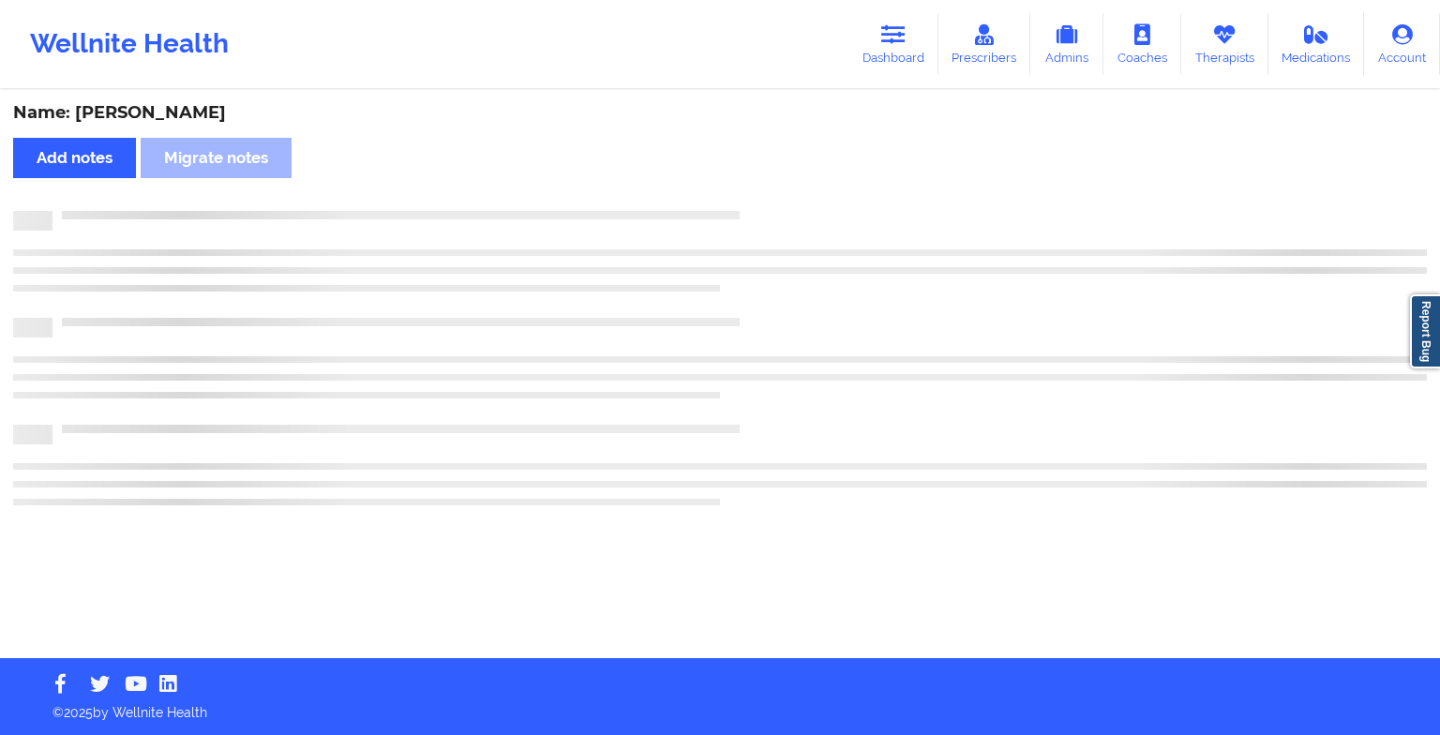
click at [752, 178] on div "Name: [PERSON_NAME] Add notes Migrate notes" at bounding box center [720, 375] width 1440 height 566
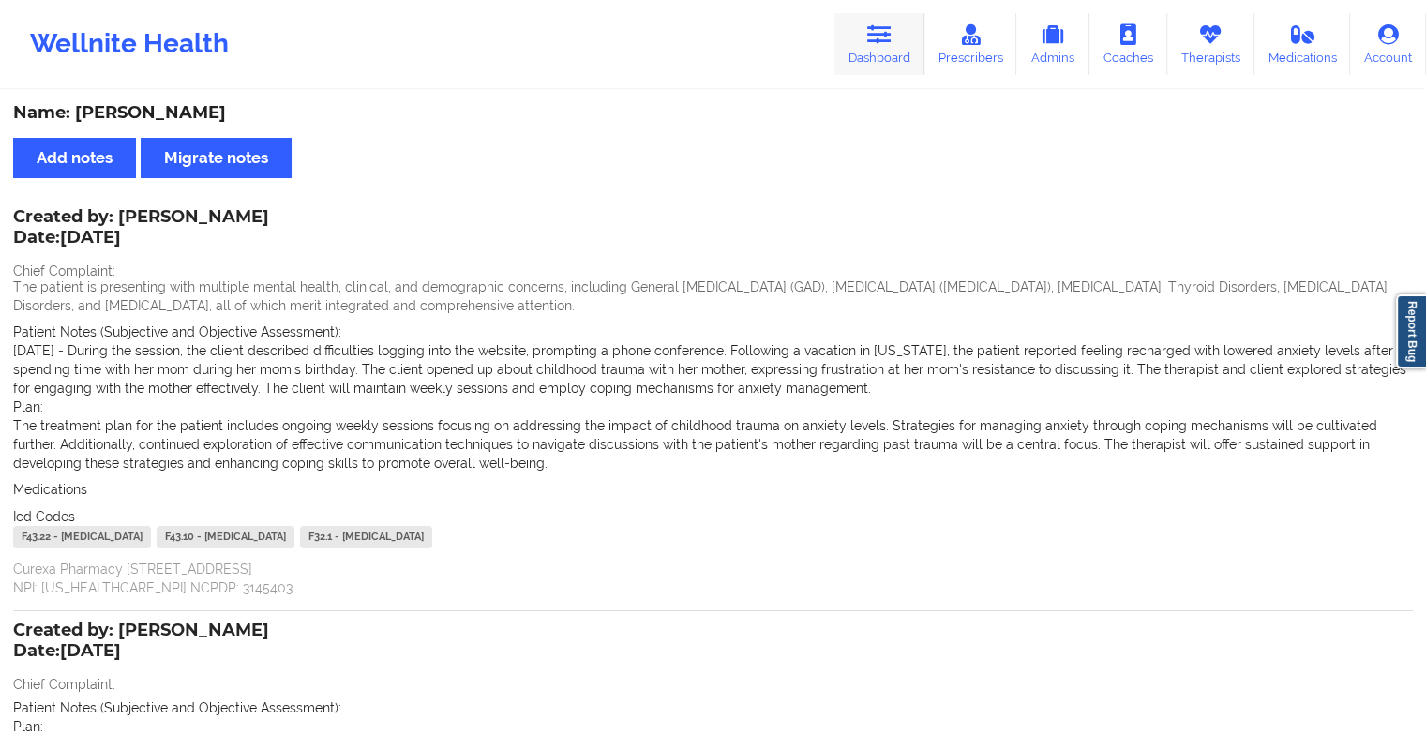
click at [889, 64] on link "Dashboard" at bounding box center [880, 44] width 90 height 62
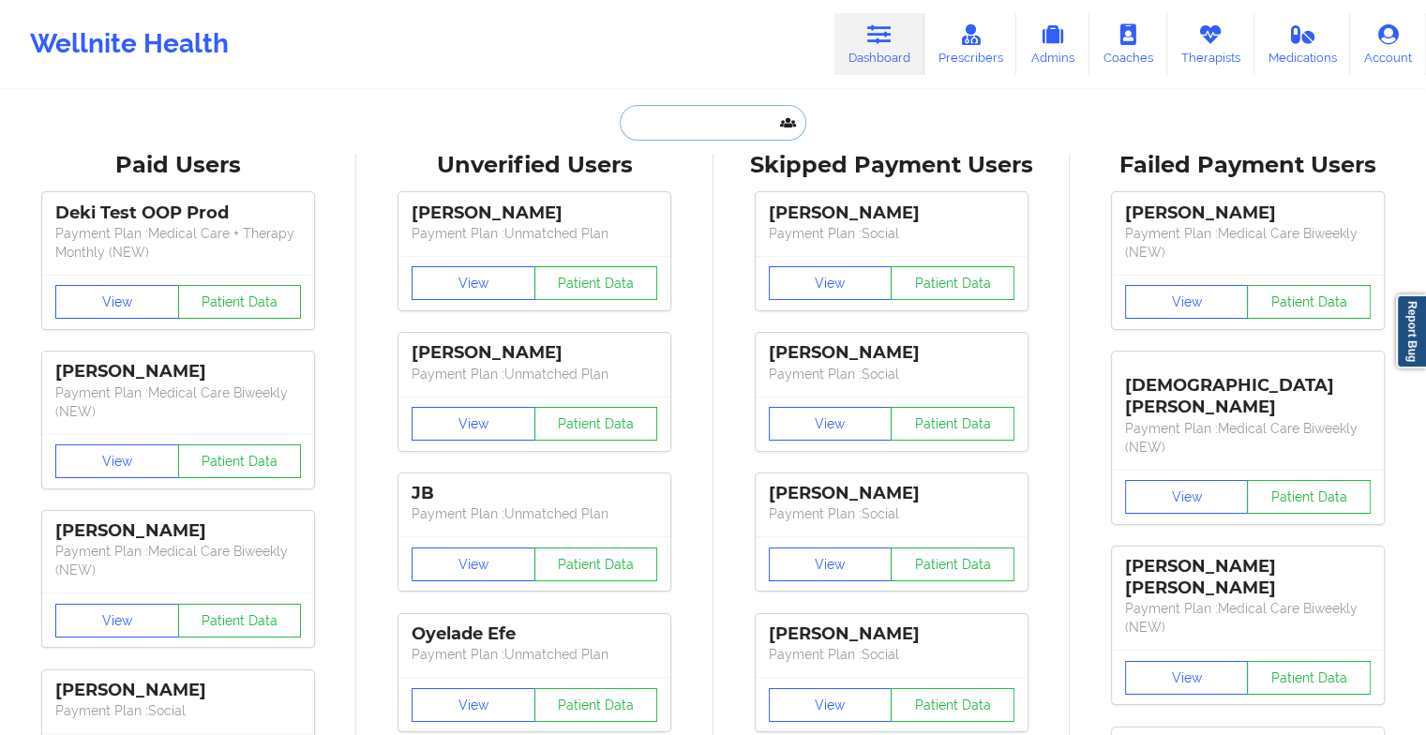
click at [704, 116] on input "text" at bounding box center [713, 123] width 186 height 36
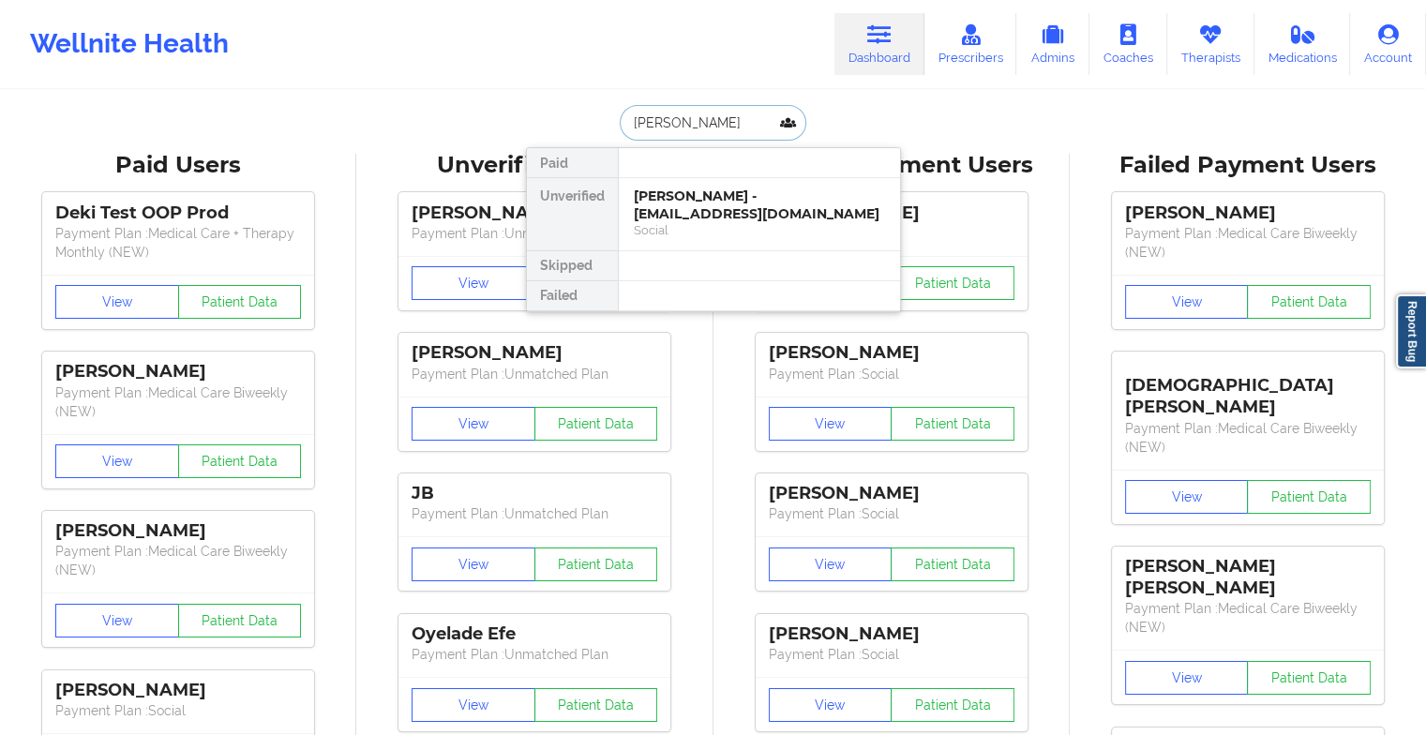
type input "[PERSON_NAME]"
click at [724, 222] on div "Digital Practice Member (In-Network)" at bounding box center [759, 230] width 251 height 16
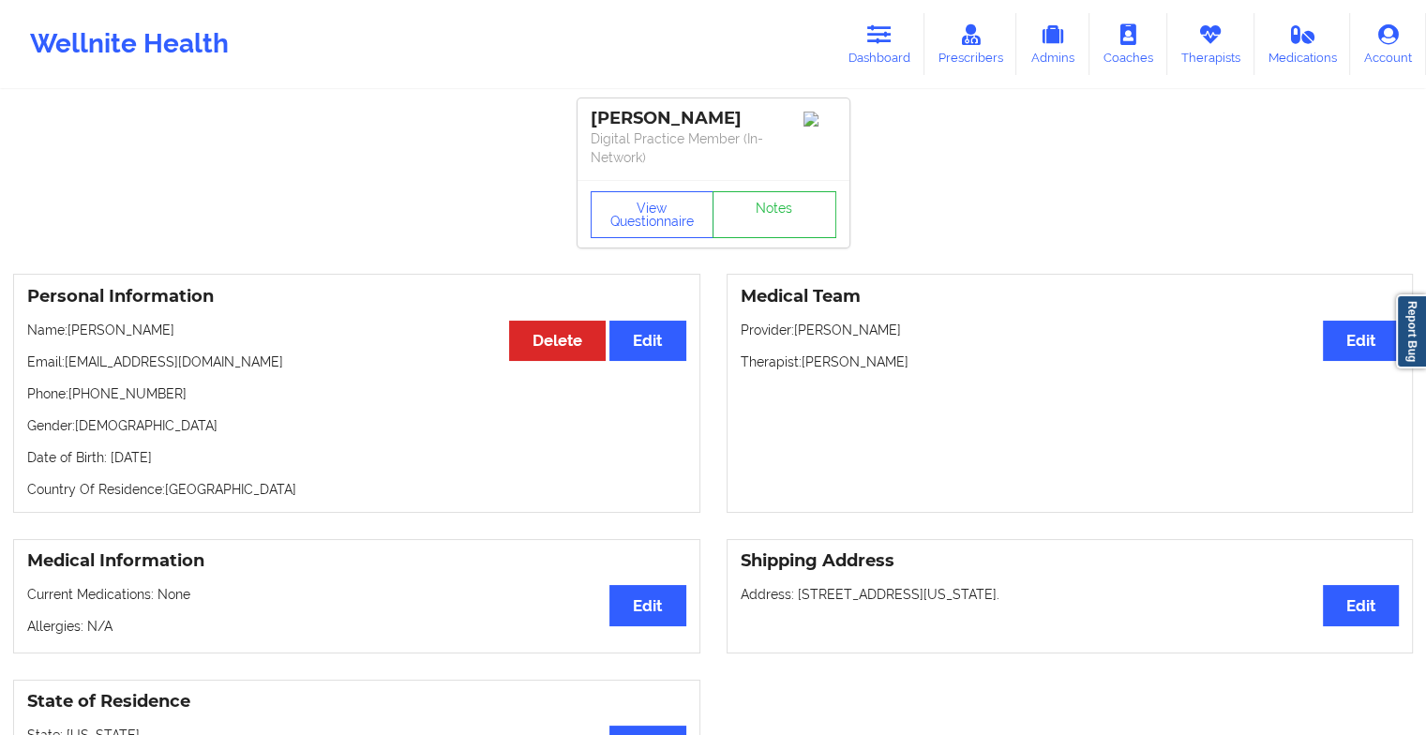
click at [767, 188] on div "View Questionnaire Notes" at bounding box center [714, 214] width 272 height 68
click at [767, 197] on link "Notes" at bounding box center [775, 214] width 124 height 47
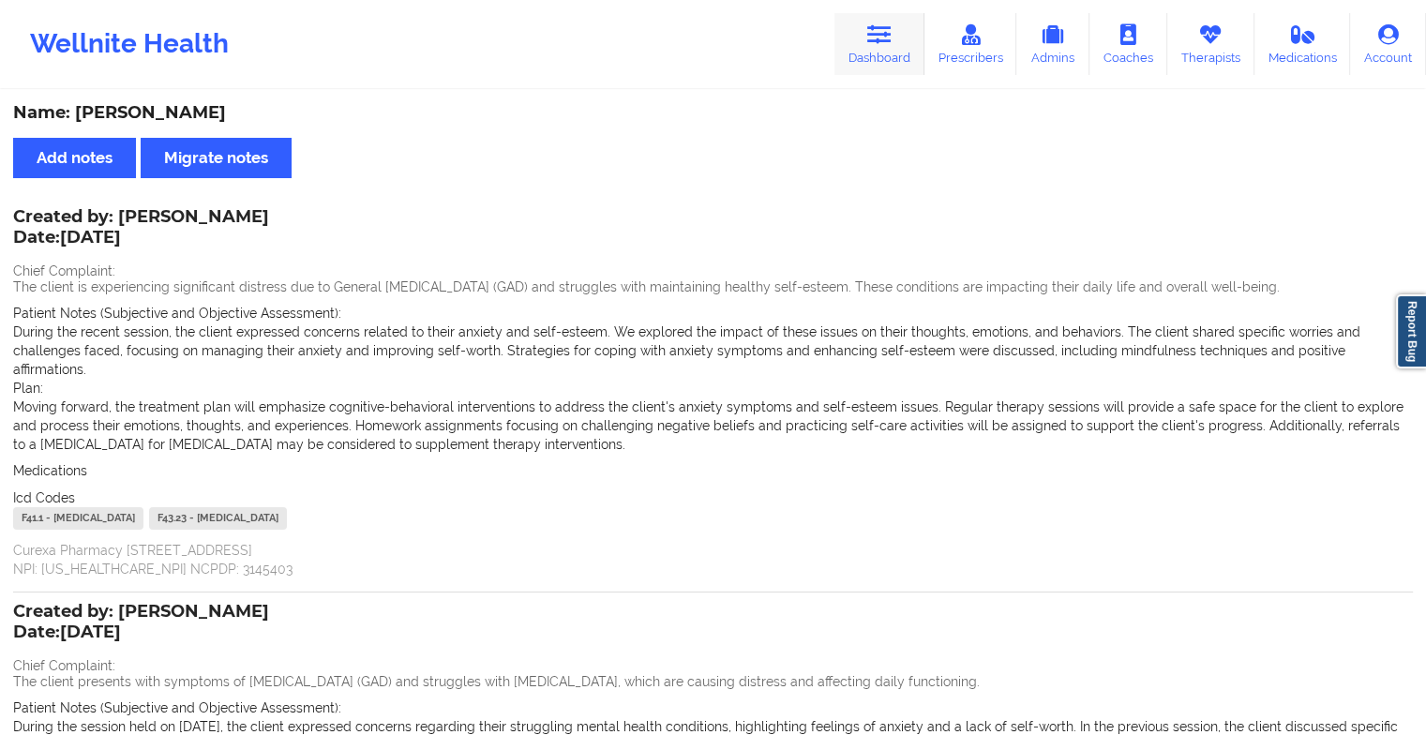
click at [872, 60] on link "Dashboard" at bounding box center [880, 44] width 90 height 62
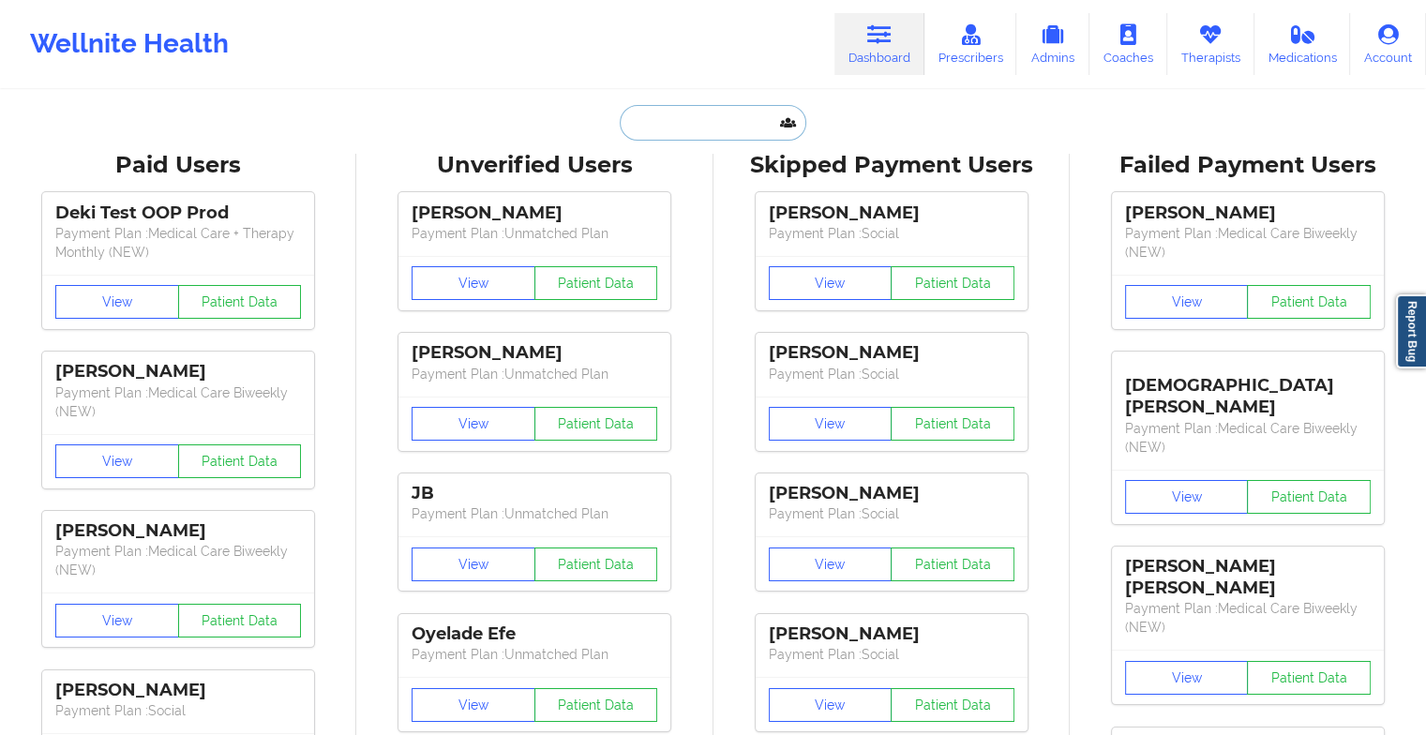
click at [731, 119] on input "text" at bounding box center [713, 123] width 186 height 36
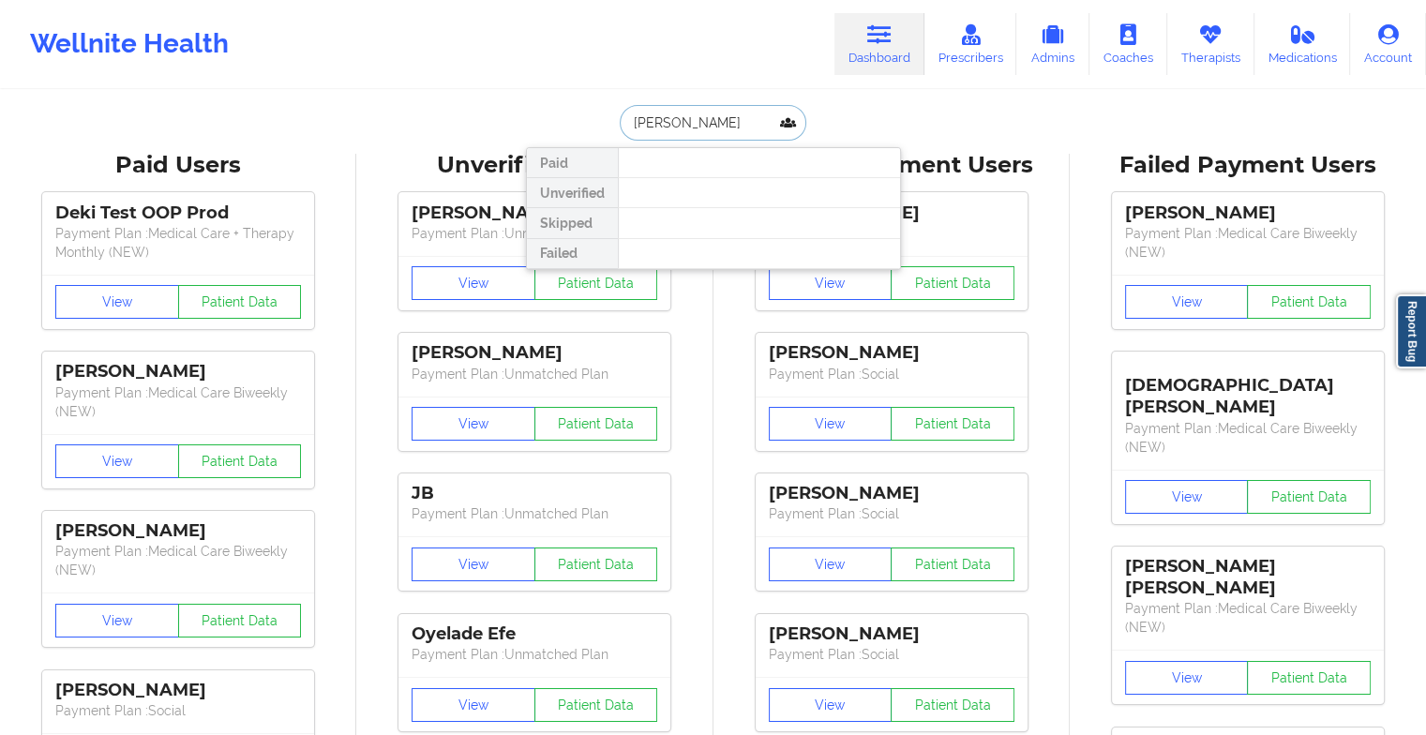
type input "[PERSON_NAME]"
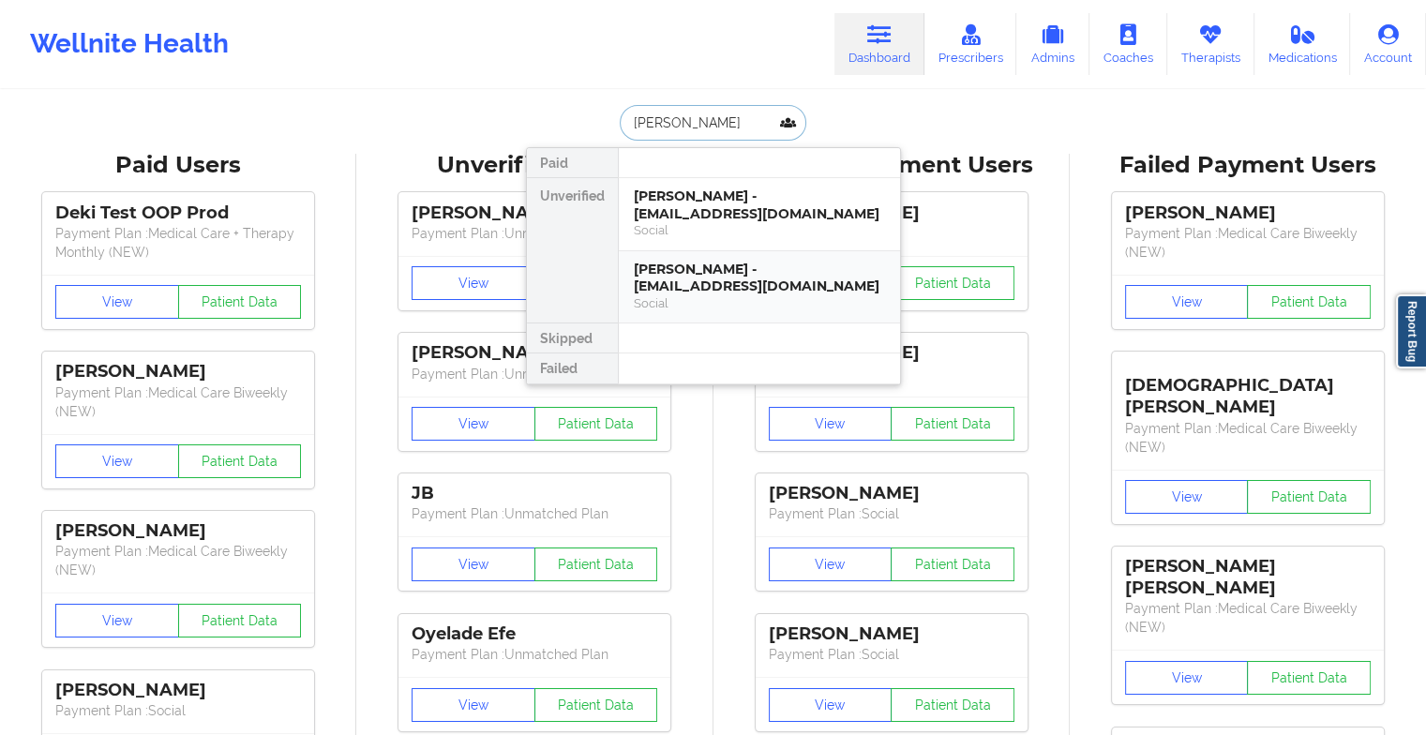
click at [724, 261] on div "[PERSON_NAME] - [EMAIL_ADDRESS][DOMAIN_NAME]" at bounding box center [759, 278] width 251 height 35
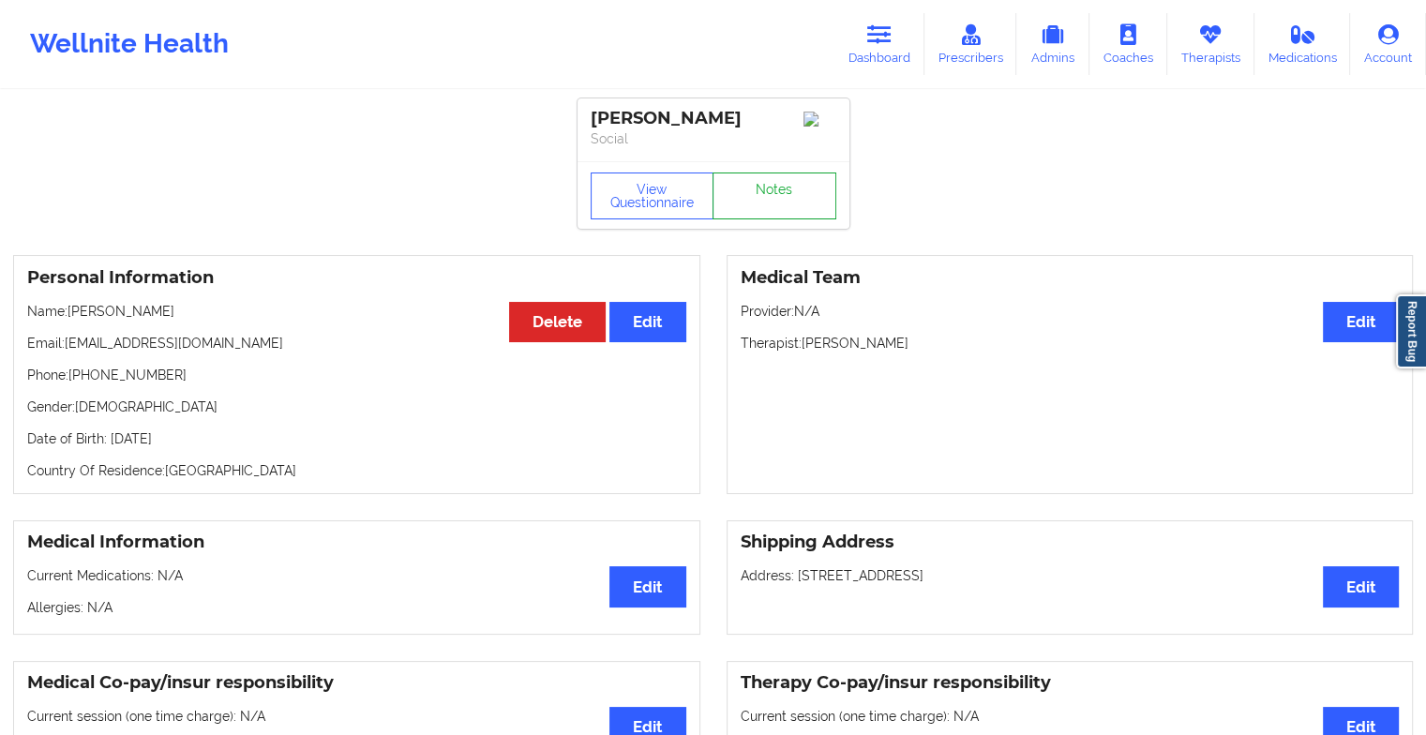
click at [779, 212] on link "Notes" at bounding box center [775, 196] width 124 height 47
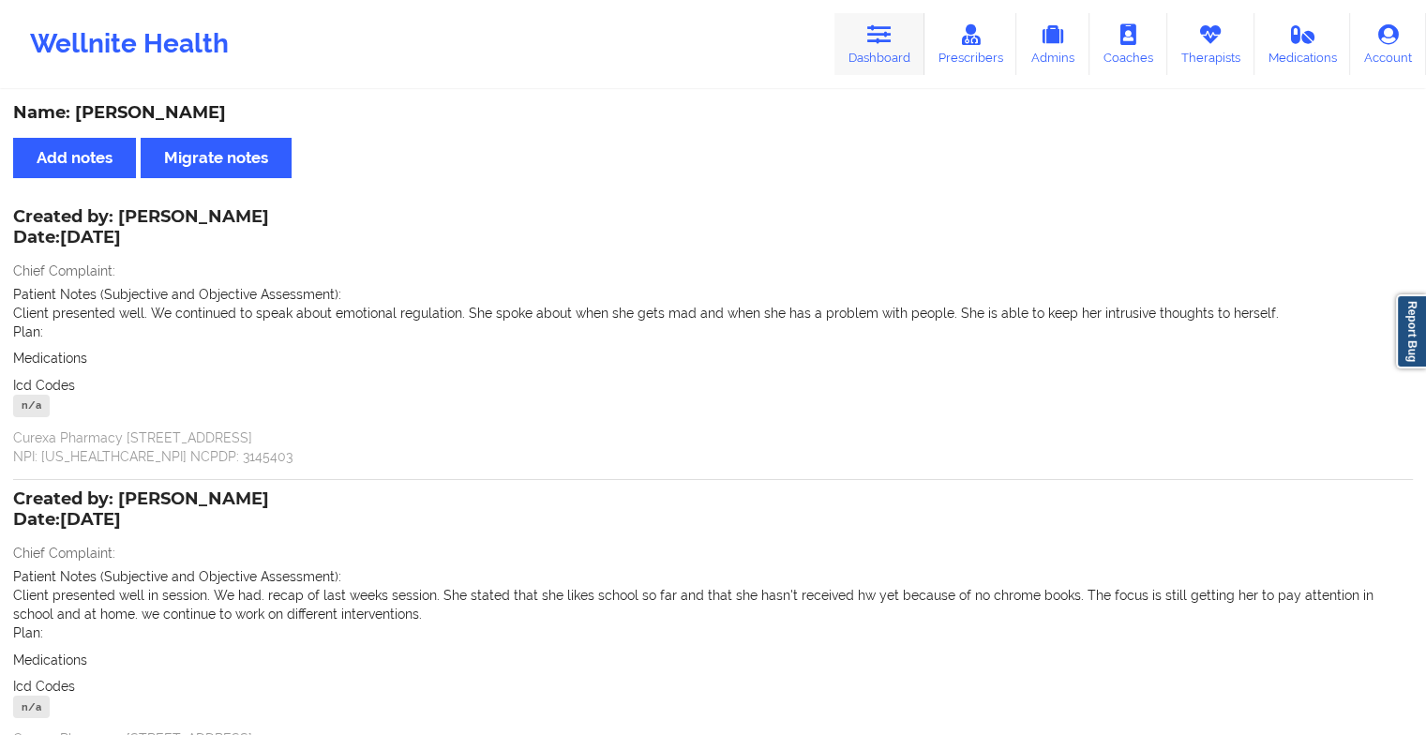
click at [888, 38] on icon at bounding box center [879, 34] width 24 height 21
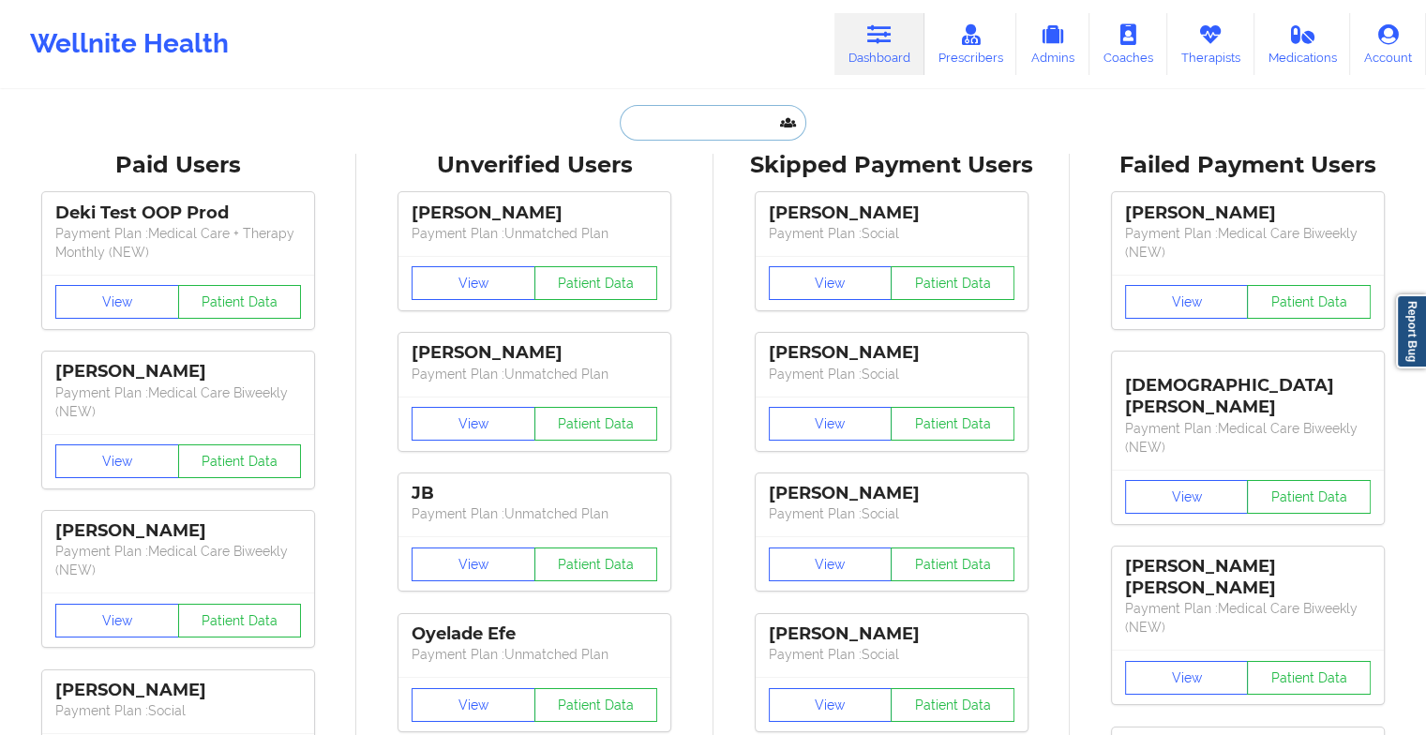
click at [726, 129] on input "text" at bounding box center [713, 123] width 186 height 36
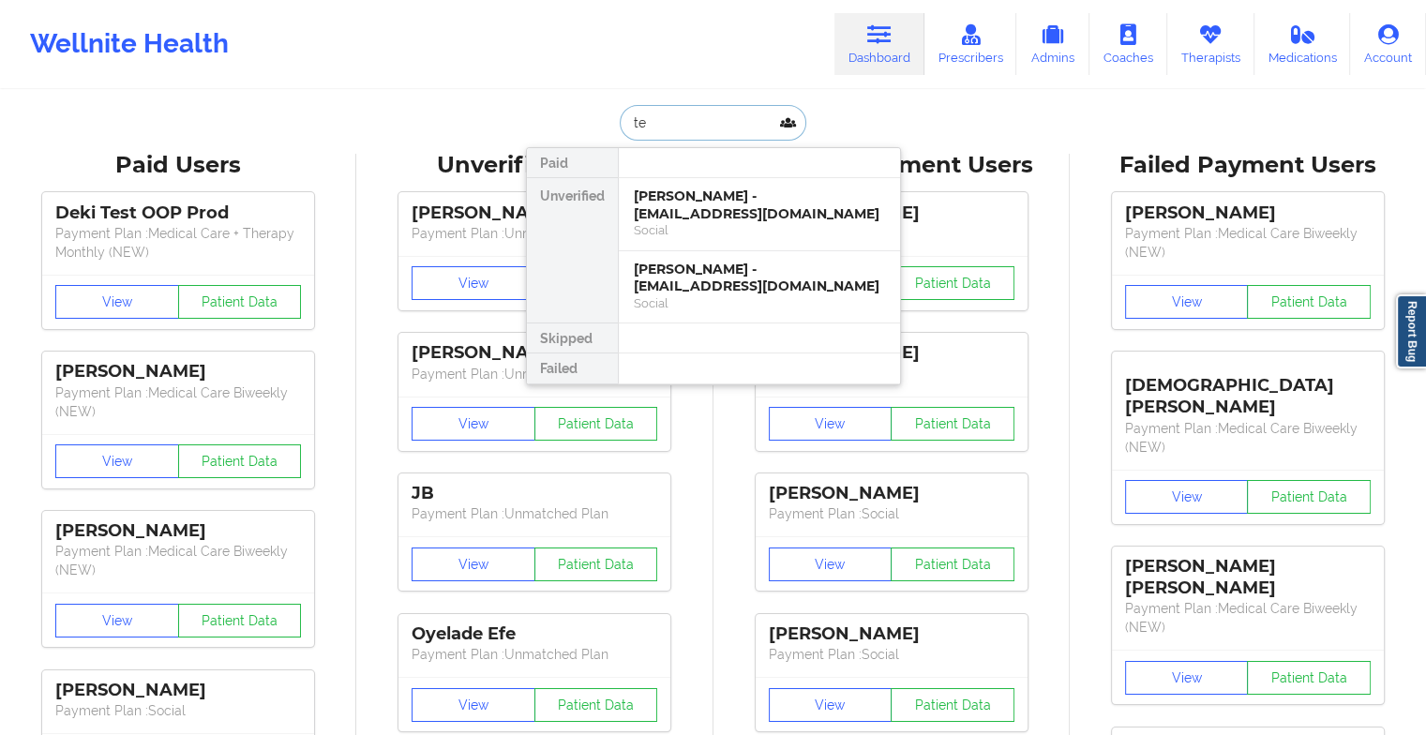
type input "t"
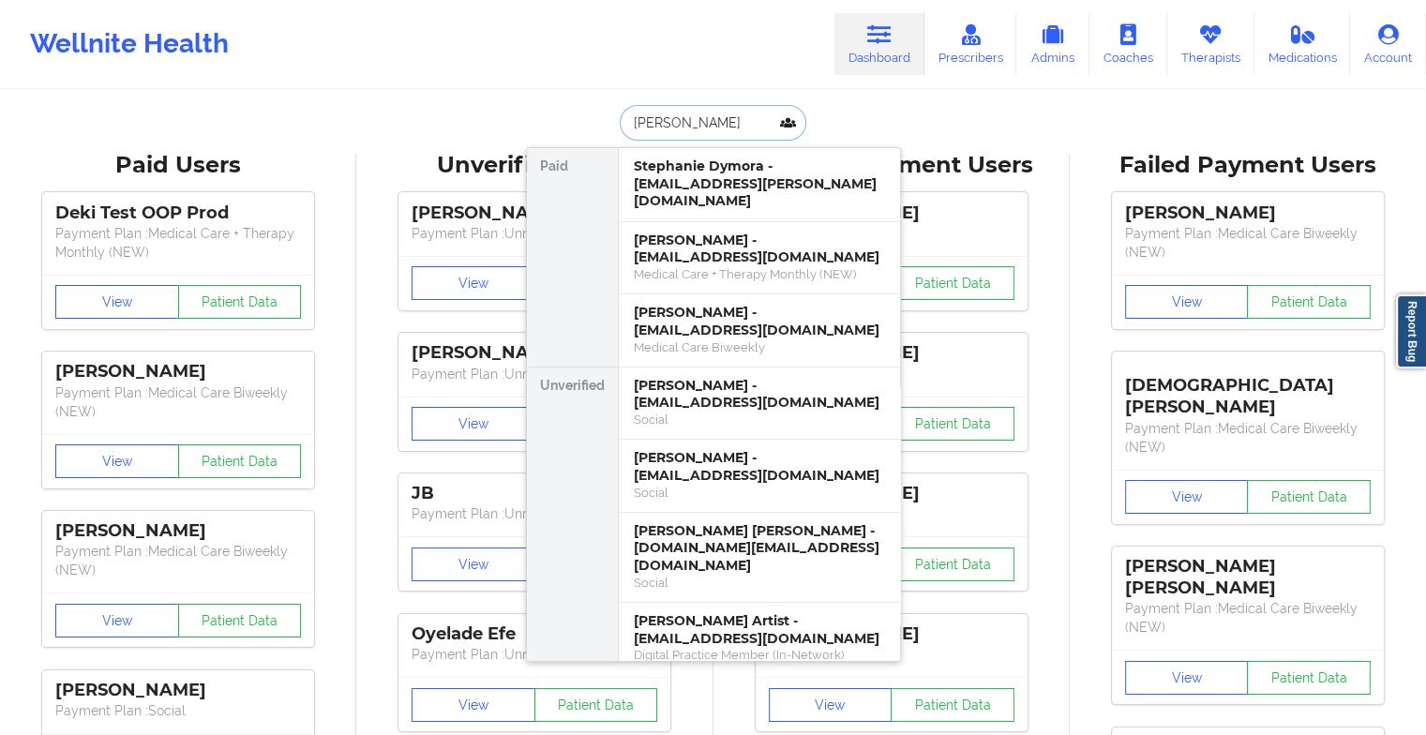
type input "[PERSON_NAME]"
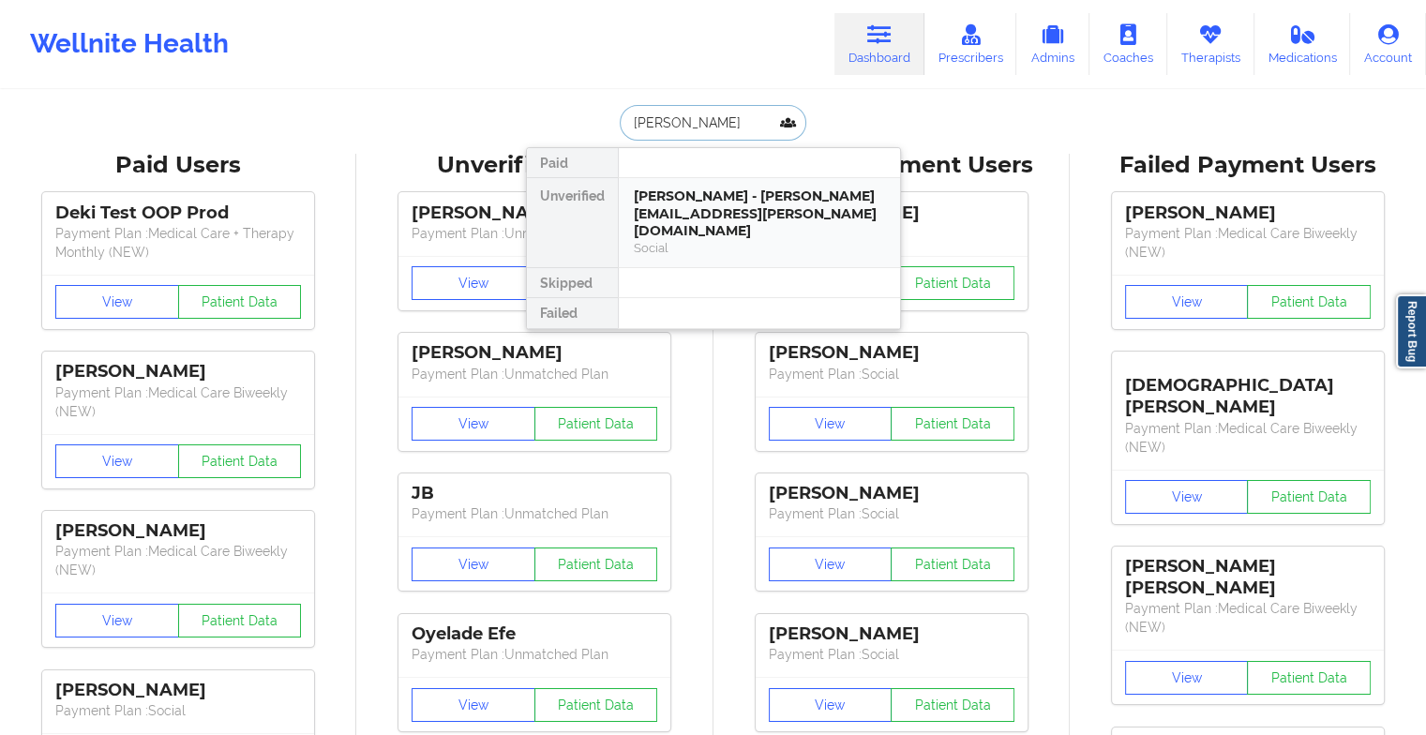
click at [774, 203] on div "[PERSON_NAME] - [PERSON_NAME][EMAIL_ADDRESS][PERSON_NAME][DOMAIN_NAME]" at bounding box center [759, 214] width 251 height 53
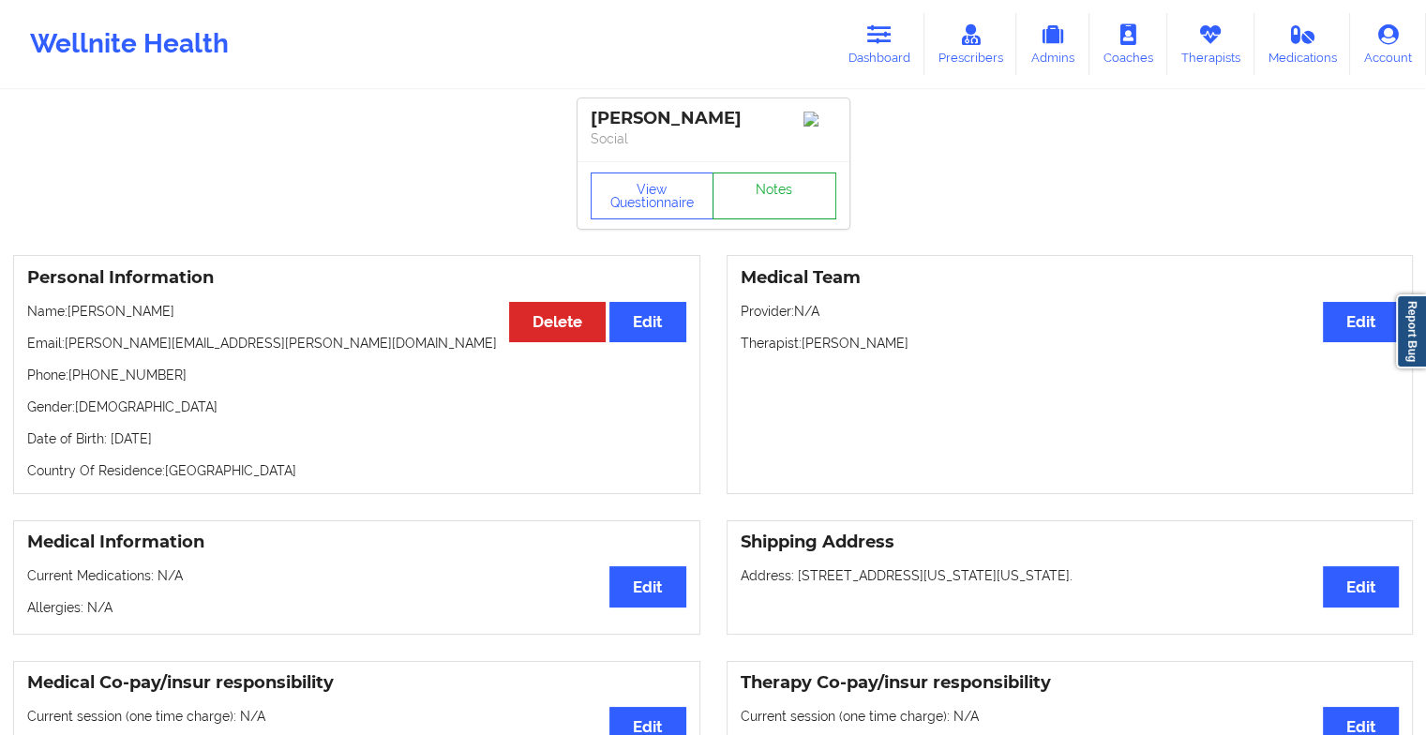
click at [757, 180] on link "Notes" at bounding box center [775, 196] width 124 height 47
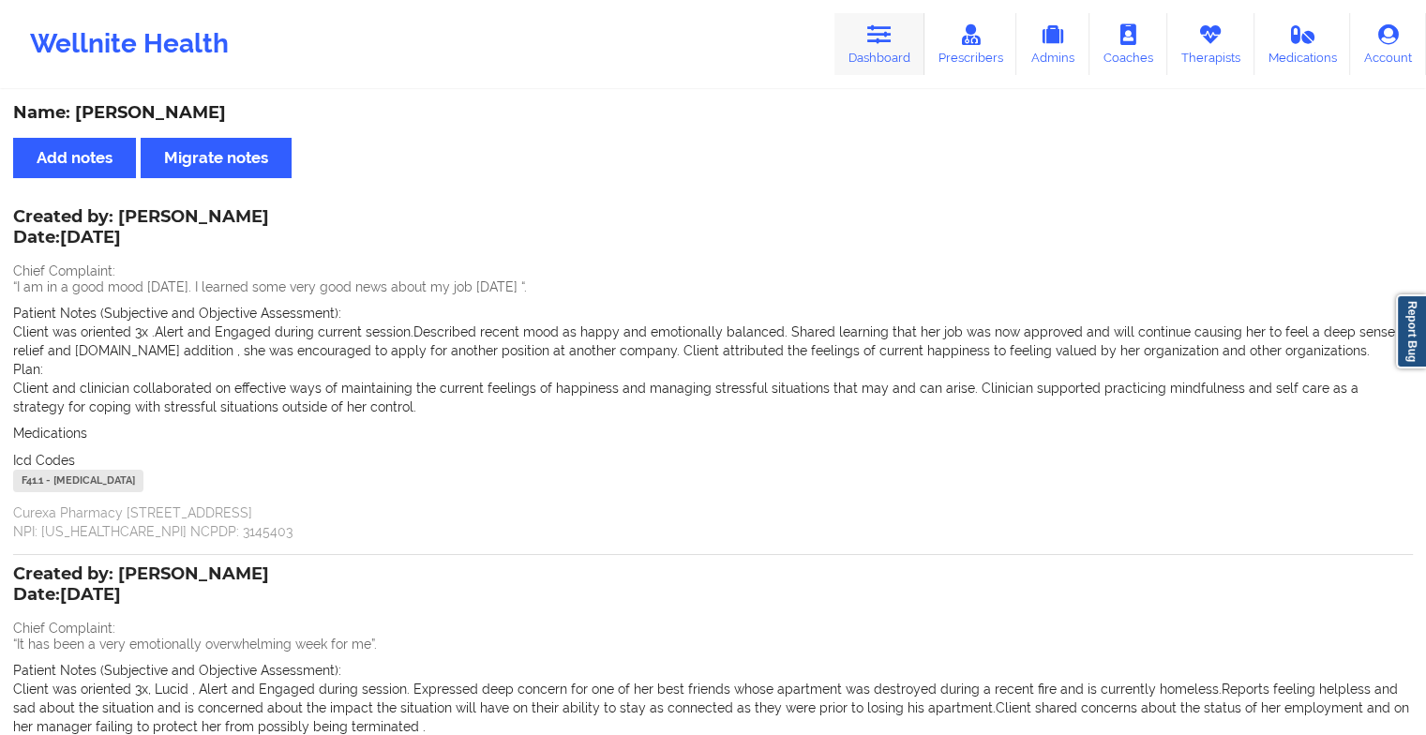
click at [874, 55] on link "Dashboard" at bounding box center [880, 44] width 90 height 62
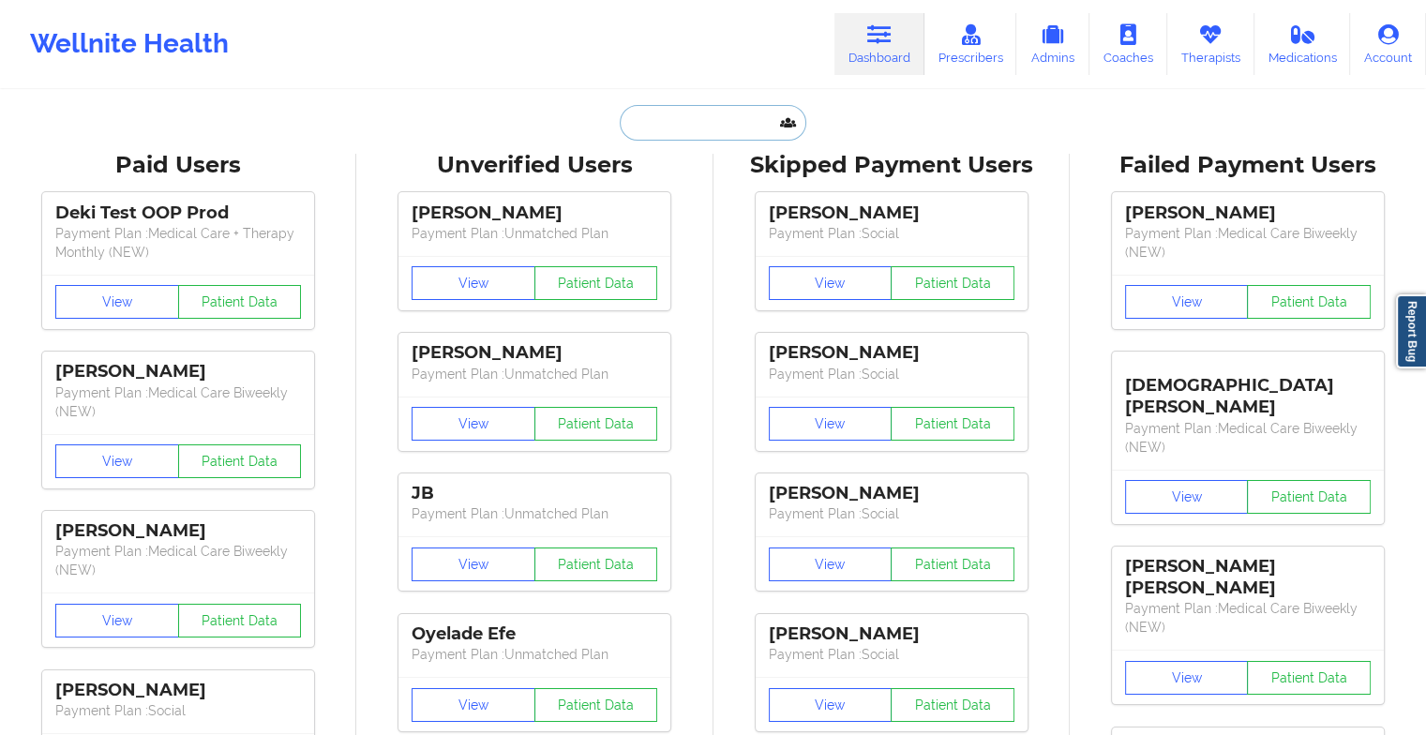
click at [680, 112] on input "text" at bounding box center [713, 123] width 186 height 36
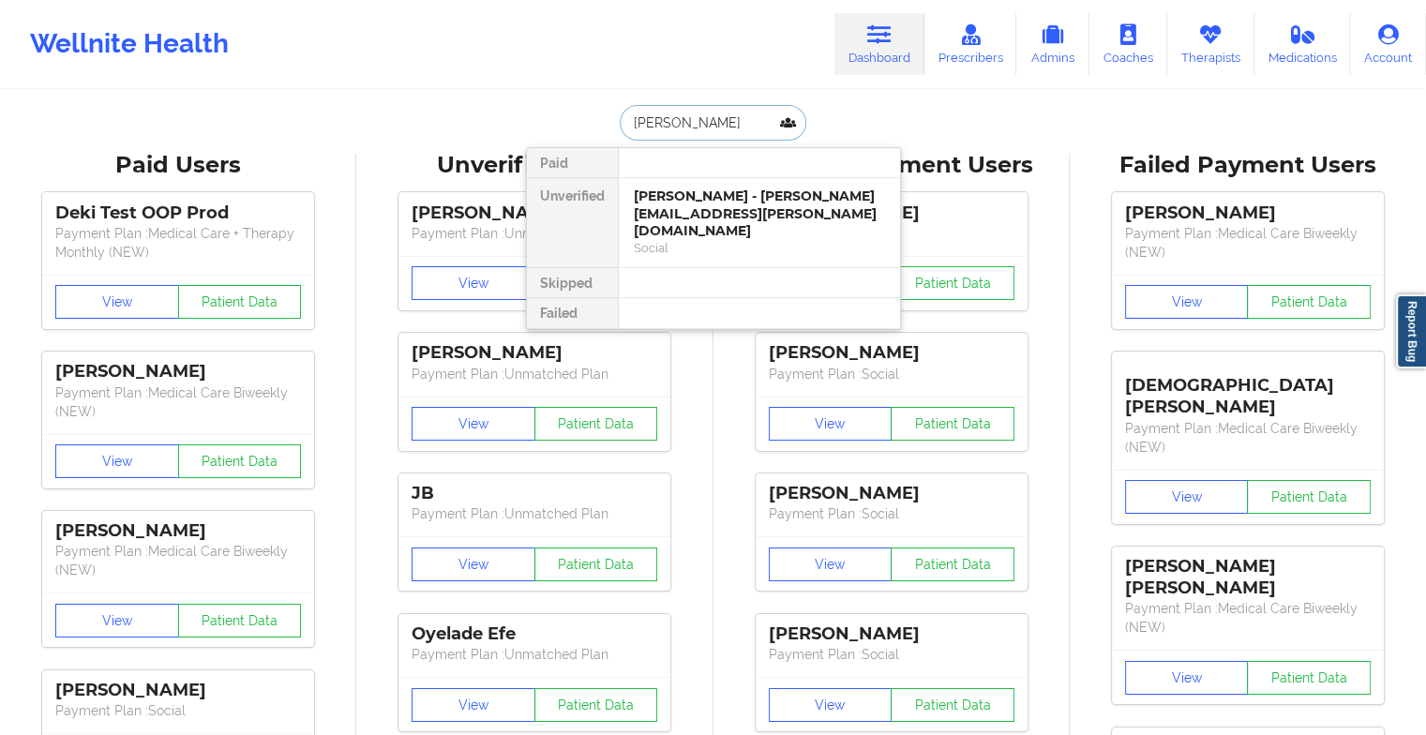
type input "[PERSON_NAME]"
click at [724, 205] on div "[PERSON_NAME] - [EMAIL_ADDRESS][DOMAIN_NAME]" at bounding box center [759, 205] width 251 height 35
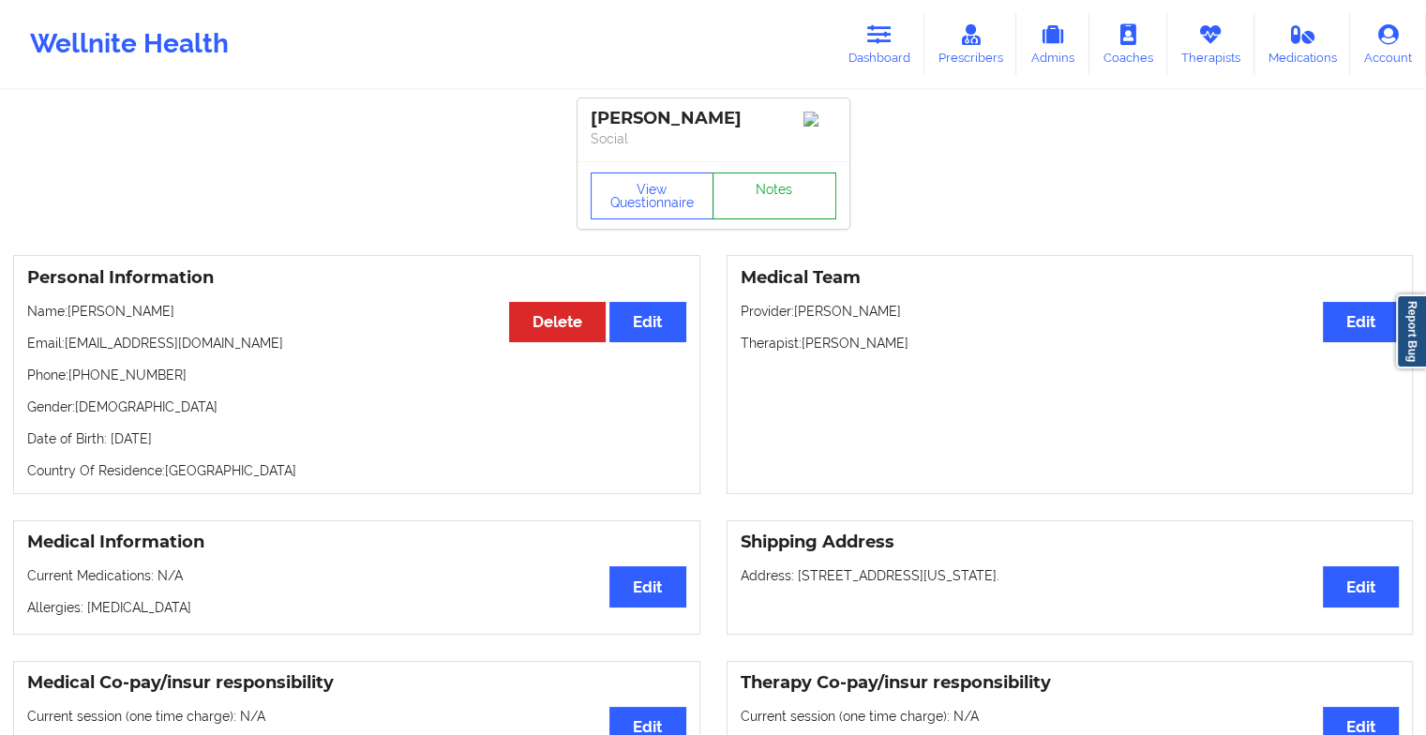
click at [765, 207] on link "Notes" at bounding box center [775, 196] width 124 height 47
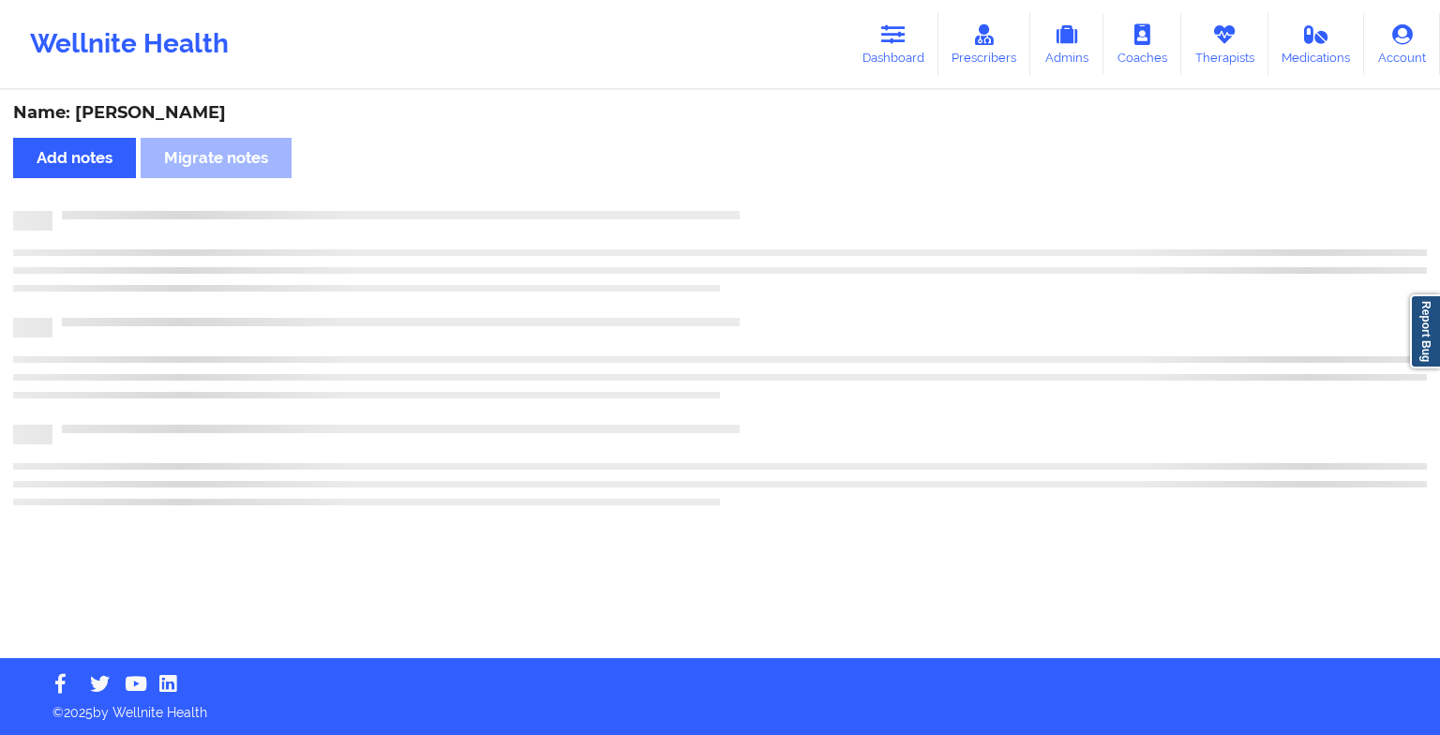
click at [765, 207] on div "Name: [PERSON_NAME] Add notes Migrate notes" at bounding box center [720, 375] width 1440 height 566
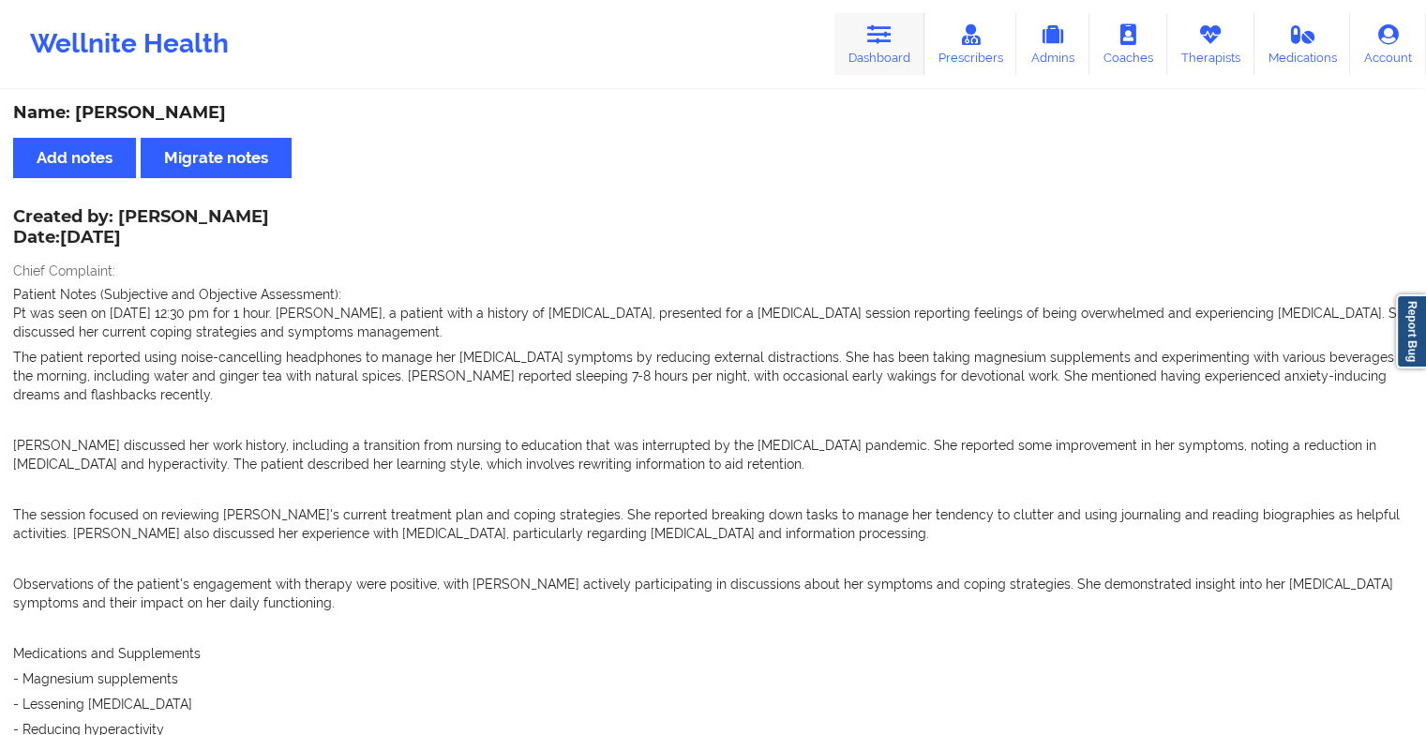
click at [874, 48] on link "Dashboard" at bounding box center [880, 44] width 90 height 62
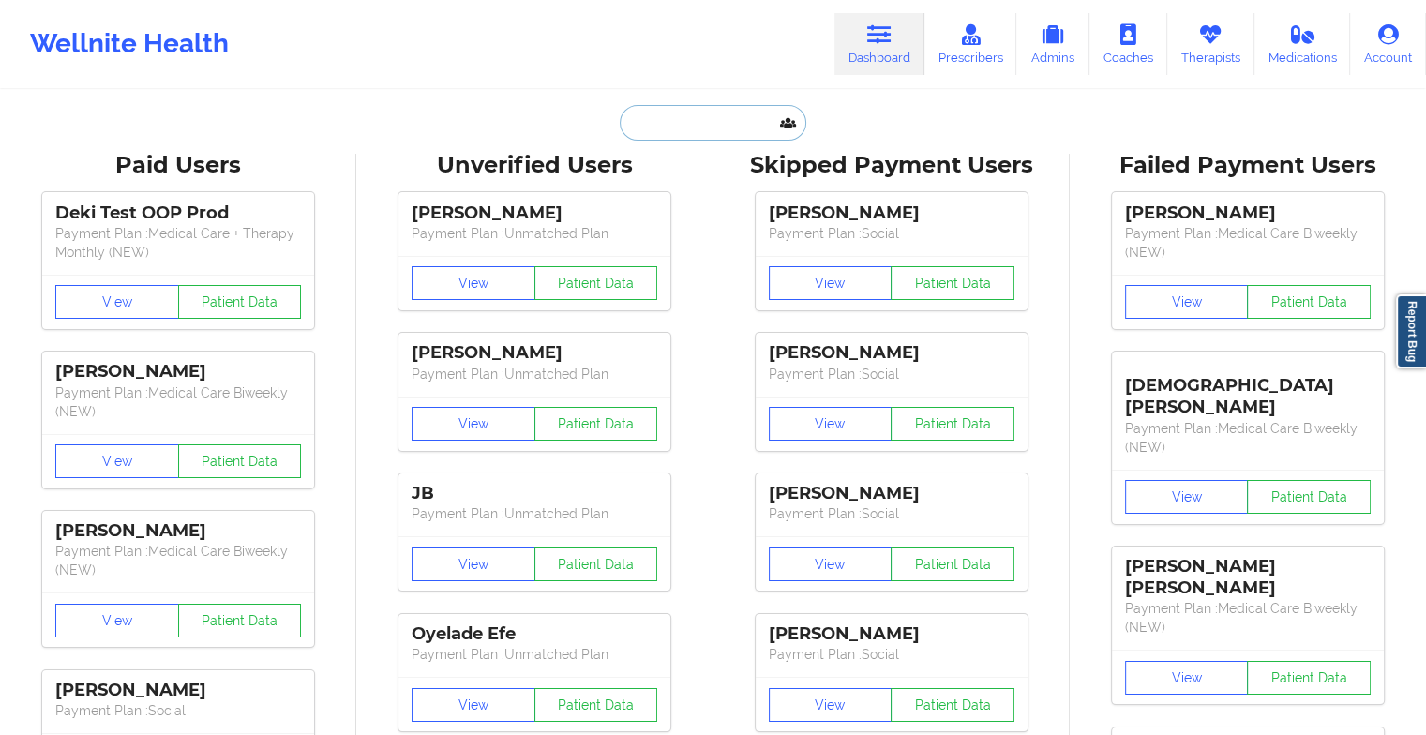
click at [712, 111] on input "text" at bounding box center [713, 123] width 186 height 36
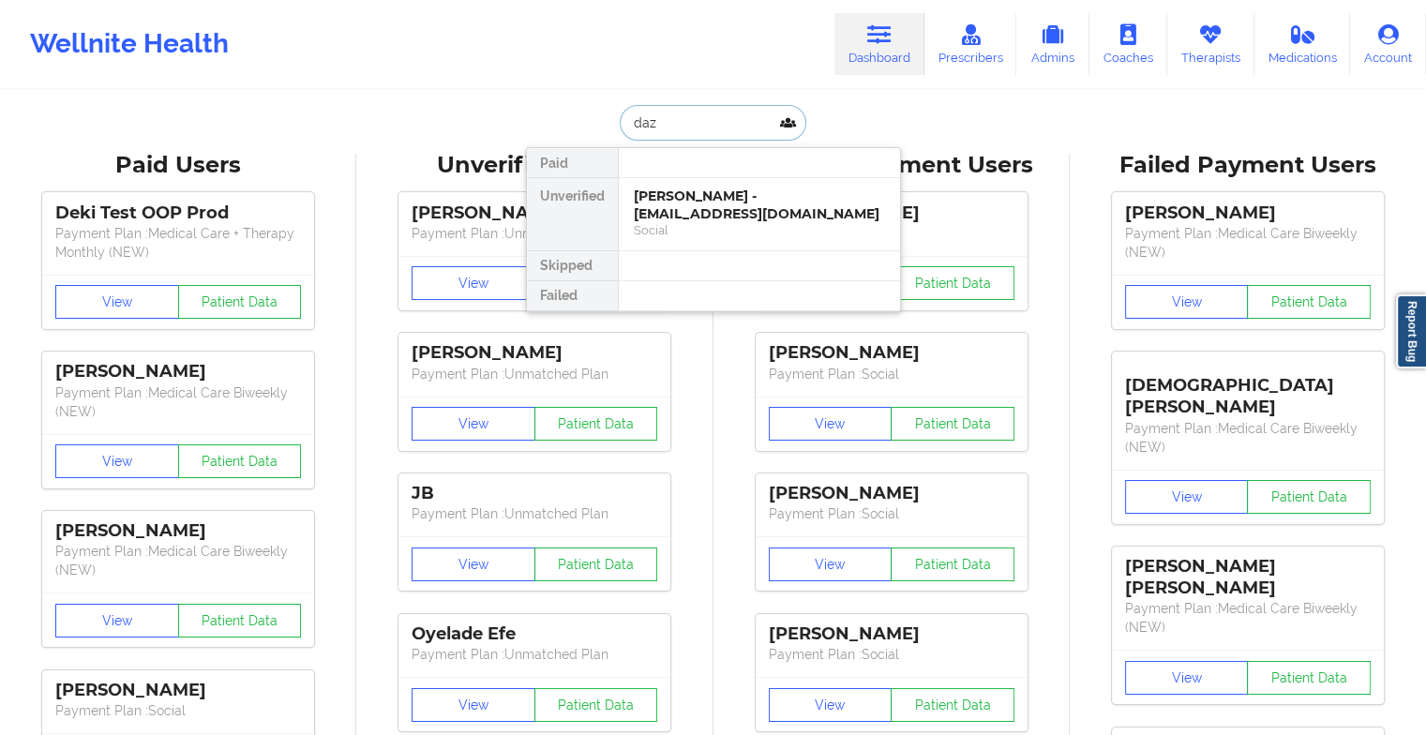
type input "dazh"
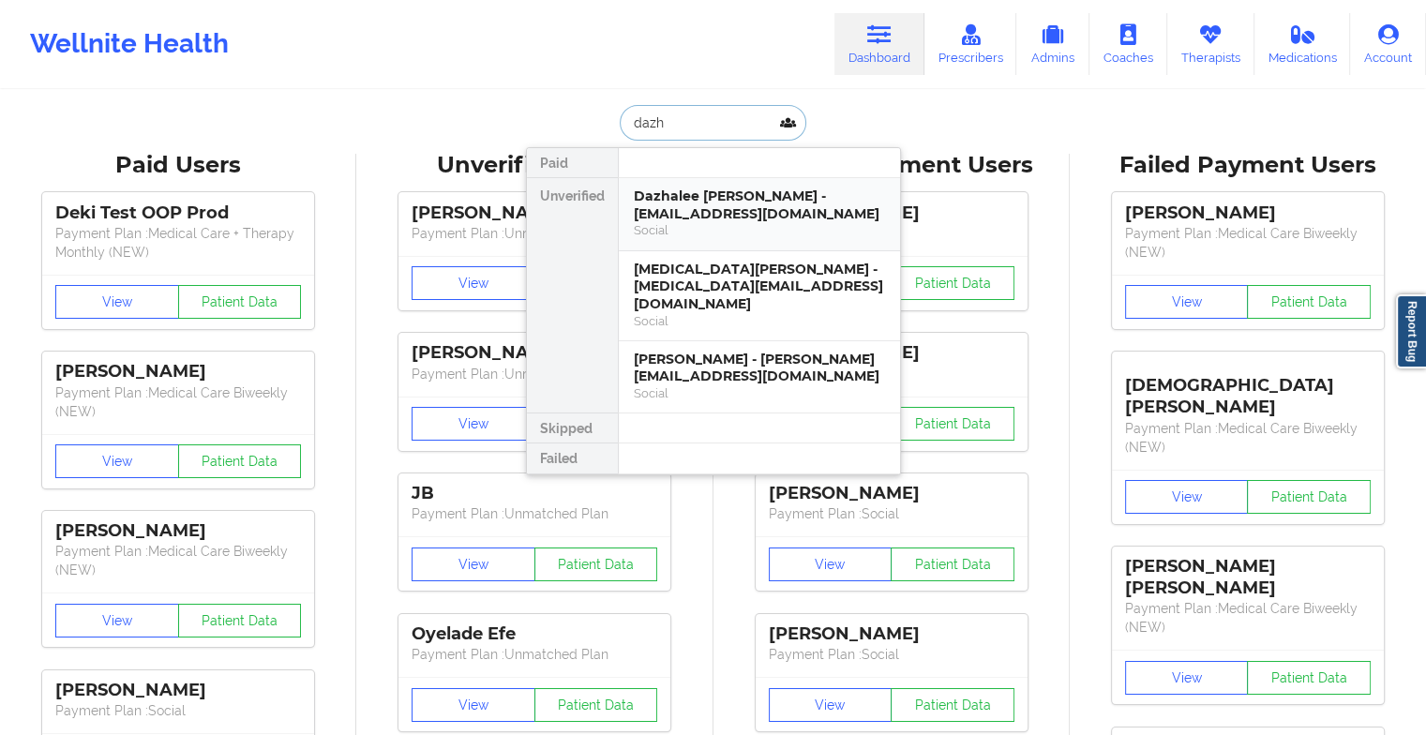
click at [704, 210] on div "Dazhalee [PERSON_NAME] - [EMAIL_ADDRESS][DOMAIN_NAME]" at bounding box center [759, 205] width 251 height 35
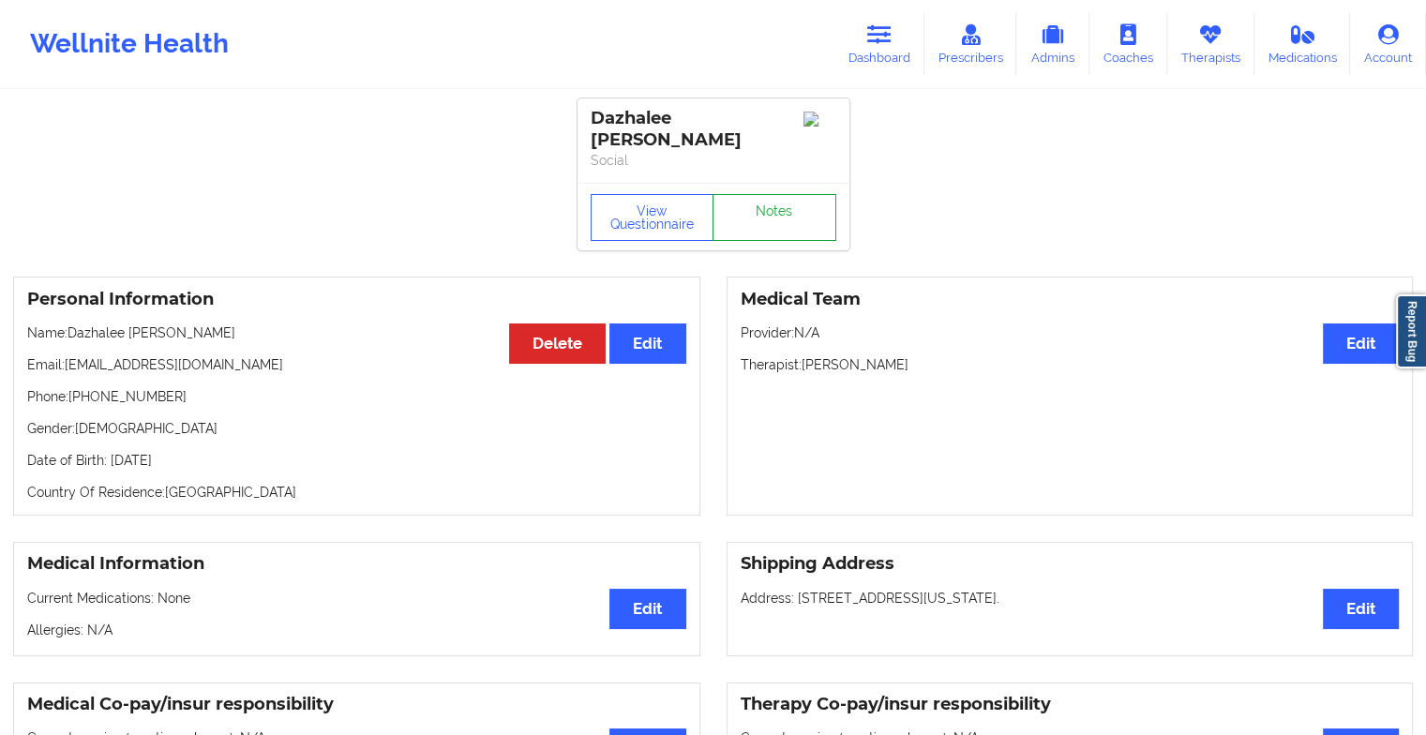
click at [758, 199] on link "Notes" at bounding box center [775, 217] width 124 height 47
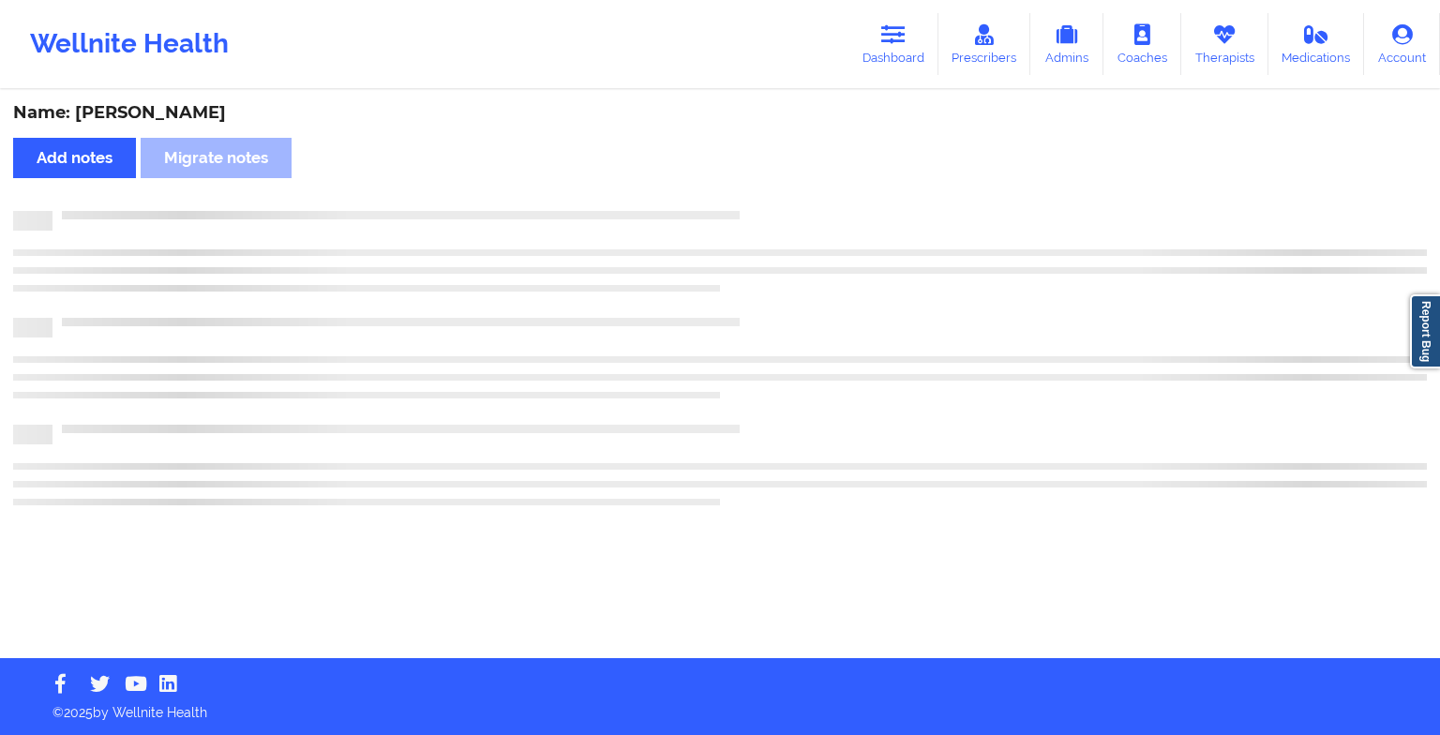
click at [758, 199] on div "Name: Dazhalee [PERSON_NAME] Add notes Migrate notes" at bounding box center [720, 375] width 1440 height 566
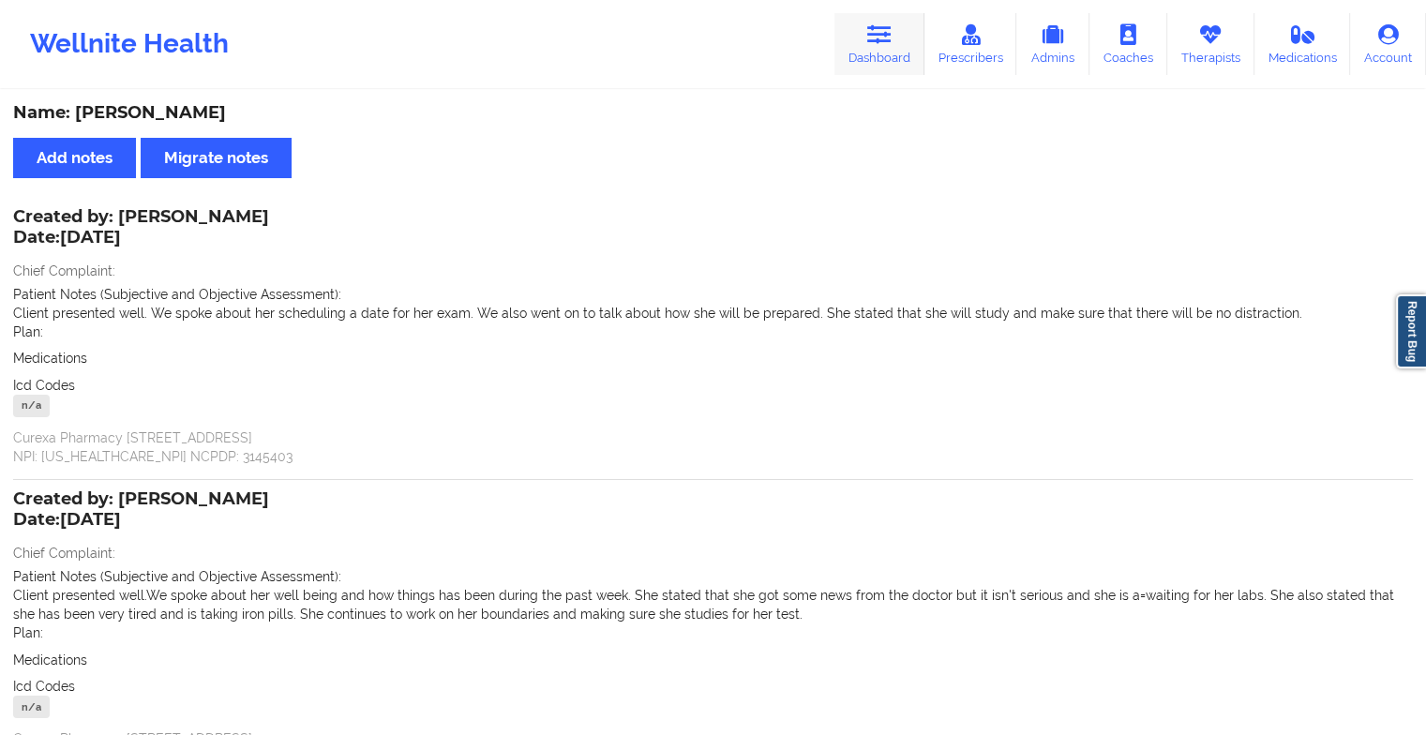
click at [889, 38] on icon at bounding box center [879, 34] width 24 height 21
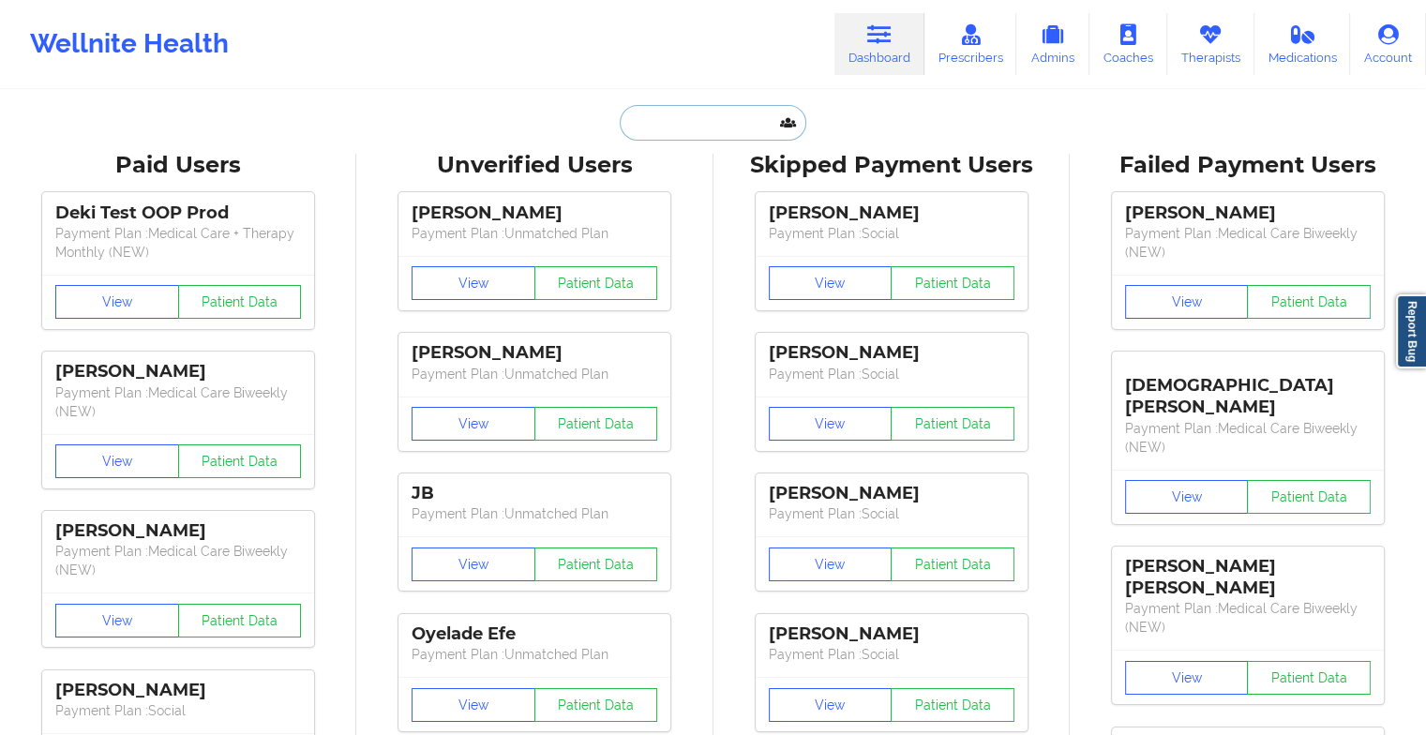
click at [735, 116] on input "text" at bounding box center [713, 123] width 186 height 36
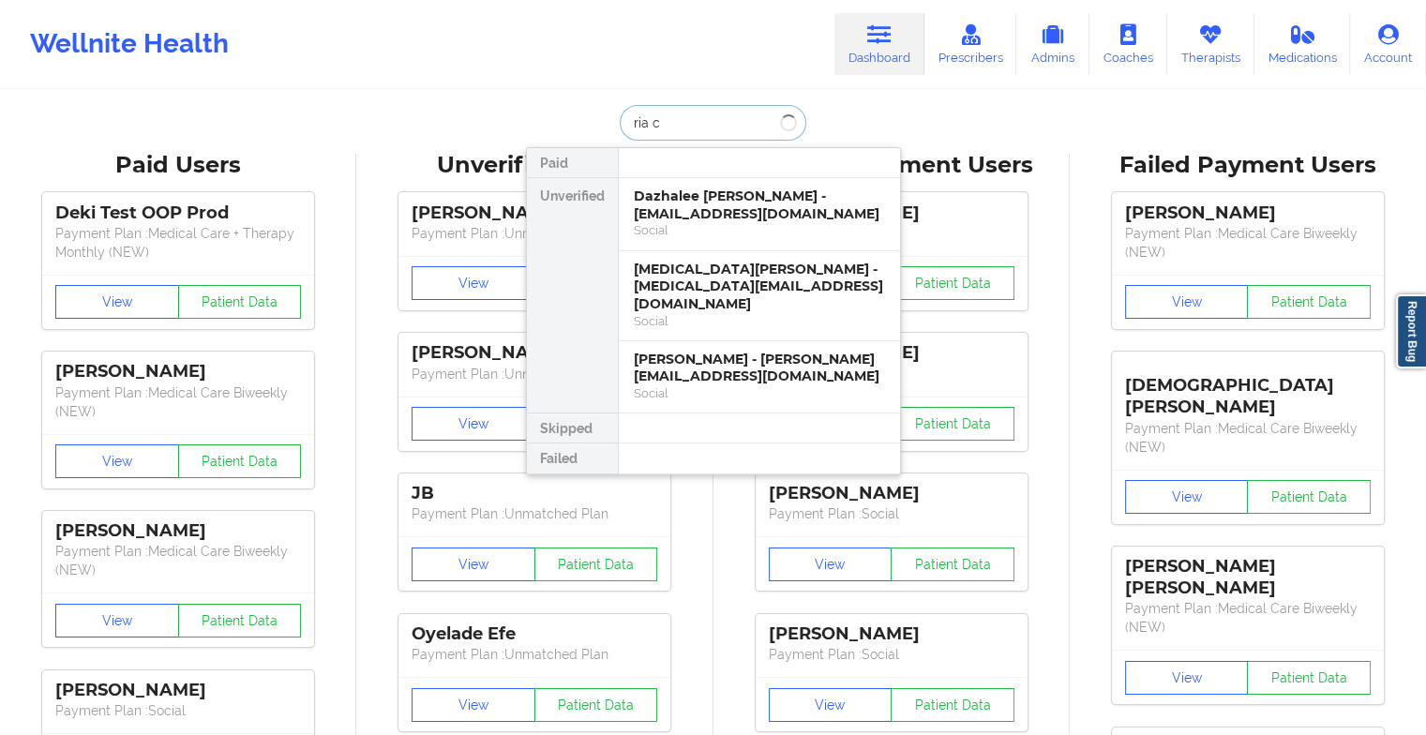
type input "ria ca"
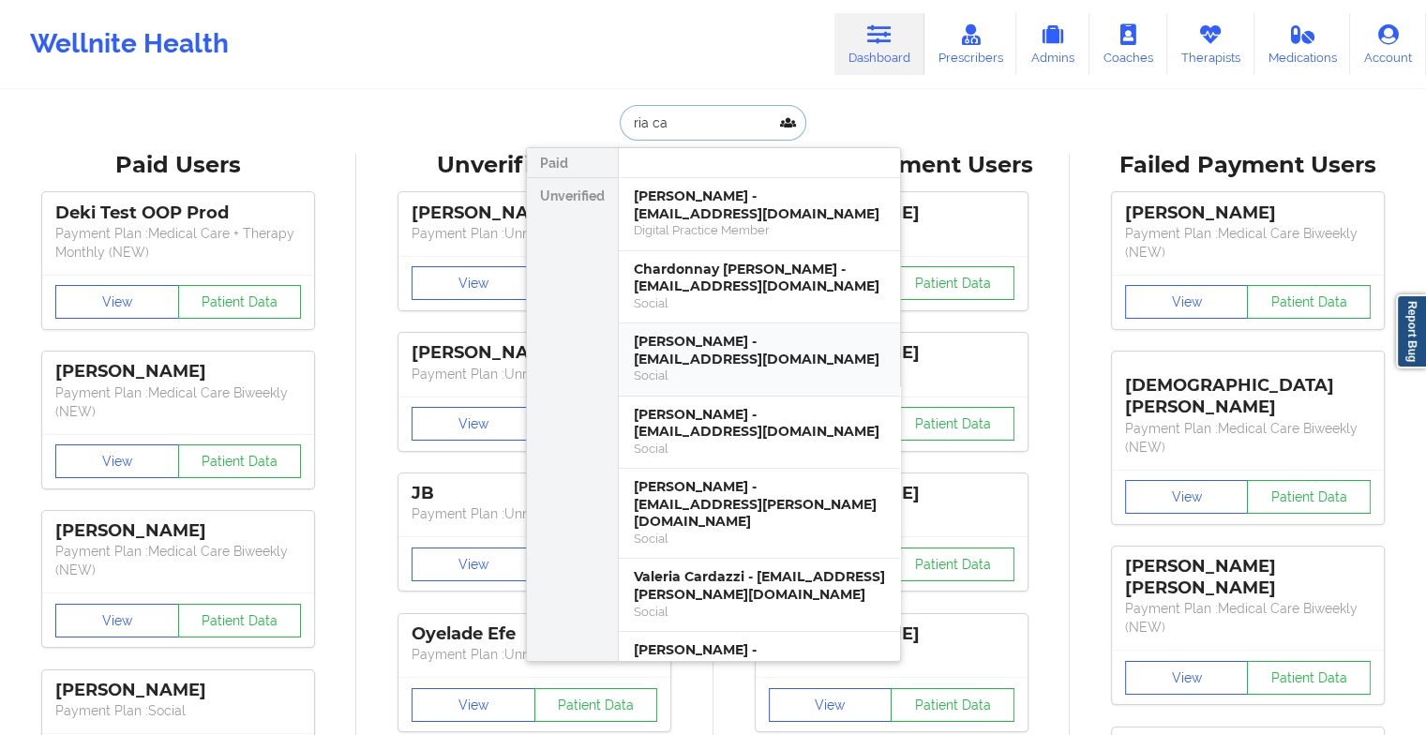
click at [713, 337] on div "[PERSON_NAME] - [EMAIL_ADDRESS][DOMAIN_NAME]" at bounding box center [759, 350] width 251 height 35
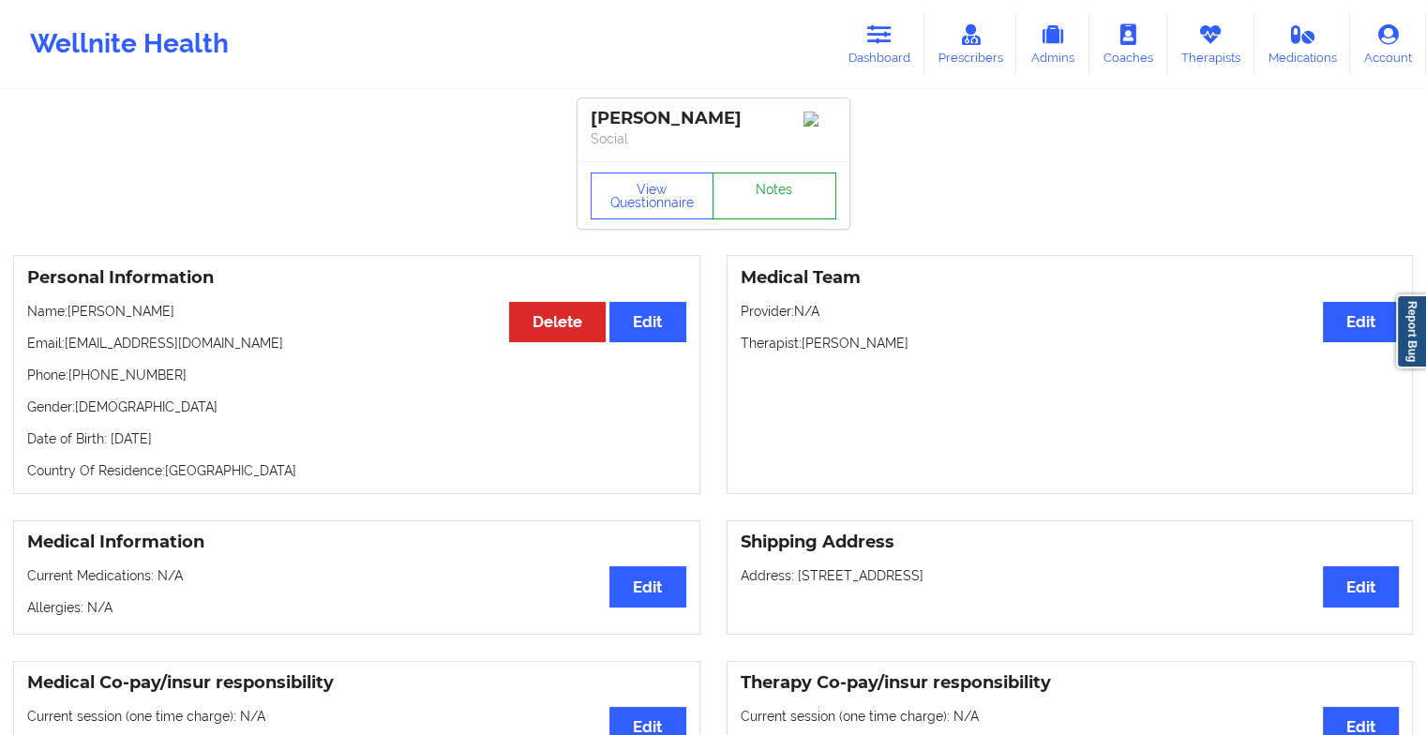
click at [769, 195] on link "Notes" at bounding box center [775, 196] width 124 height 47
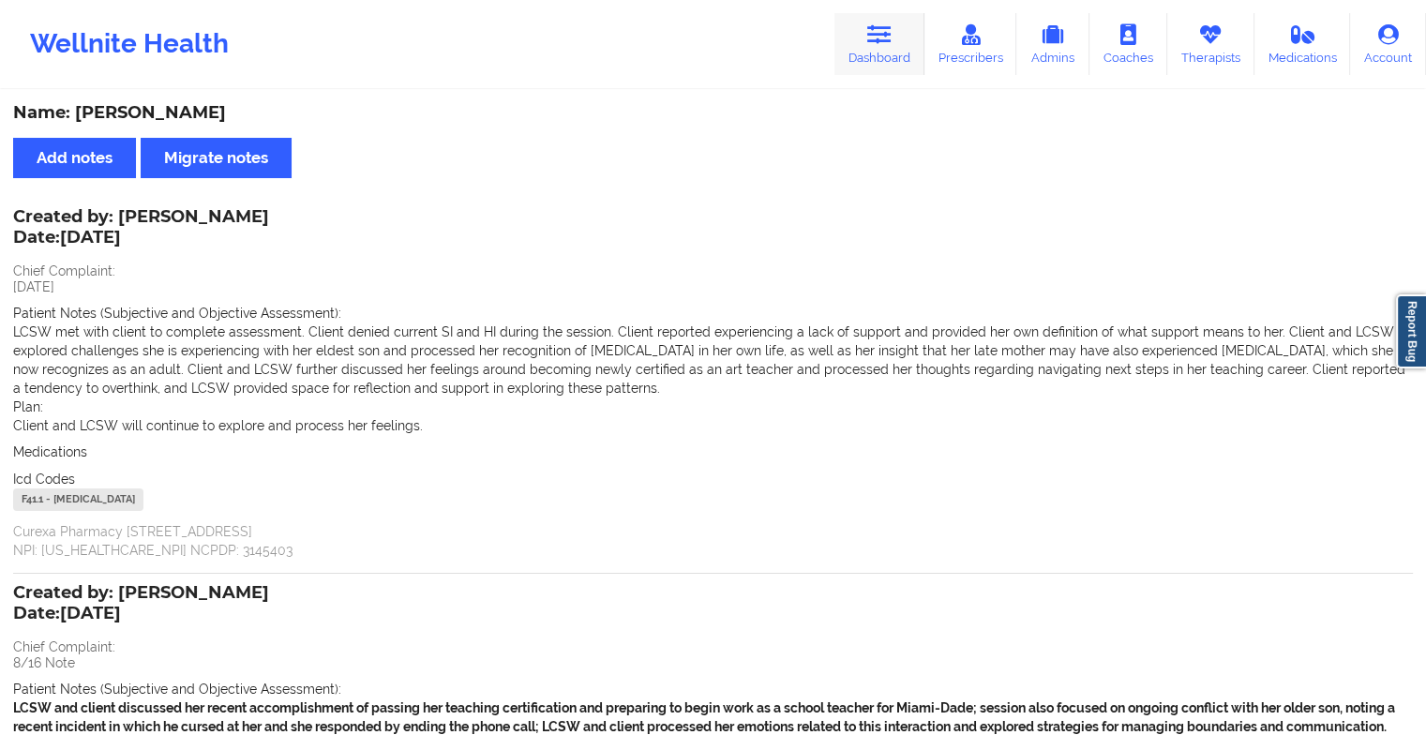
click at [878, 53] on link "Dashboard" at bounding box center [880, 44] width 90 height 62
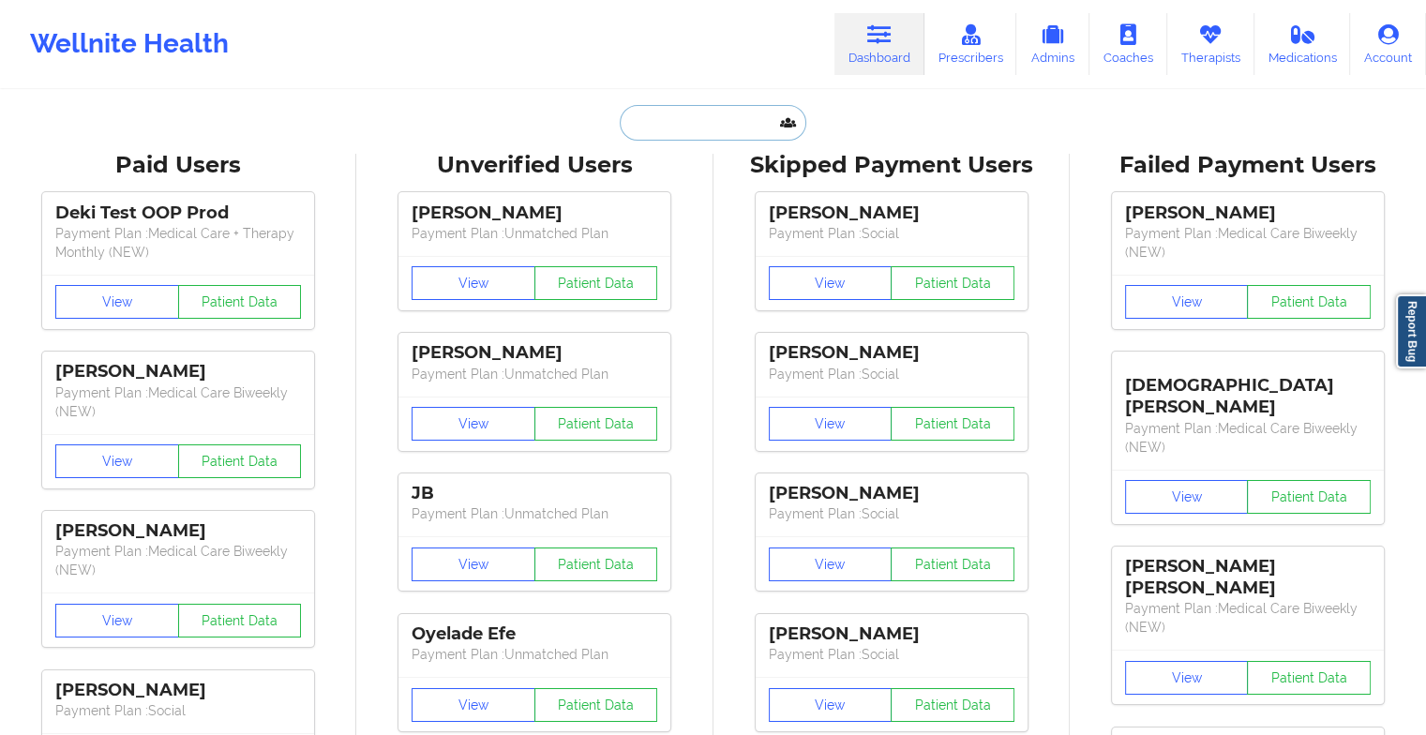
click at [674, 127] on input "text" at bounding box center [713, 123] width 186 height 36
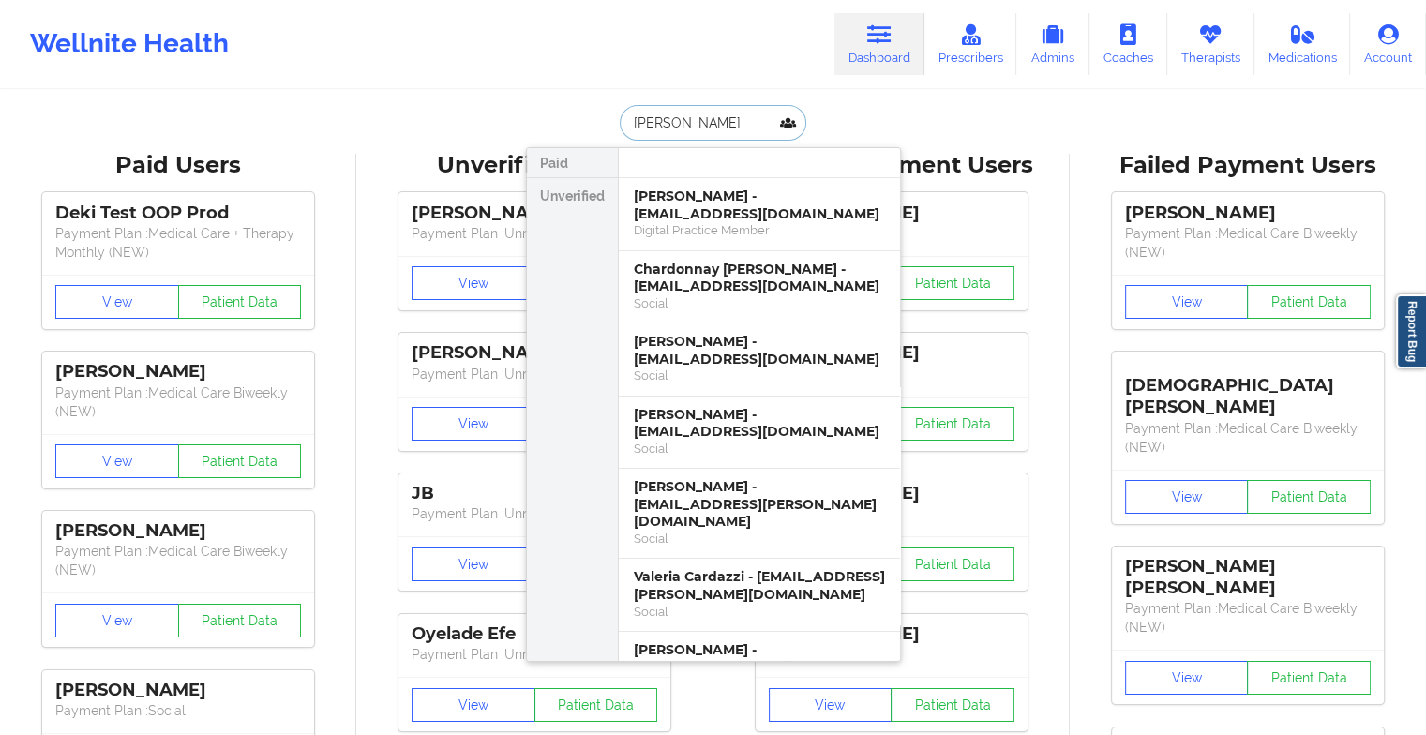
type input "[PERSON_NAME] la"
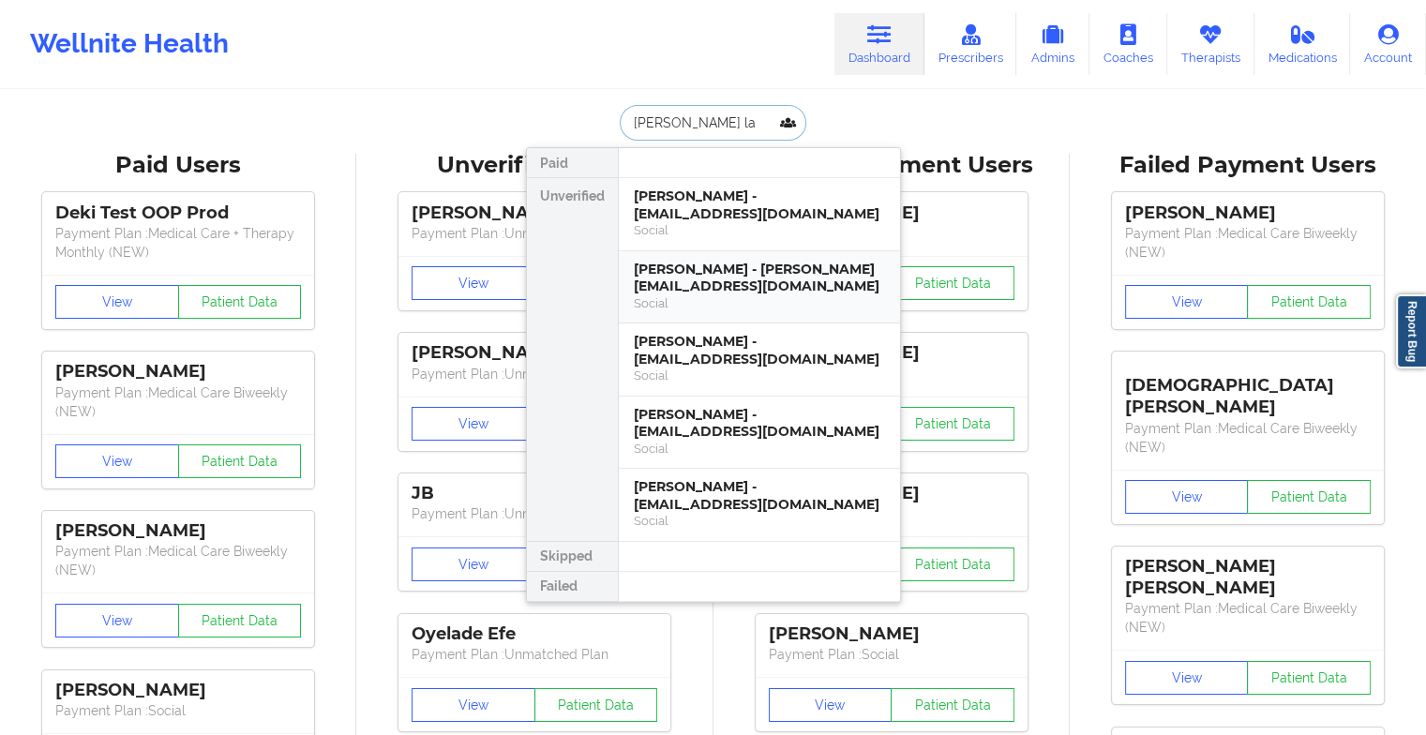
click at [710, 266] on div "[PERSON_NAME] - [PERSON_NAME][EMAIL_ADDRESS][DOMAIN_NAME]" at bounding box center [759, 278] width 251 height 35
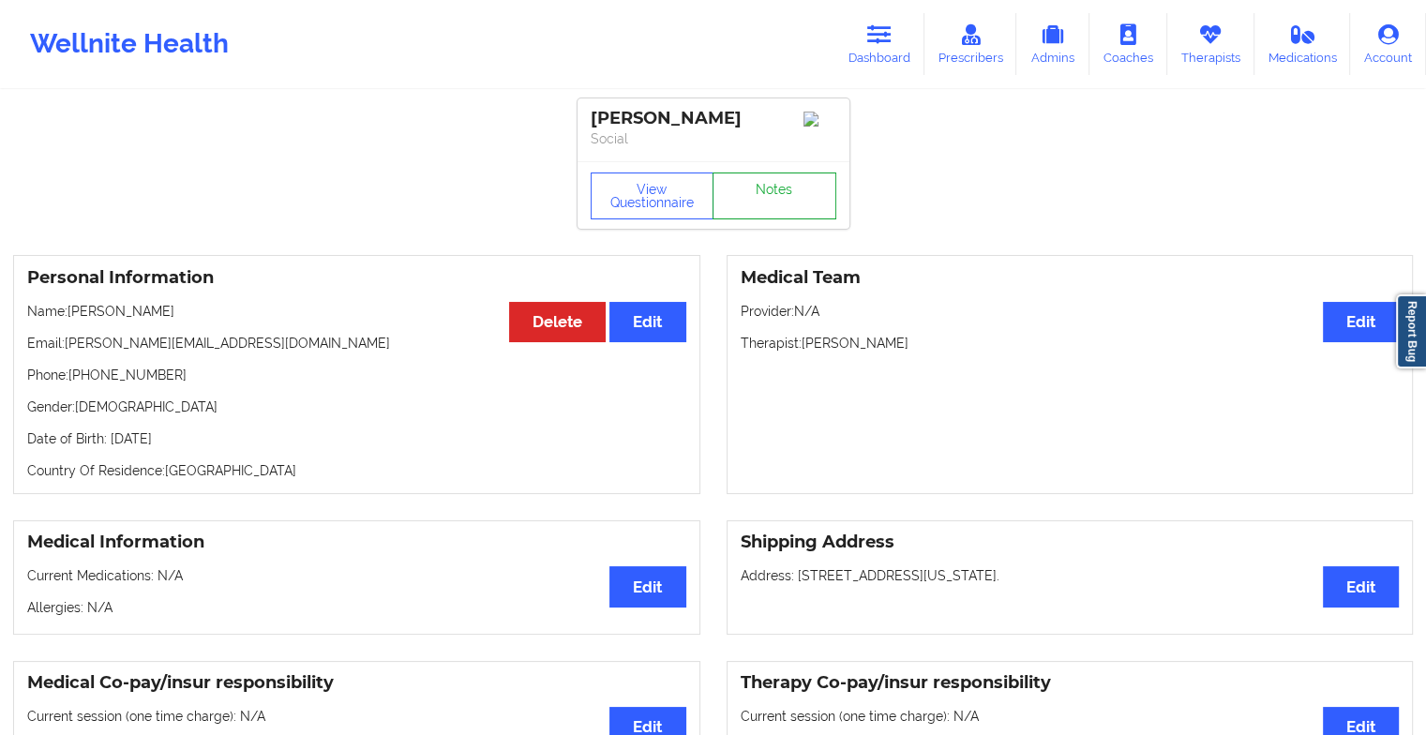
click at [765, 206] on link "Notes" at bounding box center [775, 196] width 124 height 47
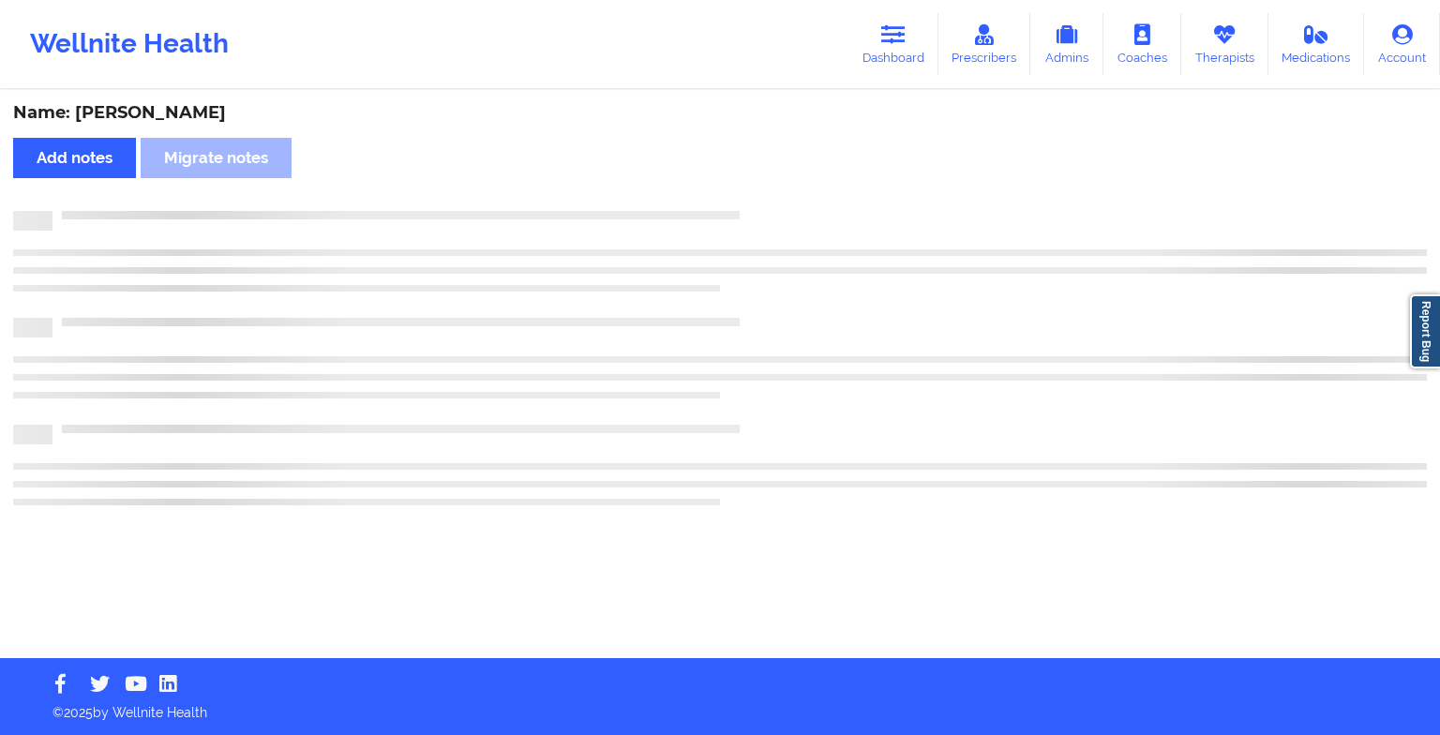
click at [765, 206] on div "Name: [PERSON_NAME] Add notes Migrate notes" at bounding box center [720, 375] width 1440 height 566
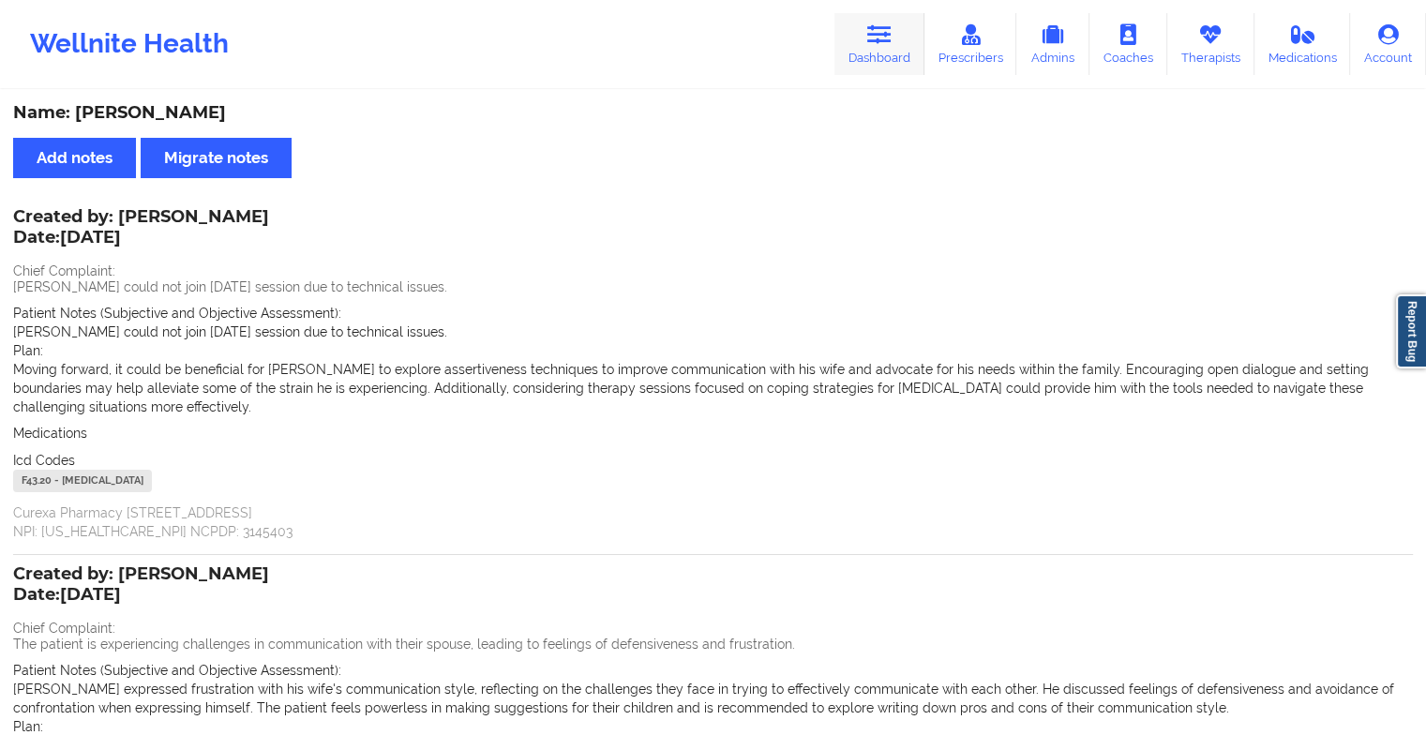
click at [851, 53] on link "Dashboard" at bounding box center [880, 44] width 90 height 62
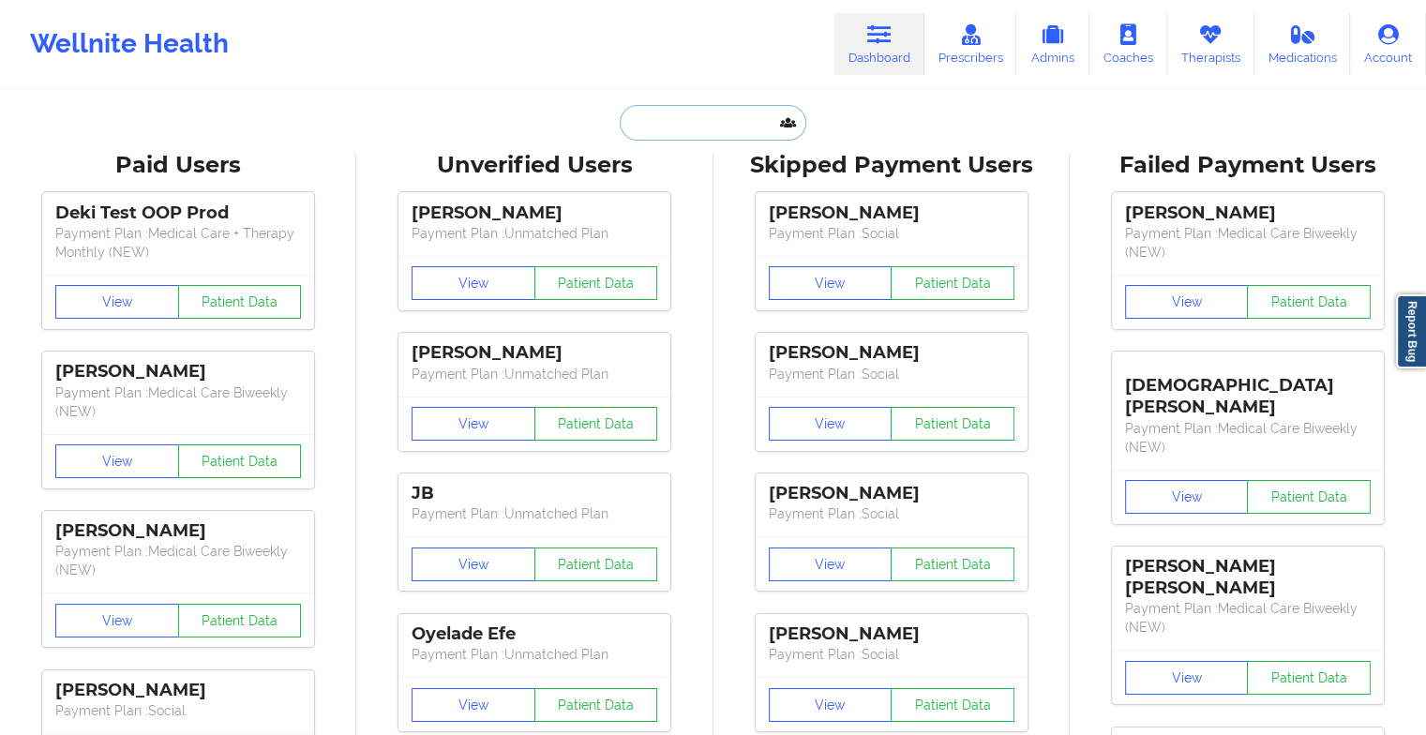
click at [641, 106] on input "text" at bounding box center [713, 123] width 186 height 36
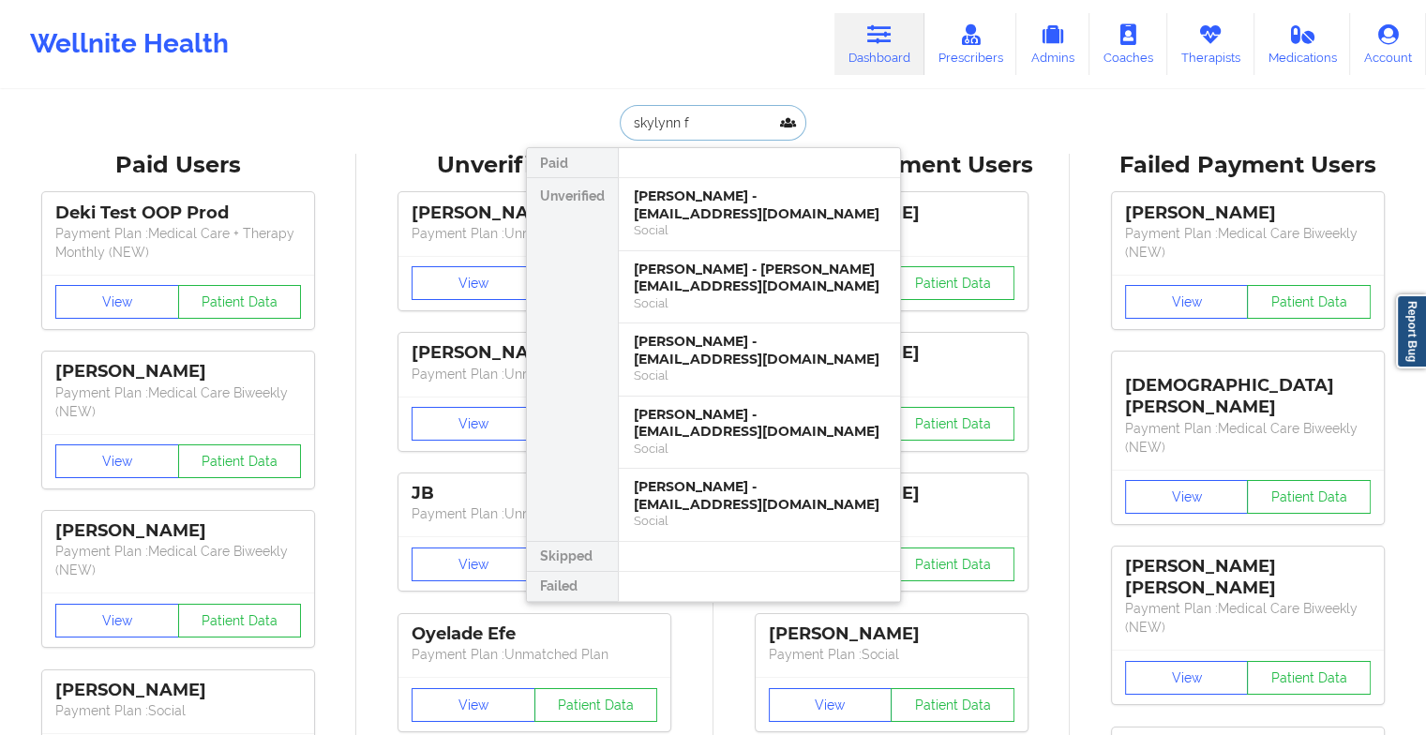
type input "skylynn fo"
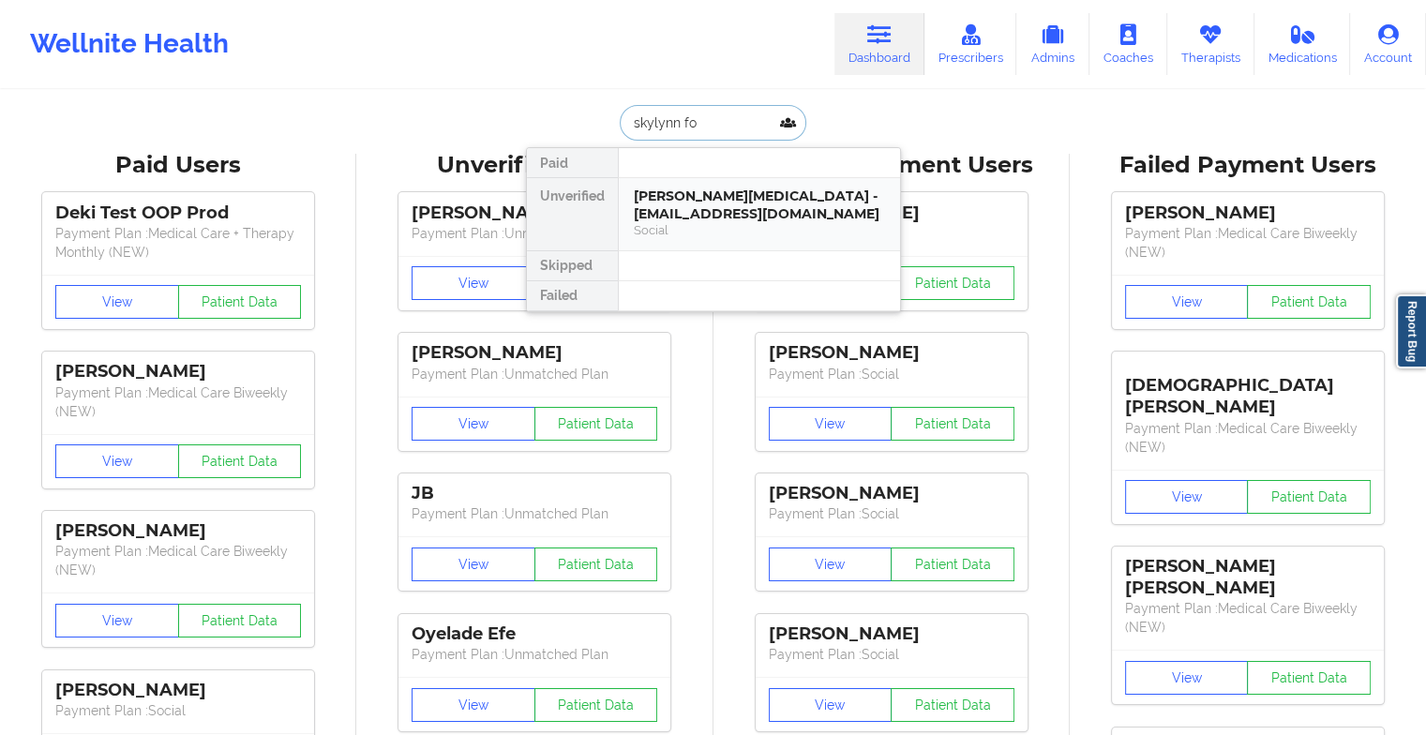
click at [733, 214] on div "[PERSON_NAME][MEDICAL_DATA] - [EMAIL_ADDRESS][DOMAIN_NAME]" at bounding box center [759, 205] width 251 height 35
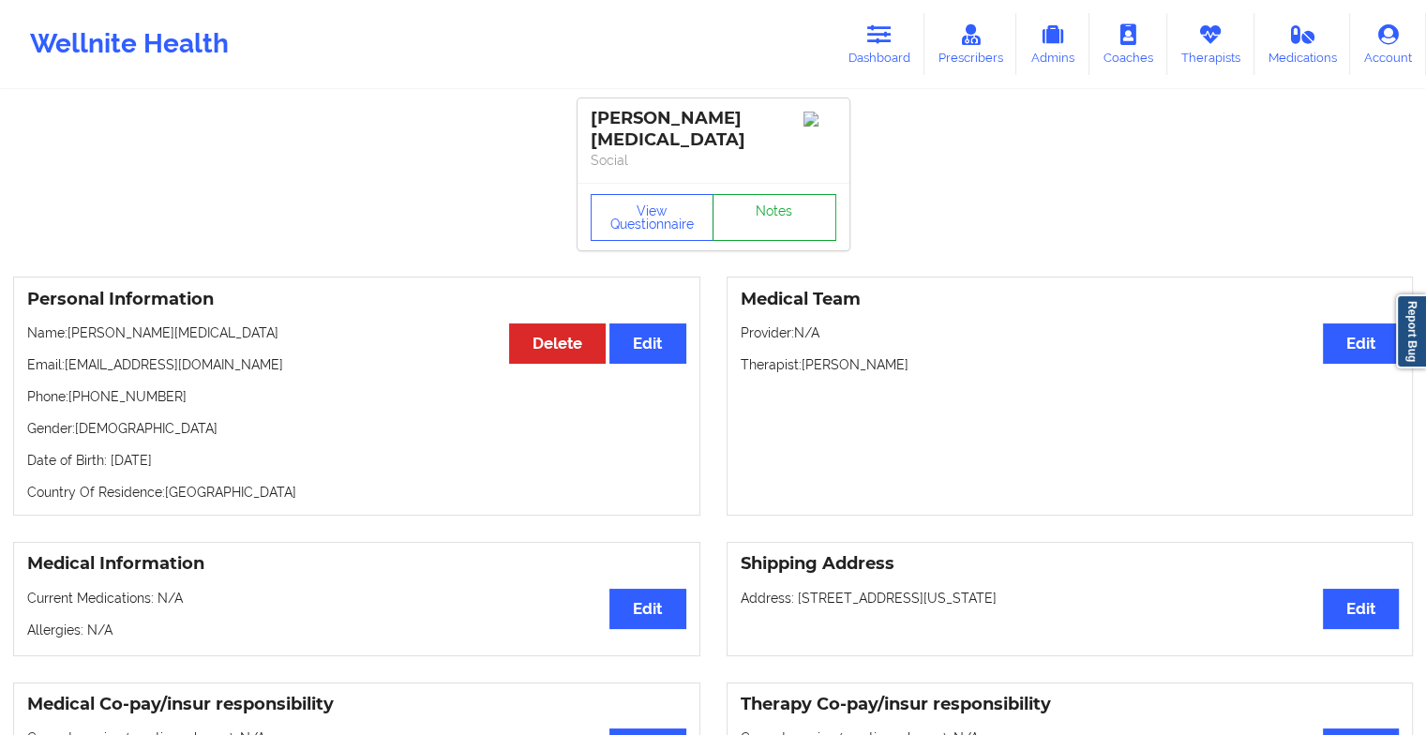
click at [776, 196] on link "Notes" at bounding box center [775, 217] width 124 height 47
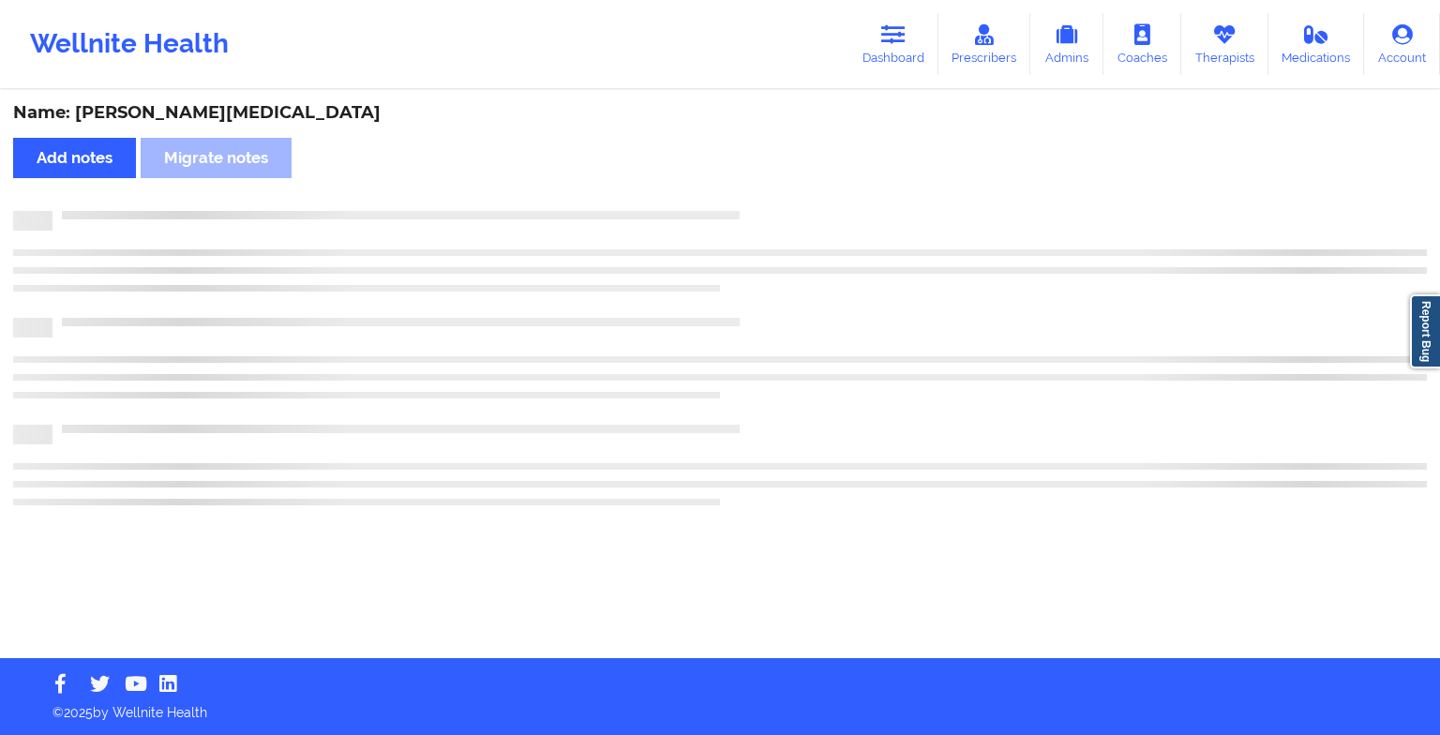
click at [776, 196] on div "Name: [PERSON_NAME][MEDICAL_DATA] Add notes Migrate notes" at bounding box center [720, 375] width 1440 height 566
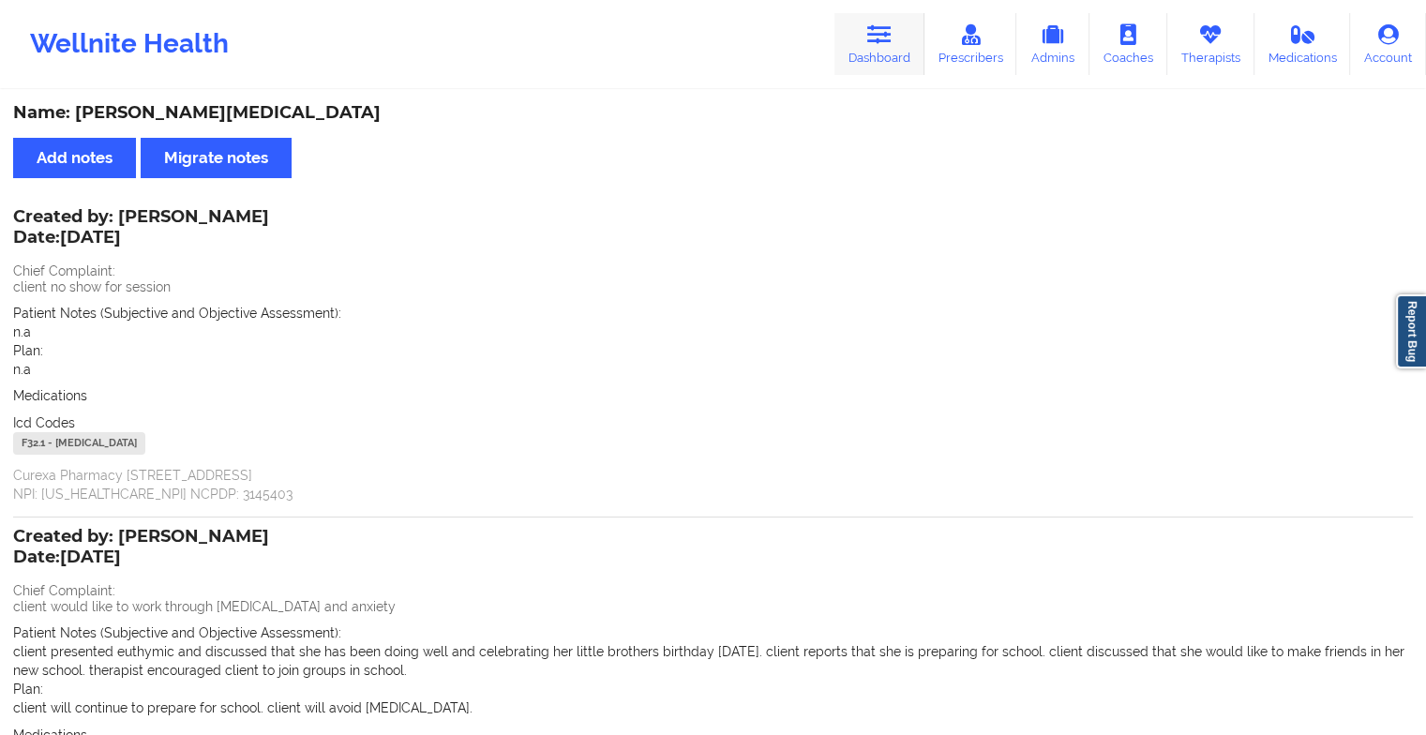
click at [878, 33] on icon at bounding box center [879, 34] width 24 height 21
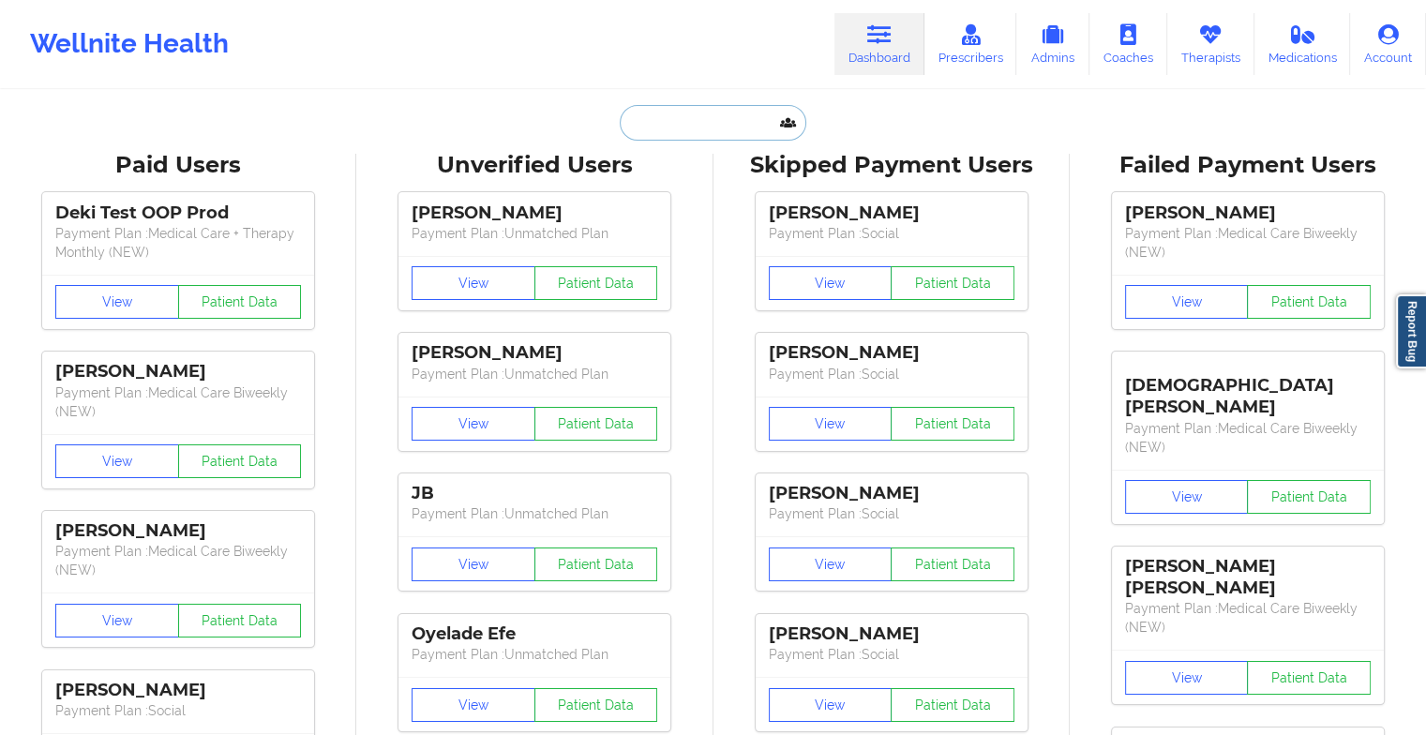
click at [700, 120] on input "text" at bounding box center [713, 123] width 186 height 36
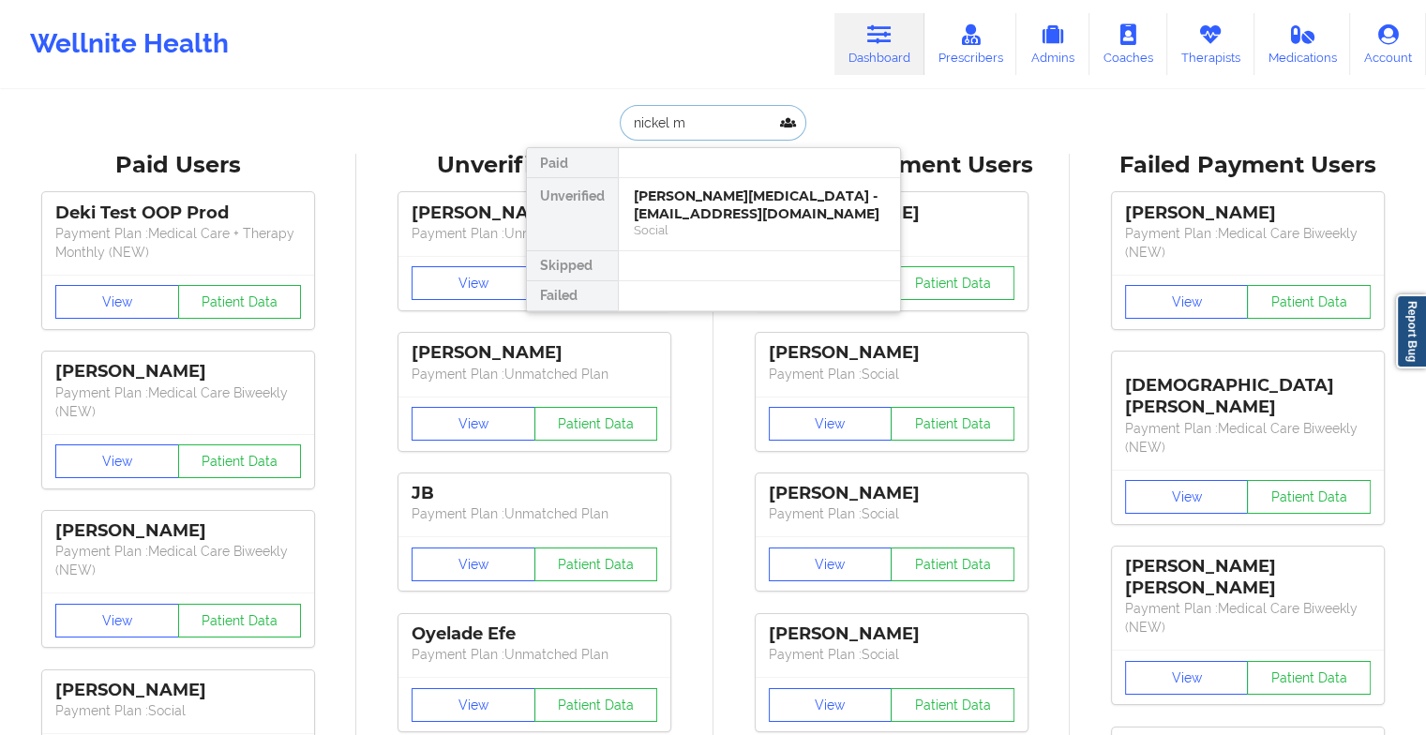
type input "nickel ma"
click at [786, 197] on div "[PERSON_NAME] - [PERSON_NAME][EMAIL_ADDRESS][DOMAIN_NAME]" at bounding box center [759, 205] width 251 height 35
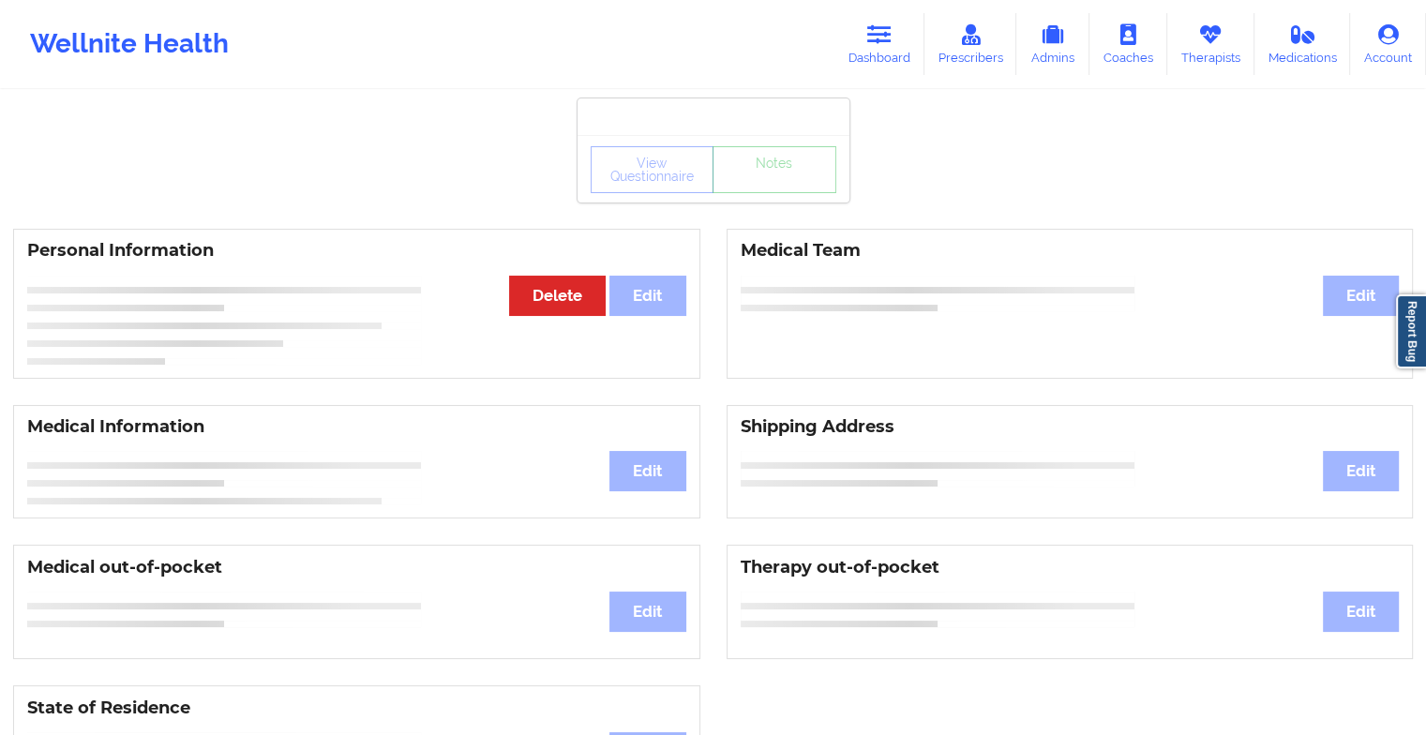
click at [765, 197] on div "View Questionnaire Notes" at bounding box center [714, 169] width 272 height 68
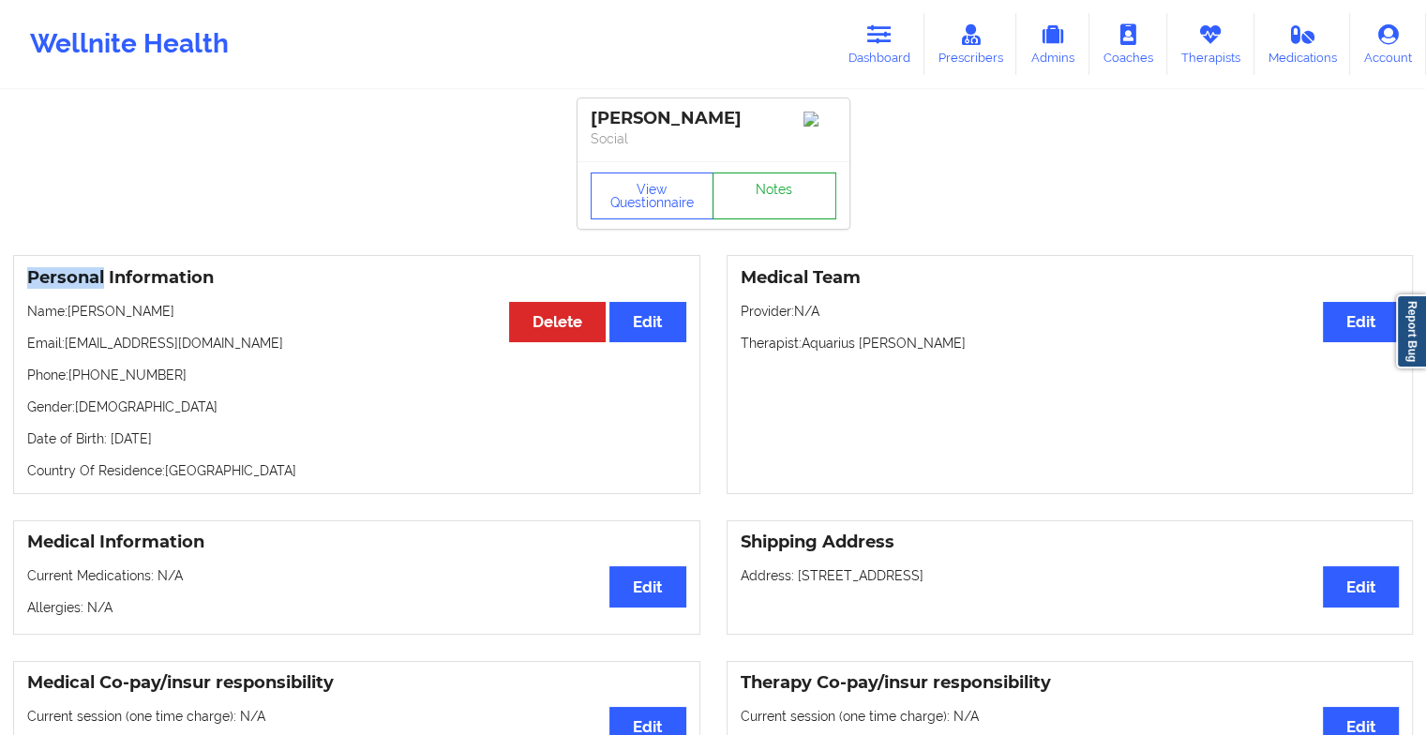
click at [765, 197] on link "Notes" at bounding box center [775, 196] width 124 height 47
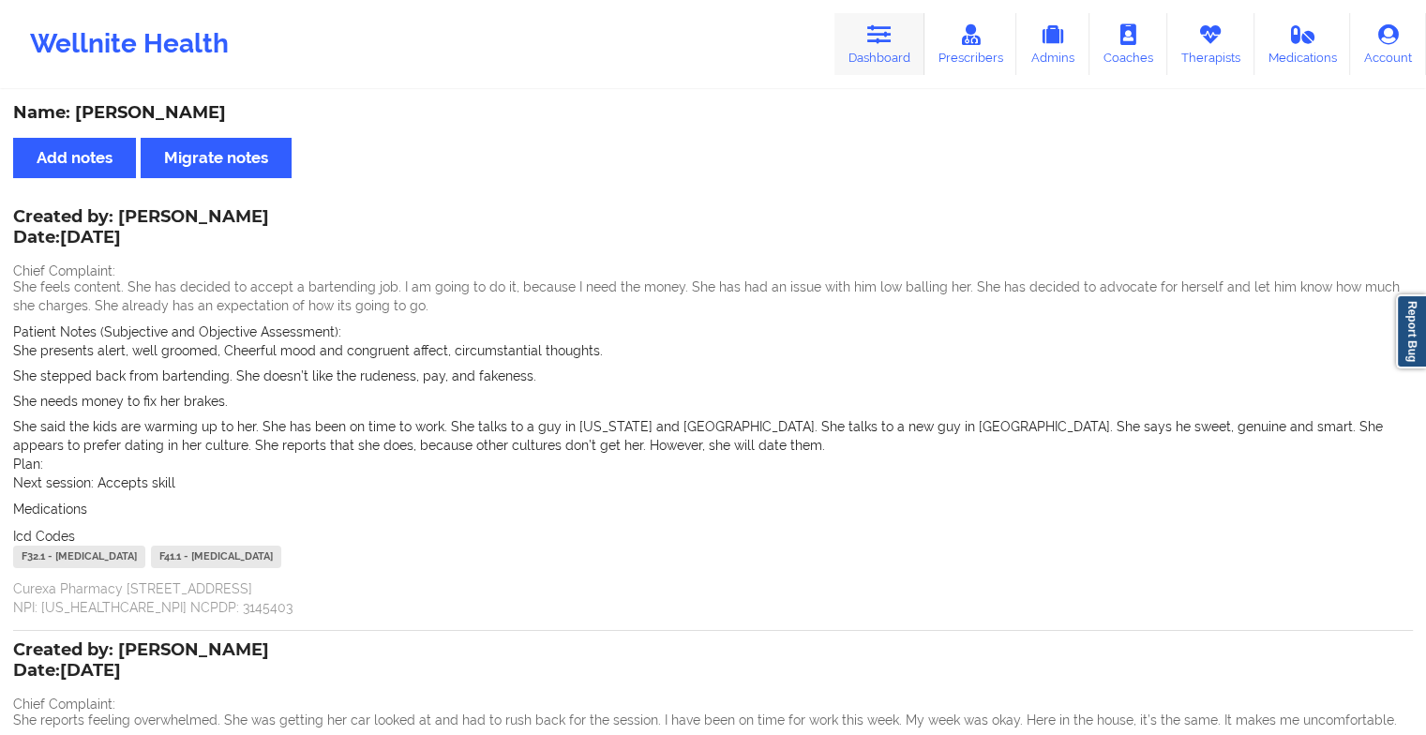
click at [897, 50] on link "Dashboard" at bounding box center [880, 44] width 90 height 62
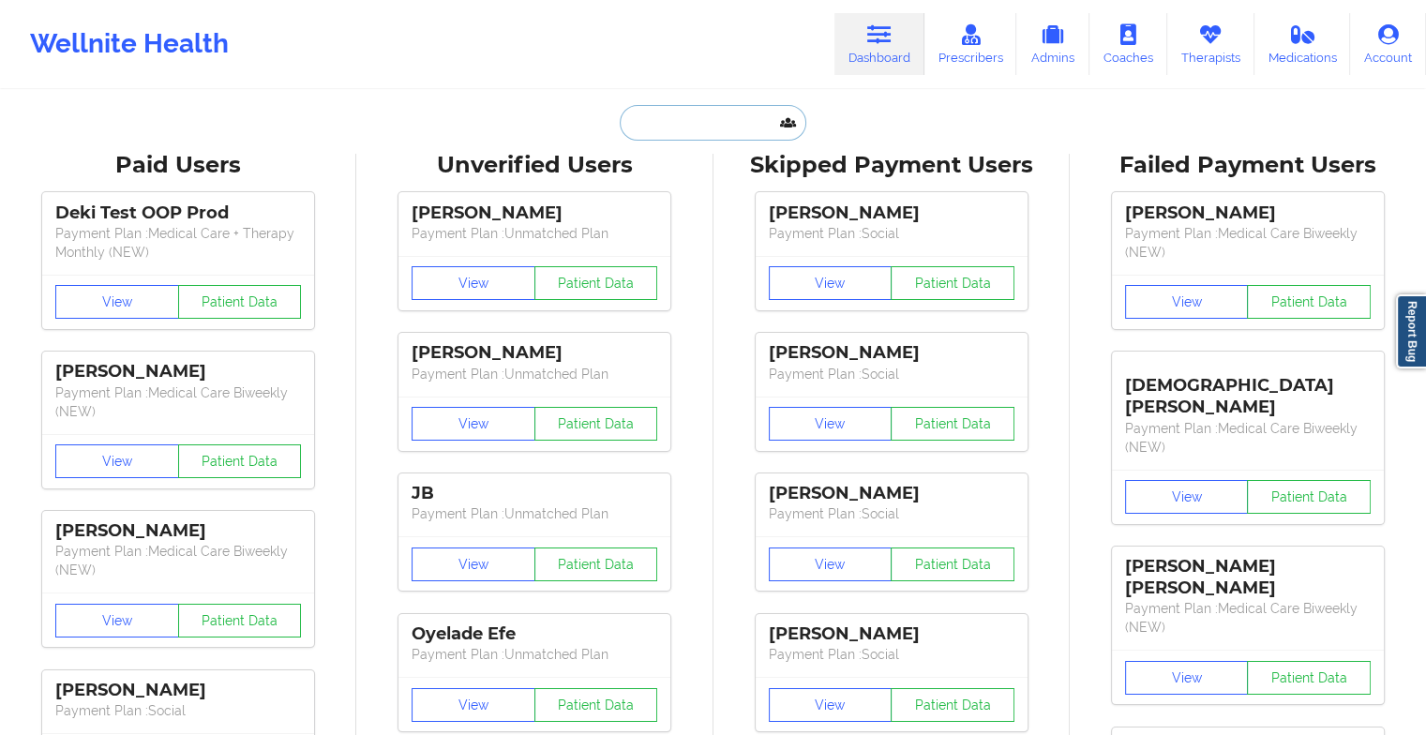
click at [724, 124] on input "text" at bounding box center [713, 123] width 186 height 36
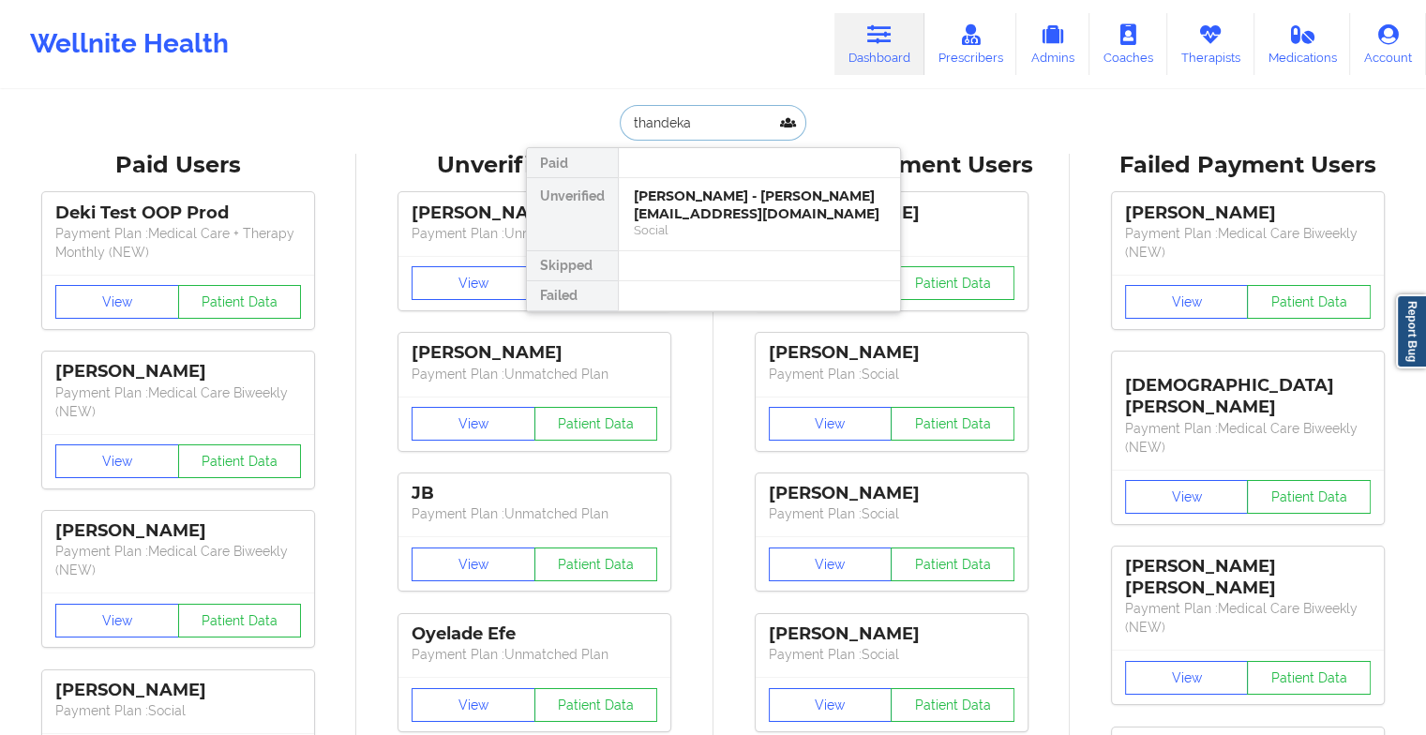
type input "thandeka"
click at [697, 198] on div "[PERSON_NAME] - [EMAIL_ADDRESS][DOMAIN_NAME]" at bounding box center [759, 205] width 251 height 35
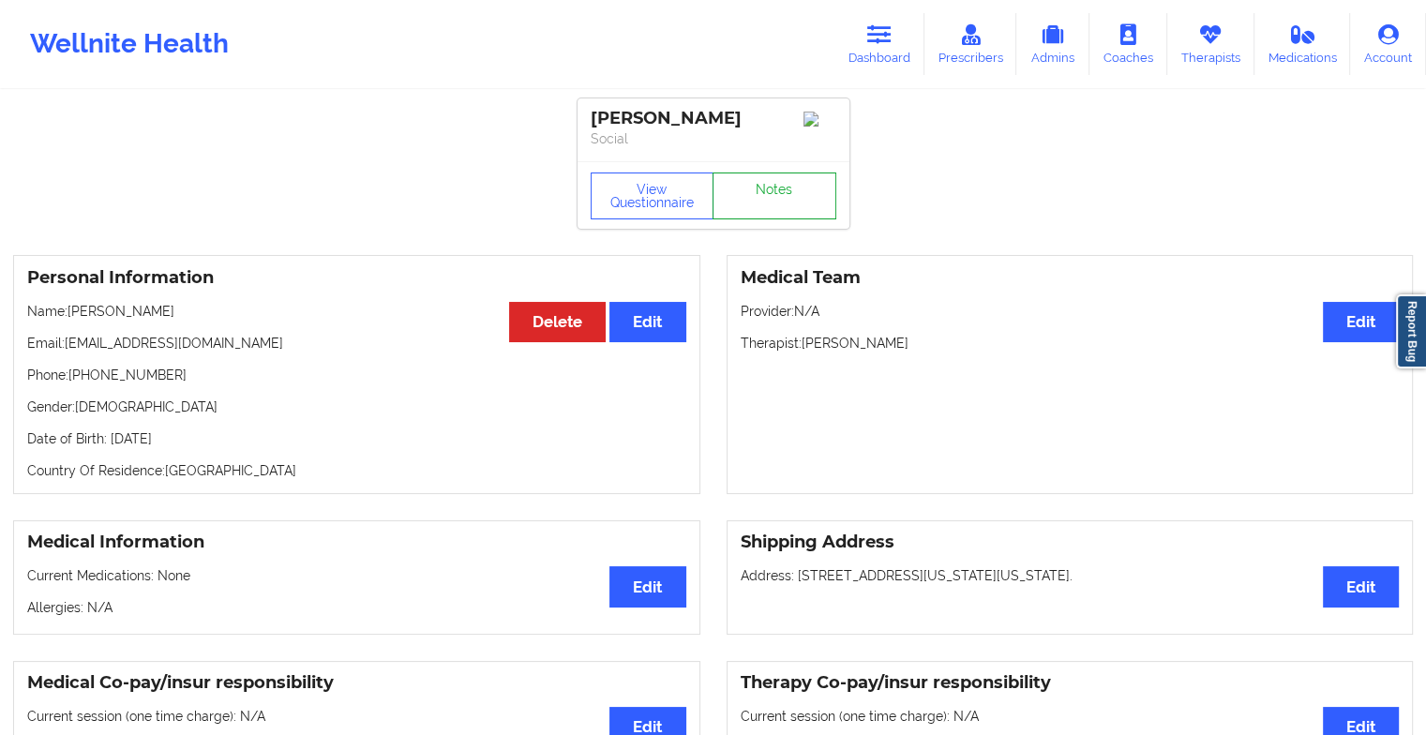
click at [749, 186] on link "Notes" at bounding box center [775, 196] width 124 height 47
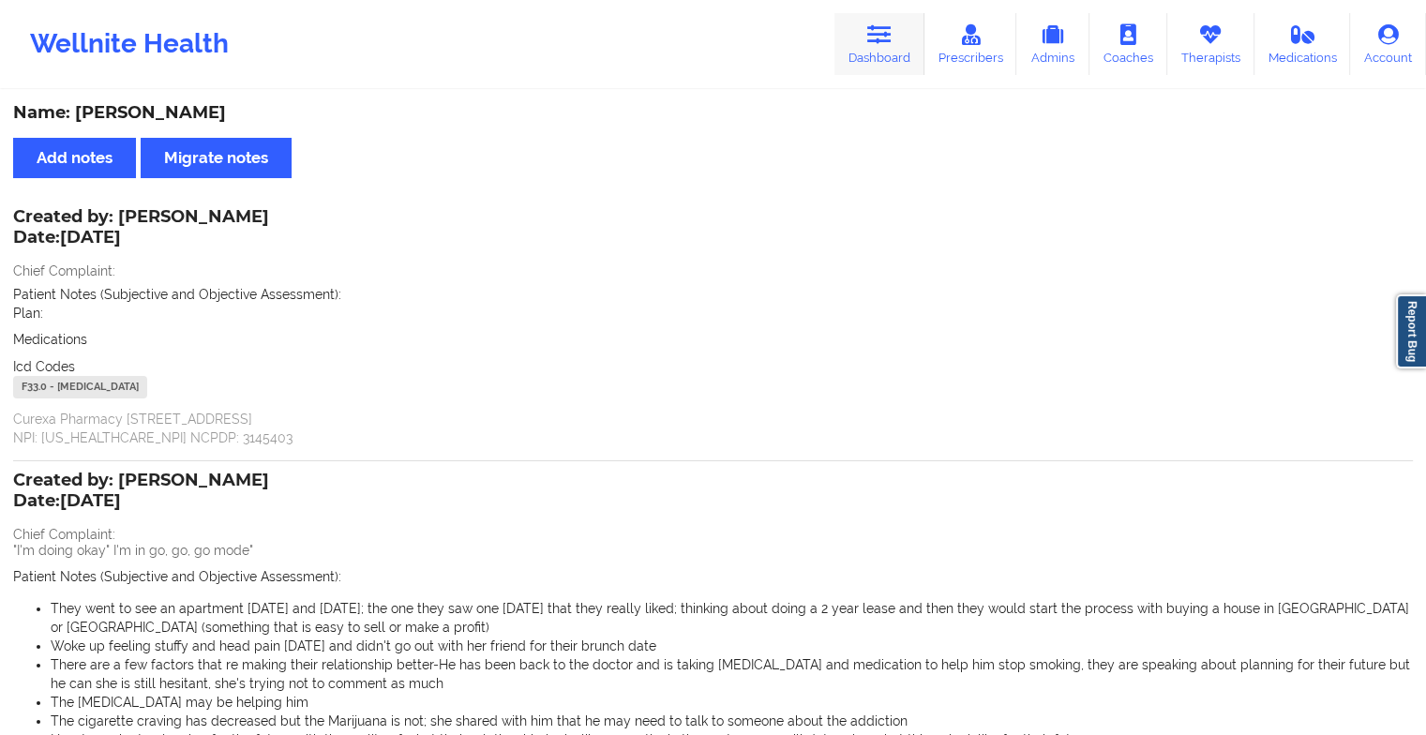
click at [879, 38] on icon at bounding box center [879, 34] width 24 height 21
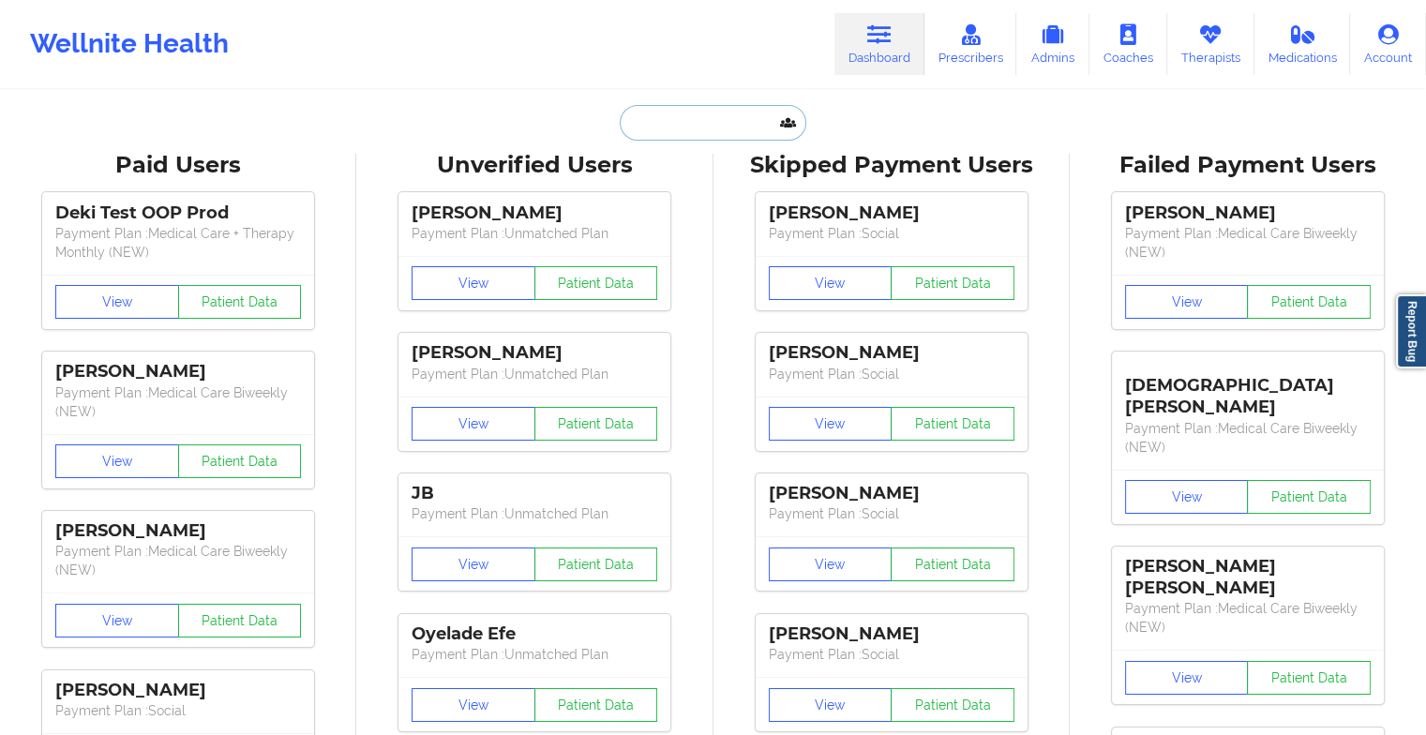
click at [697, 125] on input "text" at bounding box center [713, 123] width 186 height 36
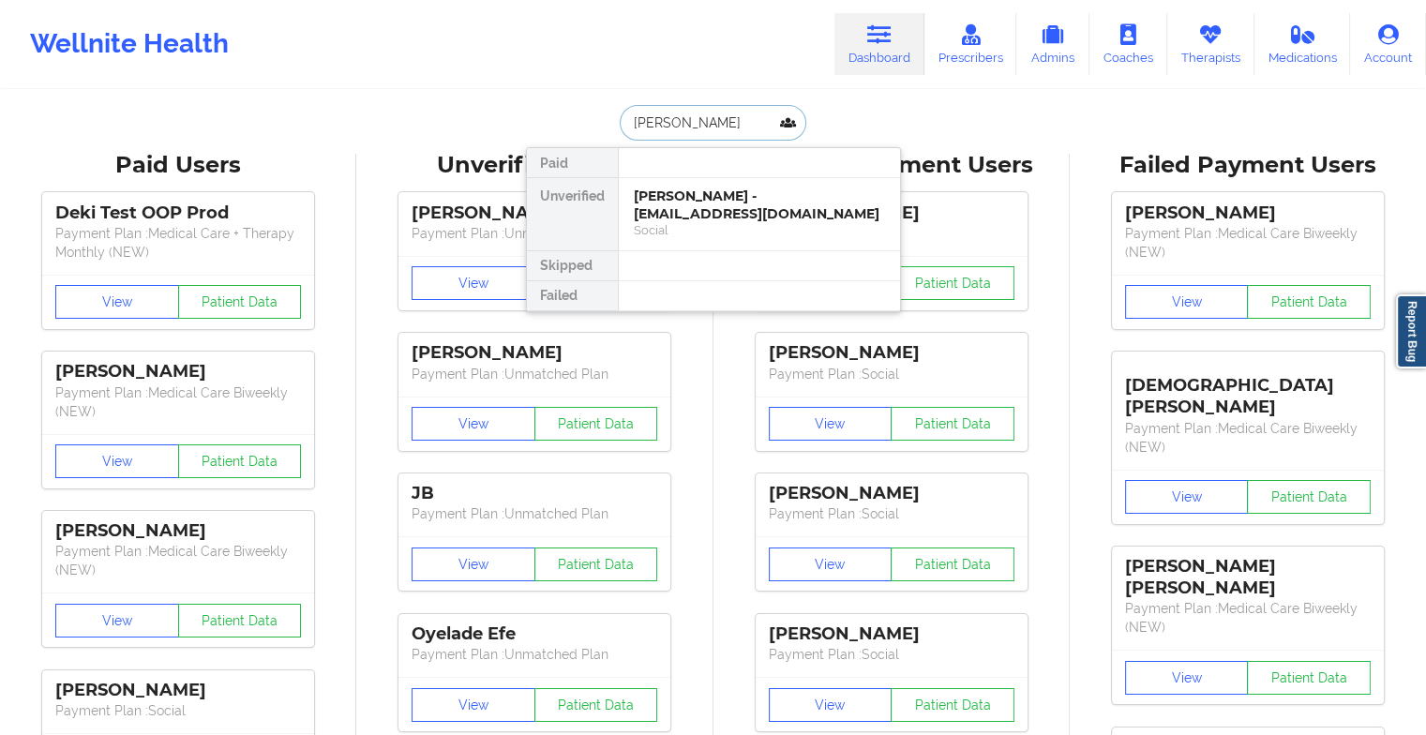
type input "[PERSON_NAME]"
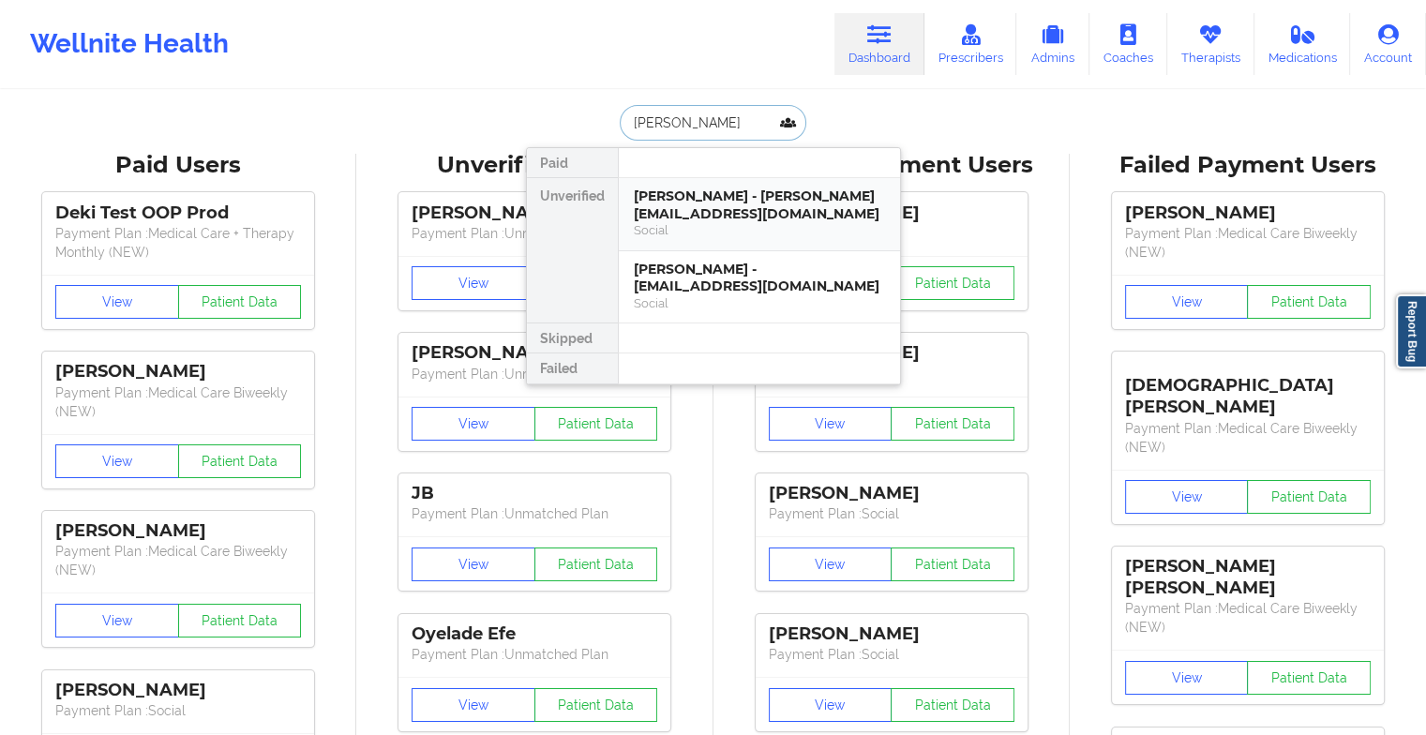
click at [707, 206] on div "[PERSON_NAME] - [PERSON_NAME][EMAIL_ADDRESS][DOMAIN_NAME]" at bounding box center [759, 205] width 251 height 35
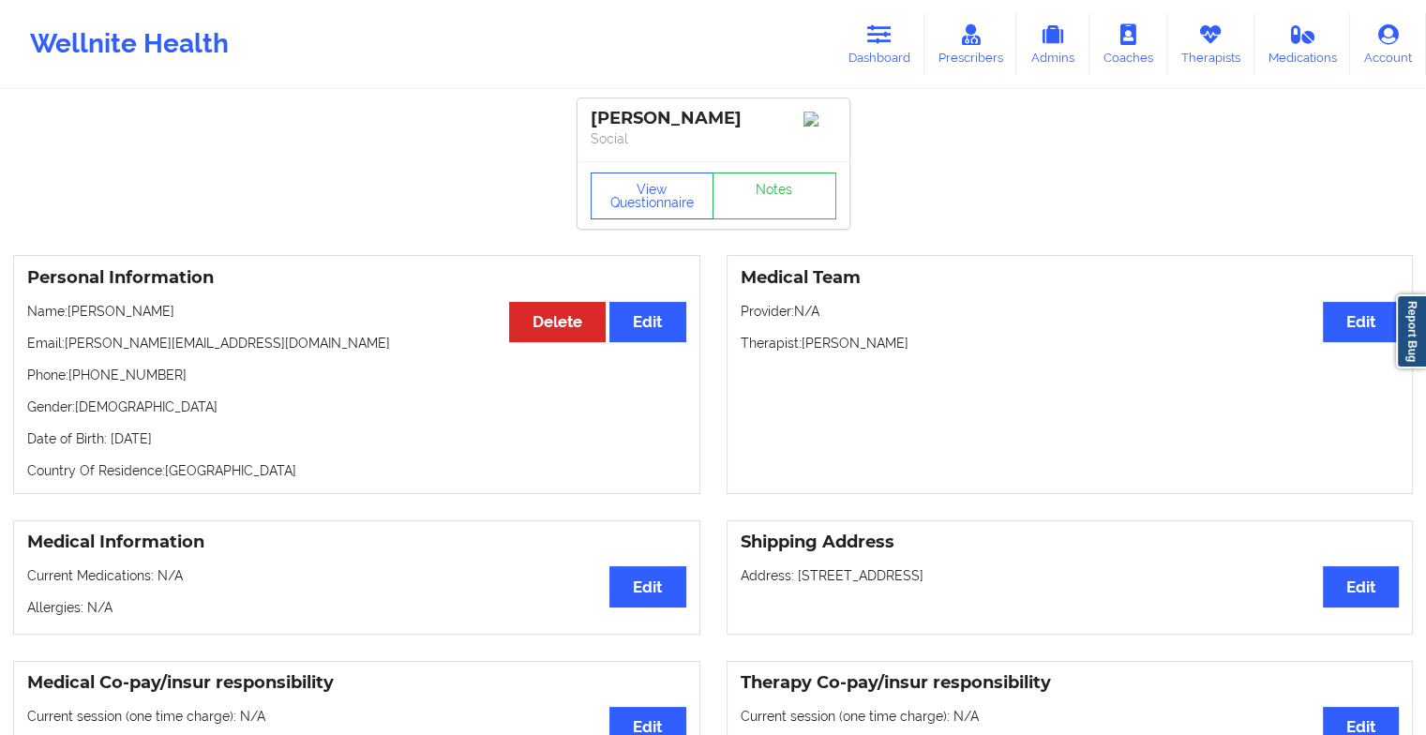
click at [778, 200] on div "View Questionnaire Notes" at bounding box center [714, 195] width 272 height 68
click at [778, 200] on link "Notes" at bounding box center [775, 196] width 124 height 47
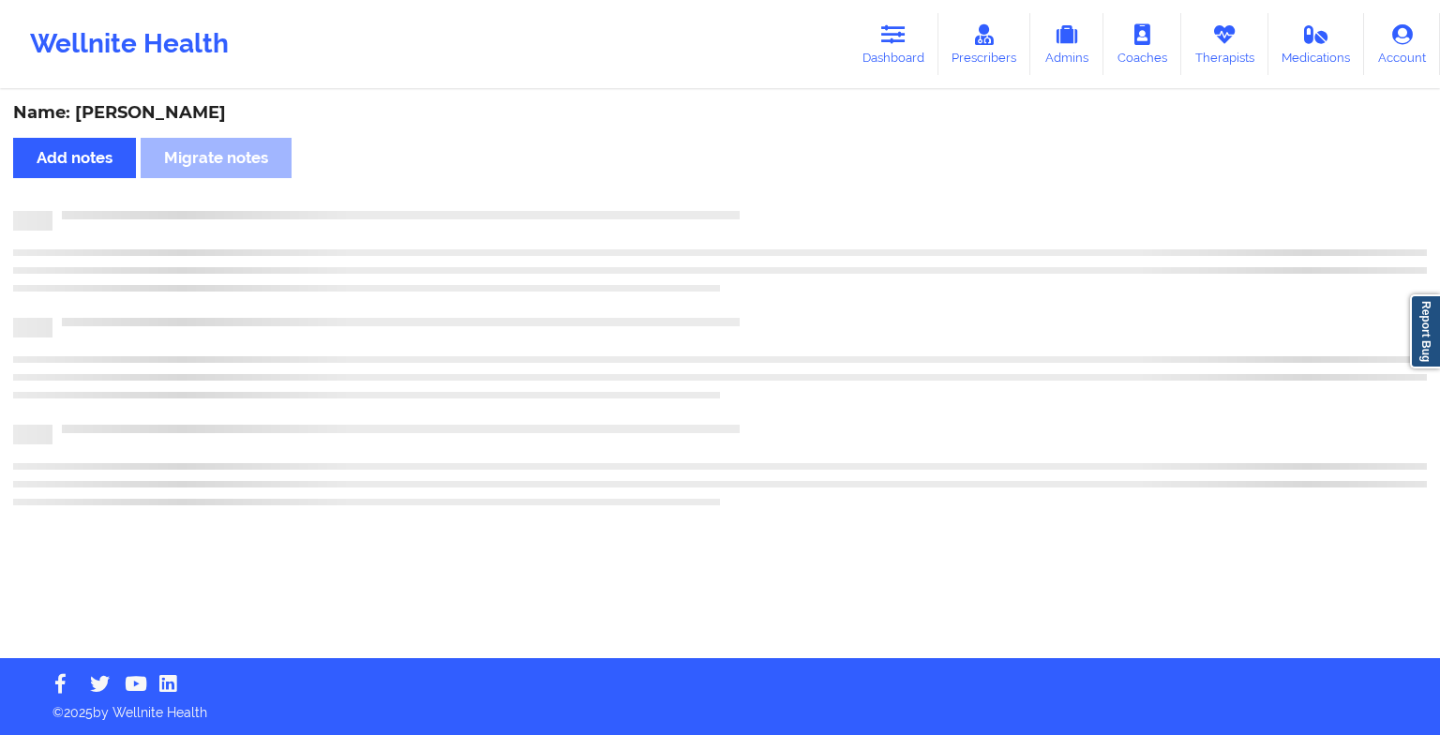
click at [778, 200] on div "Name: [PERSON_NAME] Add notes Migrate notes" at bounding box center [720, 375] width 1440 height 566
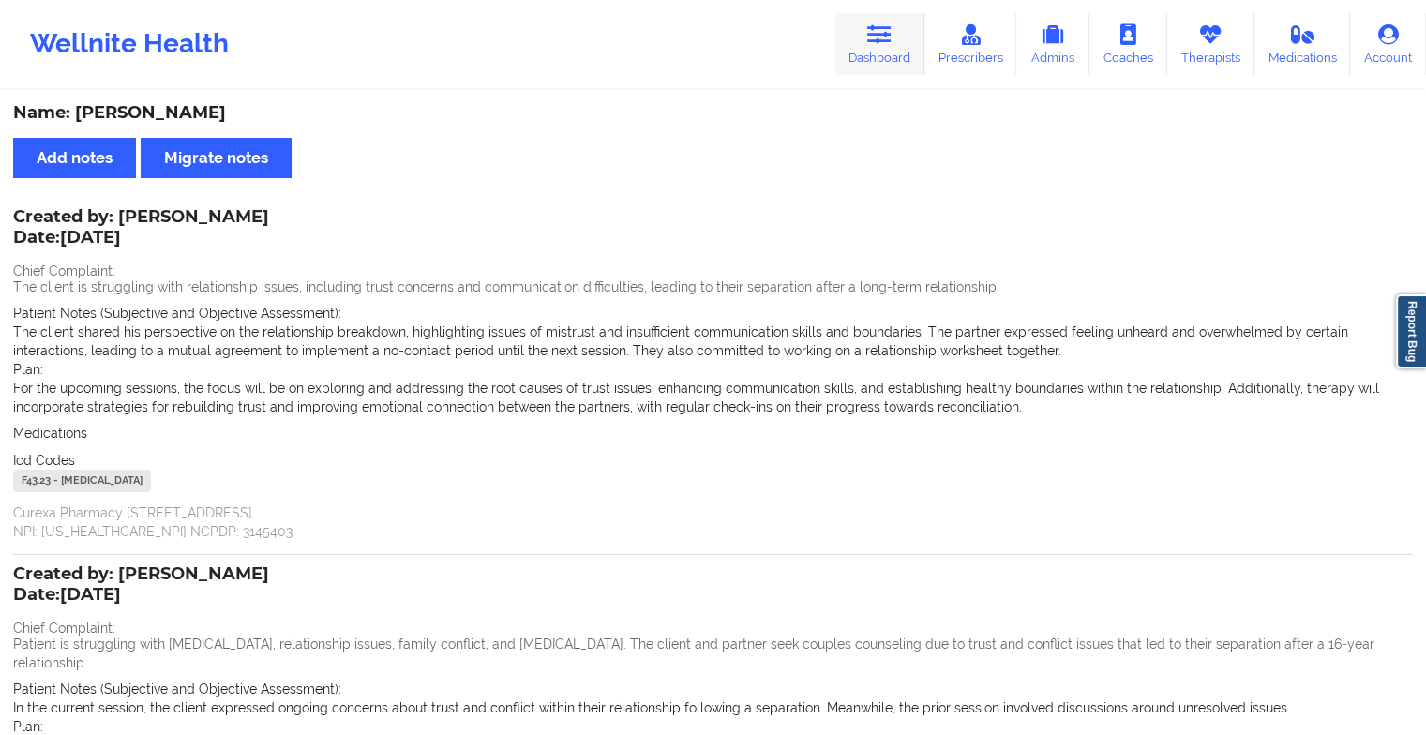
click at [861, 52] on link "Dashboard" at bounding box center [880, 44] width 90 height 62
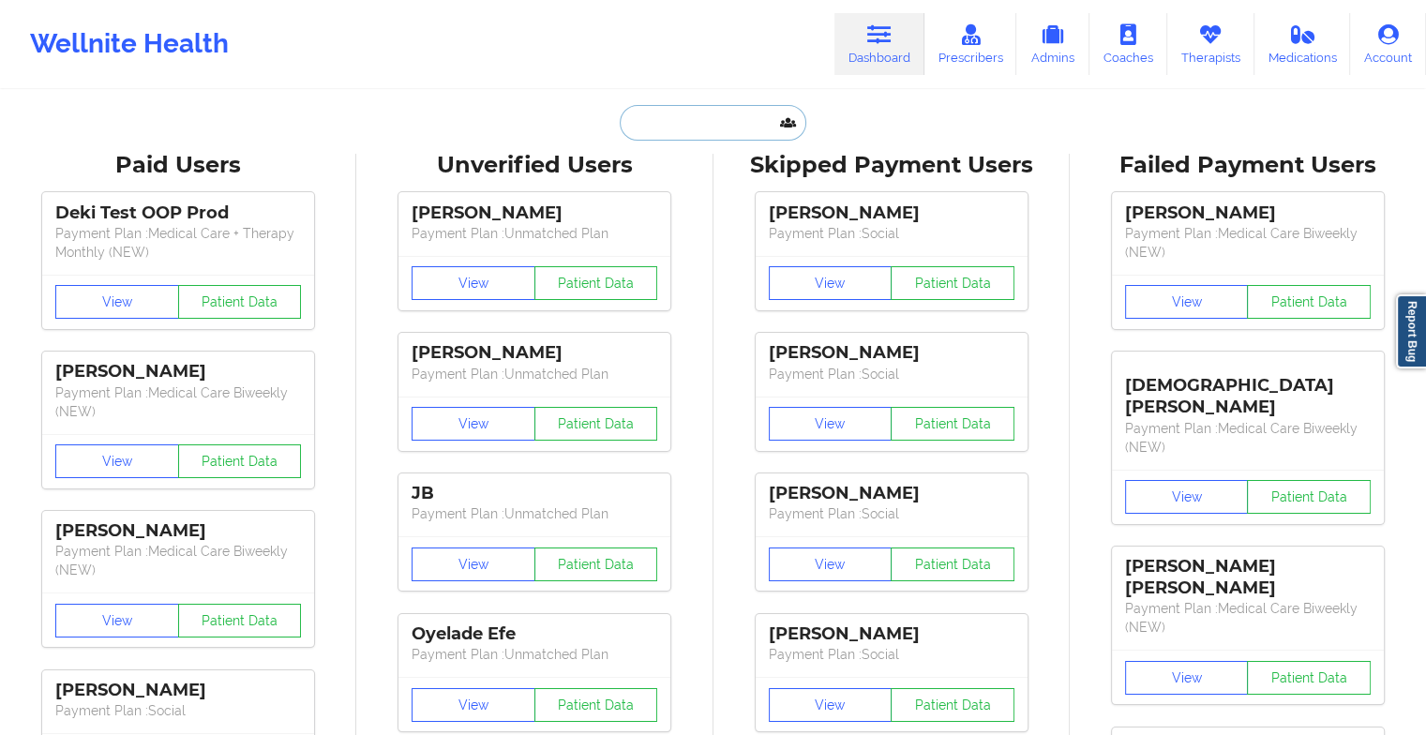
click at [690, 132] on input "text" at bounding box center [713, 123] width 186 height 36
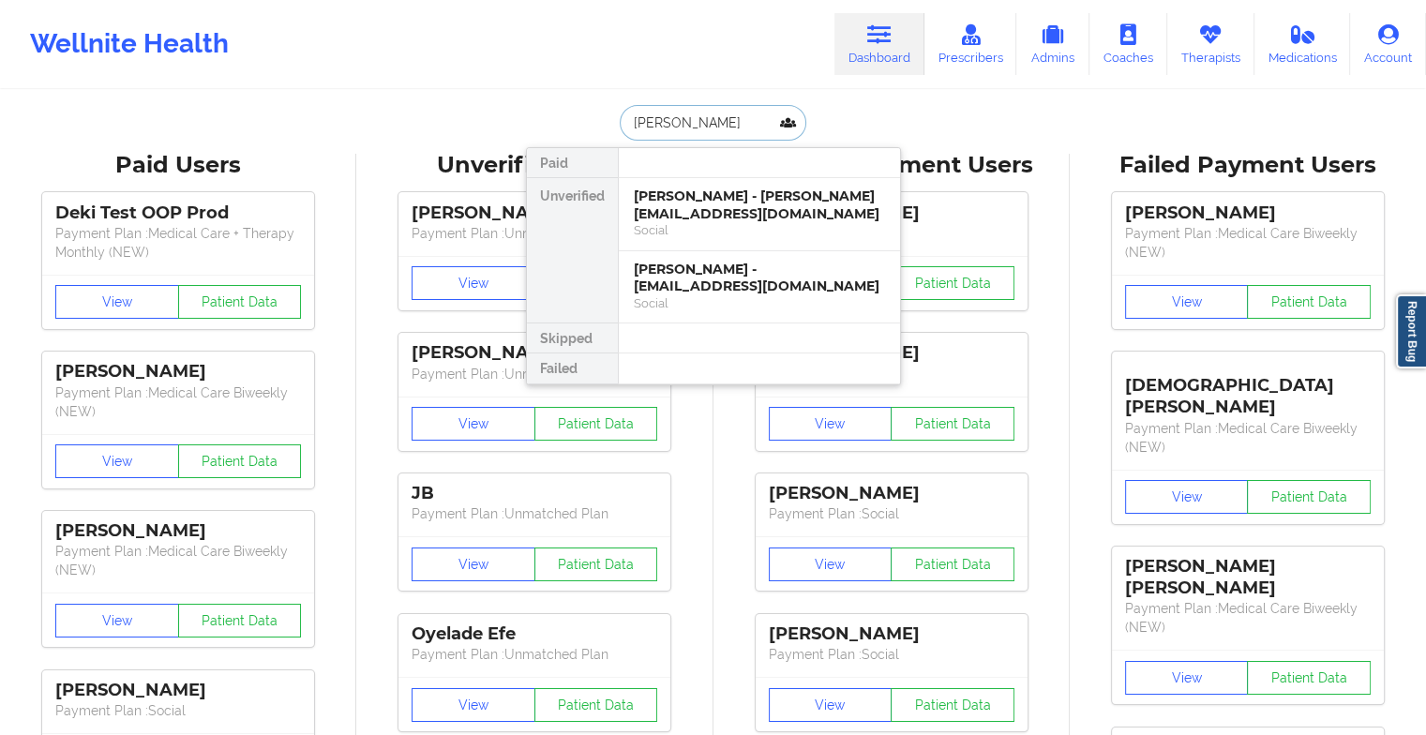
type input "[PERSON_NAME]"
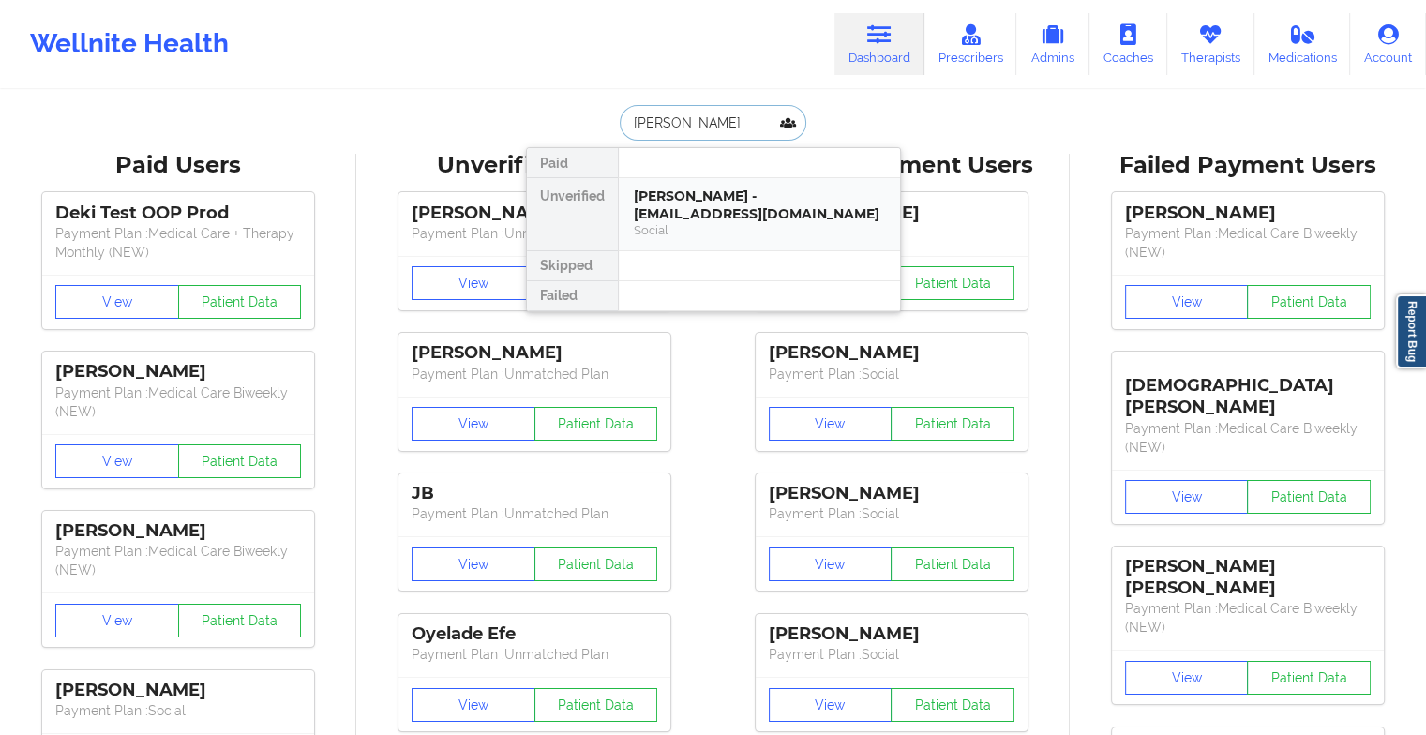
click at [713, 203] on div "[PERSON_NAME] - [EMAIL_ADDRESS][DOMAIN_NAME]" at bounding box center [759, 205] width 251 height 35
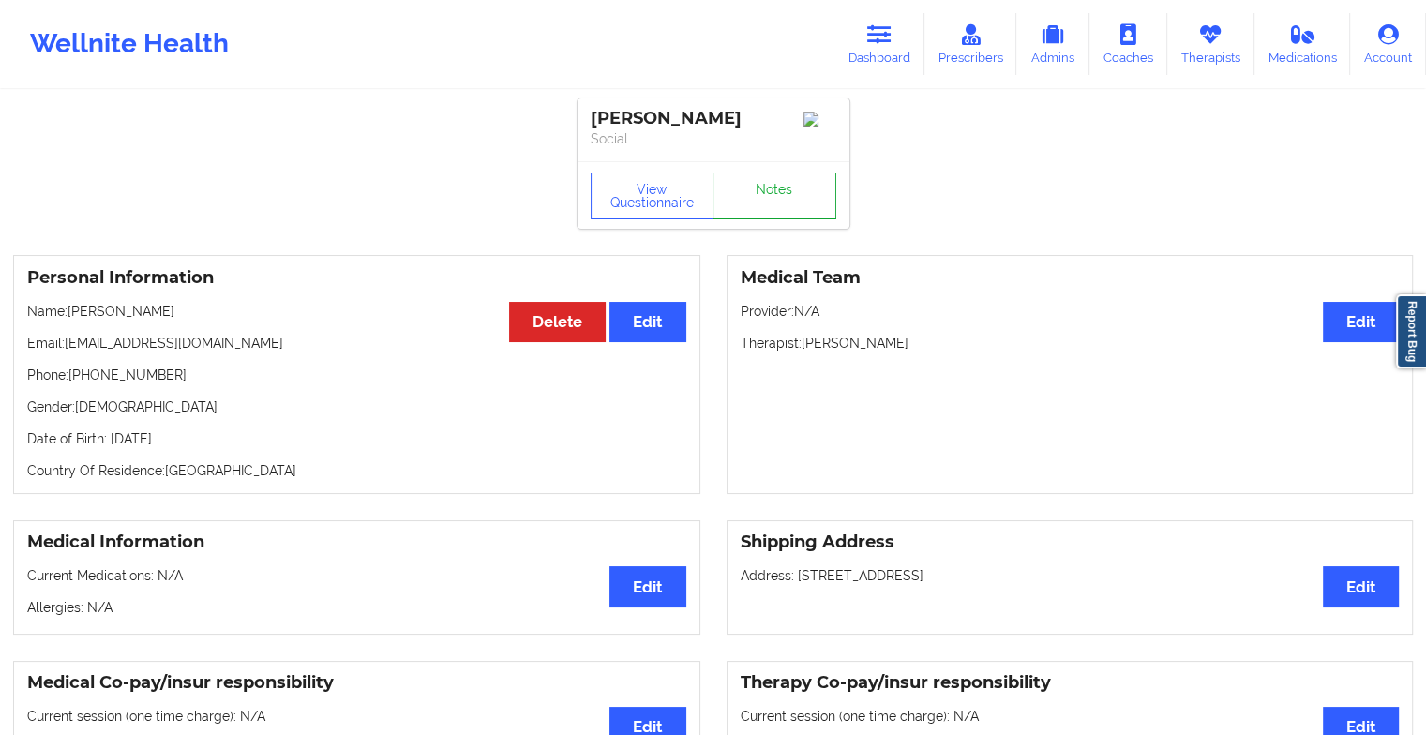
click at [797, 183] on link "Notes" at bounding box center [775, 196] width 124 height 47
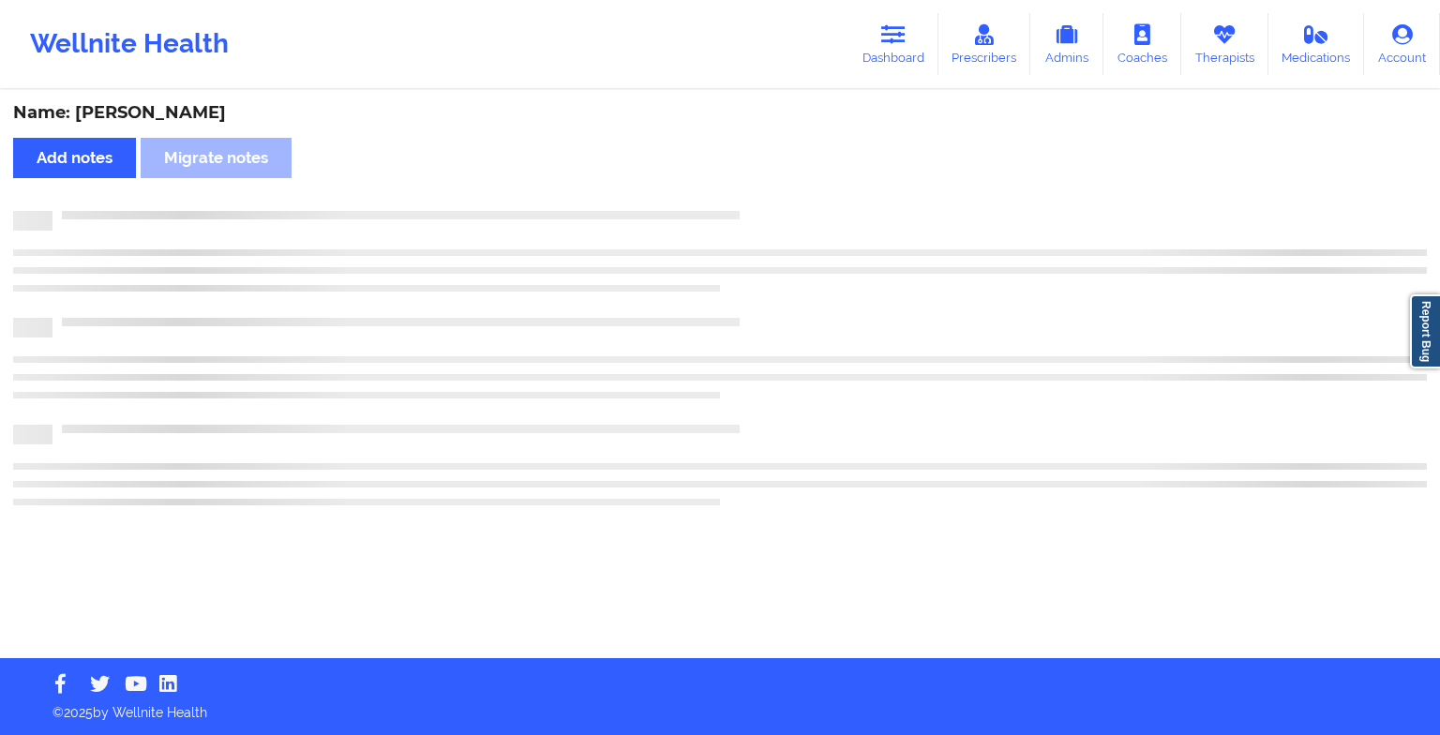
click at [797, 183] on div "Name: [PERSON_NAME] Add notes Migrate notes" at bounding box center [720, 375] width 1440 height 566
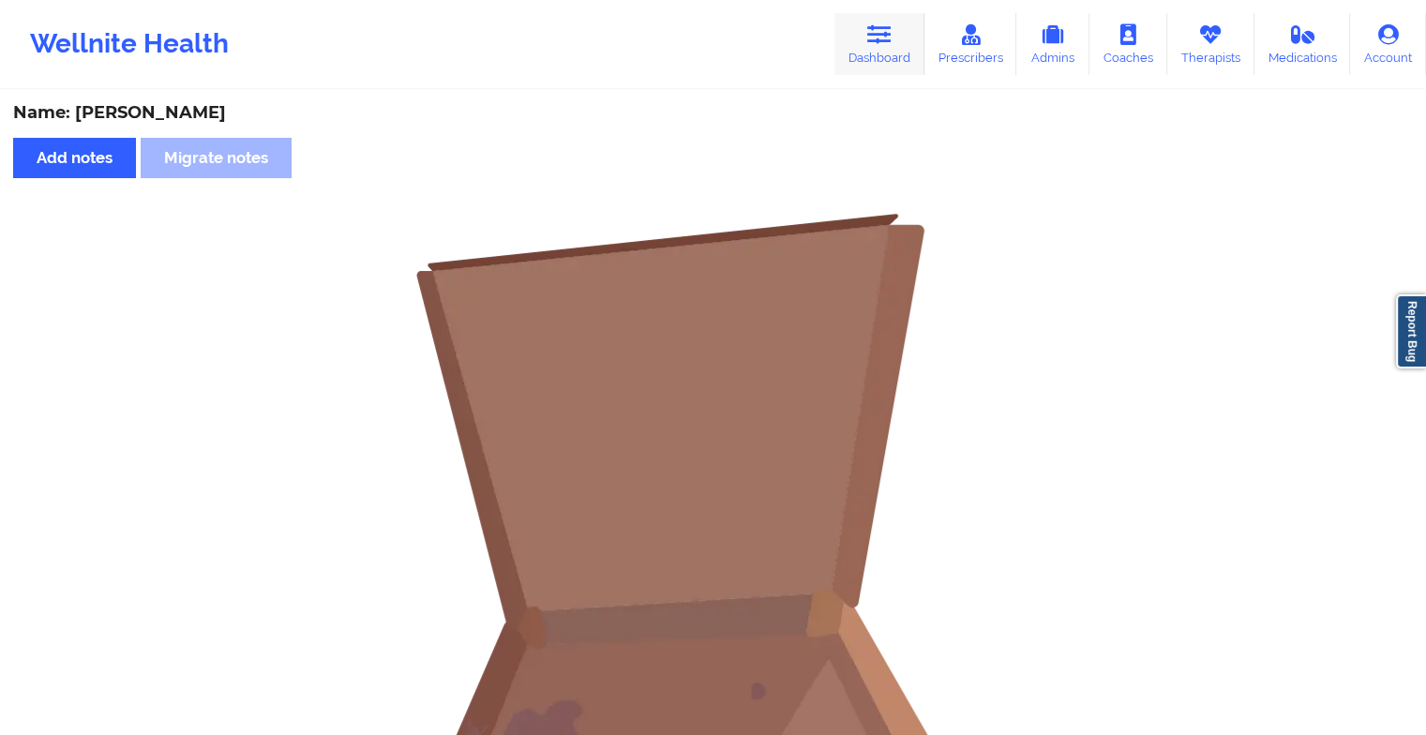
click at [892, 56] on link "Dashboard" at bounding box center [880, 44] width 90 height 62
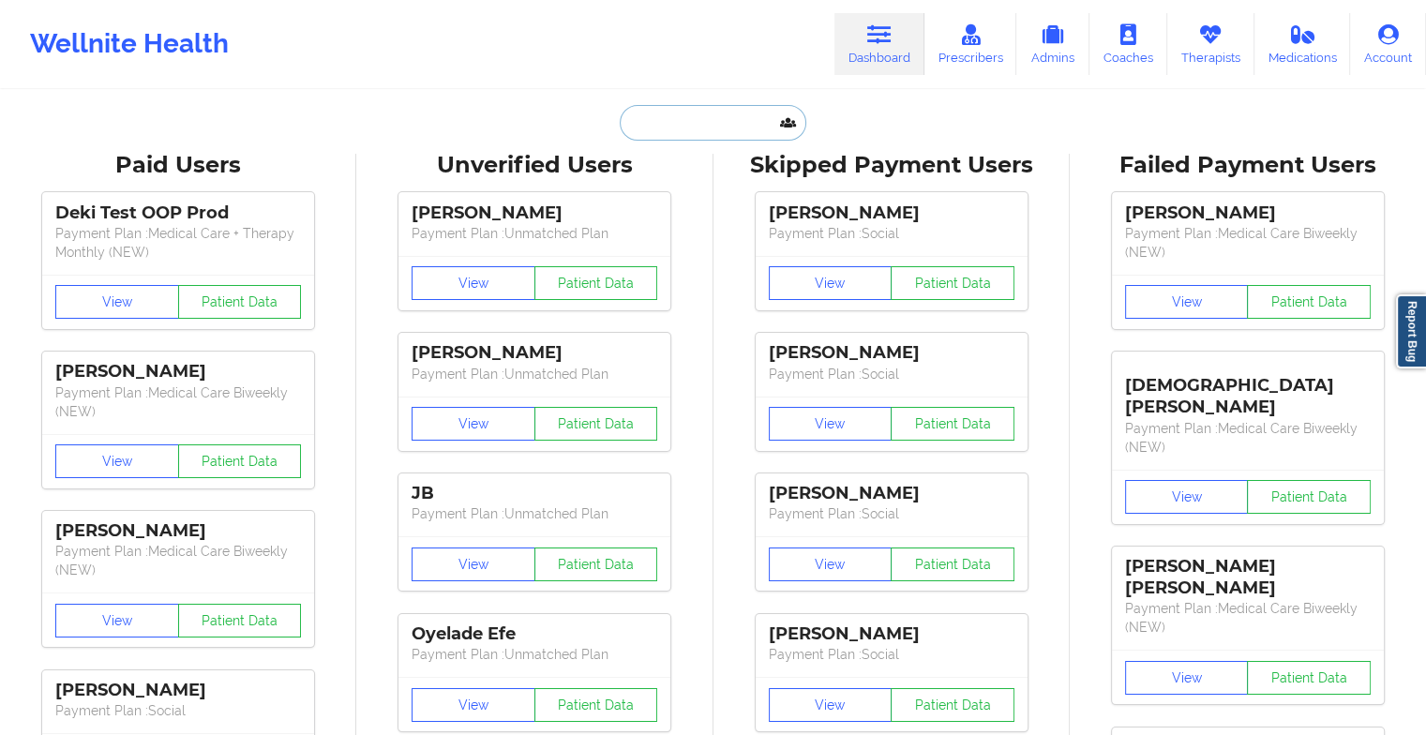
click at [706, 113] on input "text" at bounding box center [713, 123] width 186 height 36
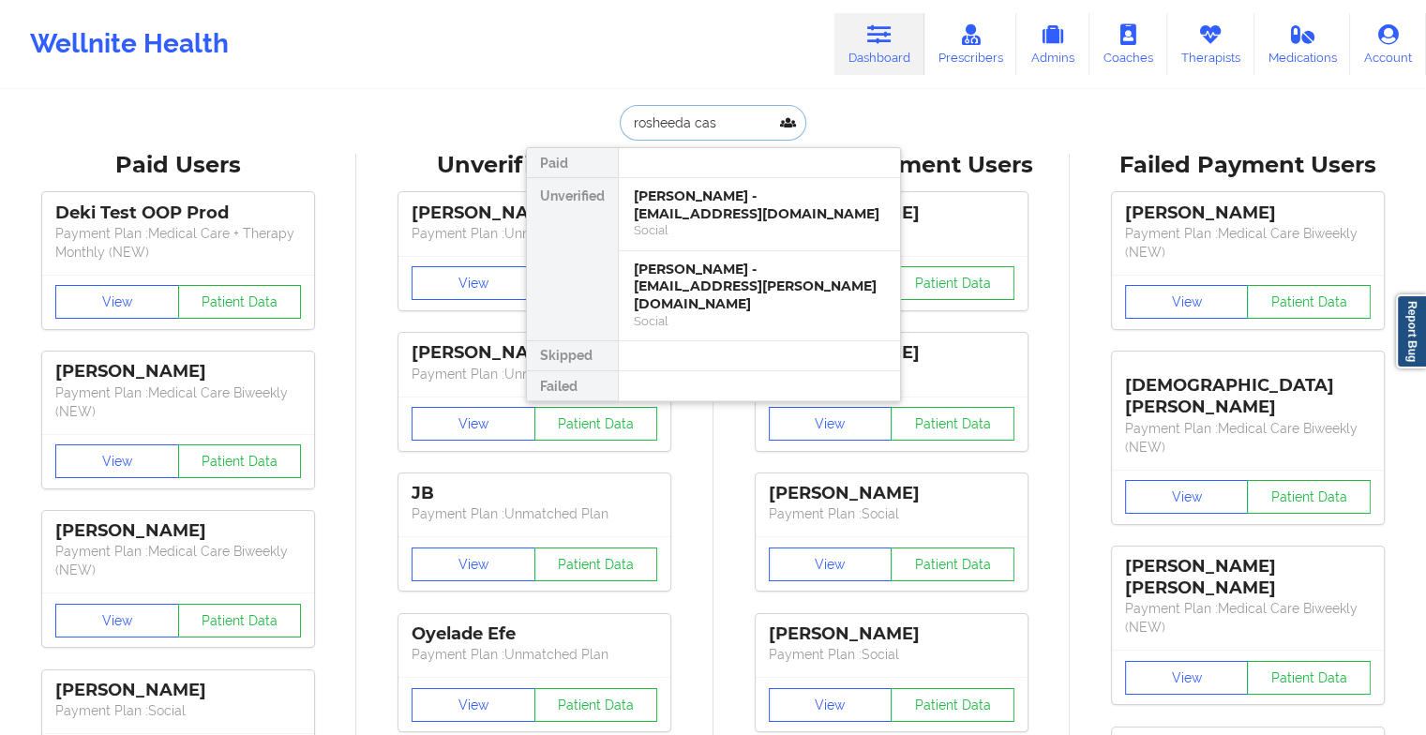
drag, startPoint x: 728, startPoint y: 202, endPoint x: 737, endPoint y: 278, distance: 76.5
click at [737, 278] on div "[PERSON_NAME] - [EMAIL_ADDRESS][DOMAIN_NAME] Social [PERSON_NAME] - [EMAIL_ADDR…" at bounding box center [759, 259] width 282 height 163
type input "rosheeda cas"
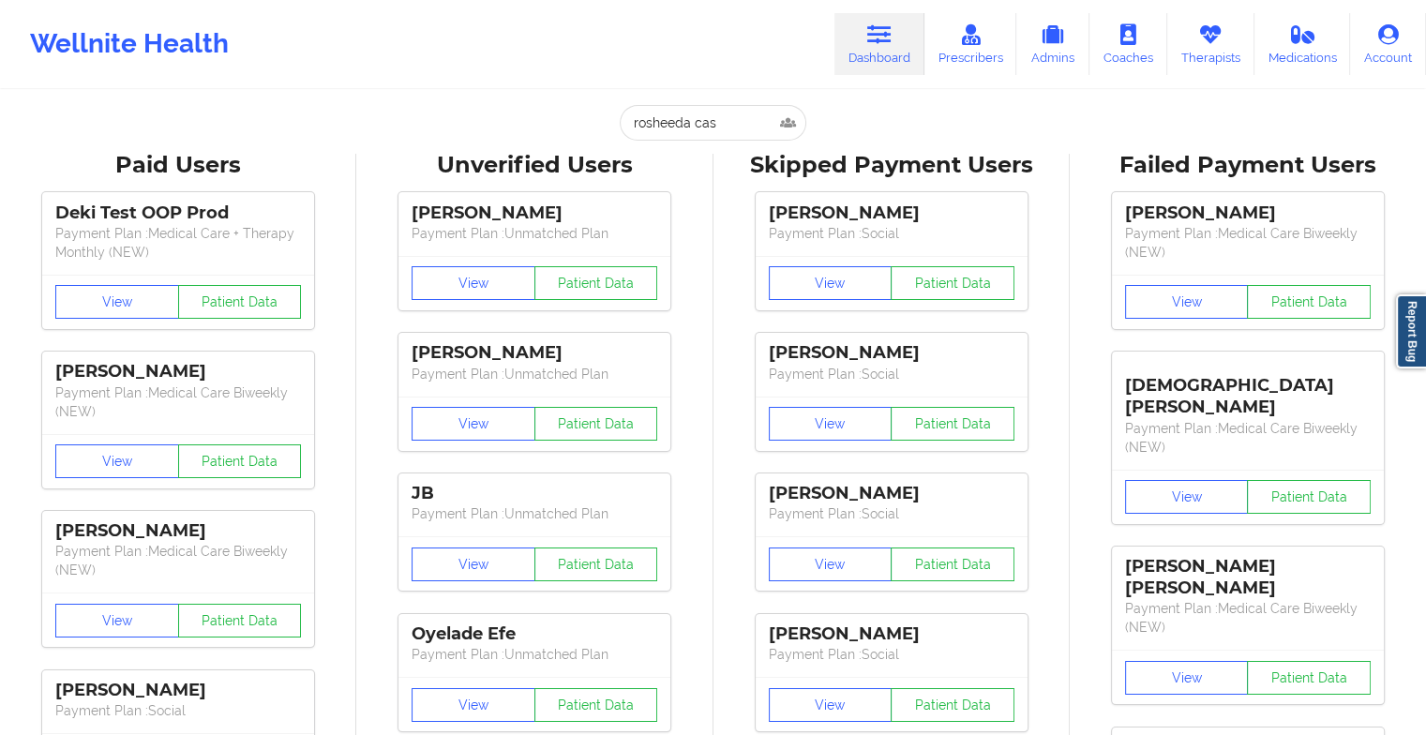
click at [737, 278] on div "[PERSON_NAME] Payment Plan : Social View Patient Data [PERSON_NAME] Payment Pla…" at bounding box center [891, 602] width 343 height 843
click at [732, 116] on input "rosheeda cas" at bounding box center [713, 123] width 186 height 36
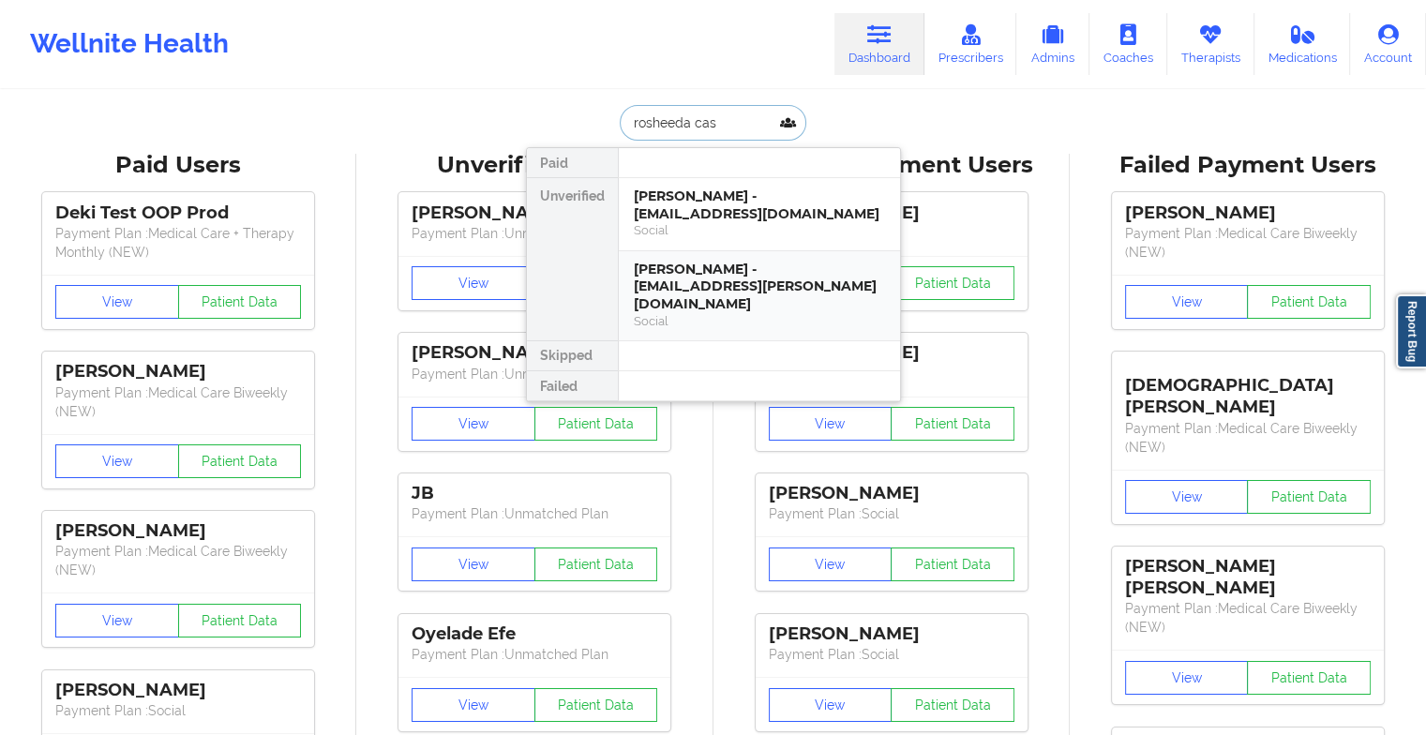
click at [740, 264] on div "[PERSON_NAME] - [EMAIL_ADDRESS][PERSON_NAME][DOMAIN_NAME]" at bounding box center [759, 287] width 251 height 53
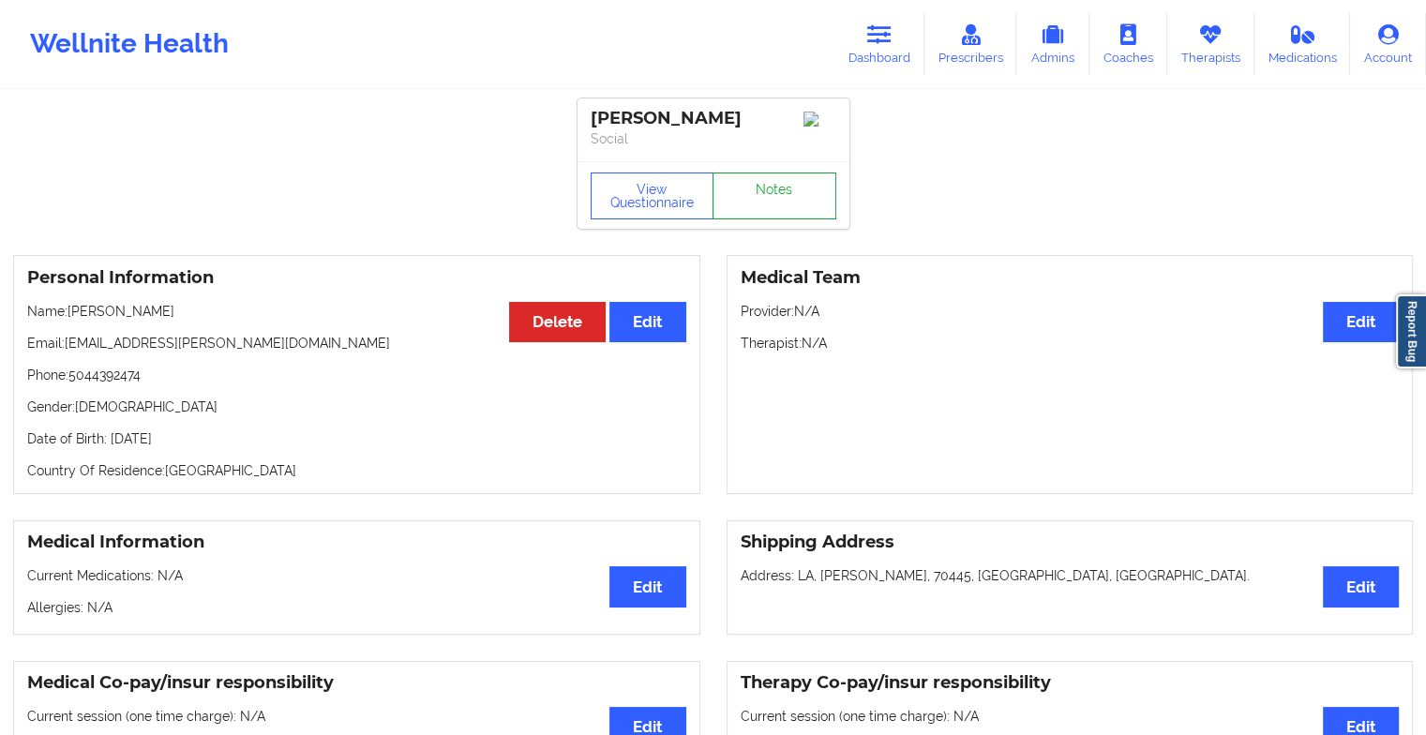
click at [761, 198] on link "Notes" at bounding box center [775, 196] width 124 height 47
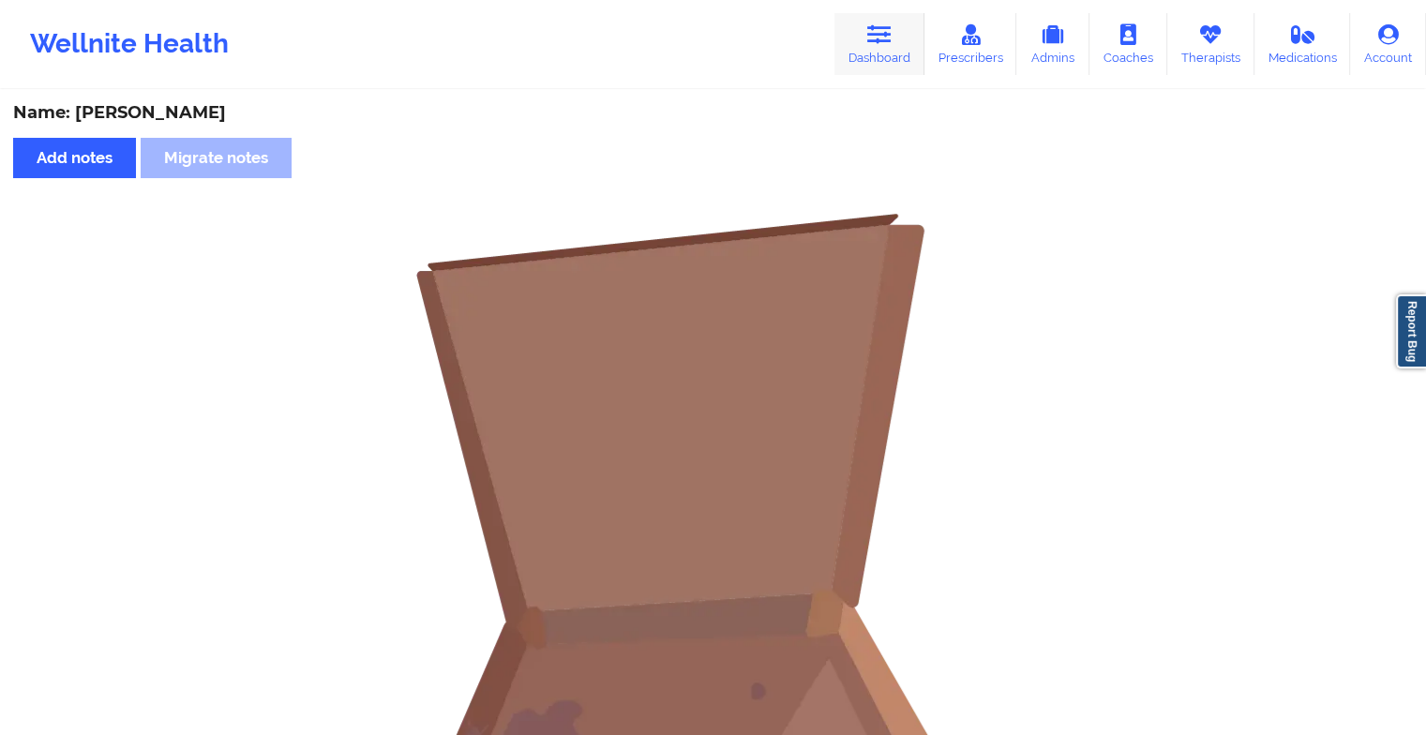
click at [866, 50] on link "Dashboard" at bounding box center [880, 44] width 90 height 62
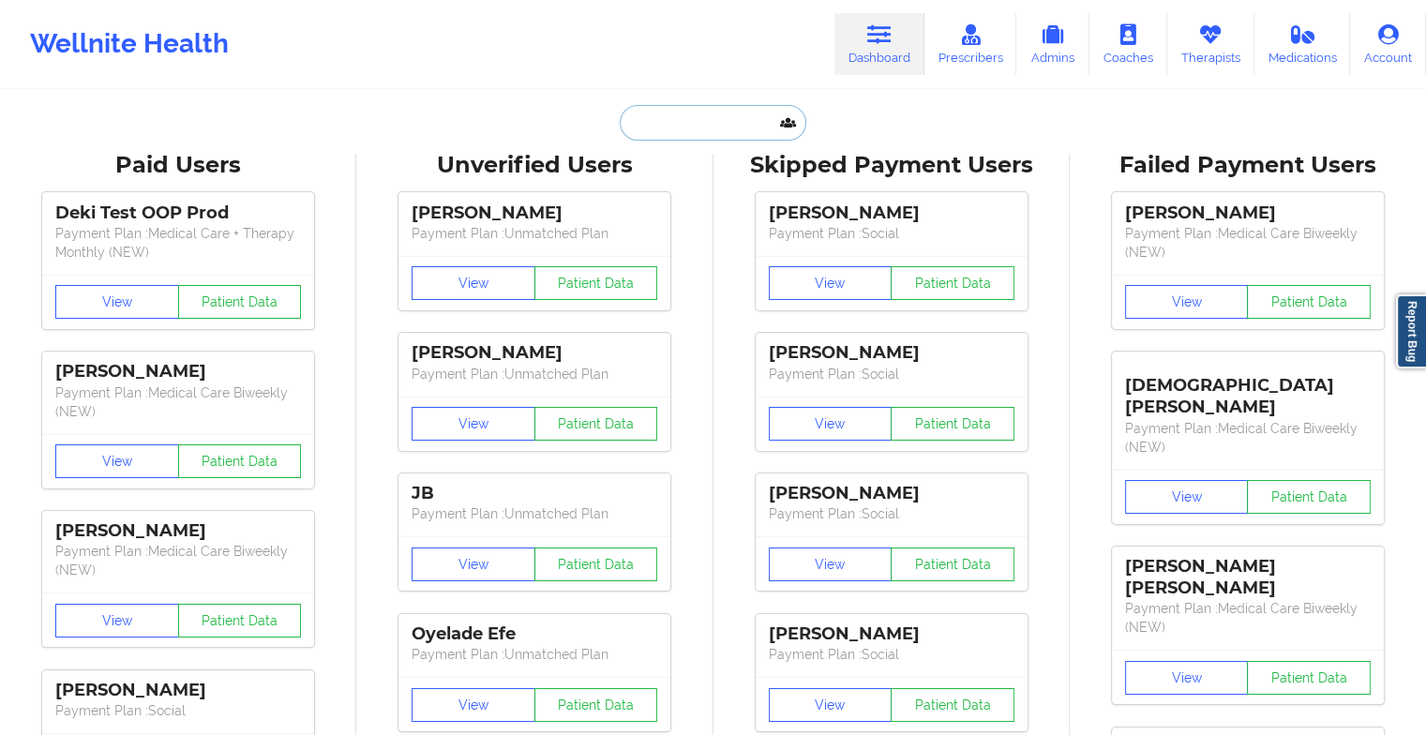
click at [701, 108] on input "text" at bounding box center [713, 123] width 186 height 36
type input "r"
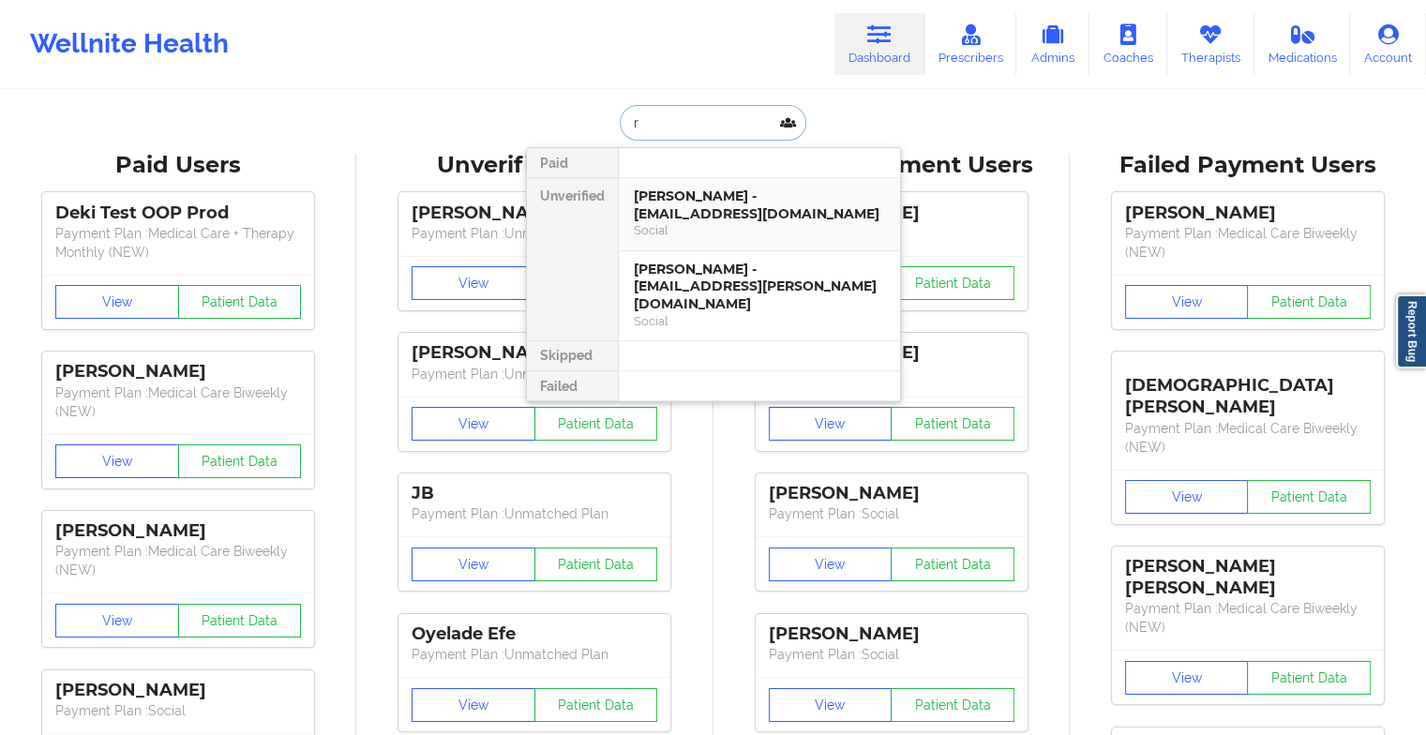
click at [630, 212] on div "[PERSON_NAME] - [EMAIL_ADDRESS][DOMAIN_NAME] Social" at bounding box center [759, 214] width 281 height 73
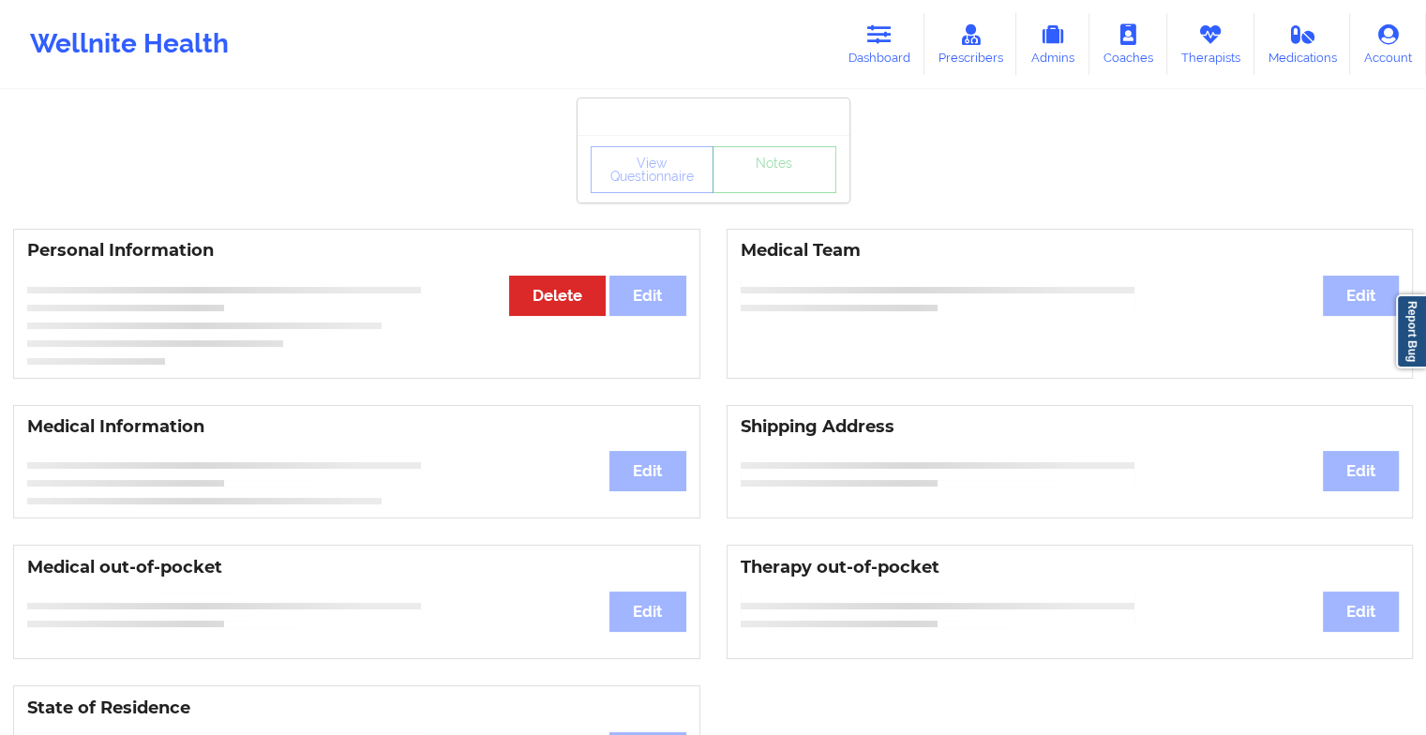
click at [760, 186] on div "View Questionnaire Notes" at bounding box center [714, 169] width 246 height 47
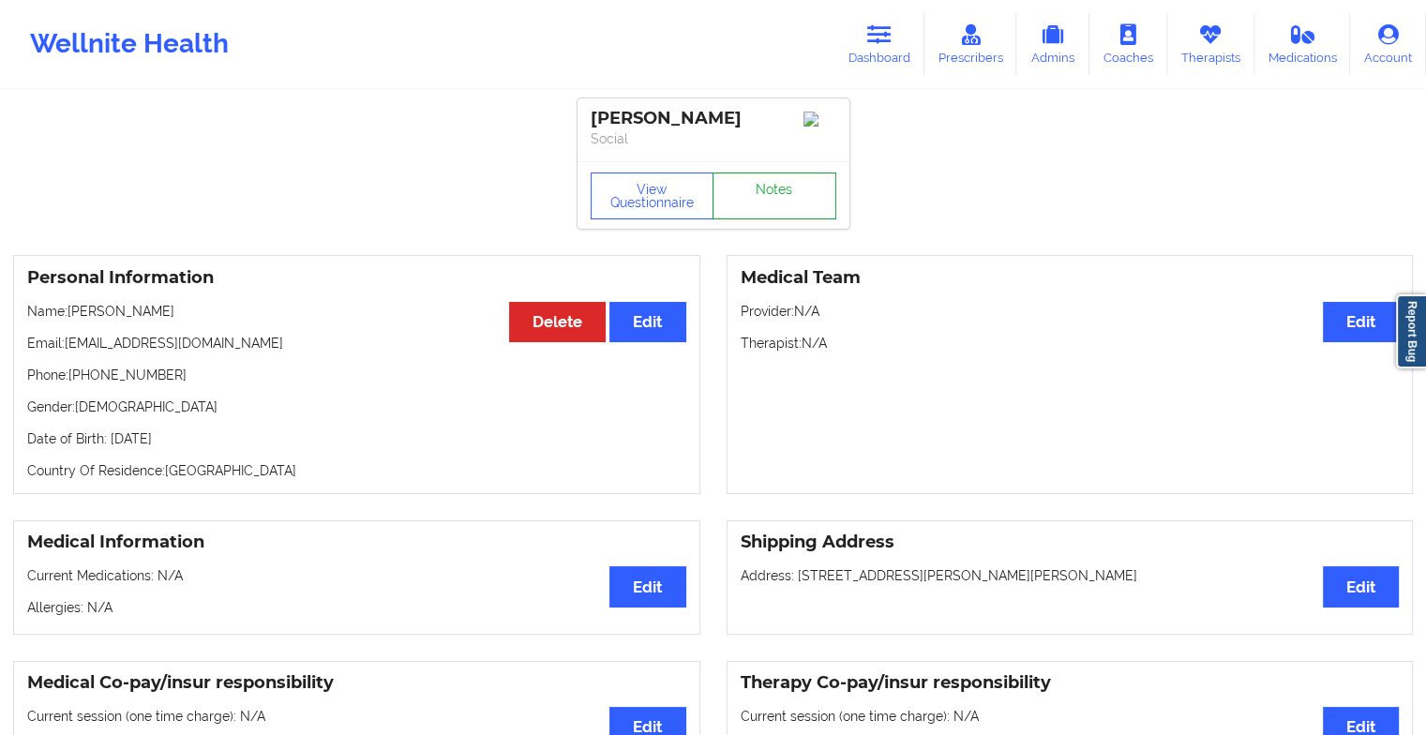
click at [760, 186] on link "Notes" at bounding box center [775, 196] width 124 height 47
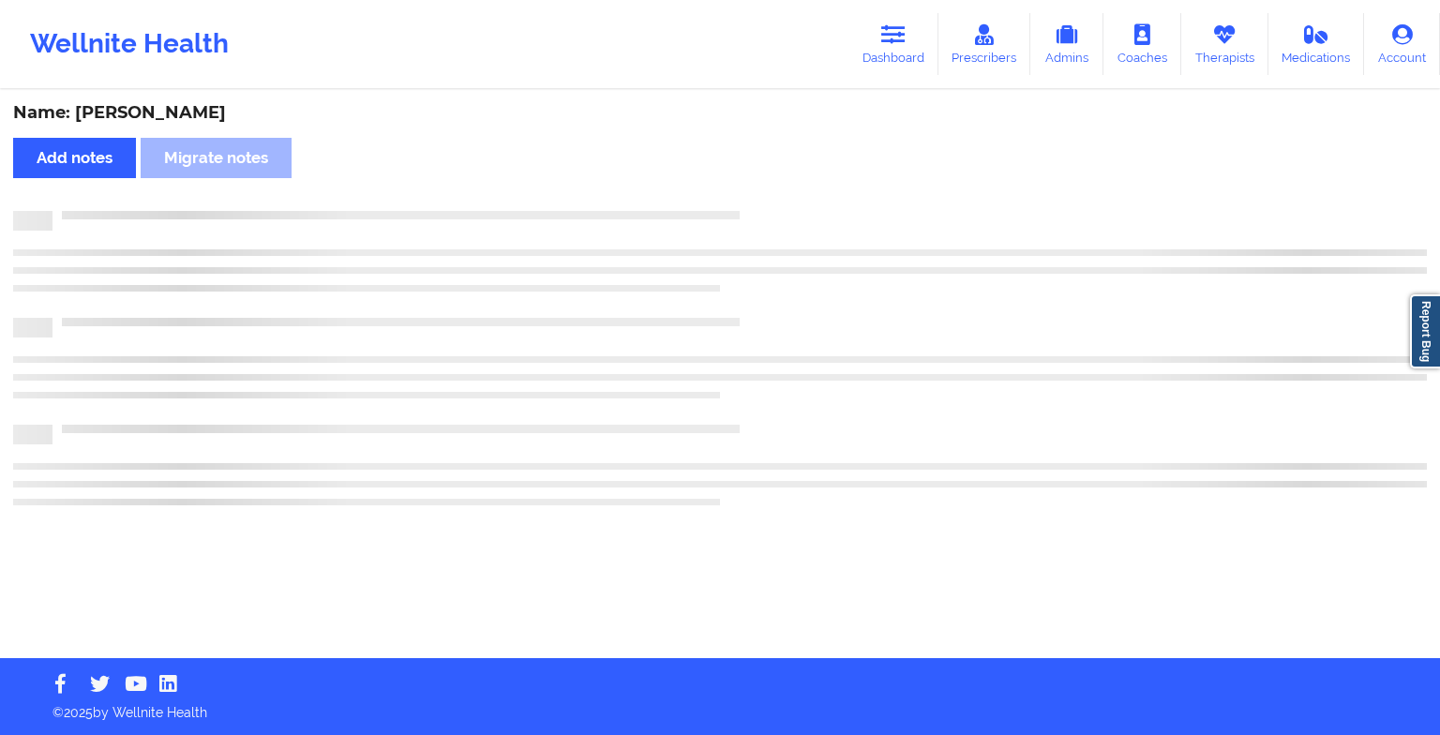
click at [760, 186] on div "Name: [PERSON_NAME] Add notes Migrate notes" at bounding box center [720, 375] width 1440 height 566
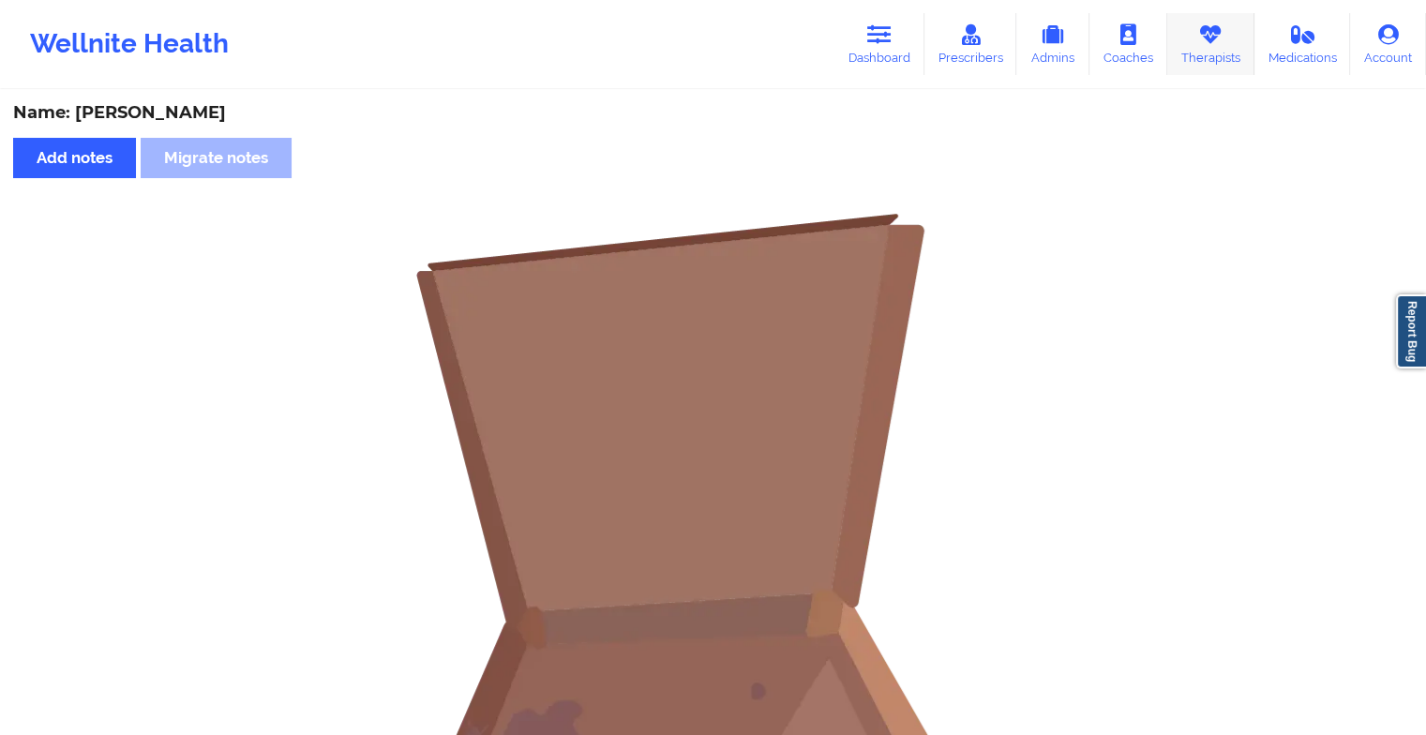
click at [1208, 53] on link "Therapists" at bounding box center [1211, 44] width 87 height 62
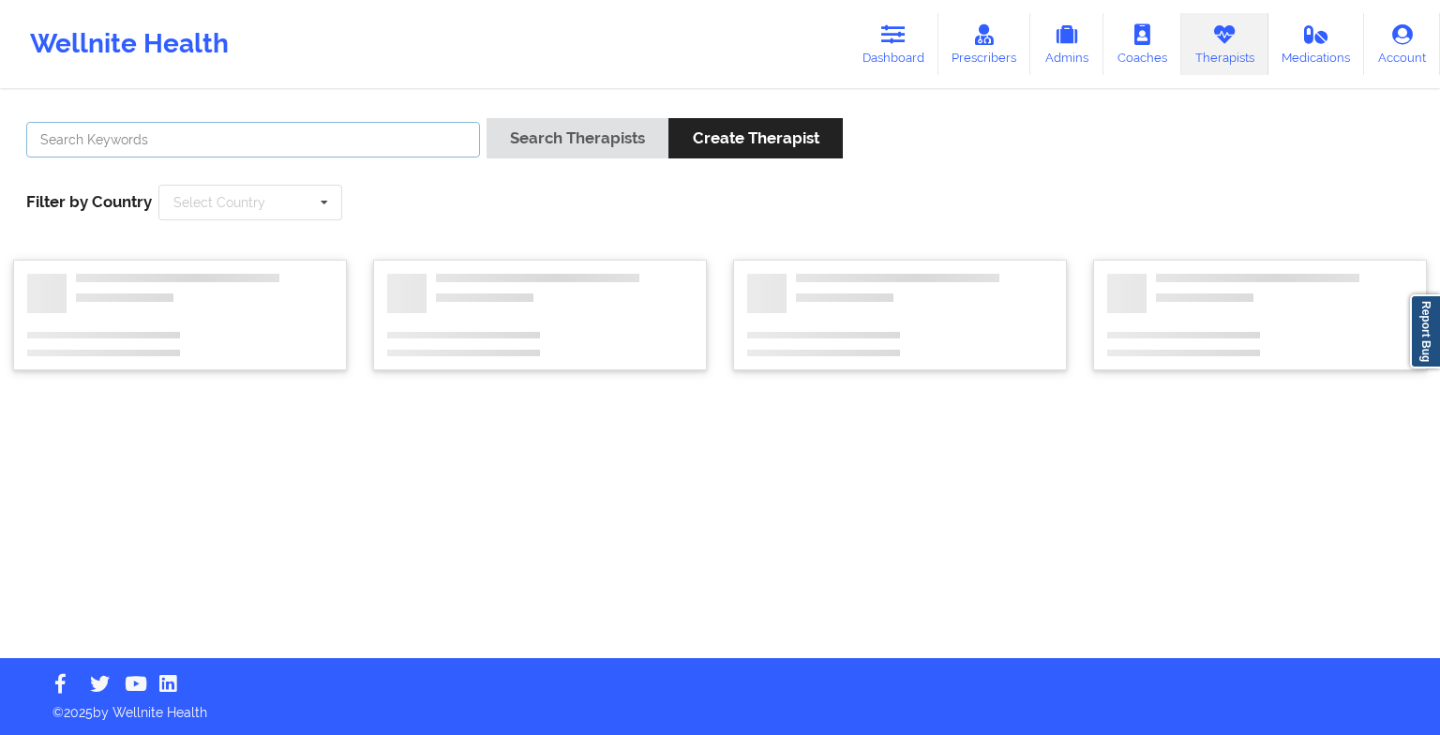
click at [416, 133] on input "text" at bounding box center [253, 140] width 454 height 36
type input "nikky"
click at [487, 118] on button "Search Therapists" at bounding box center [578, 138] width 182 height 40
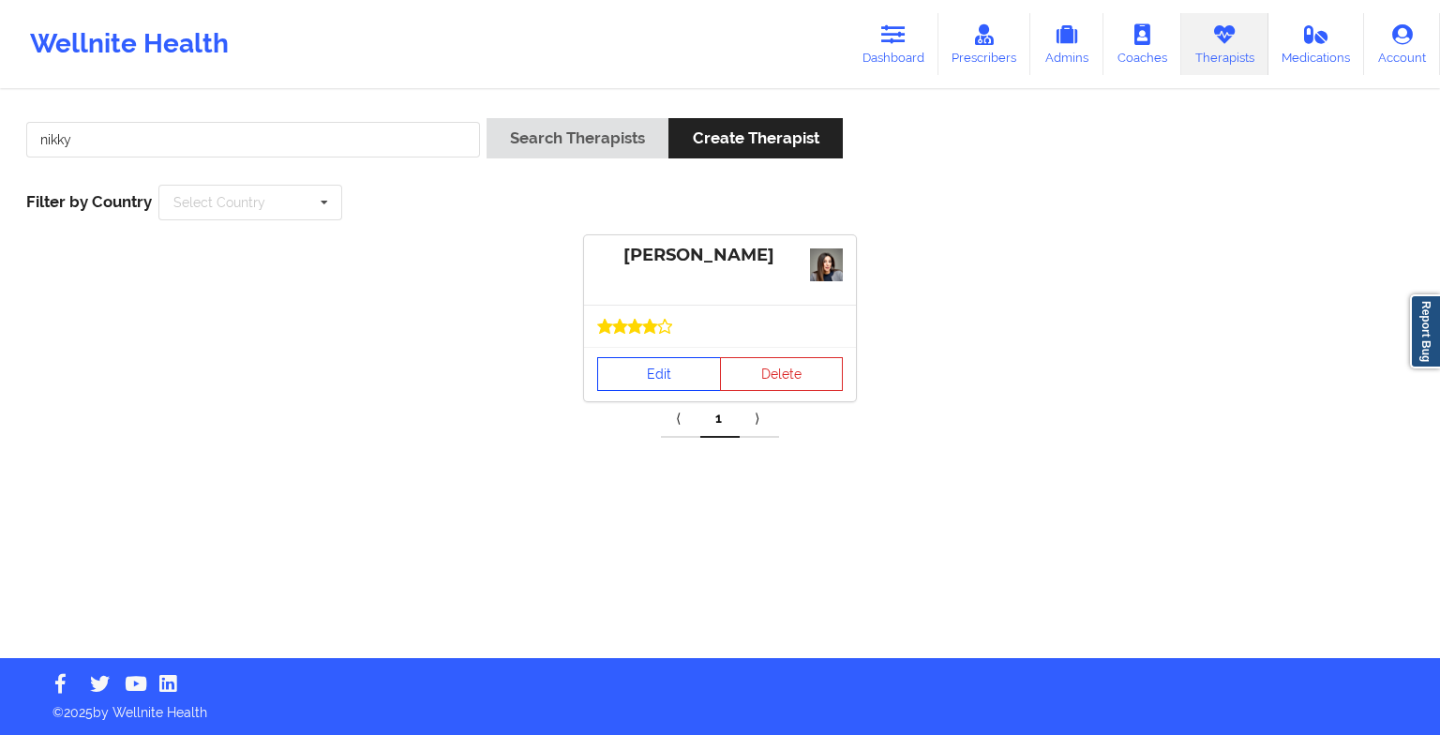
click at [652, 379] on link "Edit" at bounding box center [659, 374] width 124 height 34
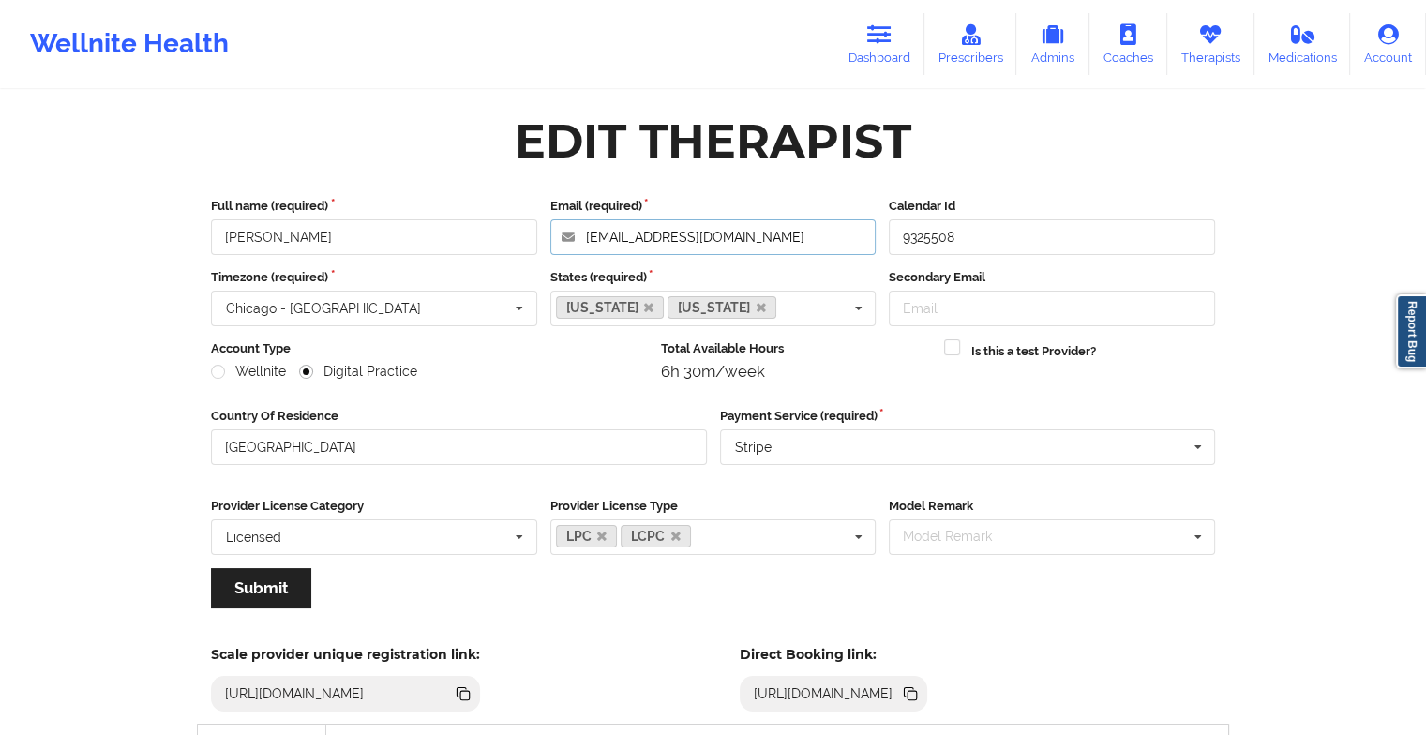
drag, startPoint x: 770, startPoint y: 238, endPoint x: 511, endPoint y: 236, distance: 258.8
click at [511, 236] on div "Full name (required) [PERSON_NAME] Email (required) [EMAIL_ADDRESS][DOMAIN_NAME…" at bounding box center [712, 226] width 1017 height 58
click at [893, 62] on link "Dashboard" at bounding box center [880, 44] width 90 height 62
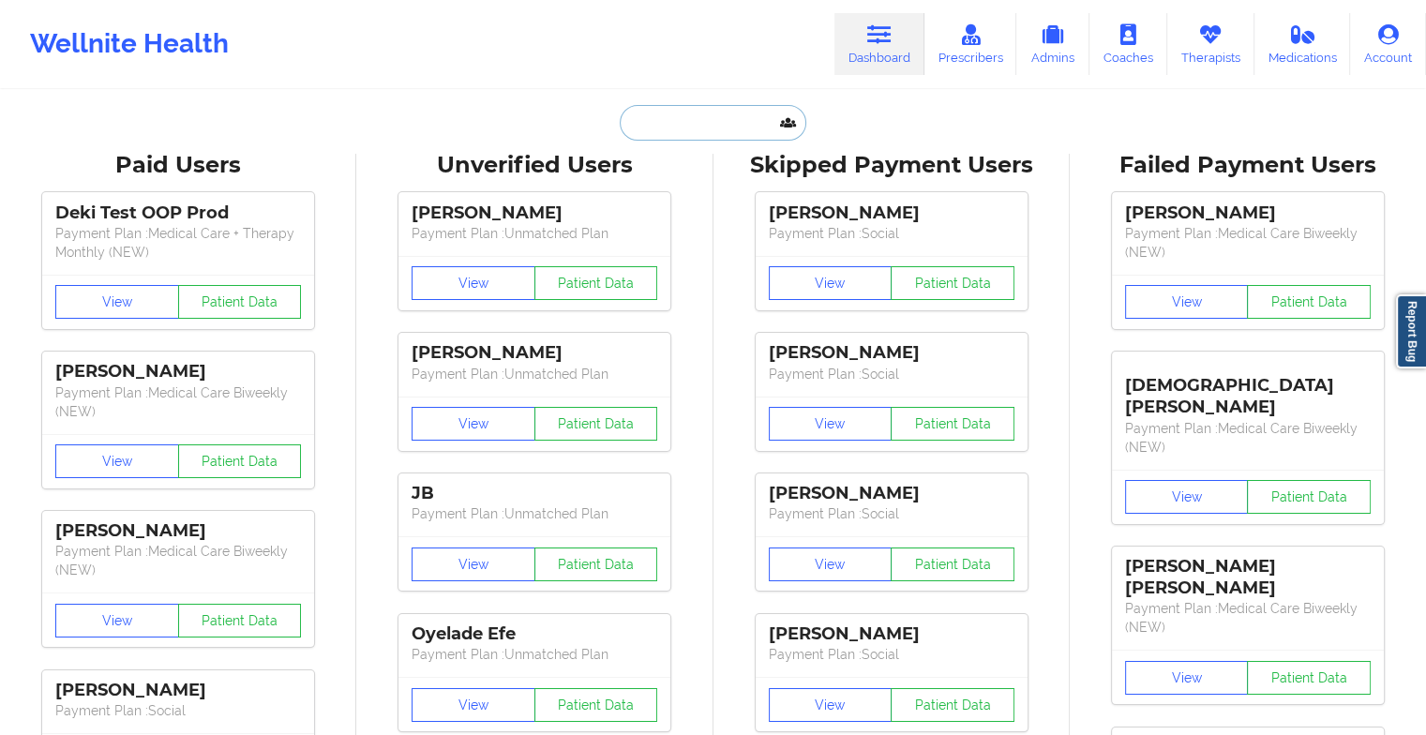
click at [738, 135] on input "text" at bounding box center [713, 123] width 186 height 36
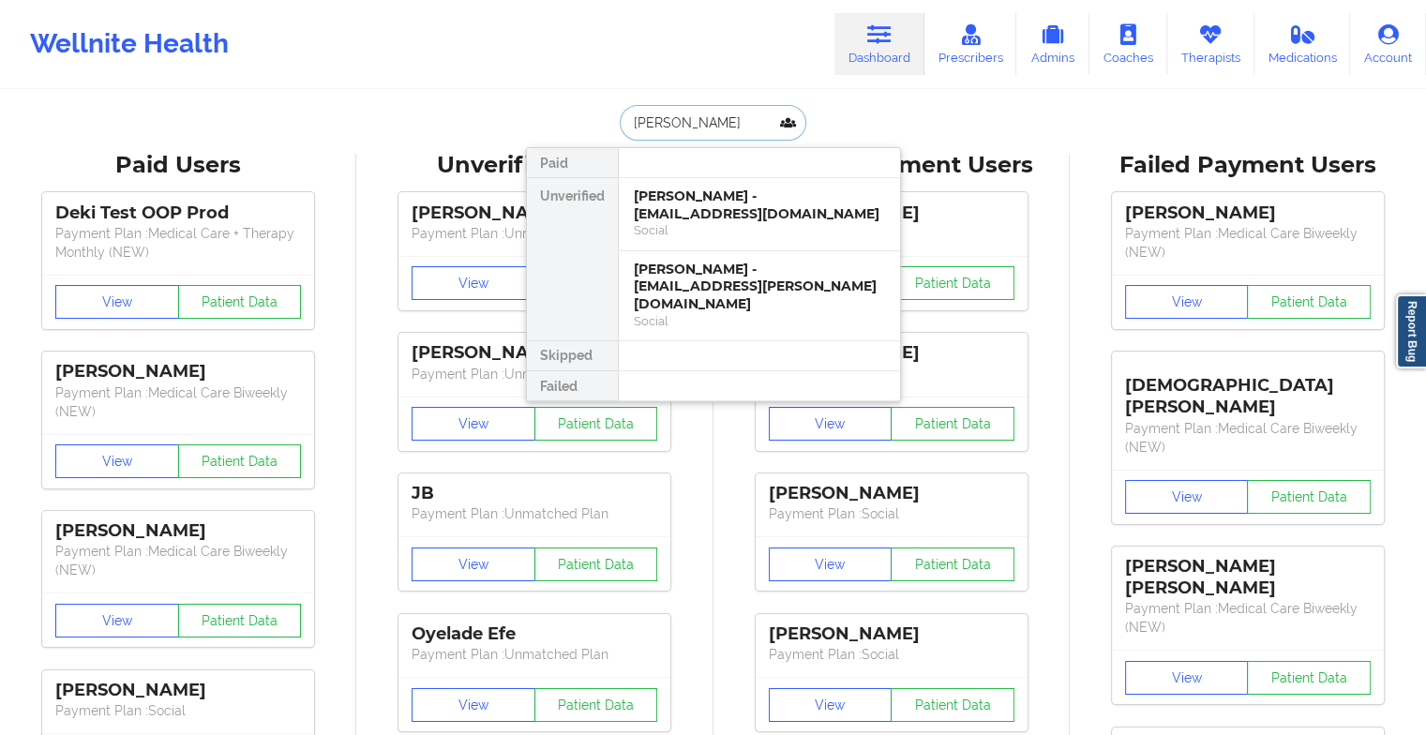
type input "[PERSON_NAME]"
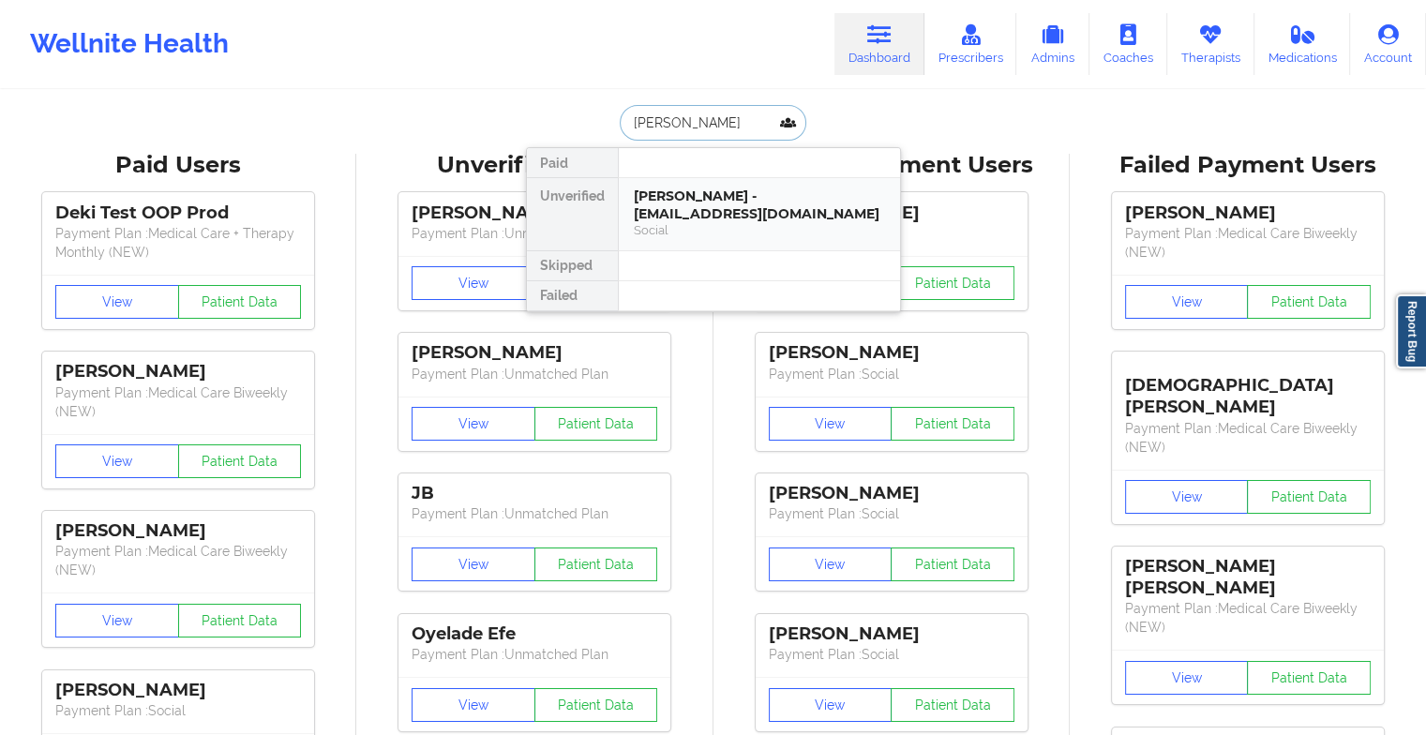
click at [731, 210] on div "[PERSON_NAME] - [EMAIL_ADDRESS][DOMAIN_NAME]" at bounding box center [759, 205] width 251 height 35
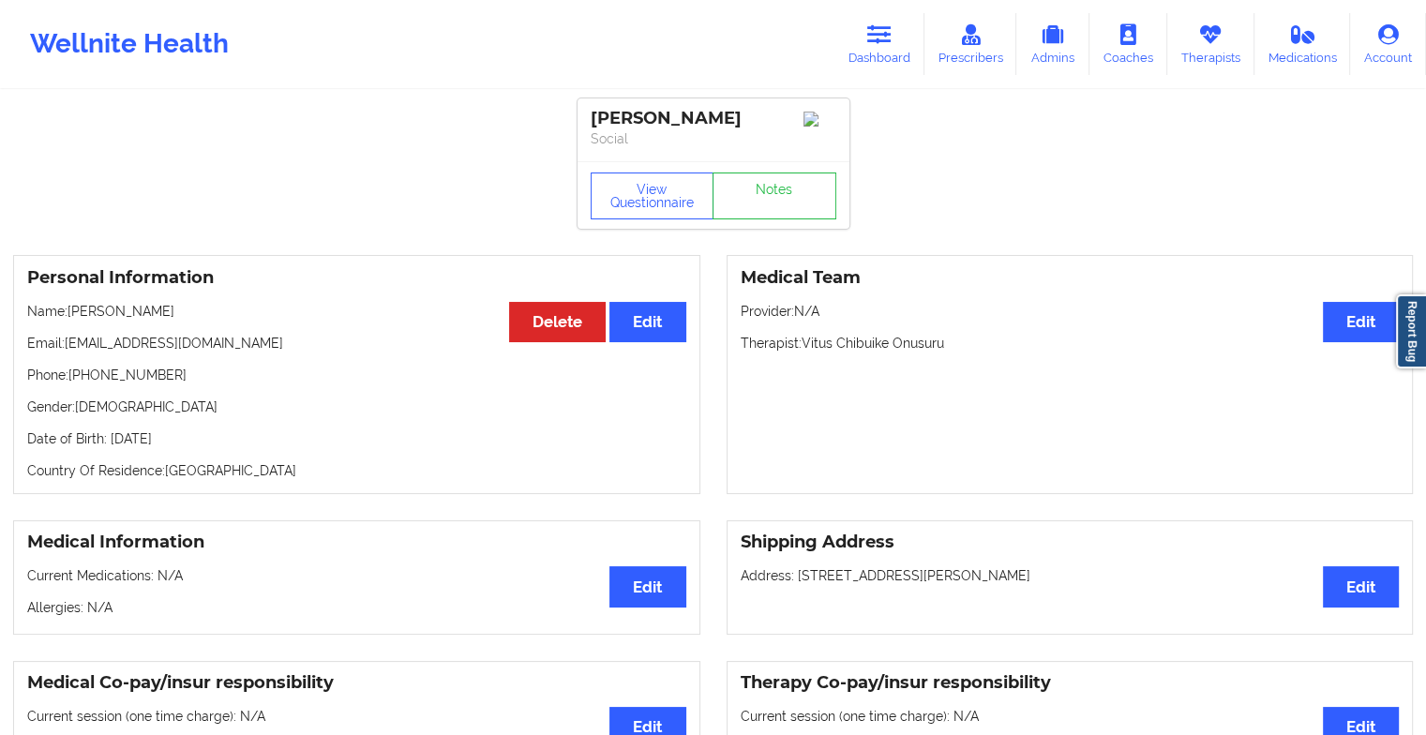
click at [787, 206] on link "Notes" at bounding box center [775, 196] width 124 height 47
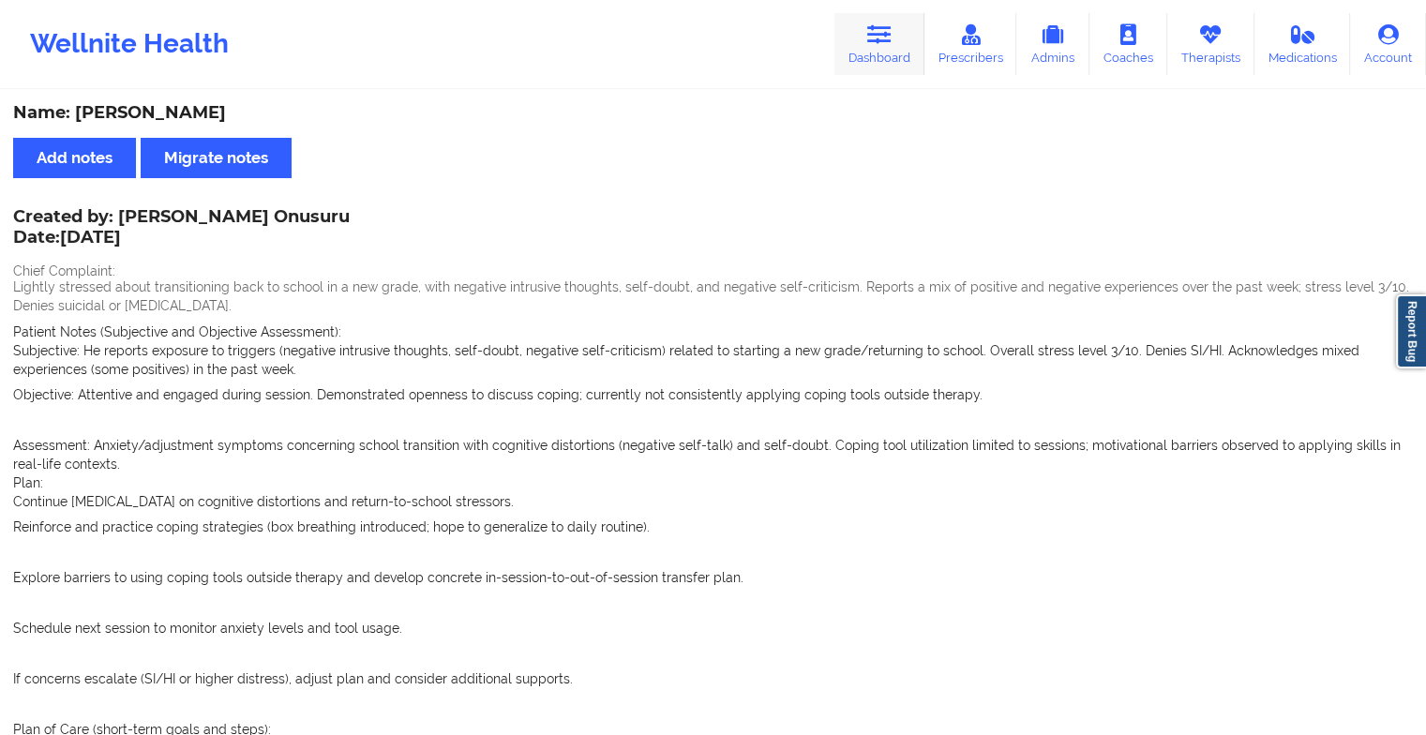
click at [864, 50] on link "Dashboard" at bounding box center [880, 44] width 90 height 62
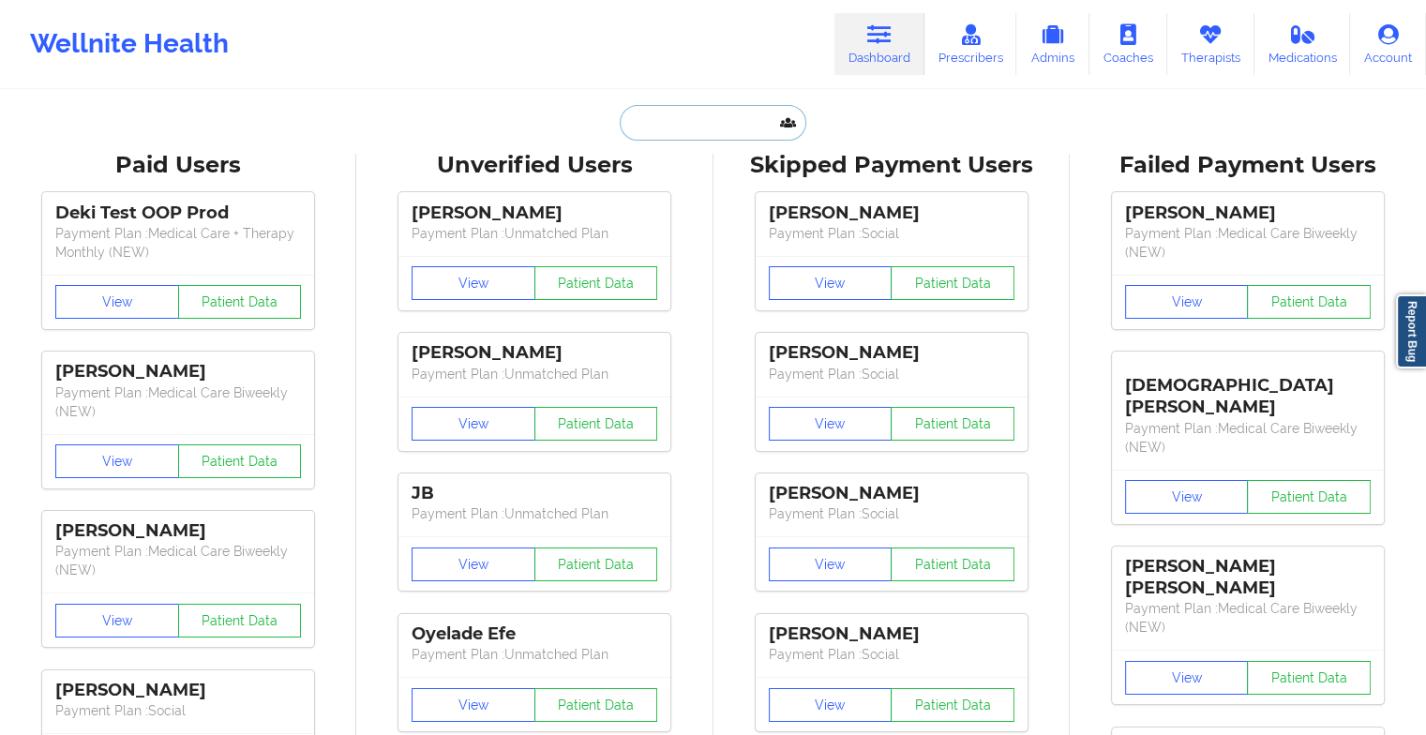
click at [701, 128] on input "text" at bounding box center [713, 123] width 186 height 36
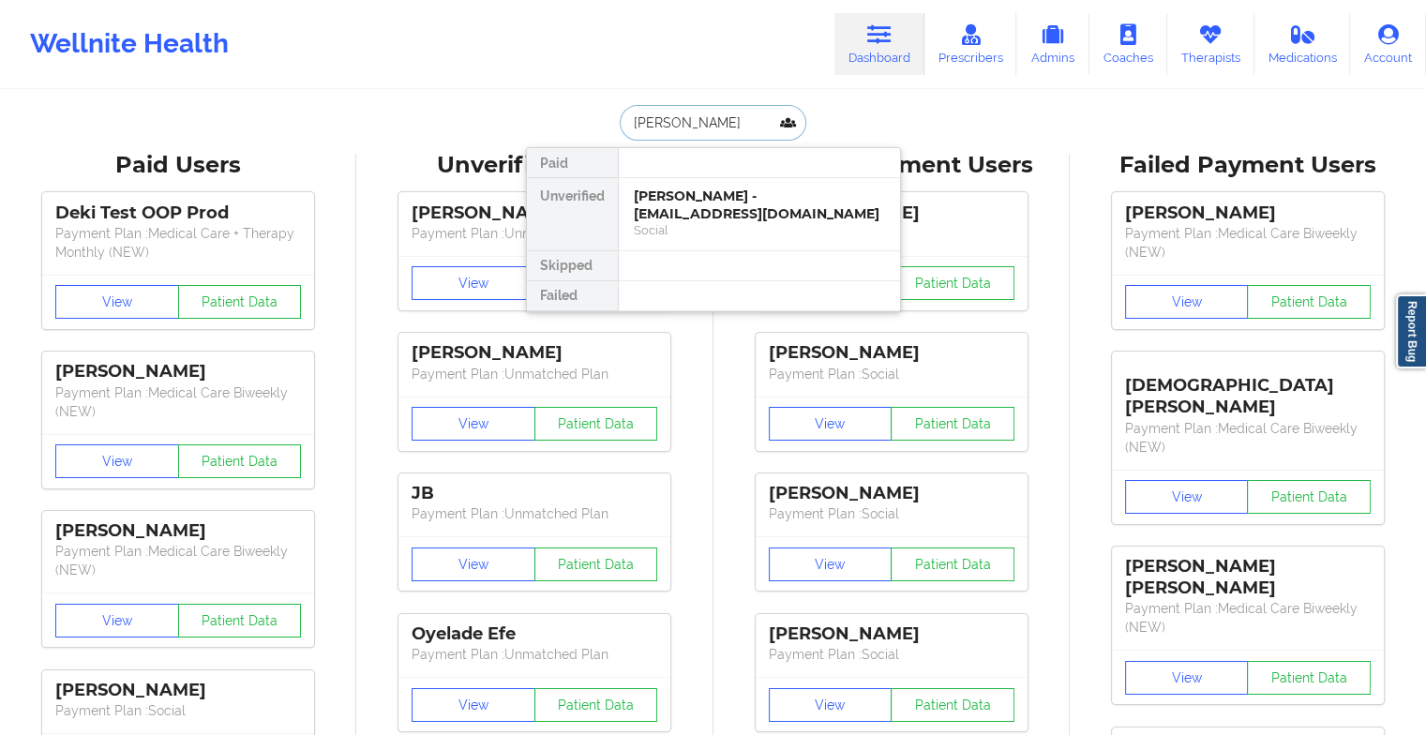
type input "[PERSON_NAME]"
click at [728, 203] on div "[PERSON_NAME] - [EMAIL_ADDRESS][DOMAIN_NAME]" at bounding box center [759, 205] width 251 height 35
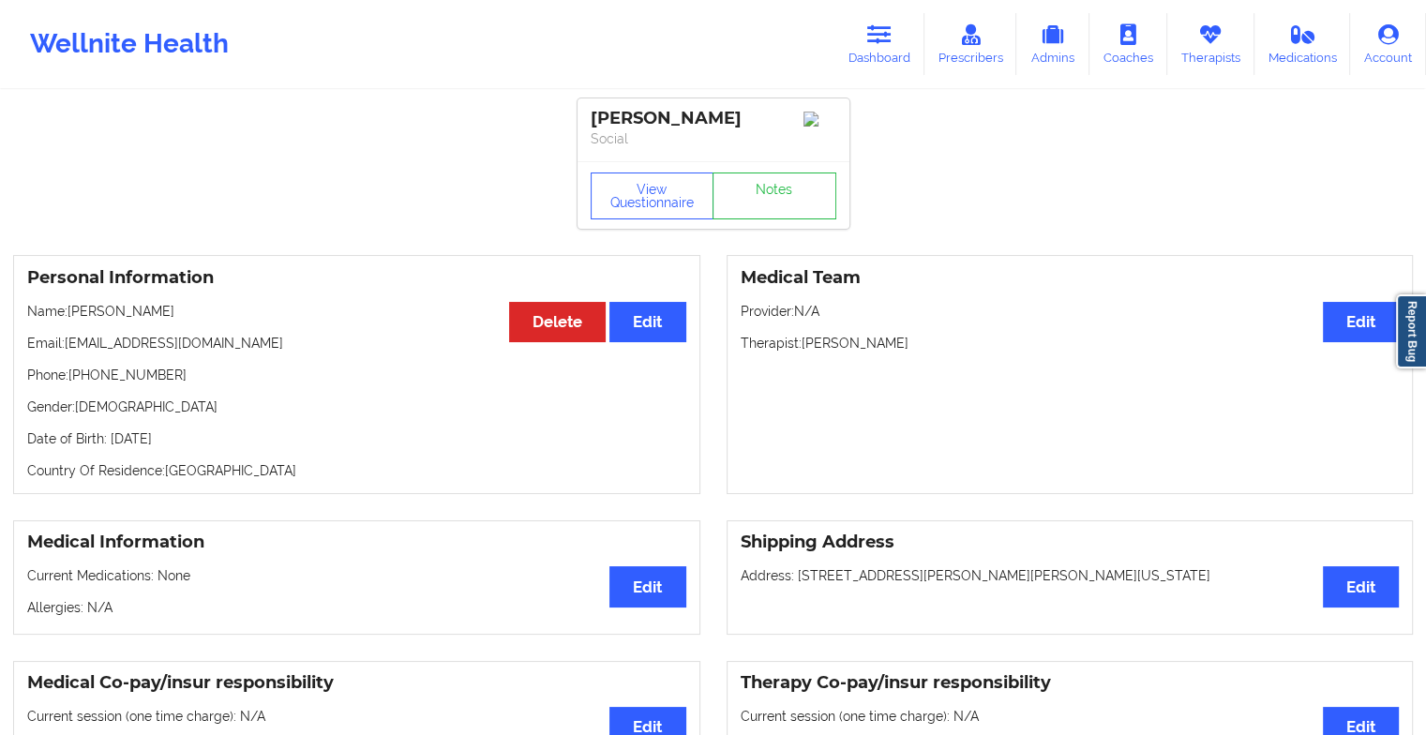
click at [756, 206] on link "Notes" at bounding box center [775, 196] width 124 height 47
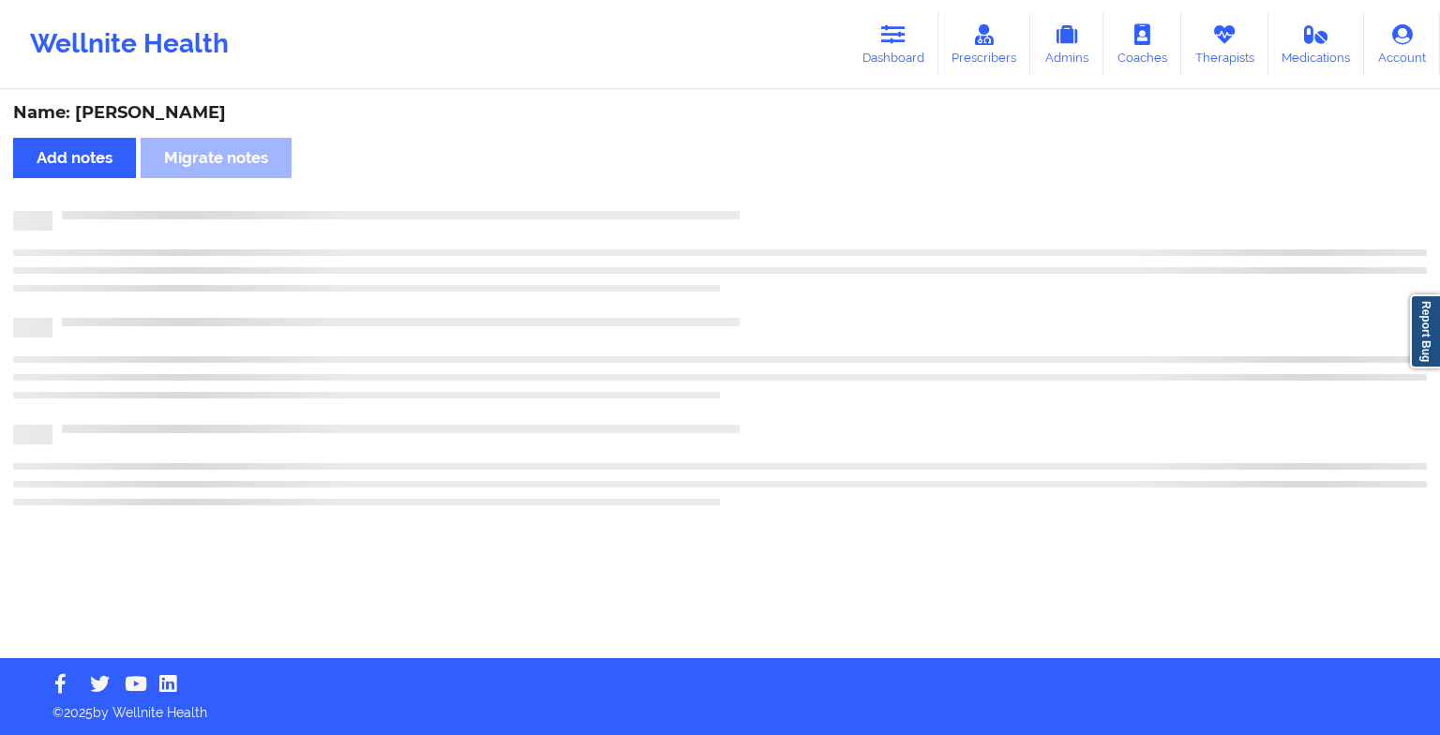
click at [756, 206] on div "Name: [PERSON_NAME] Add notes Migrate notes" at bounding box center [720, 375] width 1440 height 566
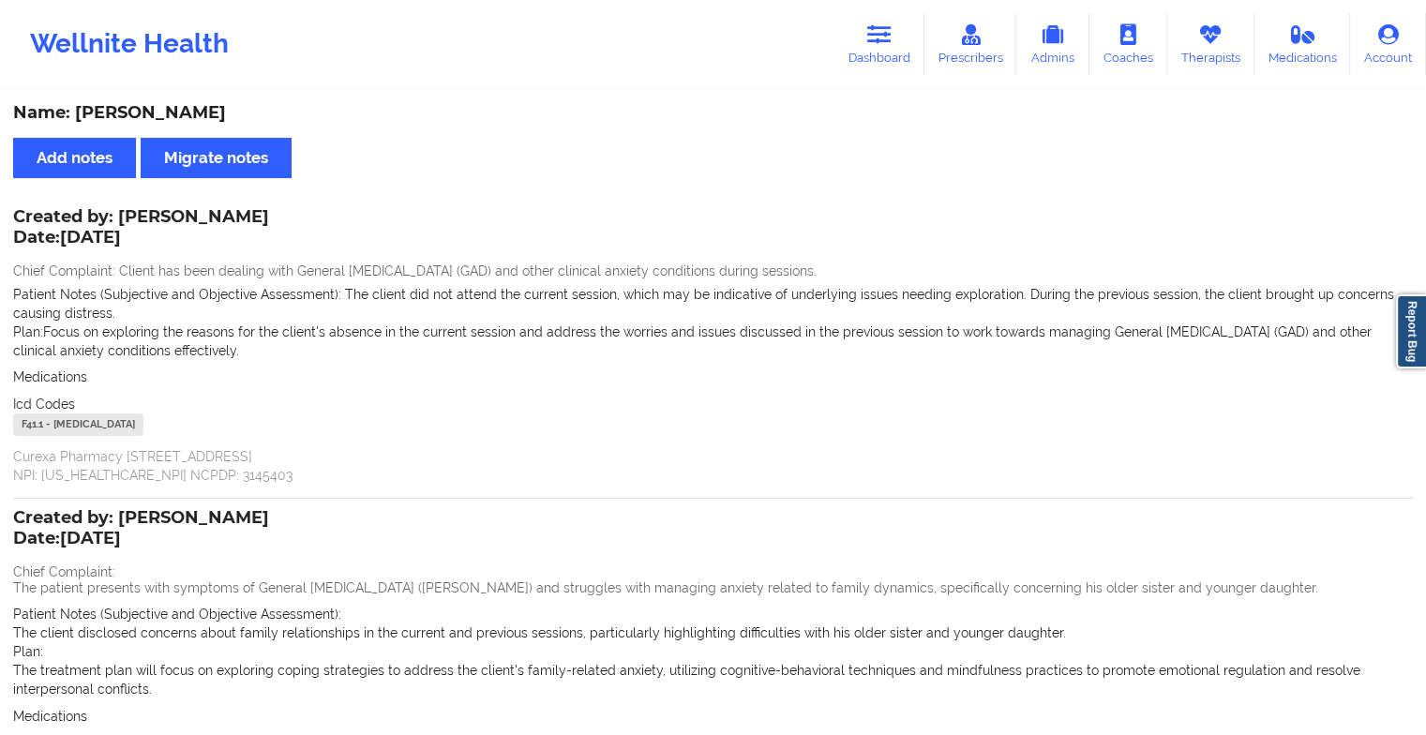
click at [878, 75] on link "Dashboard" at bounding box center [880, 44] width 90 height 62
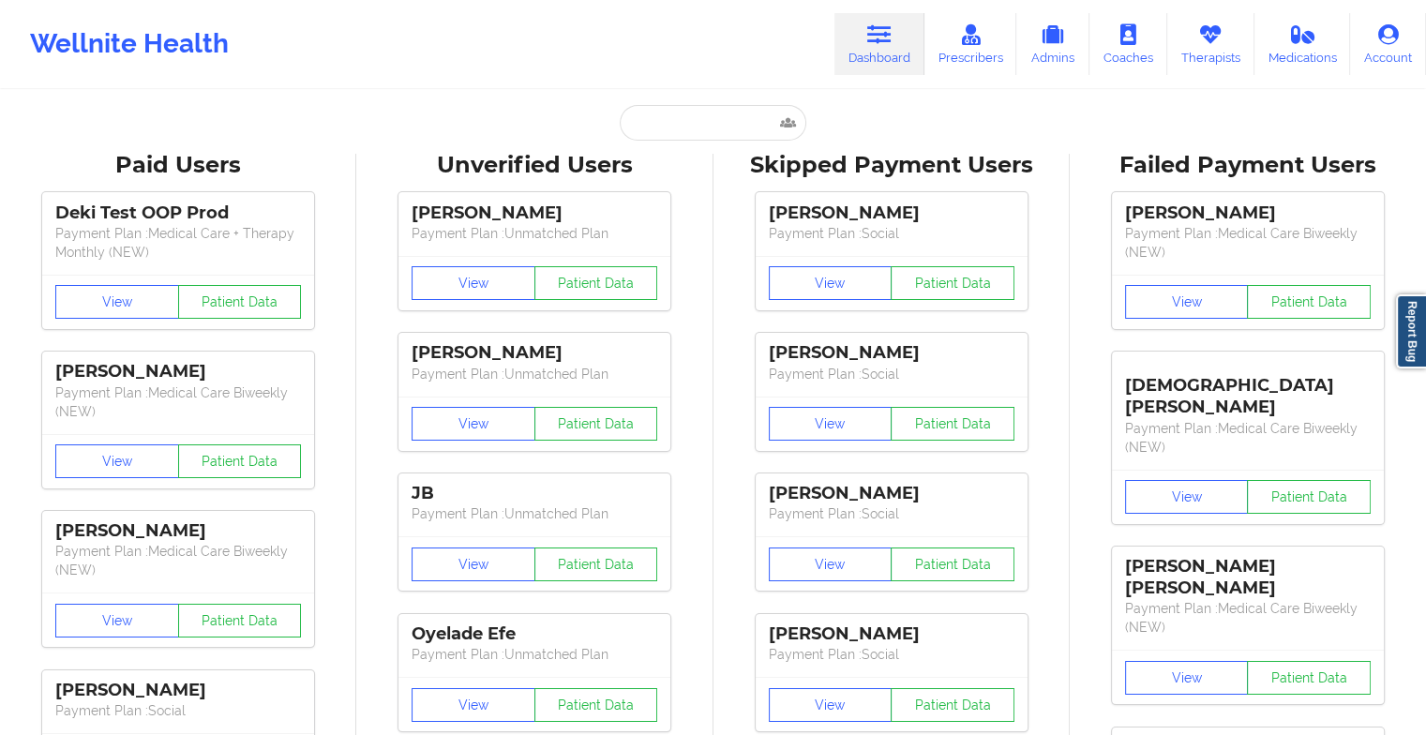
click at [885, 53] on link "Dashboard" at bounding box center [880, 44] width 90 height 62
click at [686, 128] on input "text" at bounding box center [713, 123] width 186 height 36
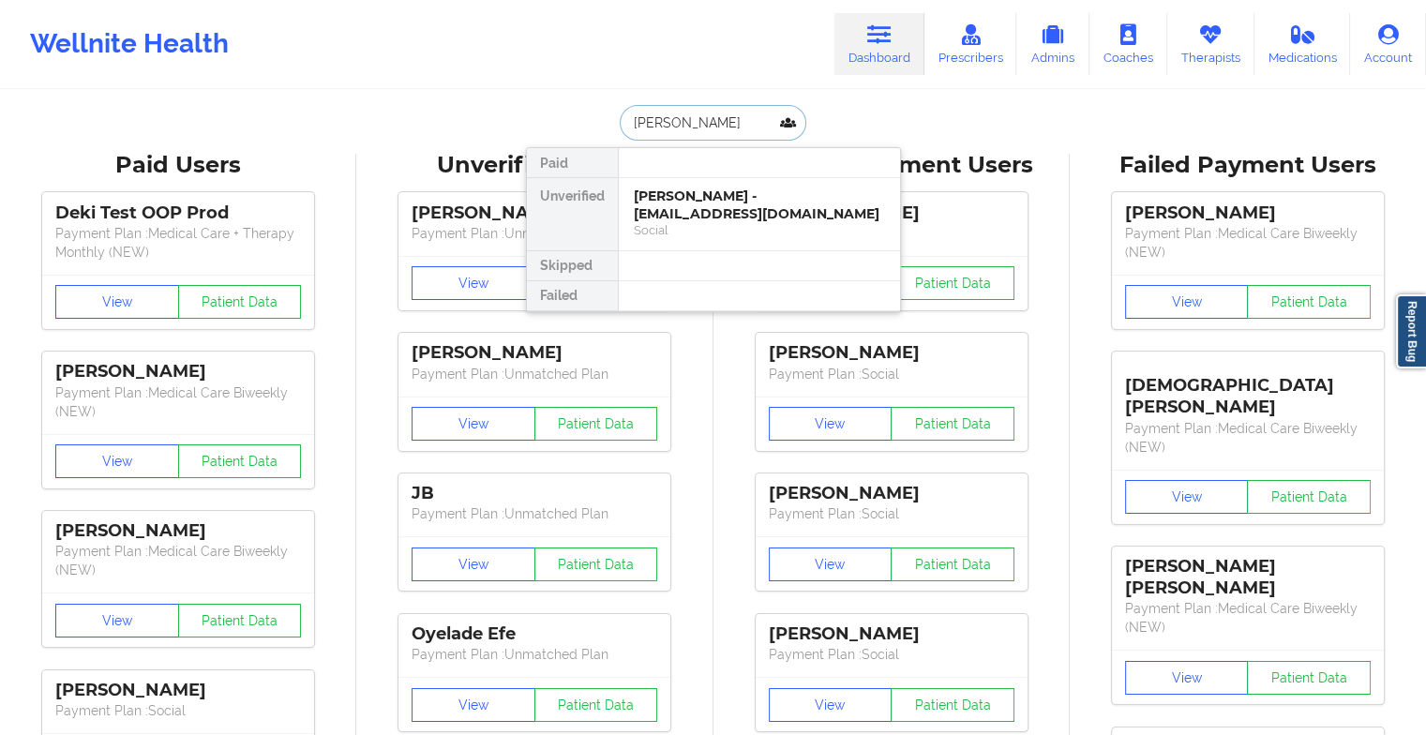
type input "[PERSON_NAME]"
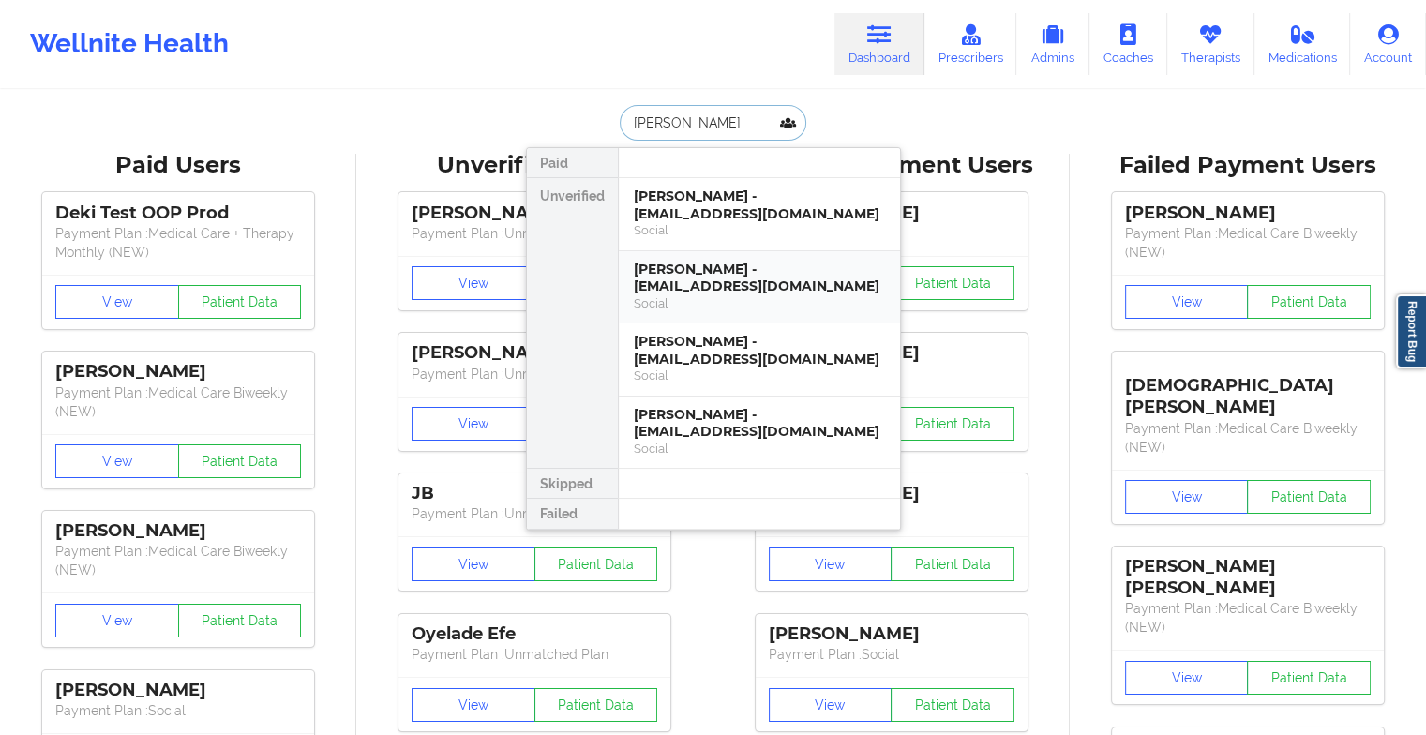
click at [751, 278] on div "[PERSON_NAME] - [EMAIL_ADDRESS][DOMAIN_NAME]" at bounding box center [759, 278] width 251 height 35
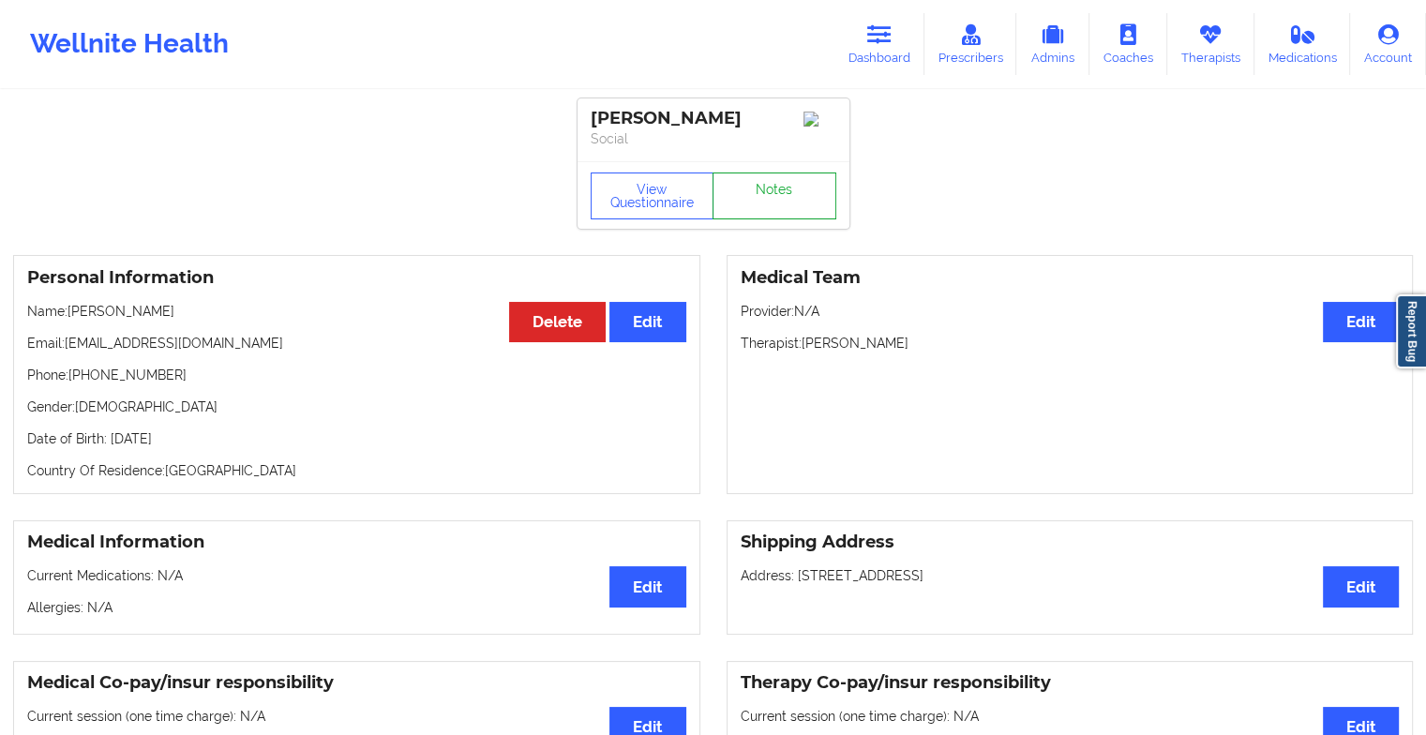
click at [782, 203] on link "Notes" at bounding box center [775, 196] width 124 height 47
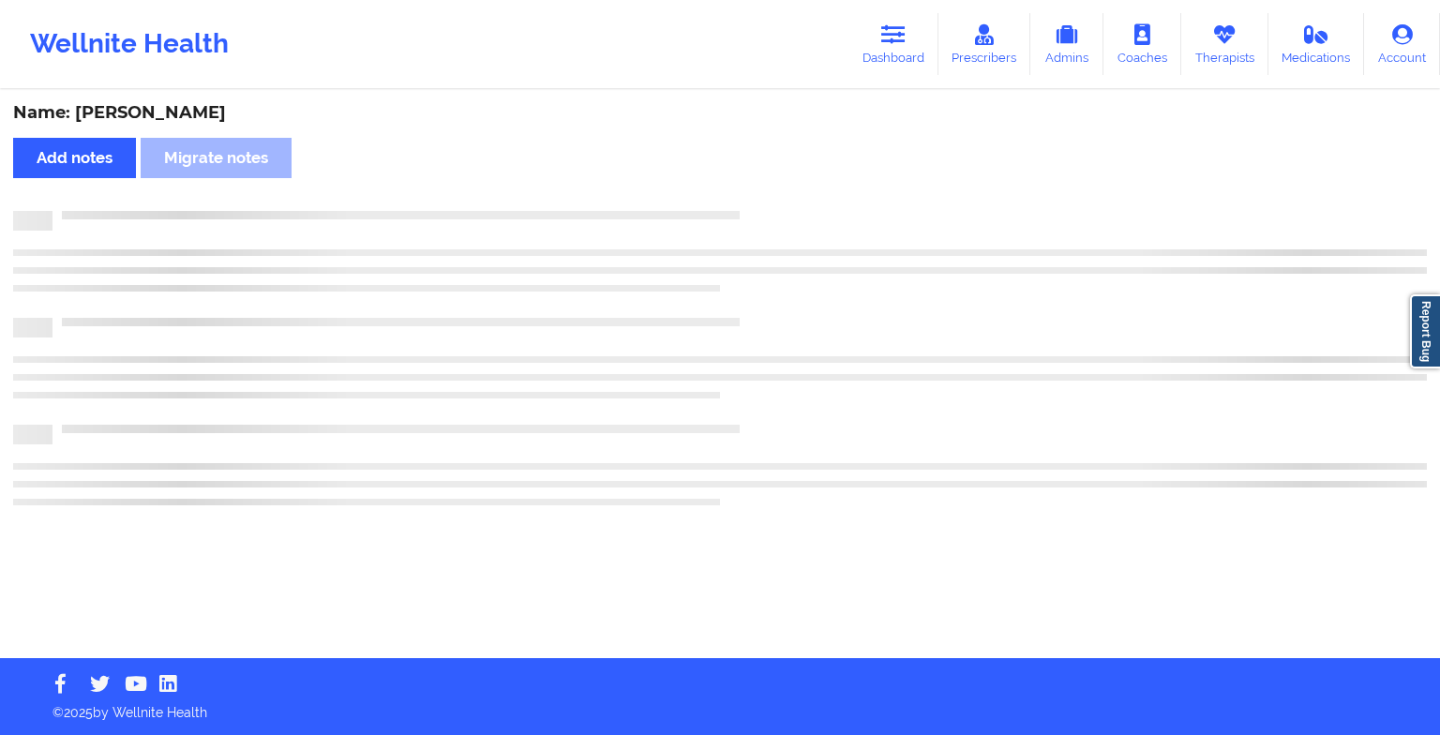
click at [782, 203] on div "Name: [PERSON_NAME] Add notes Migrate notes" at bounding box center [720, 375] width 1440 height 566
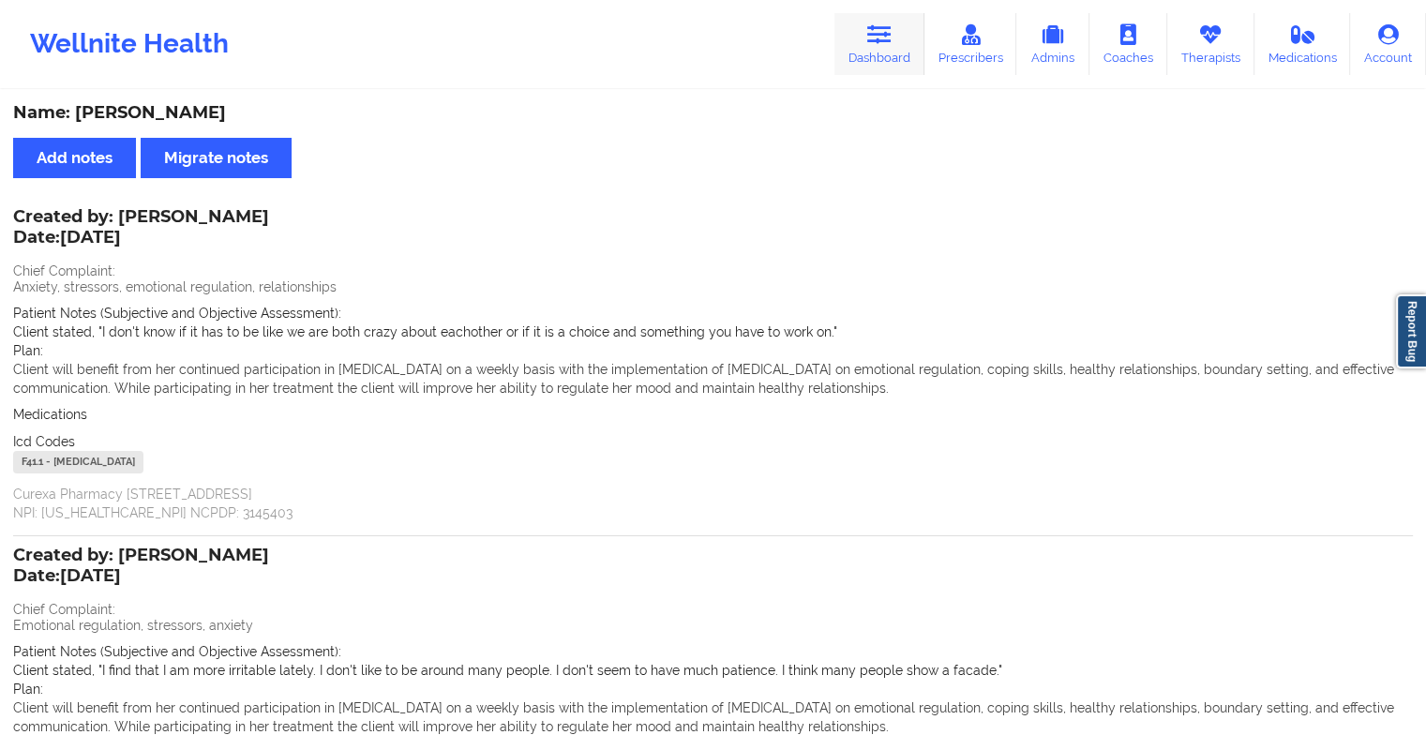
click at [877, 26] on icon at bounding box center [879, 34] width 24 height 21
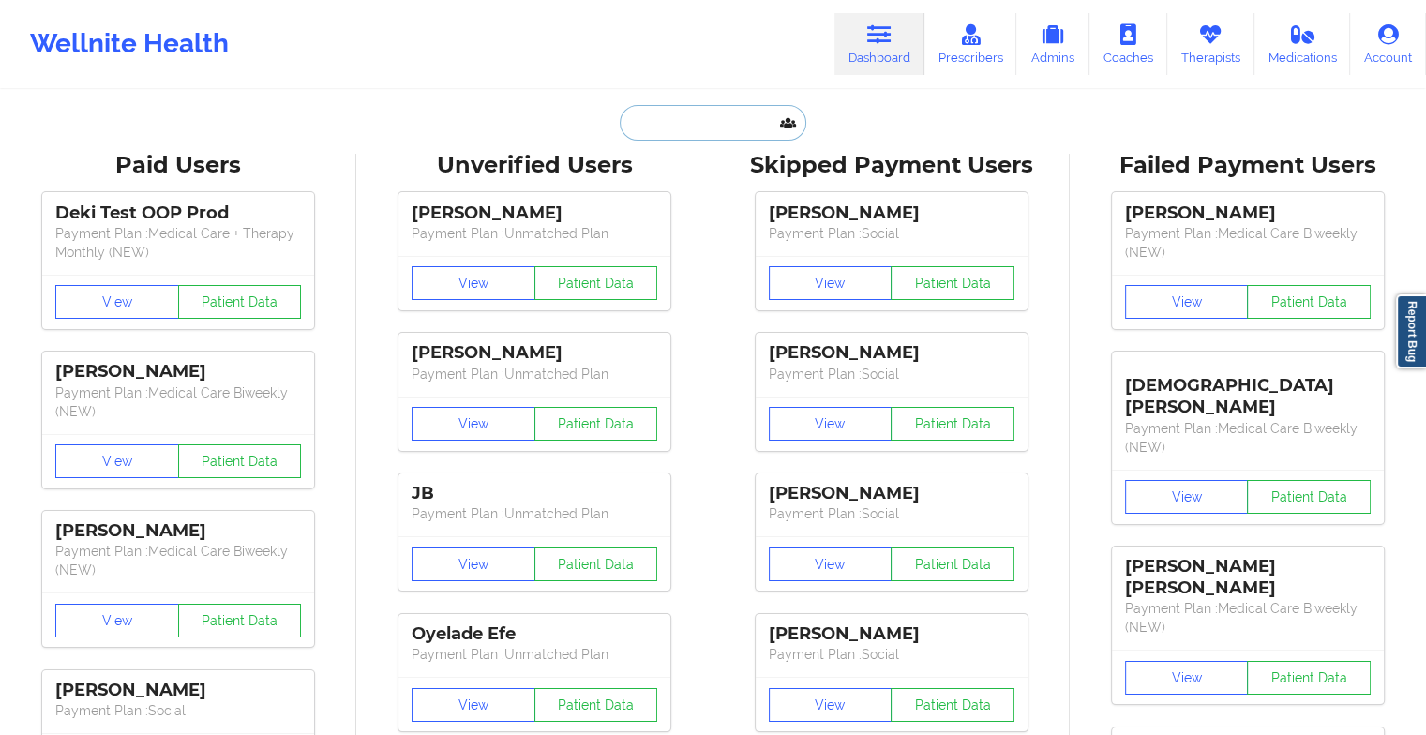
click at [701, 120] on input "text" at bounding box center [713, 123] width 186 height 36
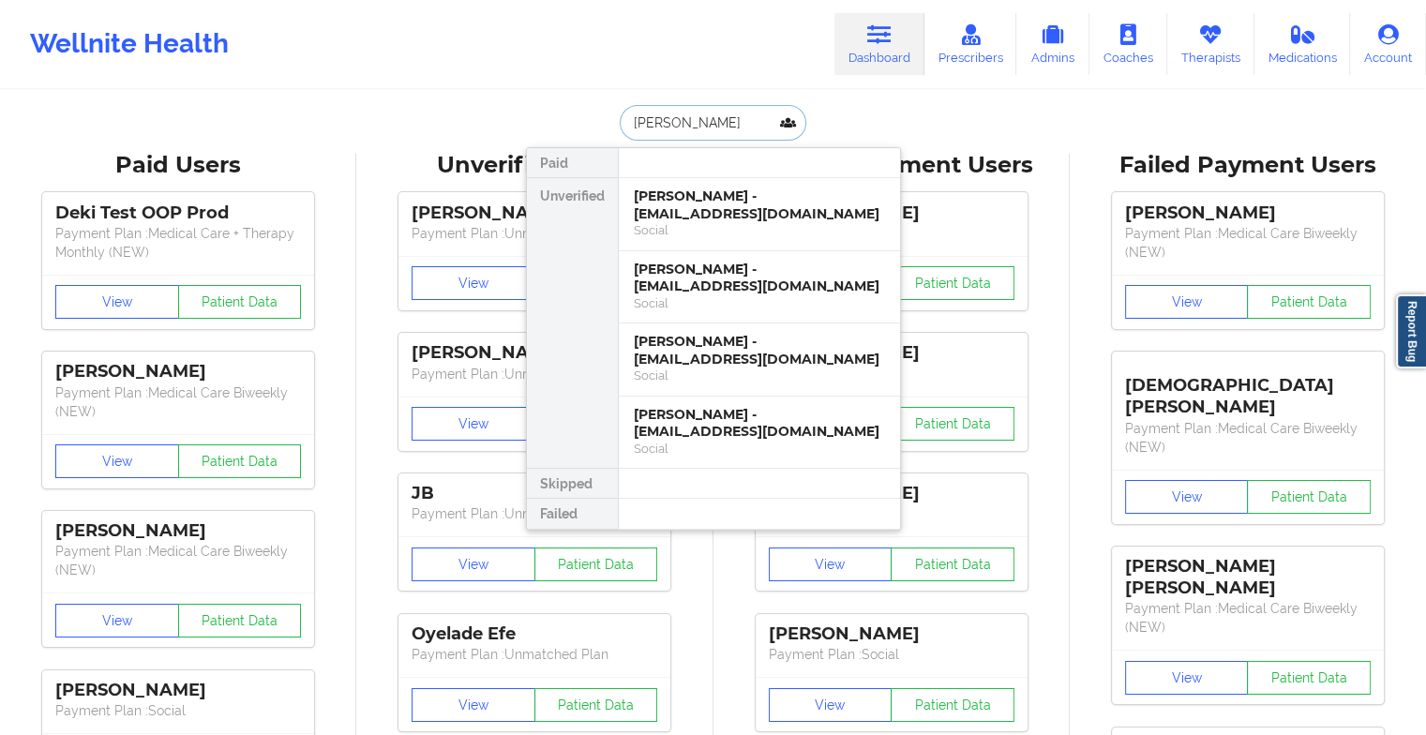
type input "[PERSON_NAME]"
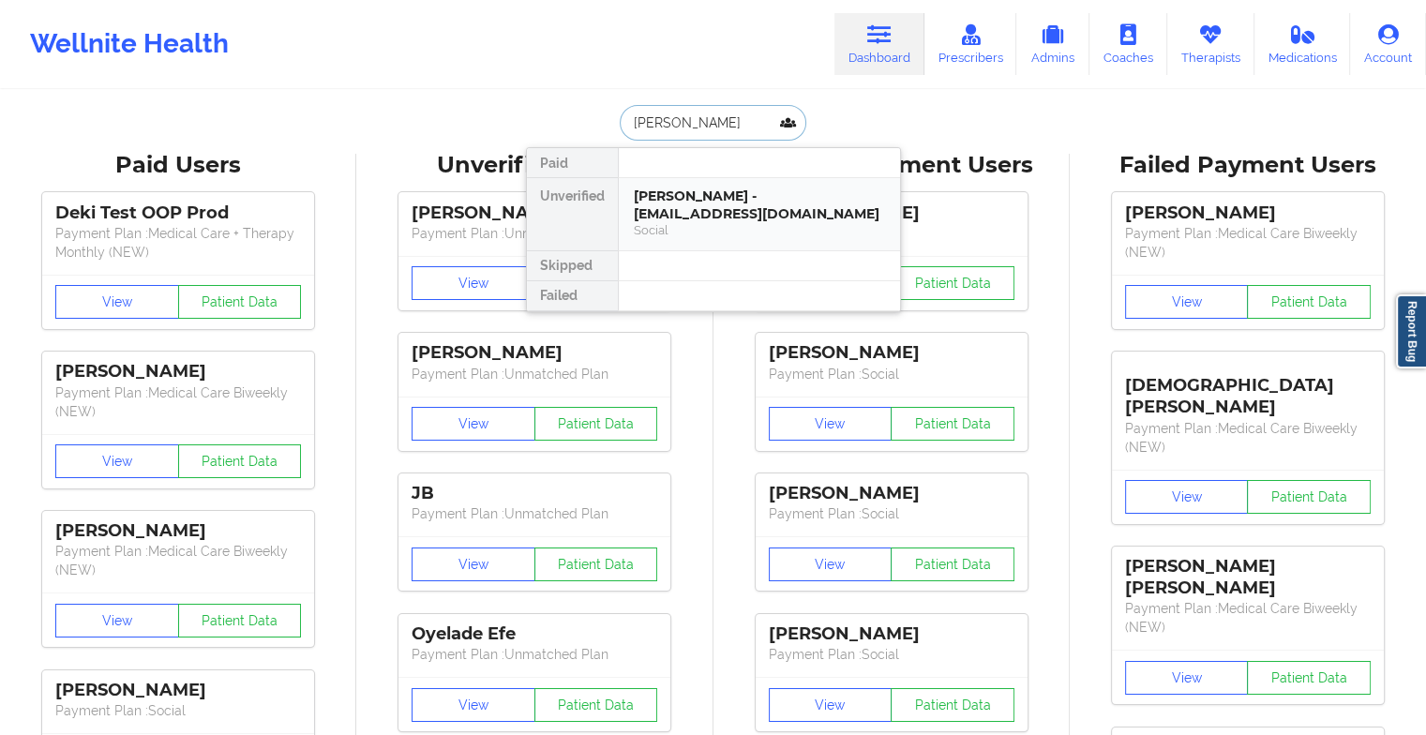
click at [731, 213] on div "[PERSON_NAME] - [EMAIL_ADDRESS][DOMAIN_NAME]" at bounding box center [759, 205] width 251 height 35
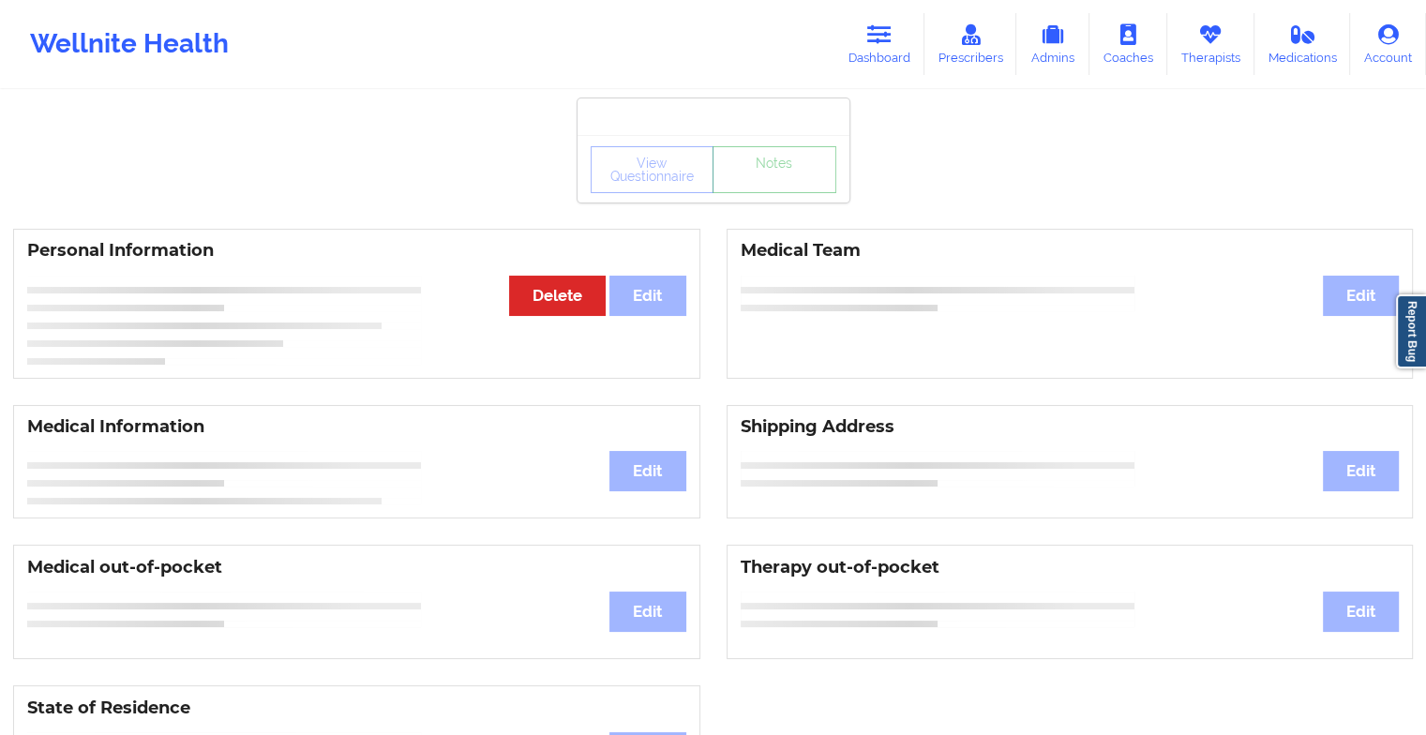
click at [769, 184] on link "Notes" at bounding box center [775, 169] width 124 height 47
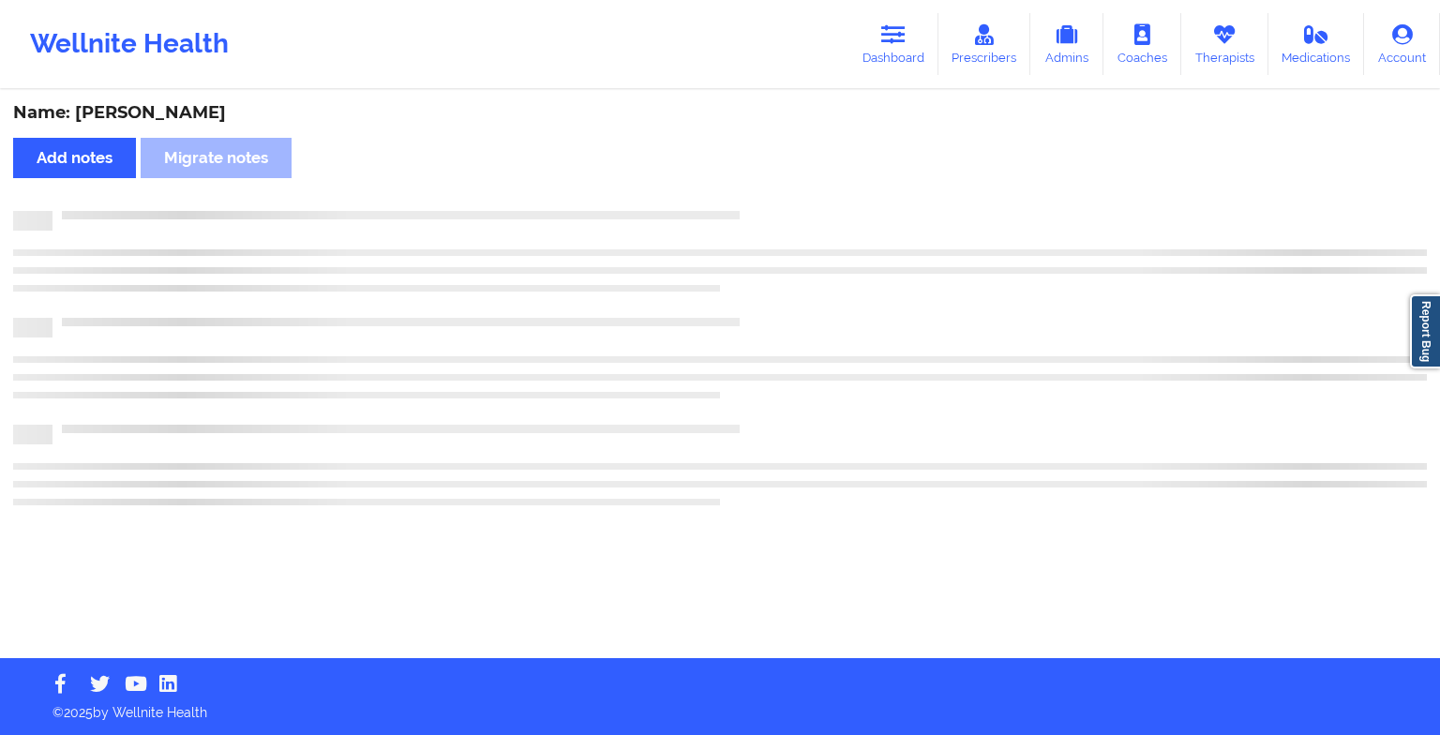
click at [769, 184] on div "Name: [PERSON_NAME] Add notes Migrate notes" at bounding box center [720, 375] width 1440 height 566
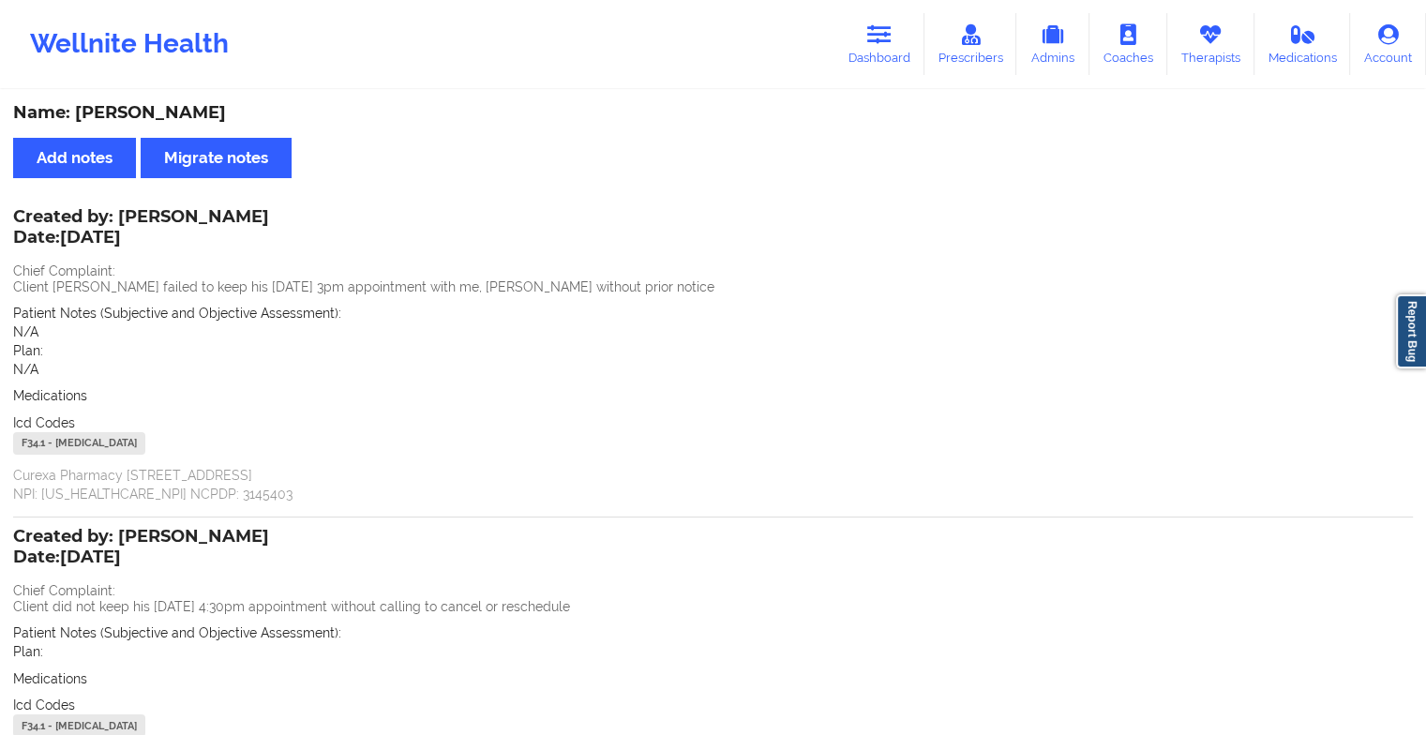
click at [1205, 79] on div "Wellnite Health Dashboard Prescribers Admins Coaches Therapists Medications Acc…" at bounding box center [713, 44] width 1426 height 75
click at [1207, 60] on link "Therapists" at bounding box center [1211, 44] width 87 height 62
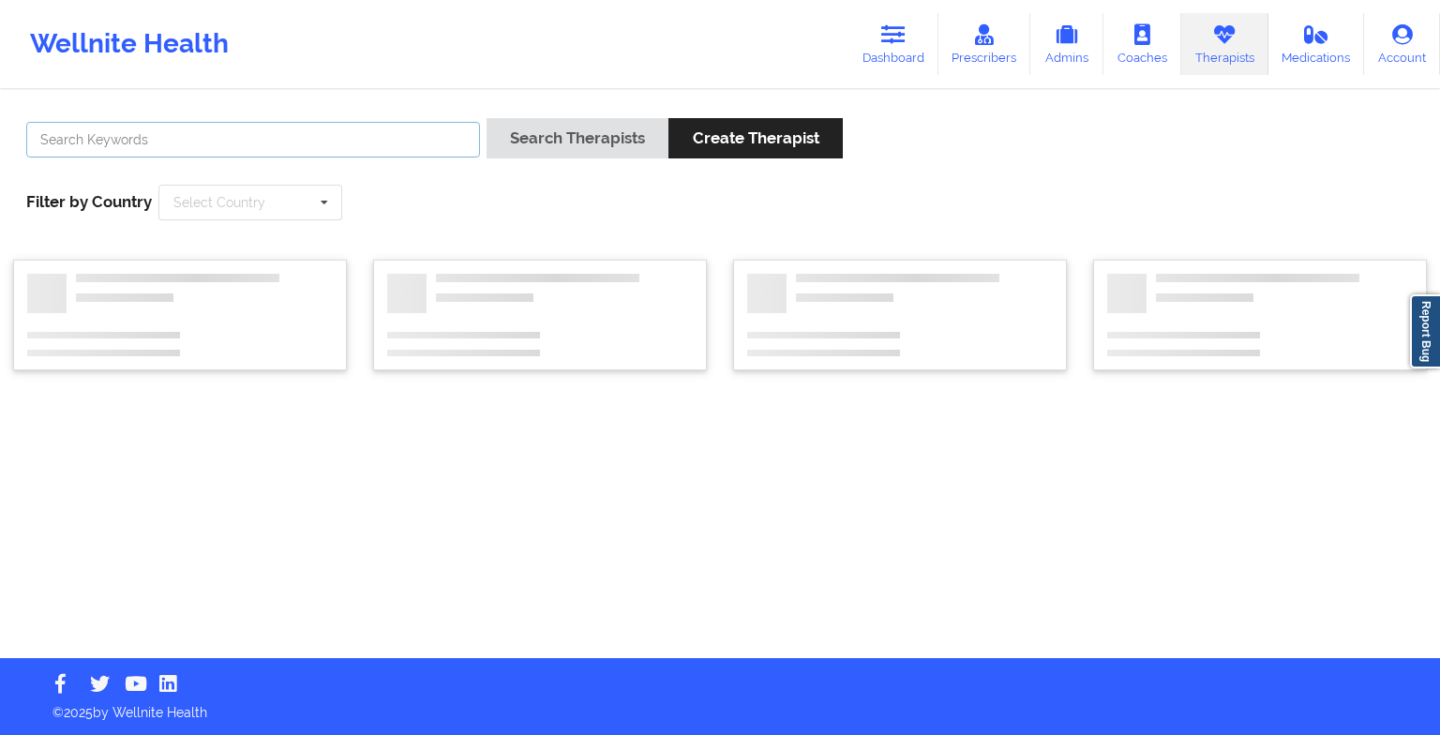
click at [308, 131] on input "text" at bounding box center [253, 140] width 454 height 36
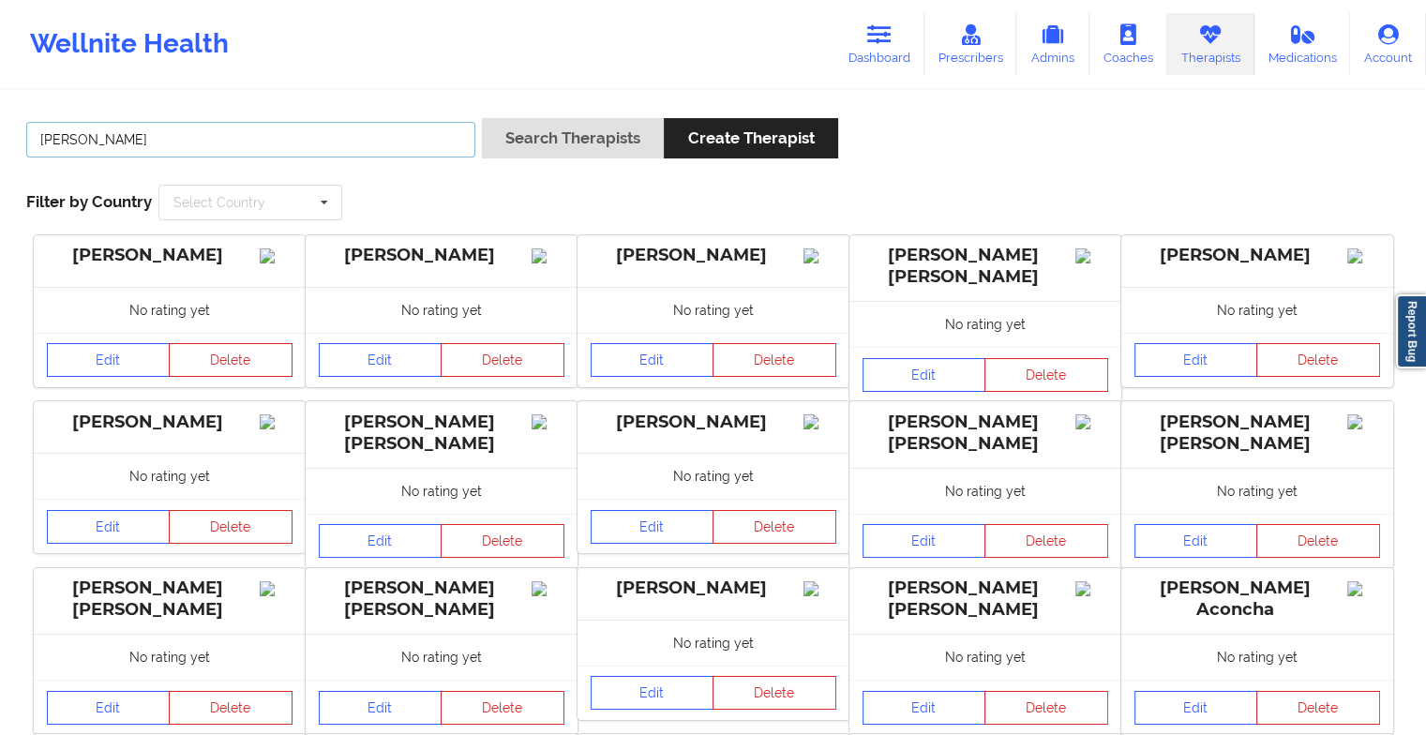
type input "[PERSON_NAME]"
click at [535, 137] on button "Search Therapists" at bounding box center [573, 138] width 182 height 40
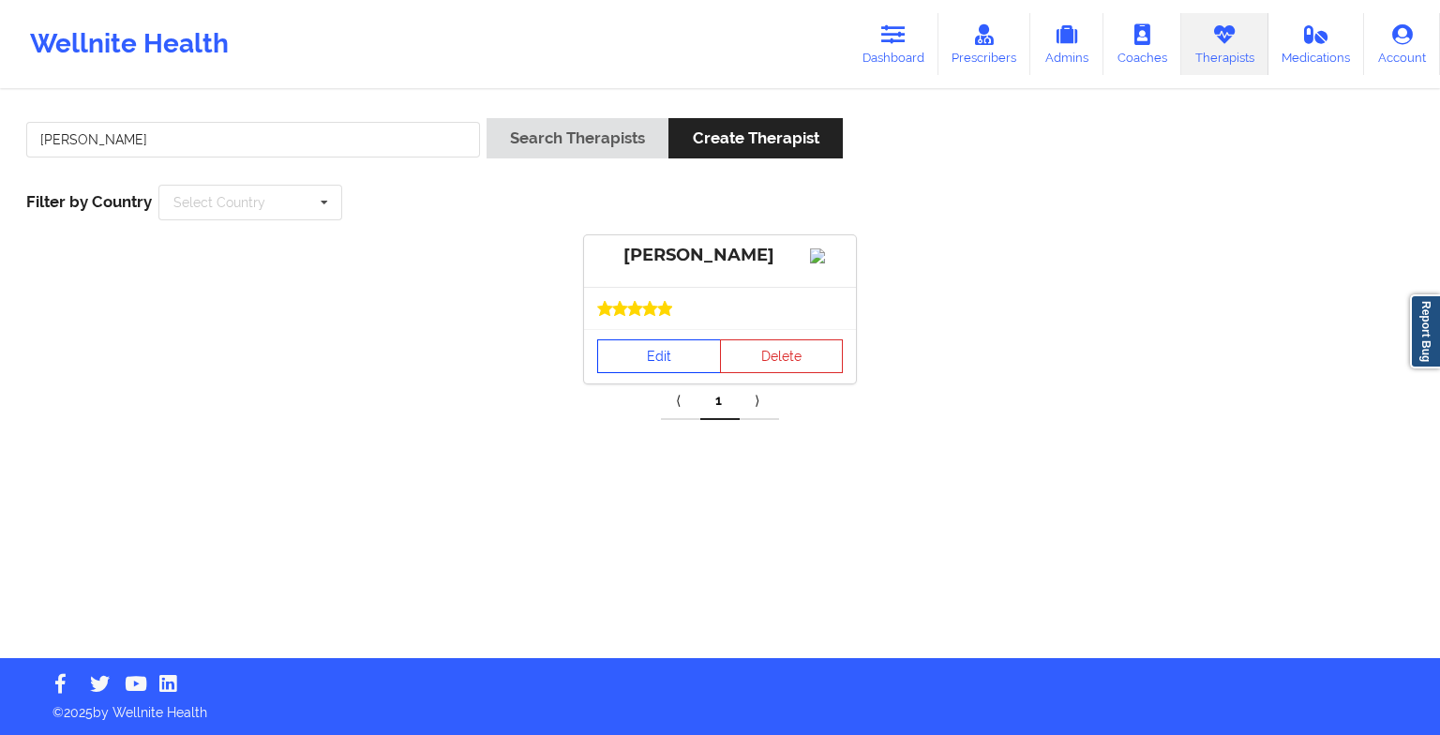
click at [679, 372] on link "Edit" at bounding box center [659, 356] width 124 height 34
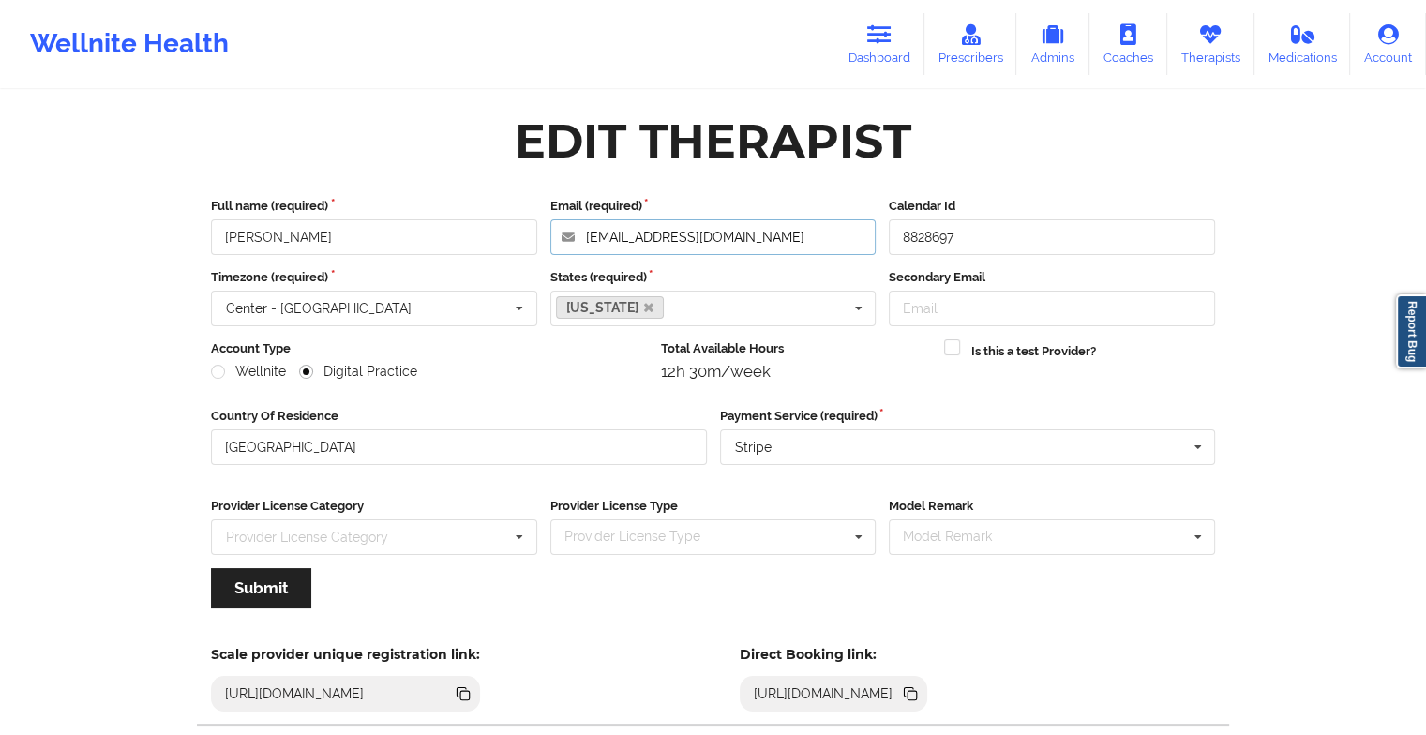
drag, startPoint x: 816, startPoint y: 234, endPoint x: 521, endPoint y: 268, distance: 296.4
click at [521, 268] on div "Full name (required) [PERSON_NAME] Email (required) [EMAIL_ADDRESS][DOMAIN_NAME…" at bounding box center [713, 409] width 1031 height 451
click at [879, 37] on icon at bounding box center [879, 34] width 24 height 21
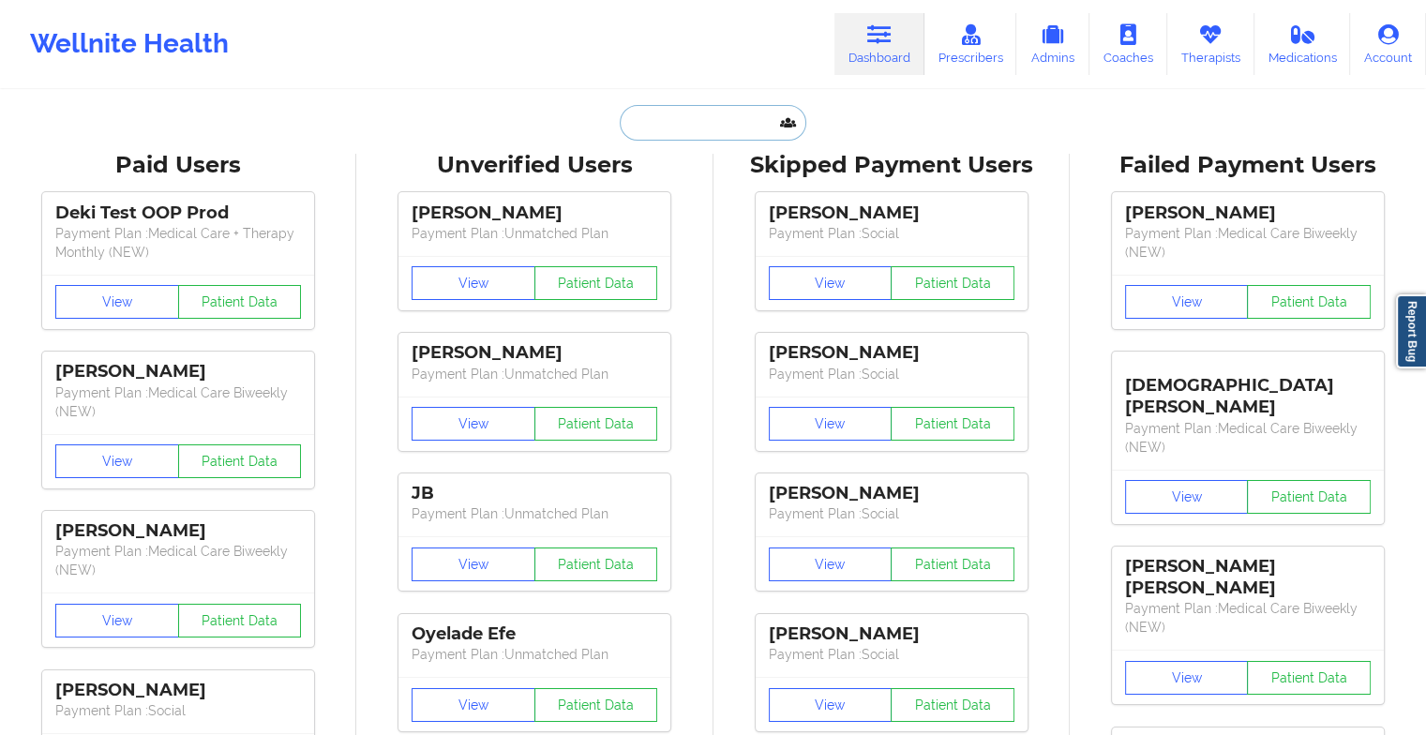
click at [740, 129] on input "text" at bounding box center [713, 123] width 186 height 36
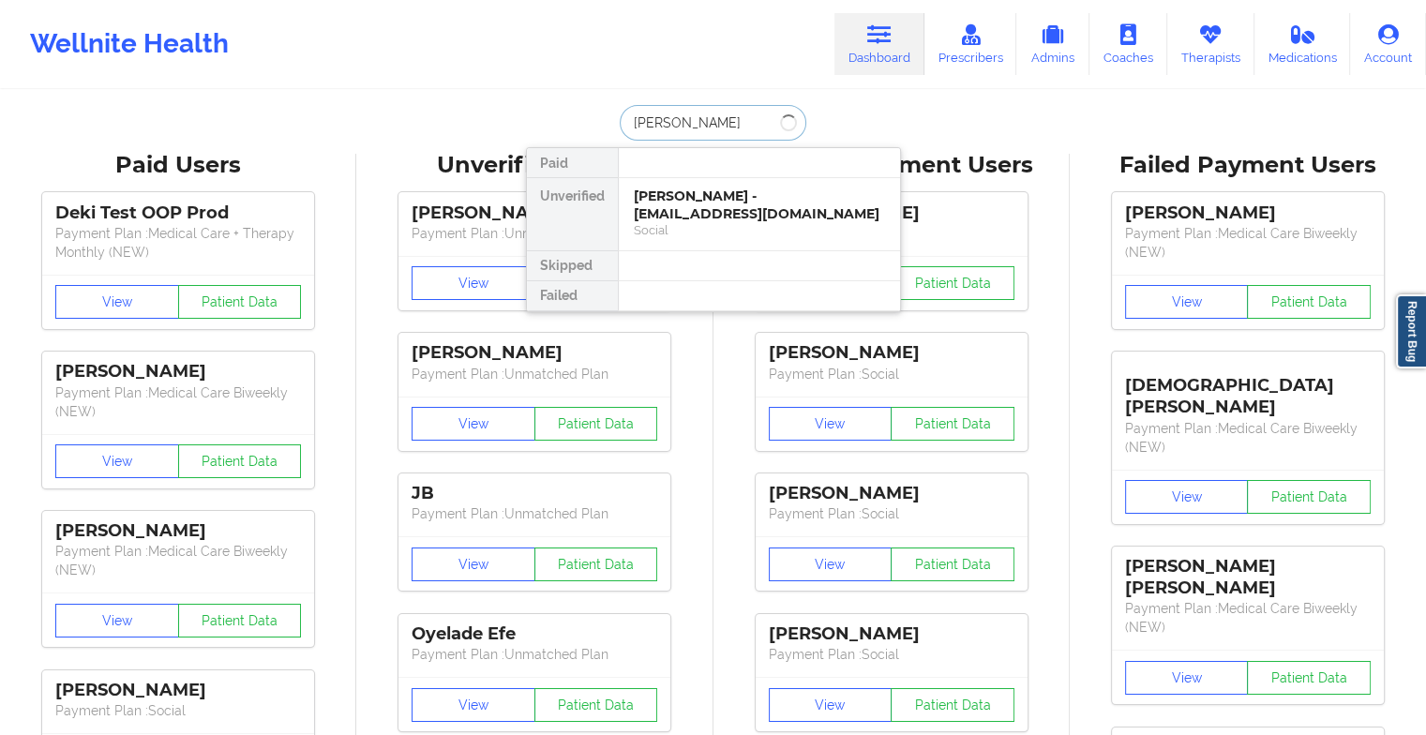
type input "[PERSON_NAME]"
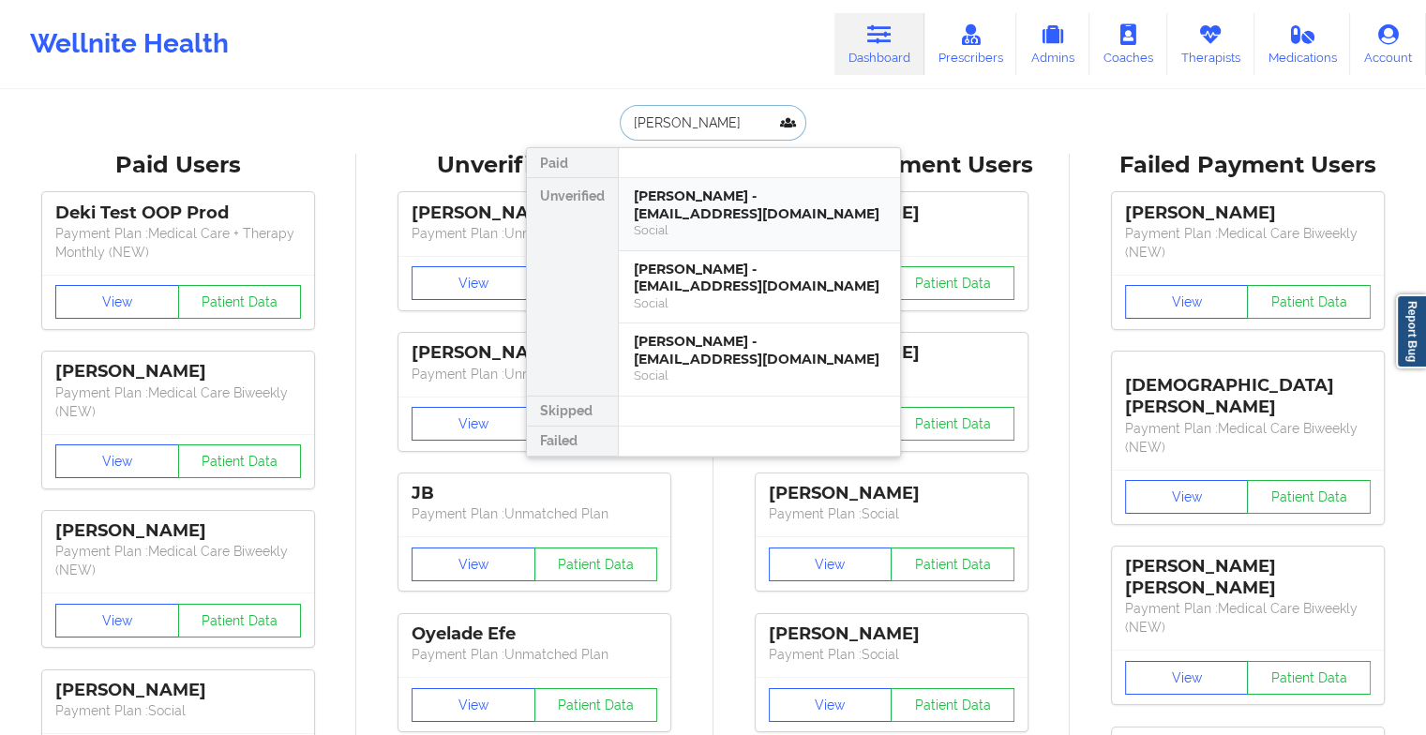
click at [713, 213] on div "[PERSON_NAME] - [EMAIL_ADDRESS][DOMAIN_NAME]" at bounding box center [759, 205] width 251 height 35
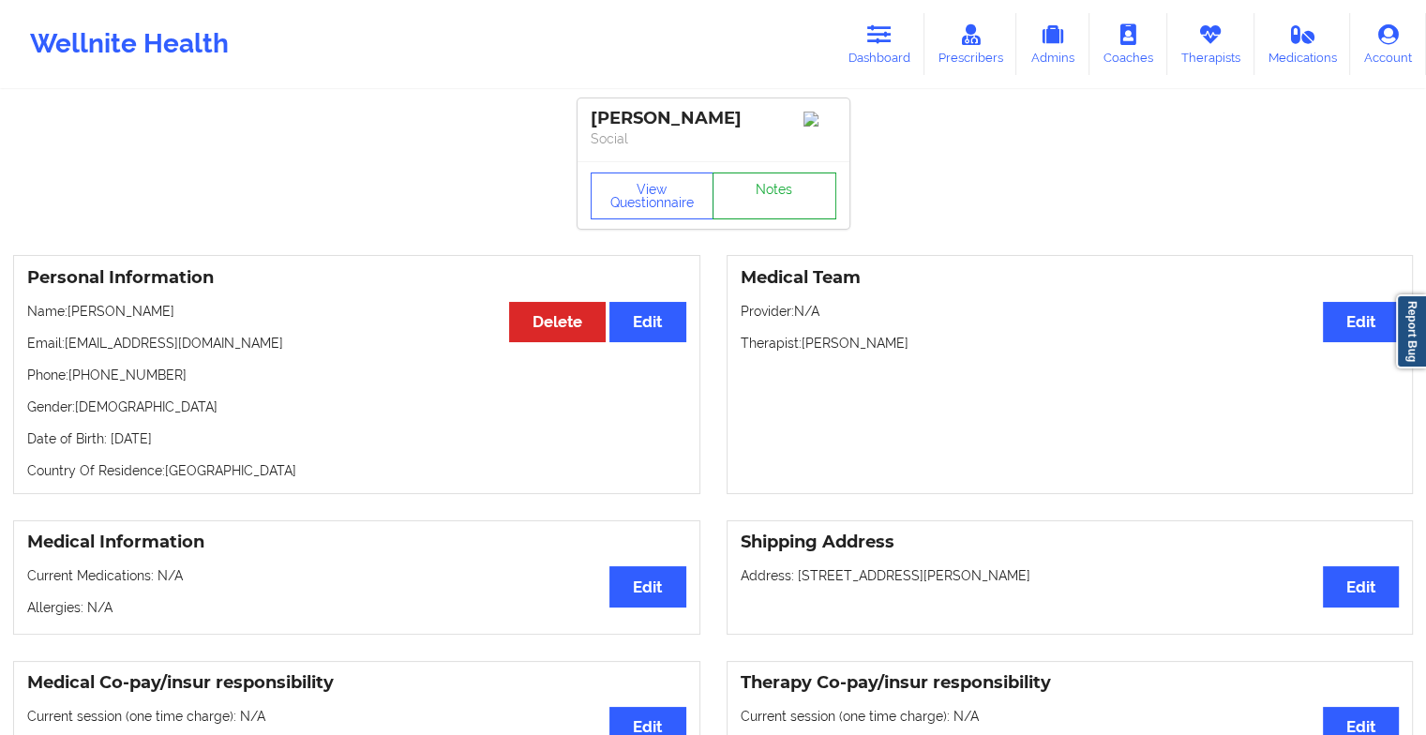
click at [761, 201] on link "Notes" at bounding box center [775, 196] width 124 height 47
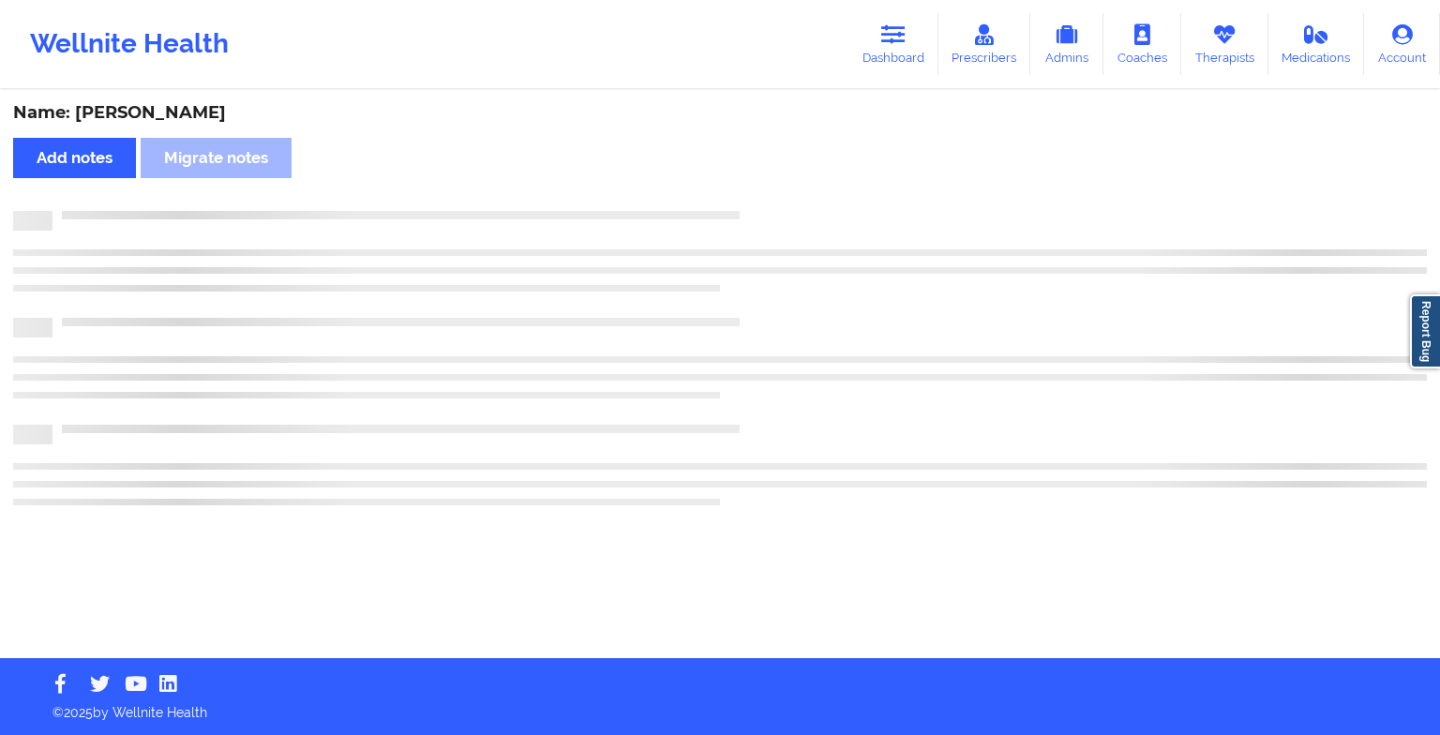
click at [761, 201] on div "Name: [PERSON_NAME] Add notes Migrate notes" at bounding box center [720, 375] width 1440 height 566
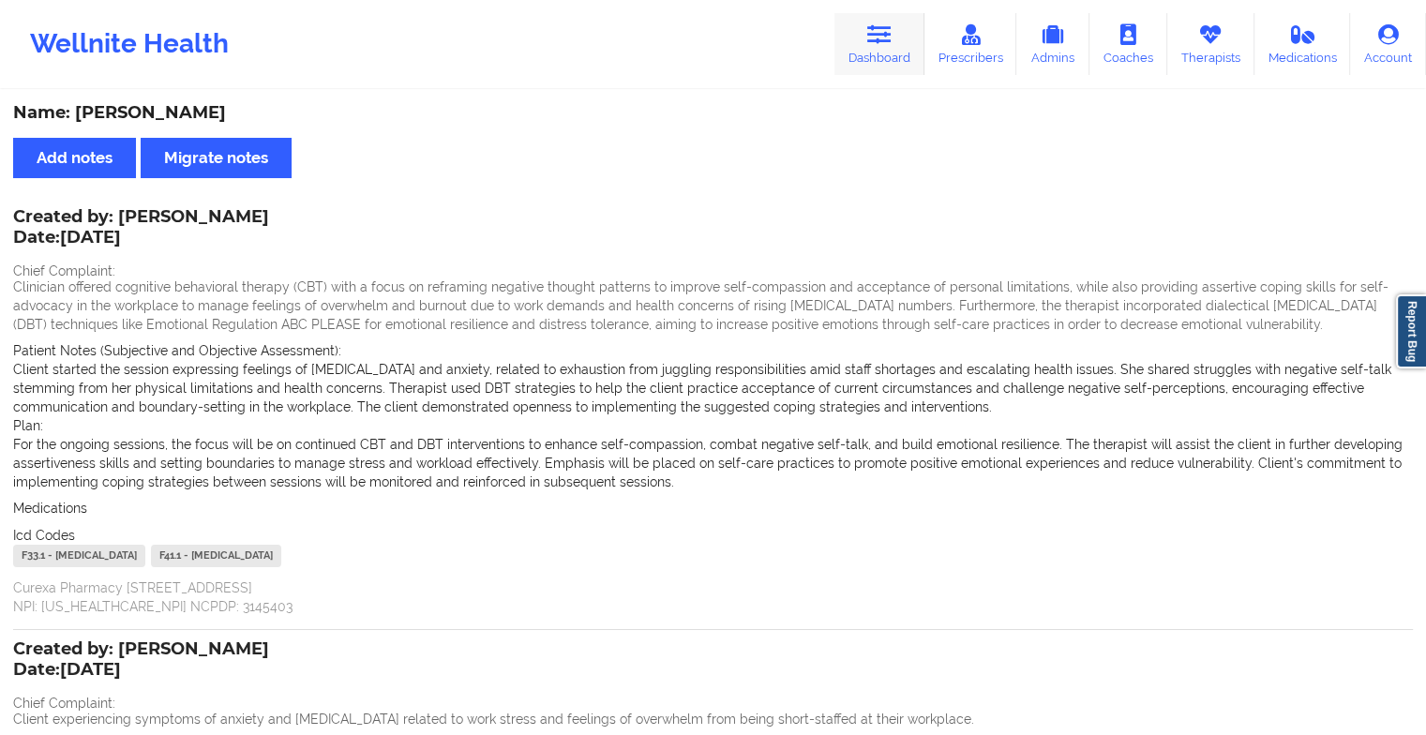
click at [904, 64] on link "Dashboard" at bounding box center [880, 44] width 90 height 62
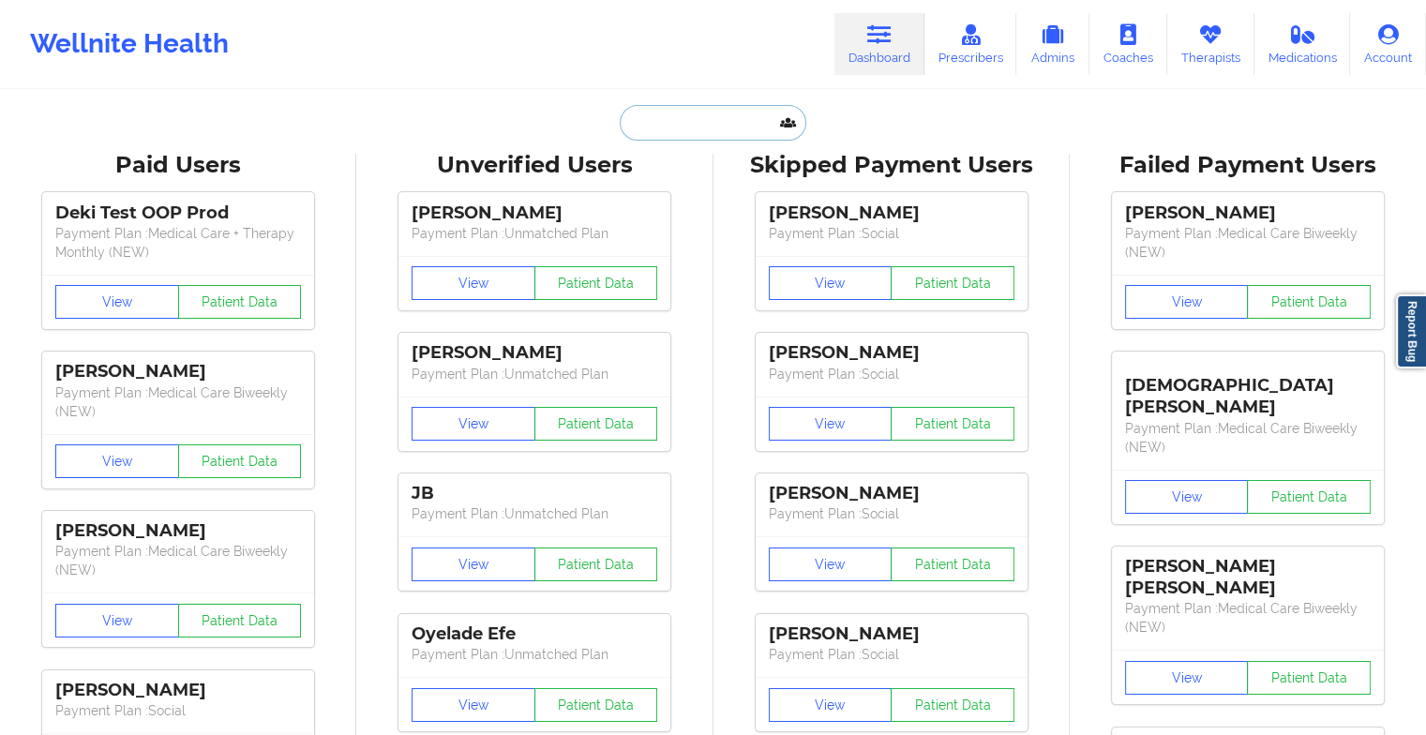
click at [696, 124] on input "text" at bounding box center [713, 123] width 186 height 36
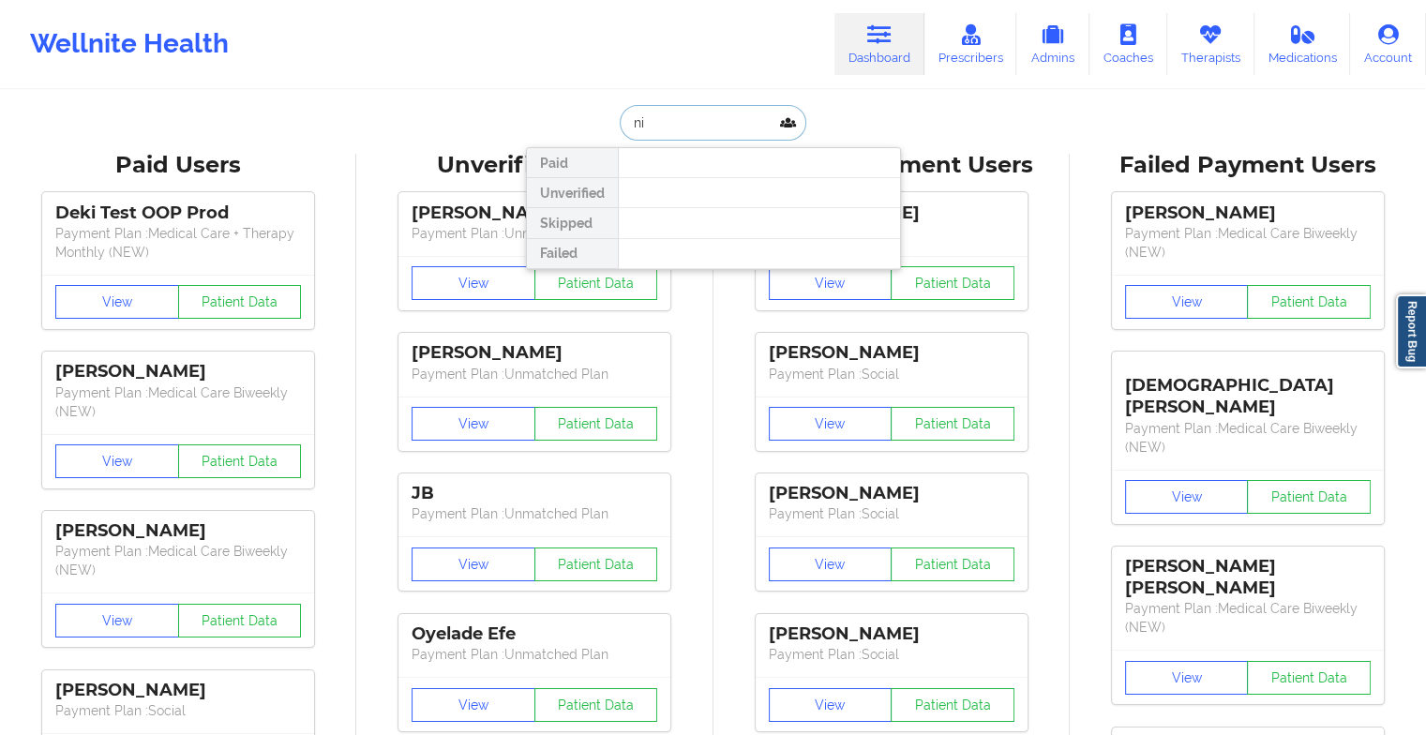
type input "n"
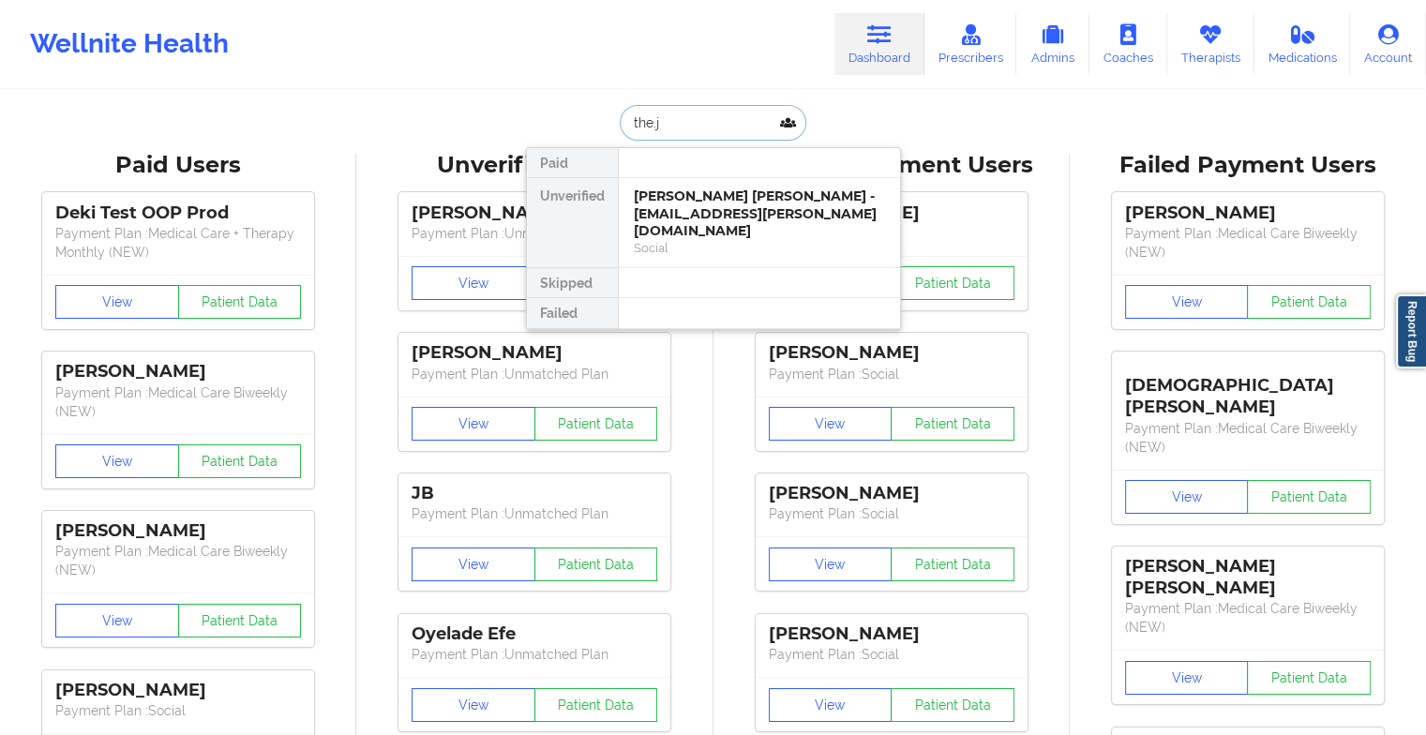
type input "the.j"
click at [732, 219] on div "[PERSON_NAME] [PERSON_NAME] - [EMAIL_ADDRESS][PERSON_NAME][DOMAIN_NAME]" at bounding box center [759, 214] width 251 height 53
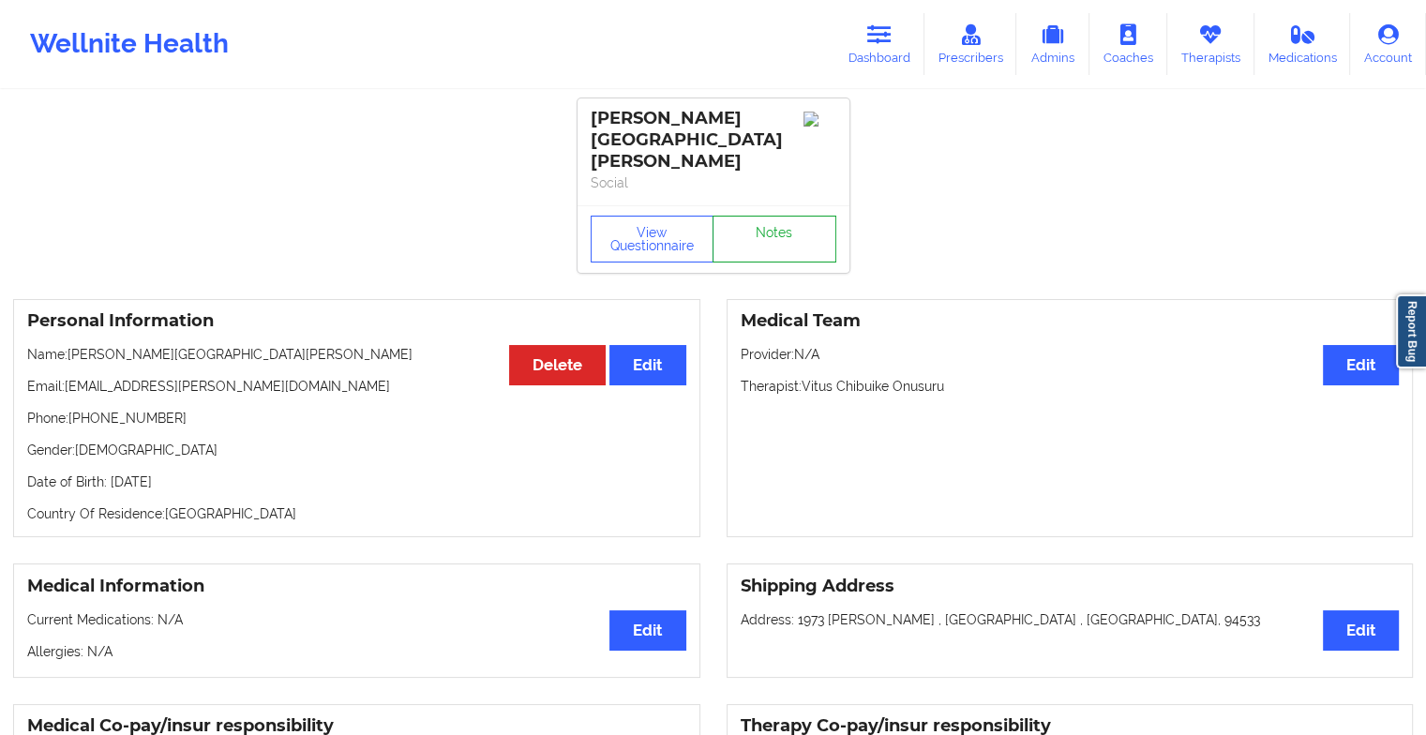
click at [780, 216] on link "Notes" at bounding box center [775, 239] width 124 height 47
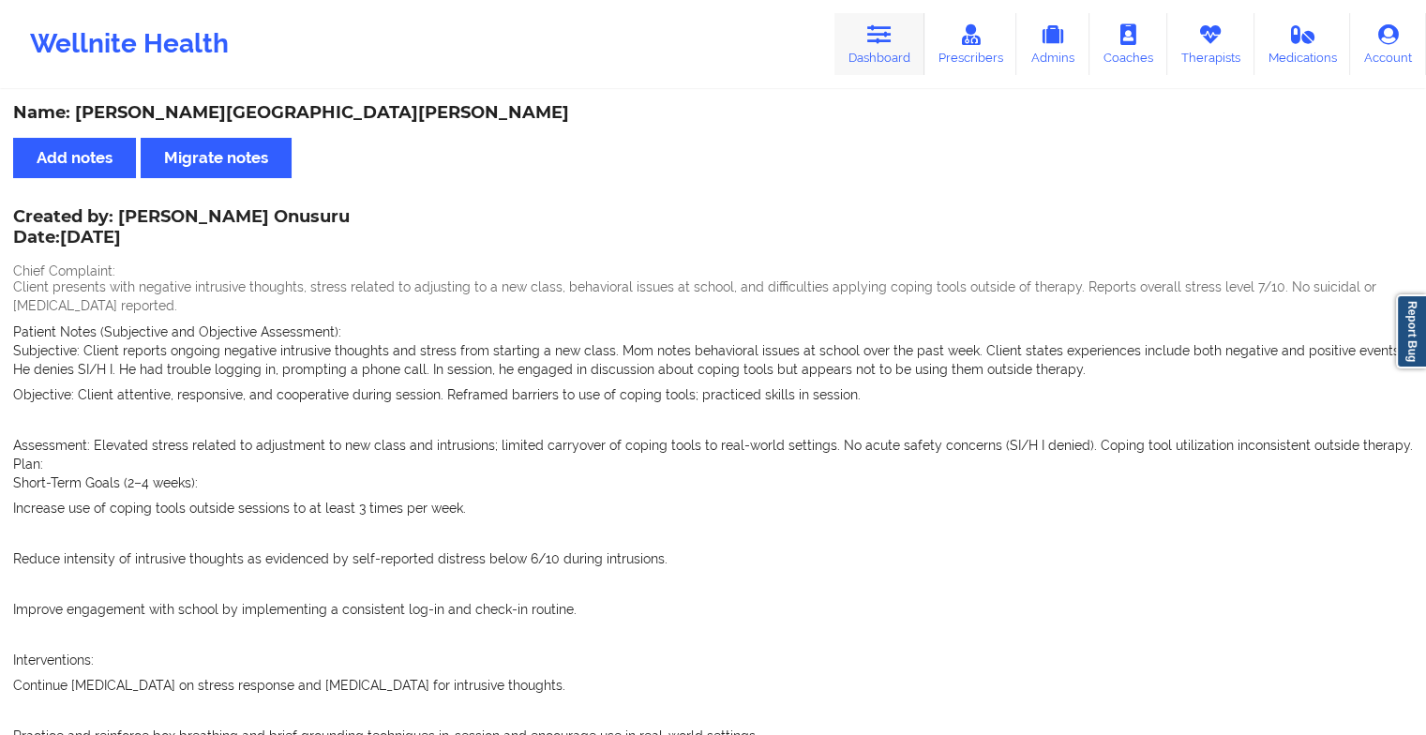
click at [885, 30] on icon at bounding box center [879, 34] width 24 height 21
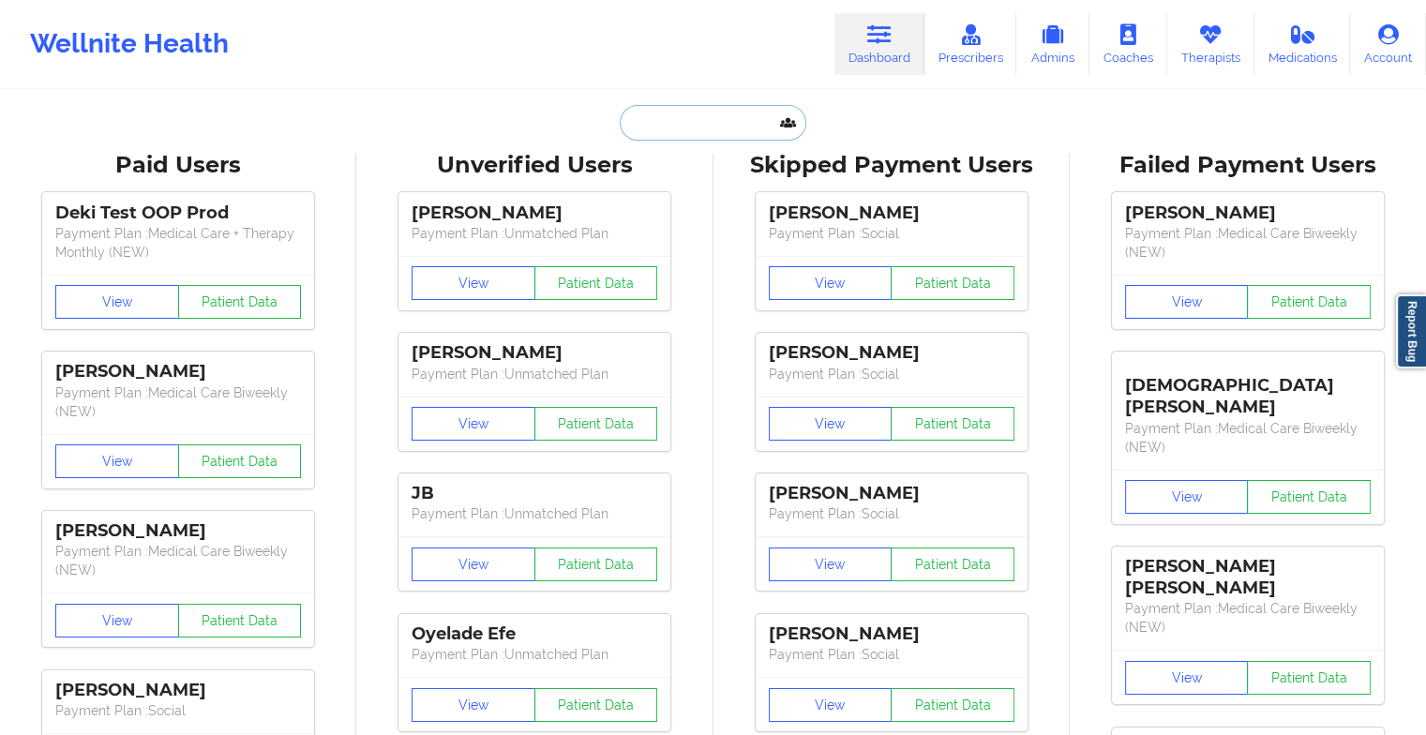
click at [669, 122] on input "text" at bounding box center [713, 123] width 186 height 36
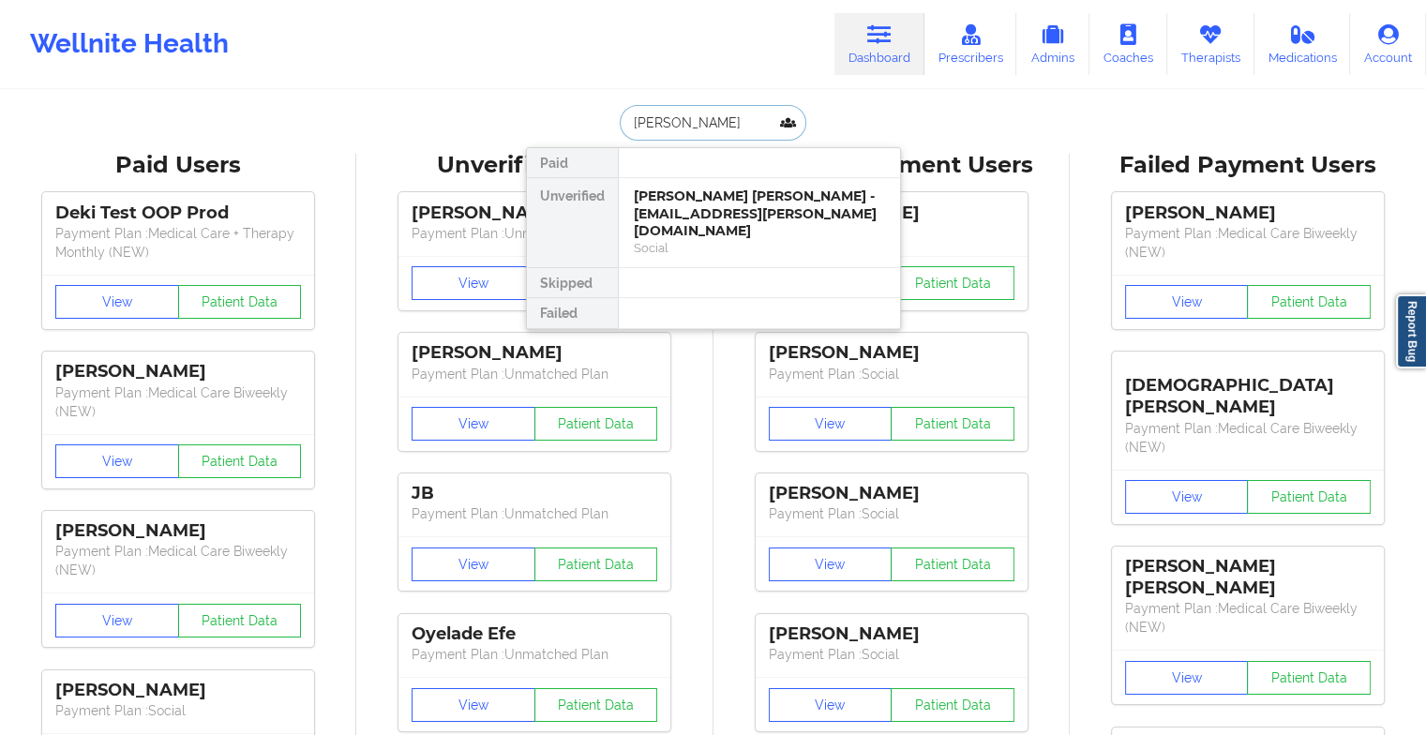
type input "[PERSON_NAME]"
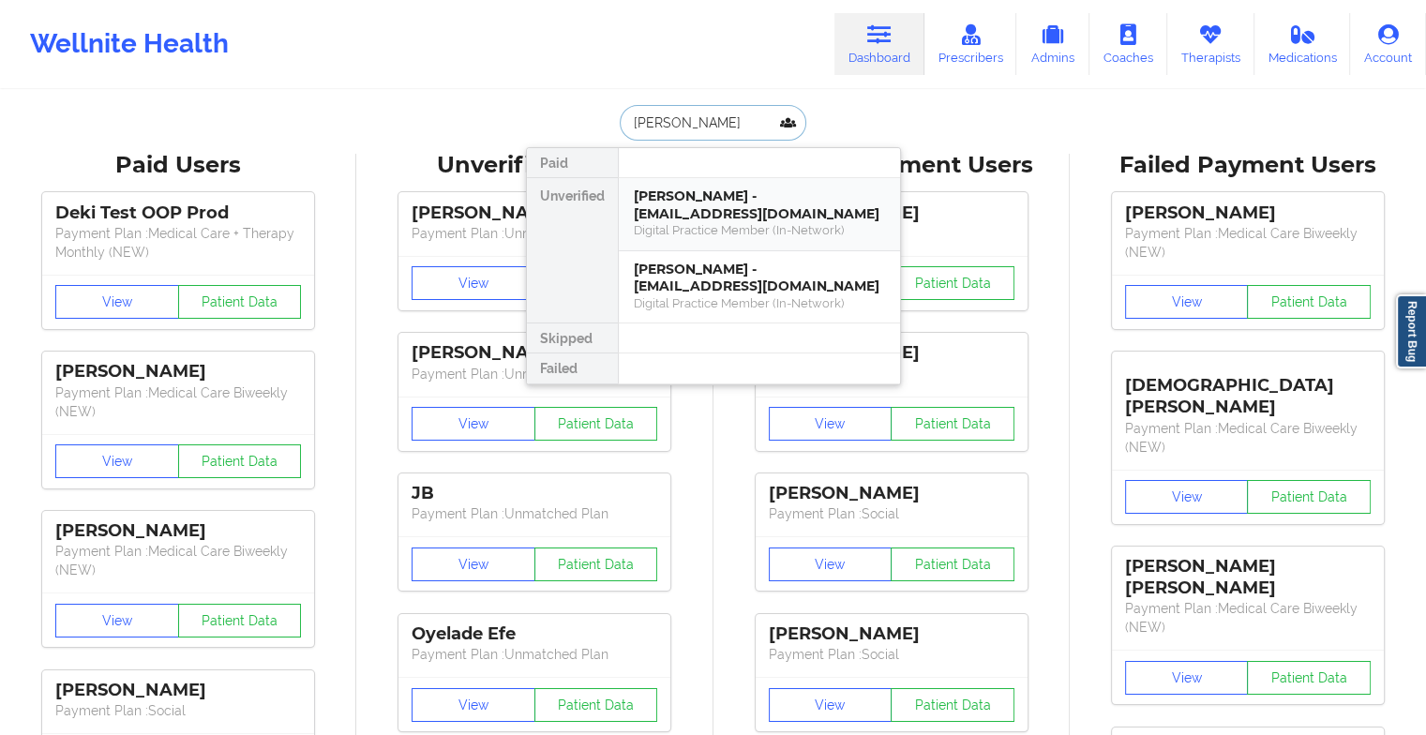
click at [690, 224] on div "Digital Practice Member (In-Network)" at bounding box center [759, 230] width 251 height 16
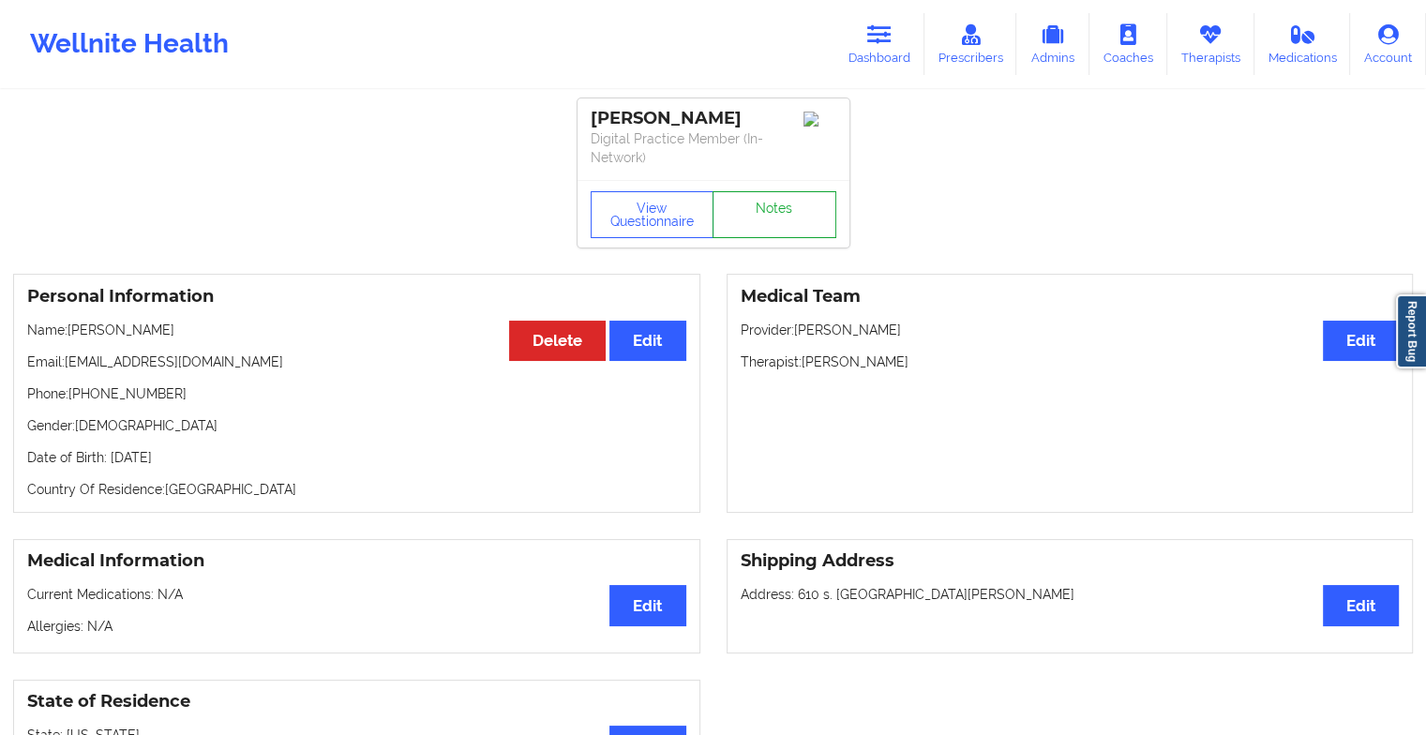
click at [775, 194] on link "Notes" at bounding box center [775, 214] width 124 height 47
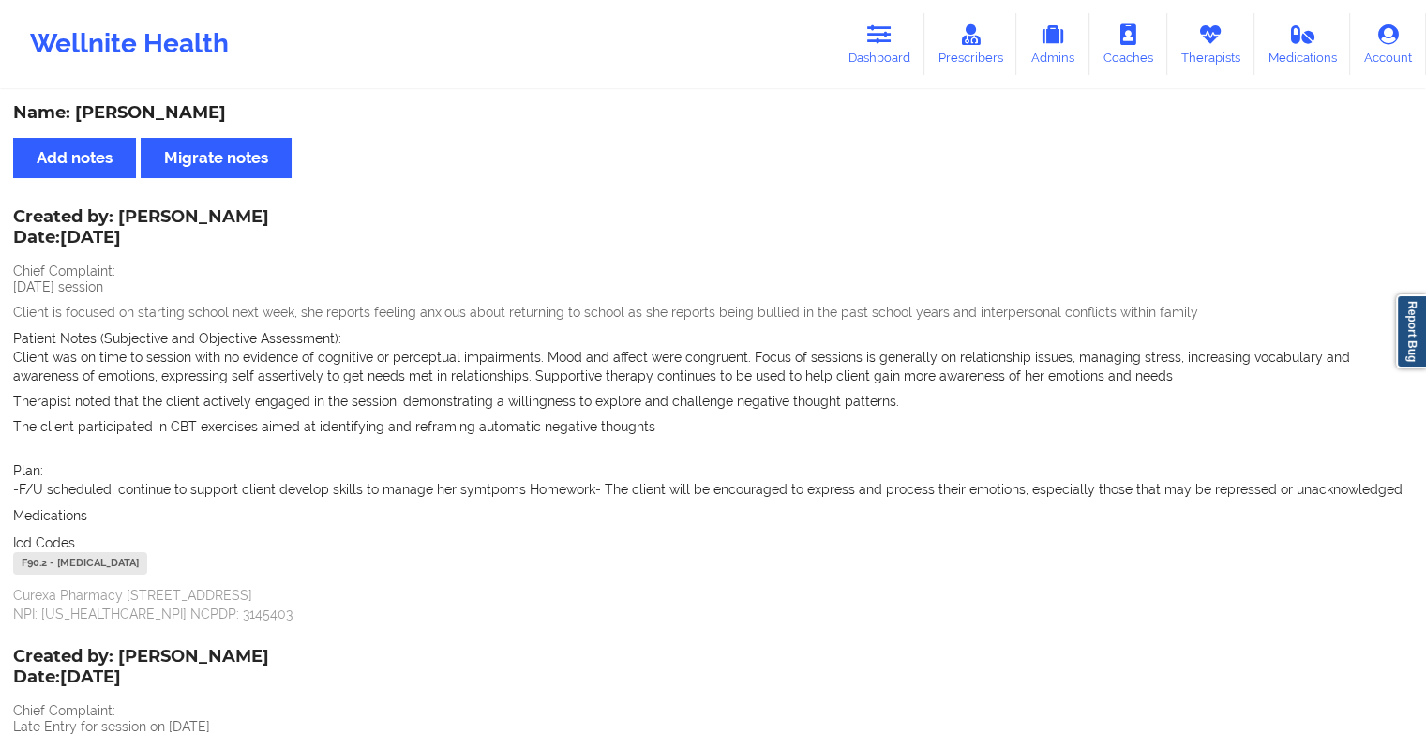
click at [893, 11] on div "Wellnite Health Dashboard Prescribers Admins Coaches Therapists Medications Acc…" at bounding box center [713, 44] width 1426 height 75
click at [880, 35] on icon at bounding box center [879, 34] width 24 height 21
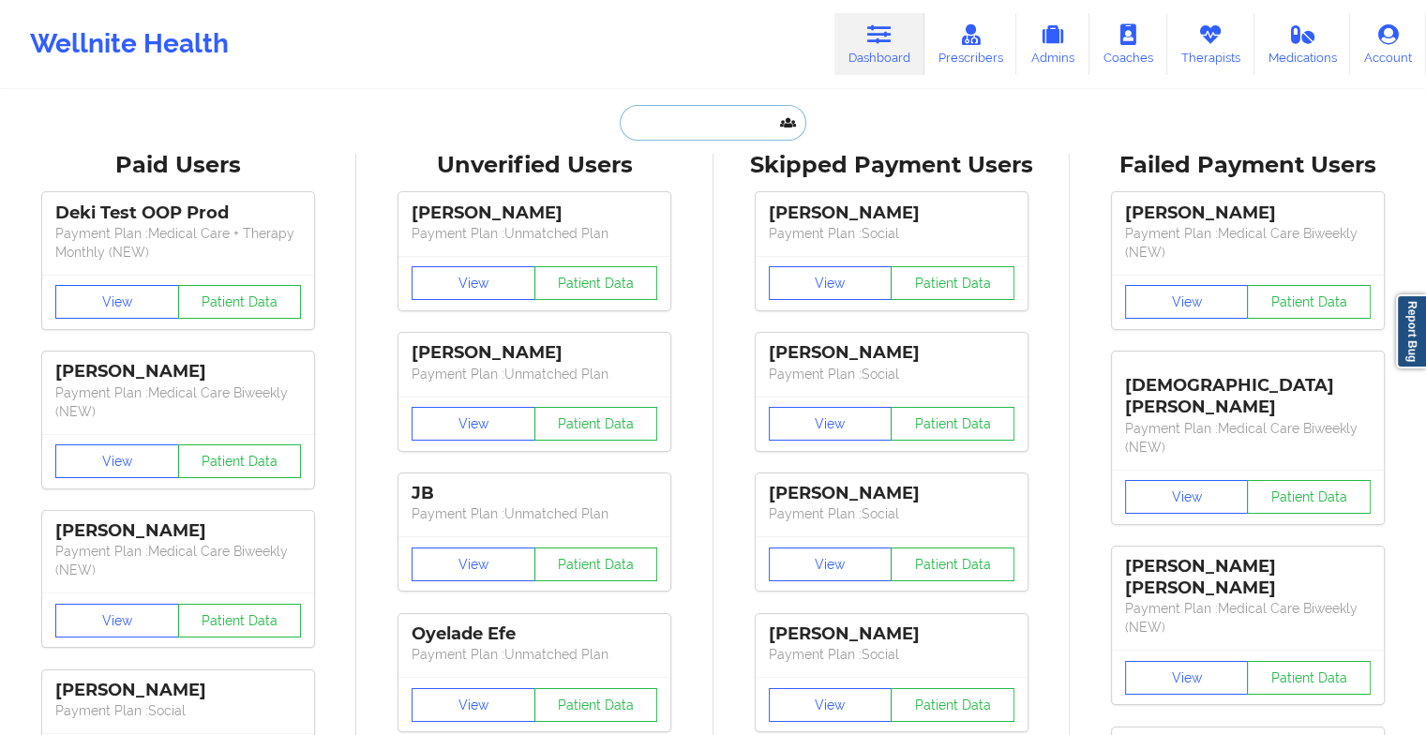
click at [684, 114] on input "text" at bounding box center [713, 123] width 186 height 36
type input "e"
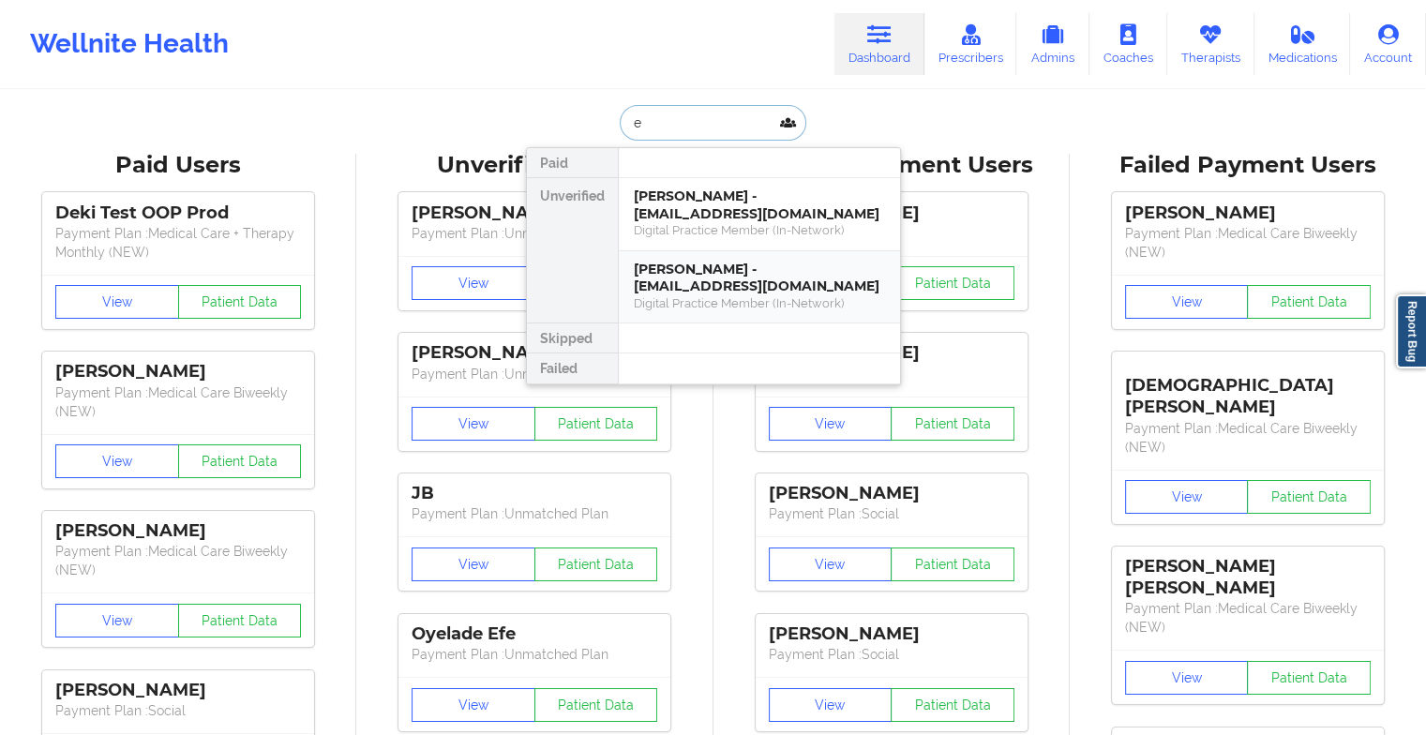
click at [660, 290] on div "[PERSON_NAME] - [EMAIL_ADDRESS][DOMAIN_NAME]" at bounding box center [759, 278] width 251 height 35
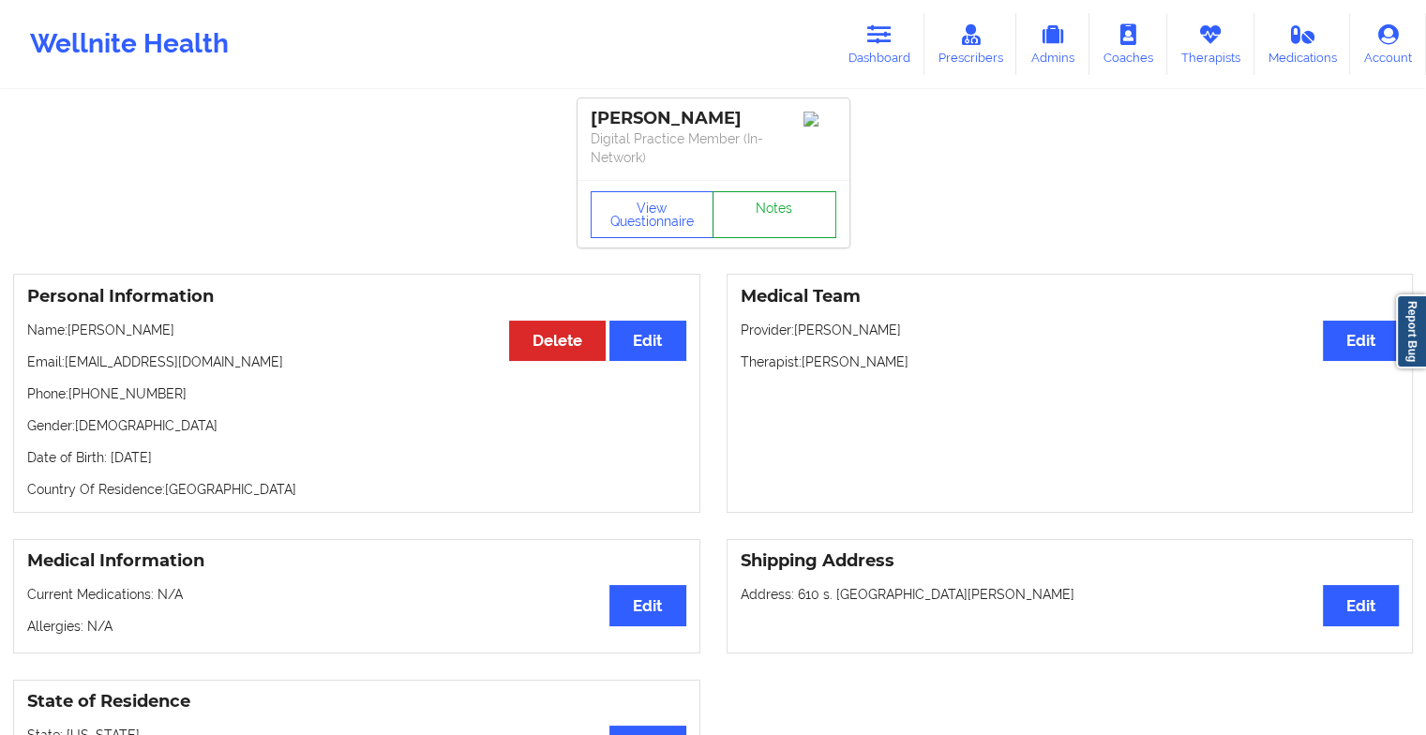
click at [790, 194] on link "Notes" at bounding box center [775, 214] width 124 height 47
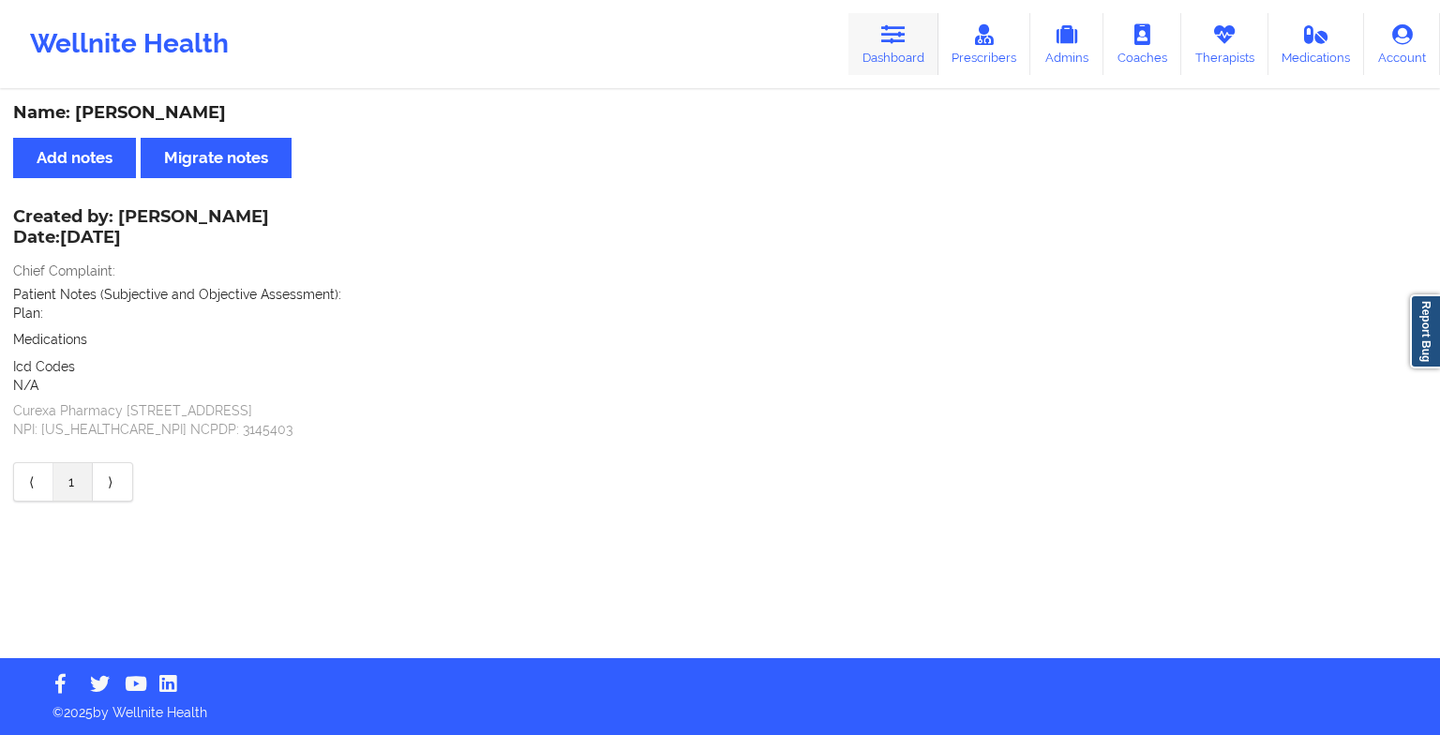
click at [892, 41] on icon at bounding box center [893, 34] width 24 height 21
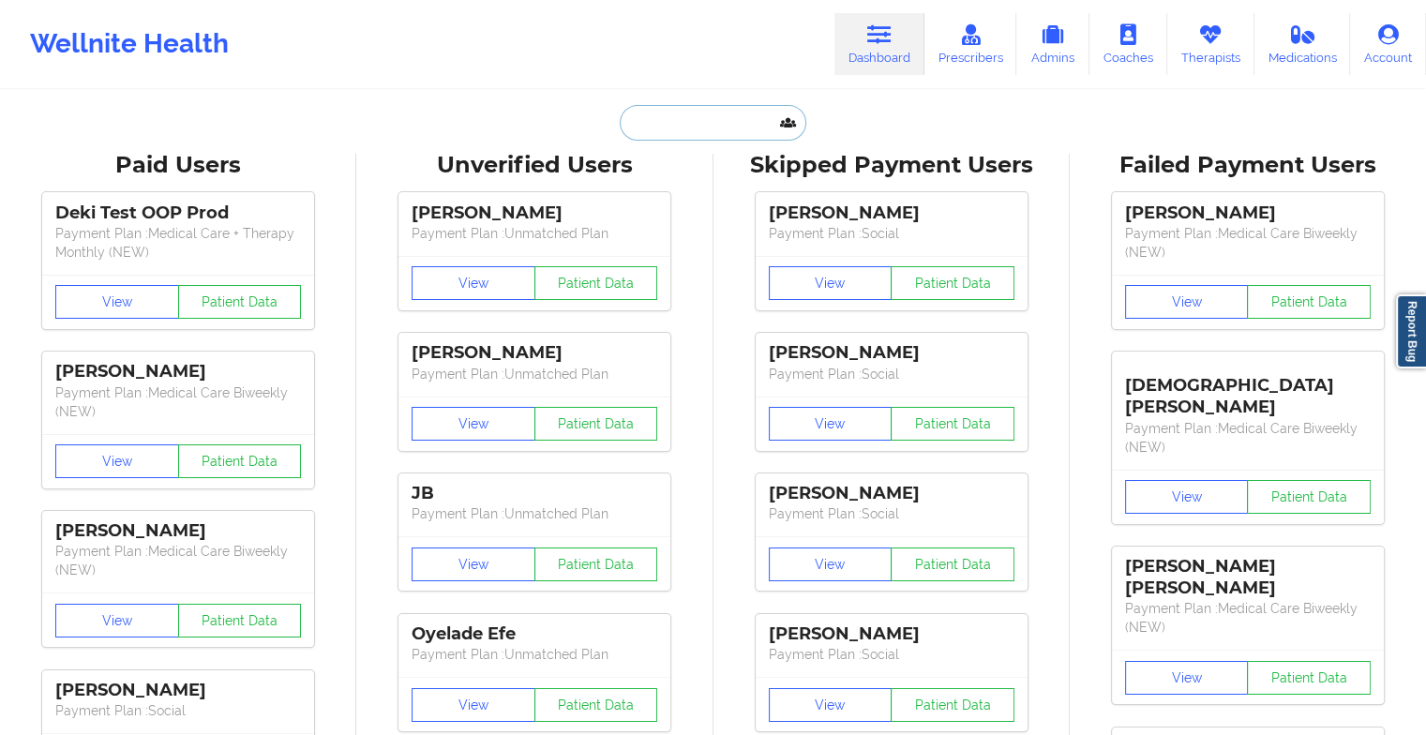
click at [718, 120] on input "text" at bounding box center [713, 123] width 186 height 36
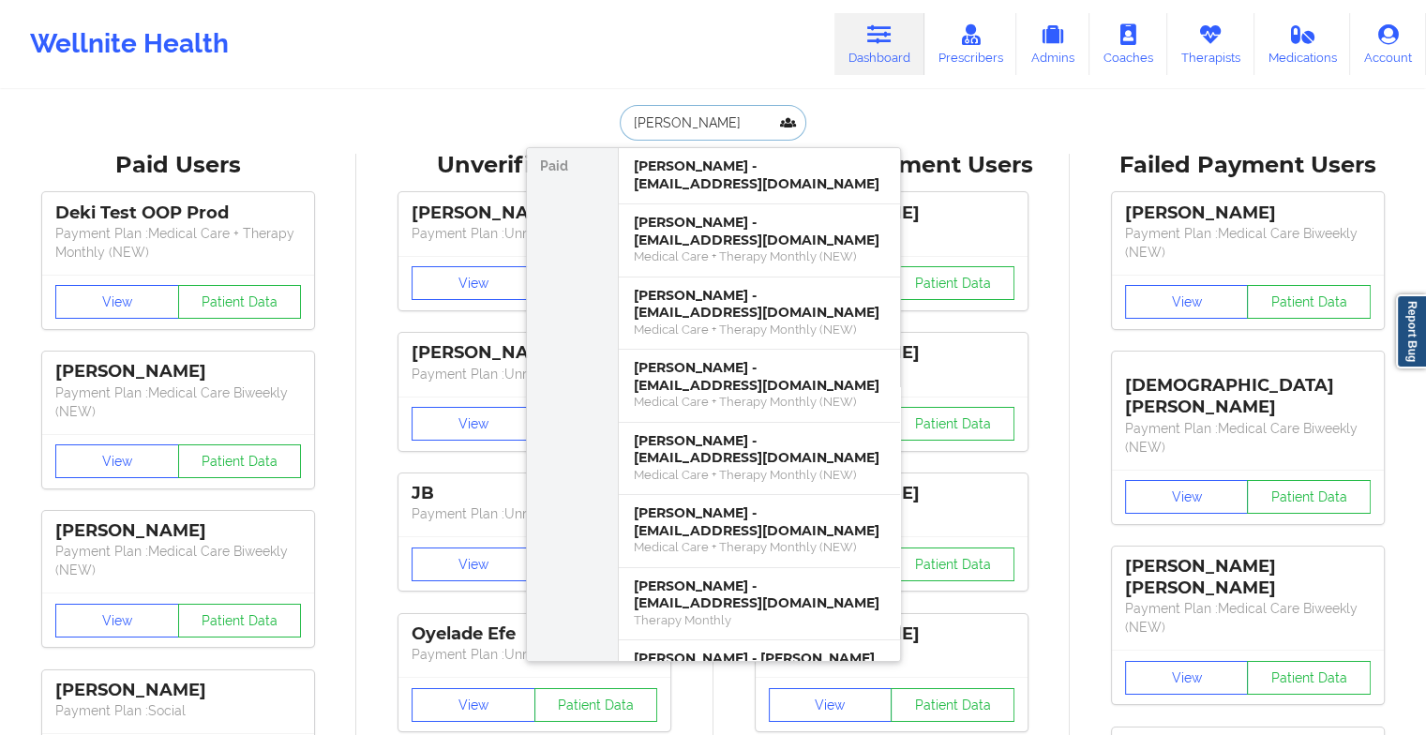
type input "[PERSON_NAME]"
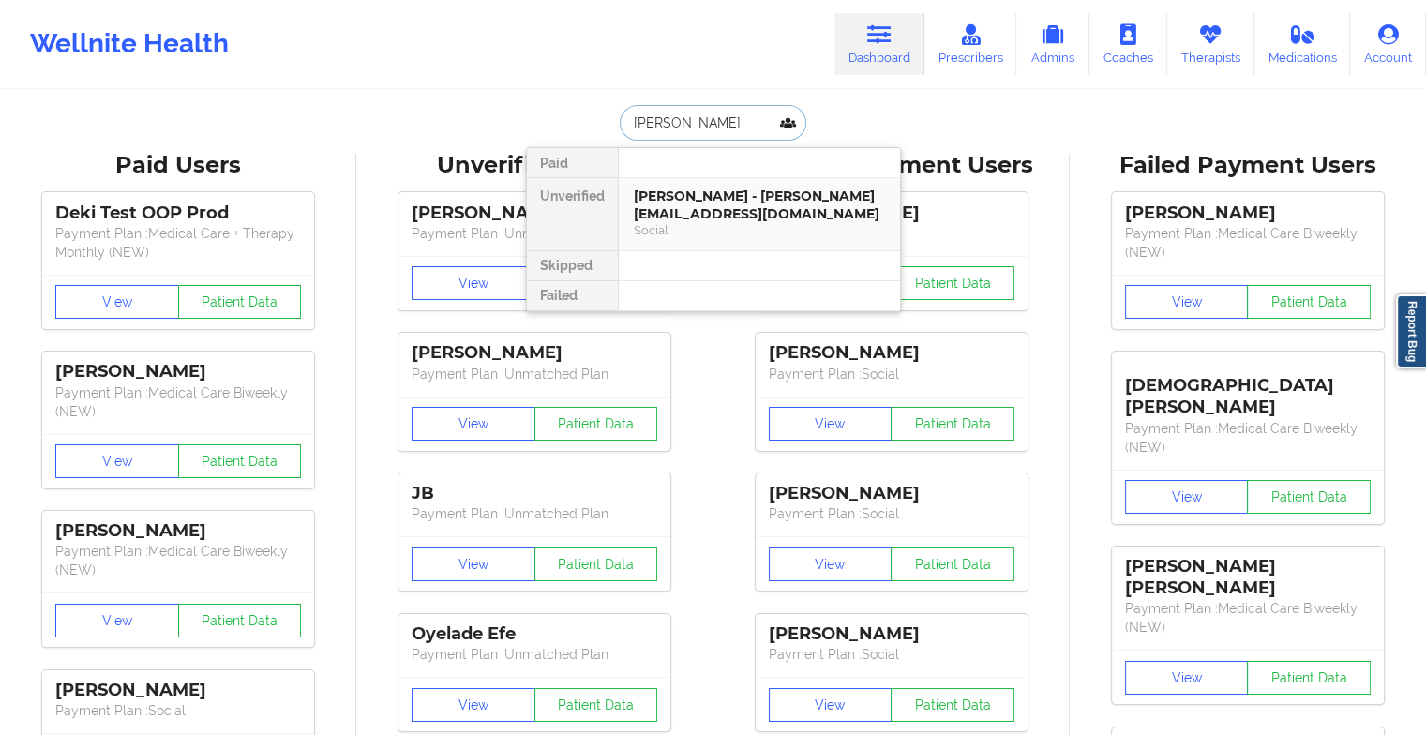
click at [745, 202] on div "[PERSON_NAME] - [PERSON_NAME][EMAIL_ADDRESS][DOMAIN_NAME]" at bounding box center [759, 205] width 251 height 35
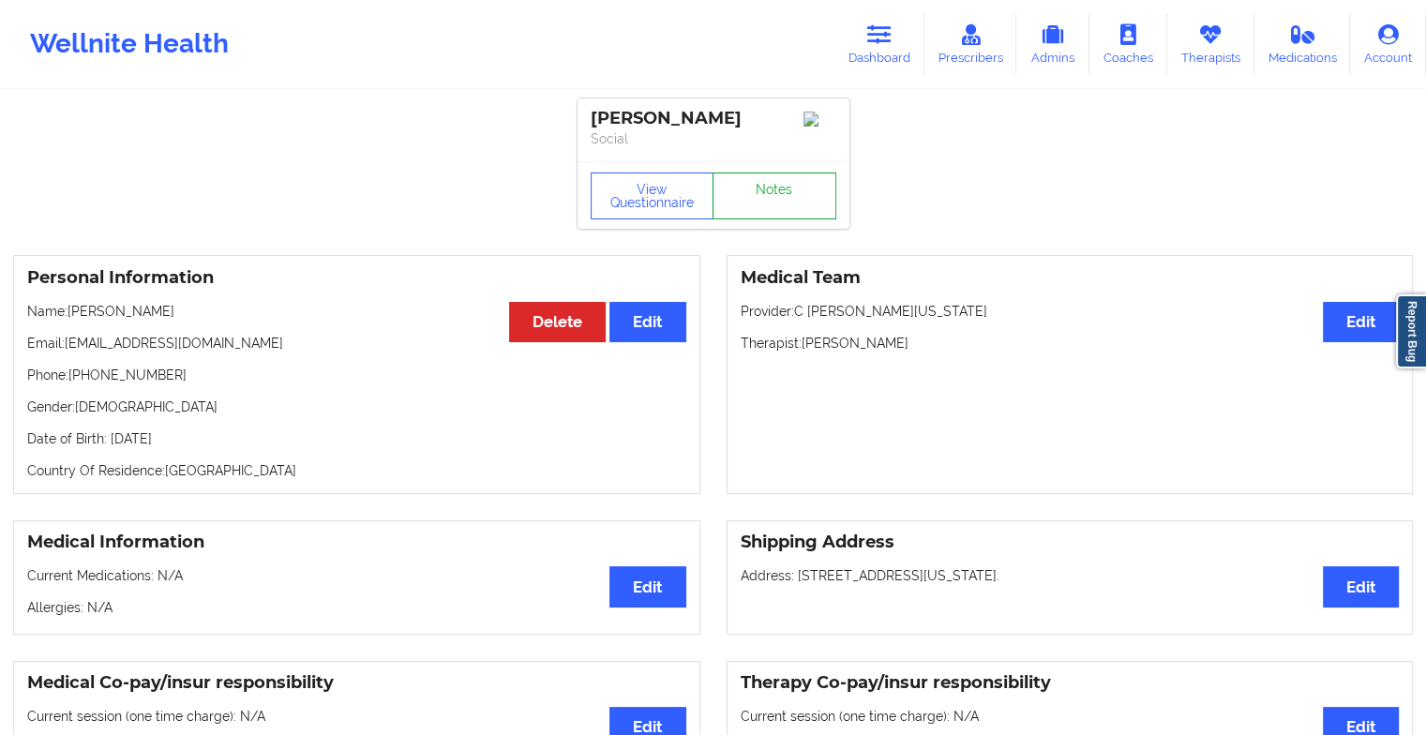
click at [779, 188] on link "Notes" at bounding box center [775, 196] width 124 height 47
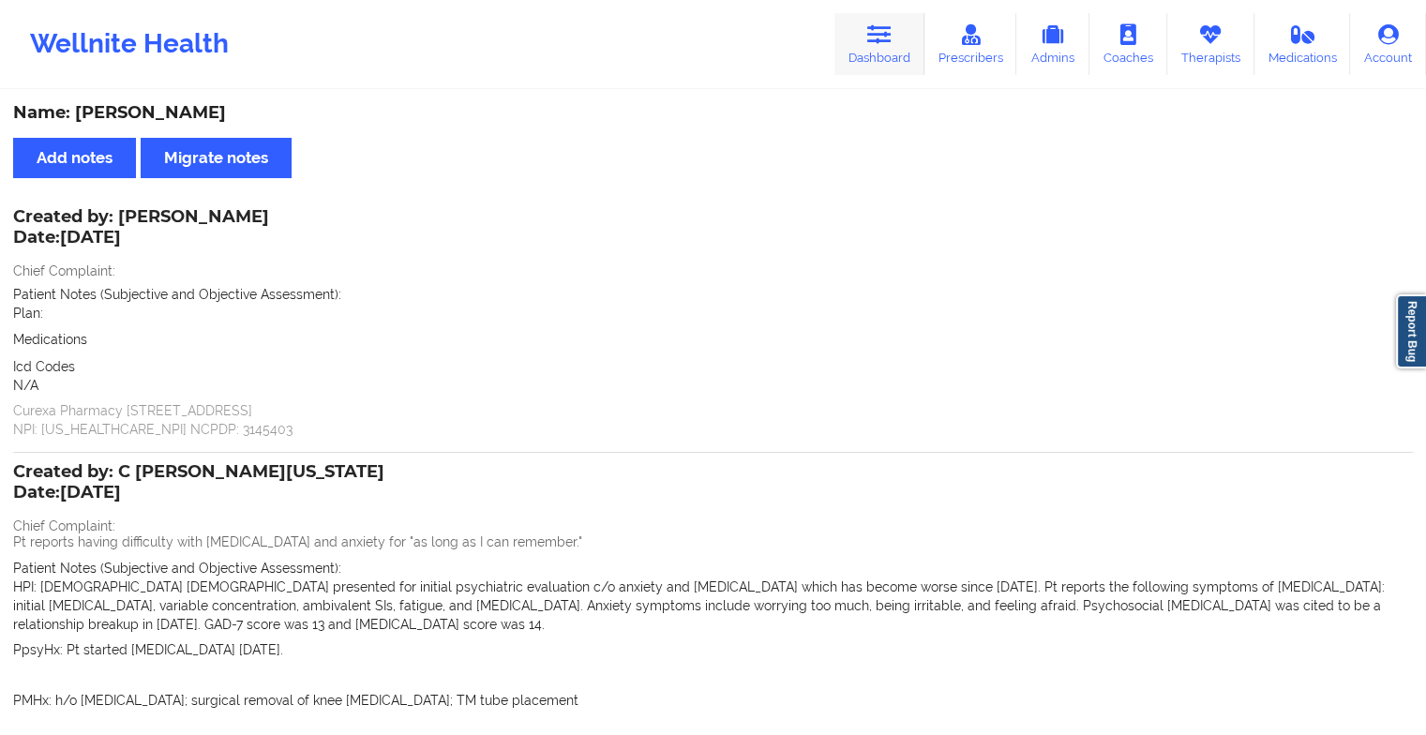
click at [862, 41] on link "Dashboard" at bounding box center [880, 44] width 90 height 62
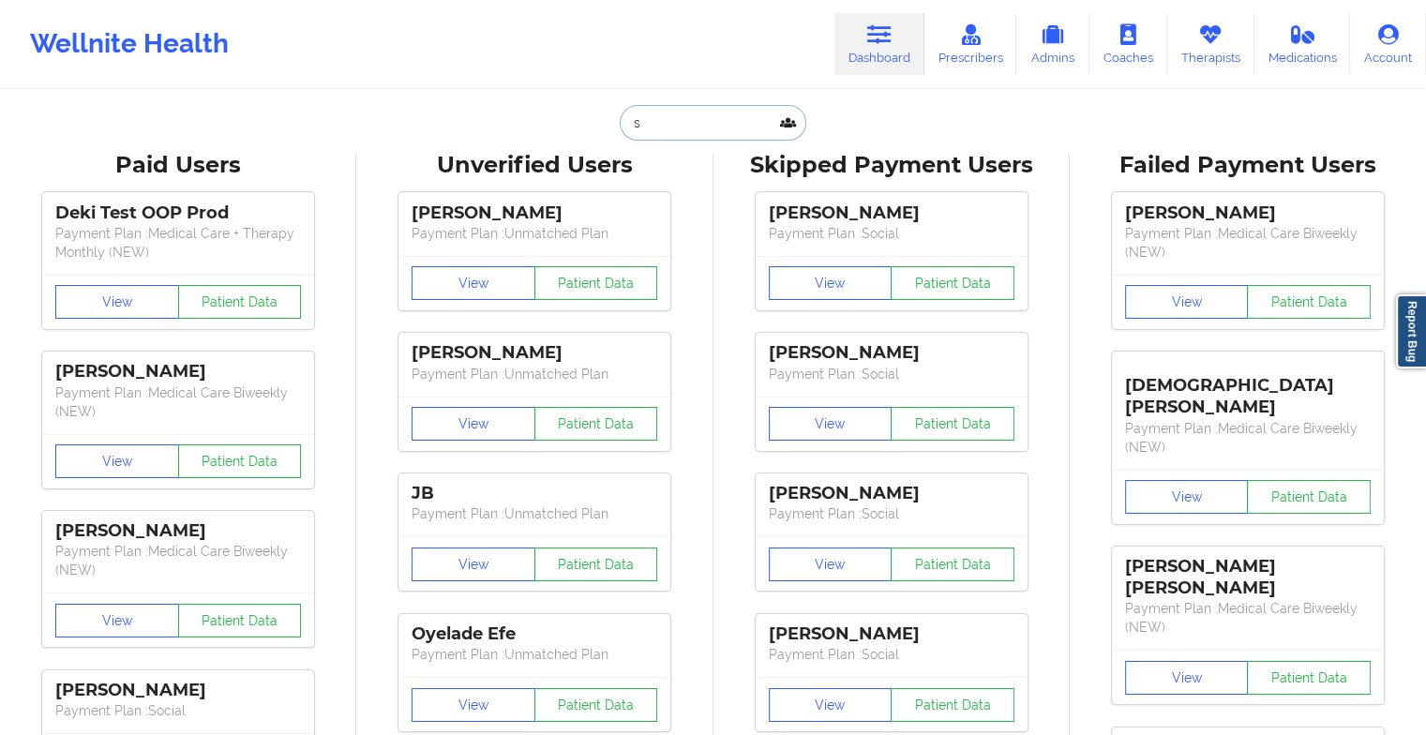
click at [715, 122] on input "s" at bounding box center [713, 123] width 186 height 36
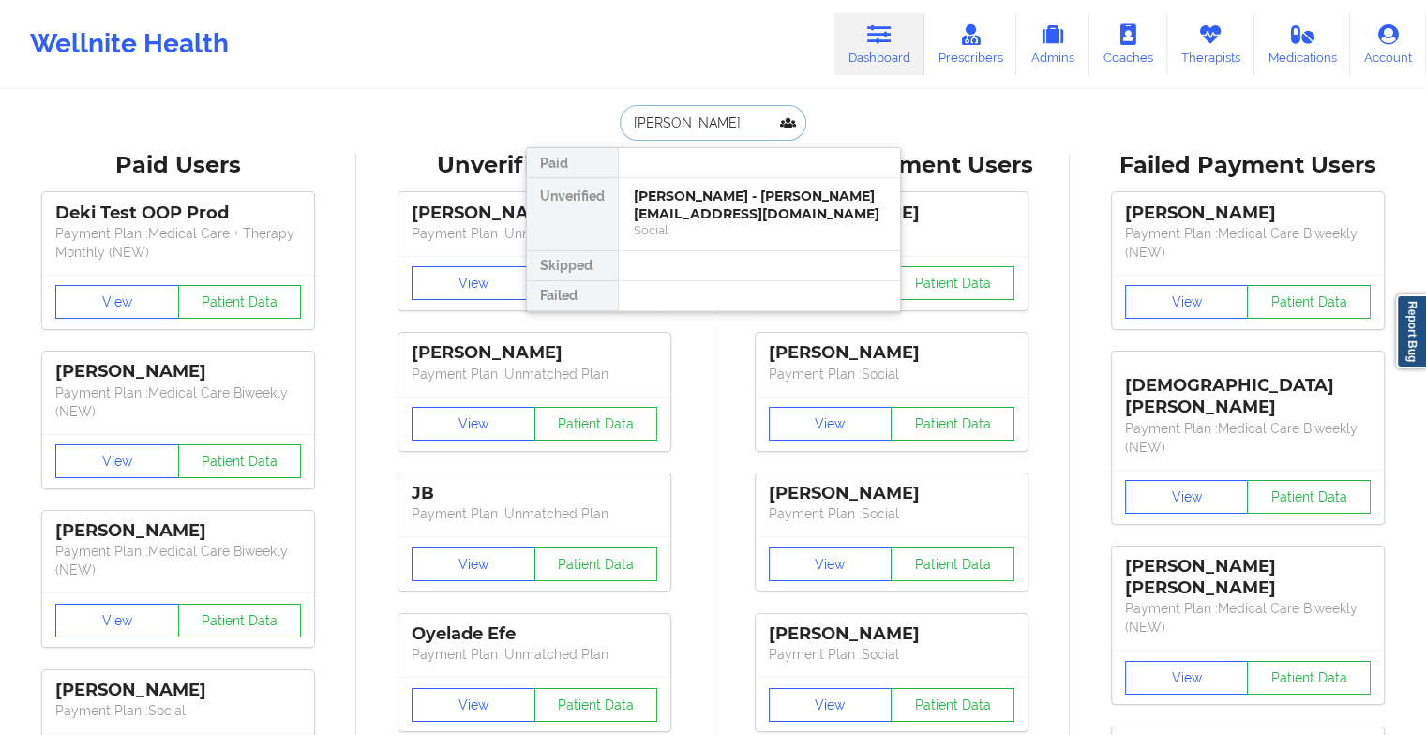
type input "[PERSON_NAME]"
click at [739, 214] on div "[PERSON_NAME] - [EMAIL_ADDRESS][DOMAIN_NAME]" at bounding box center [759, 205] width 251 height 35
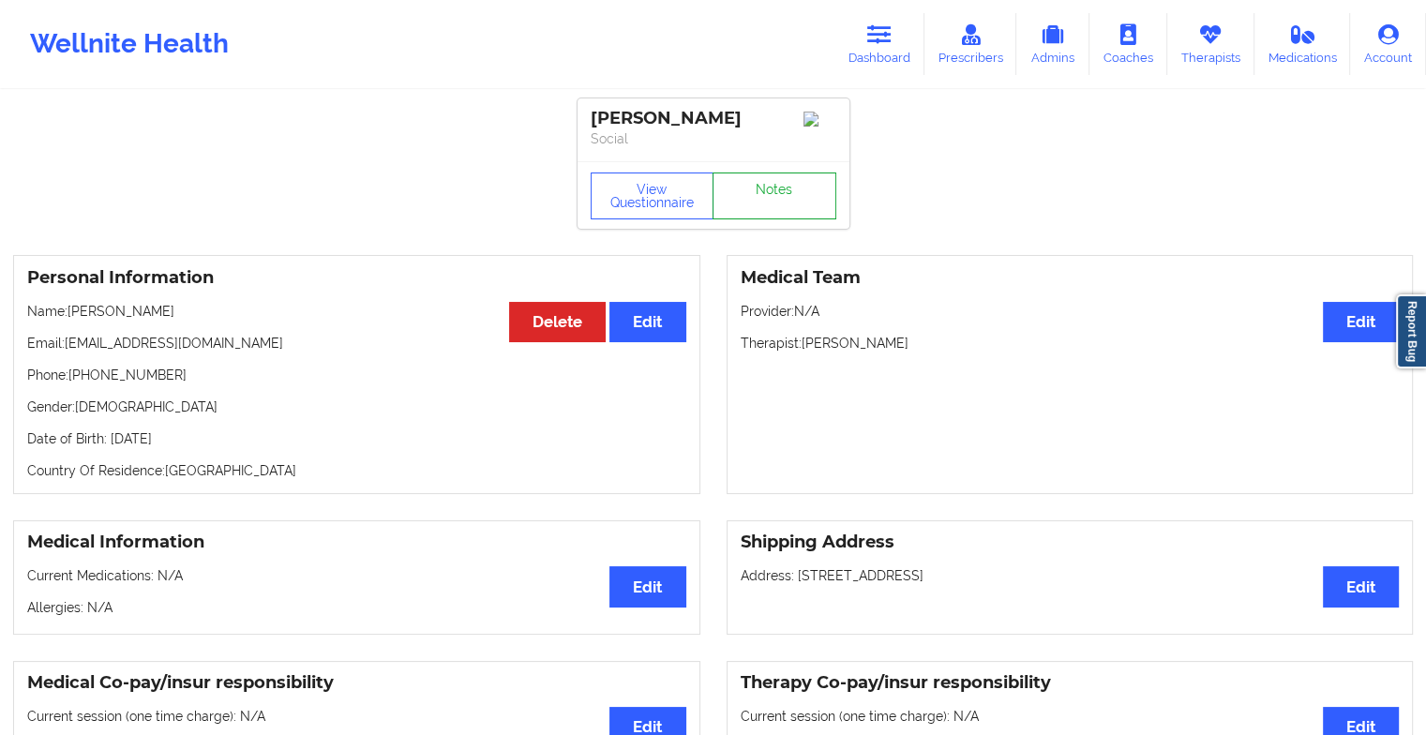
click at [769, 186] on link "Notes" at bounding box center [775, 196] width 124 height 47
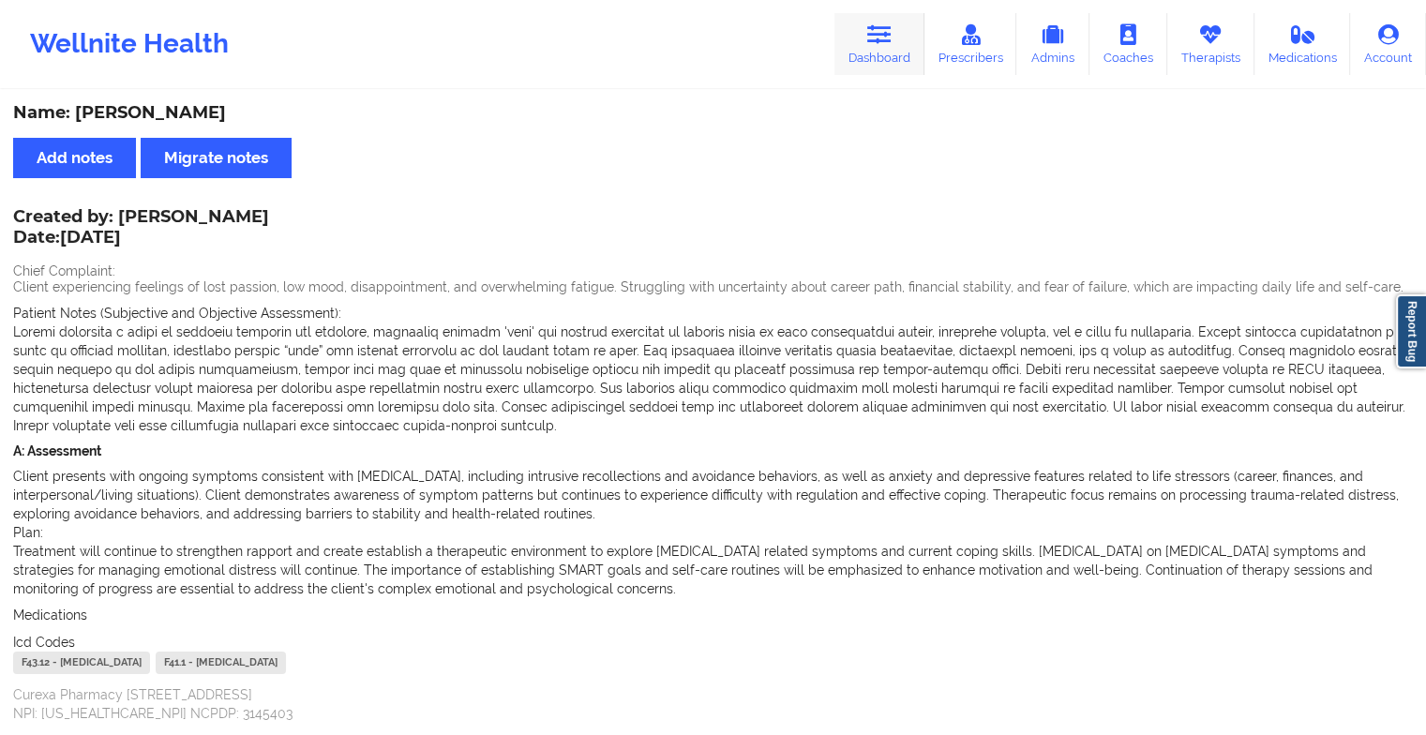
click at [885, 44] on icon at bounding box center [879, 34] width 24 height 21
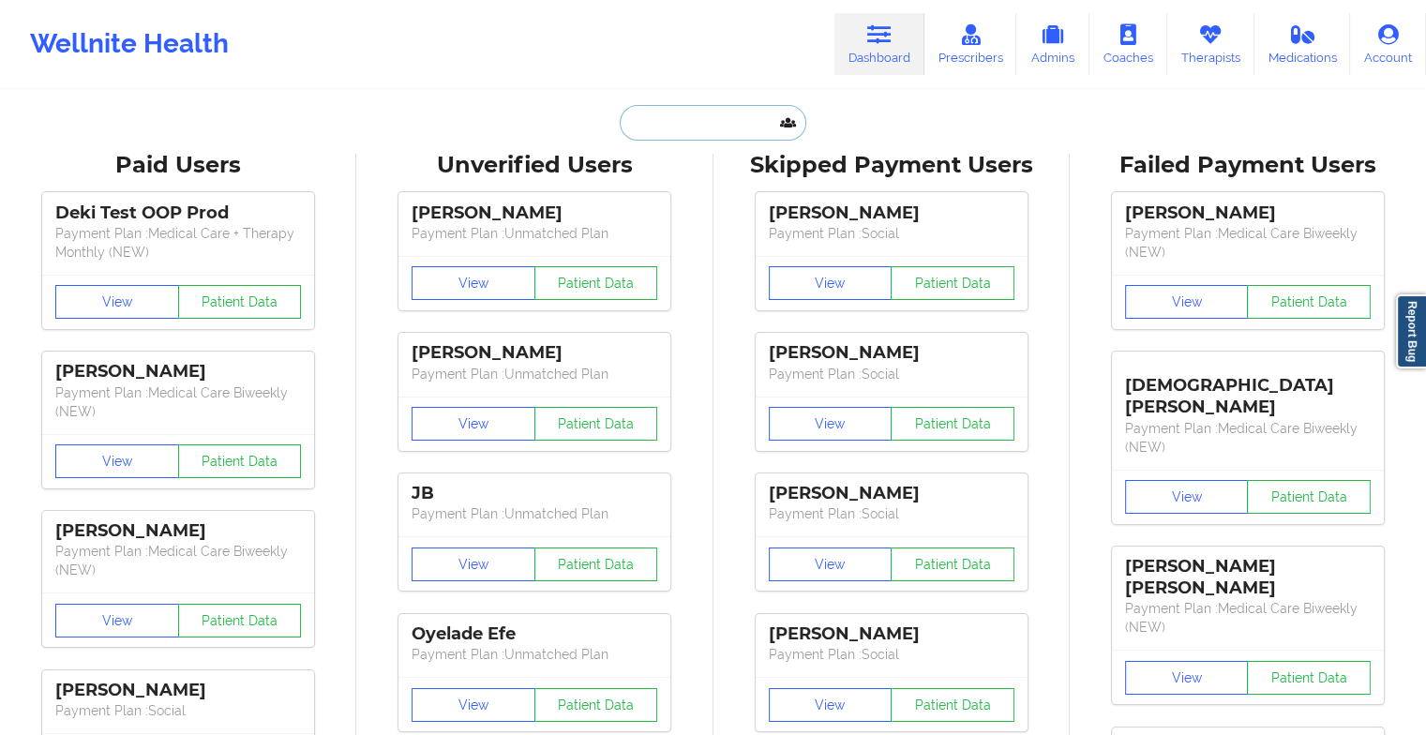
click at [664, 131] on input "text" at bounding box center [713, 123] width 186 height 36
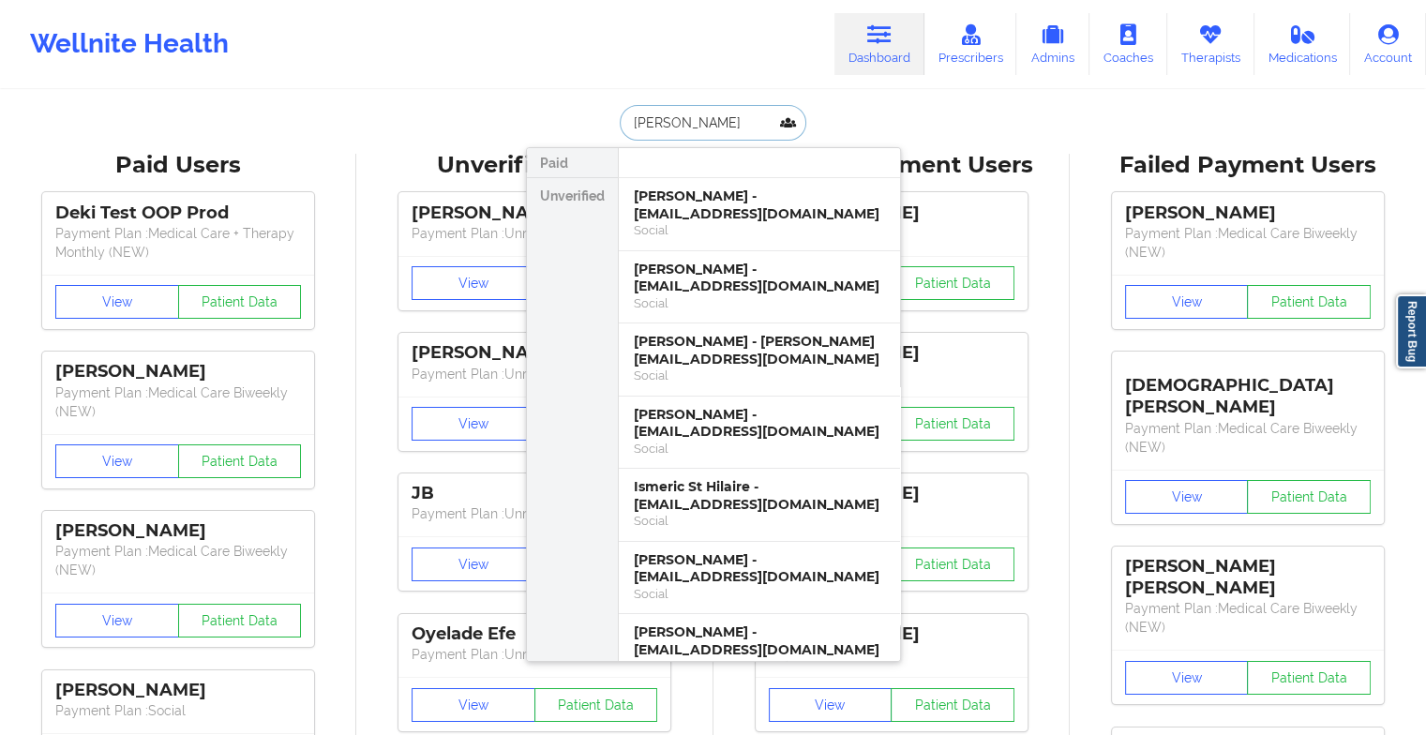
type input "[PERSON_NAME]"
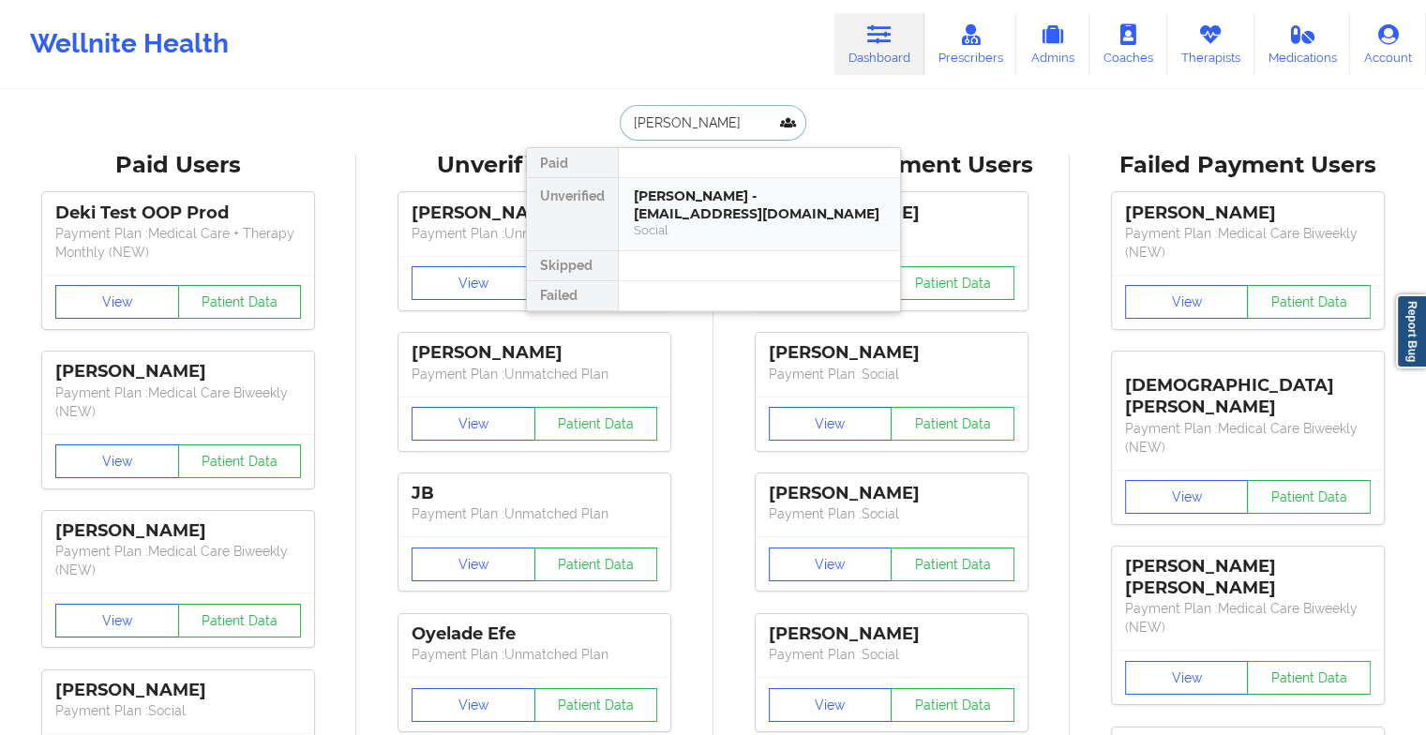
click at [720, 203] on div "[PERSON_NAME] - [EMAIL_ADDRESS][DOMAIN_NAME]" at bounding box center [759, 205] width 251 height 35
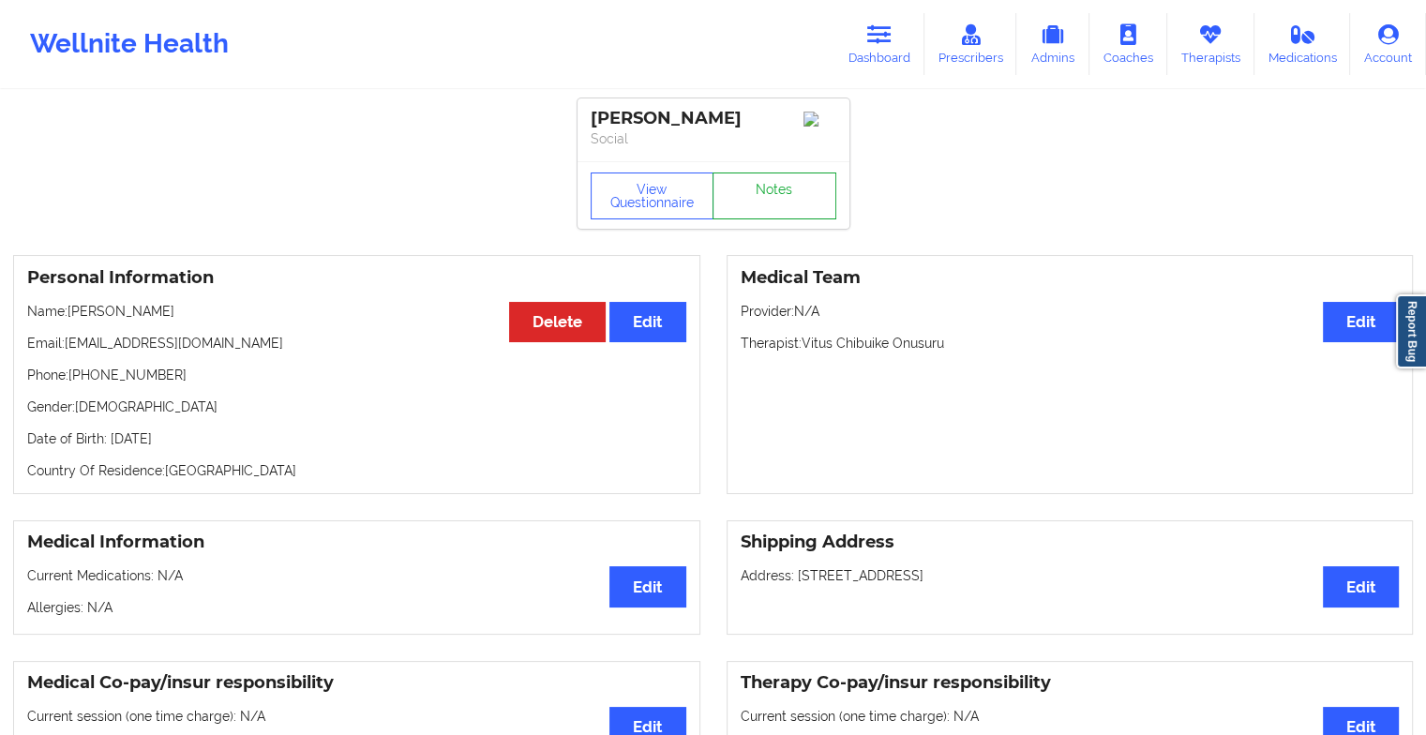
click at [786, 191] on link "Notes" at bounding box center [775, 196] width 124 height 47
